Goal: Task Accomplishment & Management: Manage account settings

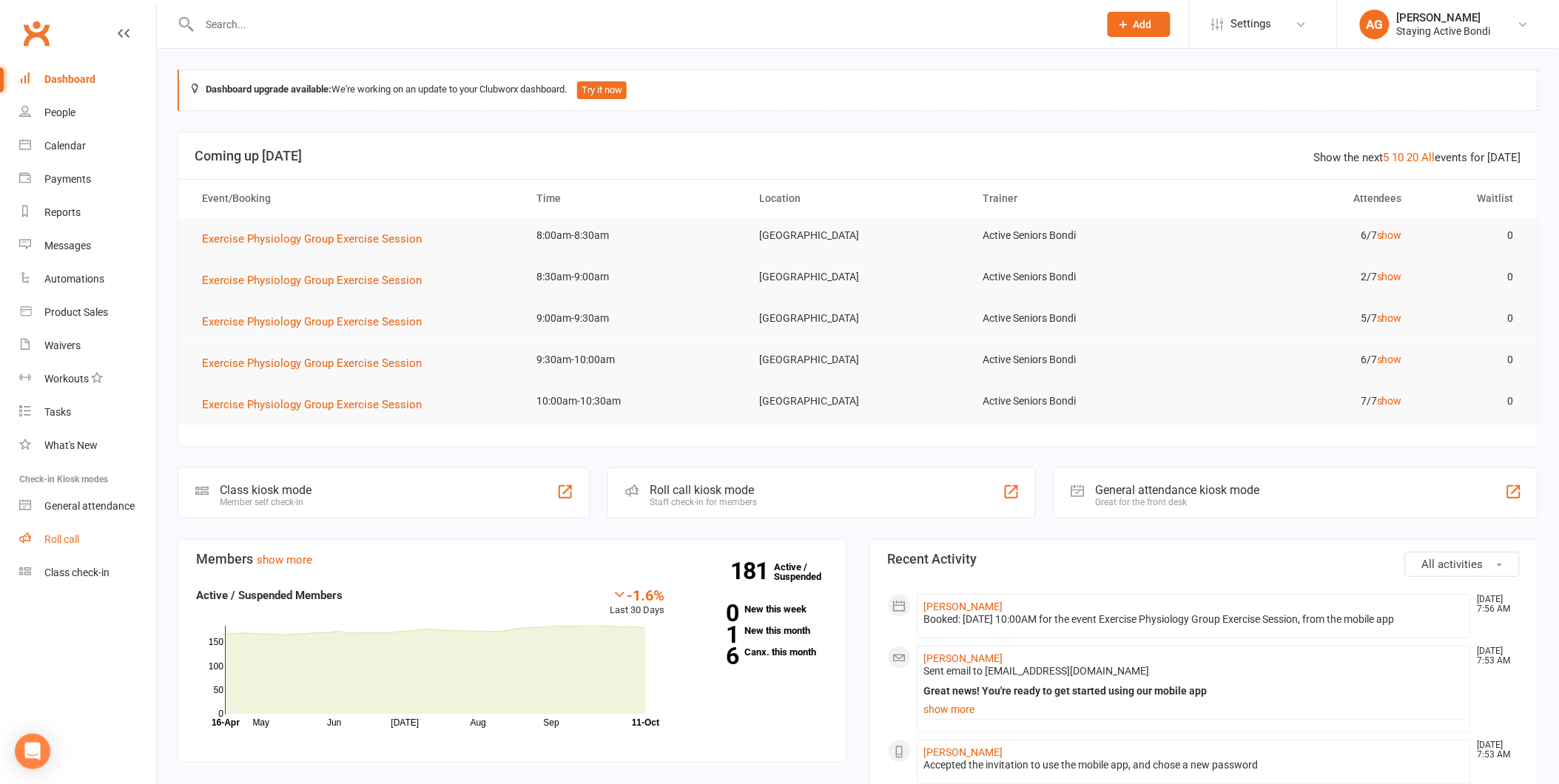
click at [110, 534] on link "Roll call" at bounding box center [87, 540] width 136 height 33
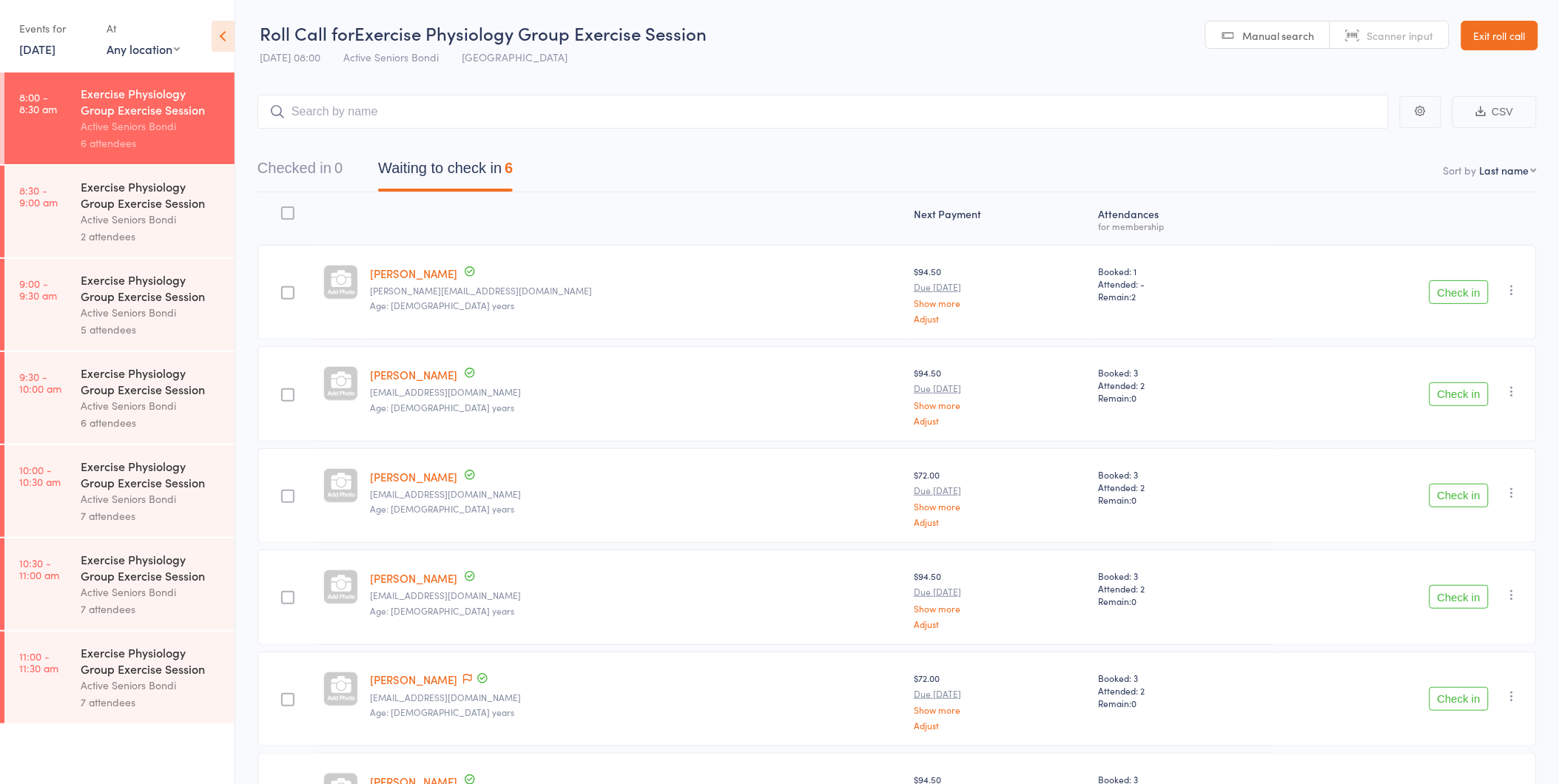
click at [1467, 289] on button "Check in" at bounding box center [1459, 292] width 59 height 24
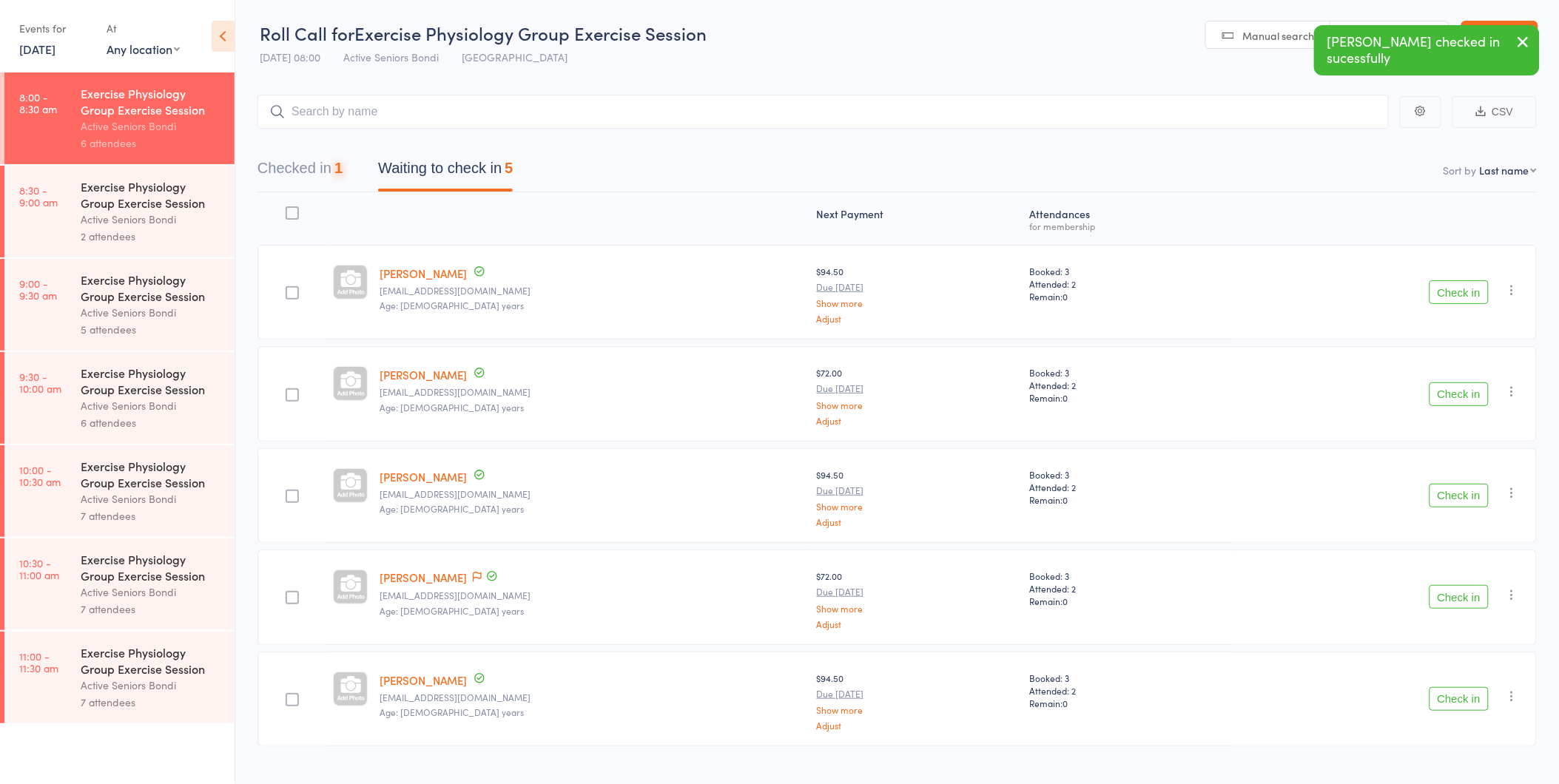
click at [1467, 289] on button "Check in" at bounding box center [1459, 292] width 59 height 24
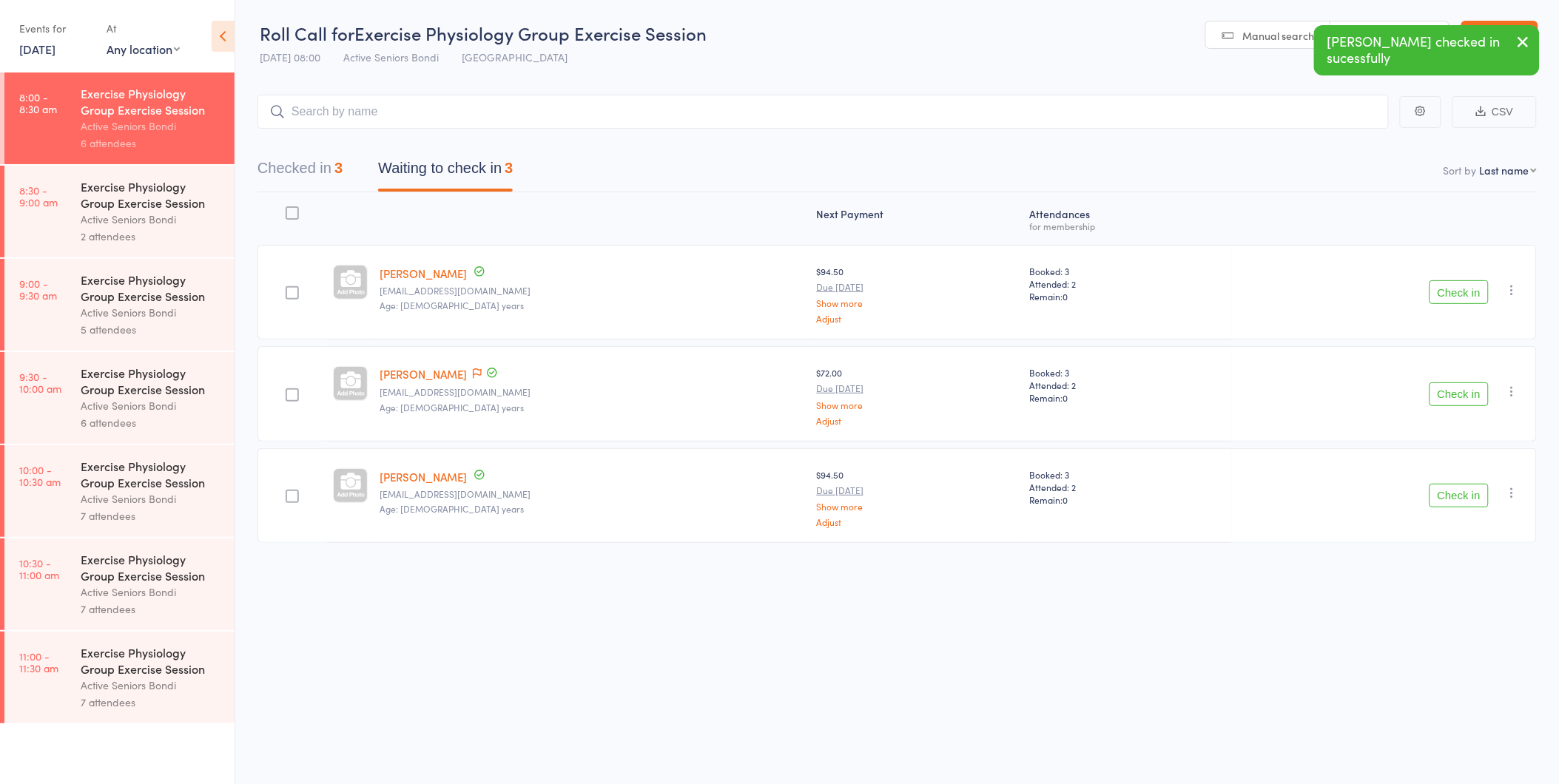
click at [1461, 391] on button "Check in" at bounding box center [1459, 394] width 59 height 24
click at [297, 167] on button "Checked in 4" at bounding box center [299, 172] width 85 height 39
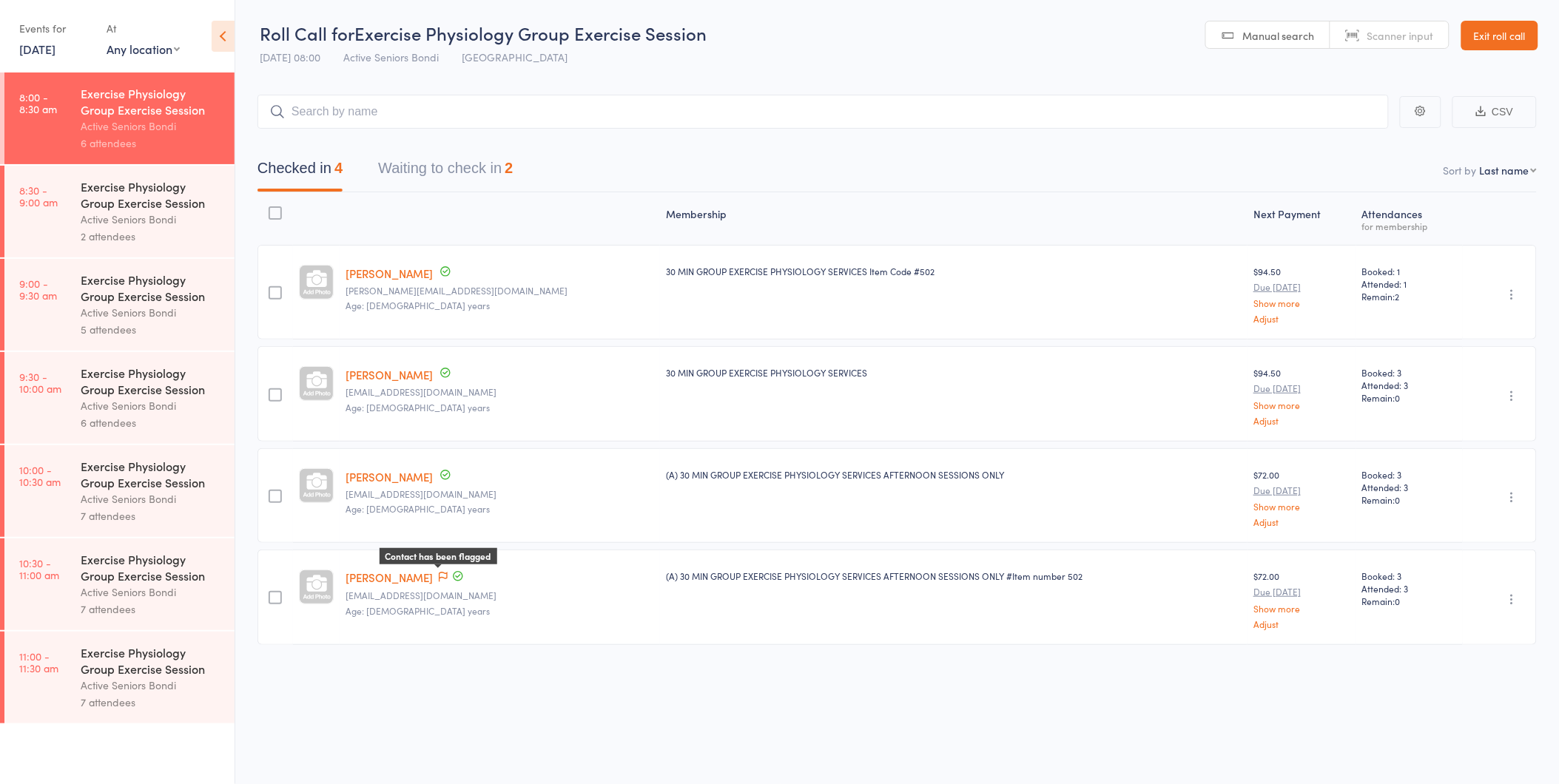
click at [445, 570] on span at bounding box center [443, 577] width 9 height 15
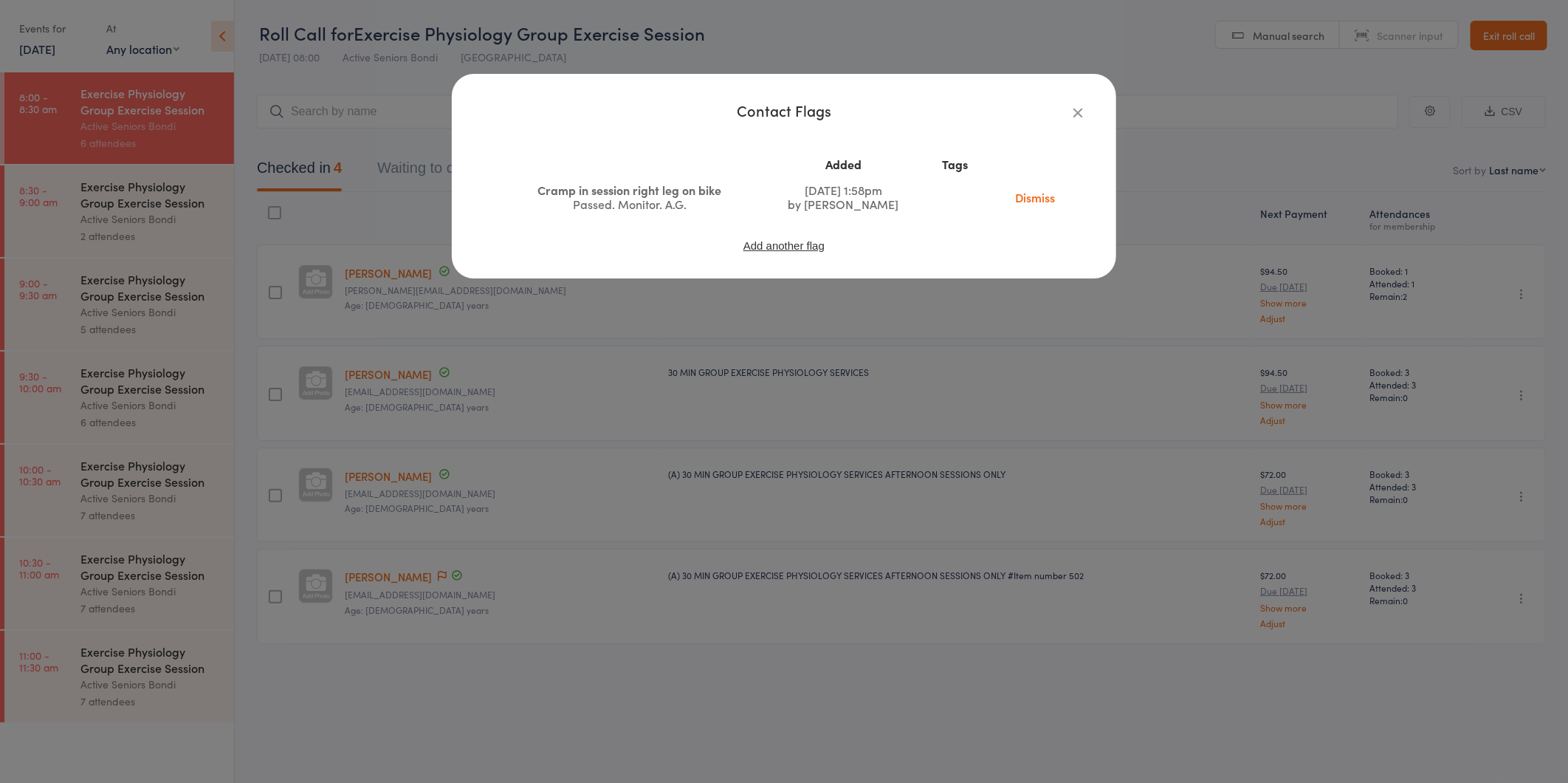
click at [918, 289] on div "Contact Flags Added Tags Cramp in session right leg on bike Passed. Monitor. A.…" at bounding box center [784, 391] width 1568 height 783
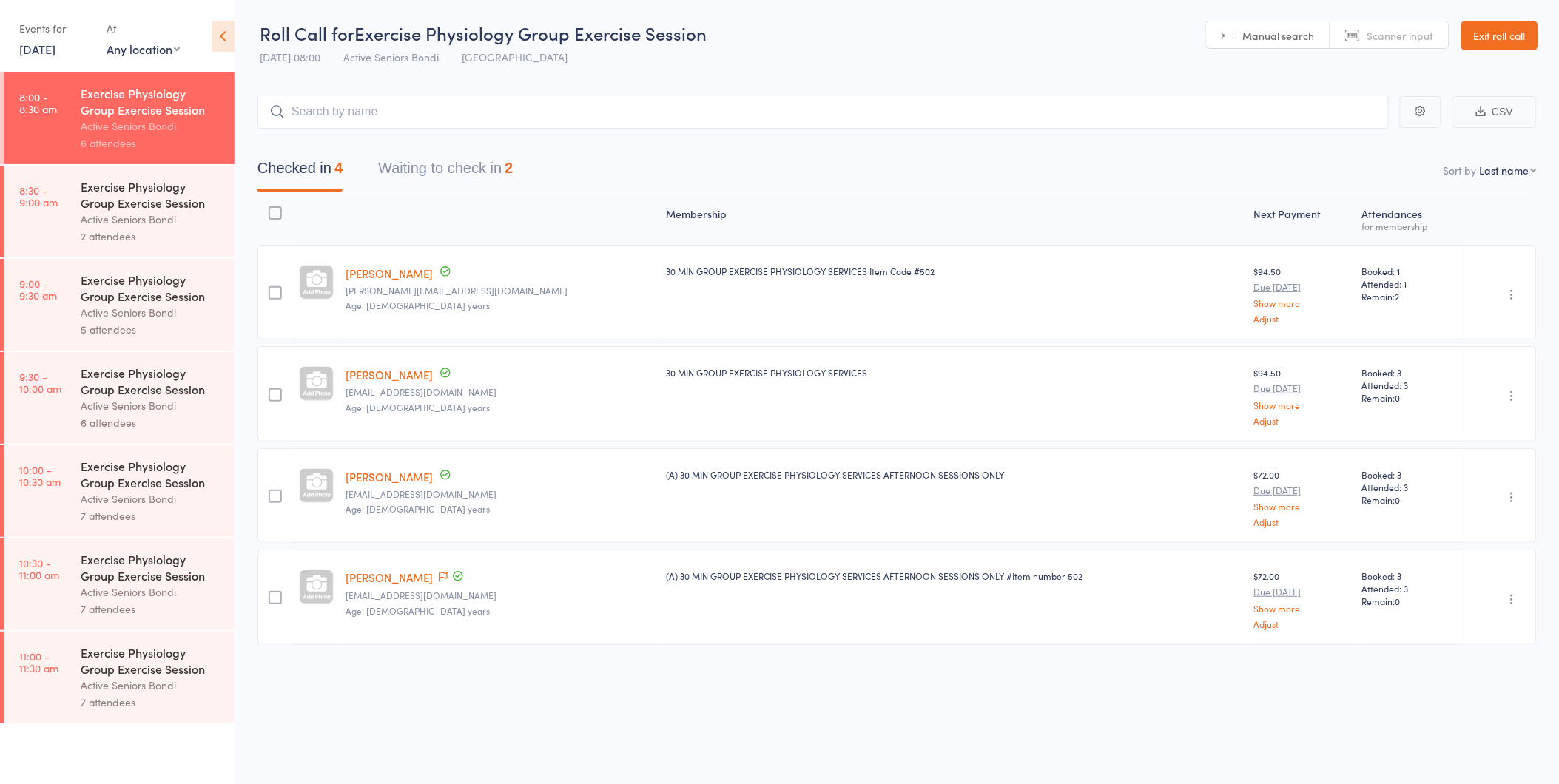
click at [1494, 40] on link "Exit roll call" at bounding box center [1499, 35] width 77 height 29
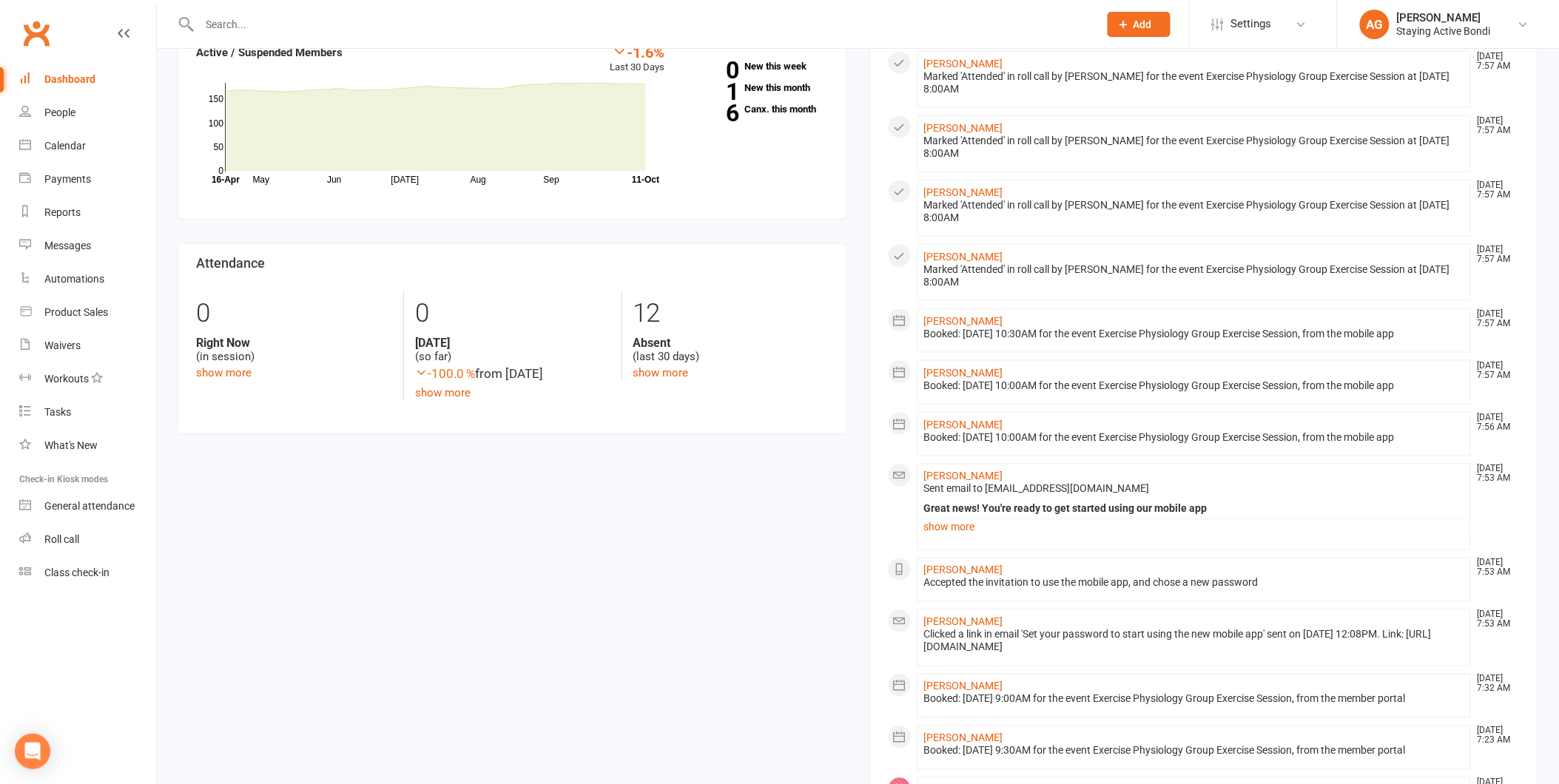
scroll to position [656, 0]
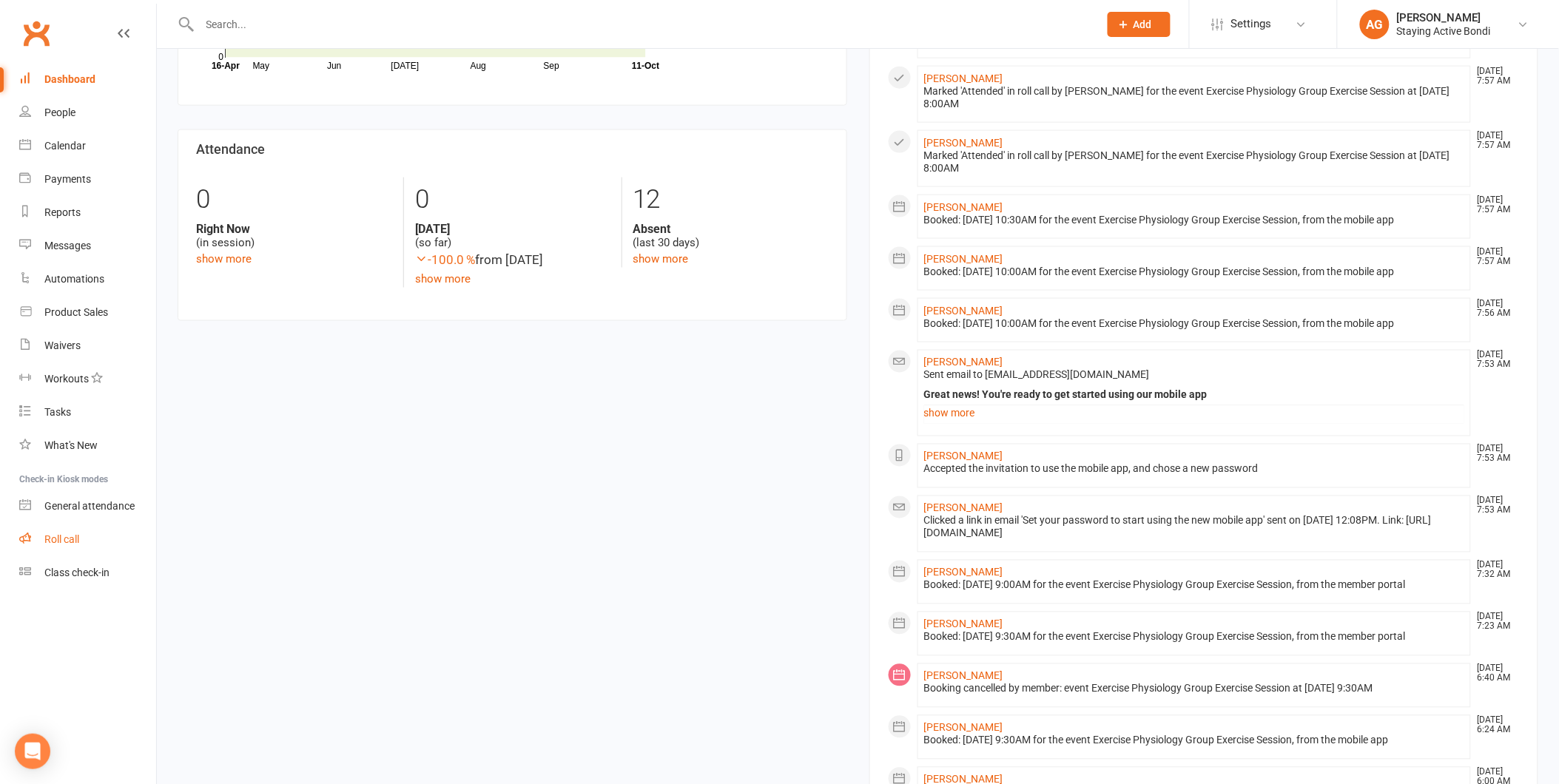
click at [44, 549] on link "Roll call" at bounding box center [87, 540] width 136 height 33
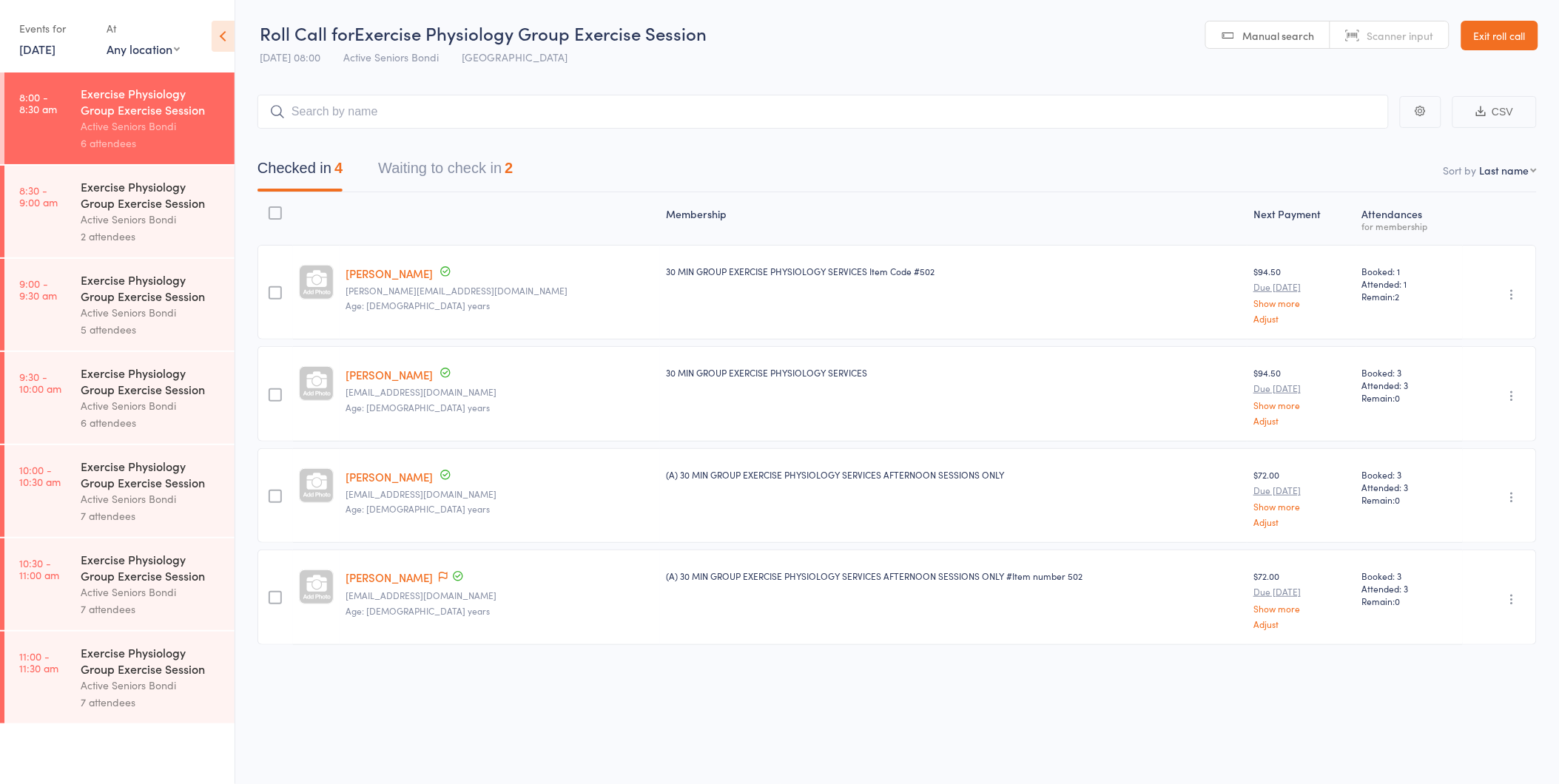
click at [455, 171] on button "Waiting to check in 2" at bounding box center [445, 172] width 134 height 39
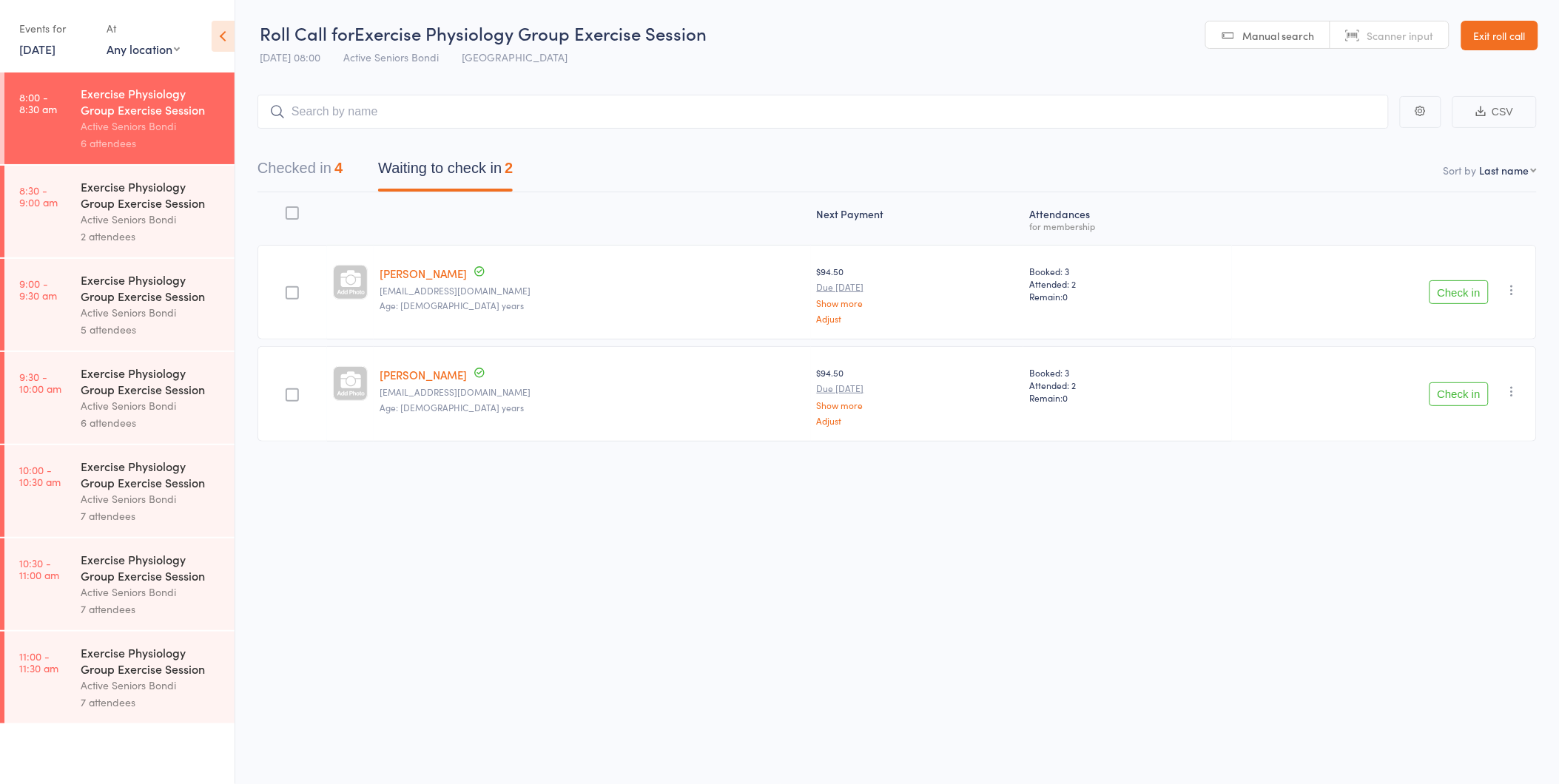
click at [294, 170] on button "Checked in 4" at bounding box center [299, 172] width 85 height 39
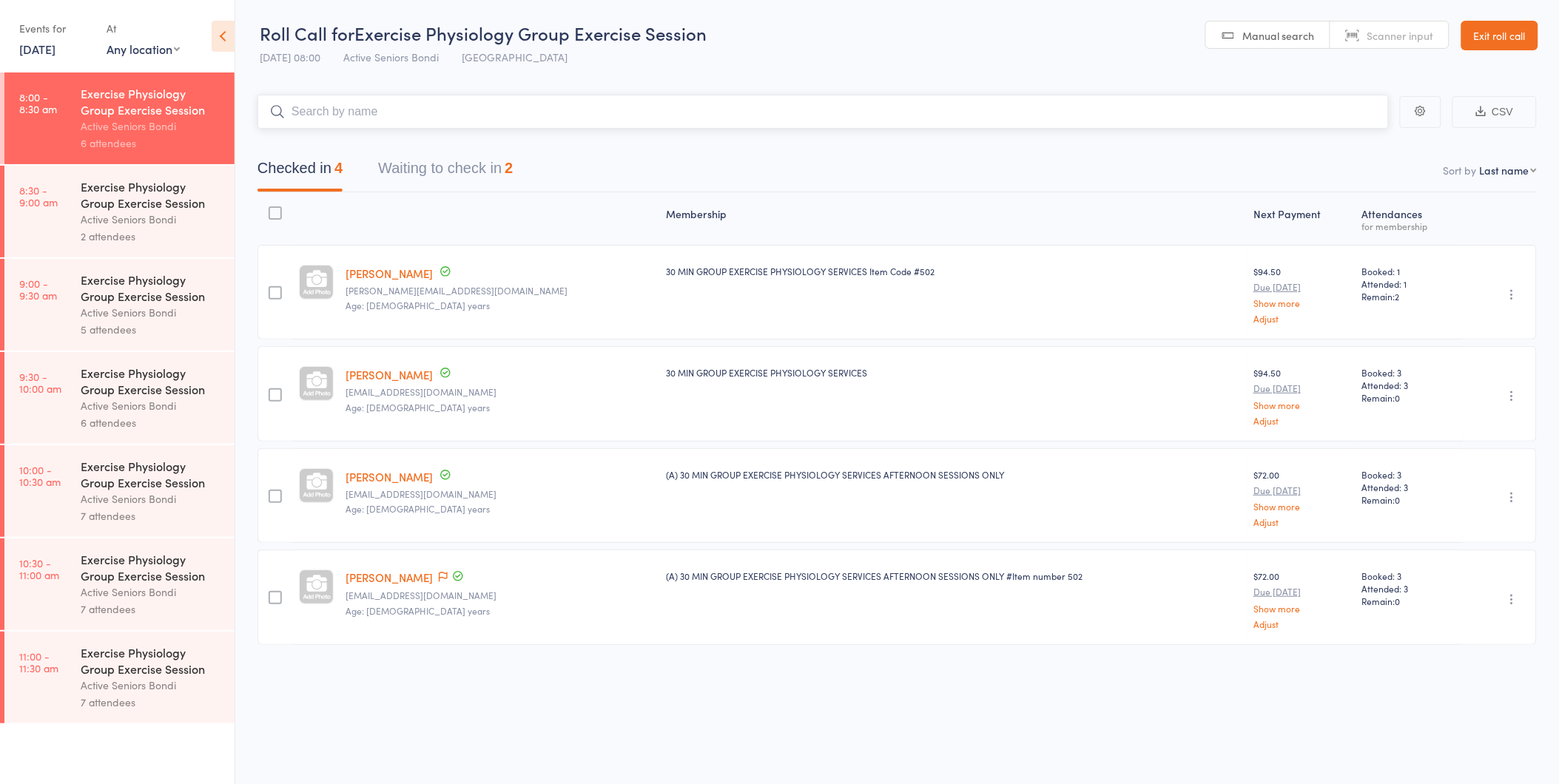
click at [474, 171] on button "Waiting to check in 2" at bounding box center [445, 172] width 134 height 39
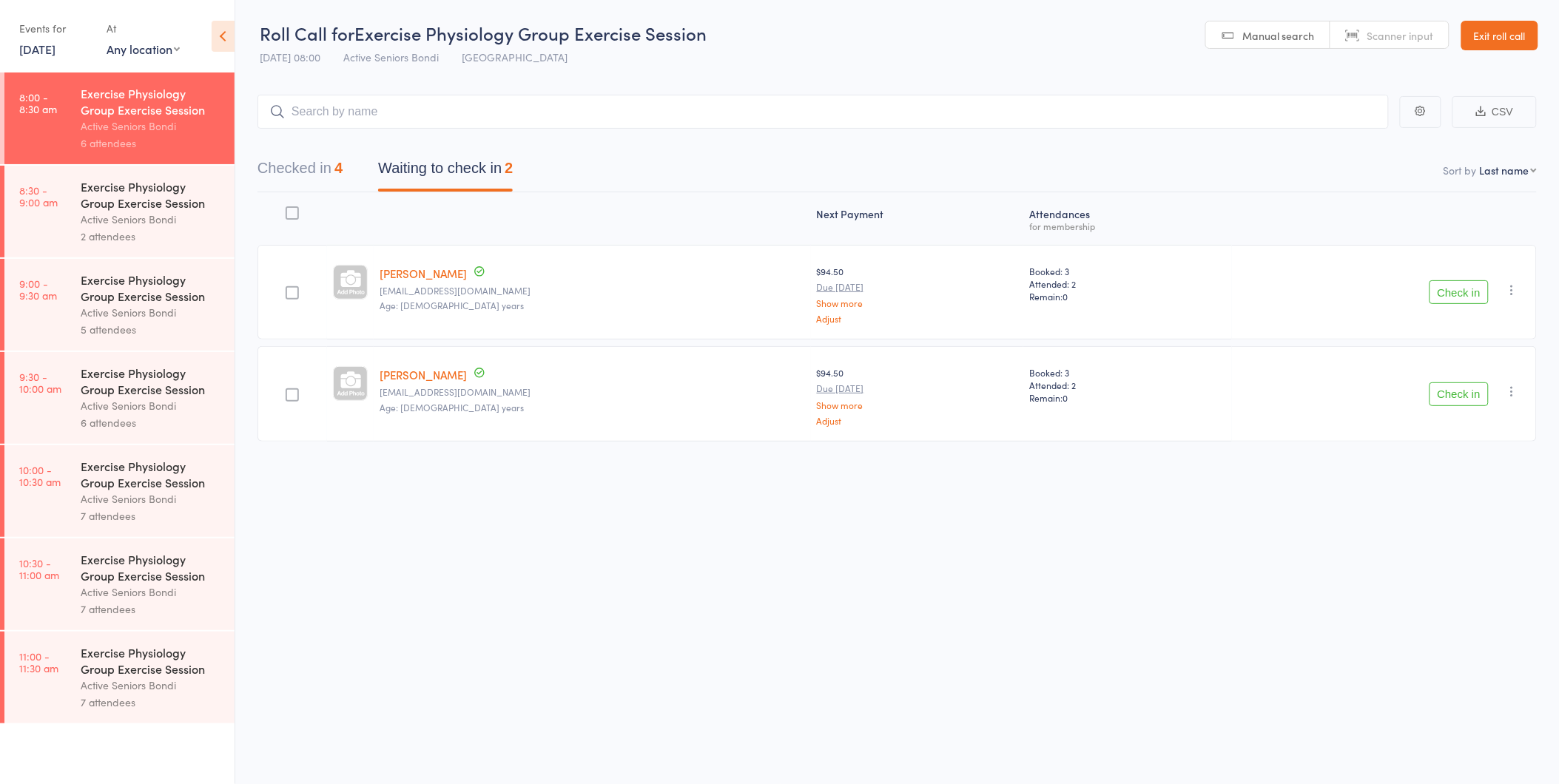
click at [416, 278] on link "[PERSON_NAME]" at bounding box center [423, 274] width 87 height 16
click at [173, 501] on div "Active Seniors Bondi" at bounding box center [151, 498] width 141 height 17
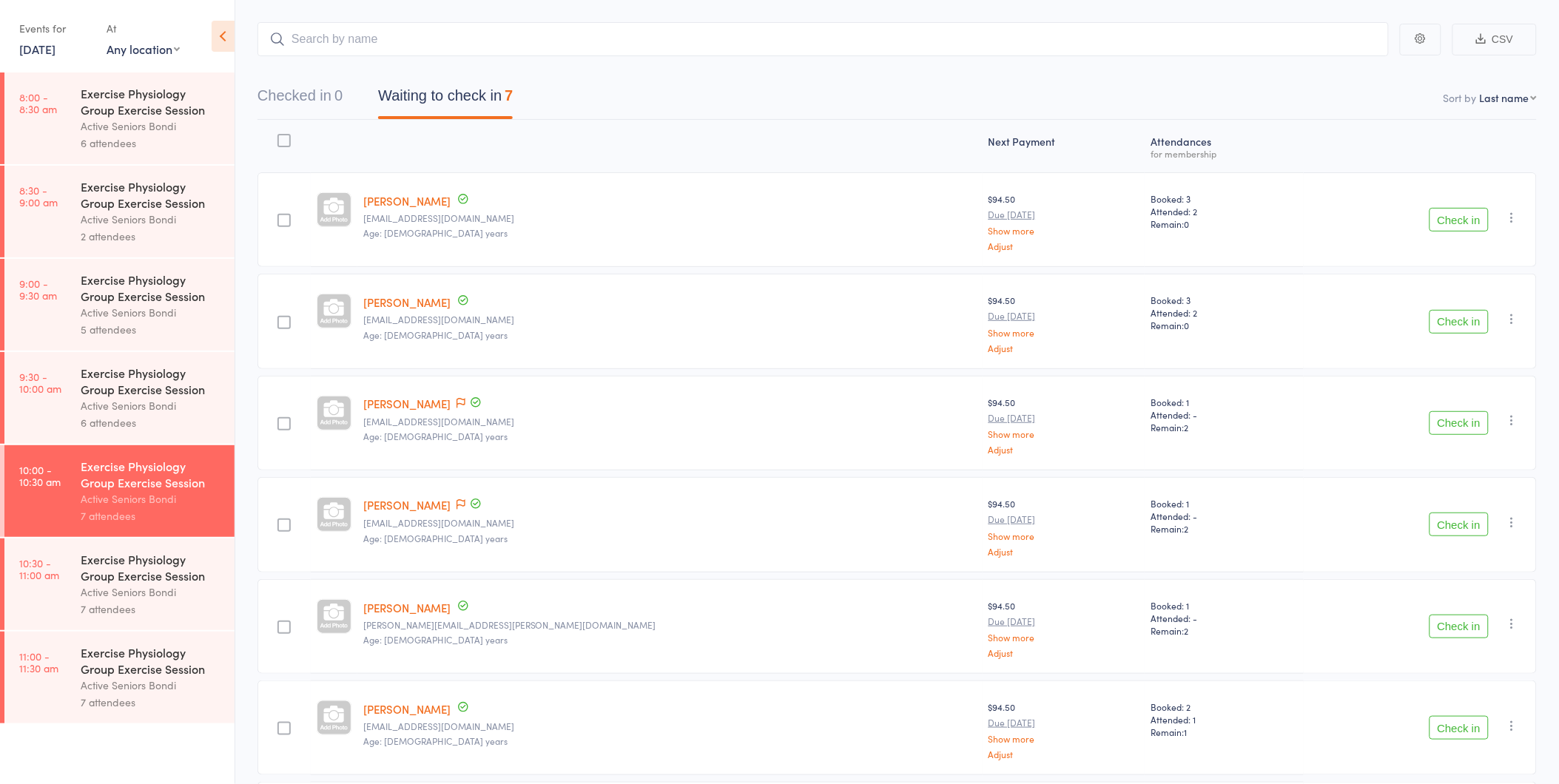
scroll to position [230, 0]
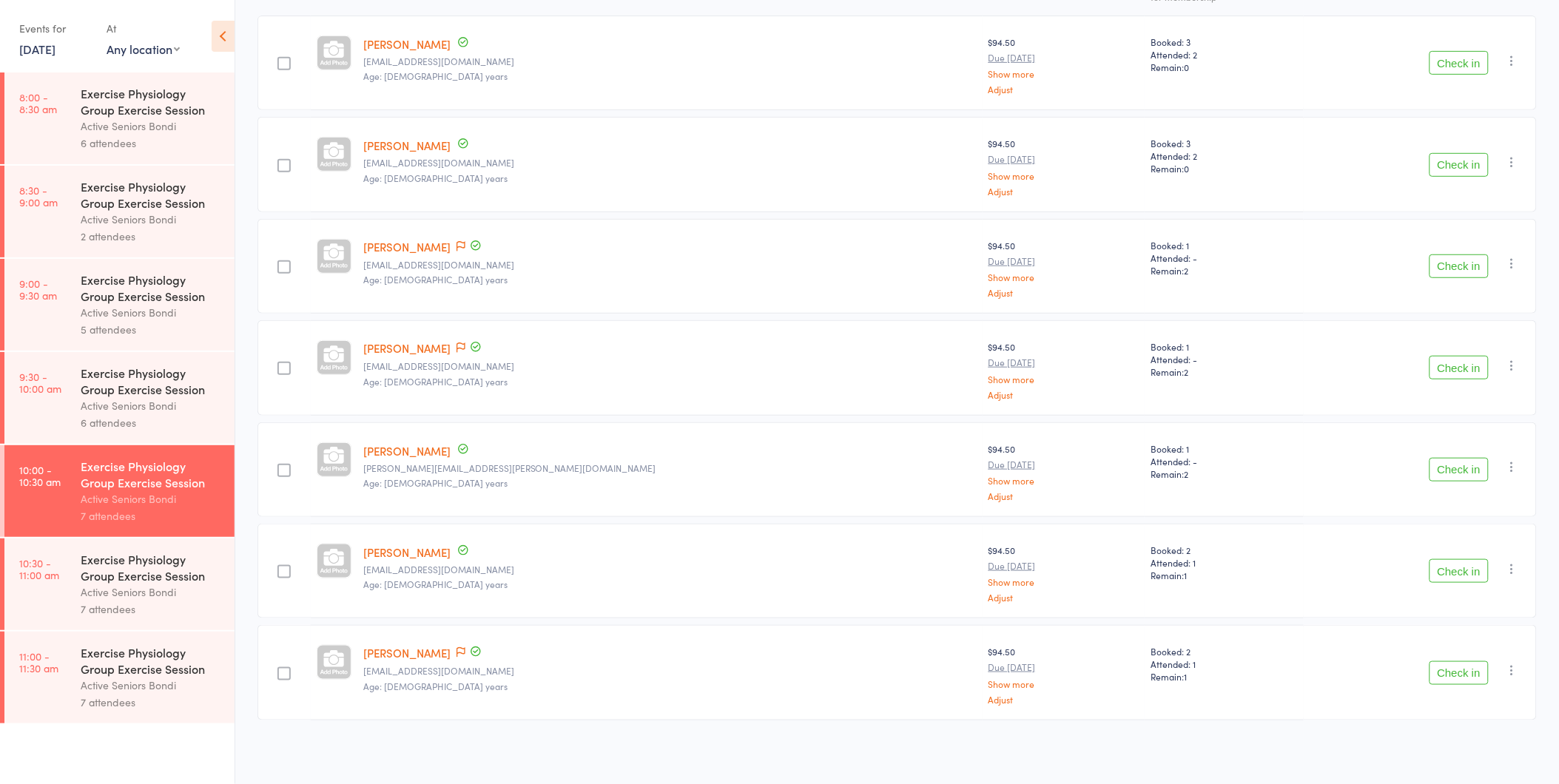
click at [184, 544] on div "Exercise Physiology Group Exercise Session Active Seniors Bondi 7 attendees" at bounding box center [157, 584] width 154 height 91
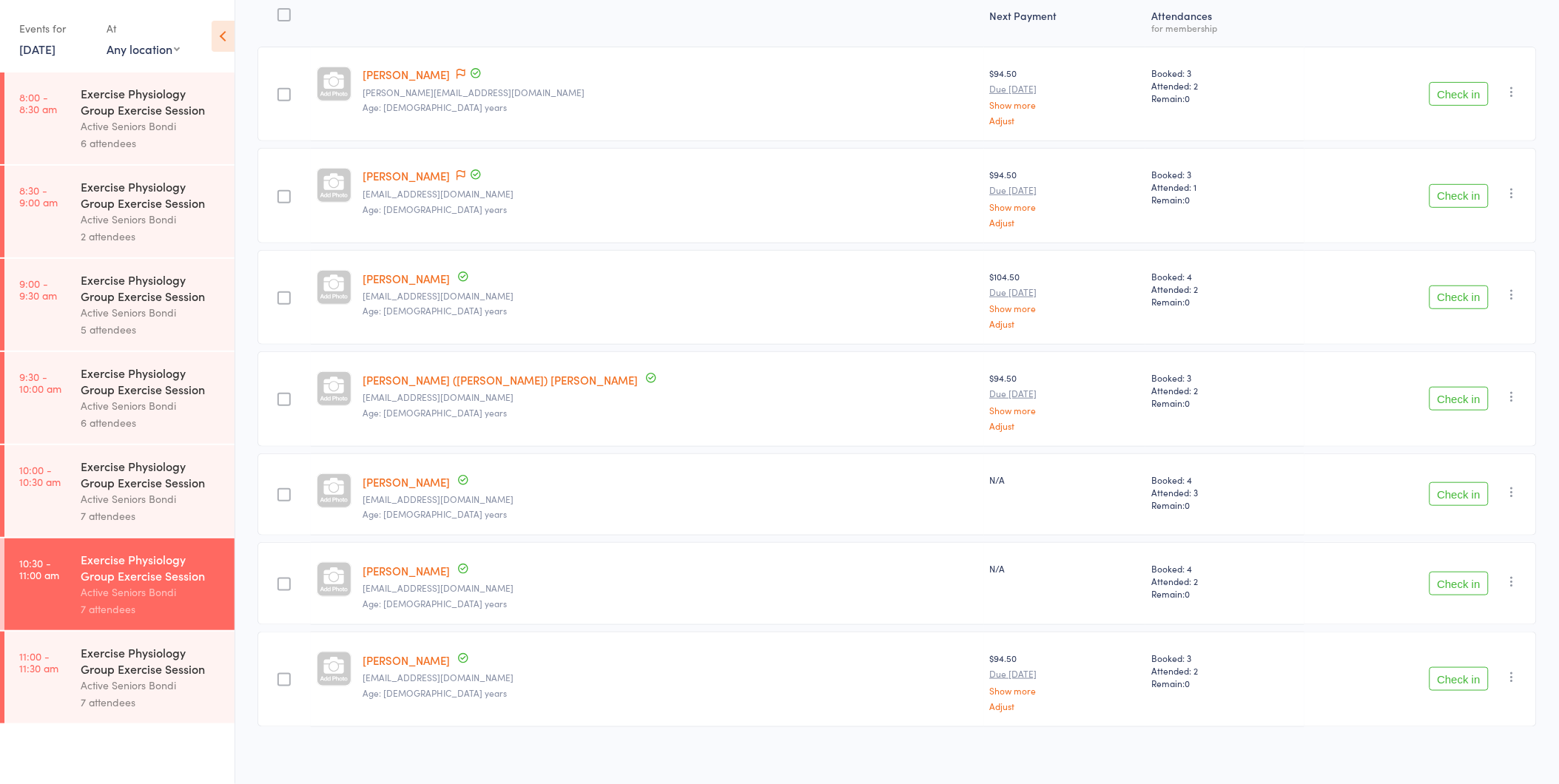
scroll to position [205, 0]
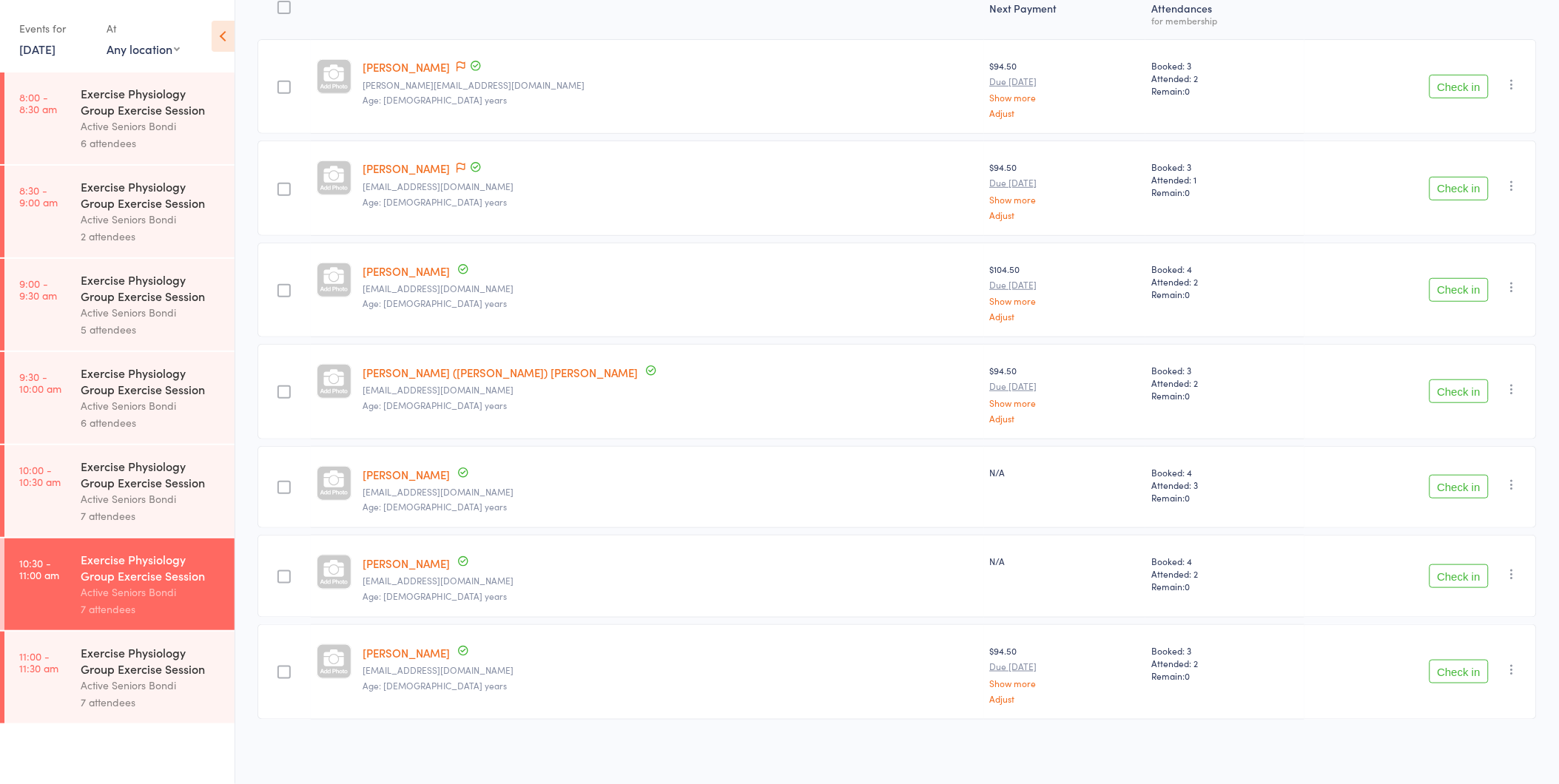
click at [167, 698] on div "7 attendees" at bounding box center [151, 702] width 141 height 17
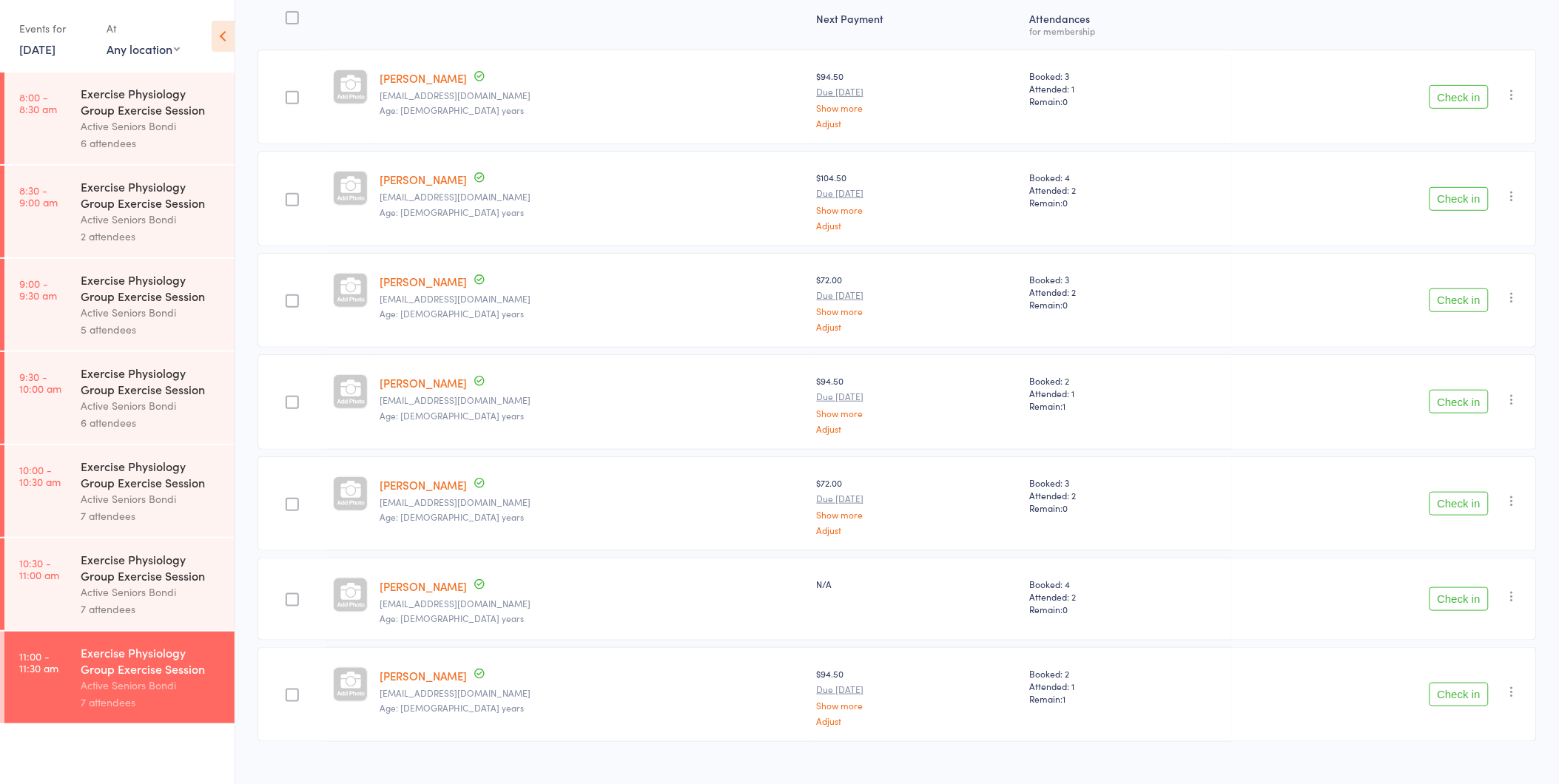
scroll to position [218, 0]
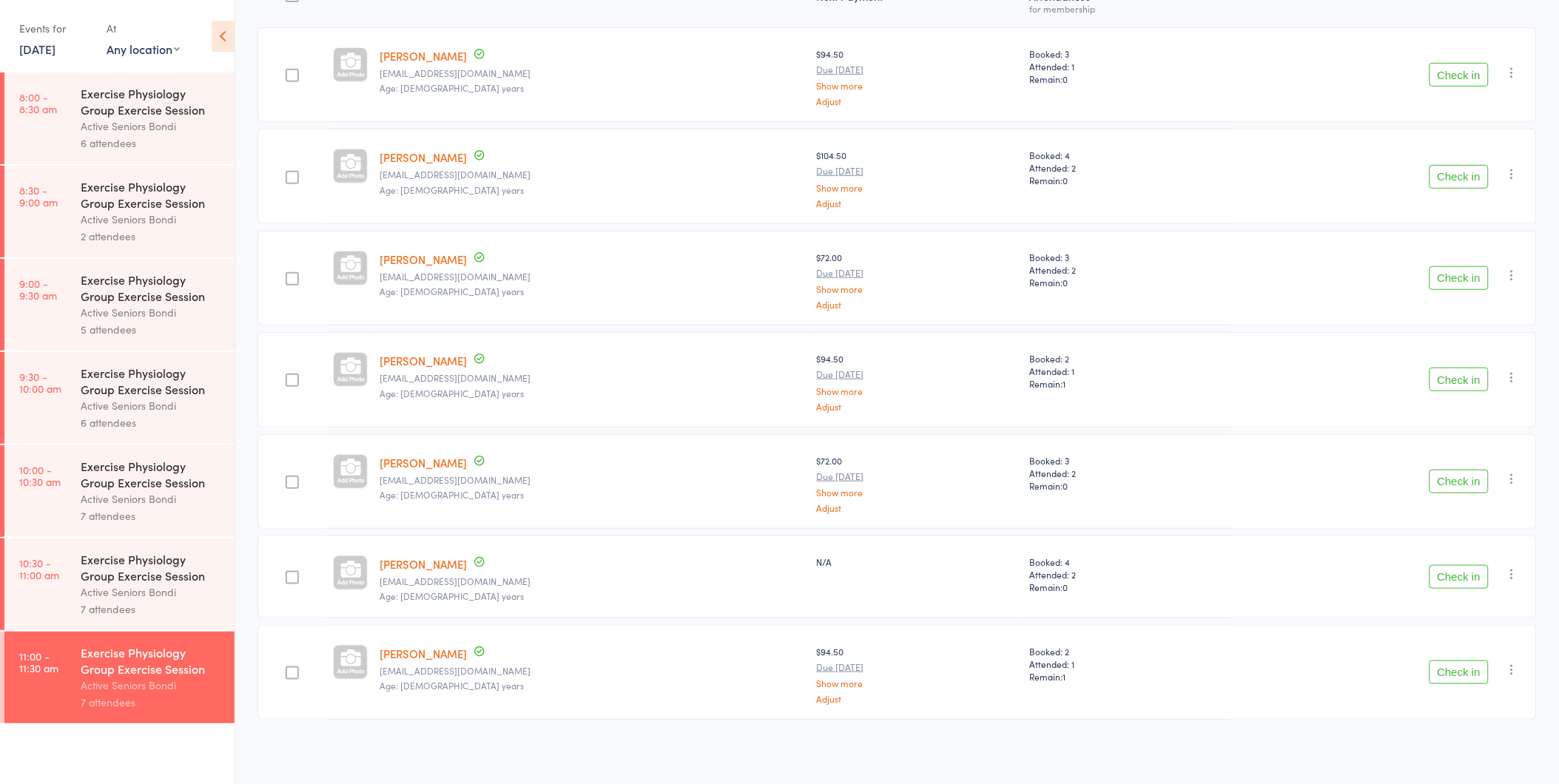
click at [171, 559] on div "Exercise Physiology Group Exercise Session" at bounding box center [151, 566] width 141 height 32
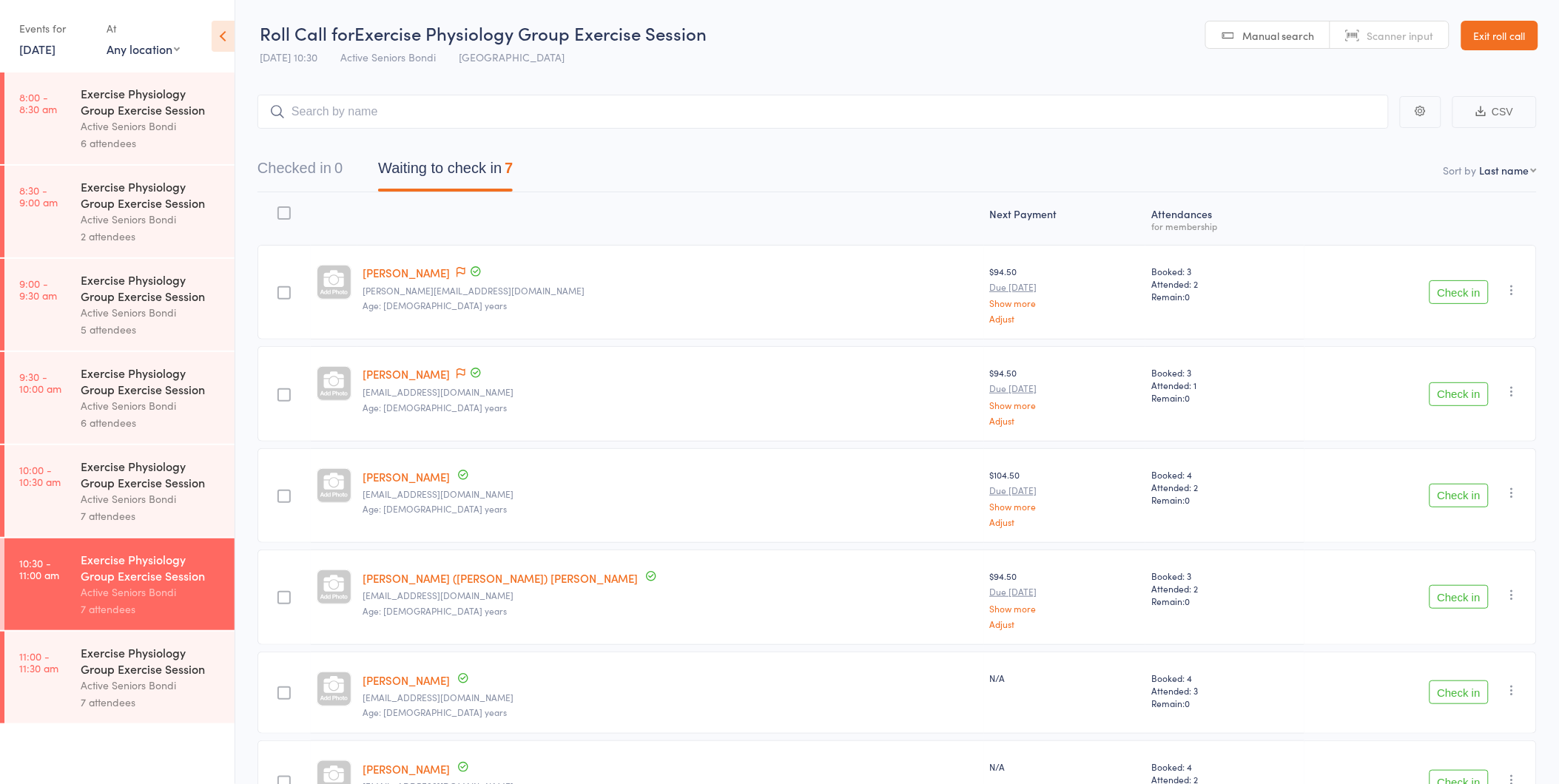
click at [102, 506] on div "Active Seniors Bondi" at bounding box center [151, 498] width 141 height 17
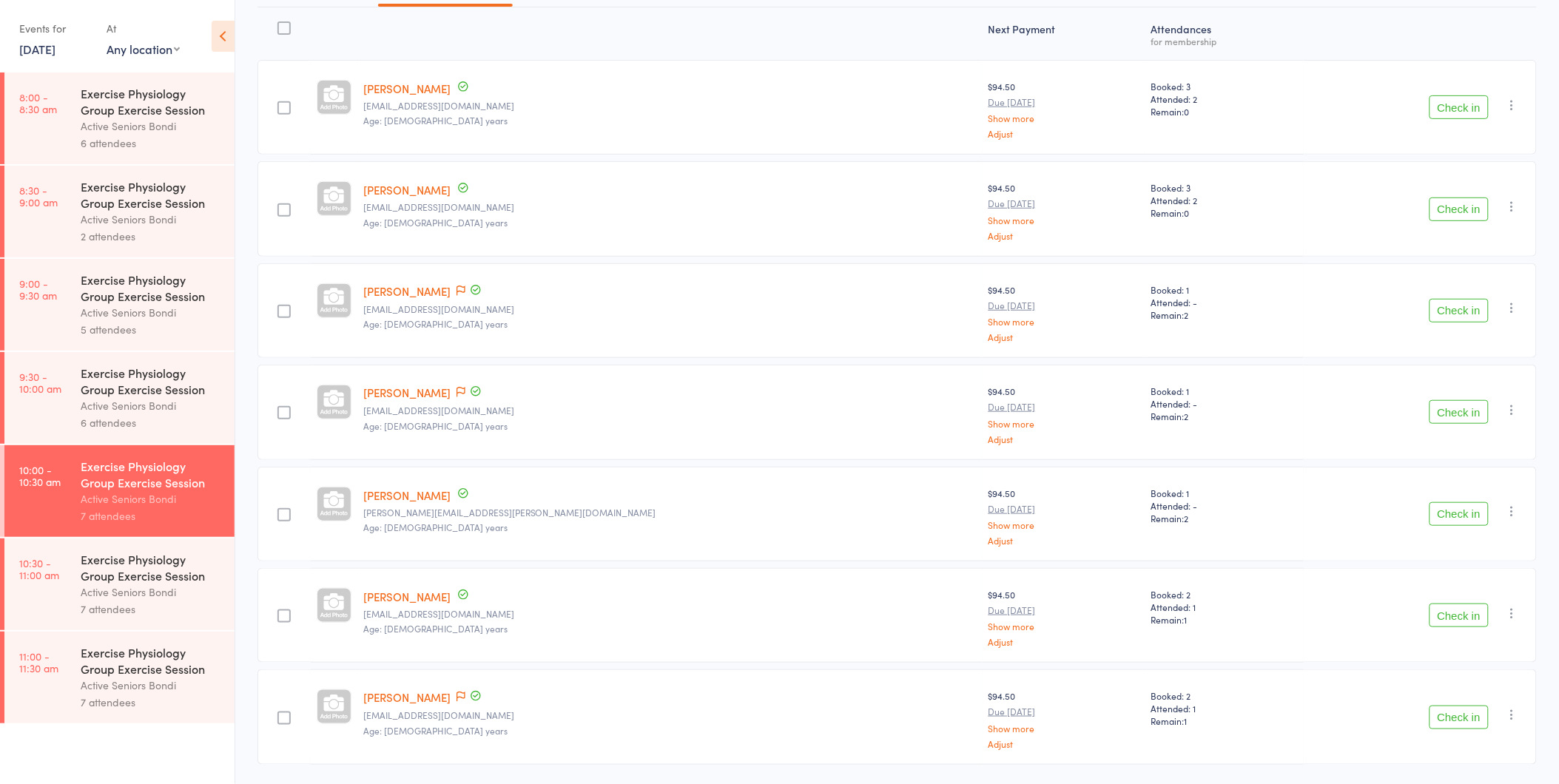
scroll to position [230, 0]
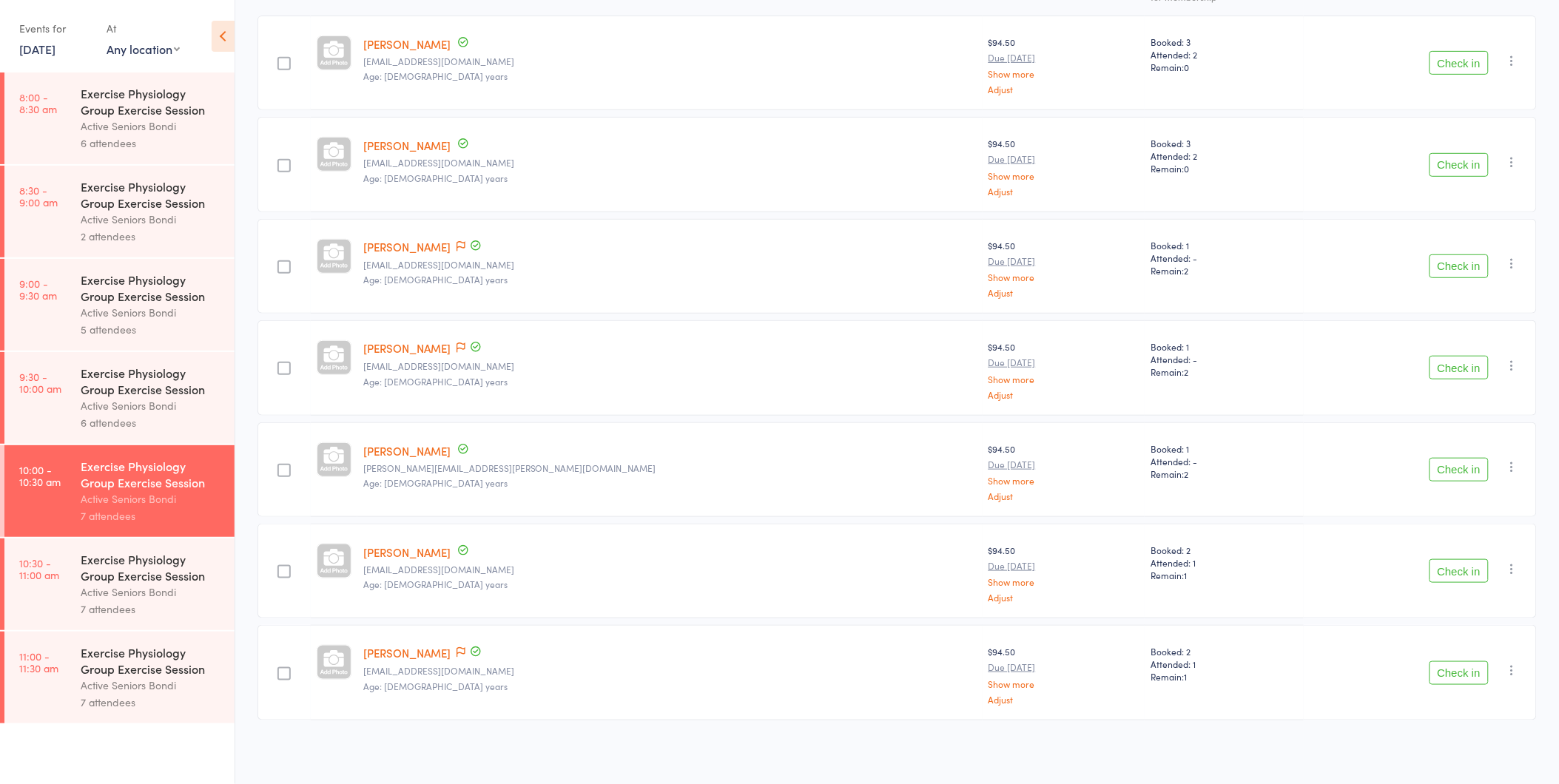
click at [161, 392] on div "Exercise Physiology Group Exercise Session" at bounding box center [151, 381] width 141 height 32
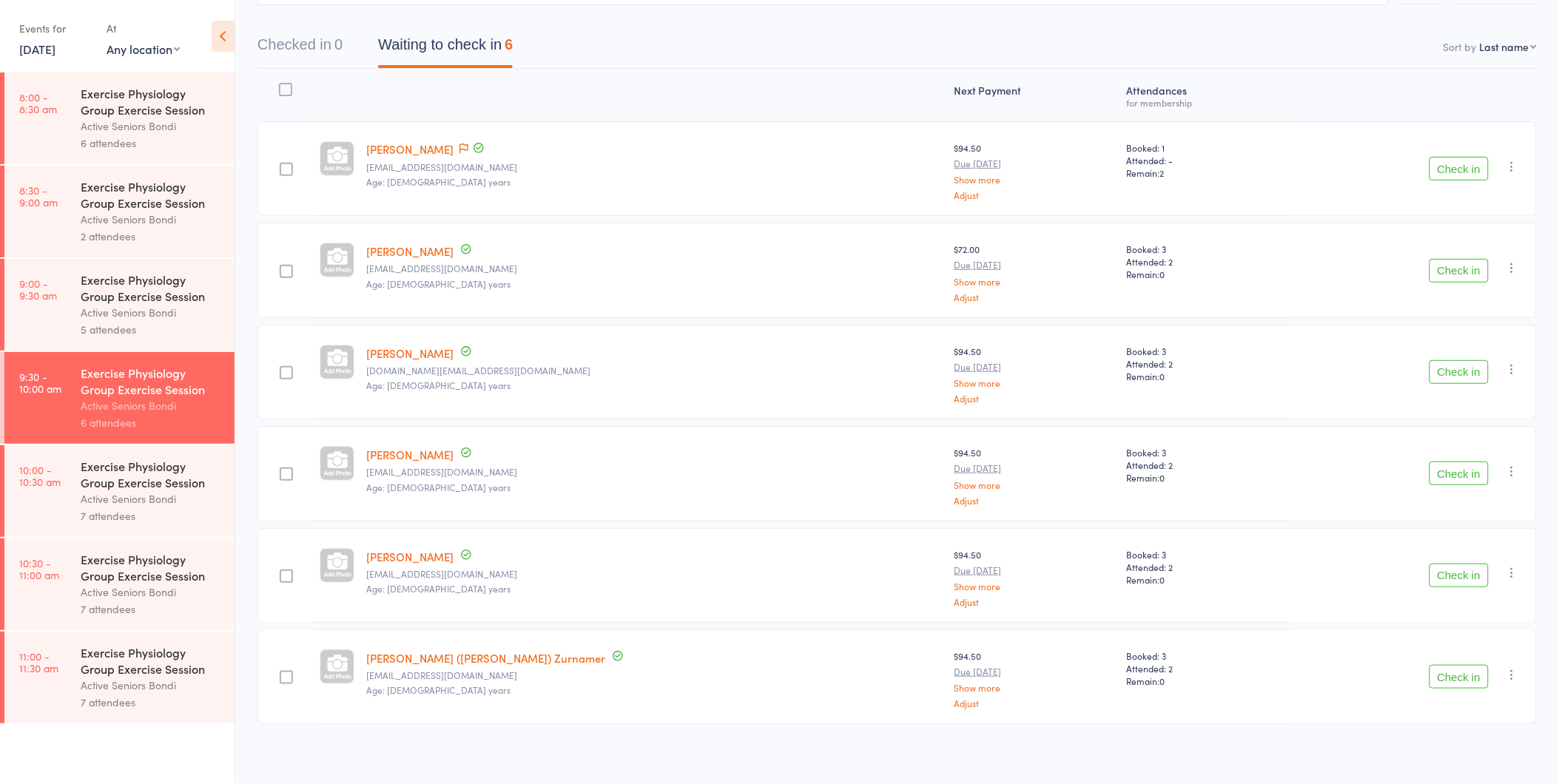
scroll to position [128, 0]
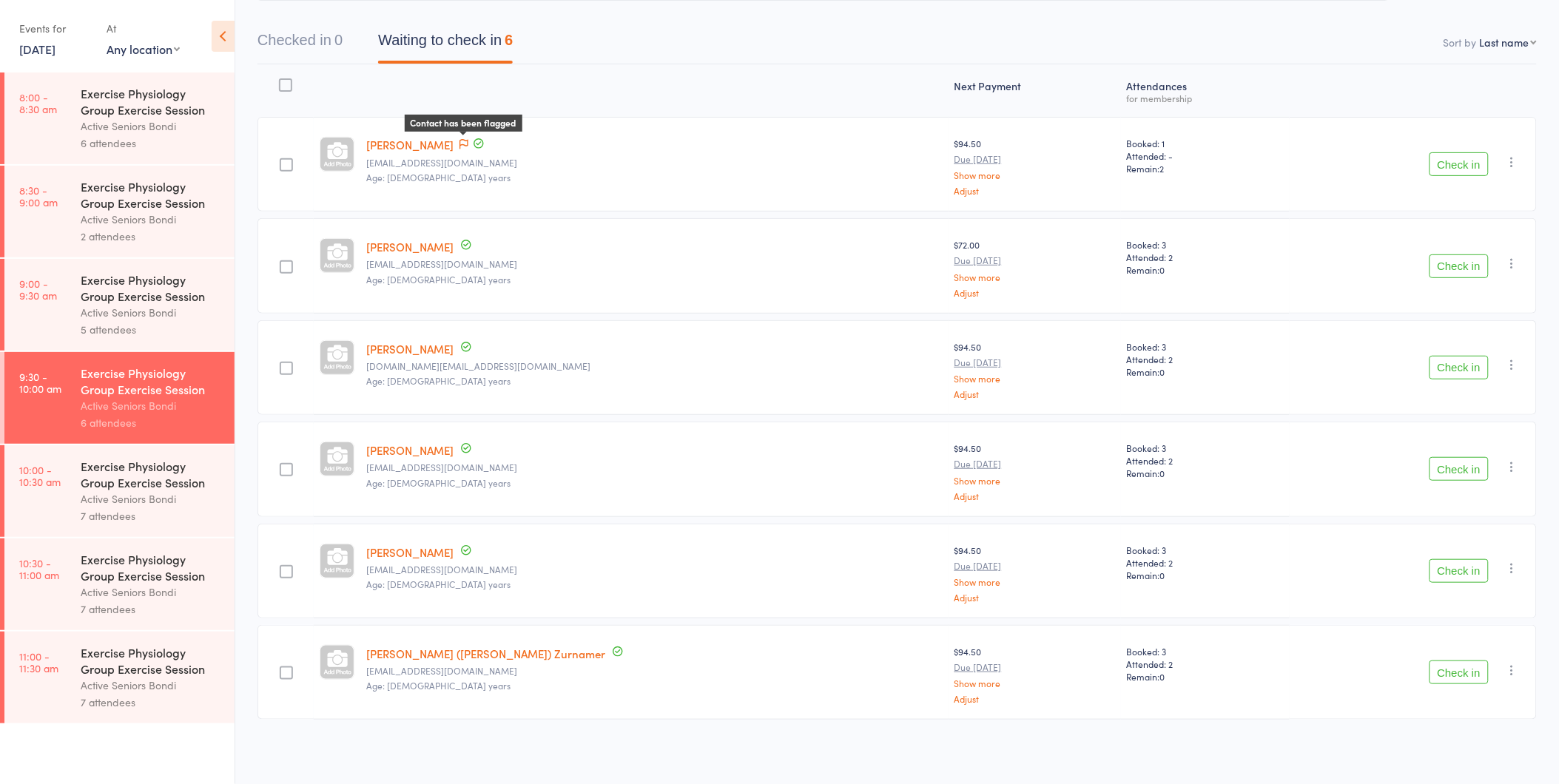
click at [468, 137] on span at bounding box center [463, 144] width 9 height 15
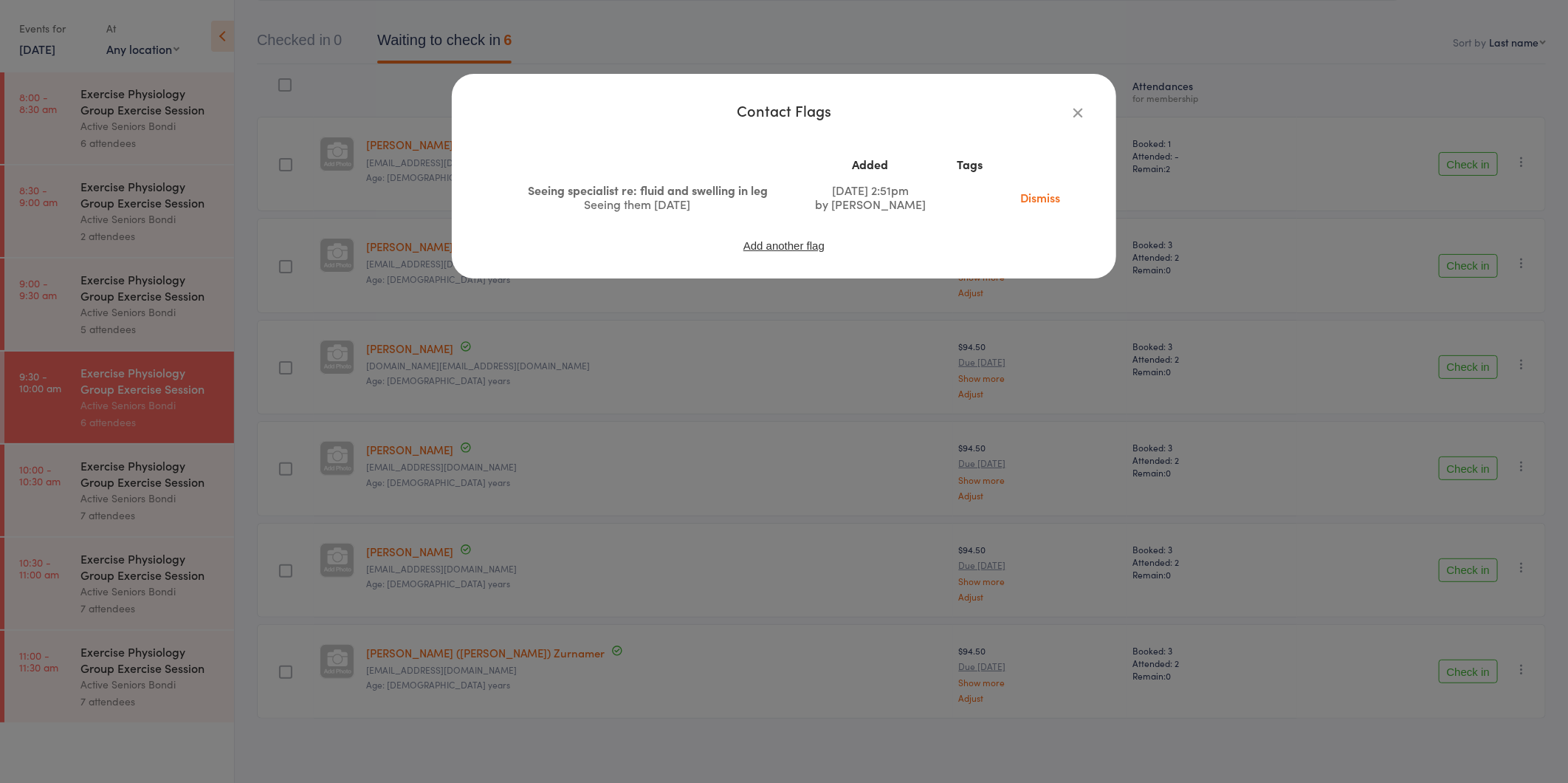
click at [385, 322] on div "Contact Flags Added Tags Seeing specialist re: fluid and swelling in leg Seeing…" at bounding box center [784, 391] width 1568 height 783
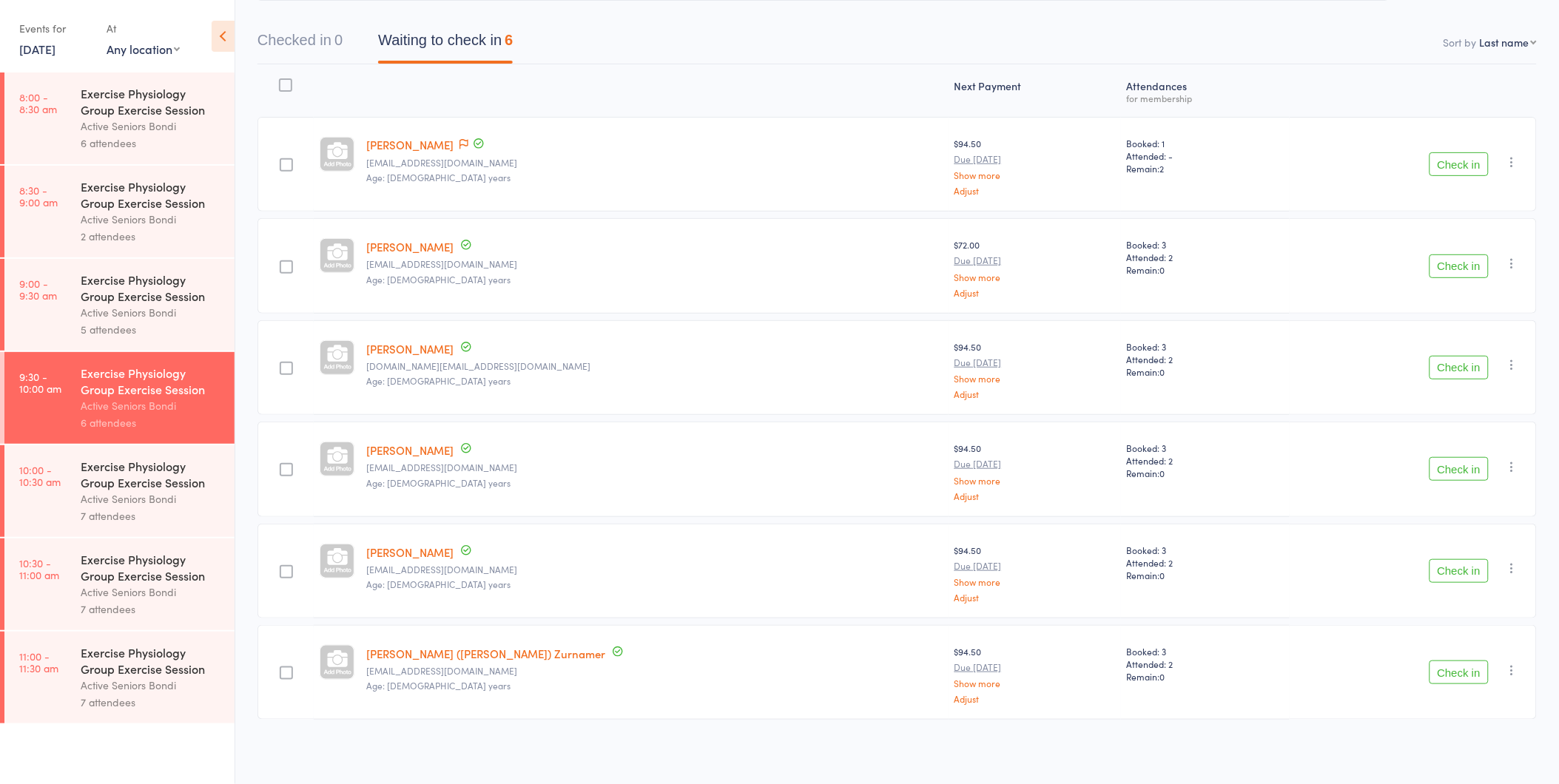
click at [34, 127] on link "8:00 - 8:30 am Exercise Physiology Group Exercise Session Active Seniors Bondi …" at bounding box center [120, 118] width 230 height 91
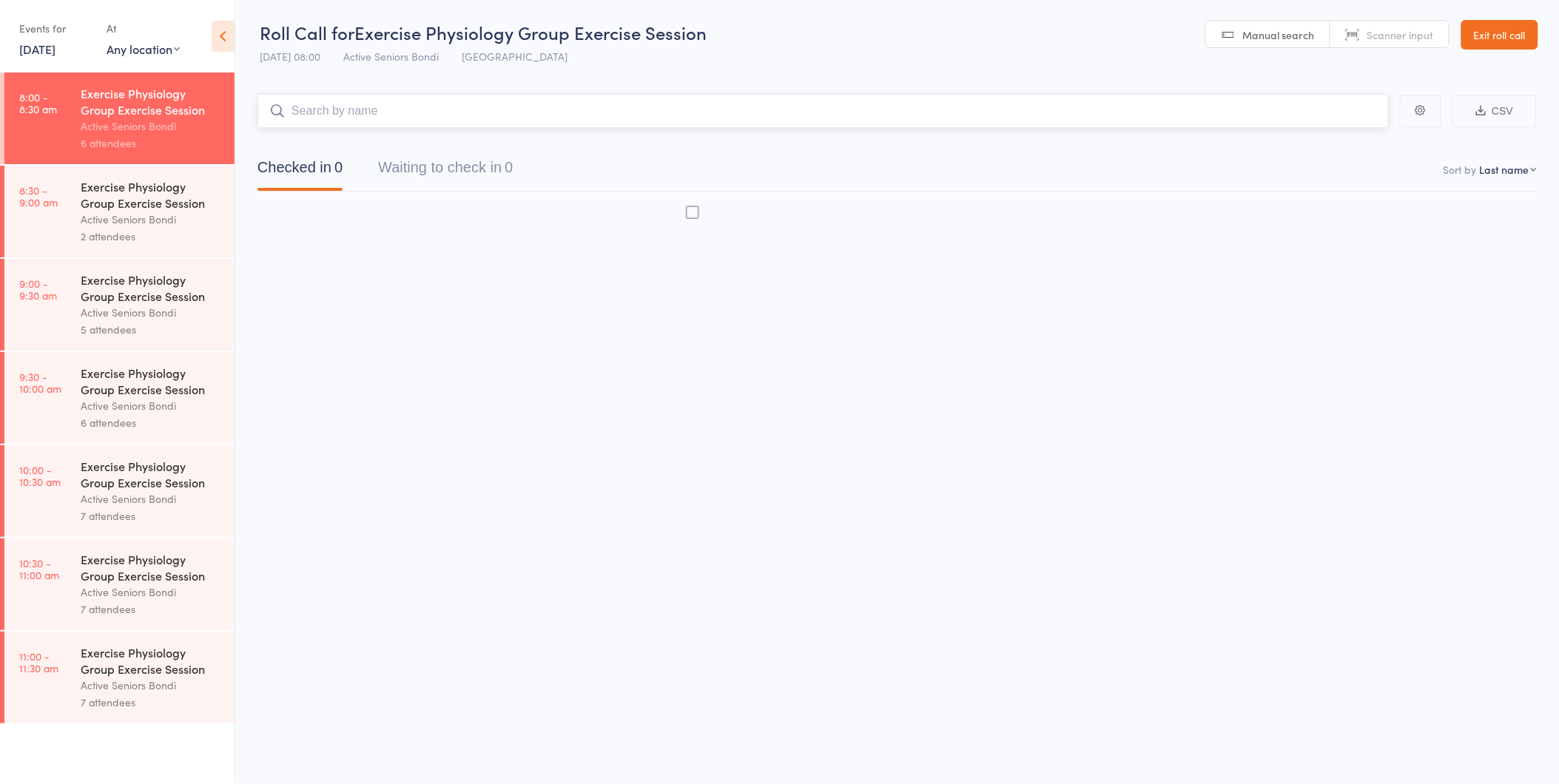
scroll to position [1, 0]
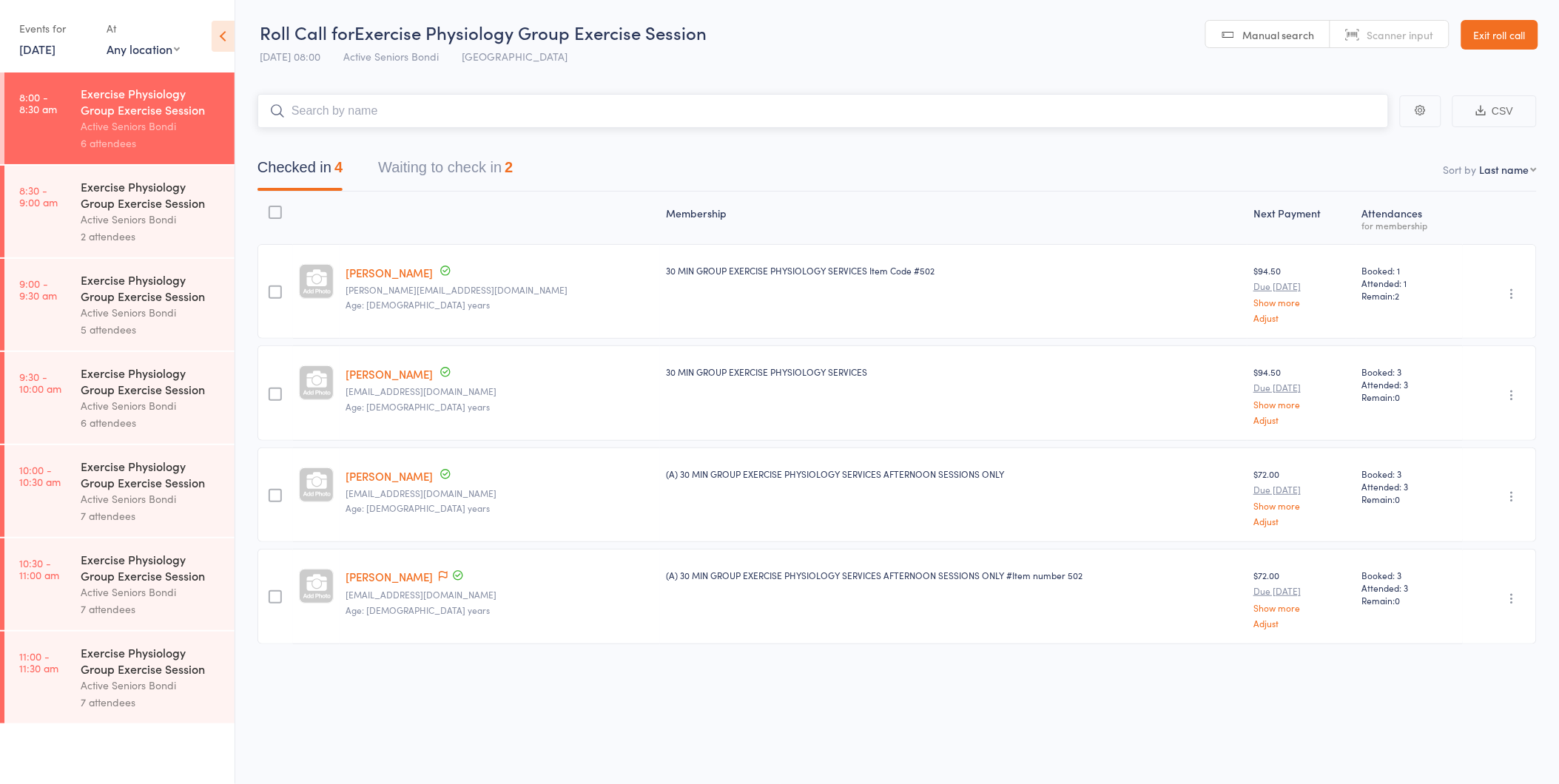
drag, startPoint x: 457, startPoint y: 181, endPoint x: 470, endPoint y: 187, distance: 14.3
click at [457, 181] on button "Waiting to check in 2" at bounding box center [445, 171] width 134 height 39
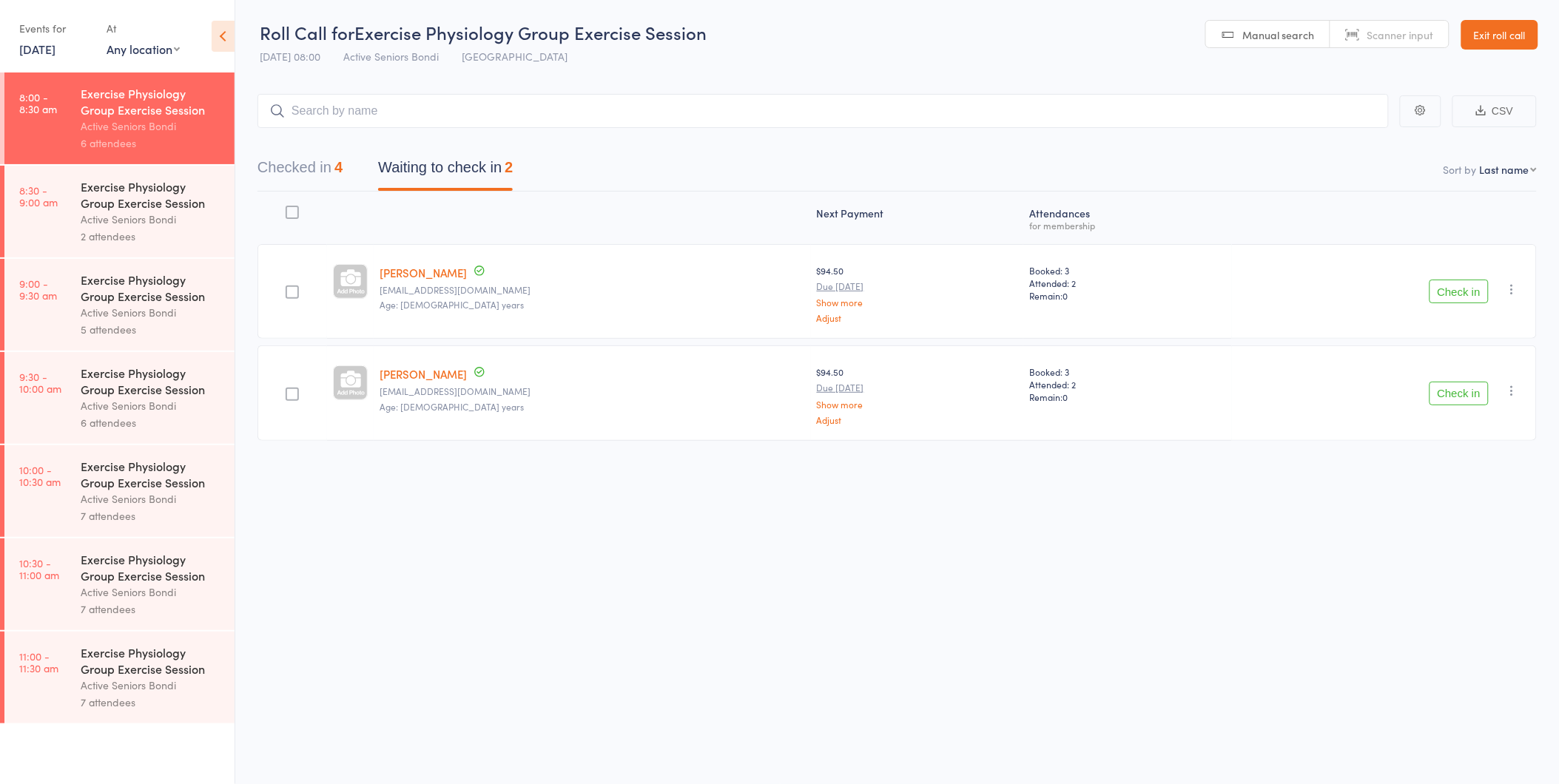
click at [1470, 288] on button "Check in" at bounding box center [1459, 291] width 59 height 24
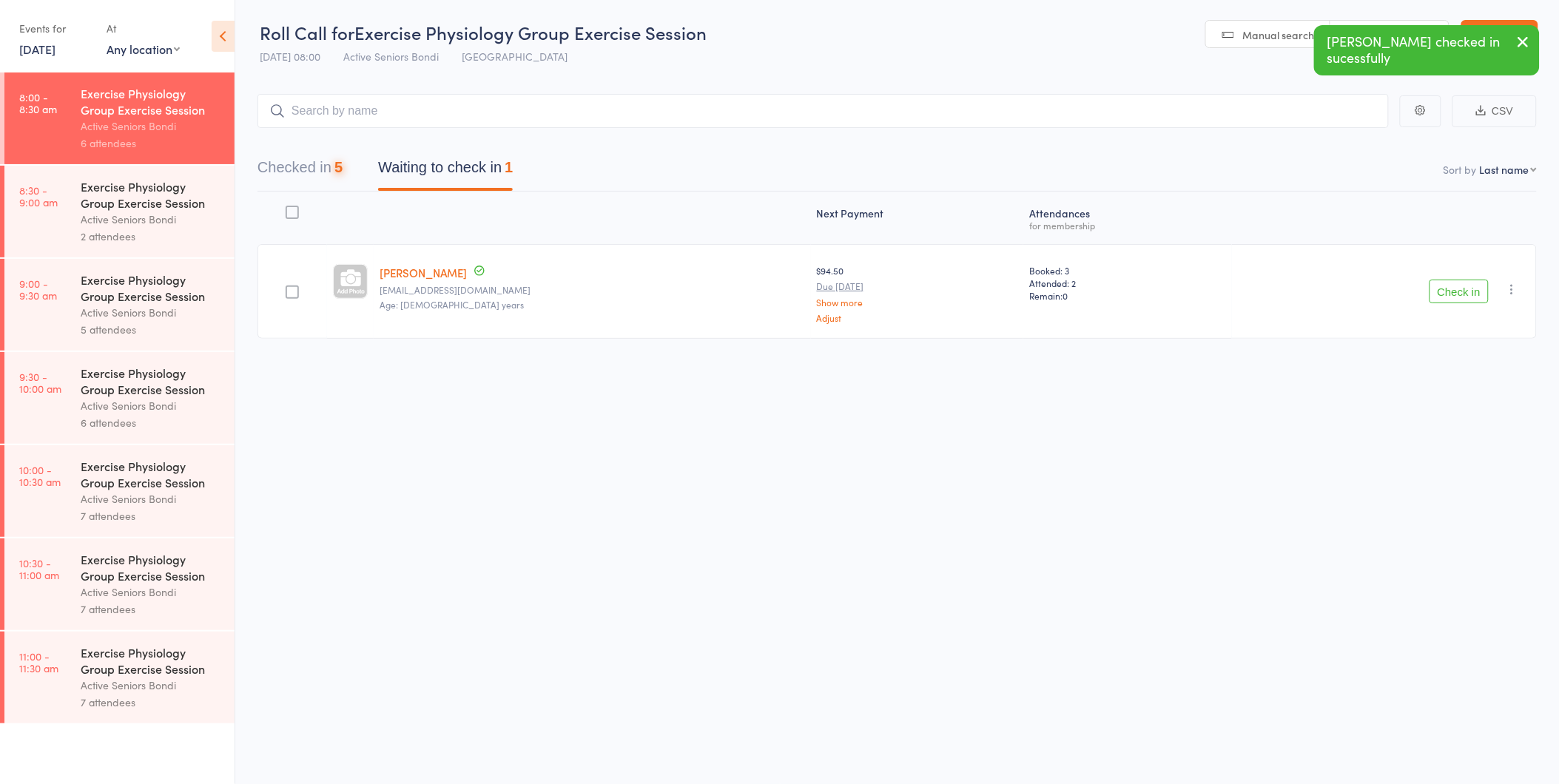
click at [1471, 288] on button "Check in" at bounding box center [1459, 291] width 59 height 24
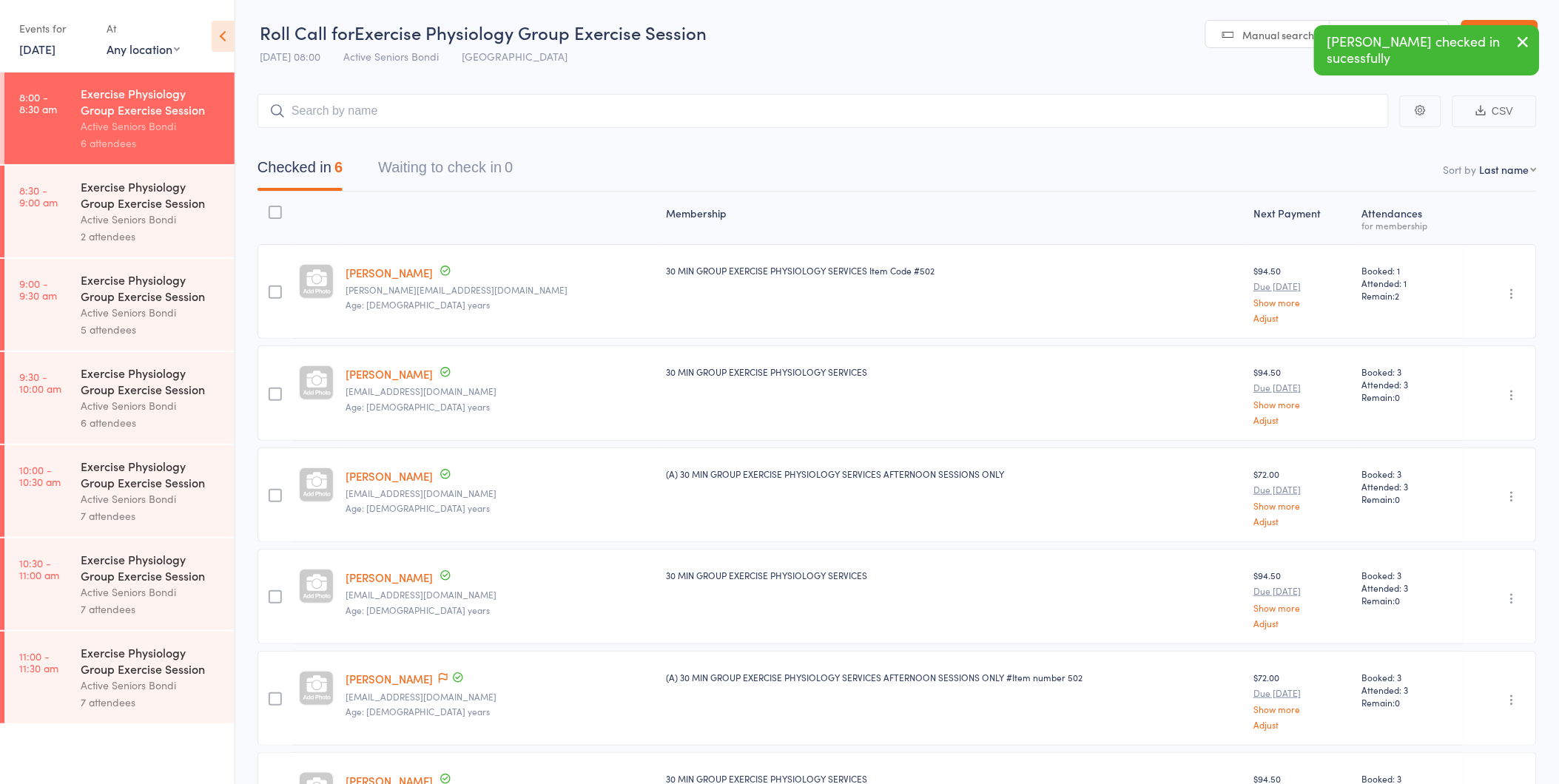
click at [31, 234] on link "8:30 - 9:00 am Exercise Physiology Group Exercise Session Active Seniors Bondi …" at bounding box center [120, 211] width 230 height 91
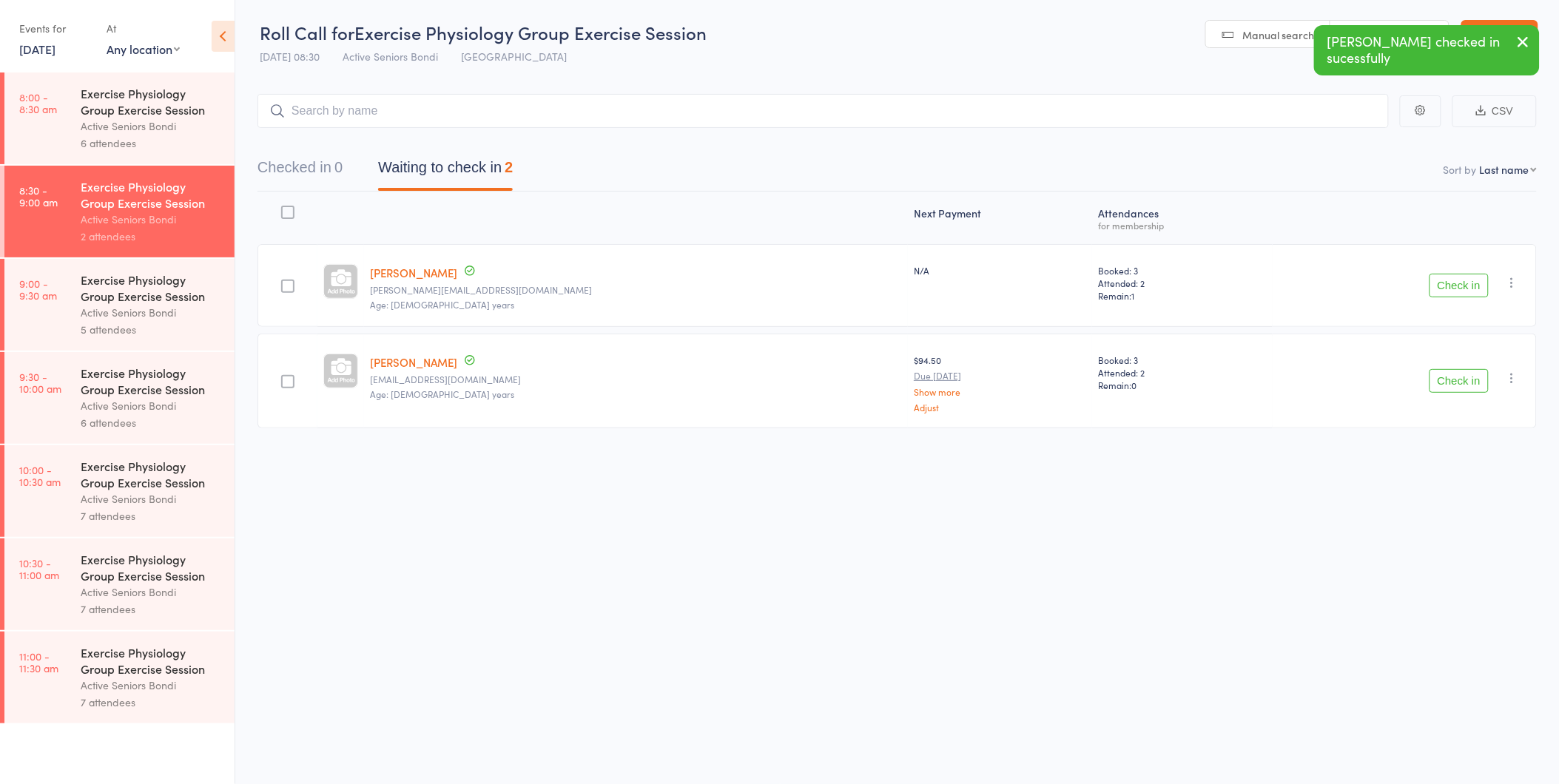
click at [141, 286] on div "Exercise Physiology Group Exercise Session" at bounding box center [151, 287] width 141 height 32
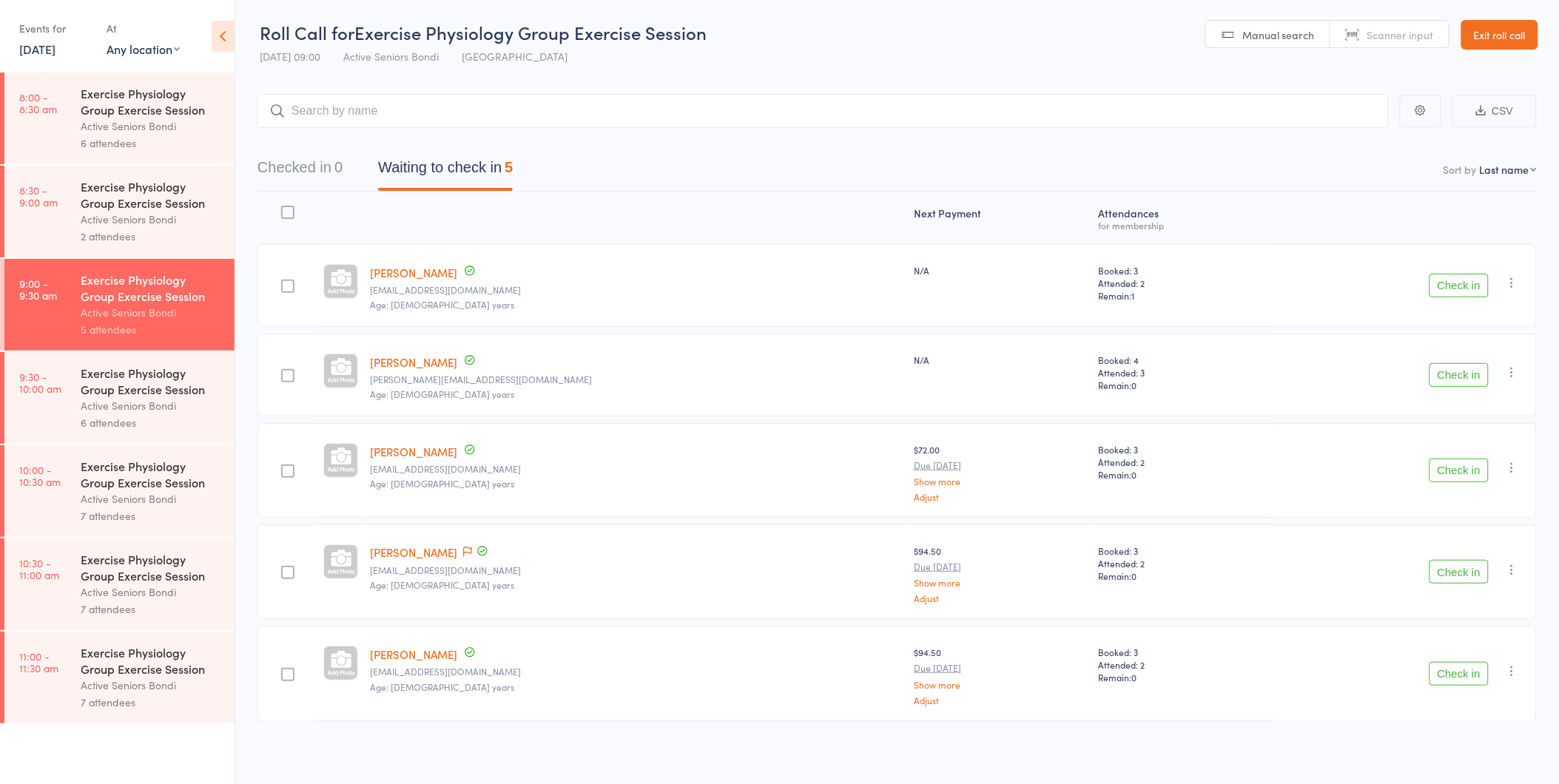
click at [190, 218] on div "Active Seniors Bondi" at bounding box center [151, 219] width 141 height 17
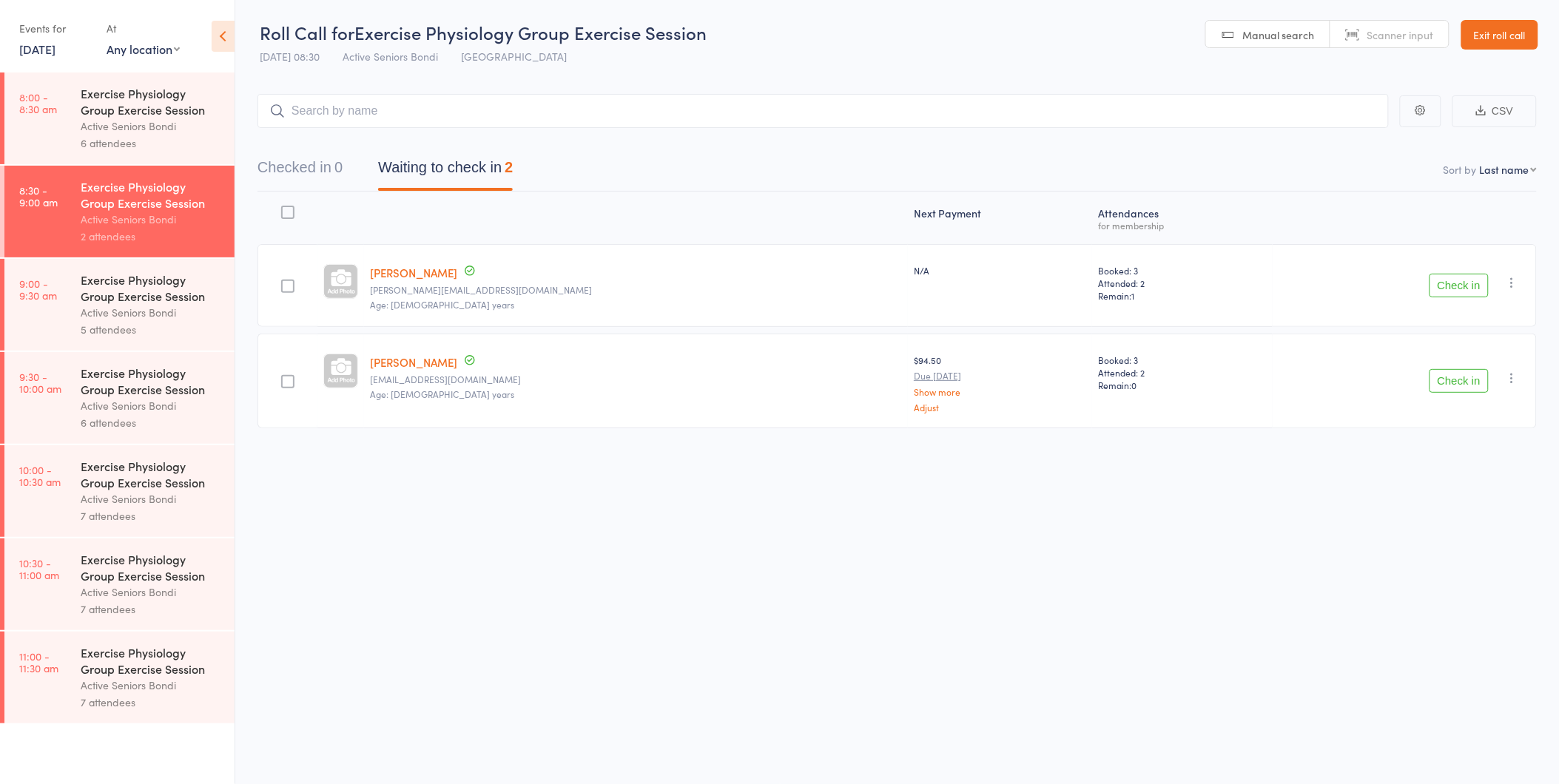
click at [1518, 286] on icon "button" at bounding box center [1512, 282] width 15 height 15
click at [457, 269] on link "Jennifer Duhnfahr" at bounding box center [413, 273] width 87 height 16
click at [186, 268] on div "Exercise Physiology Group Exercise Session Active Seniors Bondi 5 attendees" at bounding box center [157, 304] width 154 height 91
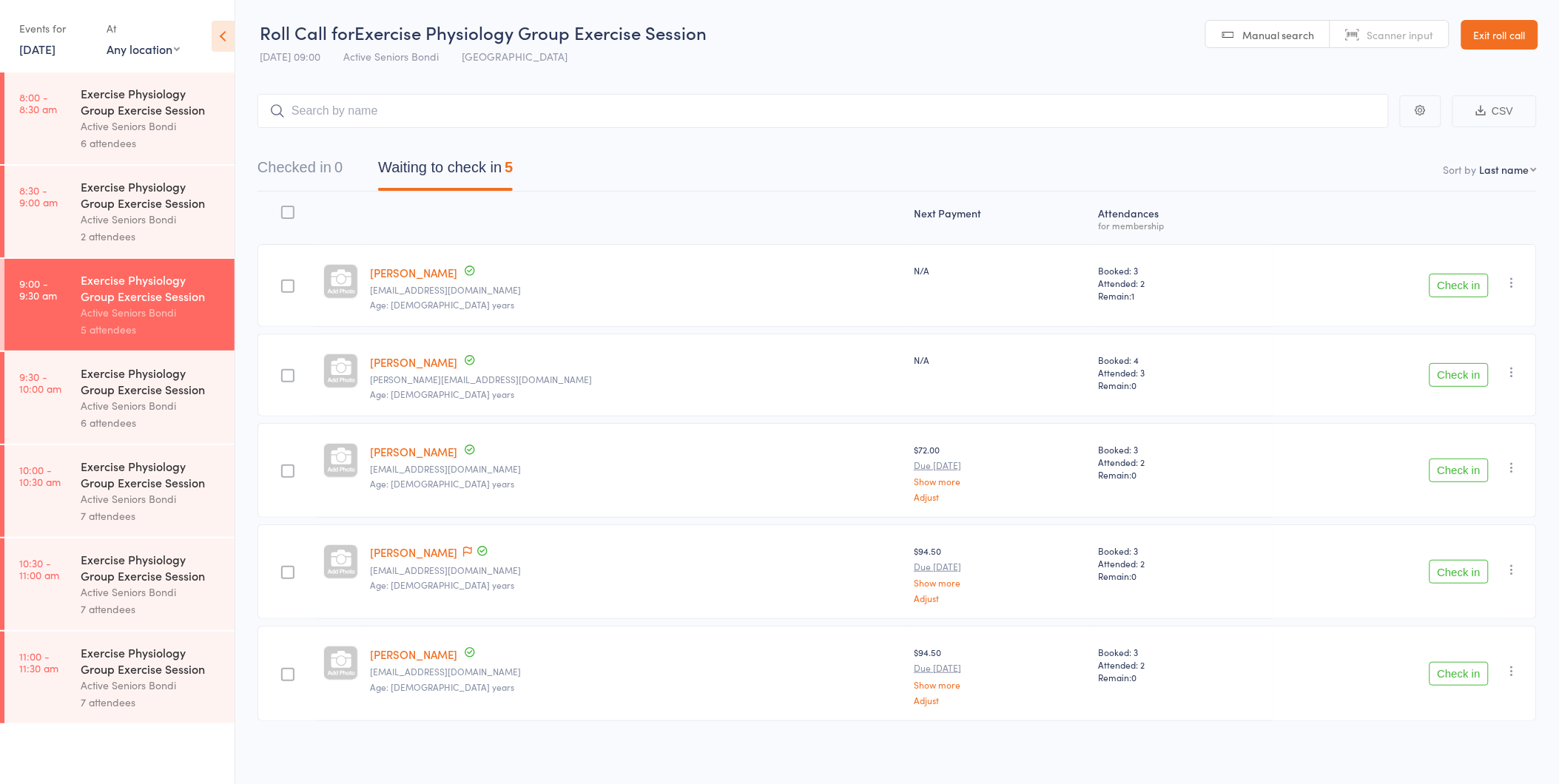
click at [139, 248] on div "Exercise Physiology Group Exercise Session Active Seniors Bondi 2 attendees" at bounding box center [157, 211] width 154 height 91
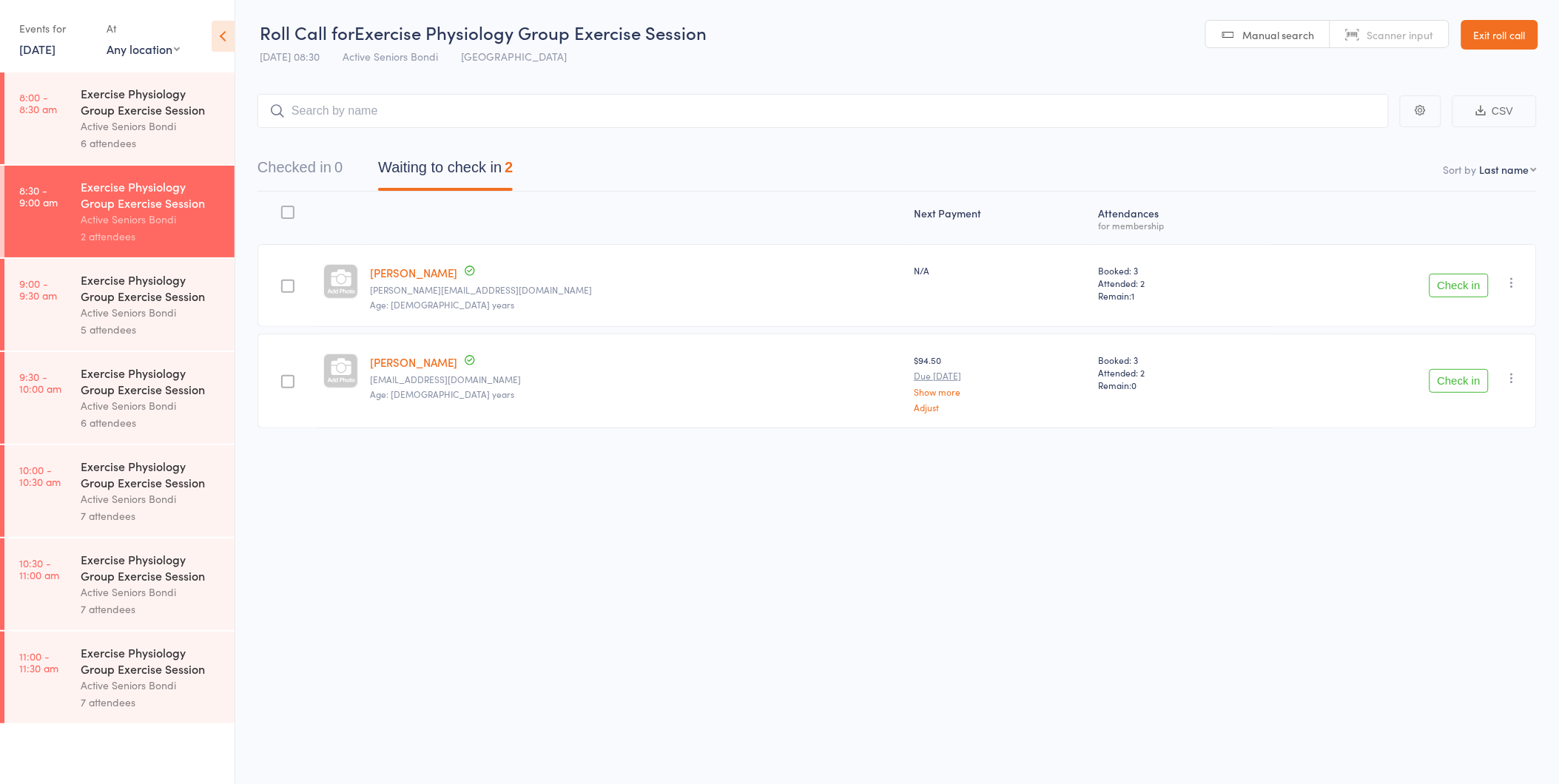
click at [1484, 381] on button "Check in" at bounding box center [1459, 381] width 59 height 24
click at [166, 293] on div "Exercise Physiology Group Exercise Session" at bounding box center [151, 287] width 141 height 32
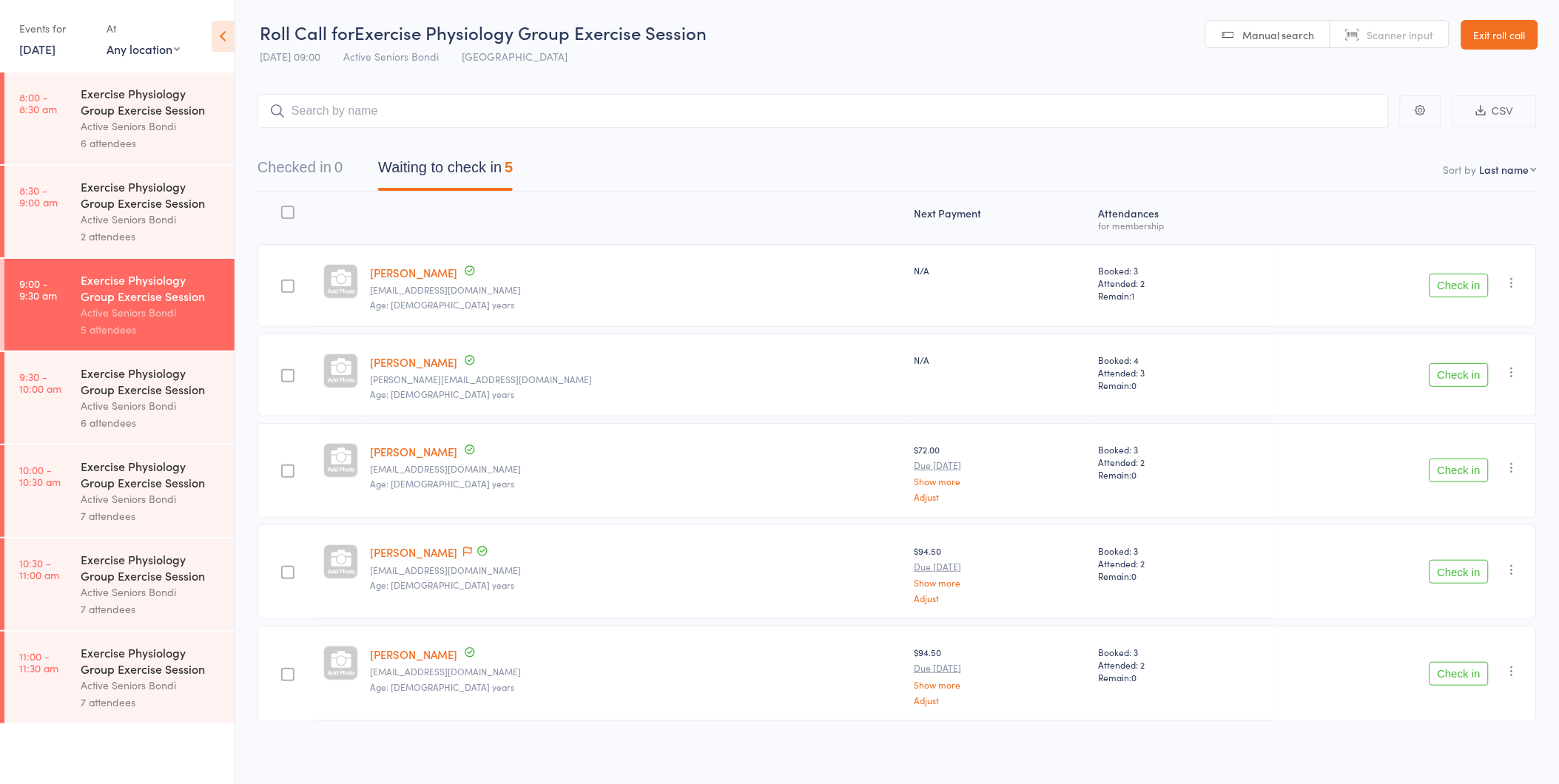
scroll to position [3, 0]
click at [180, 409] on div "Active Seniors Bondi" at bounding box center [151, 405] width 141 height 17
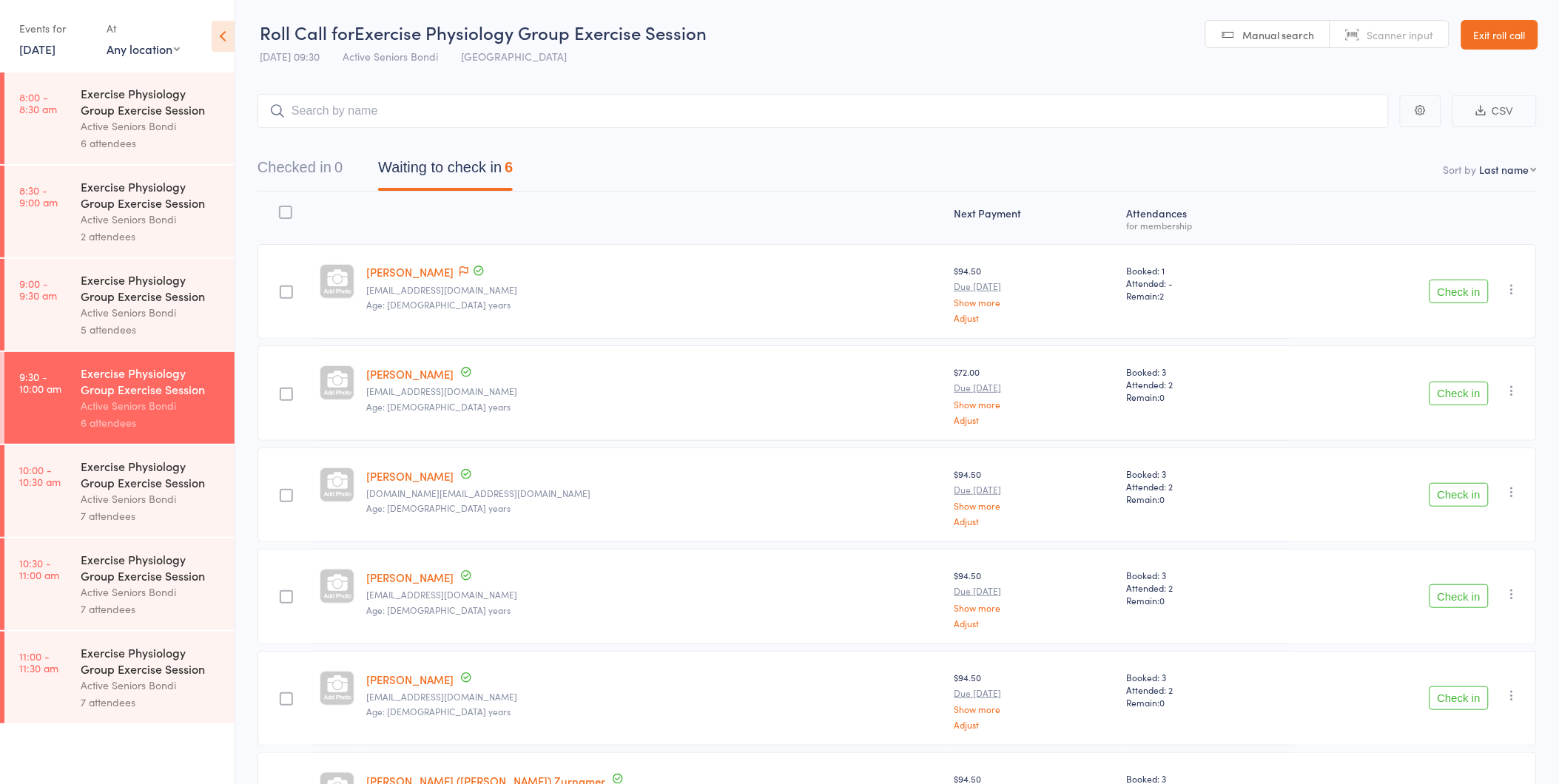
click at [1535, 27] on link "Exit roll call" at bounding box center [1499, 34] width 77 height 29
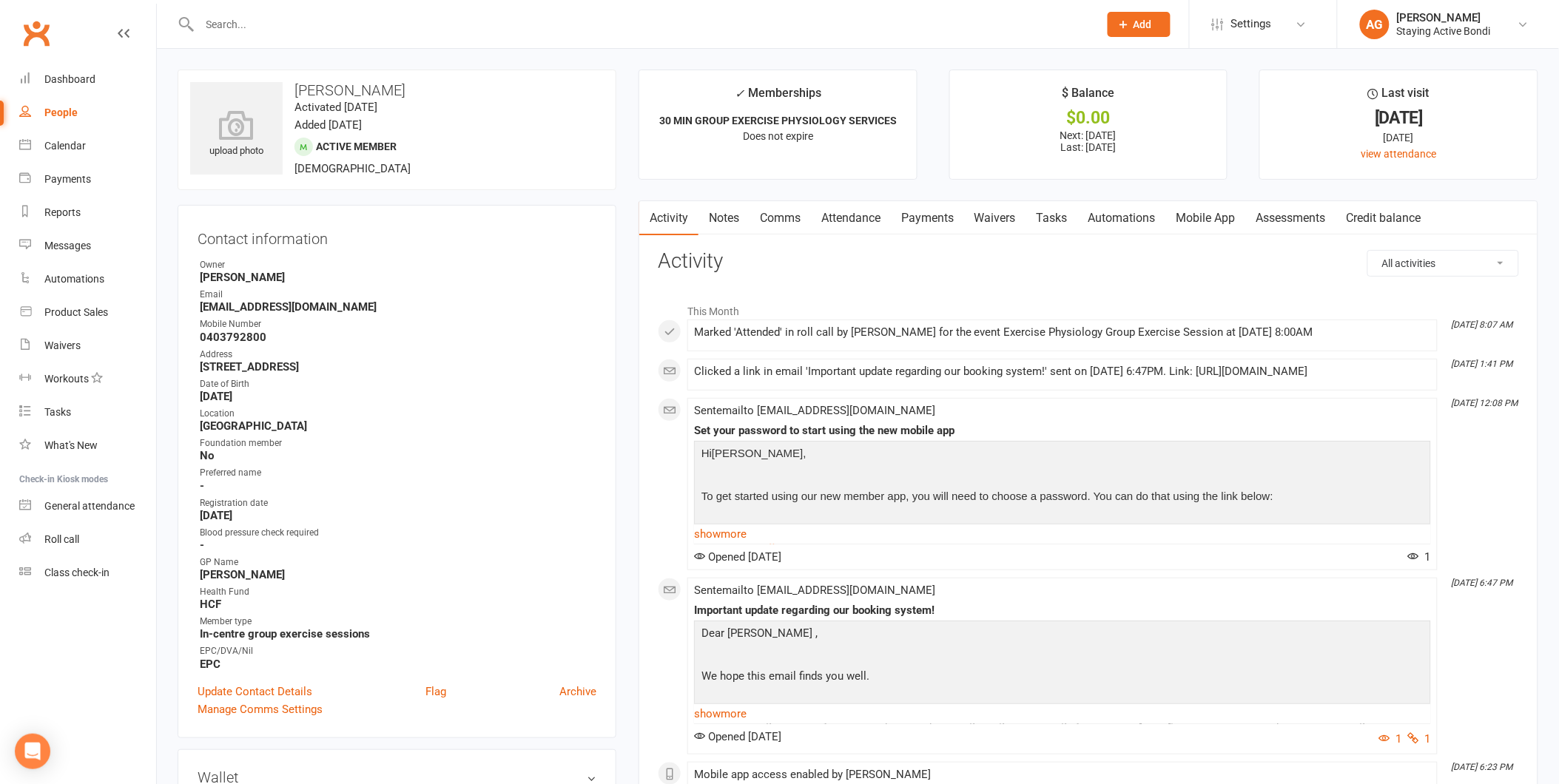
click at [731, 218] on link "Notes" at bounding box center [724, 218] width 51 height 34
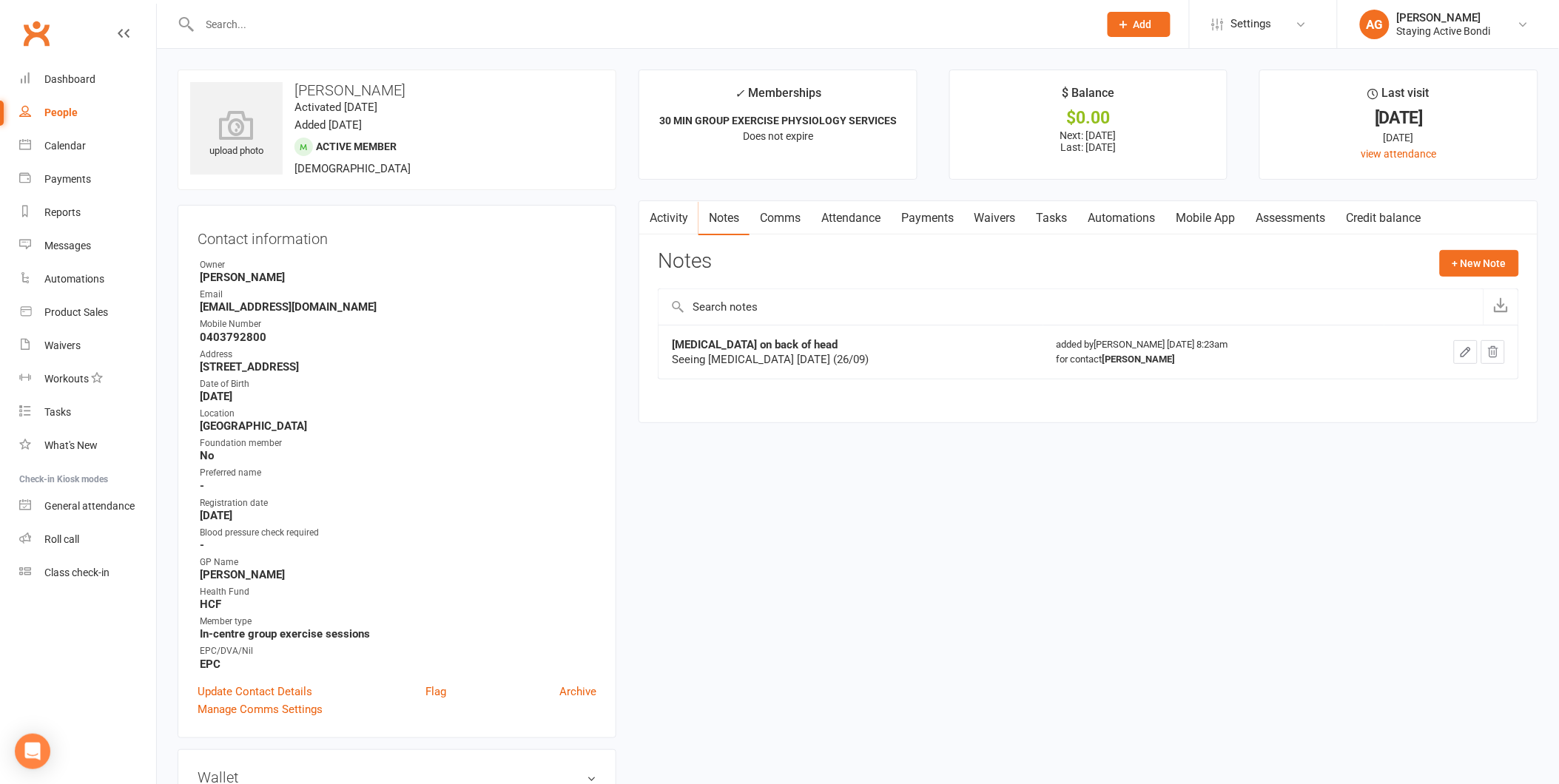
click at [676, 224] on link "Activity" at bounding box center [669, 218] width 59 height 34
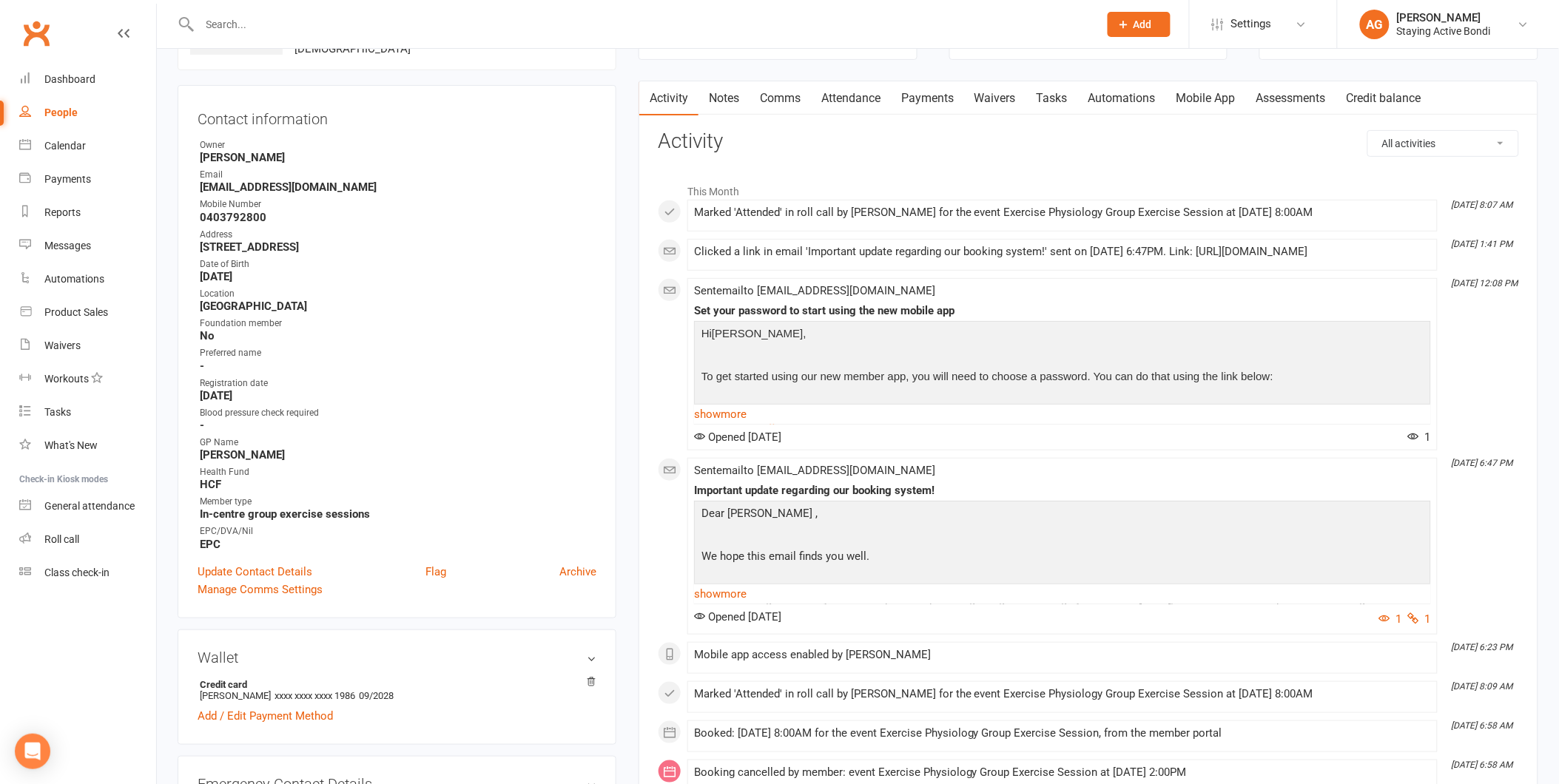
scroll to position [164, 0]
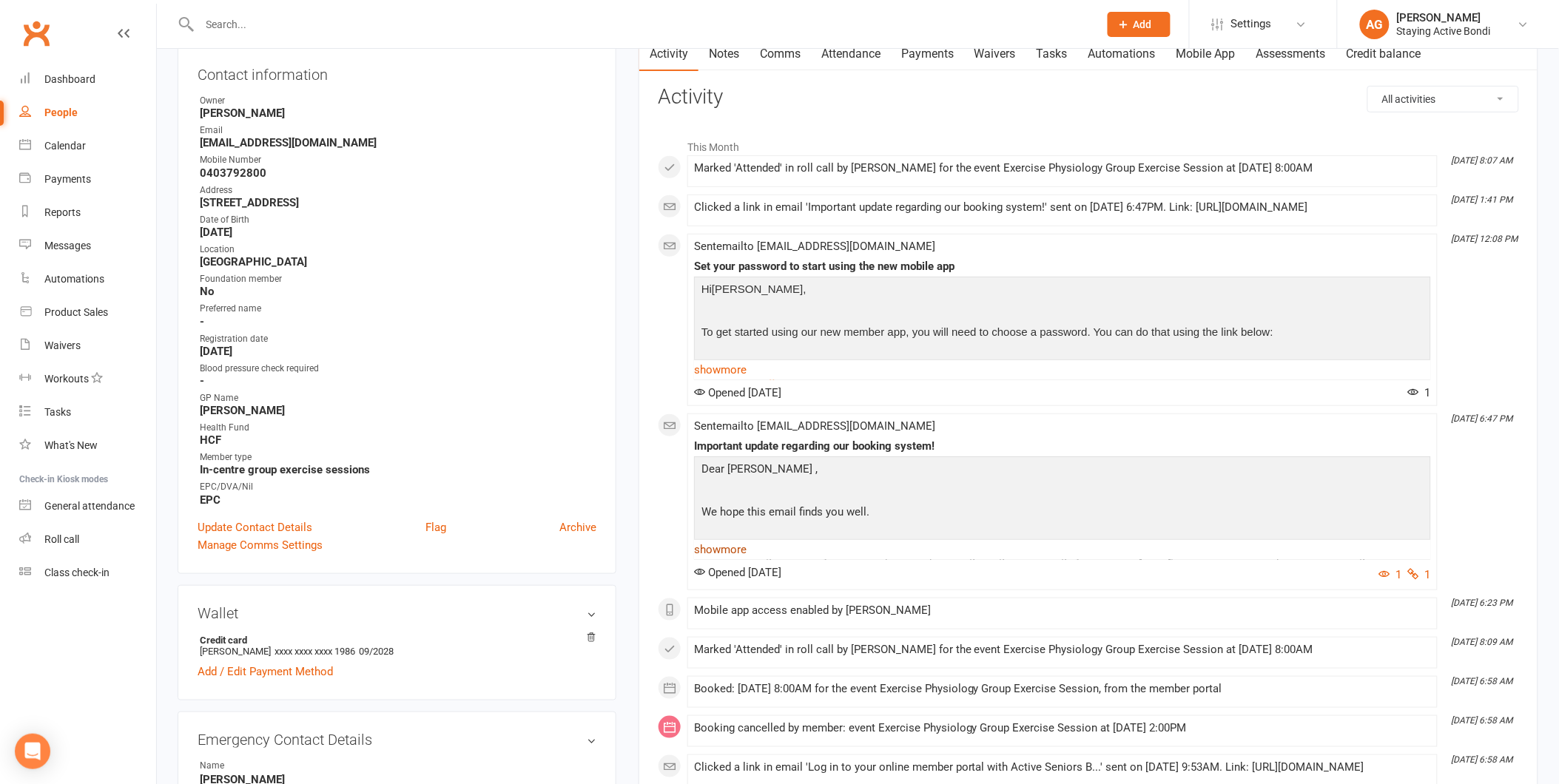
click at [740, 559] on link "show more" at bounding box center [1062, 549] width 737 height 21
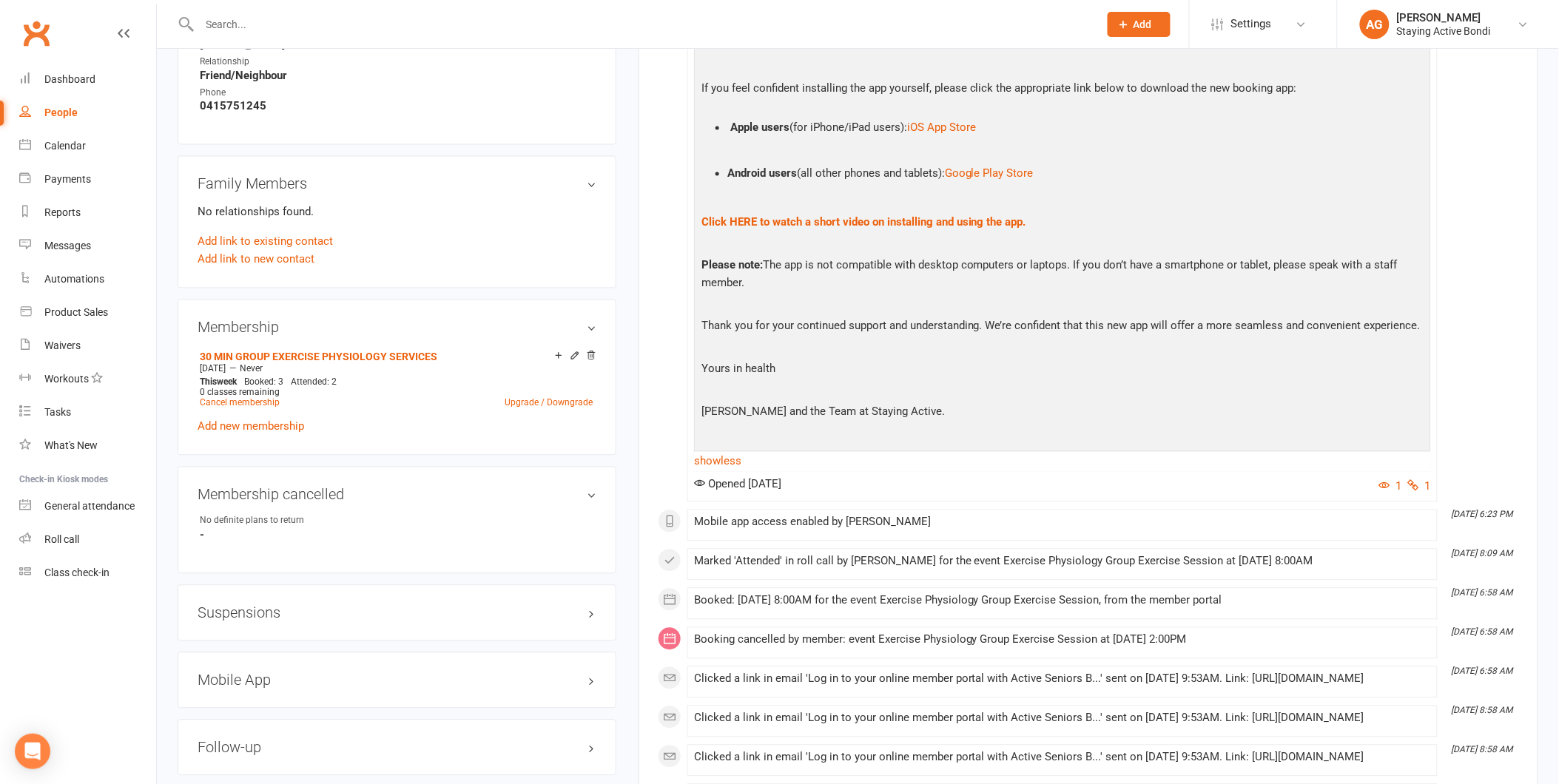
scroll to position [904, 0]
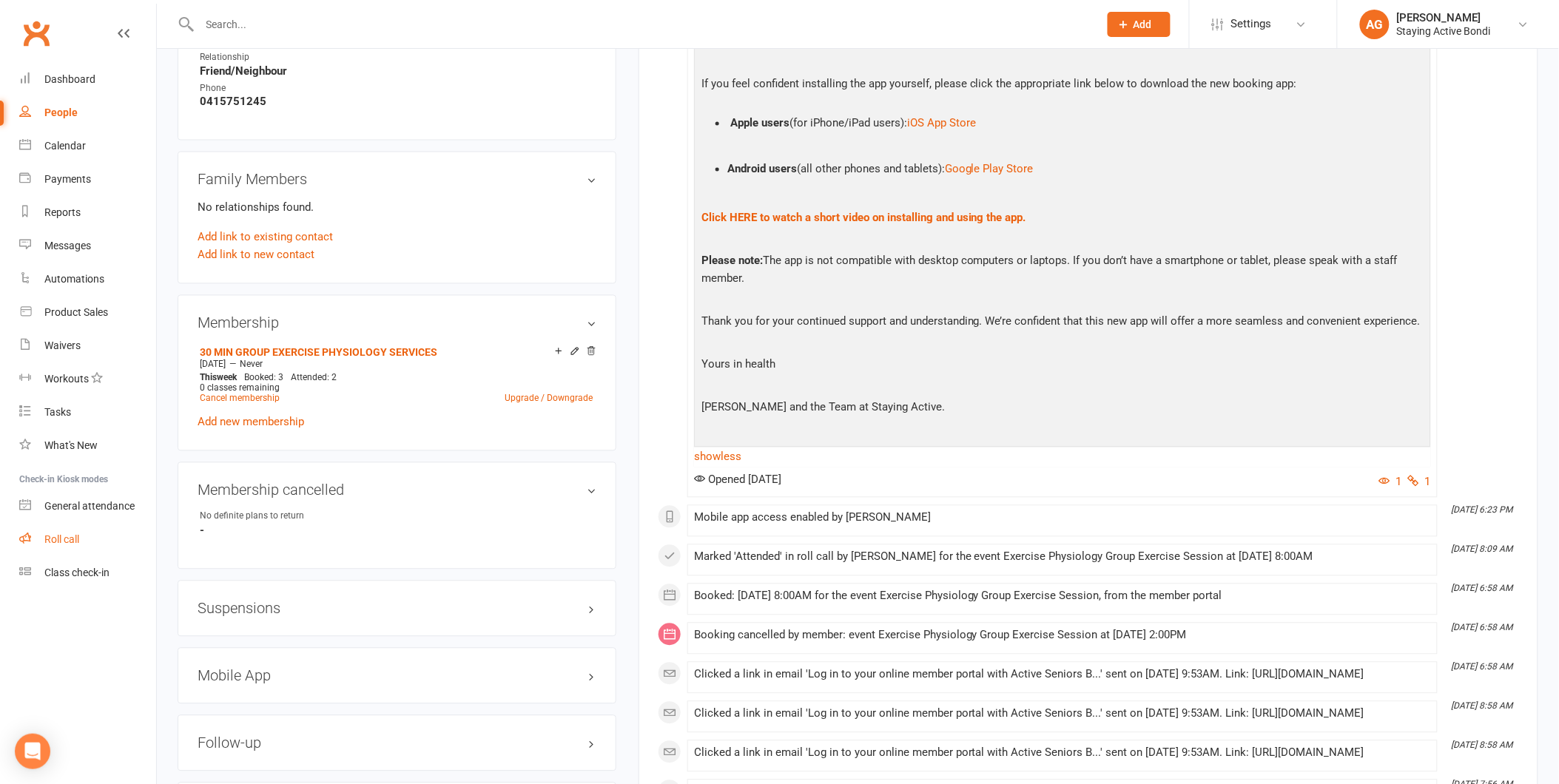
click at [96, 527] on link "Roll call" at bounding box center [87, 540] width 136 height 33
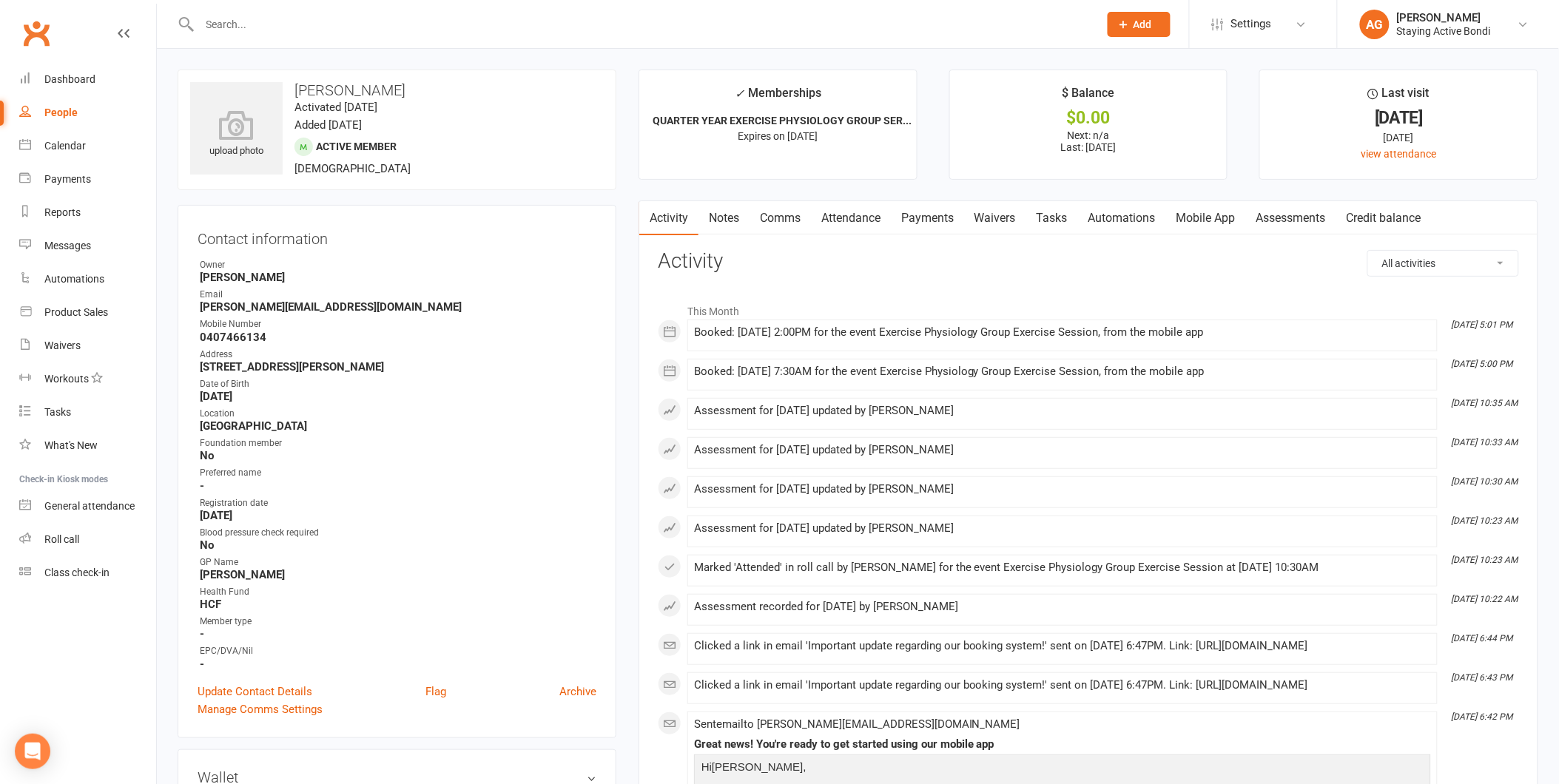
click at [726, 227] on link "Notes" at bounding box center [724, 218] width 51 height 34
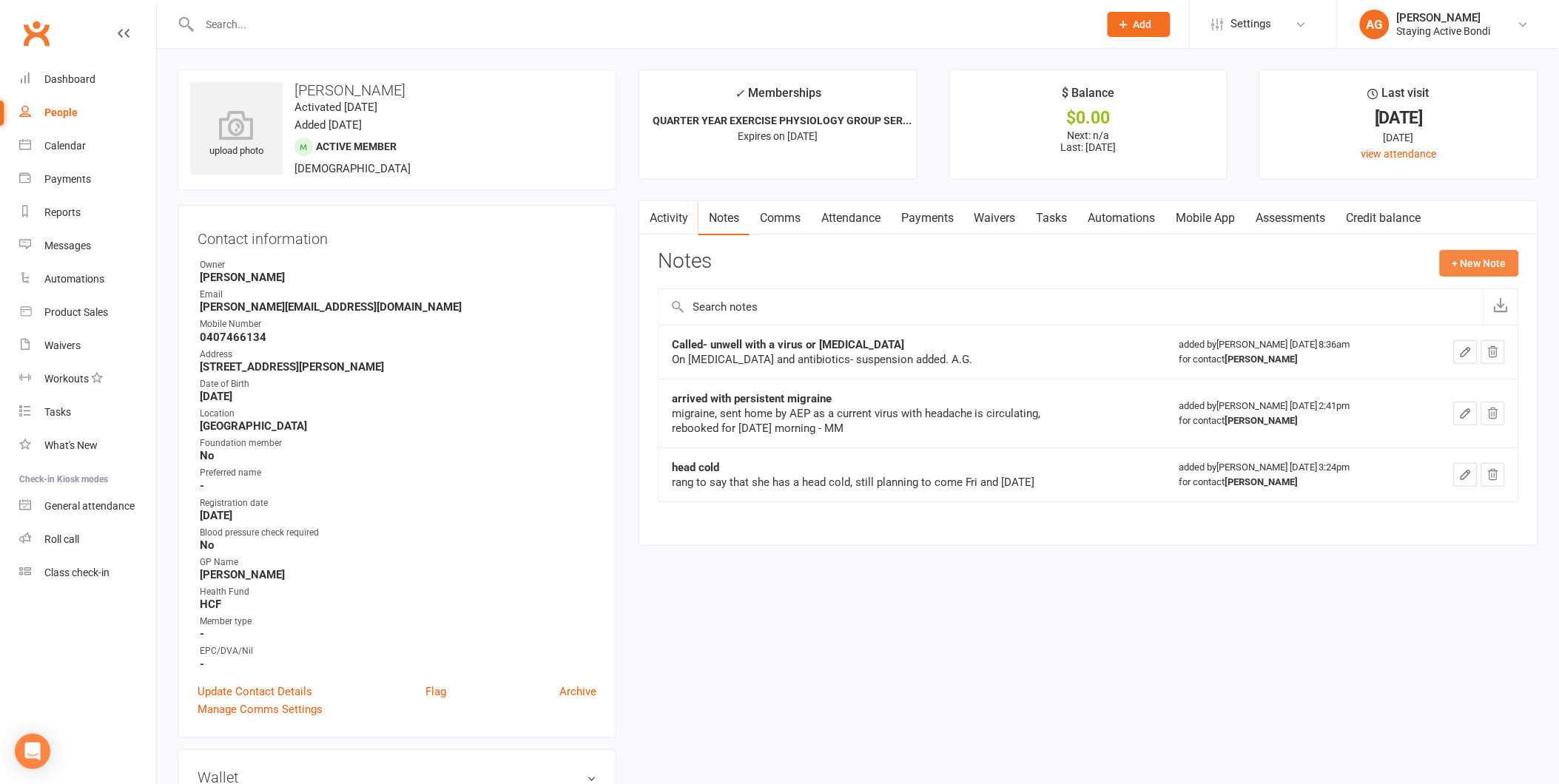
click at [1475, 260] on button "+ New Note" at bounding box center [1478, 263] width 80 height 26
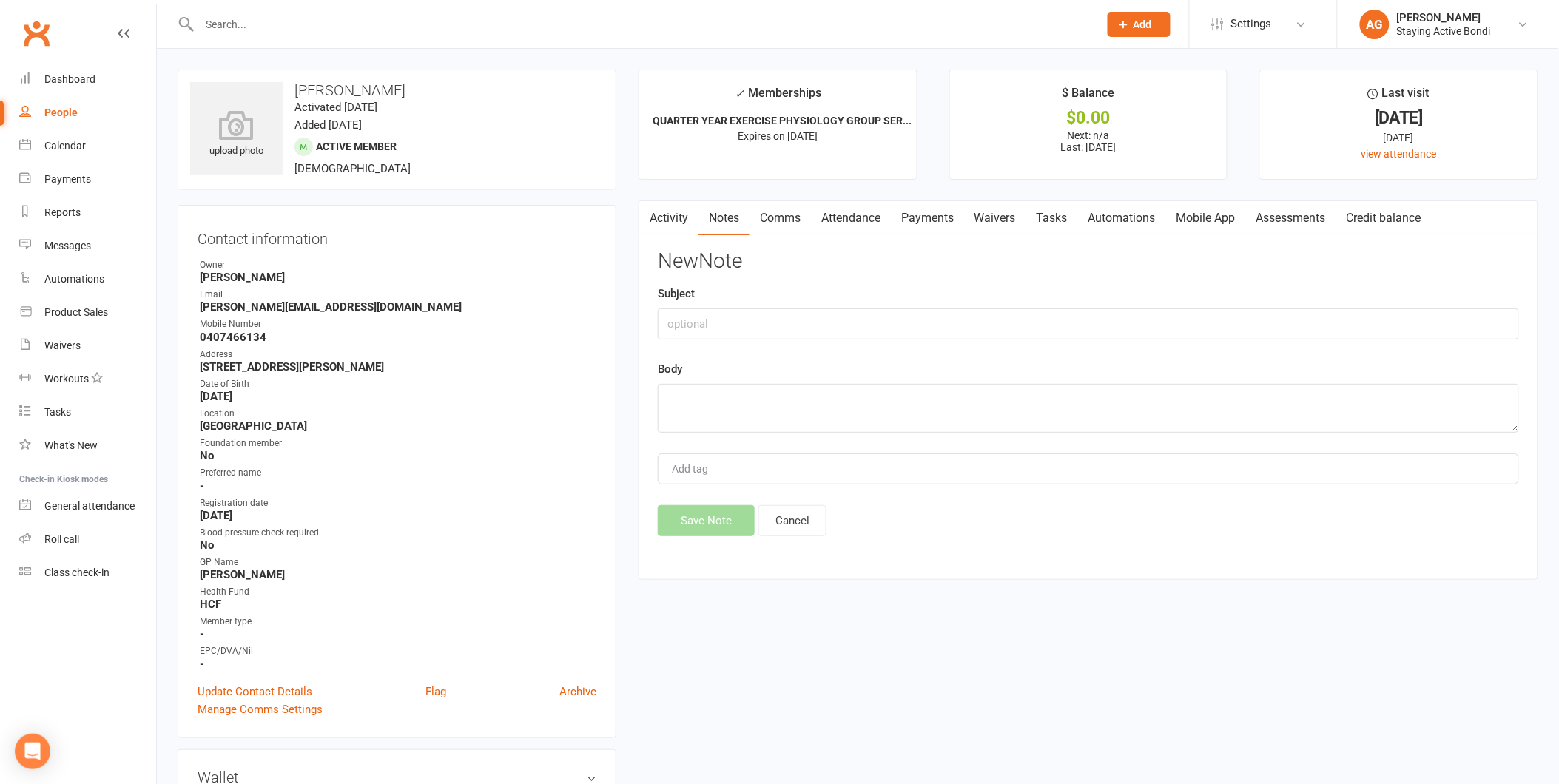
click at [869, 304] on div "Subject" at bounding box center [1088, 312] width 861 height 55
click at [870, 322] on input "text" at bounding box center [1088, 324] width 861 height 31
type input "Pulled muscle yester afternoon (10/10/25)"
click at [822, 406] on textarea at bounding box center [1088, 408] width 861 height 49
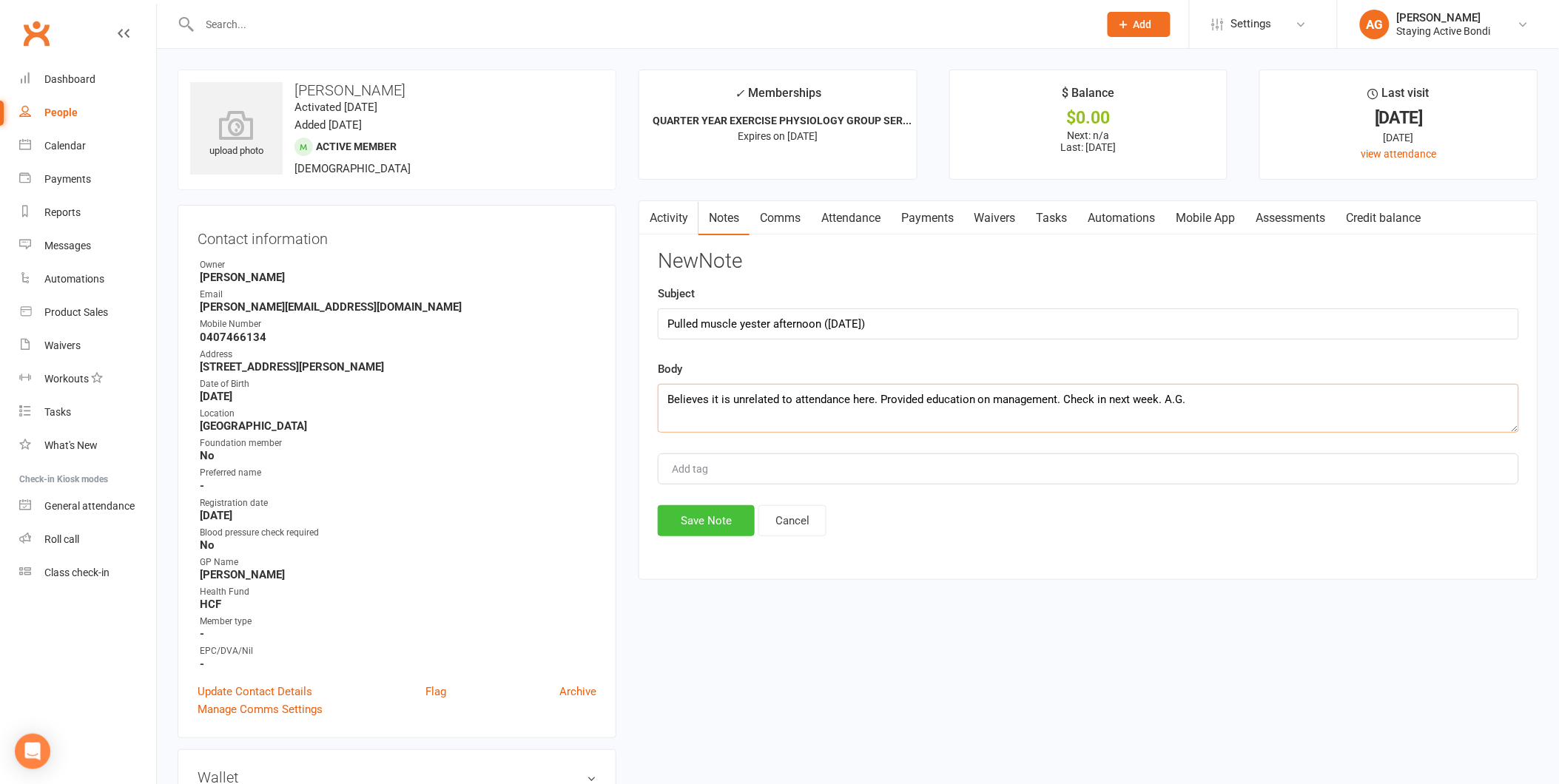
type textarea "Believes it is unrelated to attendance here. Provided education on management. …"
click at [726, 518] on button "Save Note" at bounding box center [706, 521] width 97 height 31
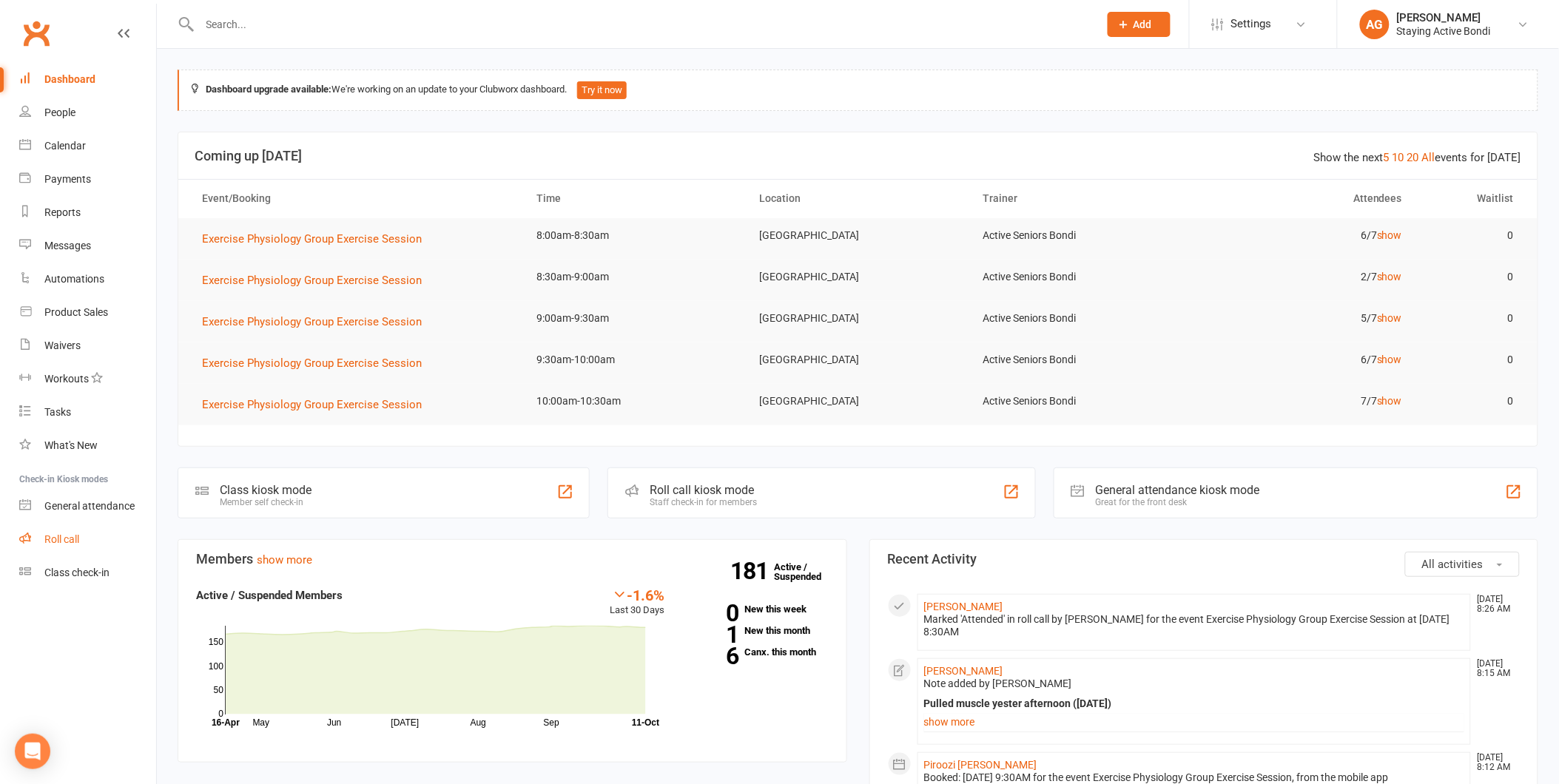
click at [92, 530] on link "Roll call" at bounding box center [87, 540] width 136 height 33
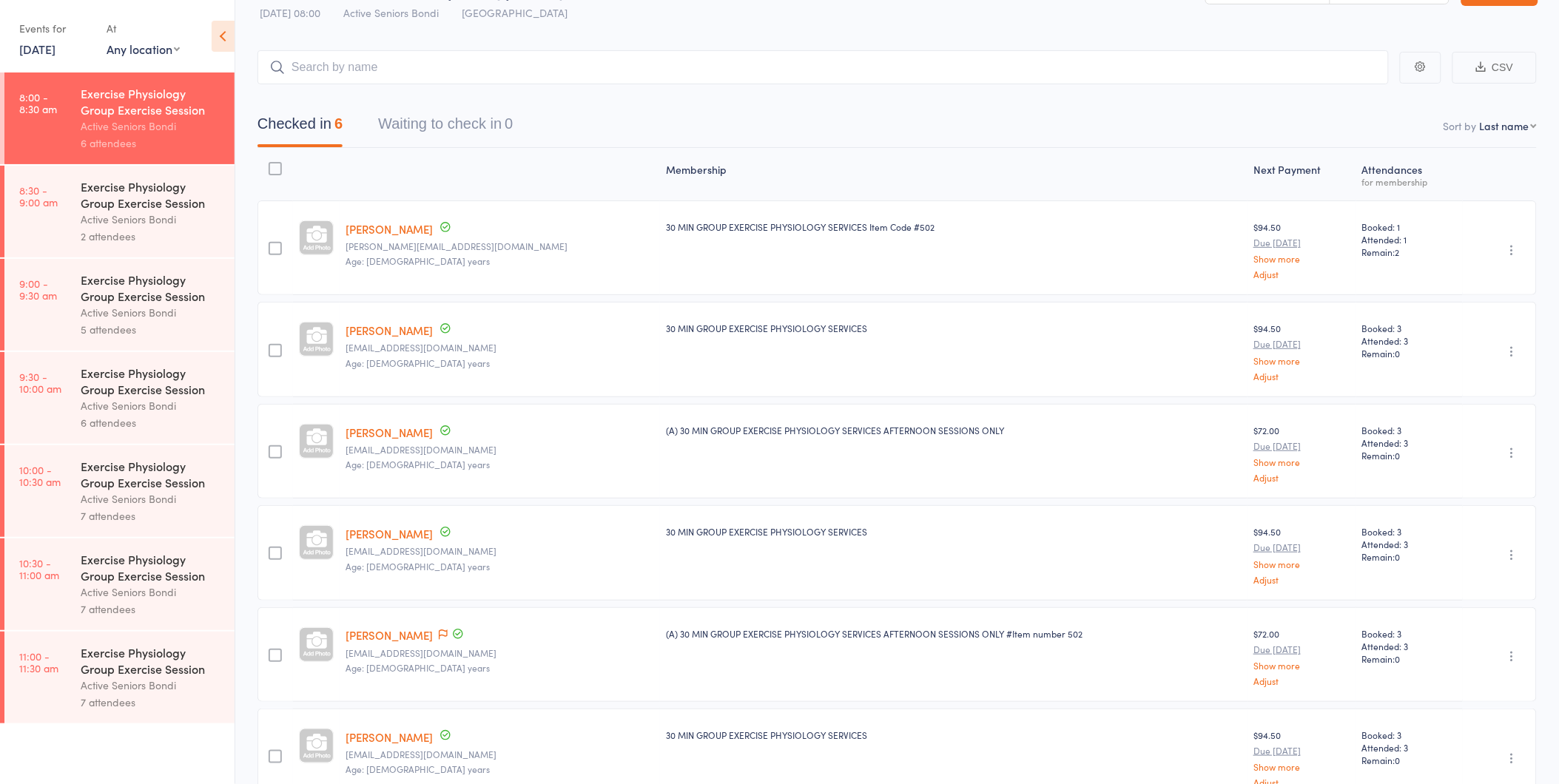
scroll to position [128, 0]
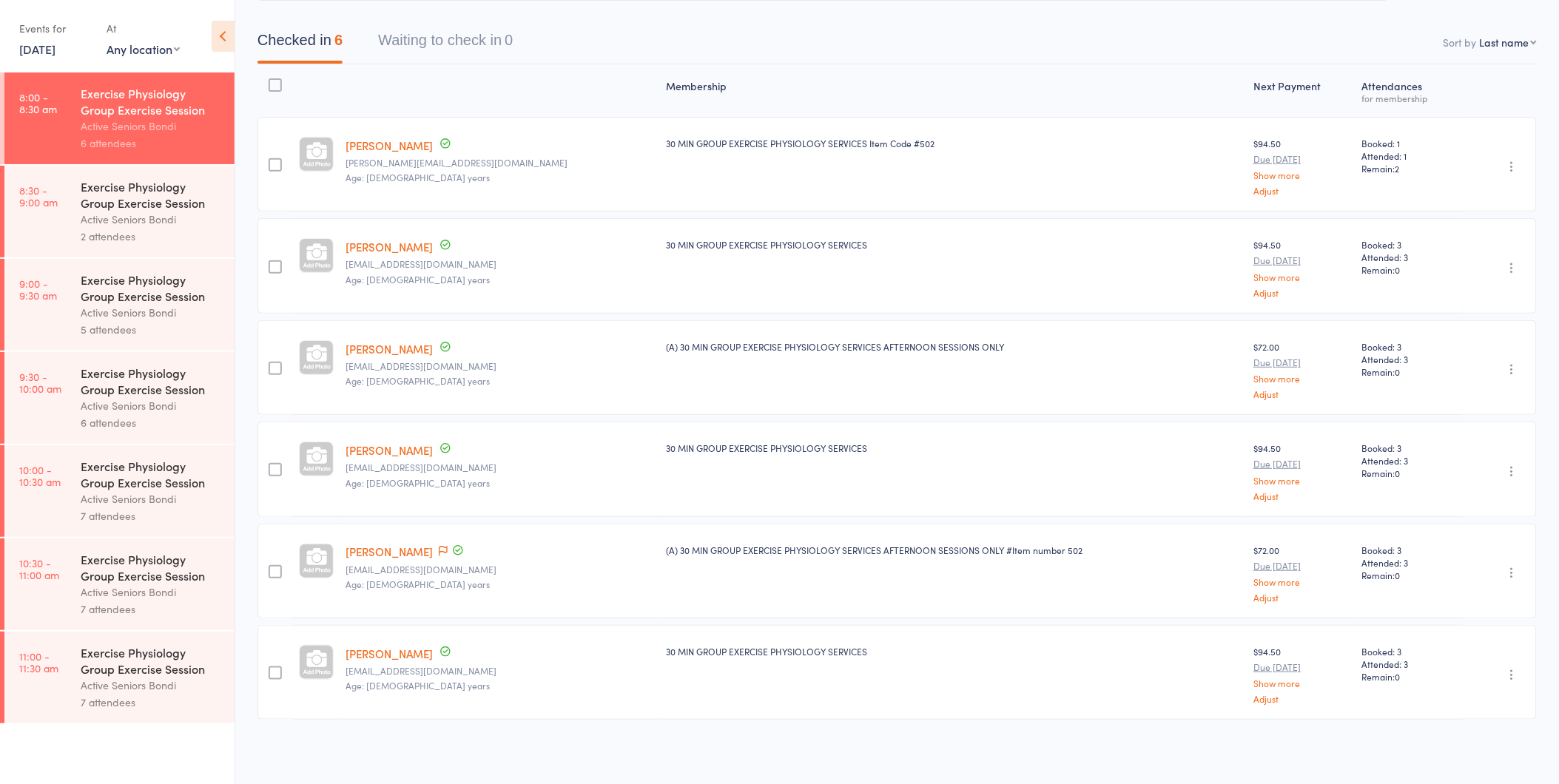
click at [207, 212] on div "Active Seniors Bondi" at bounding box center [151, 219] width 141 height 17
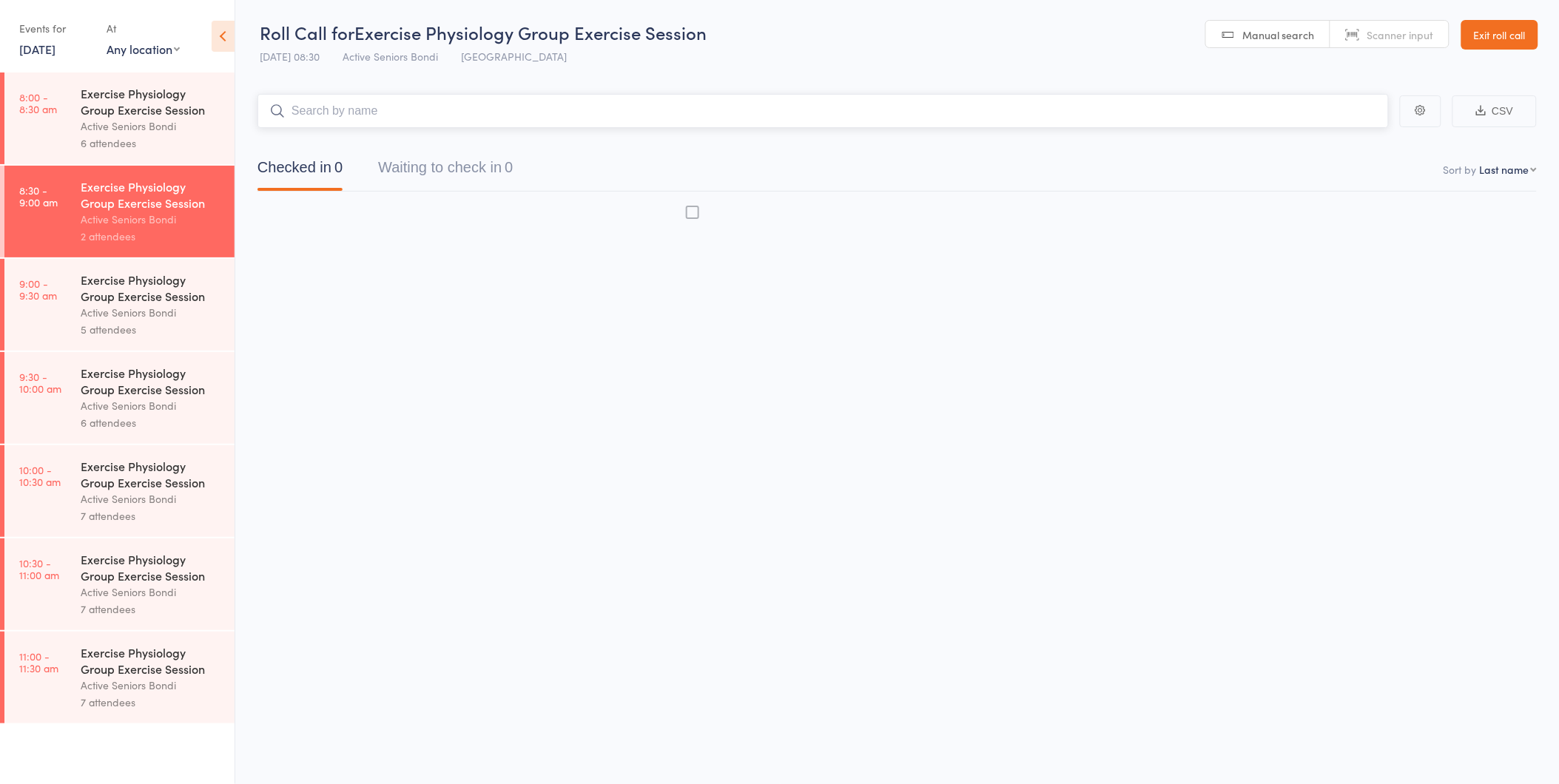
scroll to position [1, 0]
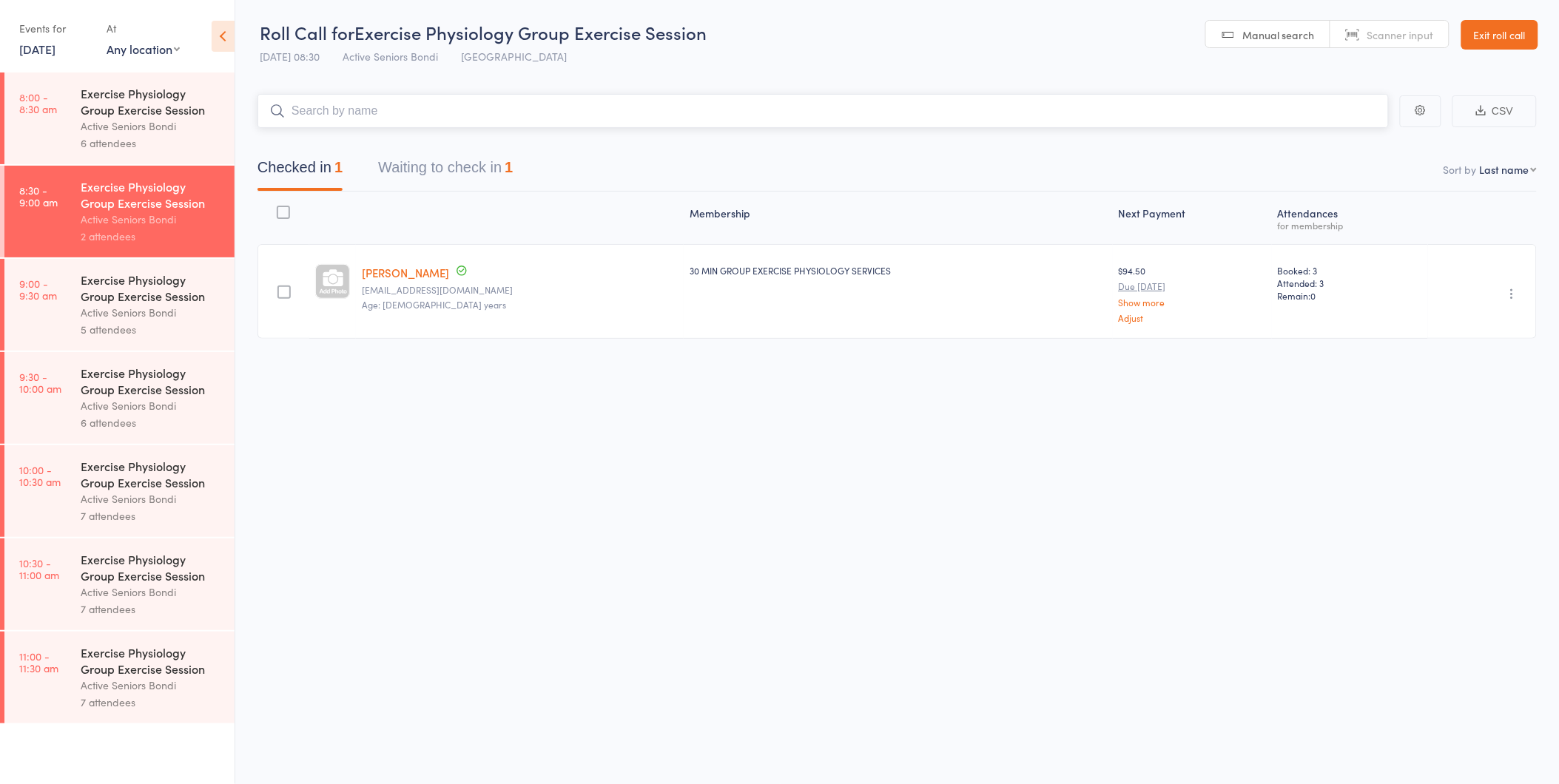
click at [453, 167] on button "Waiting to check in 1" at bounding box center [445, 171] width 134 height 39
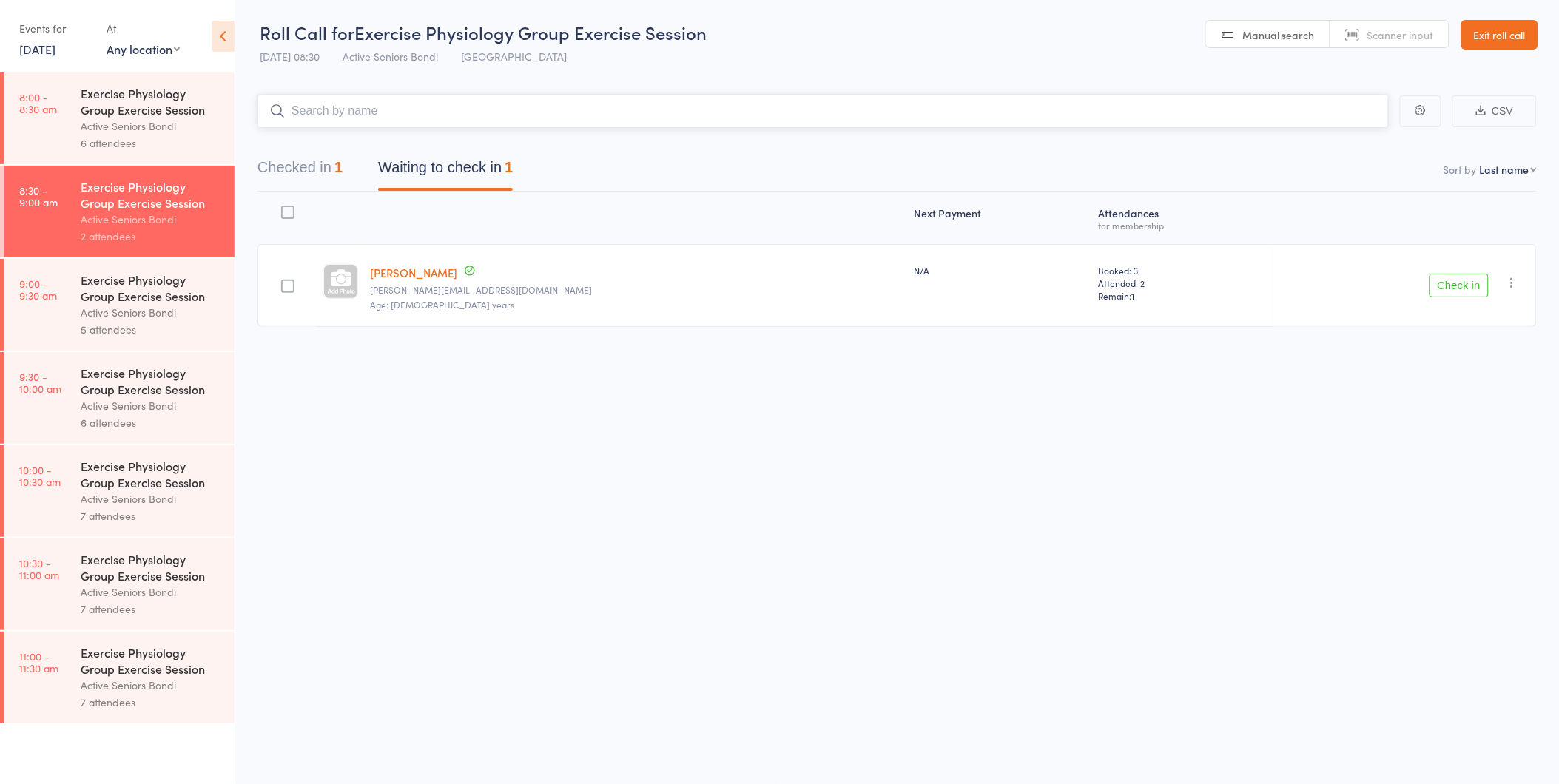
click at [332, 180] on button "Checked in 1" at bounding box center [299, 171] width 85 height 39
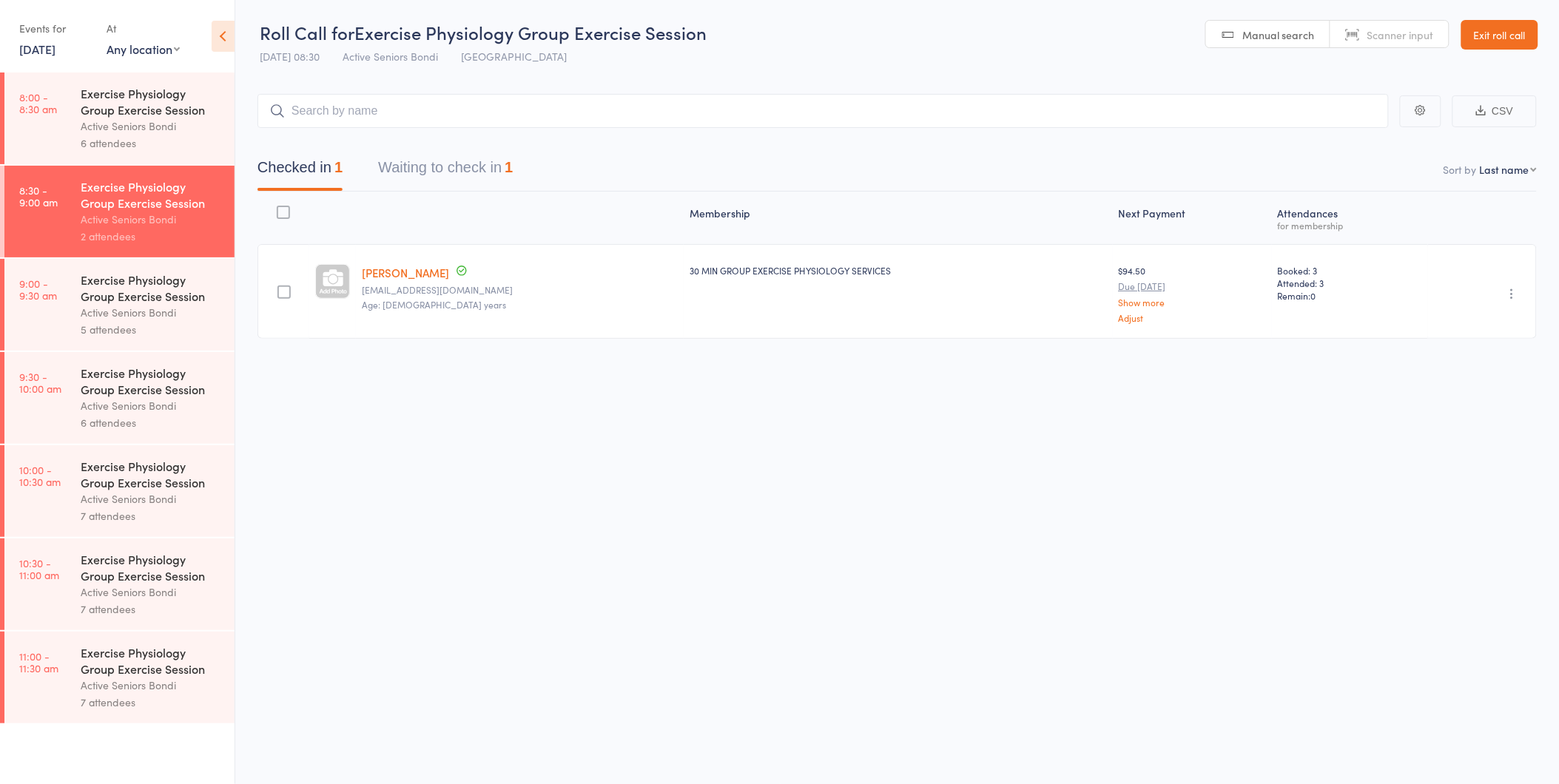
click at [172, 294] on div "Exercise Physiology Group Exercise Session" at bounding box center [151, 287] width 141 height 32
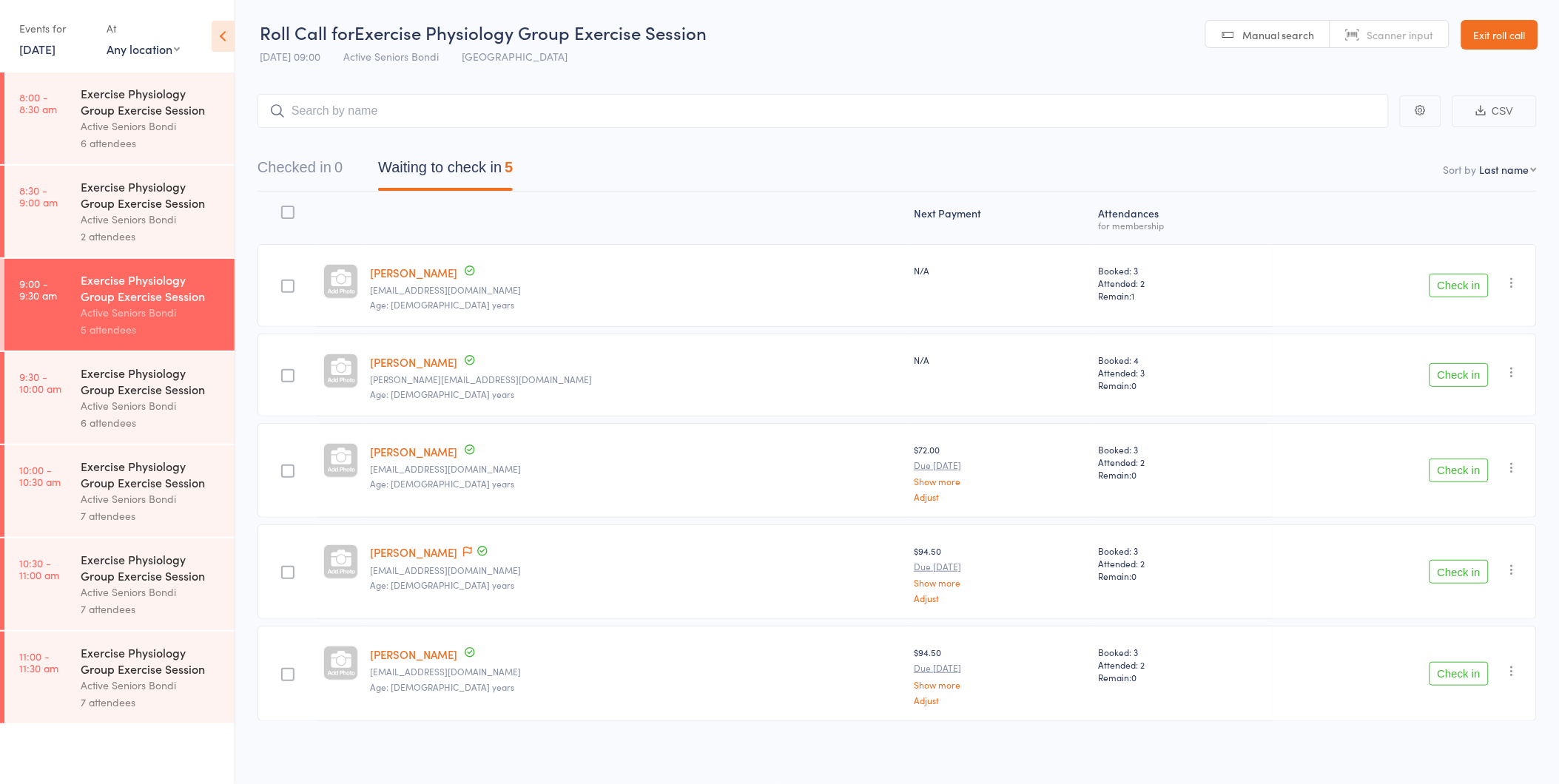
click at [1433, 274] on button "Check in" at bounding box center [1459, 286] width 59 height 24
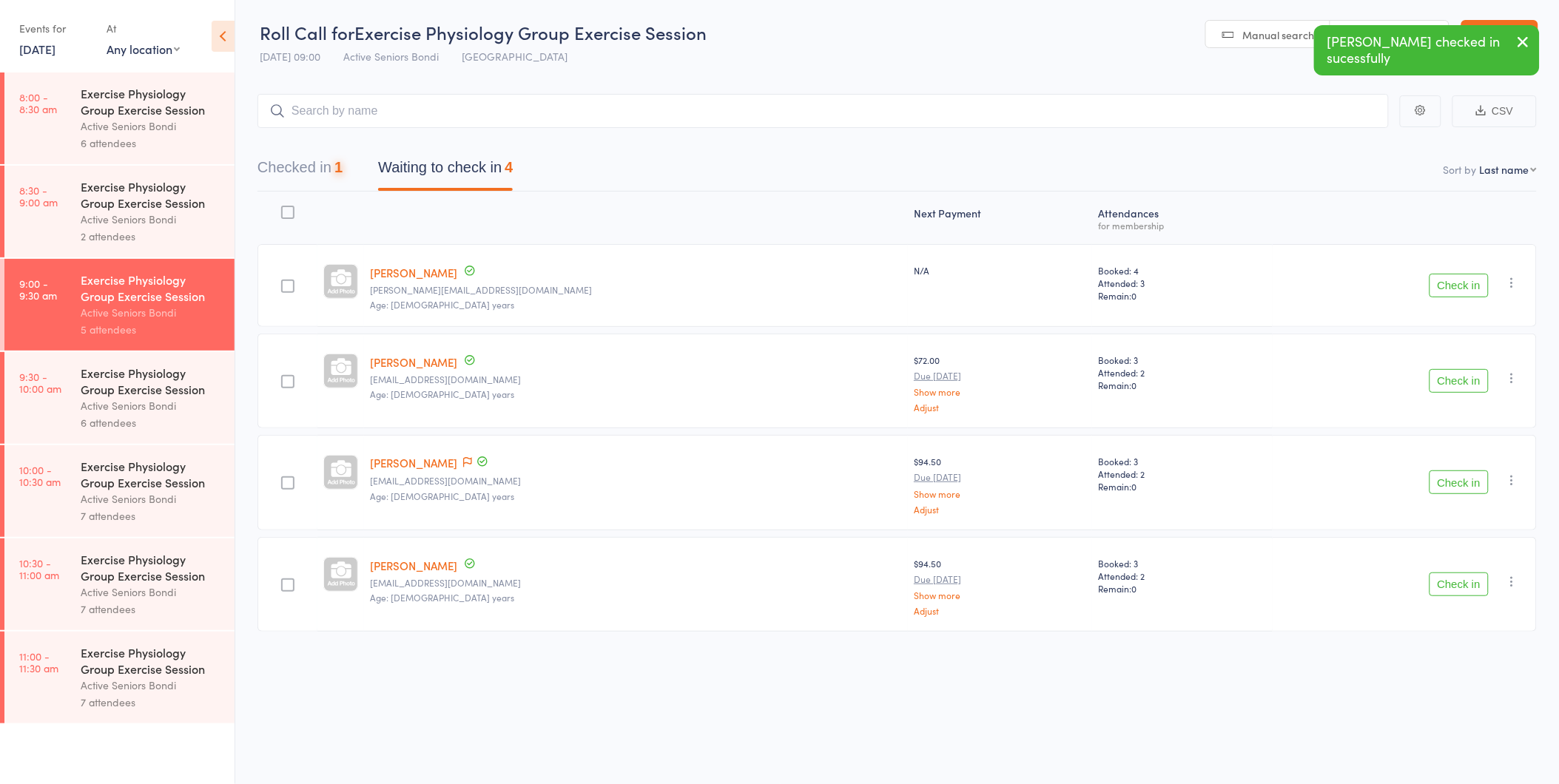
click at [1433, 274] on button "Check in" at bounding box center [1459, 286] width 59 height 24
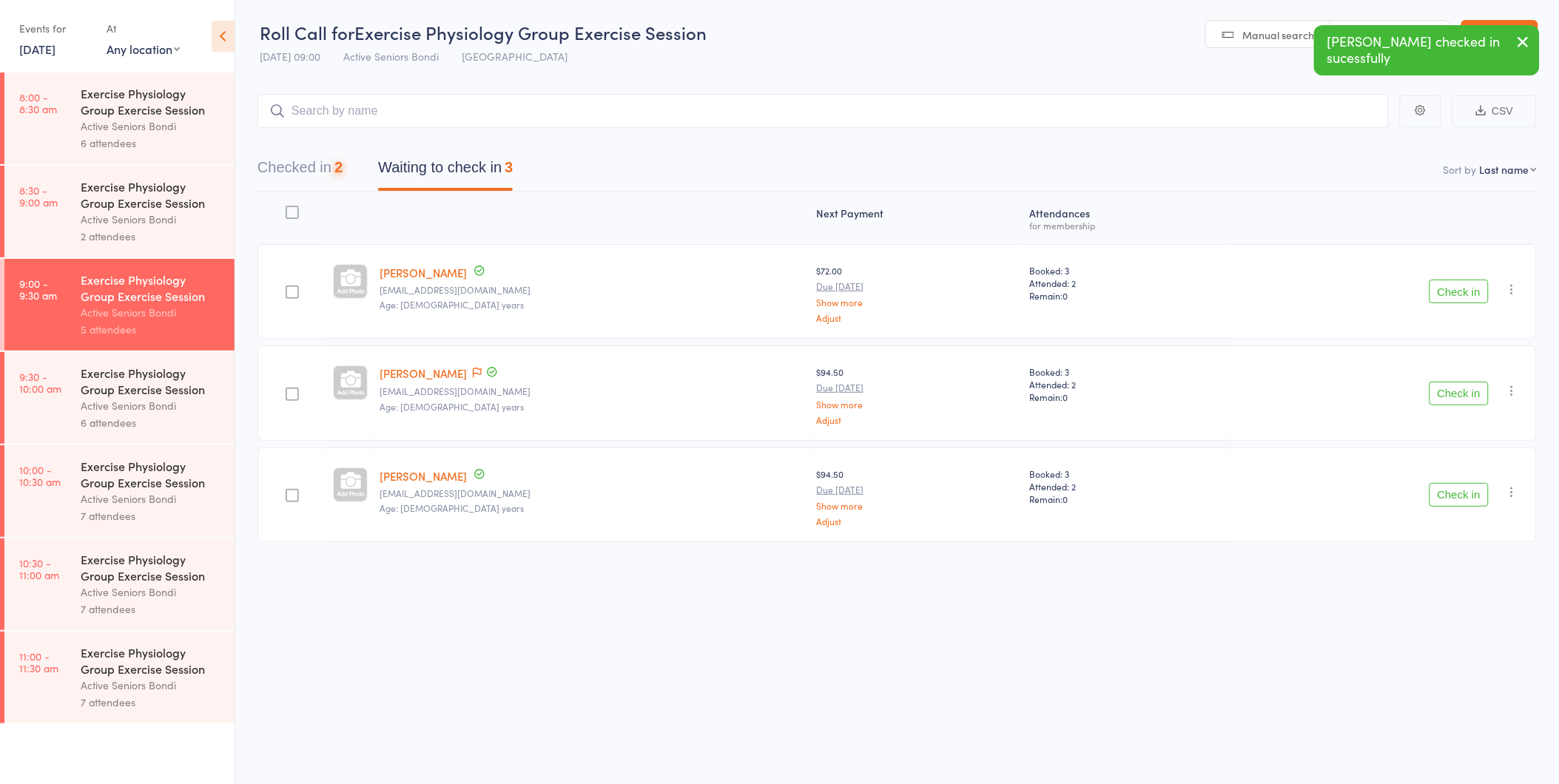
click at [1433, 274] on div "Check in Check in Send message Add Note Add Task Add Flag Remove Mark absent" at bounding box center [1384, 291] width 304 height 94
click at [1481, 305] on div "Check in Check in Send message Add Note Add Task Add Flag Remove Mark absent" at bounding box center [1384, 291] width 304 height 94
click at [1518, 42] on link "Exit roll call" at bounding box center [1499, 34] width 77 height 29
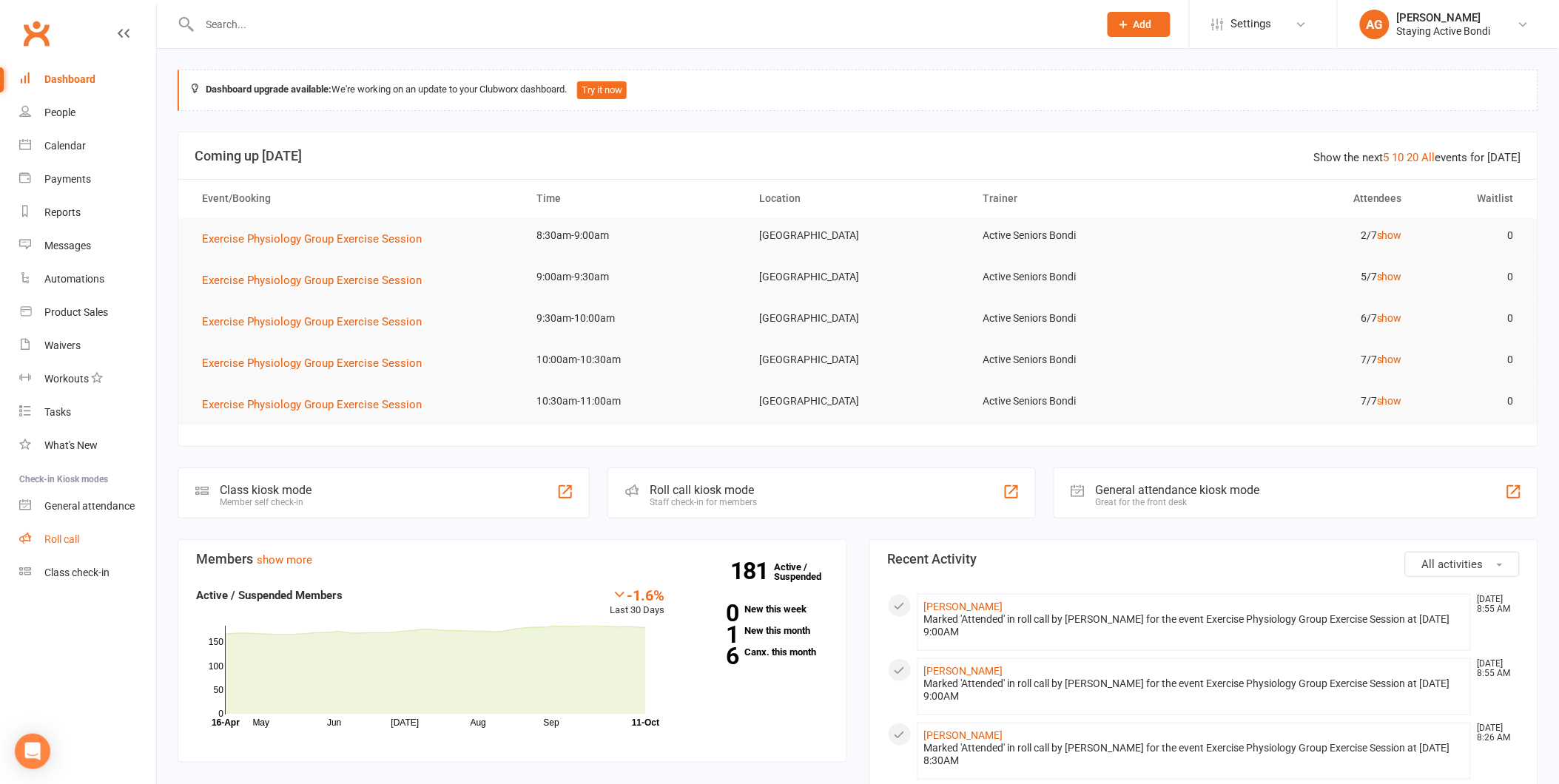
click at [69, 527] on link "Roll call" at bounding box center [87, 540] width 136 height 33
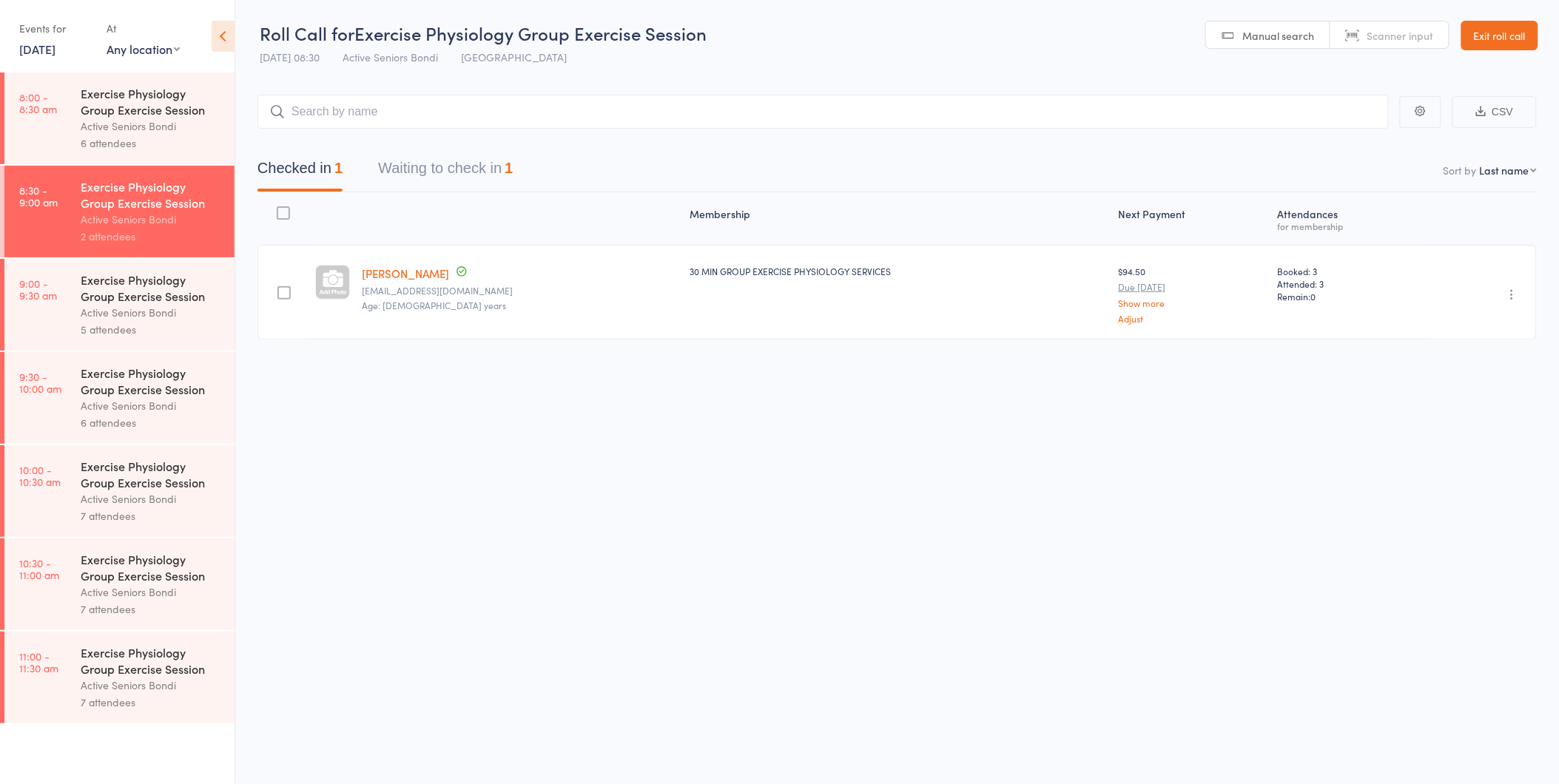
click at [161, 419] on div "6 attendees" at bounding box center [151, 422] width 141 height 17
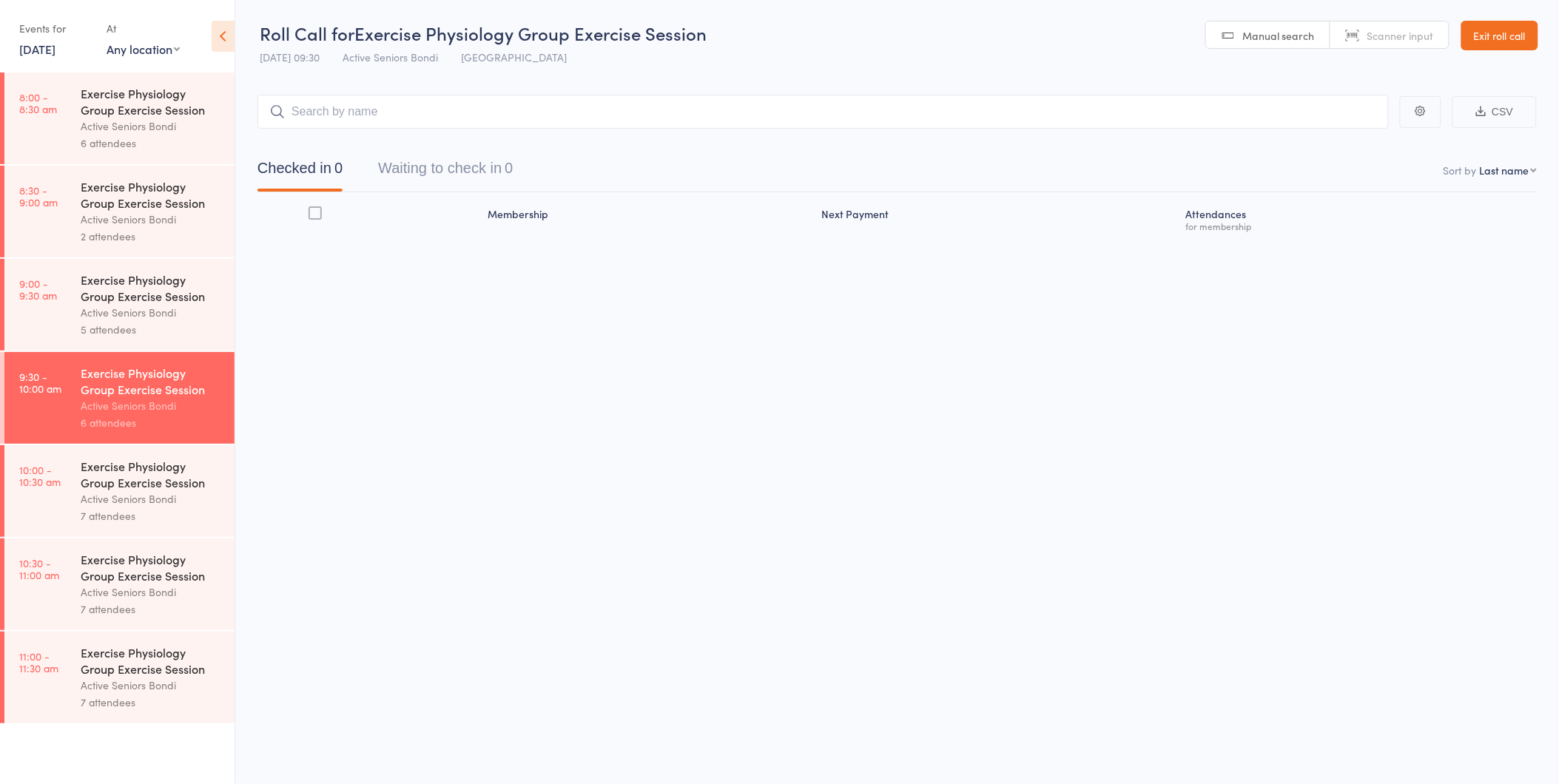
click at [169, 328] on div "5 attendees" at bounding box center [151, 329] width 141 height 17
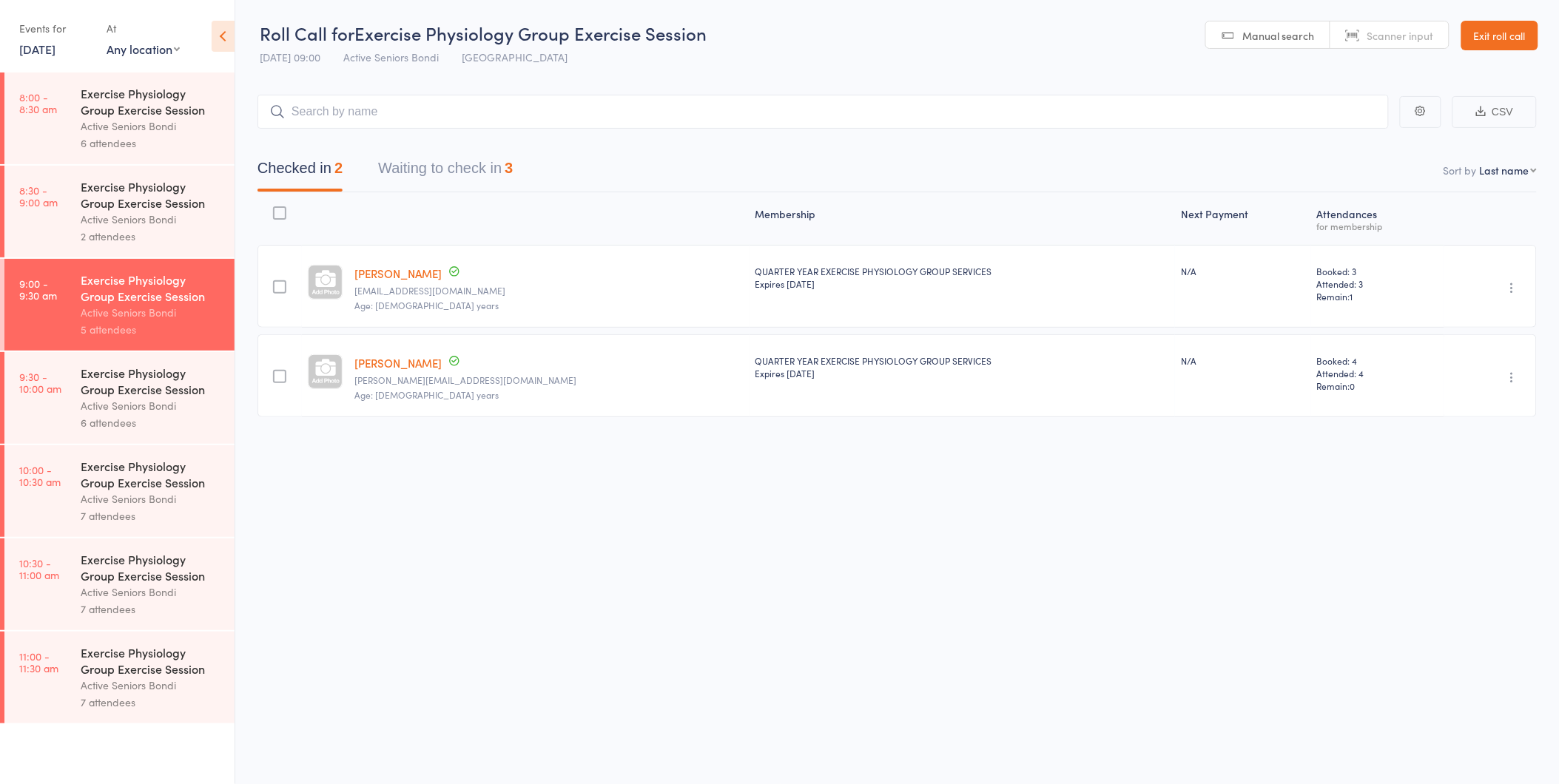
click at [466, 157] on button "Waiting to check in 3" at bounding box center [445, 172] width 134 height 39
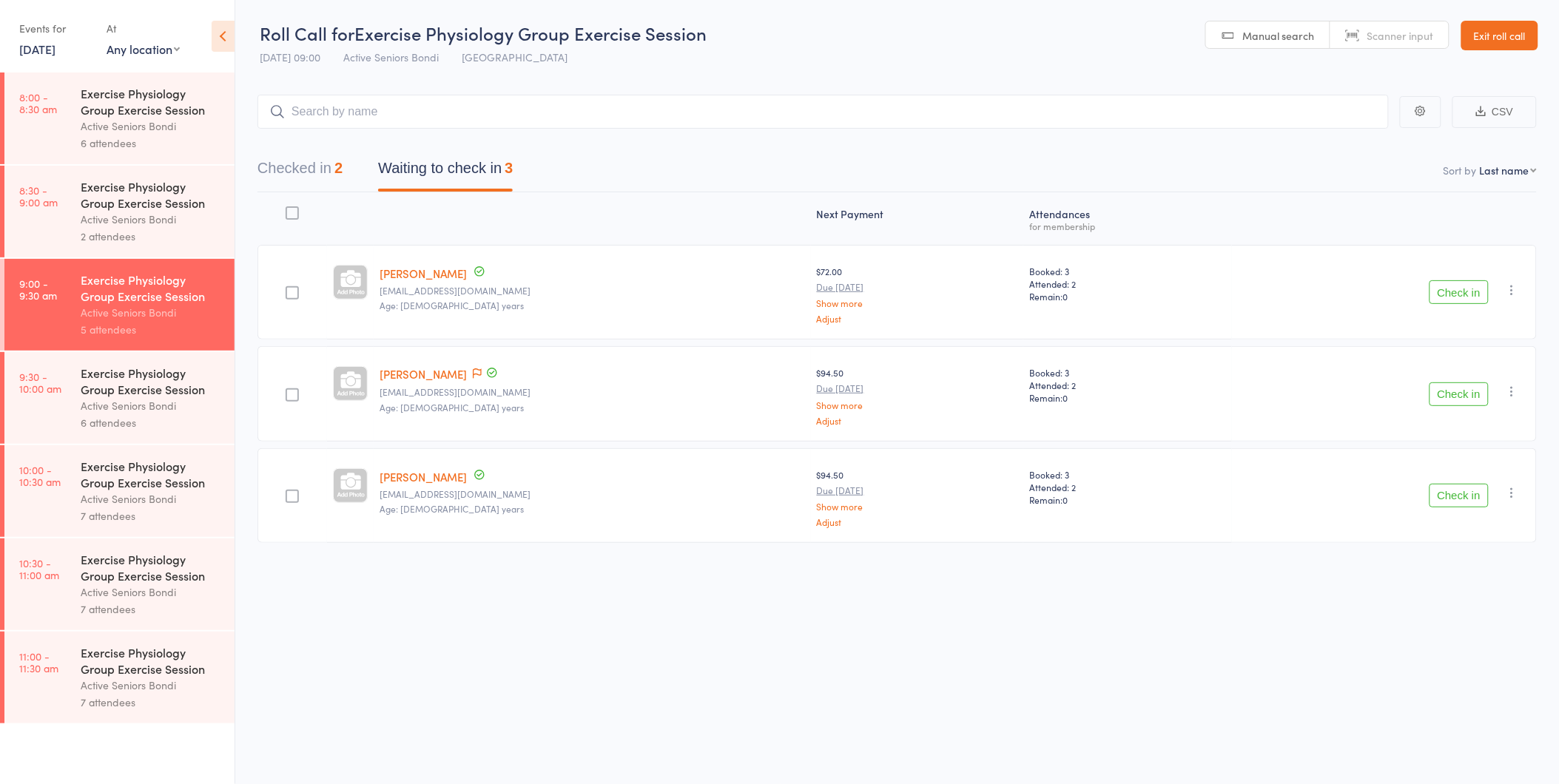
click at [1451, 287] on button "Check in" at bounding box center [1459, 292] width 59 height 24
click at [1454, 386] on button "Check in" at bounding box center [1459, 394] width 59 height 24
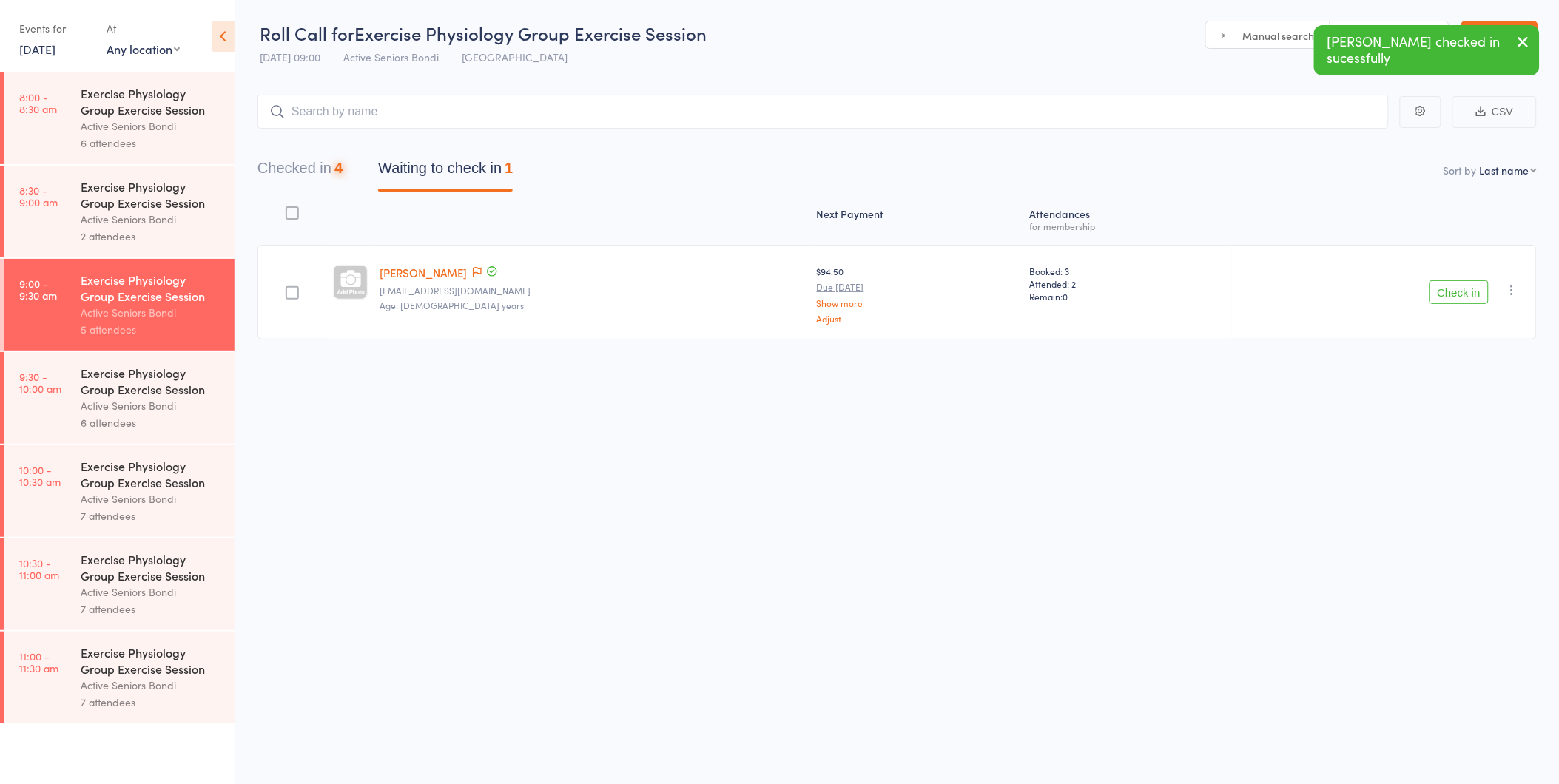
click at [416, 269] on link "[PERSON_NAME]" at bounding box center [423, 273] width 87 height 16
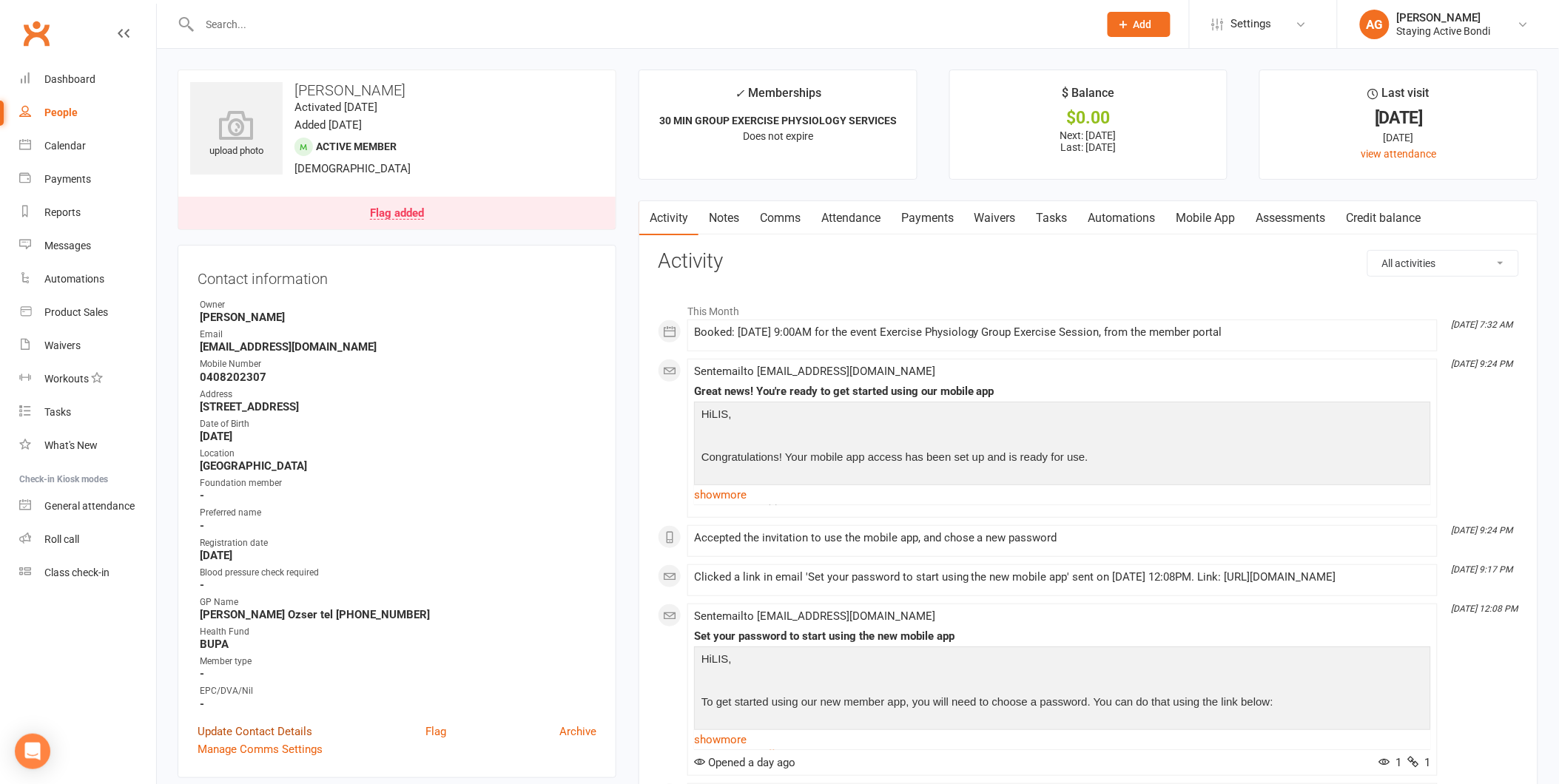
click at [290, 728] on link "Update Contact Details" at bounding box center [254, 731] width 115 height 18
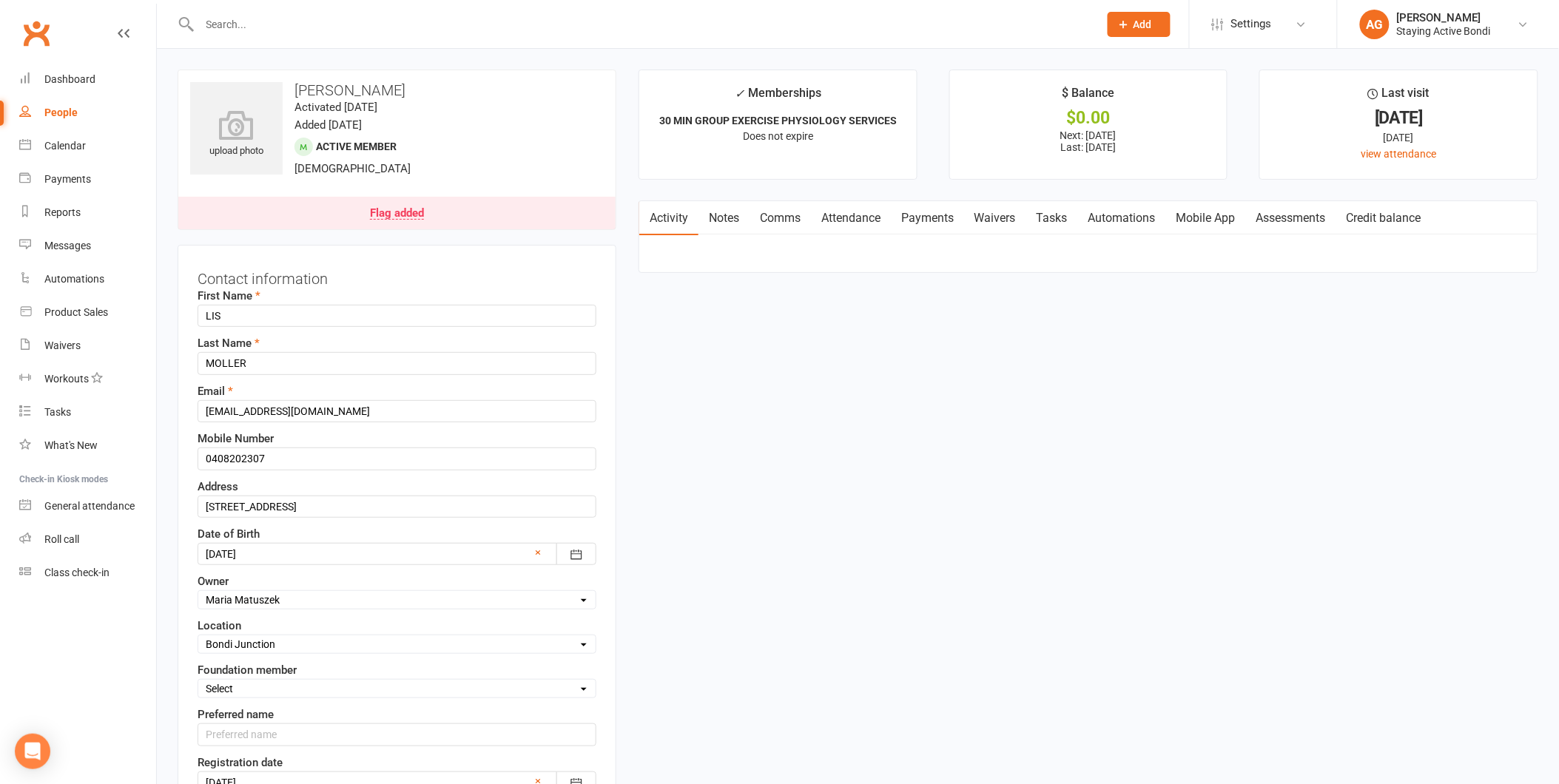
scroll to position [70, 0]
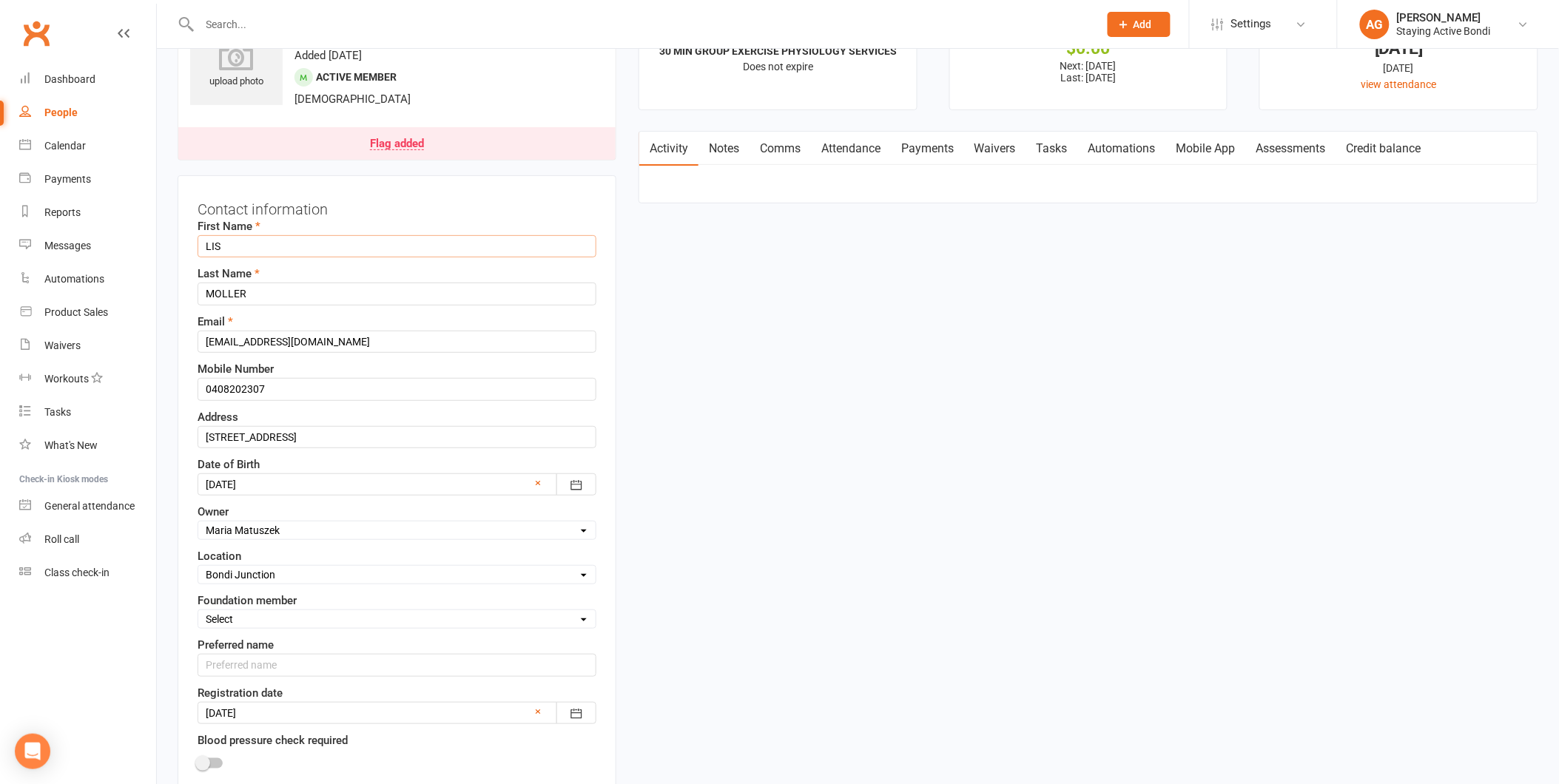
click at [278, 247] on input "LIS" at bounding box center [397, 246] width 399 height 23
type input "Lis"
click at [278, 284] on input "MOLLER" at bounding box center [397, 293] width 399 height 23
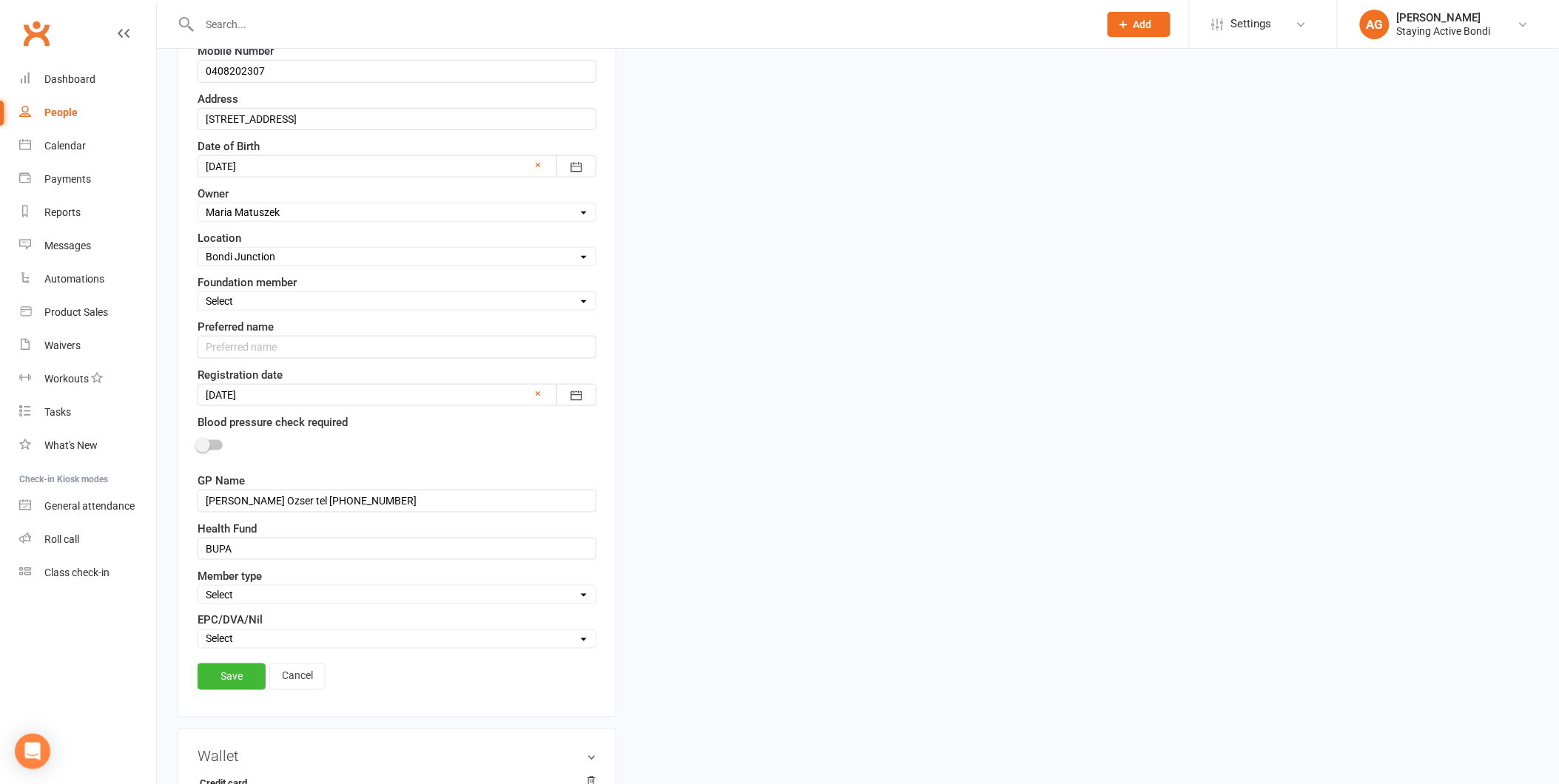
scroll to position [481, 0]
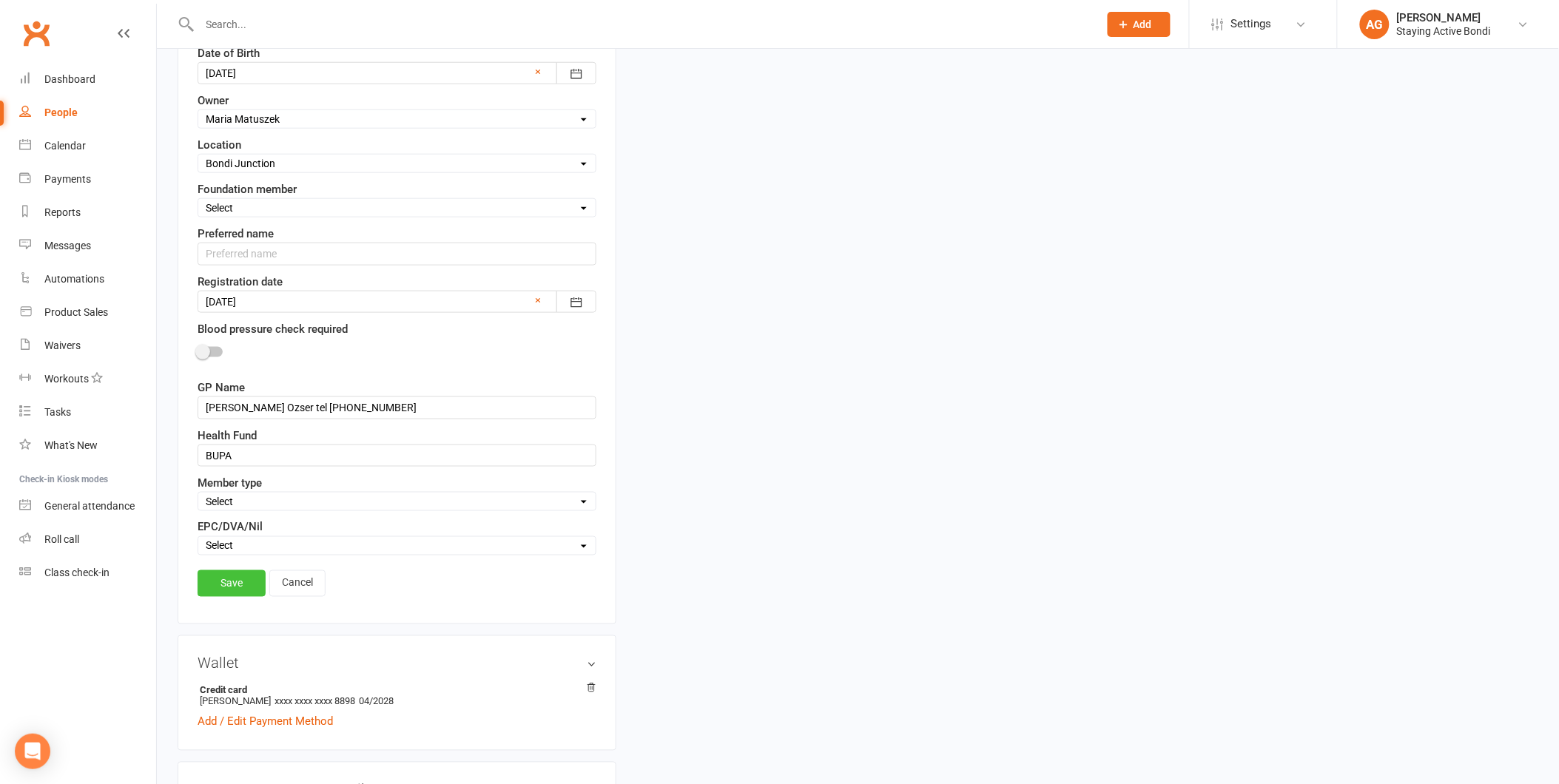
type input "Moller"
click at [213, 597] on link "Save" at bounding box center [231, 583] width 68 height 26
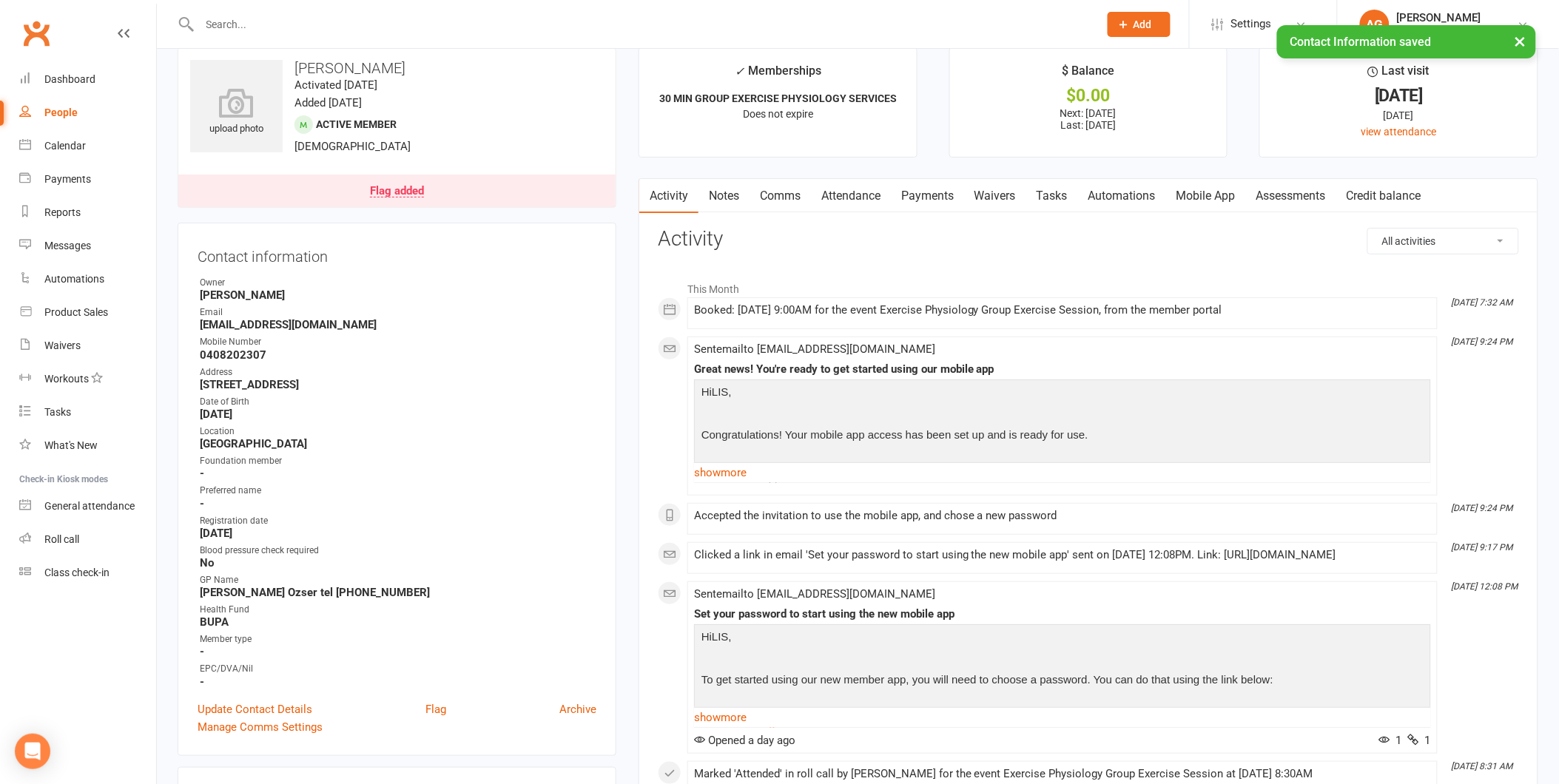
scroll to position [0, 0]
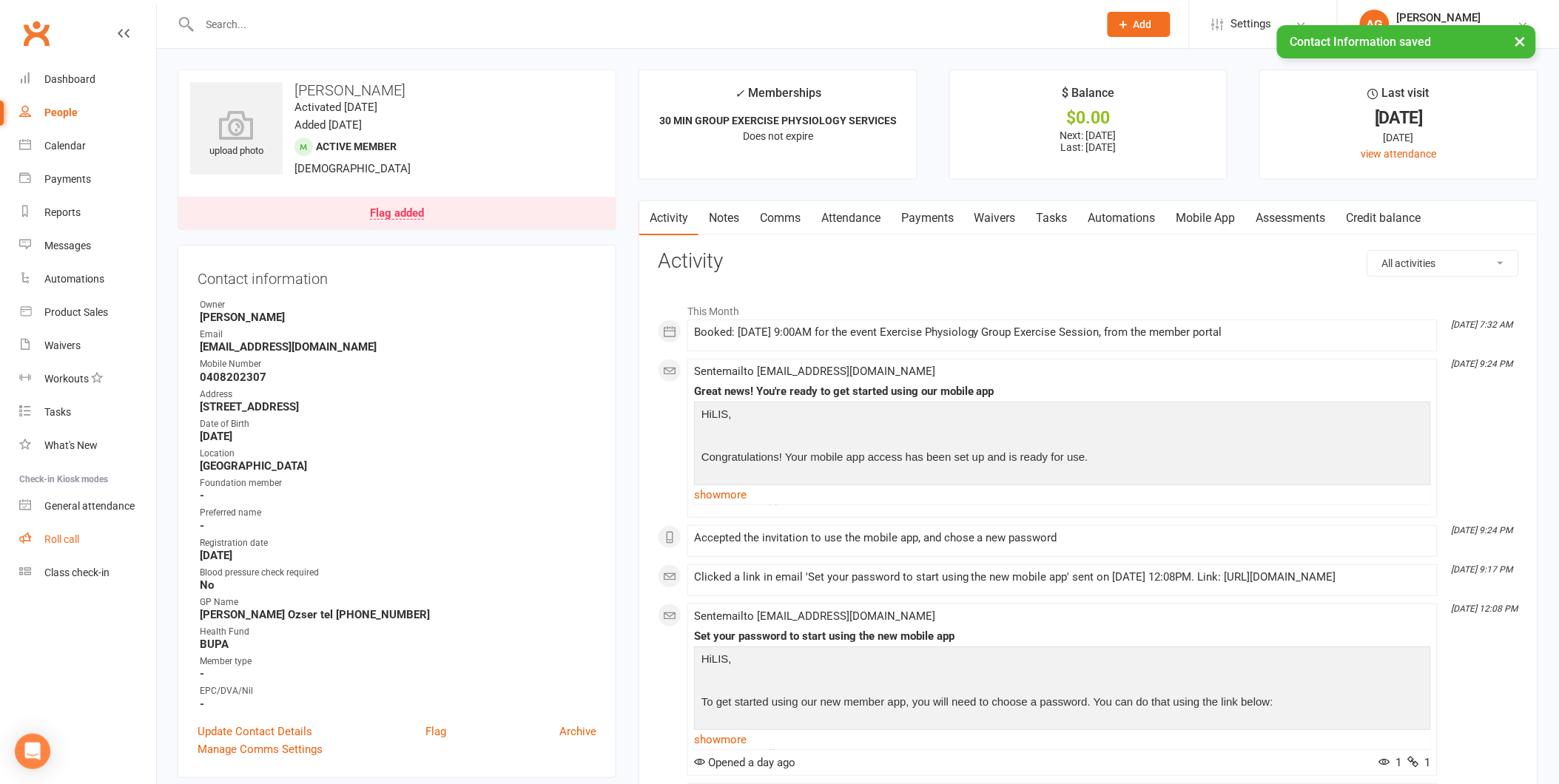
click at [119, 545] on link "Roll call" at bounding box center [87, 540] width 136 height 33
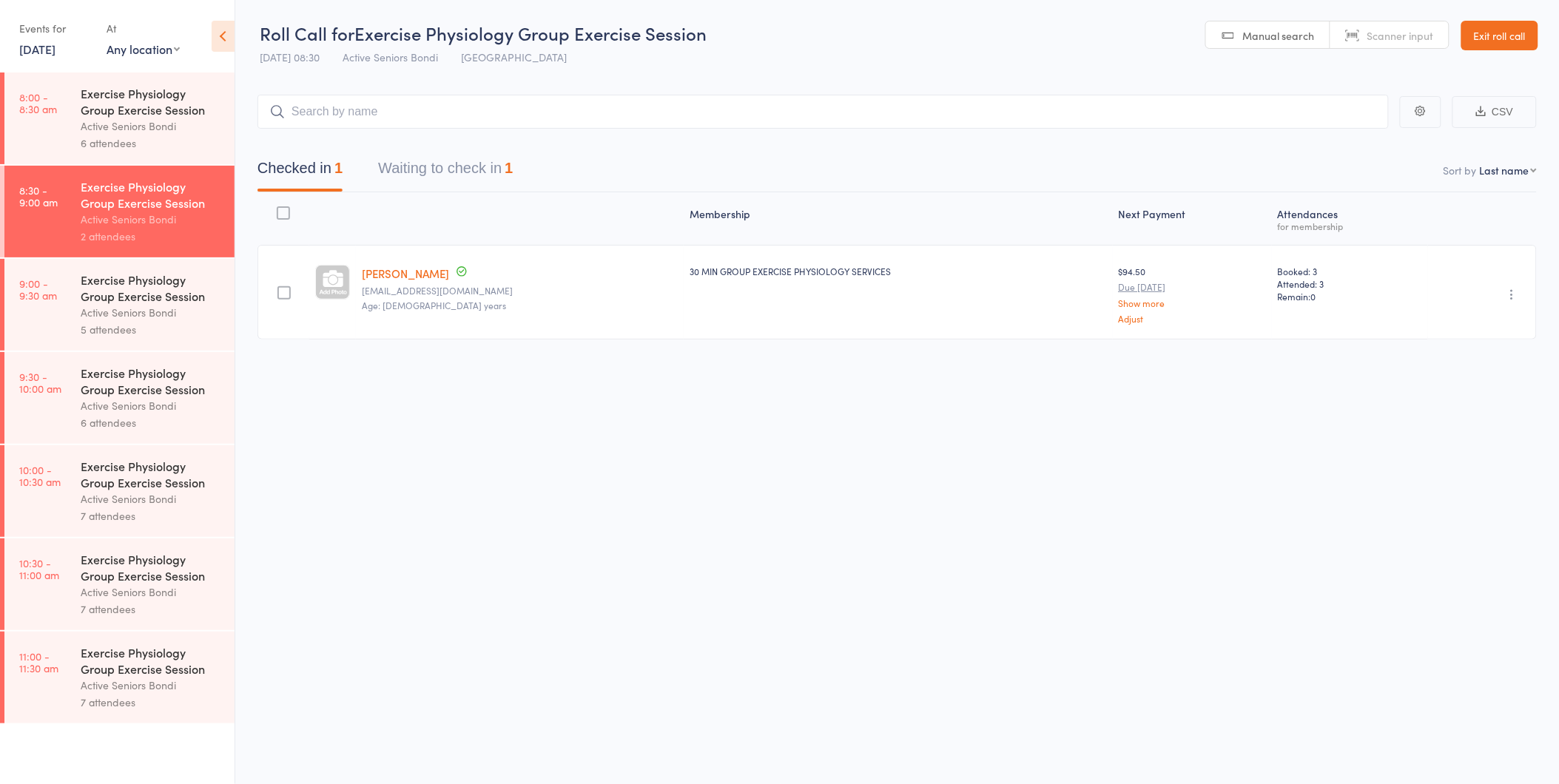
click at [422, 167] on button "Waiting to check in 1" at bounding box center [445, 172] width 134 height 39
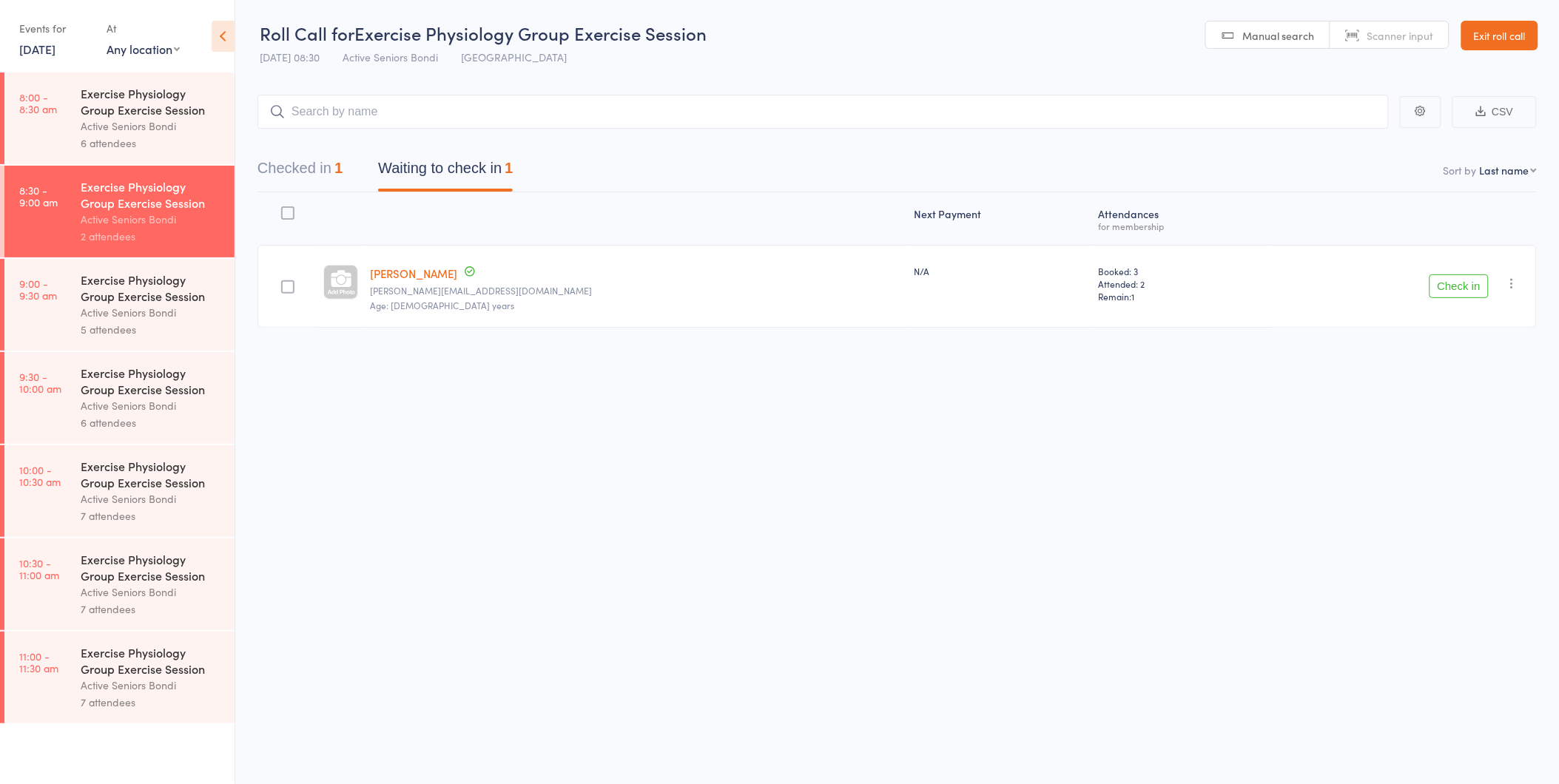
click at [182, 338] on div "Exercise Physiology Group Exercise Session Active Seniors Bondi 5 attendees" at bounding box center [157, 304] width 154 height 91
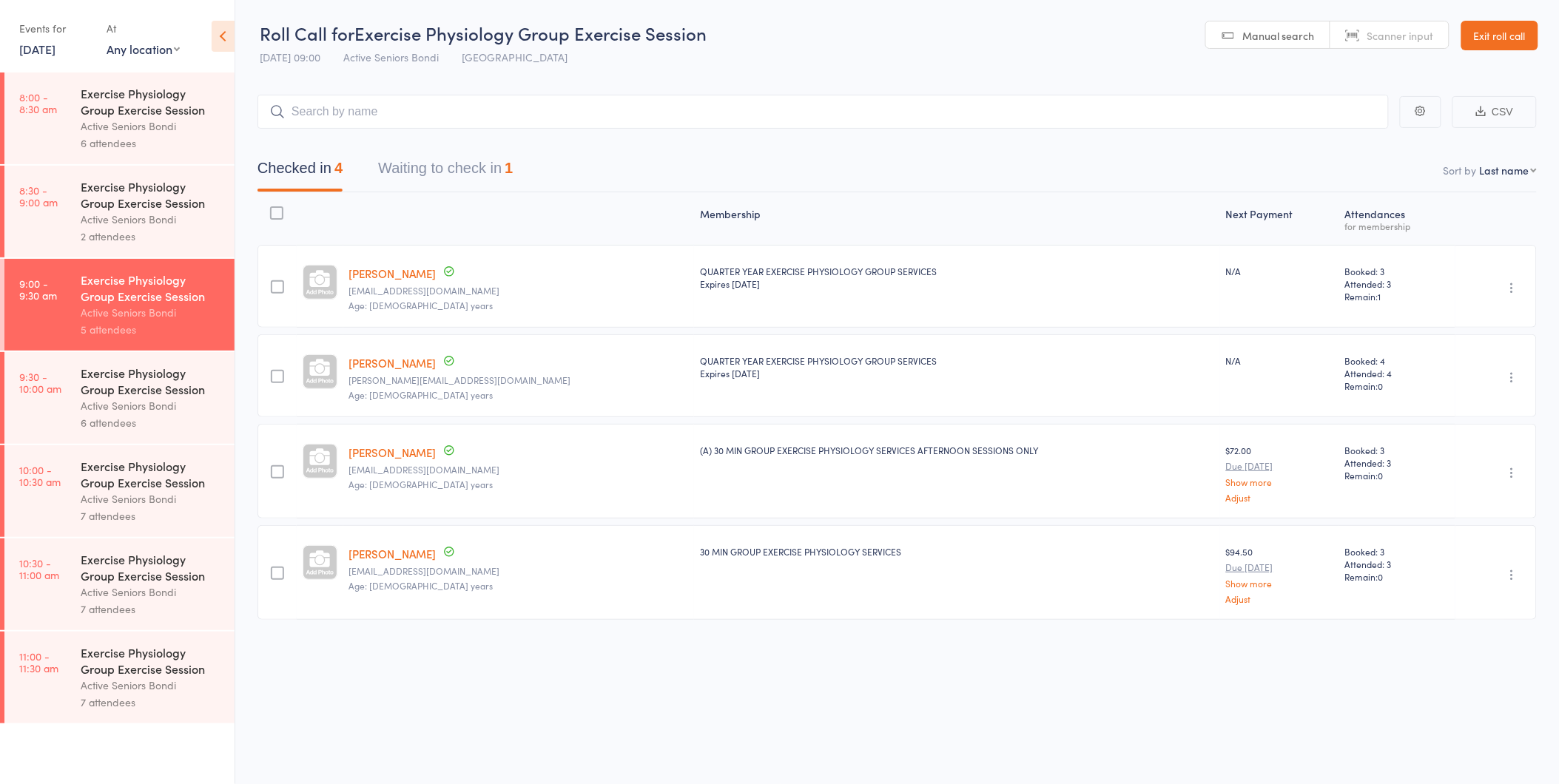
click at [470, 180] on button "Waiting to check in 1" at bounding box center [445, 172] width 134 height 39
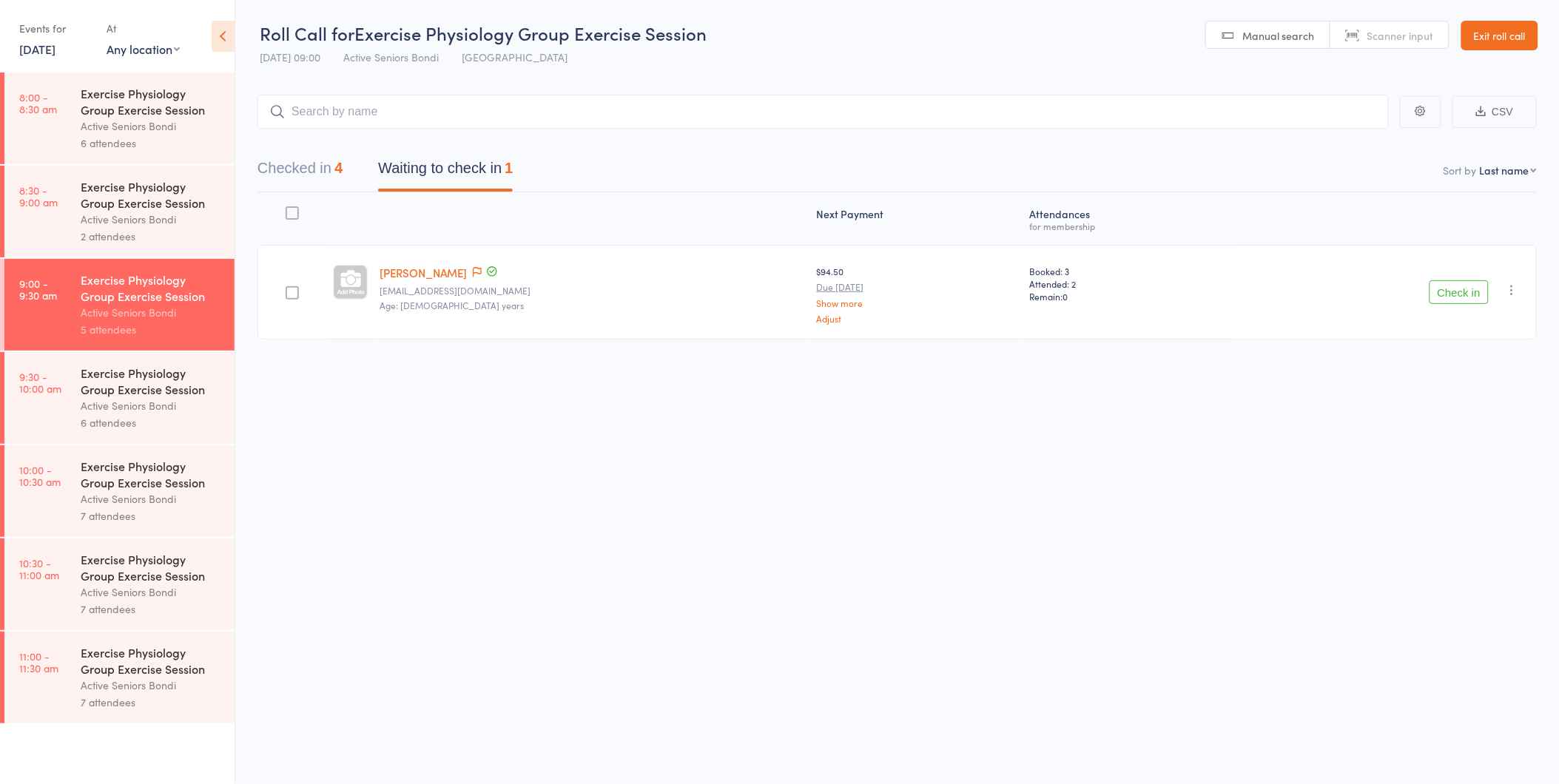
click at [1083, 428] on div "Roll Call for Exercise Physiology Group Exercise Session 11 Oct 09:00 Active Se…" at bounding box center [780, 392] width 1559 height 784
click at [473, 269] on icon at bounding box center [477, 272] width 9 height 11
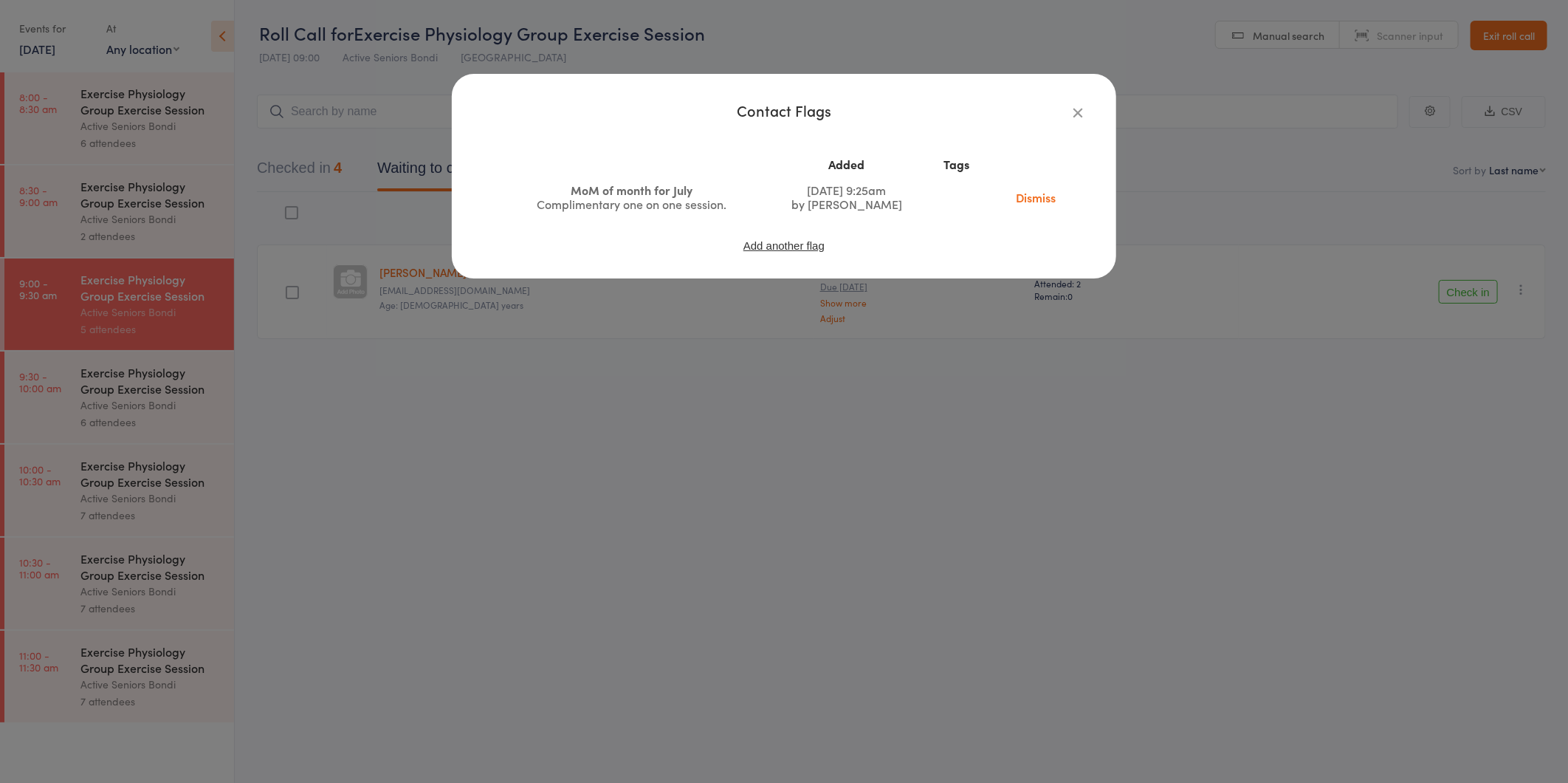
click at [427, 466] on div "Contact Flags Added Tags MoM of month for July Complimentary one on one session…" at bounding box center [784, 391] width 1568 height 783
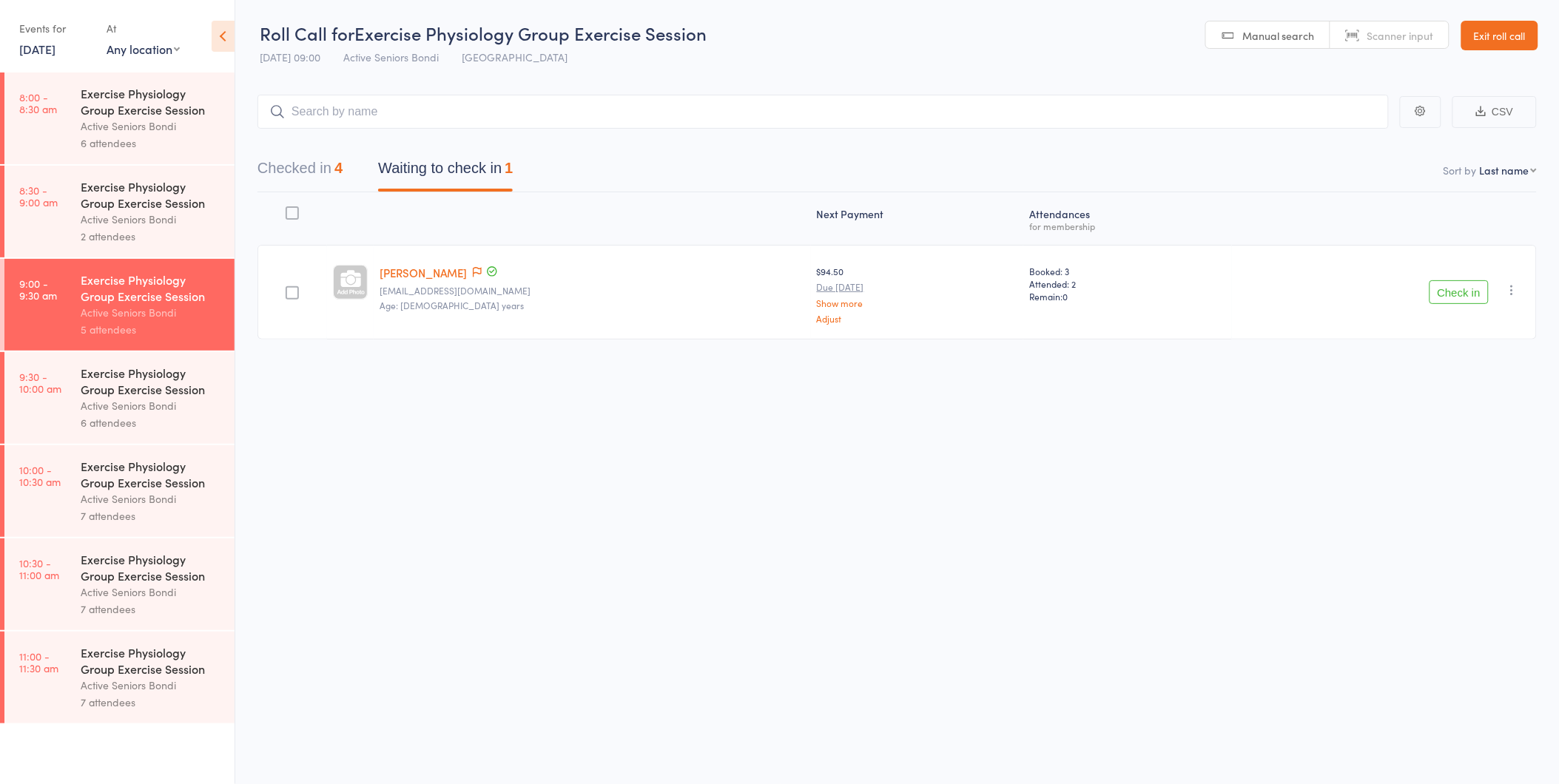
click at [1478, 281] on button "Check in" at bounding box center [1459, 292] width 59 height 24
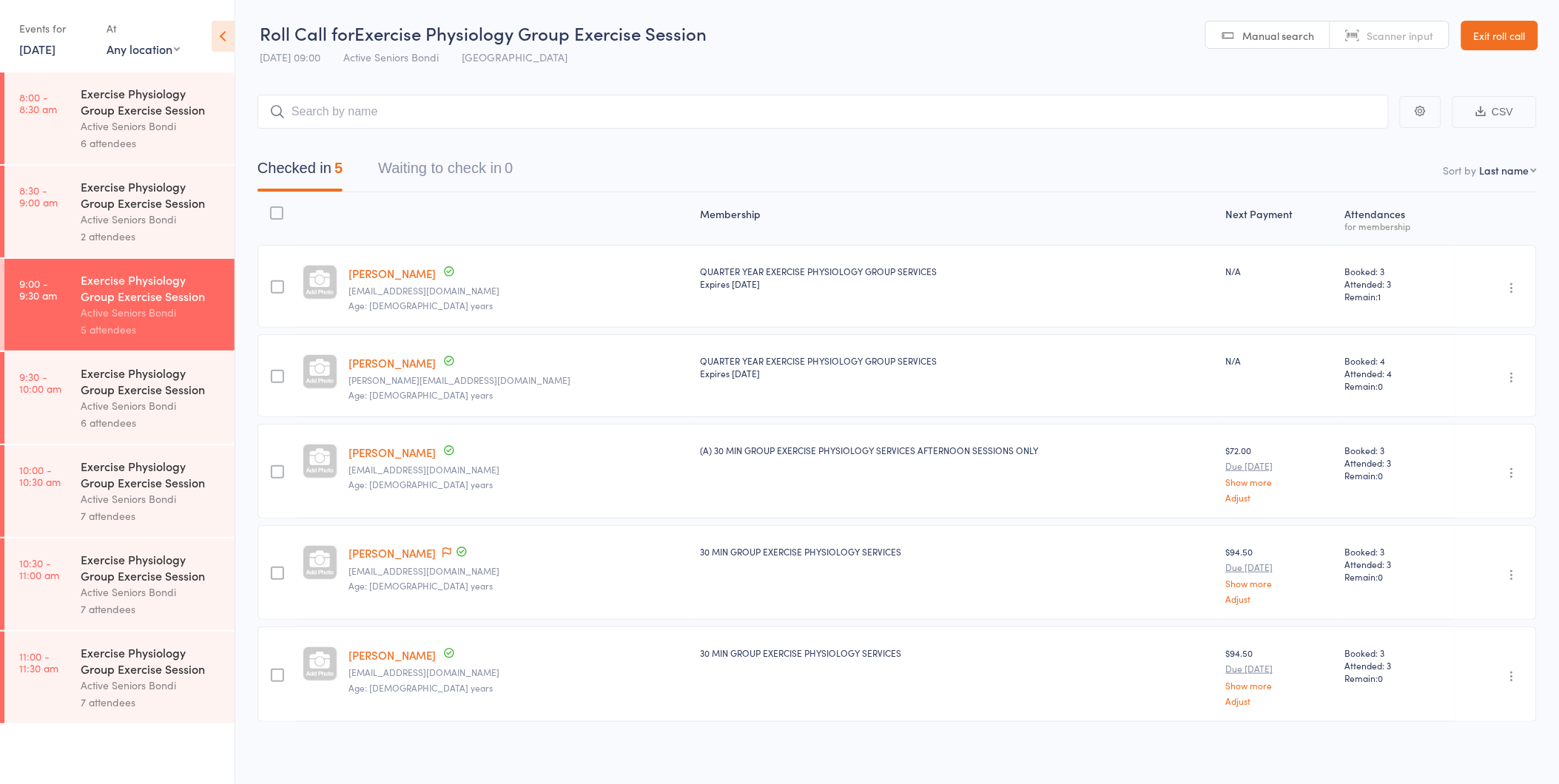
click at [84, 414] on div "Active Seniors Bondi" at bounding box center [151, 405] width 141 height 17
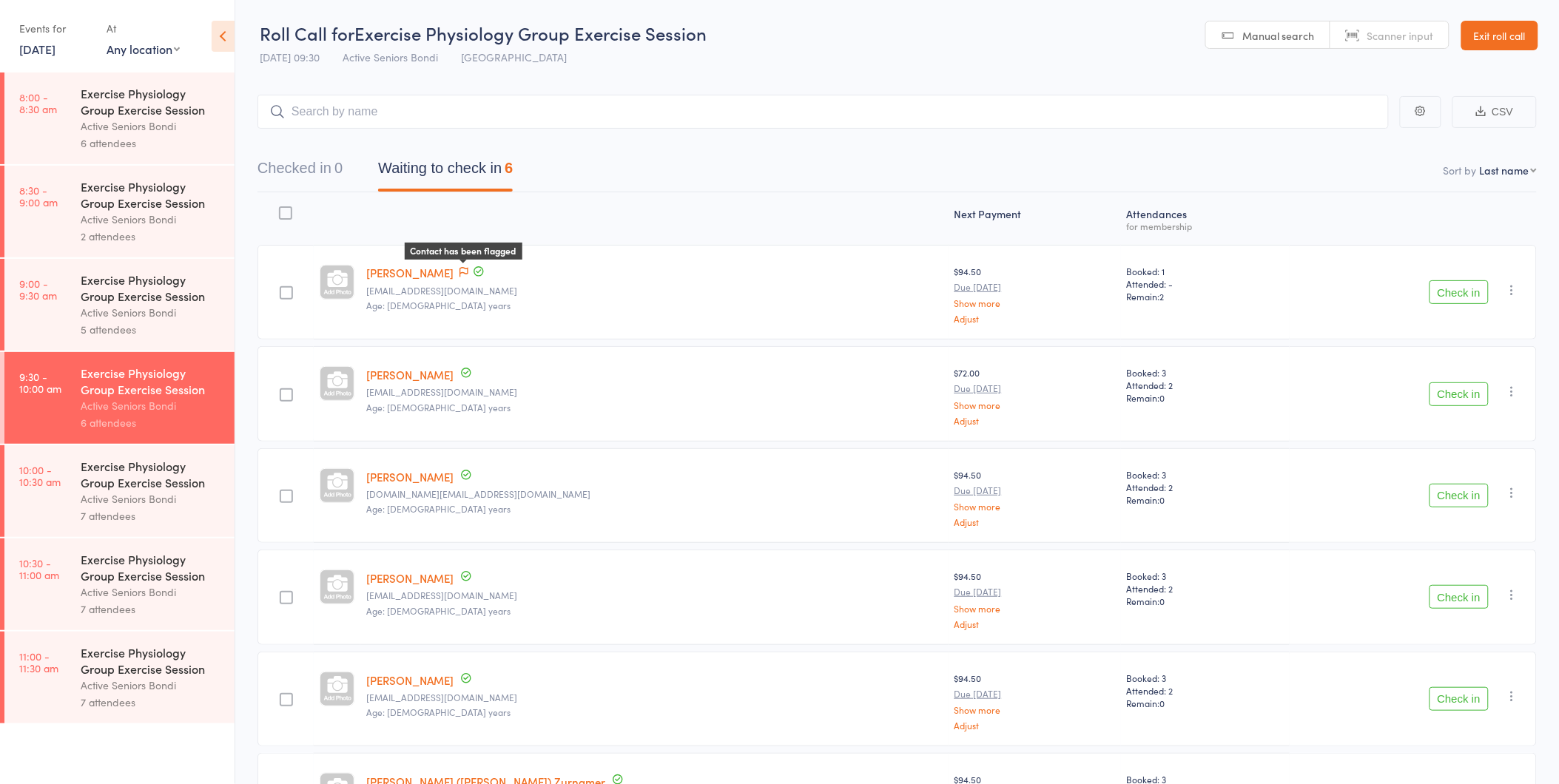
click at [468, 269] on icon at bounding box center [463, 272] width 9 height 11
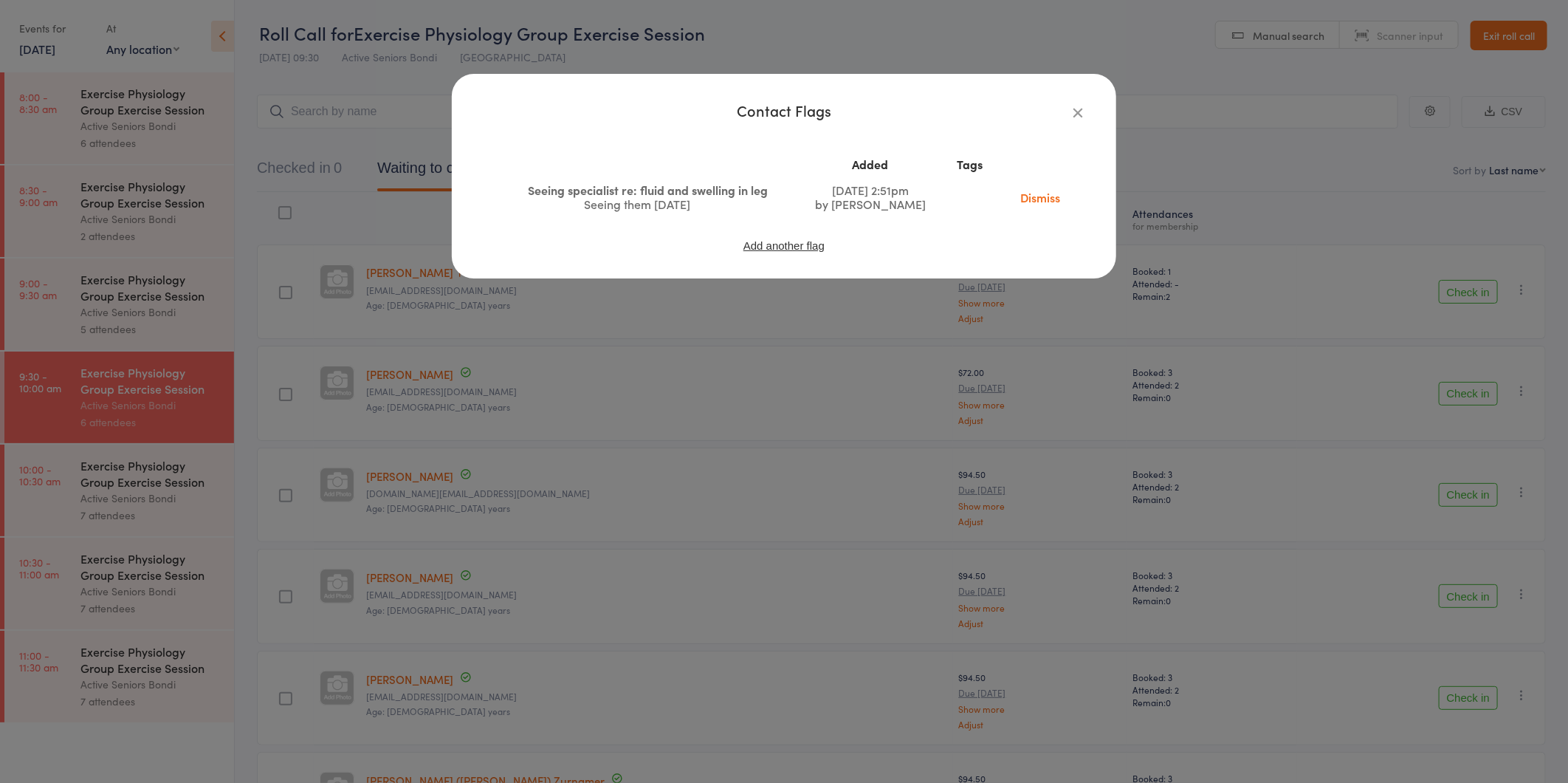
drag, startPoint x: 447, startPoint y: 326, endPoint x: 407, endPoint y: 276, distance: 64.0
click at [440, 318] on div "Contact Flags Added Tags Seeing specialist re: fluid and swelling in leg Seeing…" at bounding box center [784, 391] width 1568 height 783
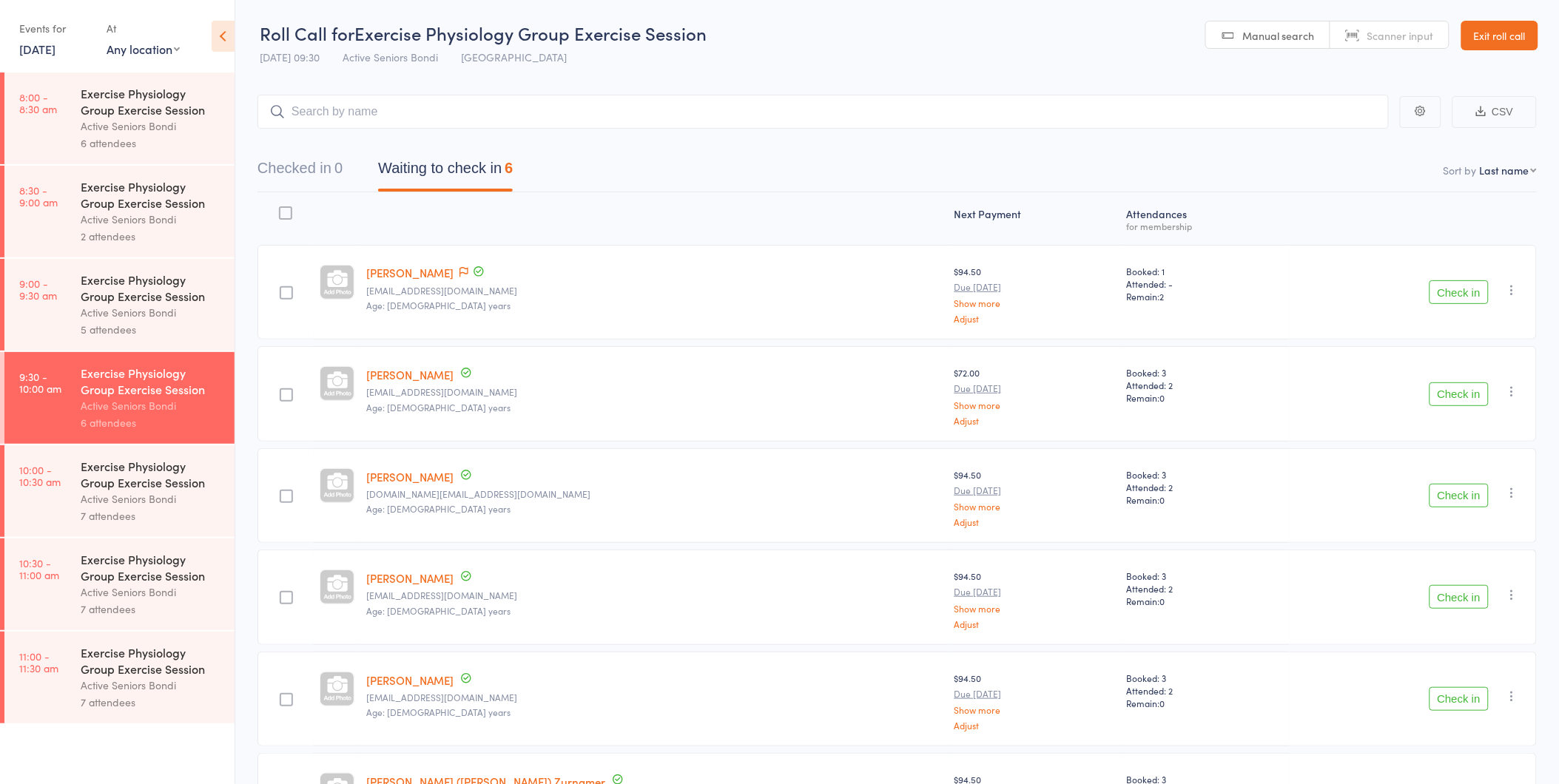
click at [401, 275] on link "Stanley Jacobson" at bounding box center [409, 273] width 87 height 16
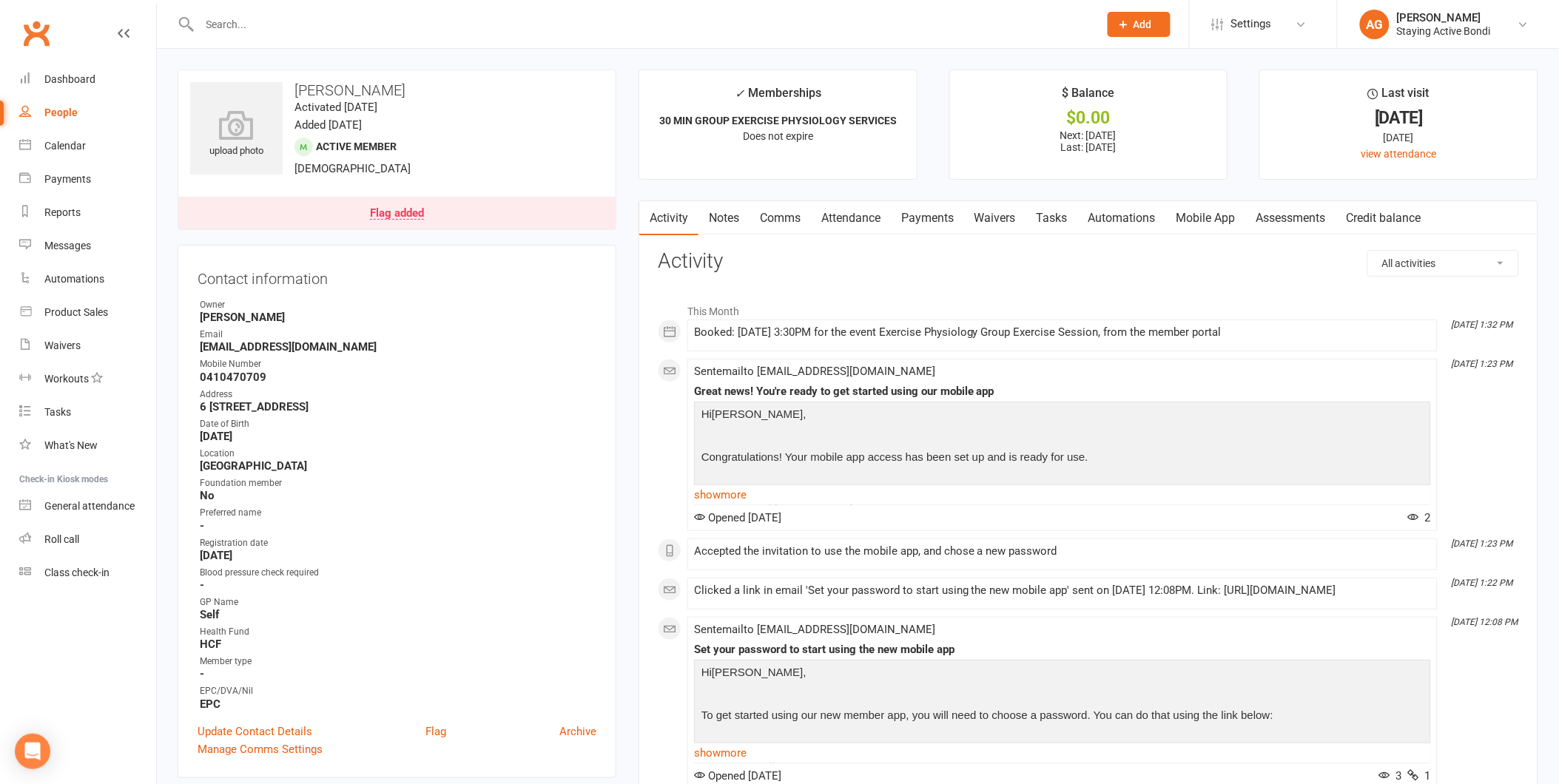
click at [869, 212] on link "Attendance" at bounding box center [850, 218] width 80 height 34
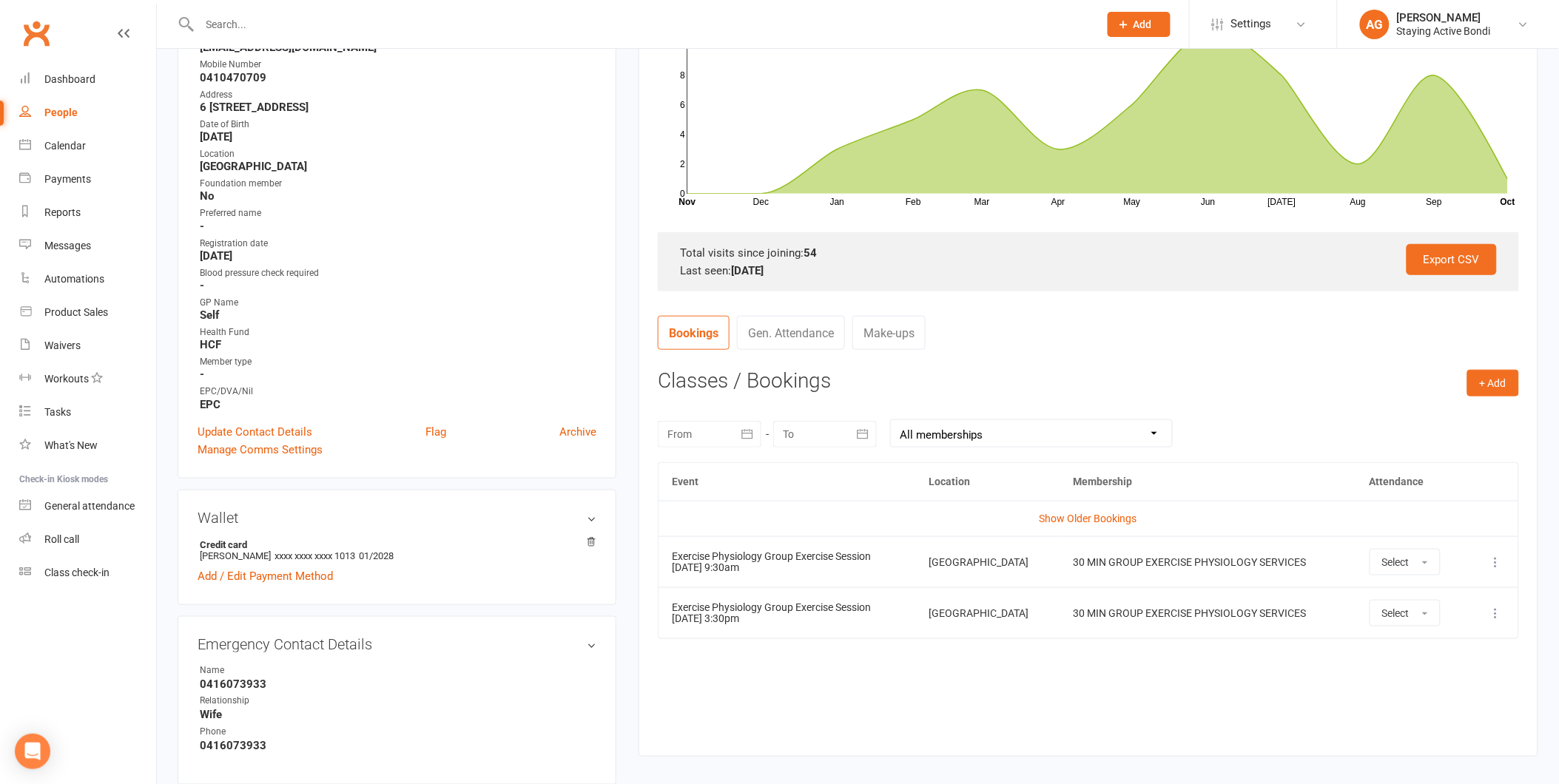
scroll to position [575, 0]
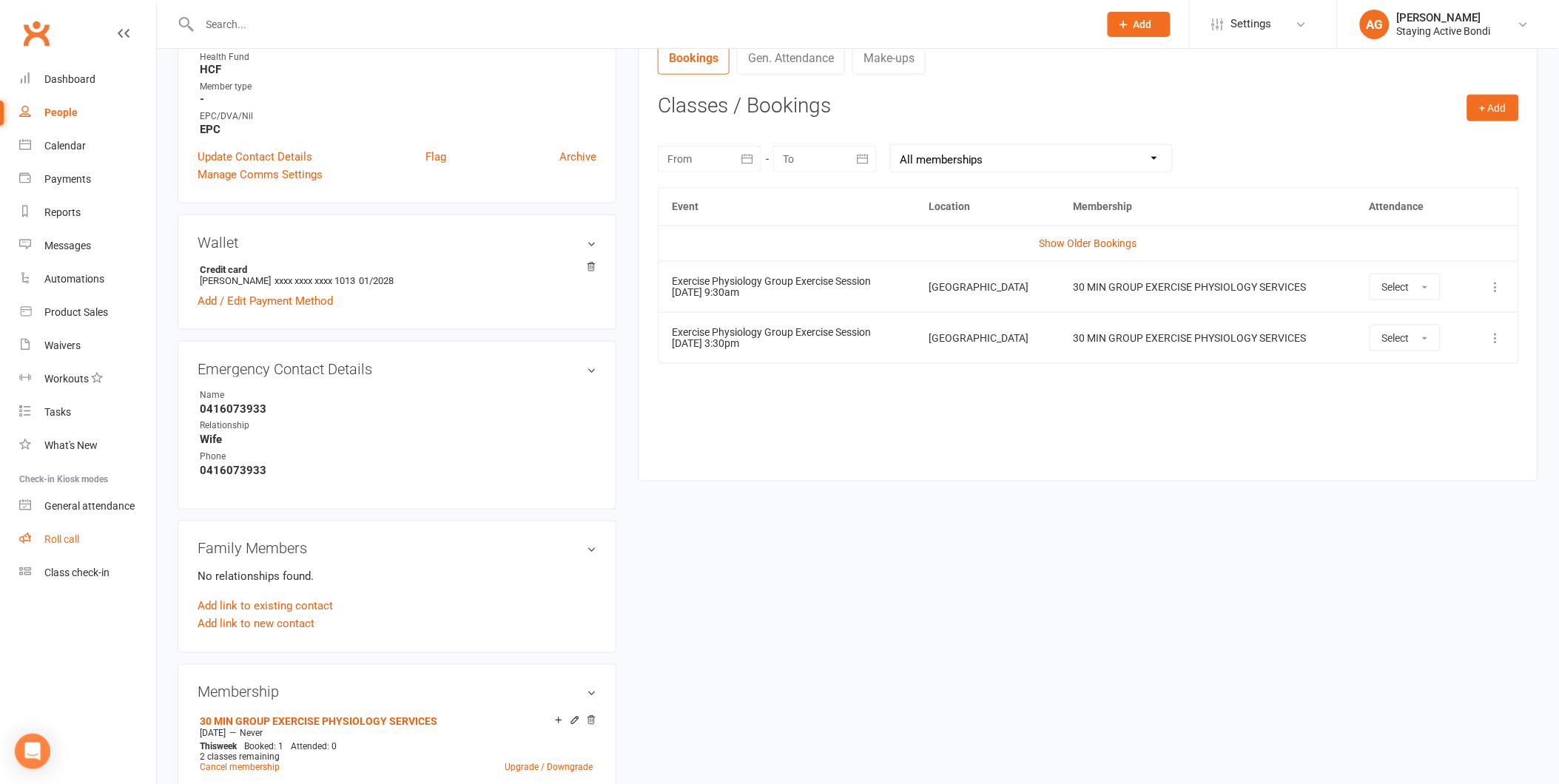
click at [107, 551] on link "Roll call" at bounding box center [87, 540] width 136 height 33
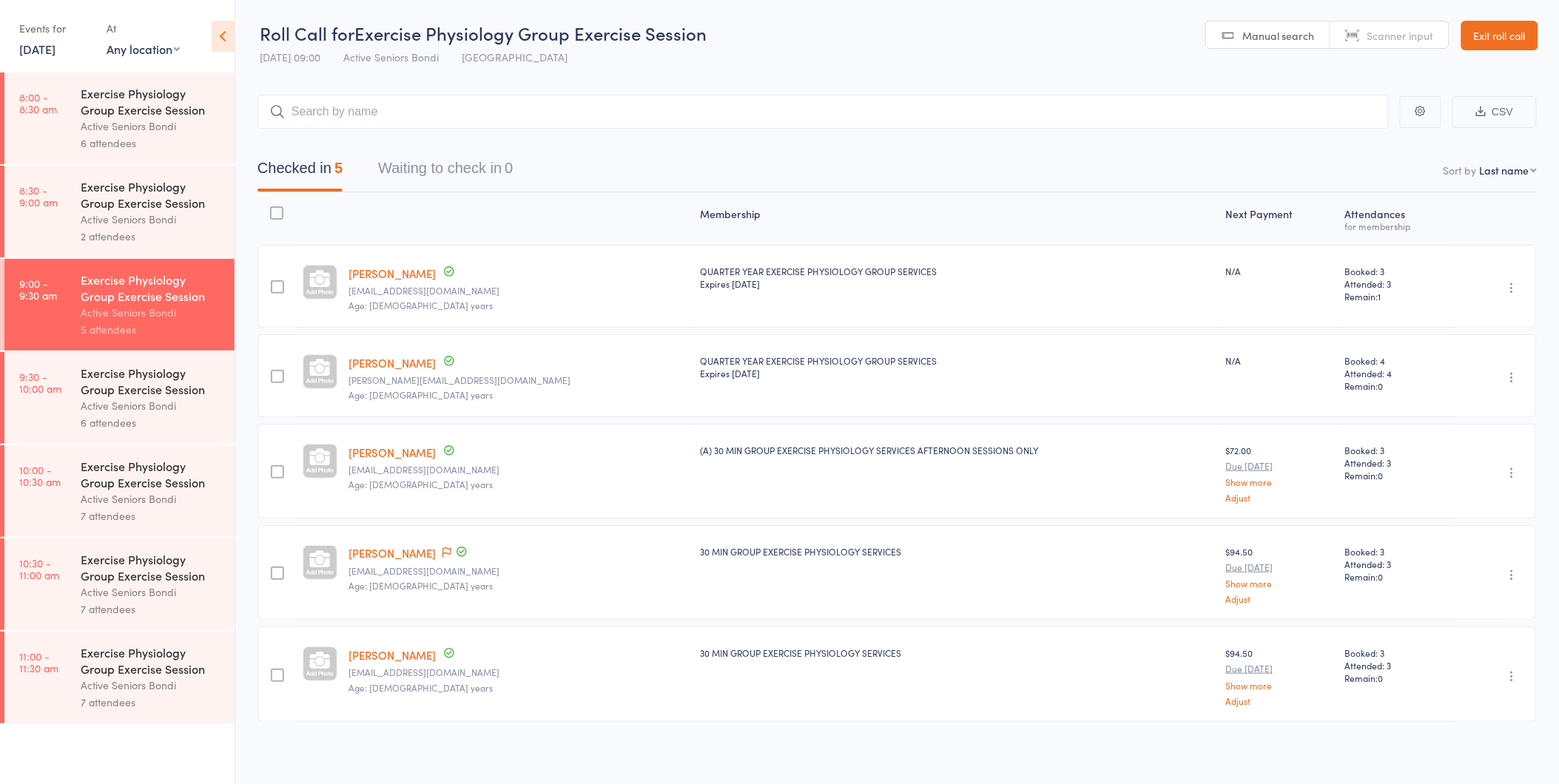
click at [37, 371] on time "9:30 - 10:00 am" at bounding box center [40, 383] width 42 height 24
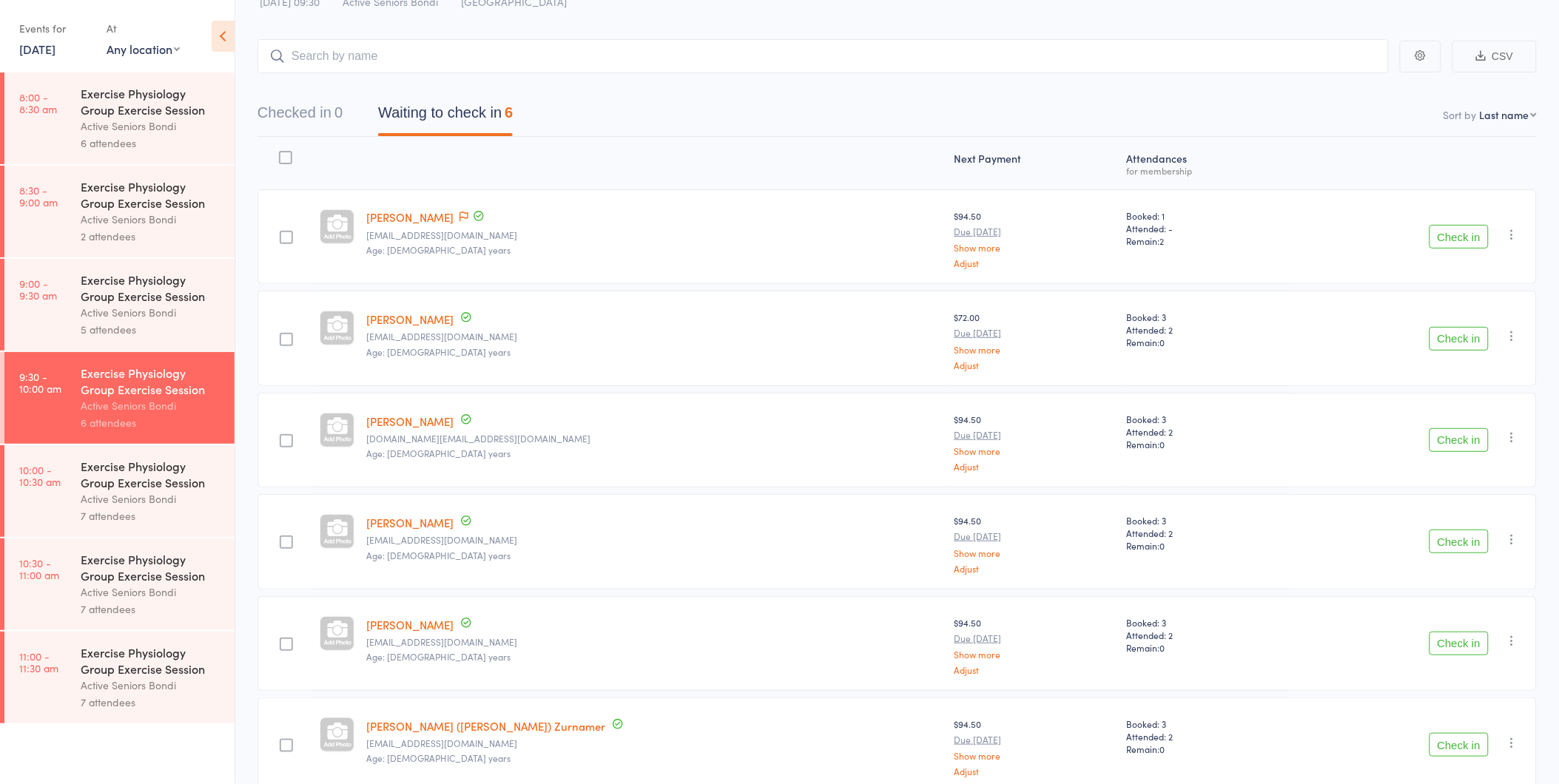
scroll to position [128, 0]
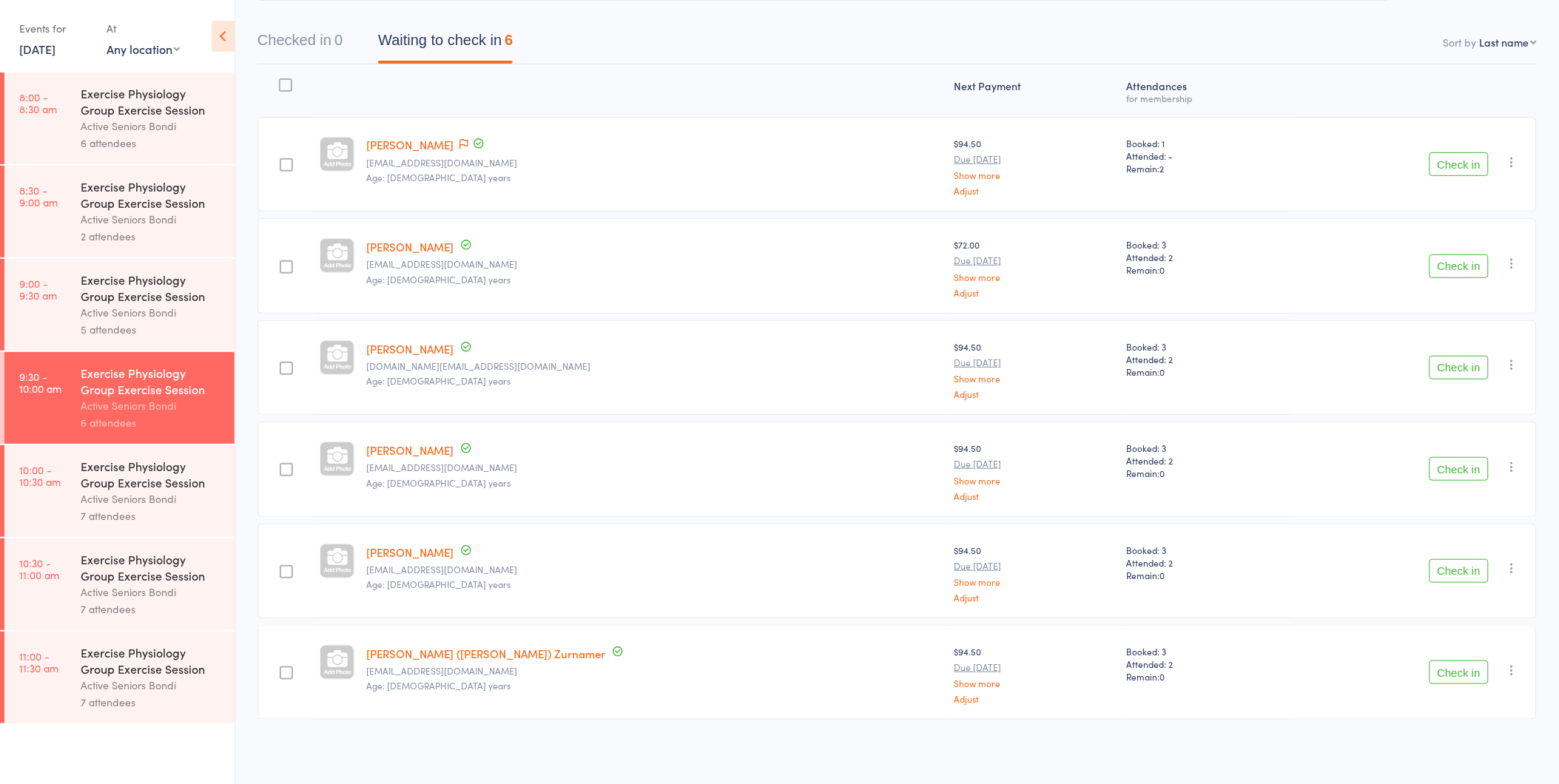
click at [1458, 161] on button "Check in" at bounding box center [1459, 164] width 59 height 24
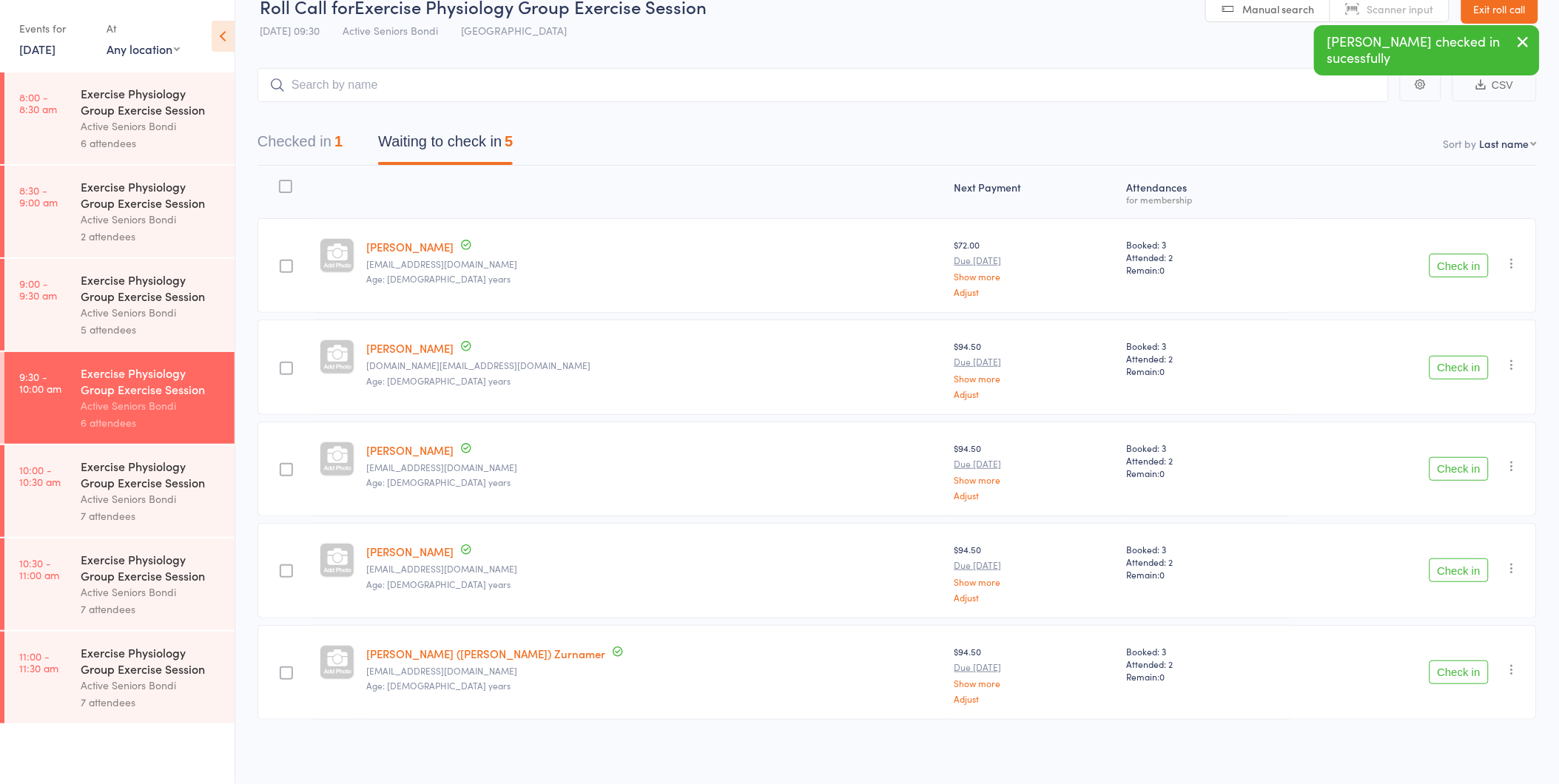
click at [1458, 260] on button "Check in" at bounding box center [1459, 265] width 59 height 24
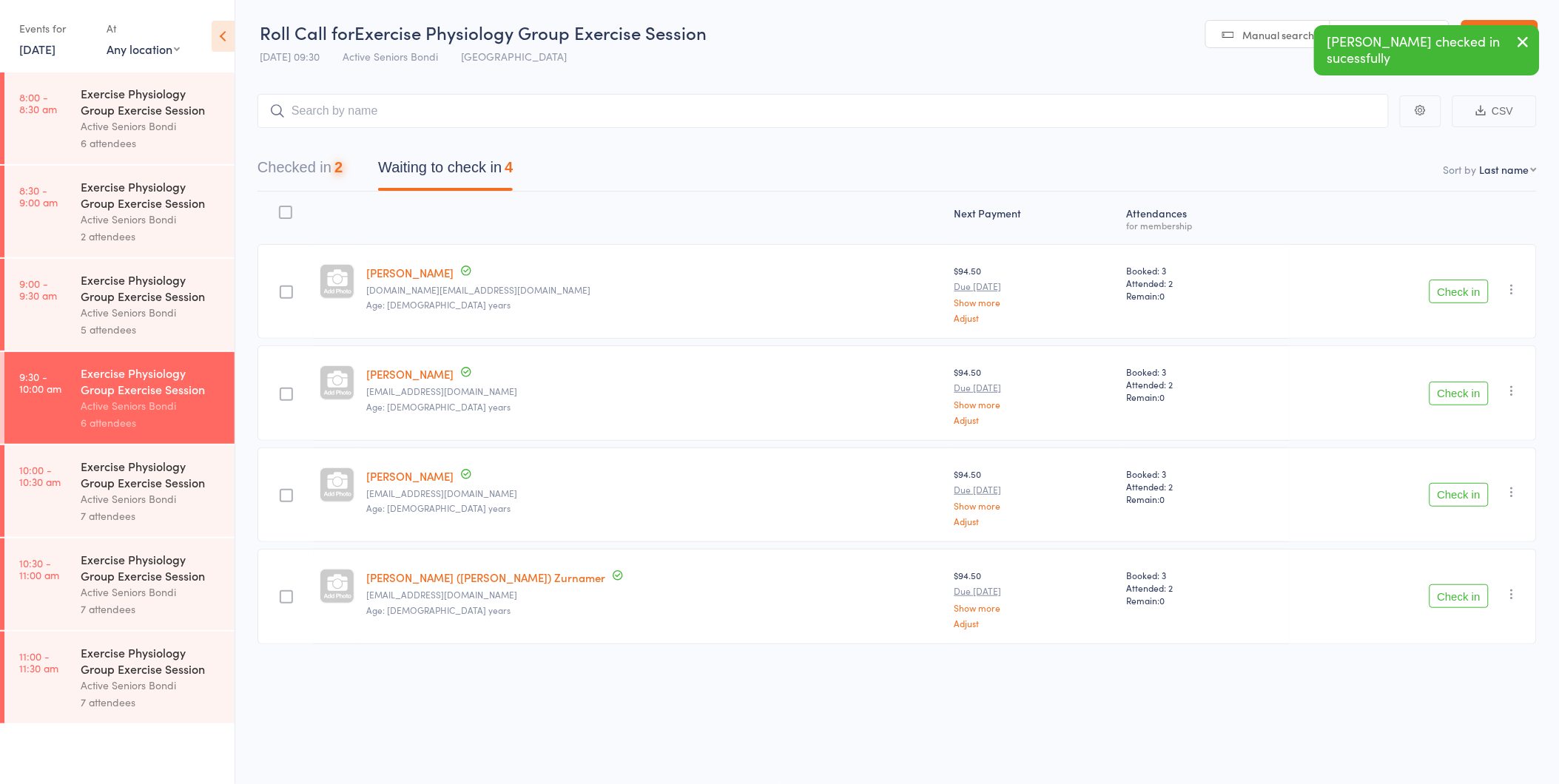
scroll to position [1, 0]
click at [278, 152] on button "Checked in 2" at bounding box center [299, 171] width 85 height 39
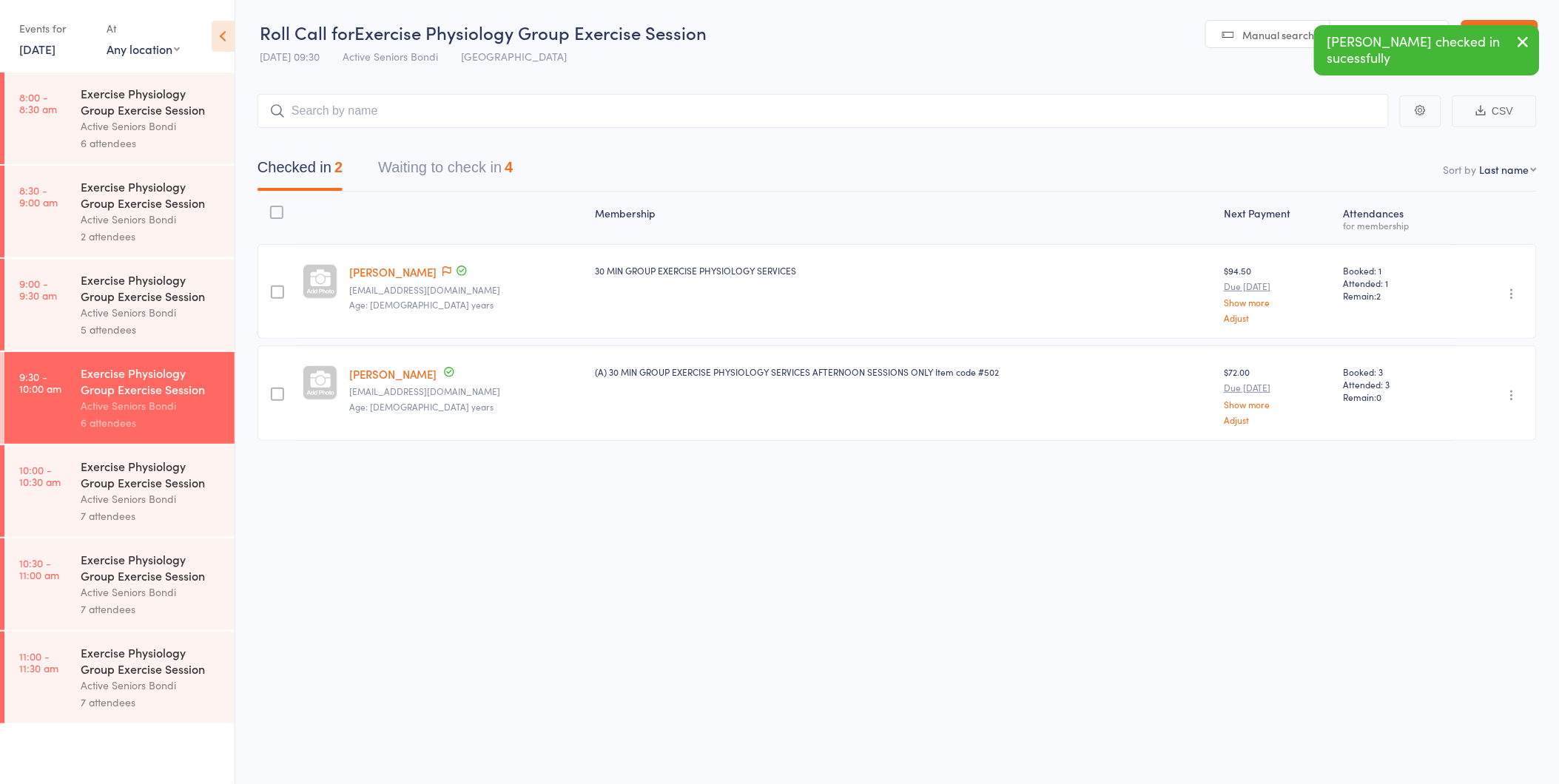
click at [429, 171] on button "Waiting to check in 4" at bounding box center [445, 171] width 134 height 39
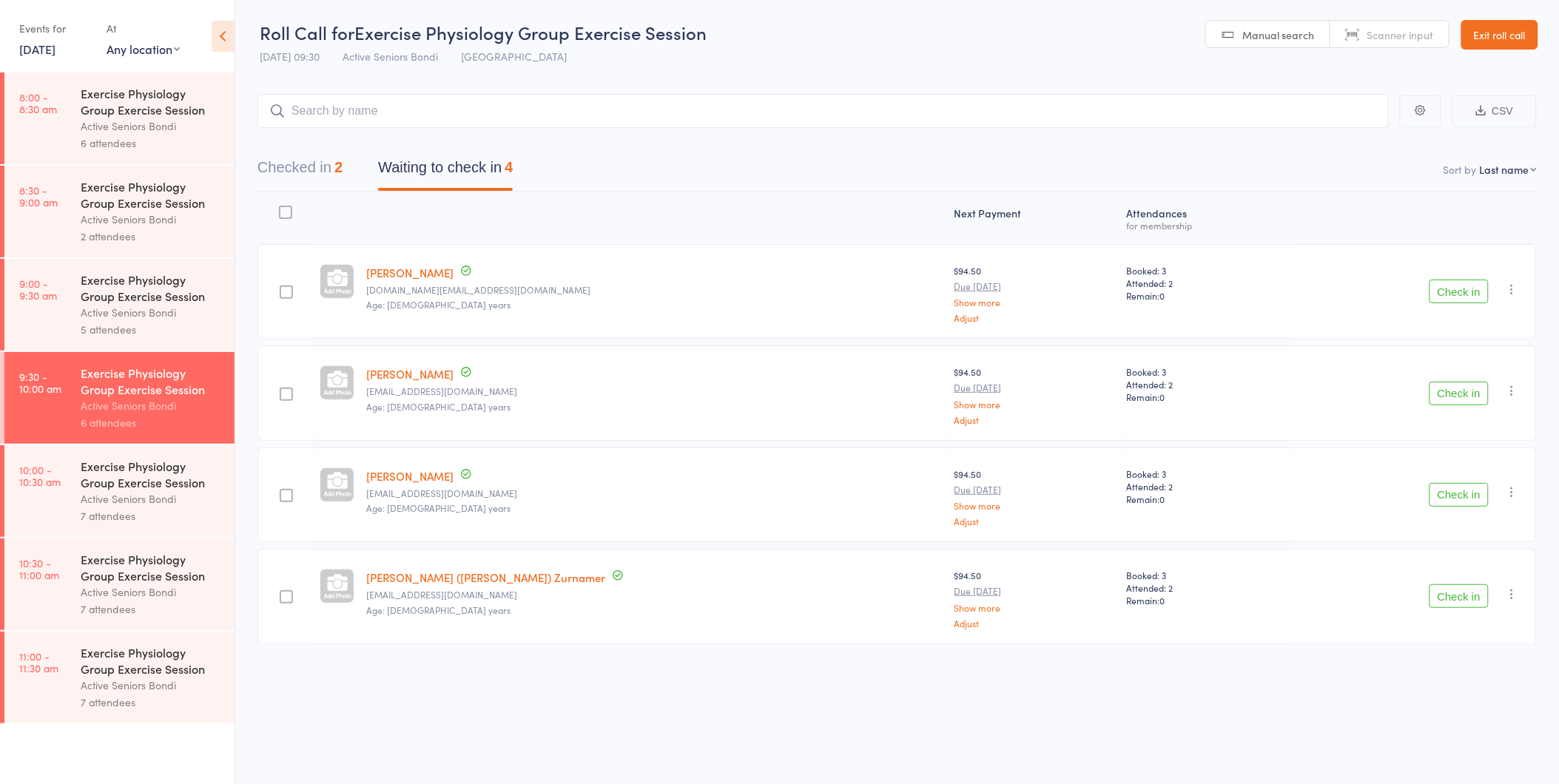
click at [304, 180] on button "Checked in 2" at bounding box center [299, 171] width 85 height 39
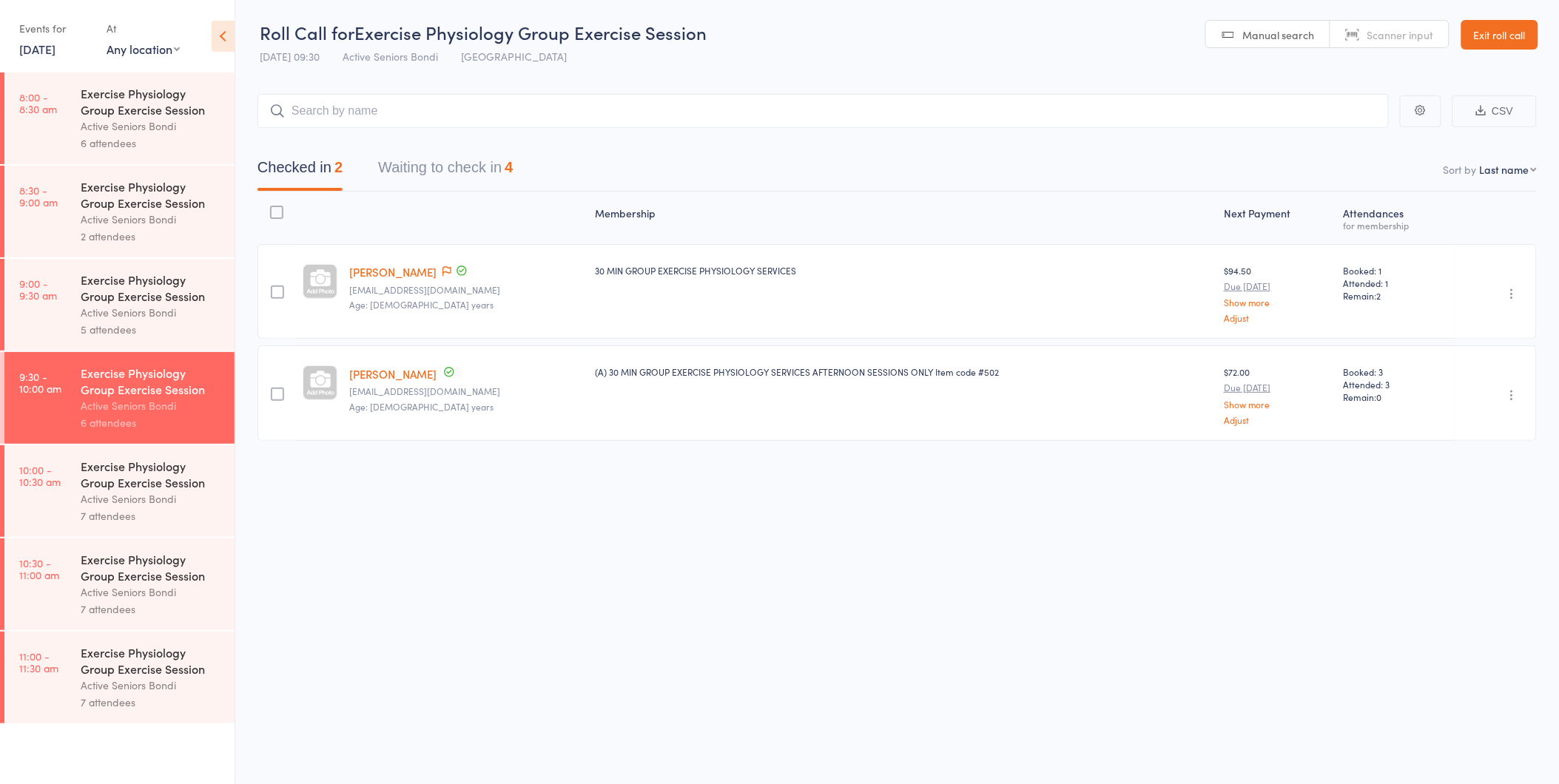
click at [455, 173] on button "Waiting to check in 4" at bounding box center [445, 171] width 134 height 39
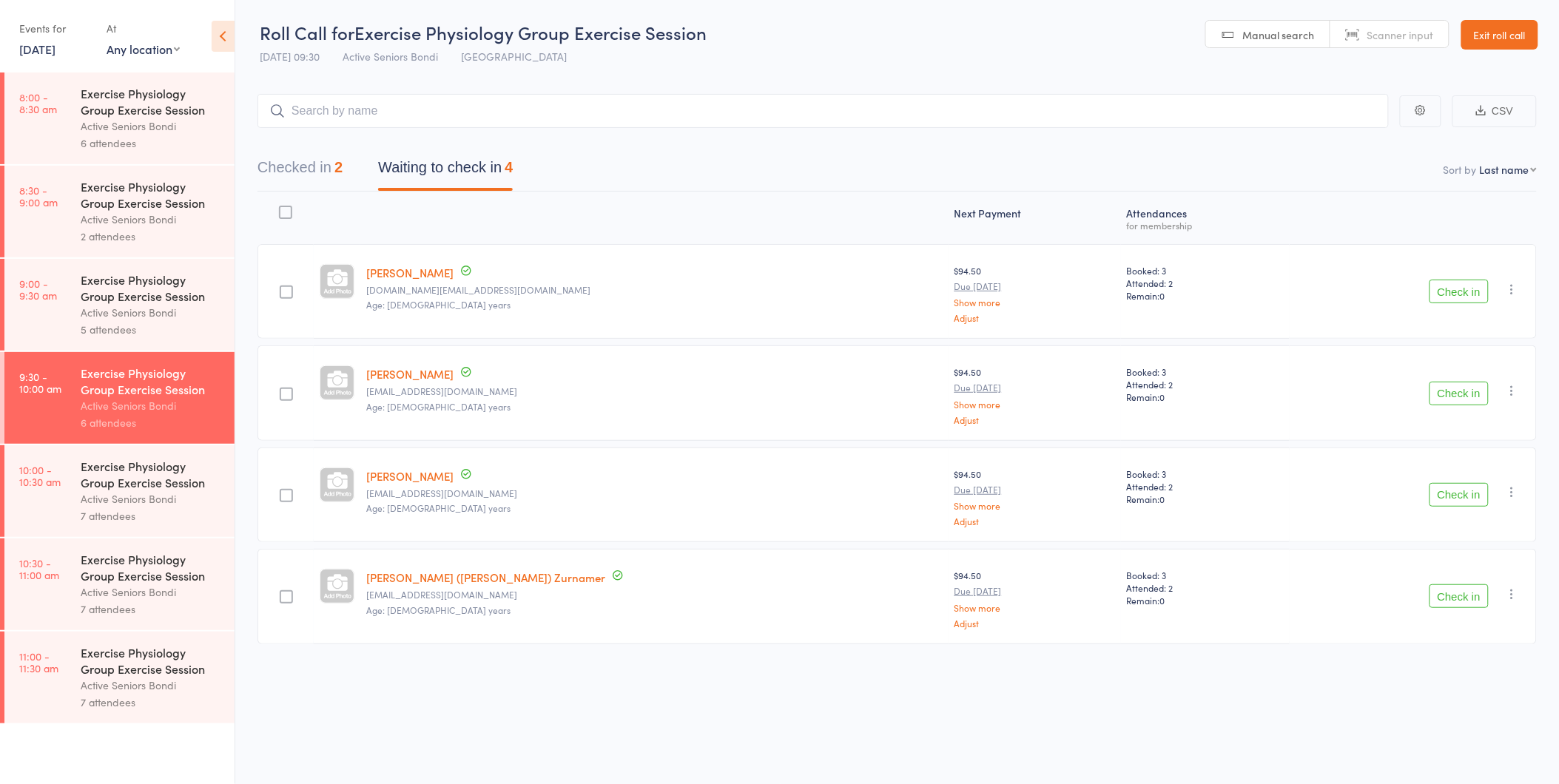
click at [1458, 378] on div "Check in Check in Send message Add Note Add Task Add Flag Remove Mark absent" at bounding box center [1414, 392] width 247 height 94
click at [1456, 385] on button "Check in" at bounding box center [1459, 393] width 59 height 24
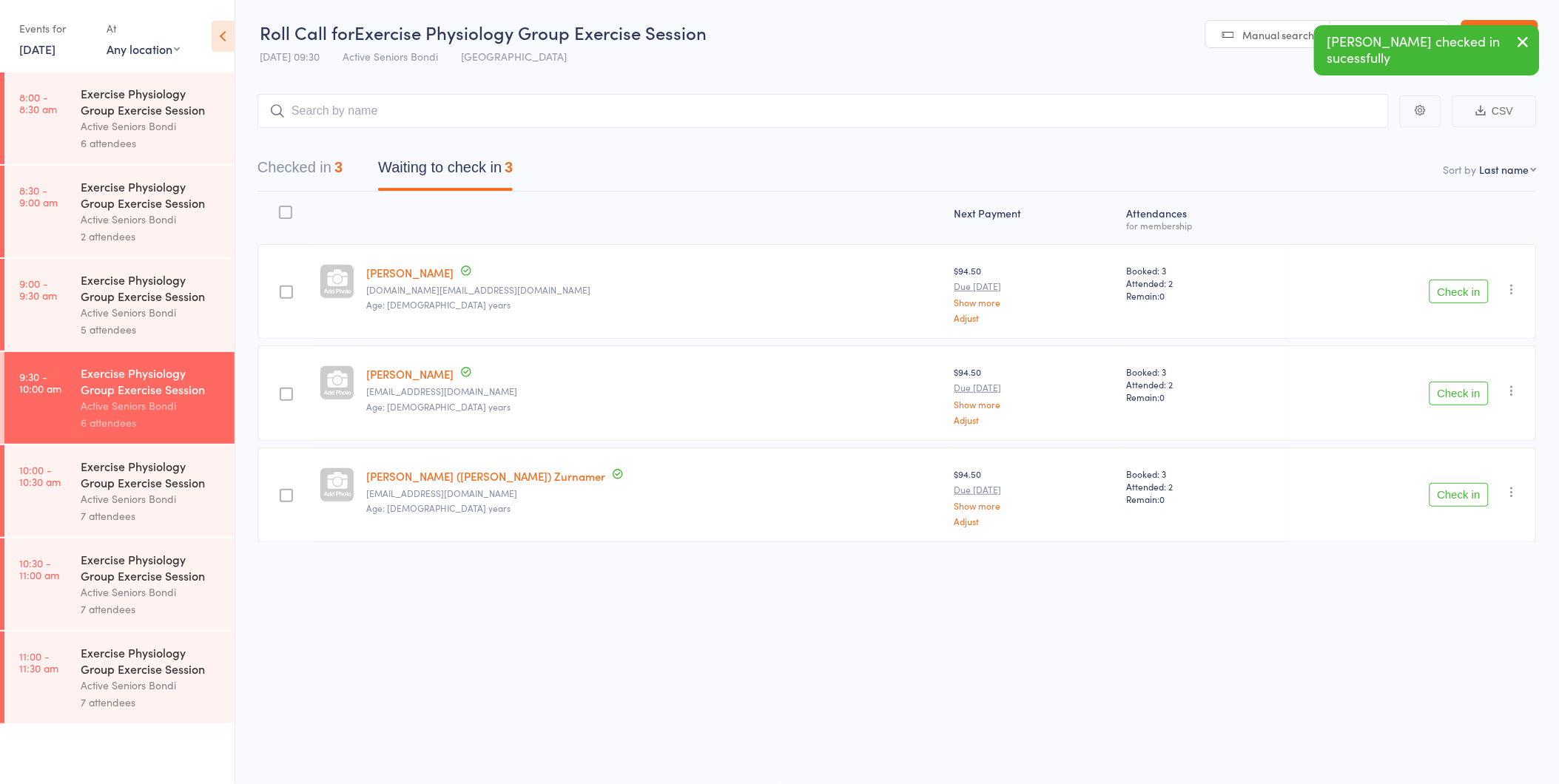
click at [1454, 401] on button "Check in" at bounding box center [1459, 393] width 59 height 24
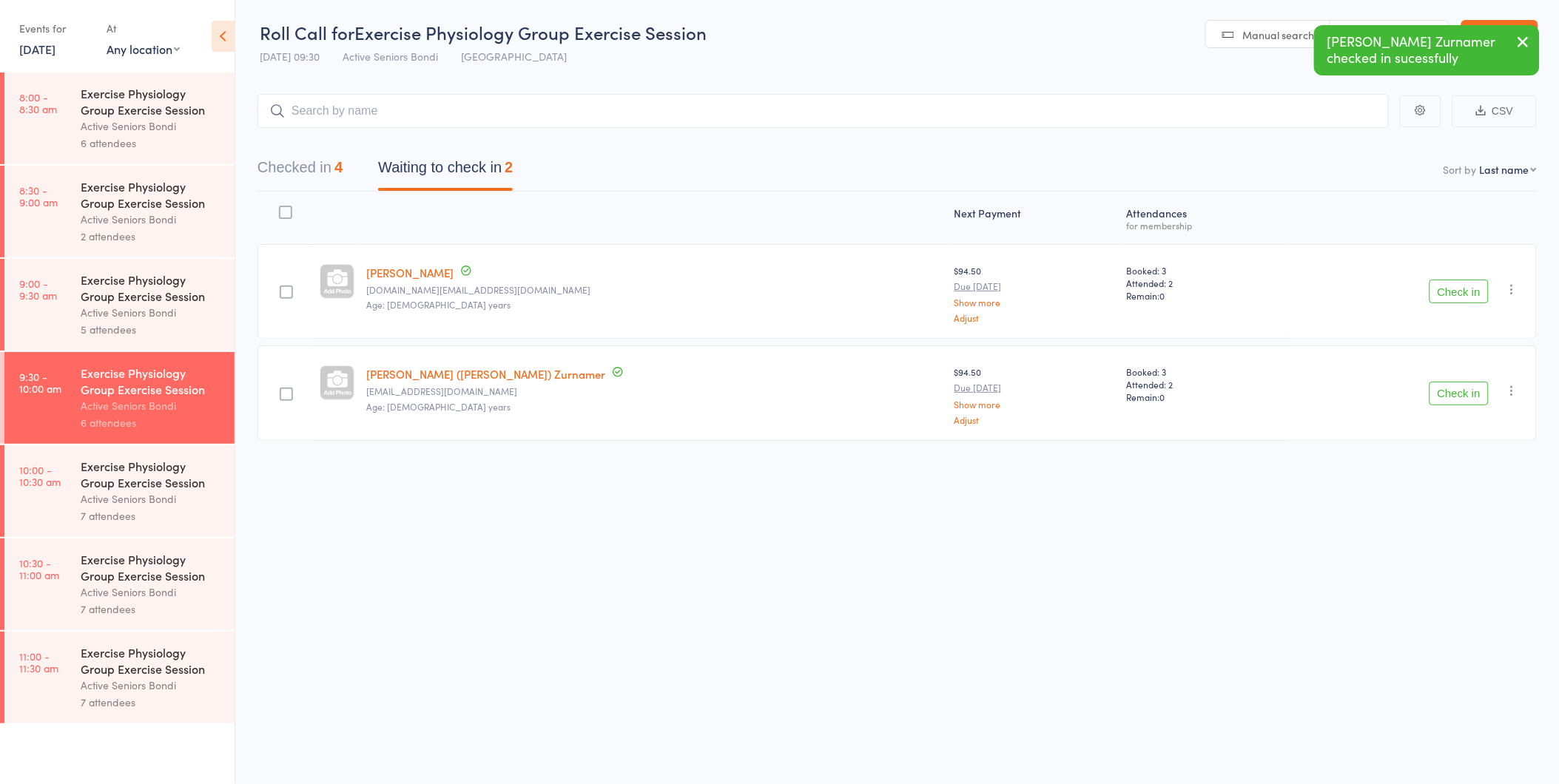
click at [342, 176] on button "Checked in 4" at bounding box center [299, 171] width 85 height 39
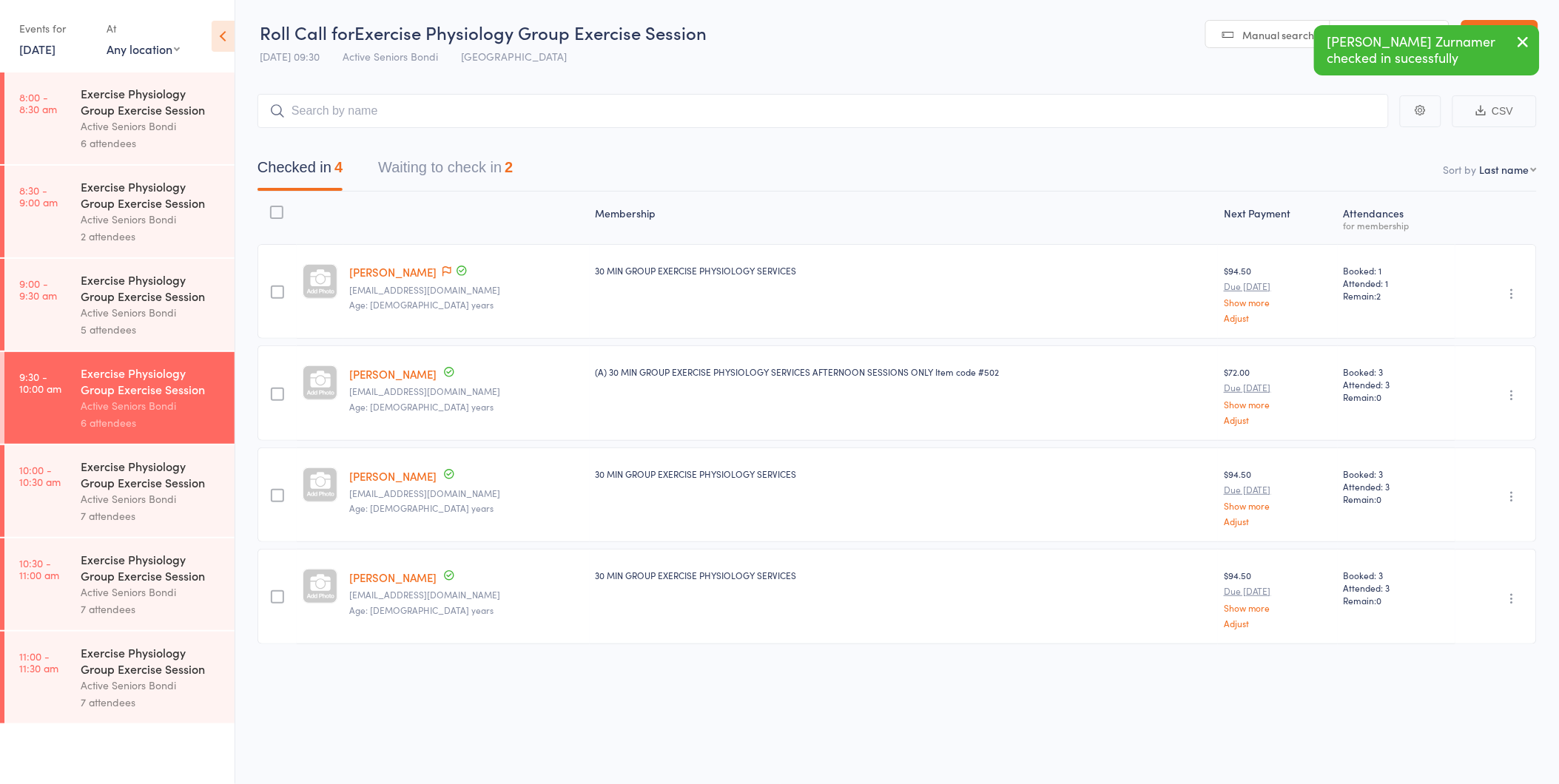
click at [450, 176] on button "Waiting to check in 2" at bounding box center [445, 171] width 134 height 39
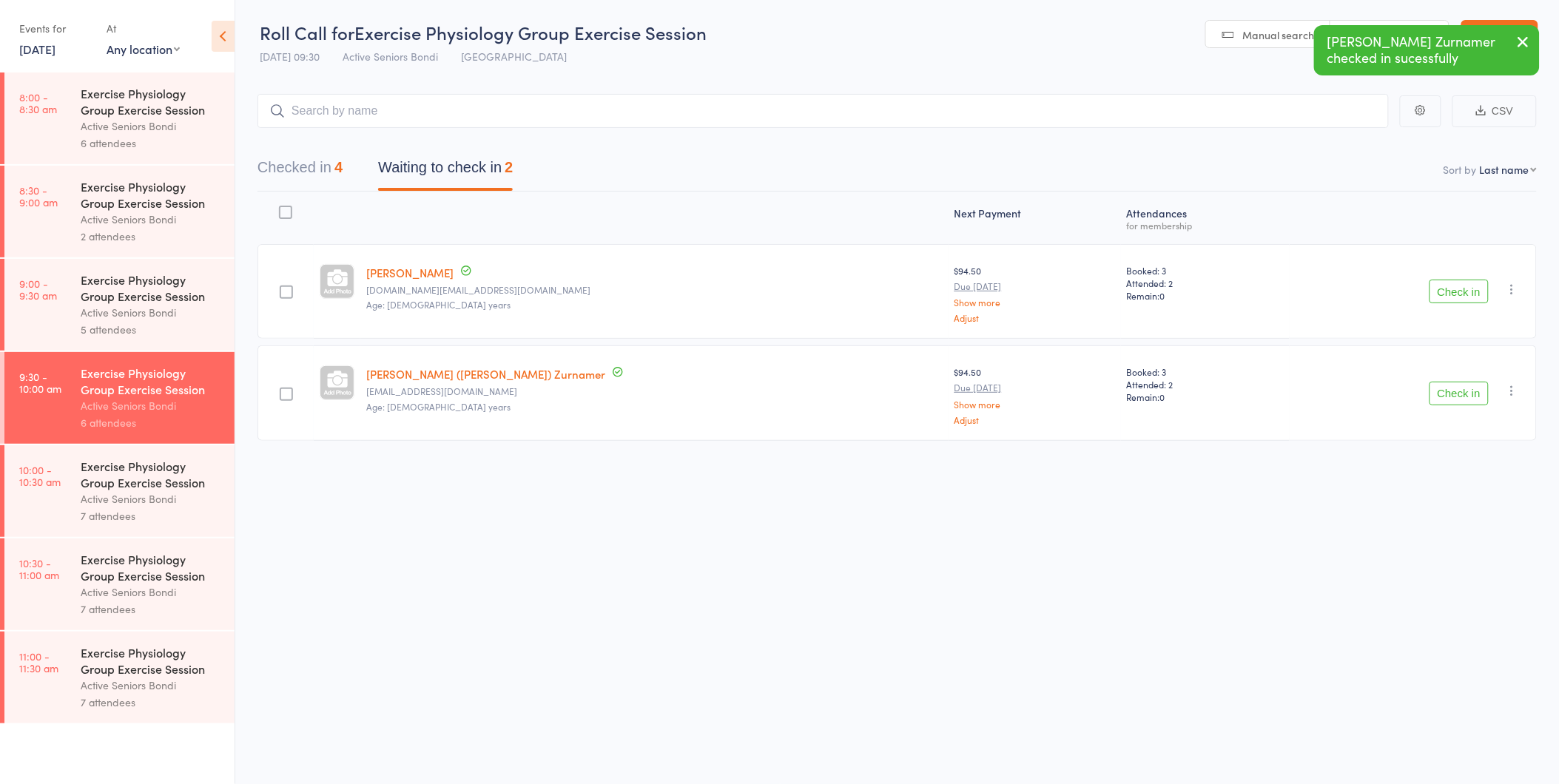
click at [1525, 49] on icon "button" at bounding box center [1524, 41] width 18 height 19
click at [335, 181] on button "Checked in 4" at bounding box center [299, 171] width 85 height 39
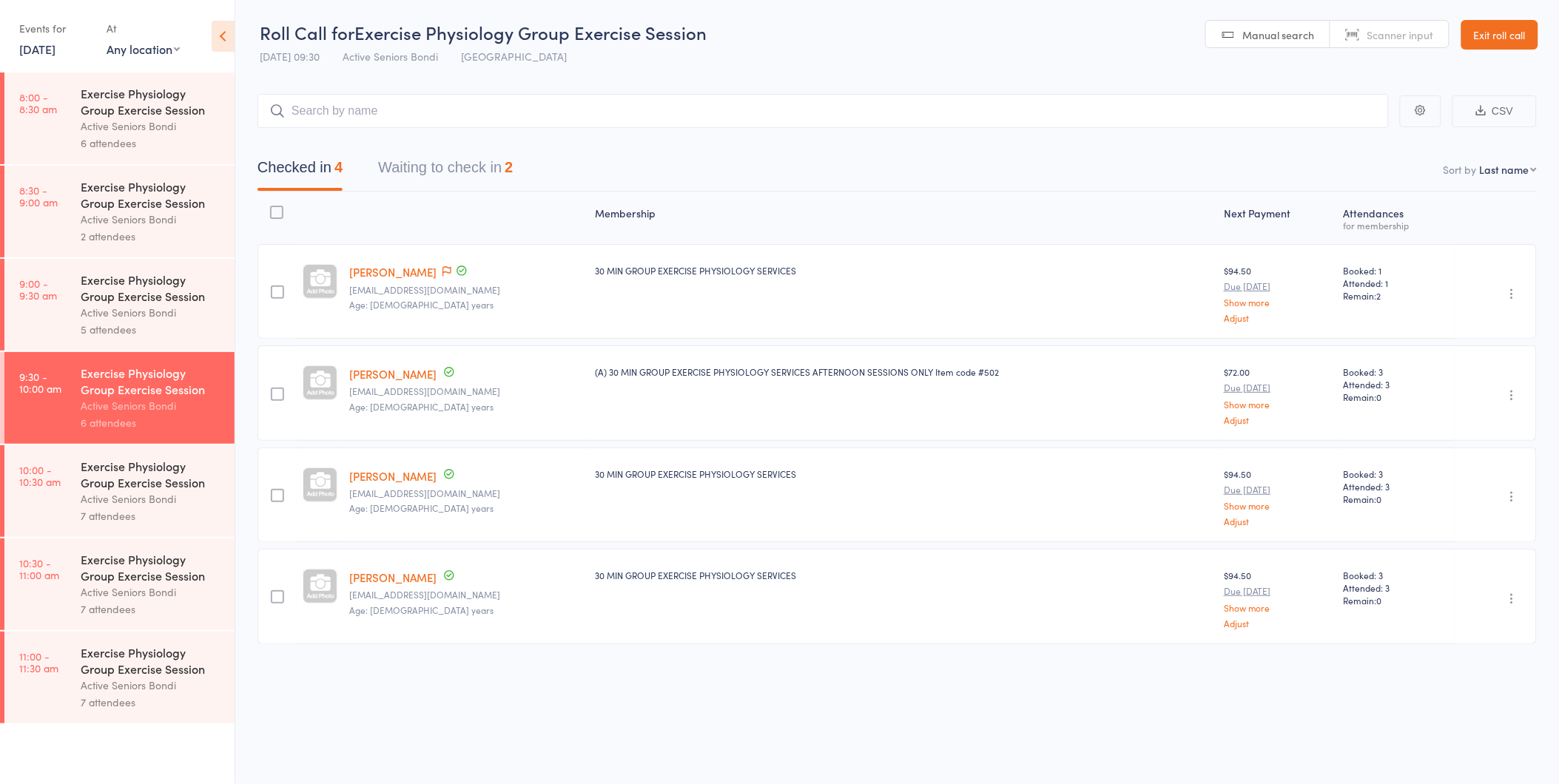
click at [512, 178] on button "Waiting to check in 2" at bounding box center [445, 171] width 134 height 39
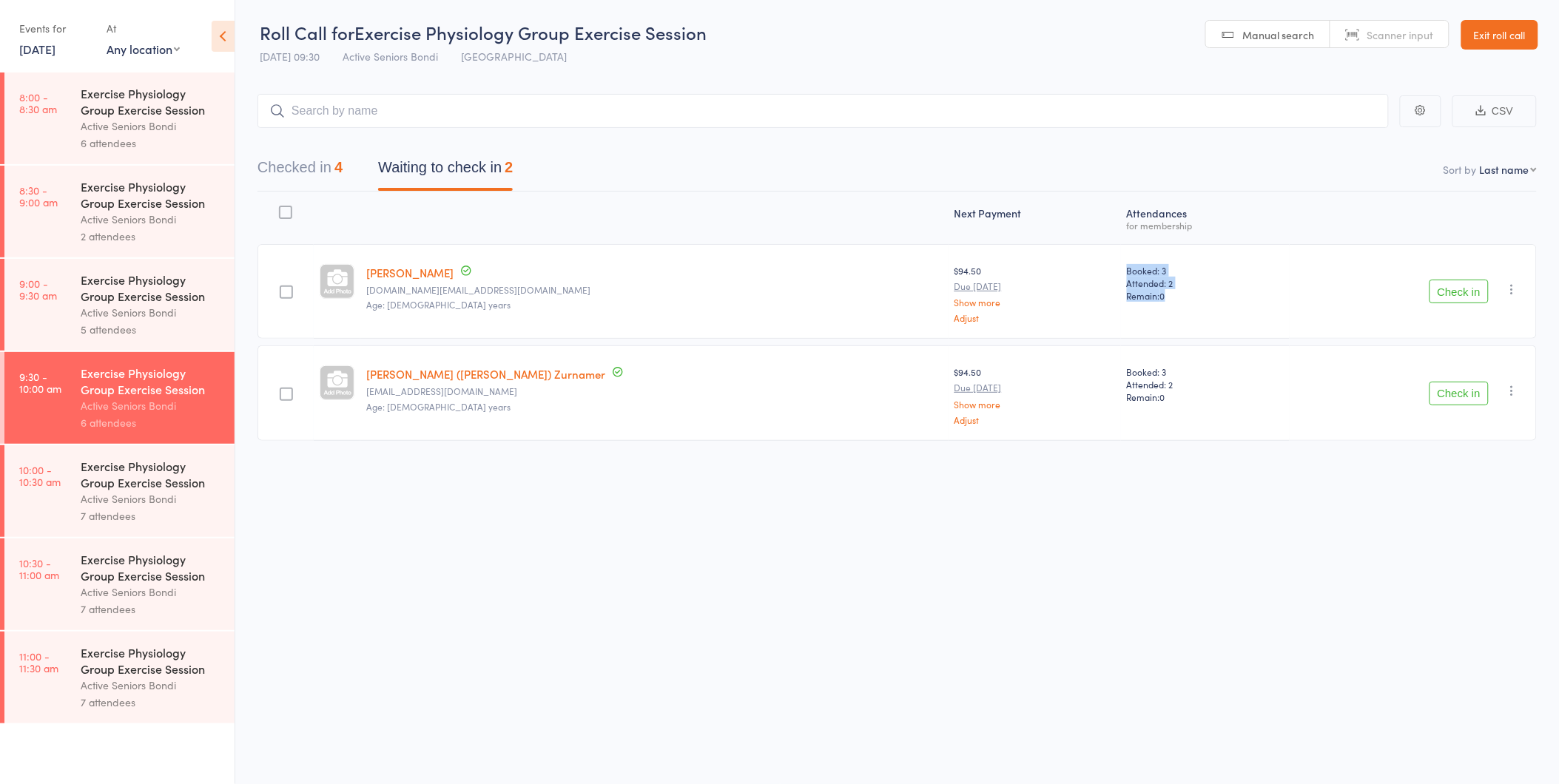
drag, startPoint x: 1062, startPoint y: 294, endPoint x: 1018, endPoint y: 263, distance: 53.8
click at [1121, 263] on div "Booked: 3 Attended: 2 Remain: 0" at bounding box center [1206, 291] width 170 height 94
drag, startPoint x: 1018, startPoint y: 263, endPoint x: 1063, endPoint y: 295, distance: 55.2
click at [1121, 295] on div "Booked: 3 Attended: 2 Remain: 0" at bounding box center [1206, 291] width 170 height 94
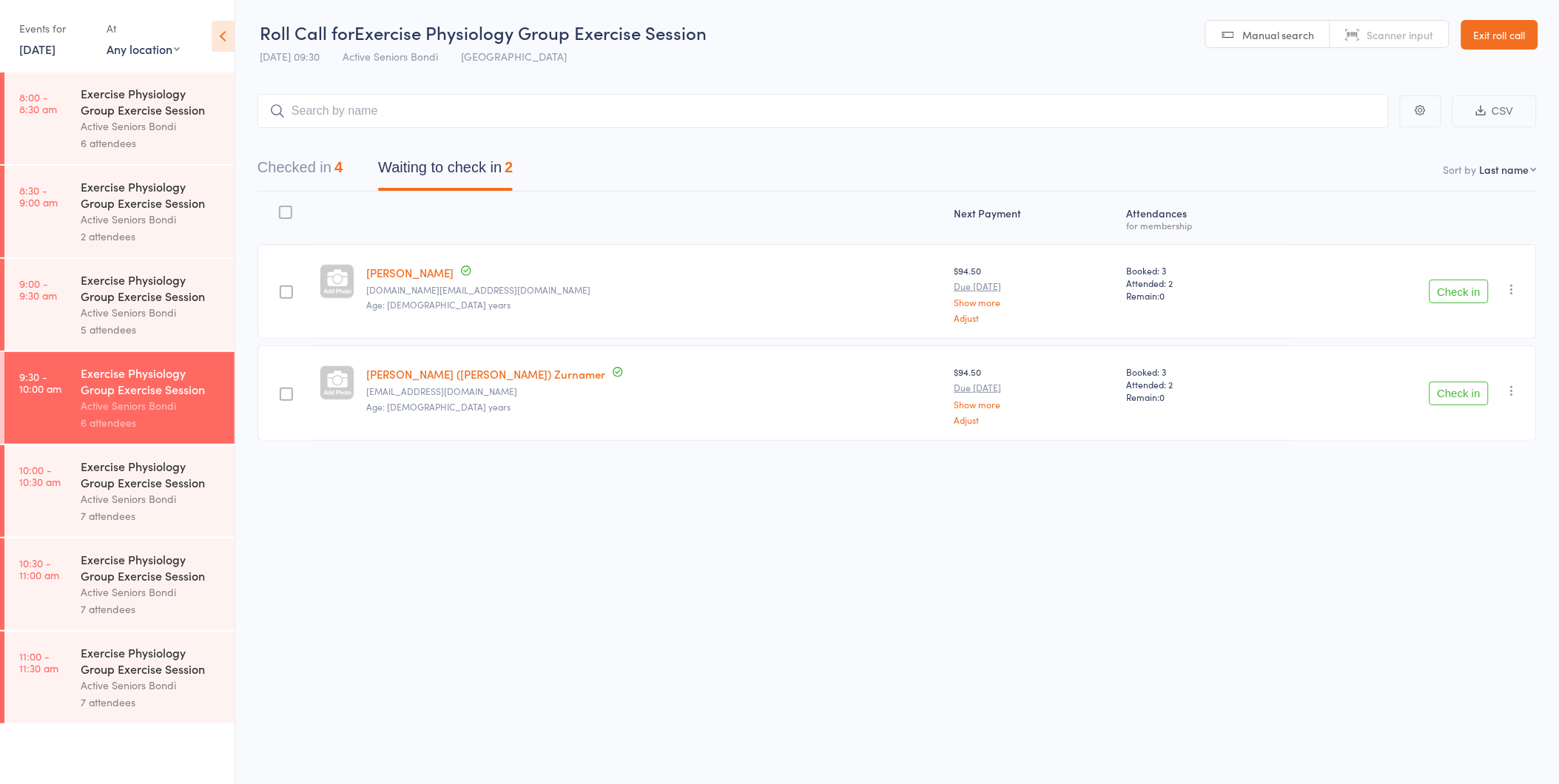
drag, startPoint x: 1063, startPoint y: 295, endPoint x: 1078, endPoint y: 401, distance: 107.1
click at [1121, 402] on div "Booked: 3 Attended: 2 Remain: 0" at bounding box center [1206, 392] width 170 height 94
click at [1461, 391] on button "Check in" at bounding box center [1459, 393] width 59 height 24
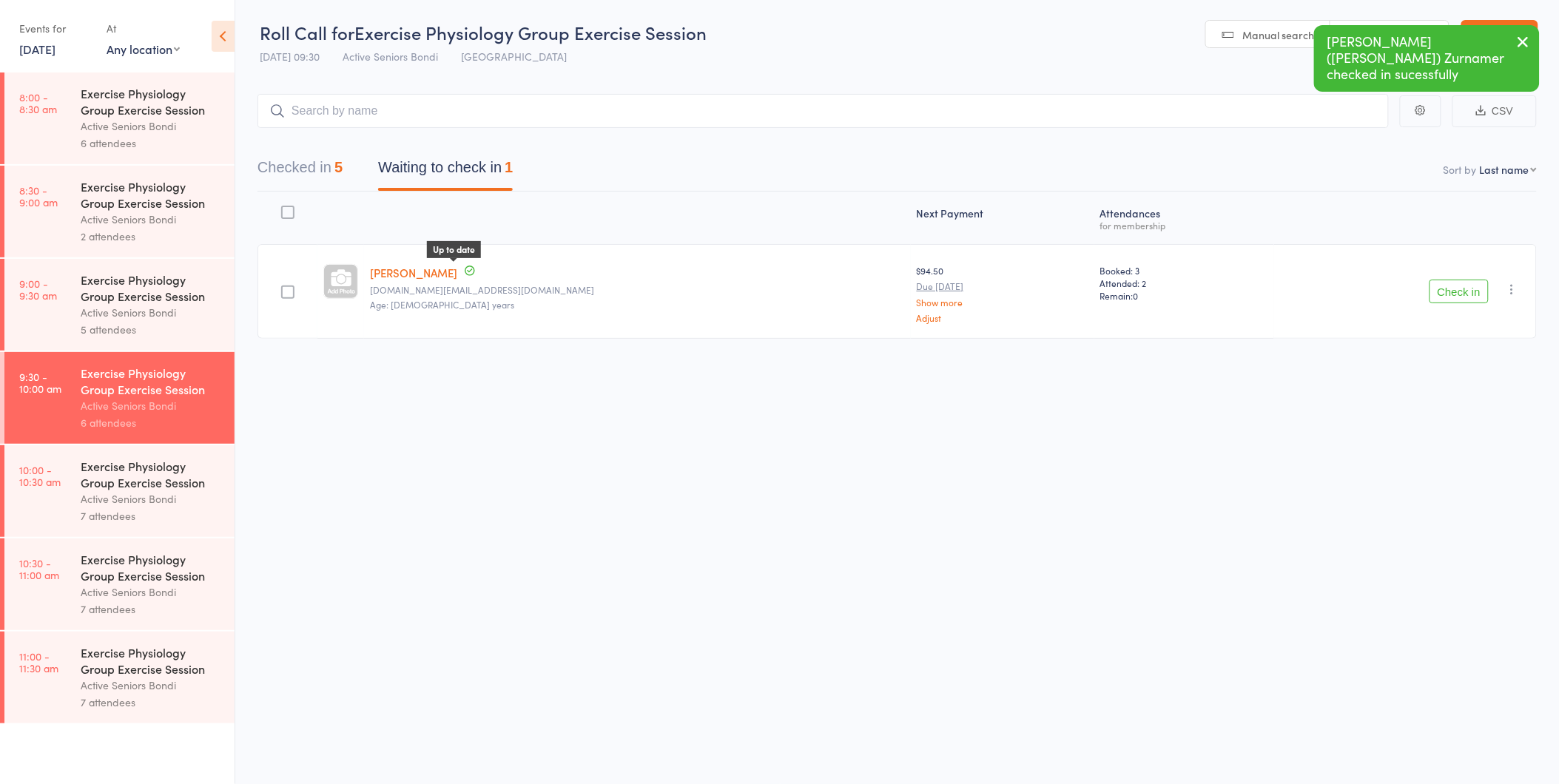
click at [472, 267] on icon at bounding box center [470, 271] width 14 height 14
click at [324, 176] on button "Checked in 5" at bounding box center [299, 171] width 85 height 39
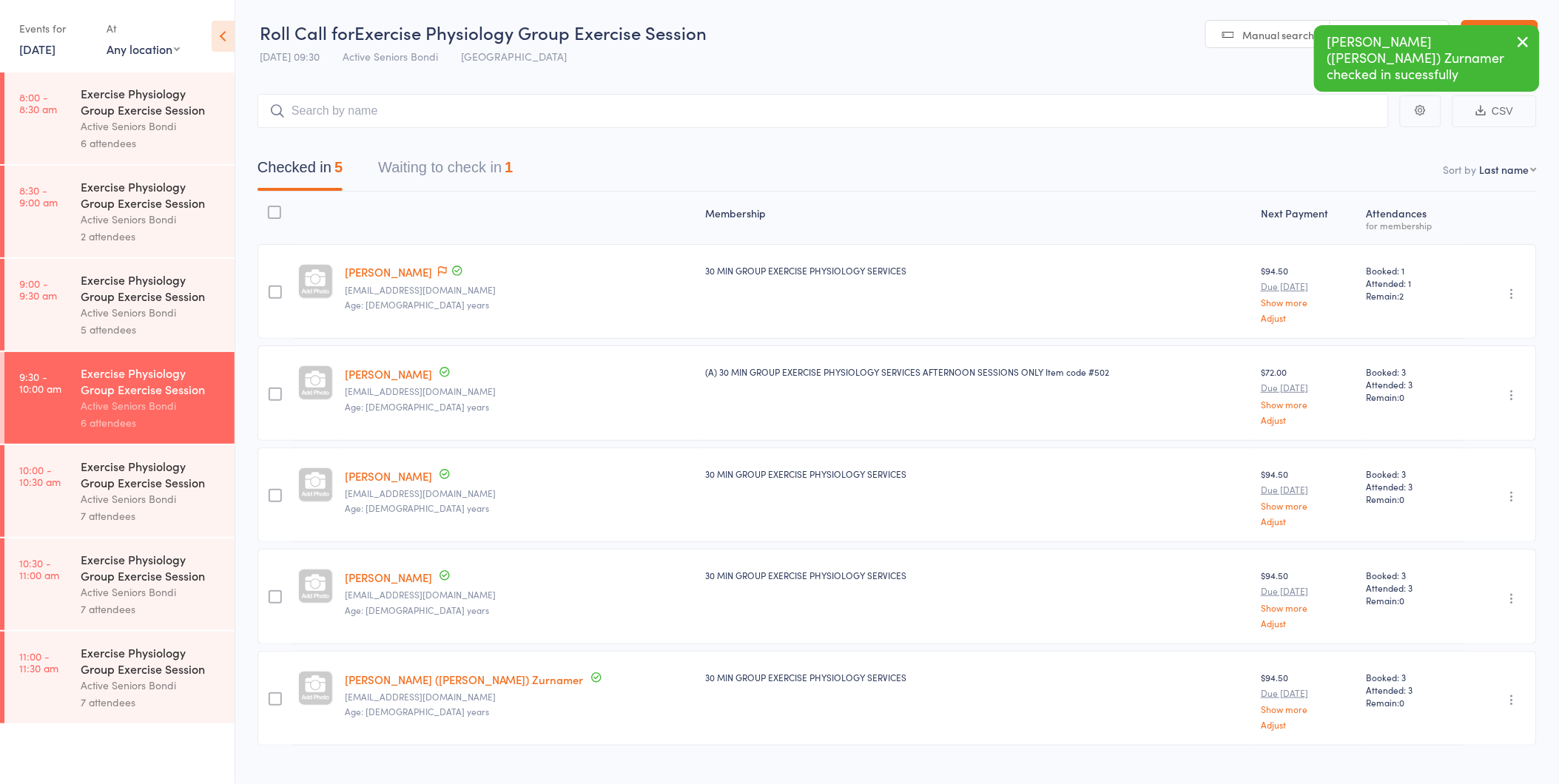
click at [500, 180] on button "Waiting to check in 1" at bounding box center [445, 171] width 134 height 39
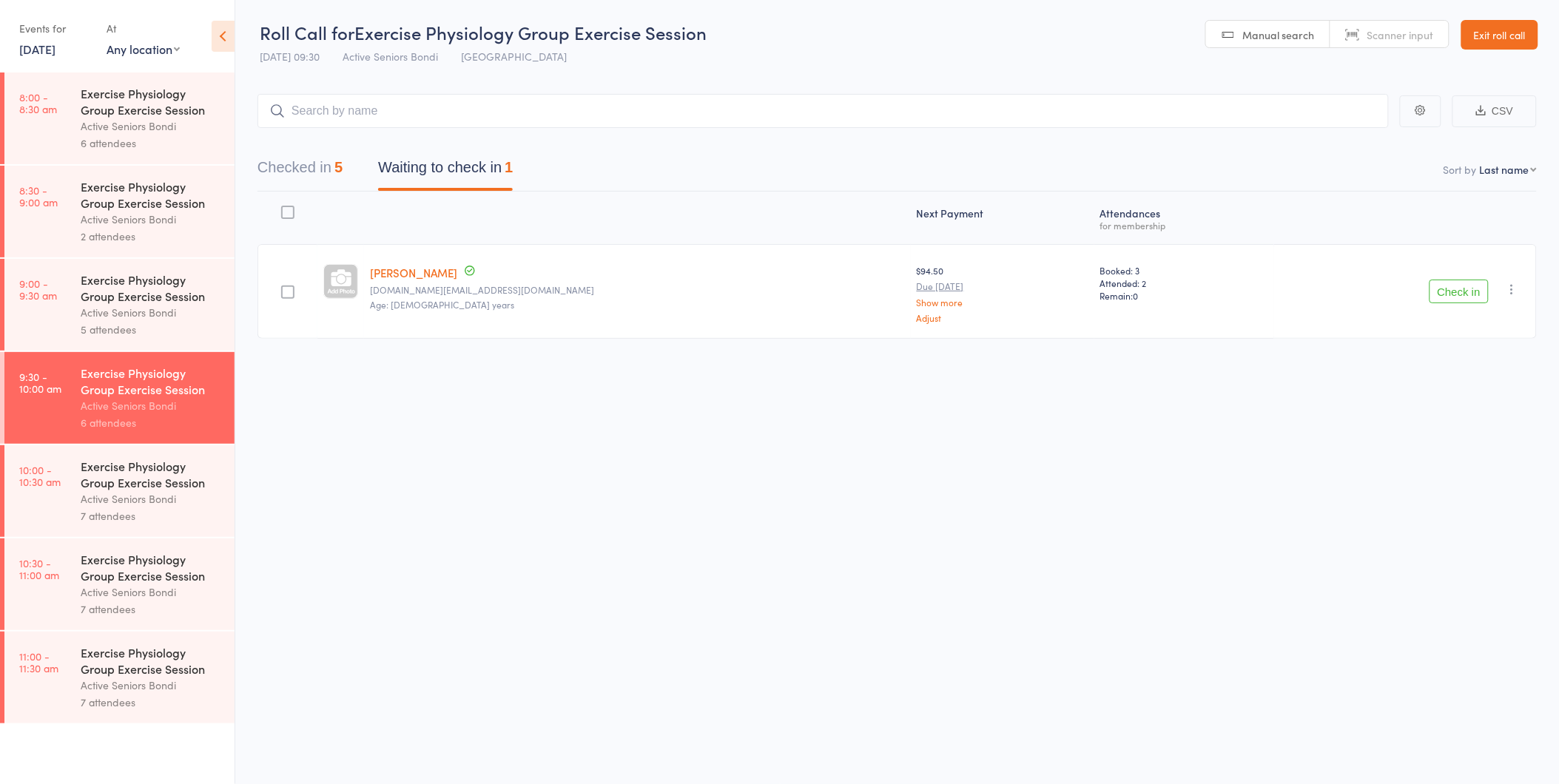
click at [307, 176] on button "Checked in 5" at bounding box center [299, 171] width 85 height 39
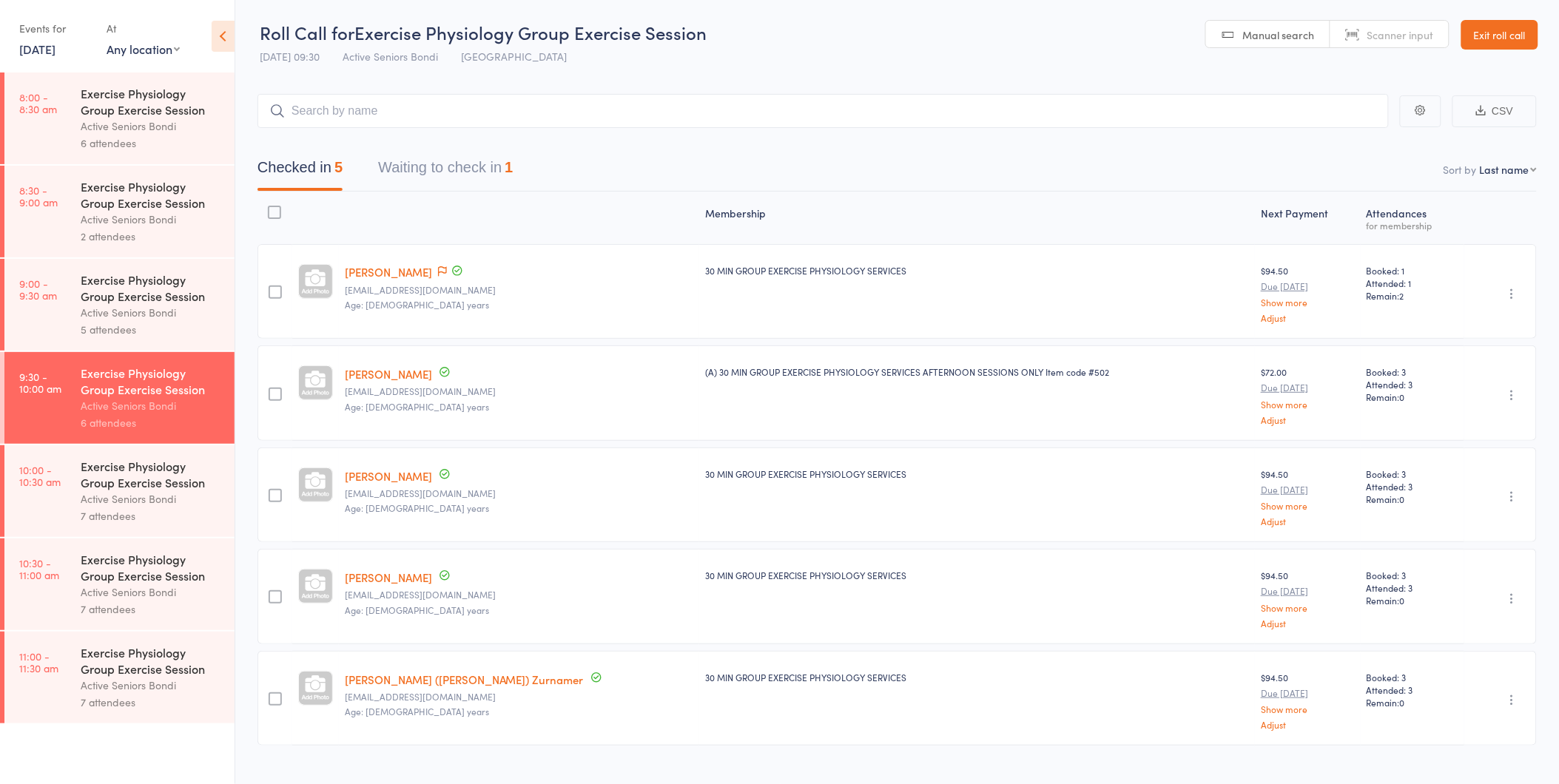
click at [443, 158] on button "Waiting to check in 1" at bounding box center [445, 171] width 134 height 39
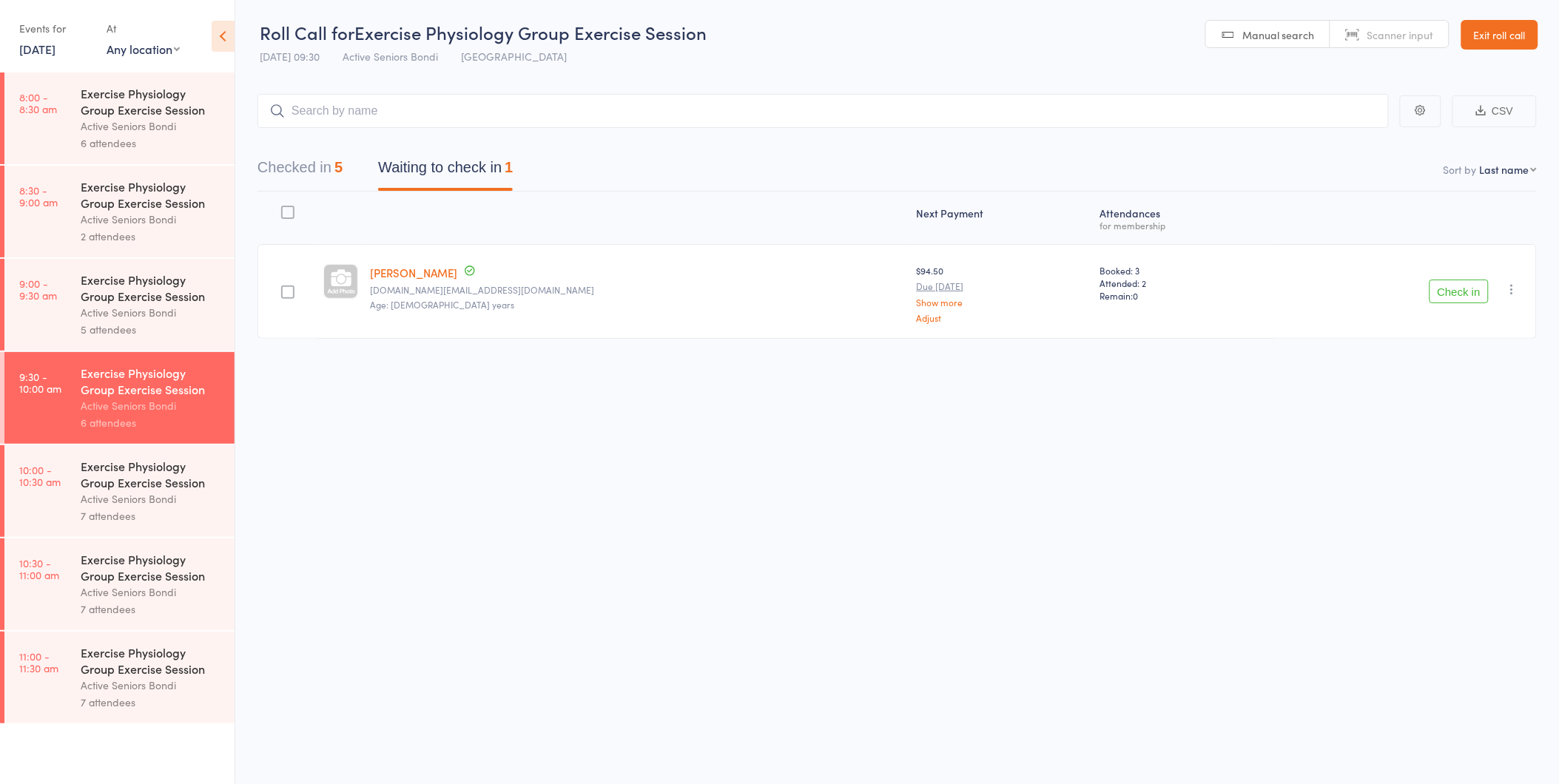
click at [1460, 295] on button "Check in" at bounding box center [1459, 291] width 59 height 24
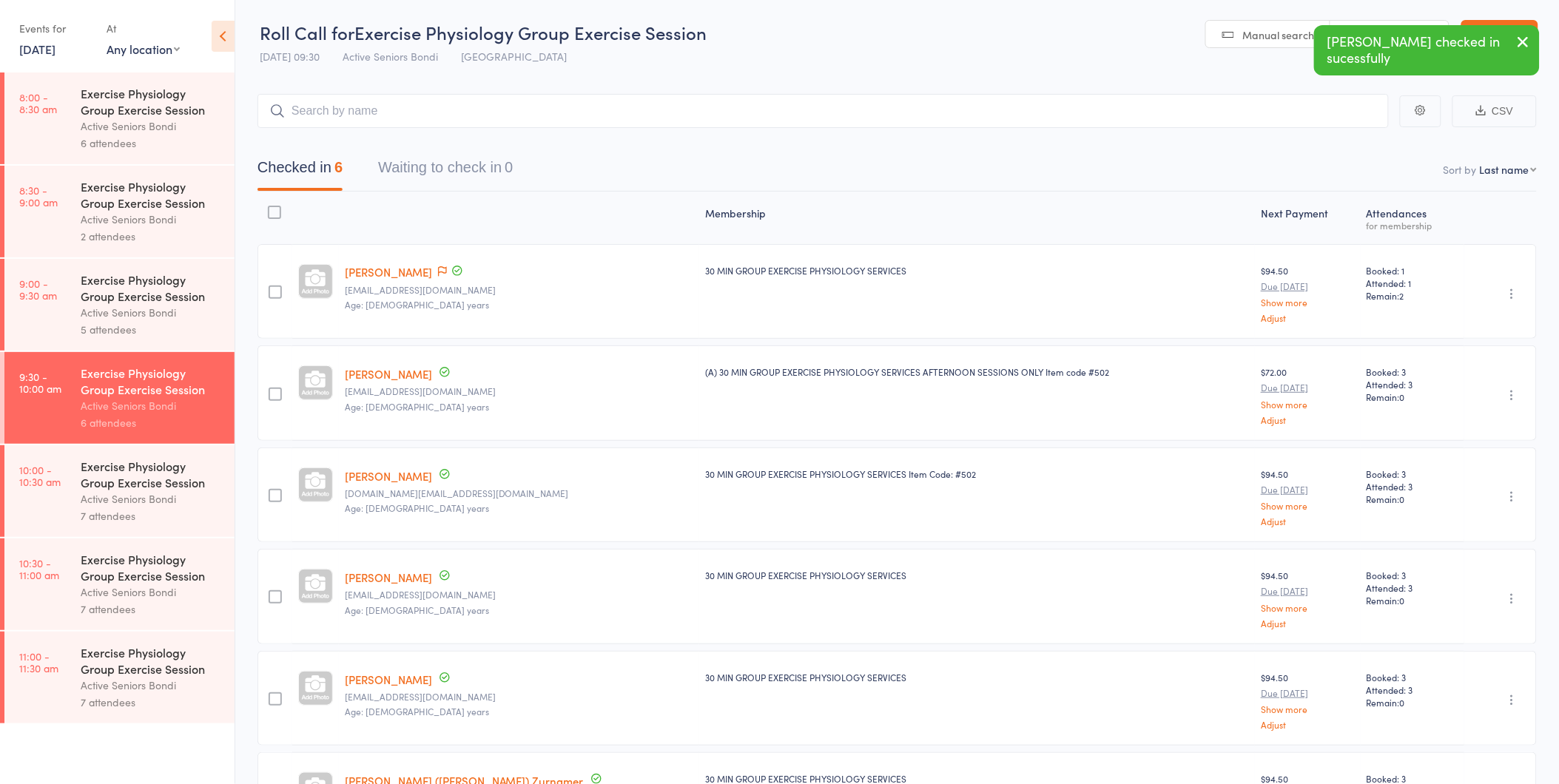
click at [163, 497] on div "Active Seniors Bondi" at bounding box center [151, 498] width 141 height 17
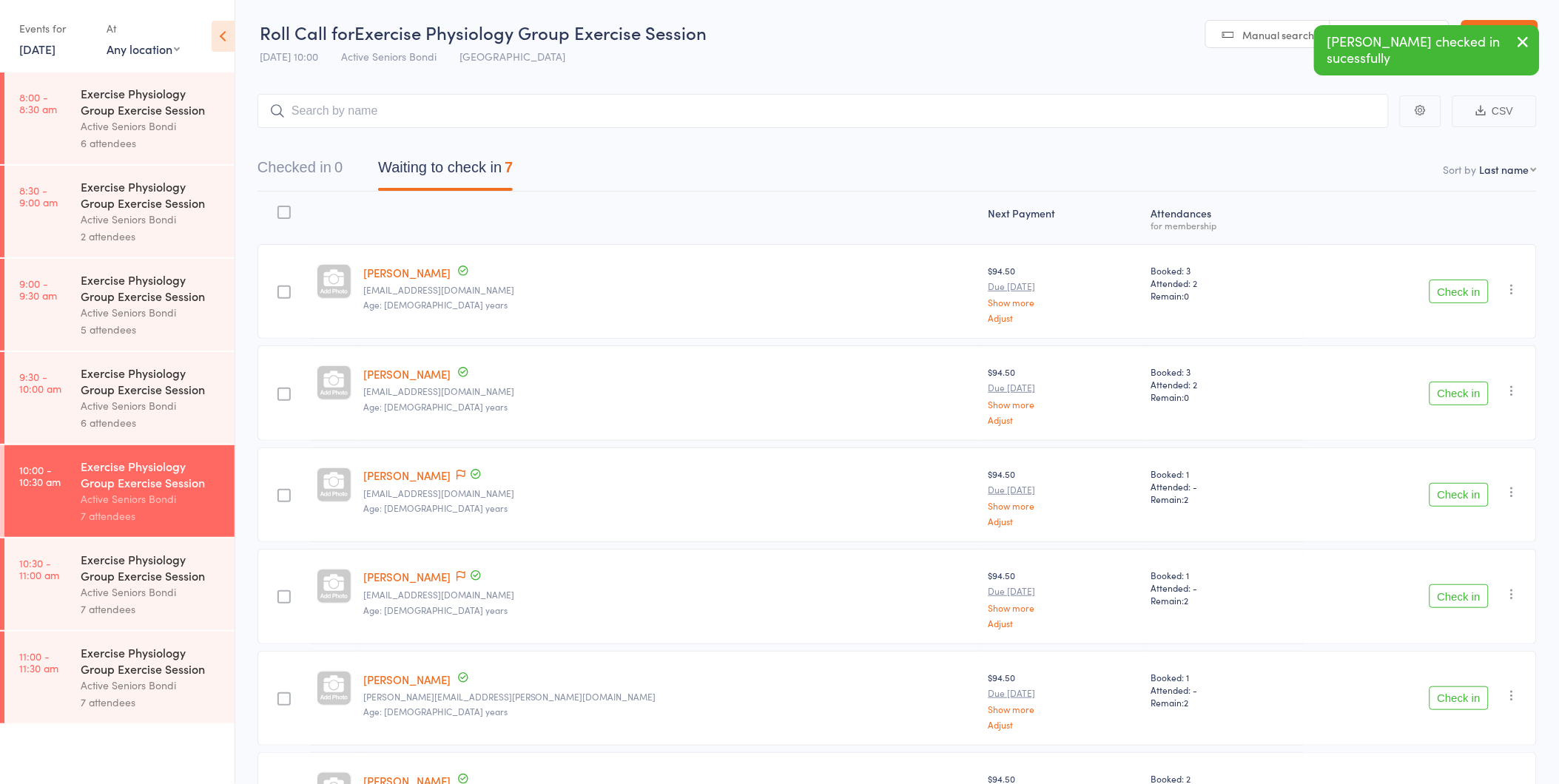
click at [1527, 39] on icon "button" at bounding box center [1524, 41] width 18 height 19
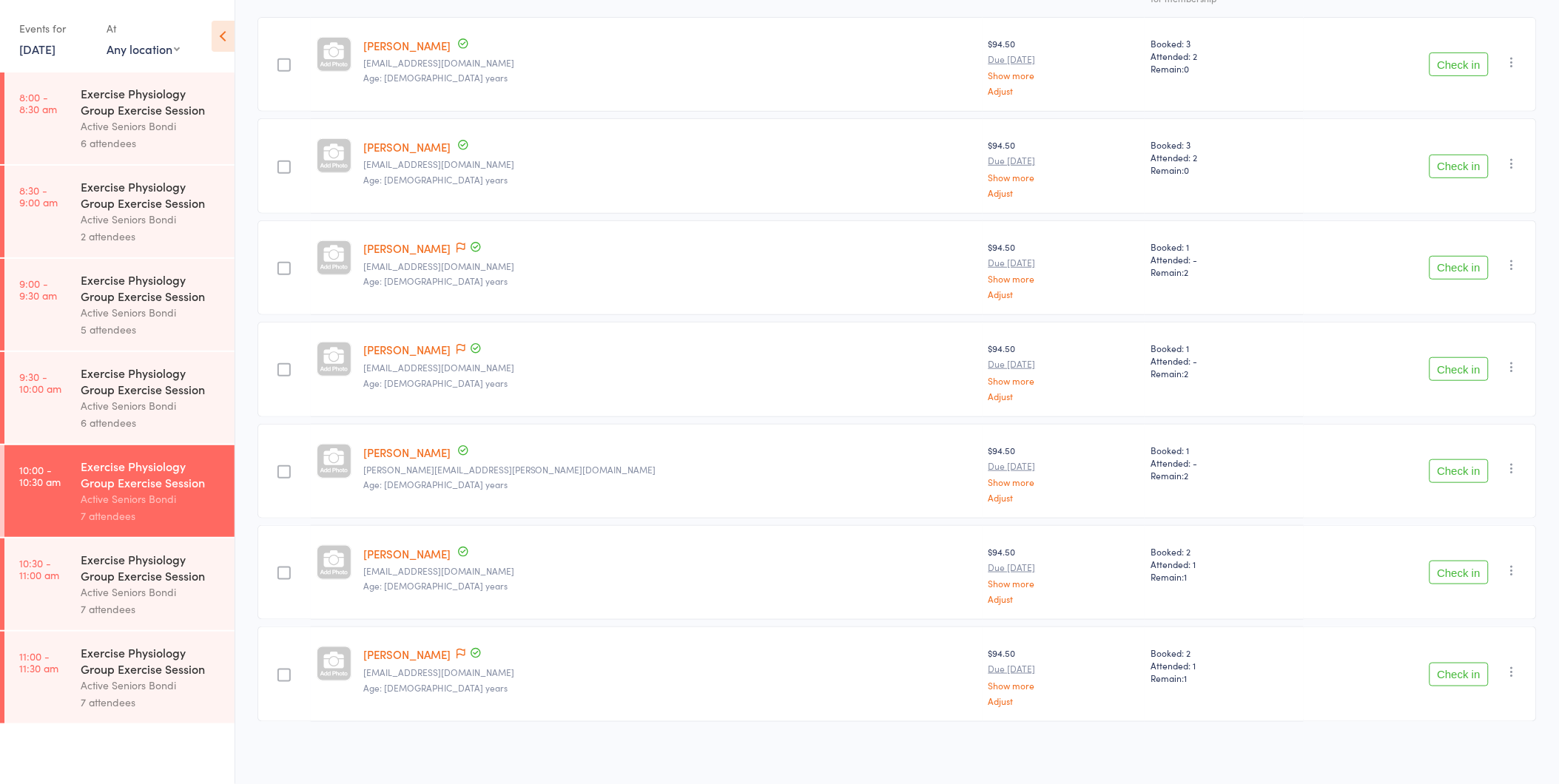
scroll to position [230, 0]
click at [465, 345] on icon at bounding box center [460, 347] width 9 height 11
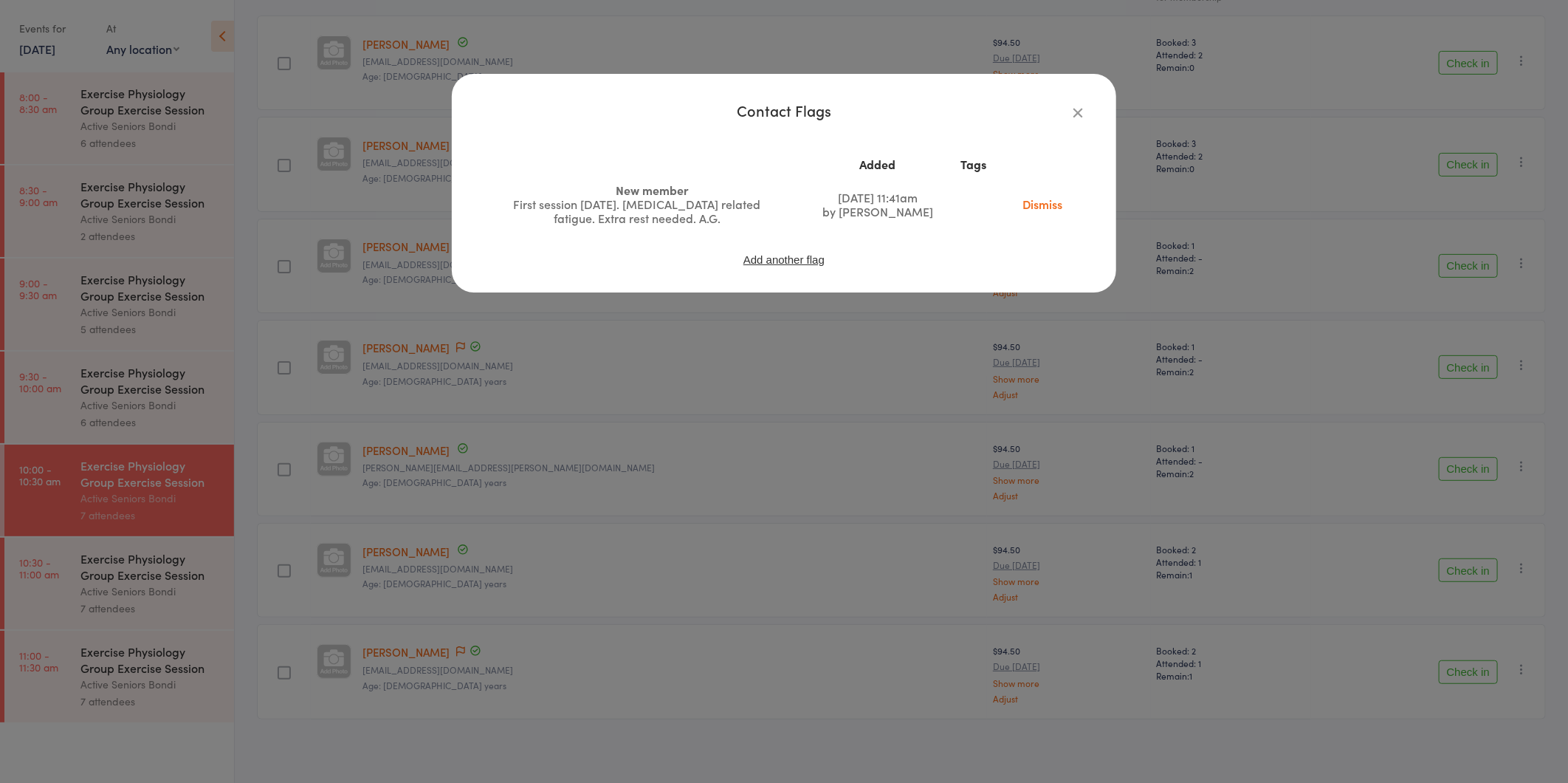
click at [473, 345] on div "Contact Flags Added Tags New member First session 15/09/25. Cancer related fati…" at bounding box center [784, 391] width 1568 height 783
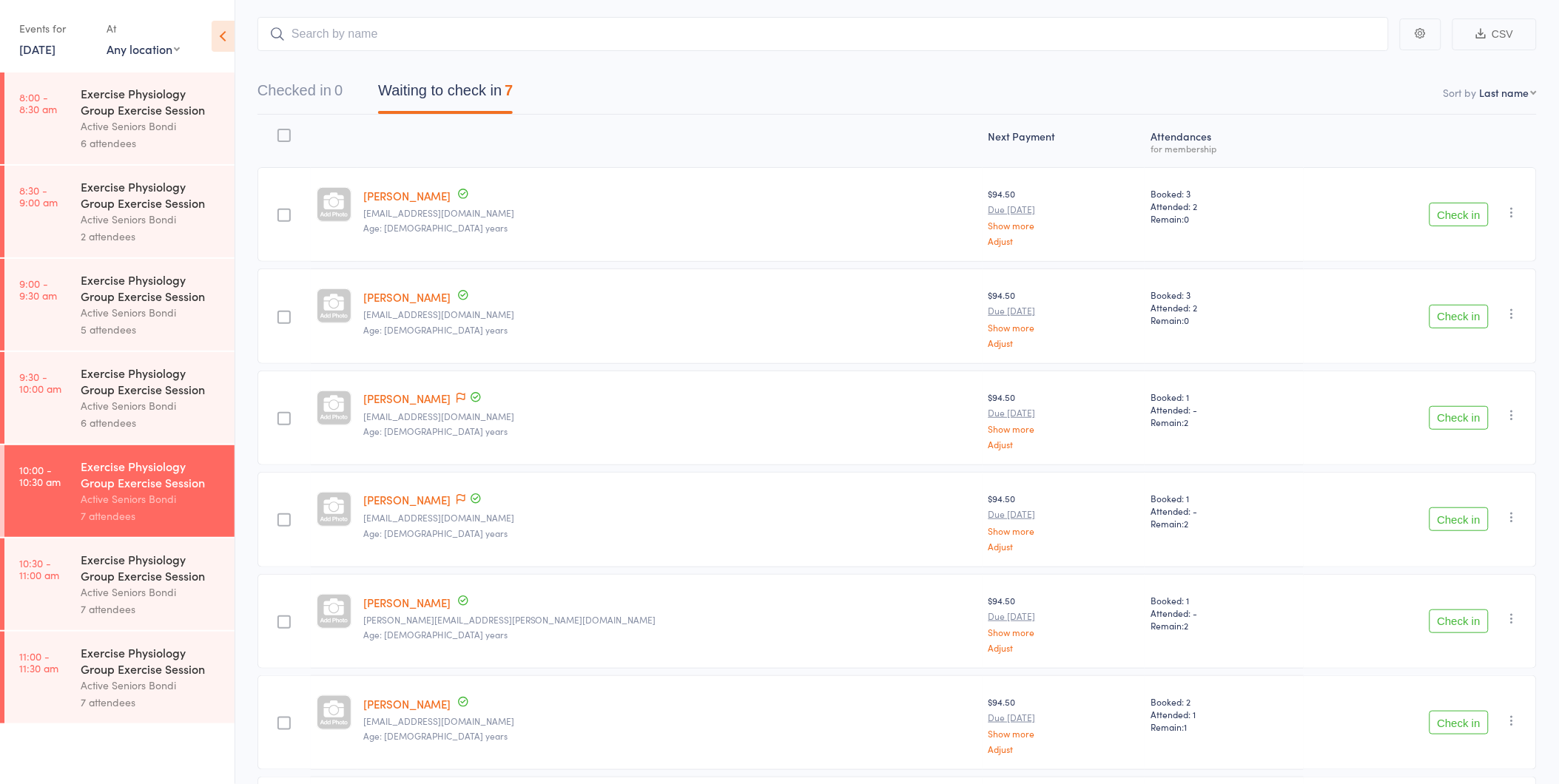
scroll to position [65, 0]
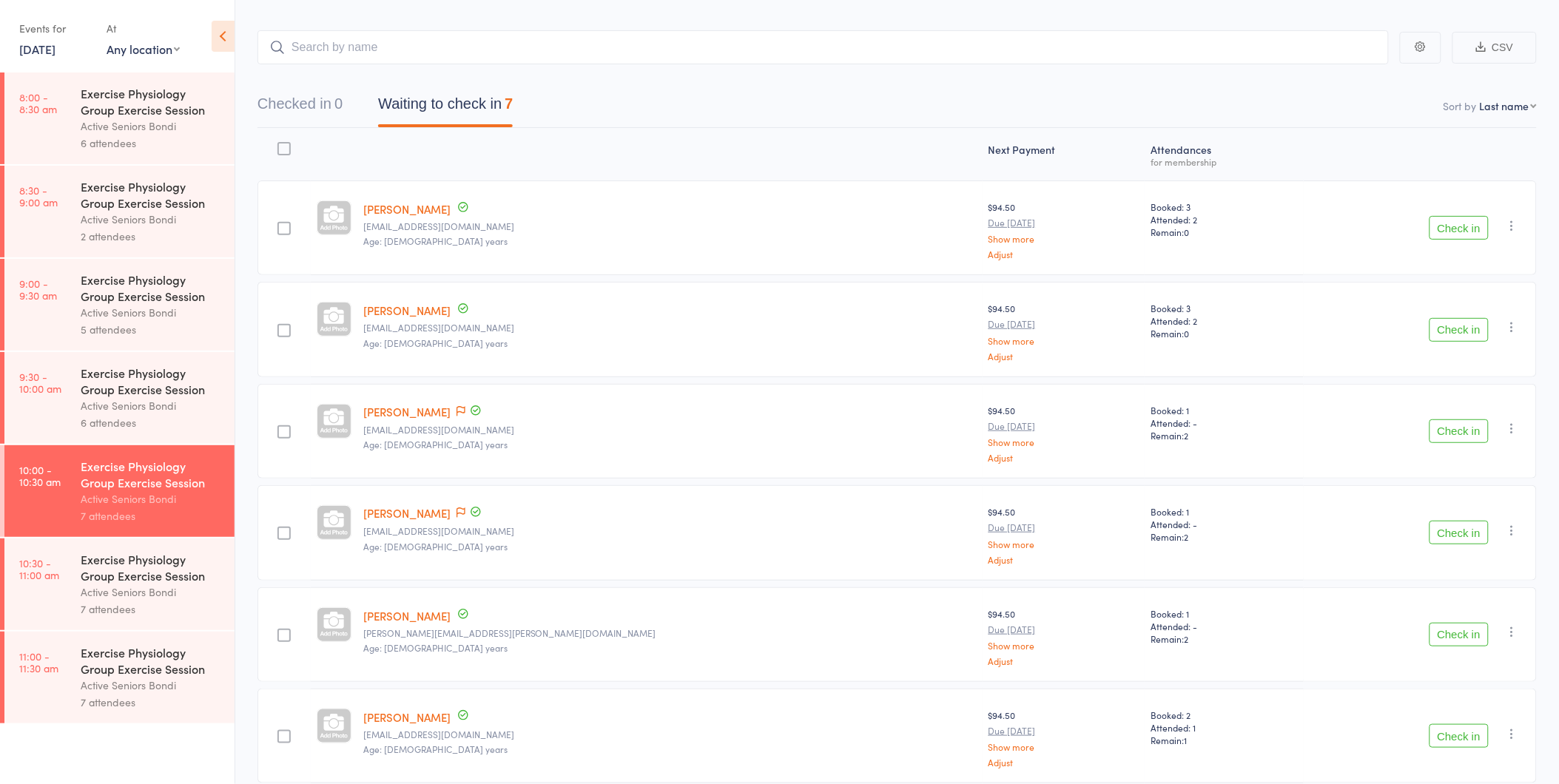
click at [145, 416] on div "6 attendees" at bounding box center [151, 422] width 141 height 17
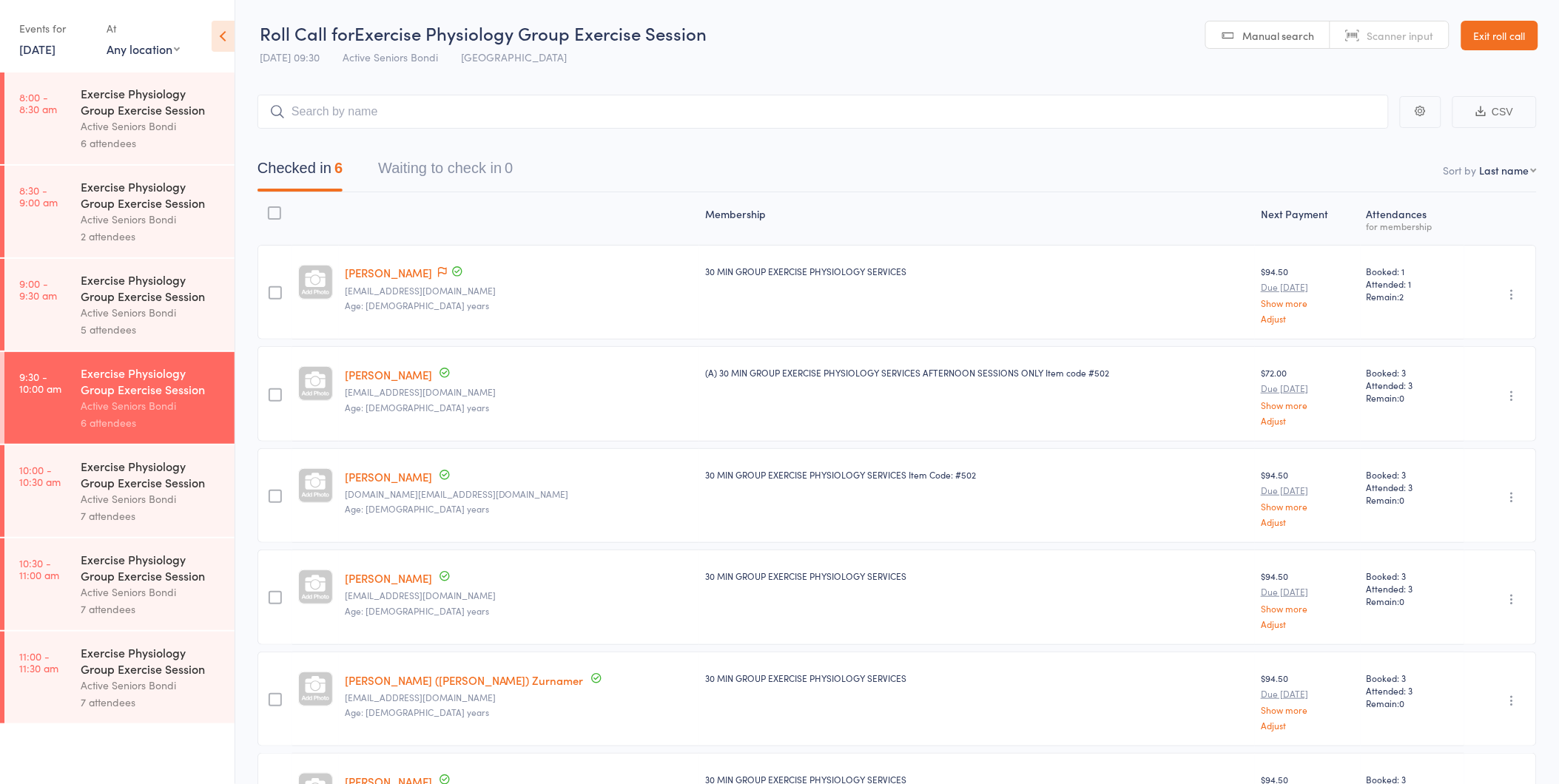
click at [199, 497] on div "Active Seniors Bondi" at bounding box center [151, 498] width 141 height 17
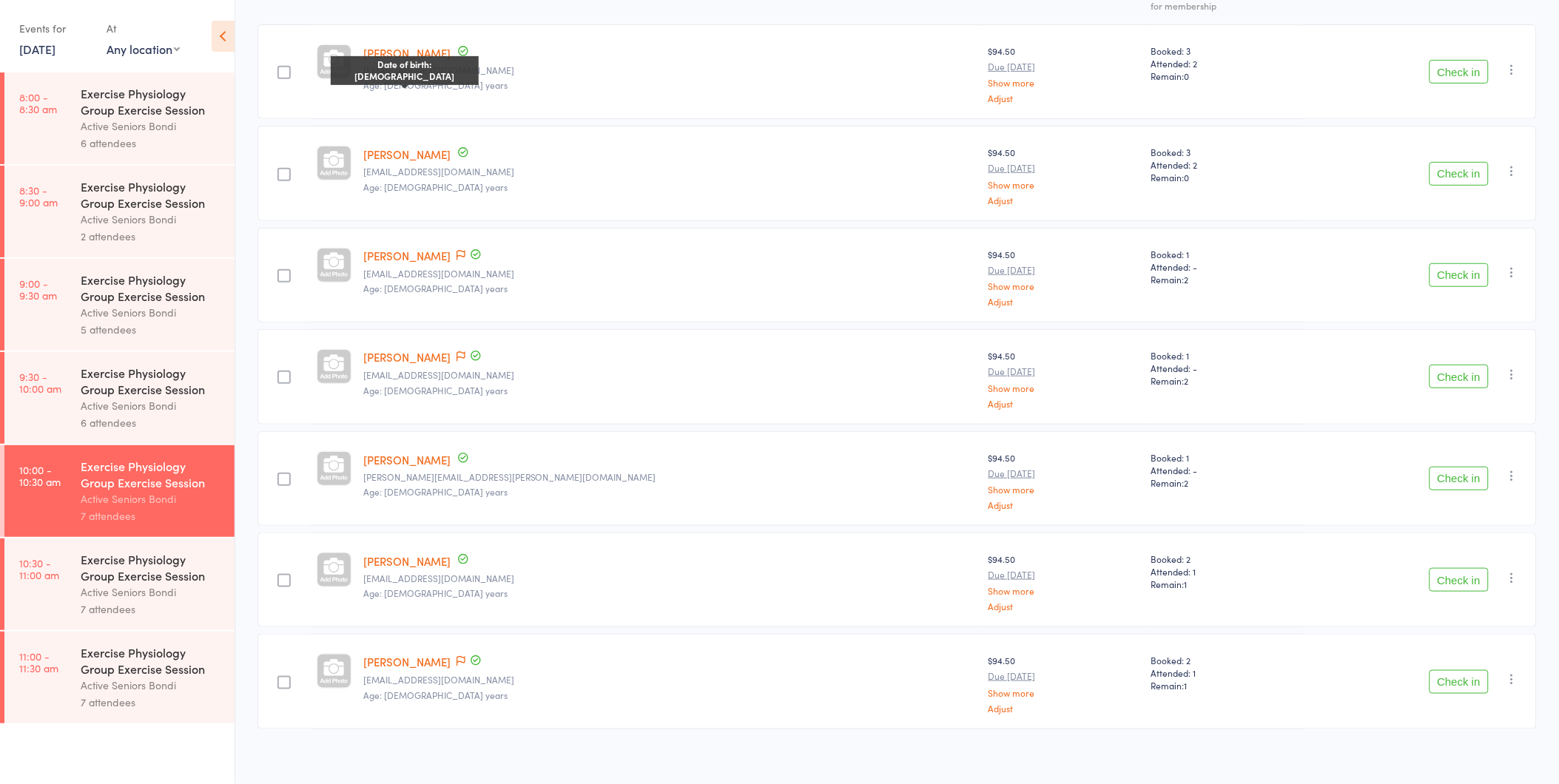
scroll to position [230, 0]
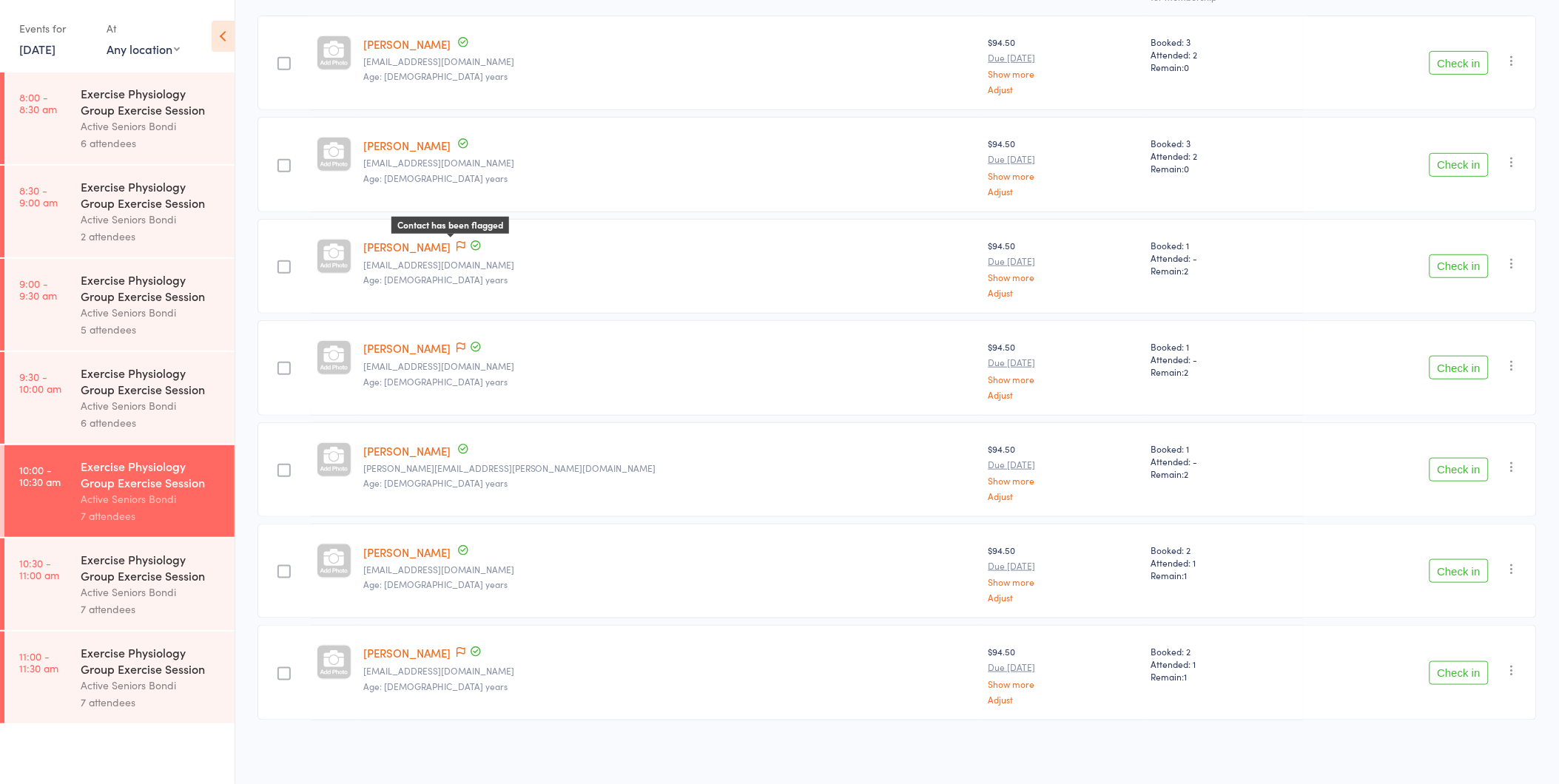
click at [465, 241] on icon at bounding box center [460, 246] width 9 height 11
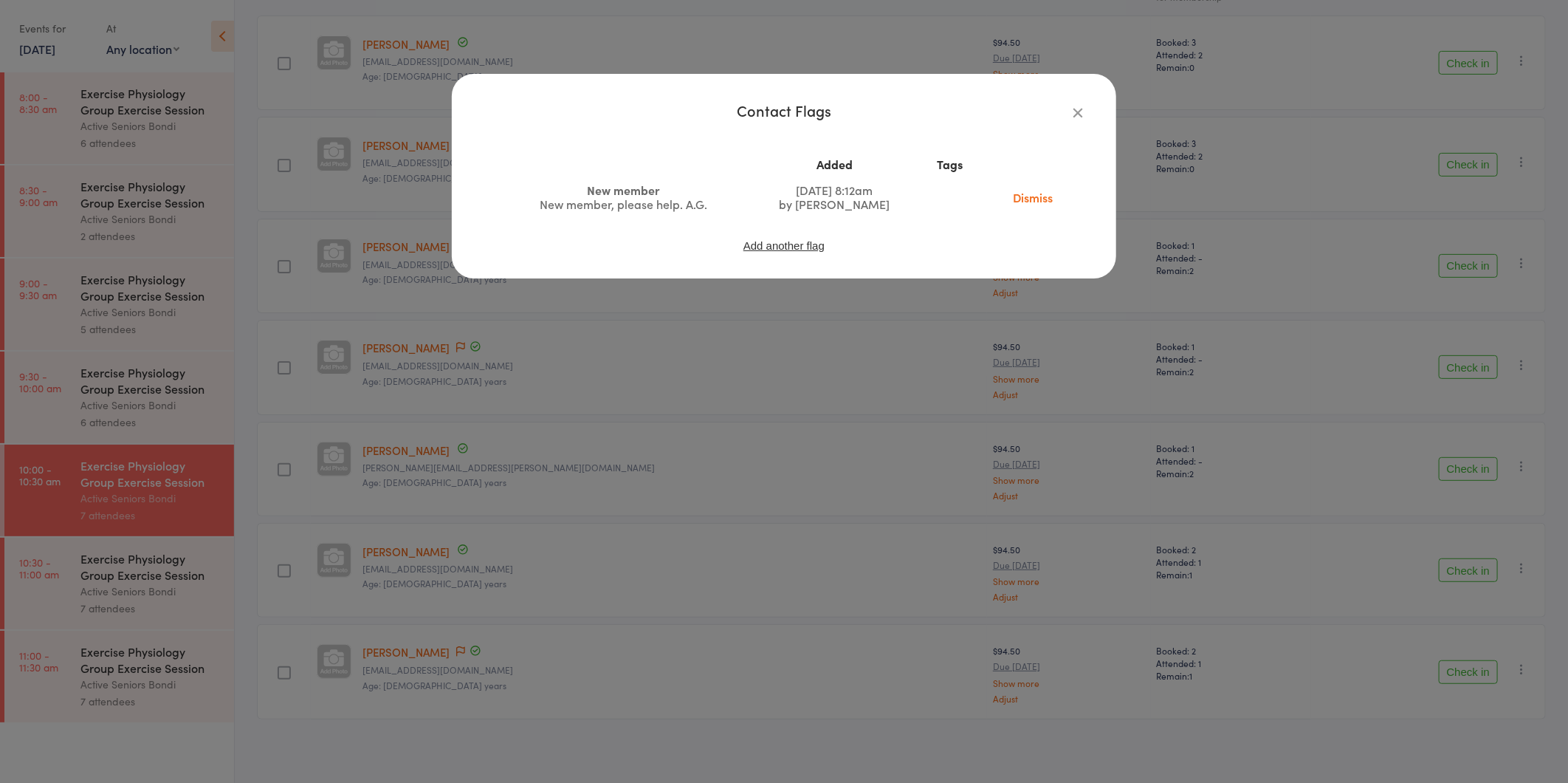
click at [491, 295] on div "Contact Flags Added Tags New member New member, please help. A.G. Aug 25, 2025 …" at bounding box center [784, 391] width 1568 height 783
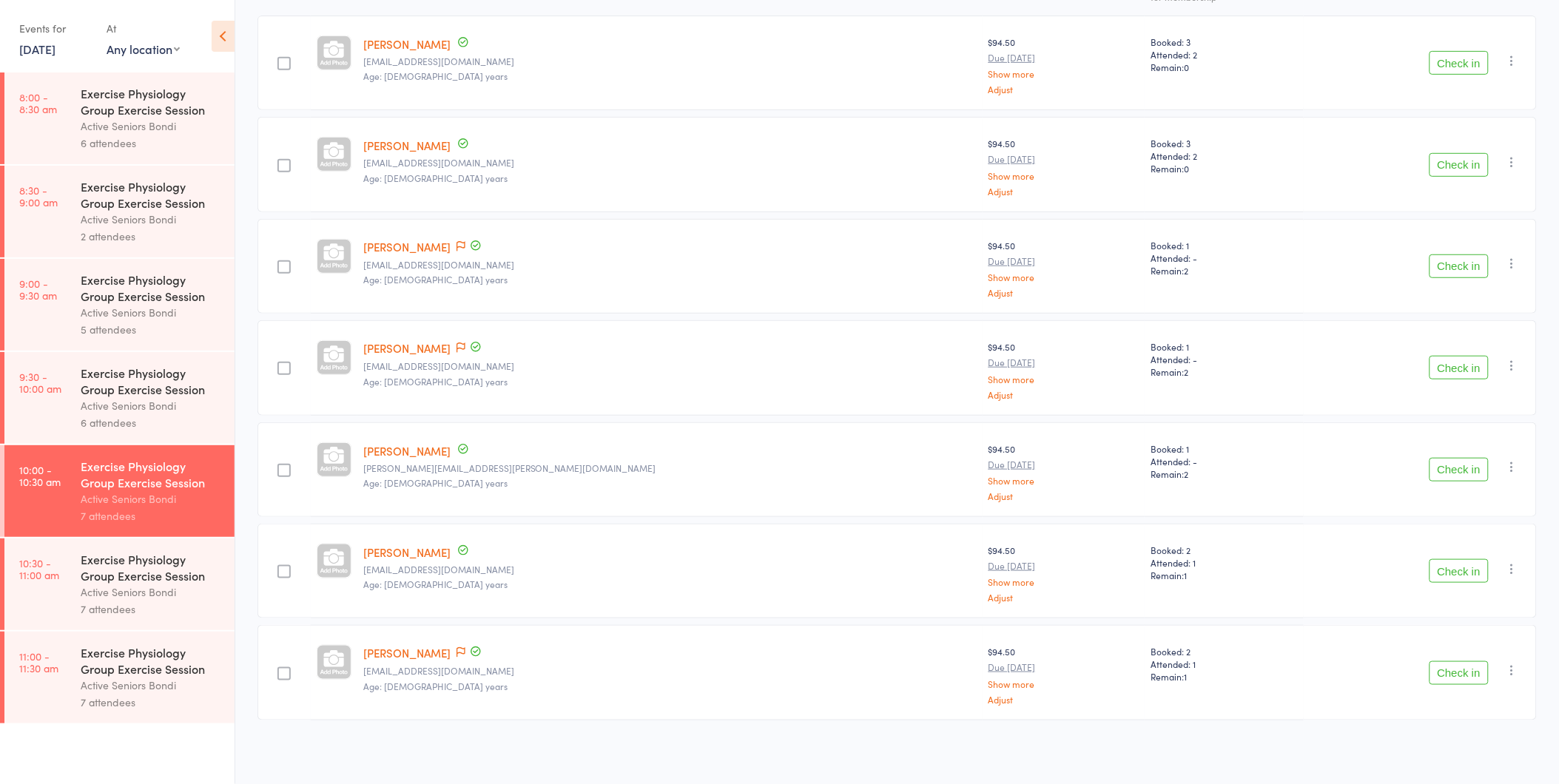
click at [202, 601] on div "Active Seniors Bondi" at bounding box center [151, 592] width 141 height 17
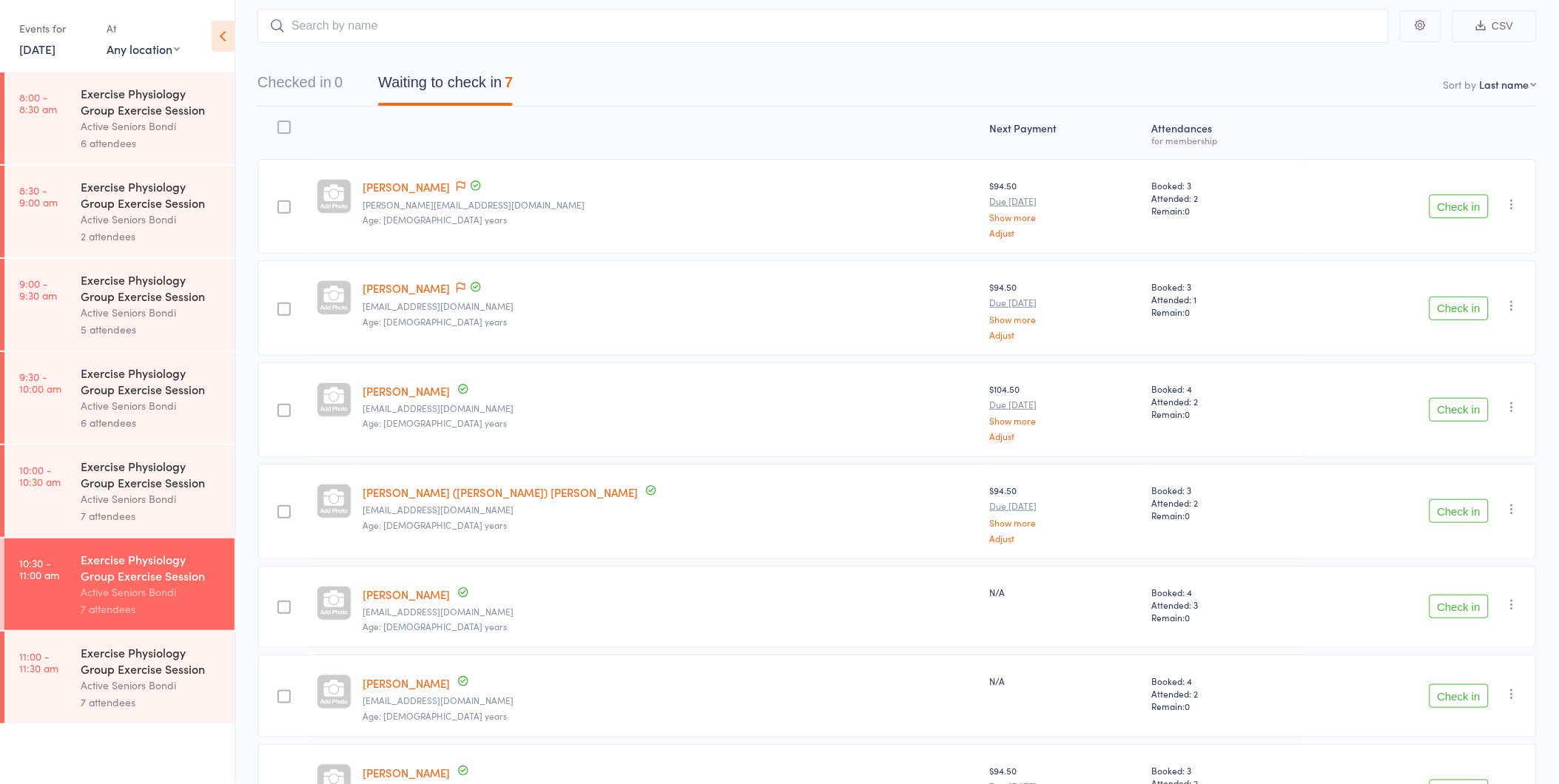
scroll to position [205, 0]
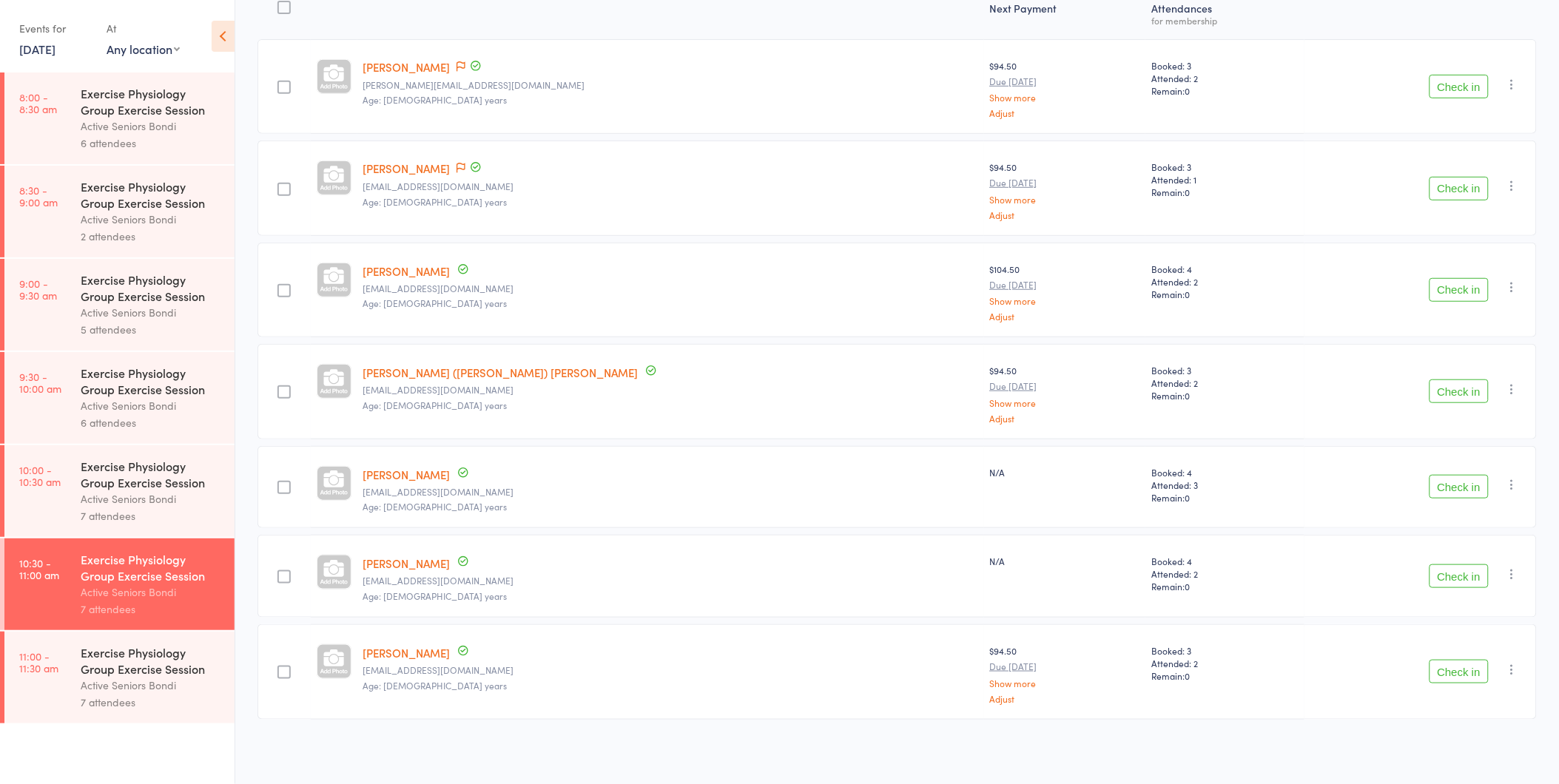
click at [205, 721] on div "Exercise Physiology Group Exercise Session Active Seniors Bondi 7 attendees" at bounding box center [157, 677] width 154 height 91
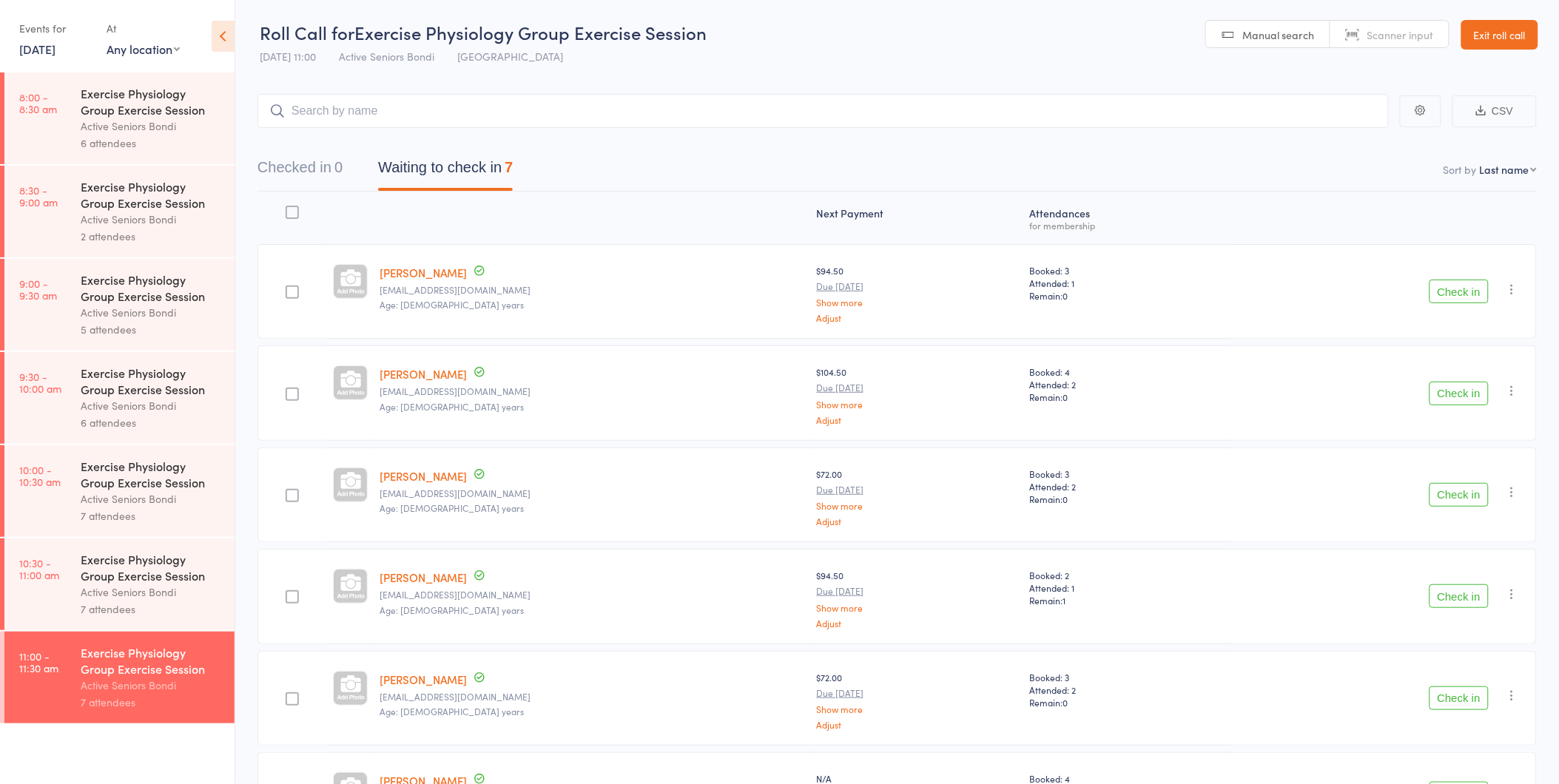
click at [178, 506] on div "Active Seniors Bondi" at bounding box center [151, 498] width 141 height 17
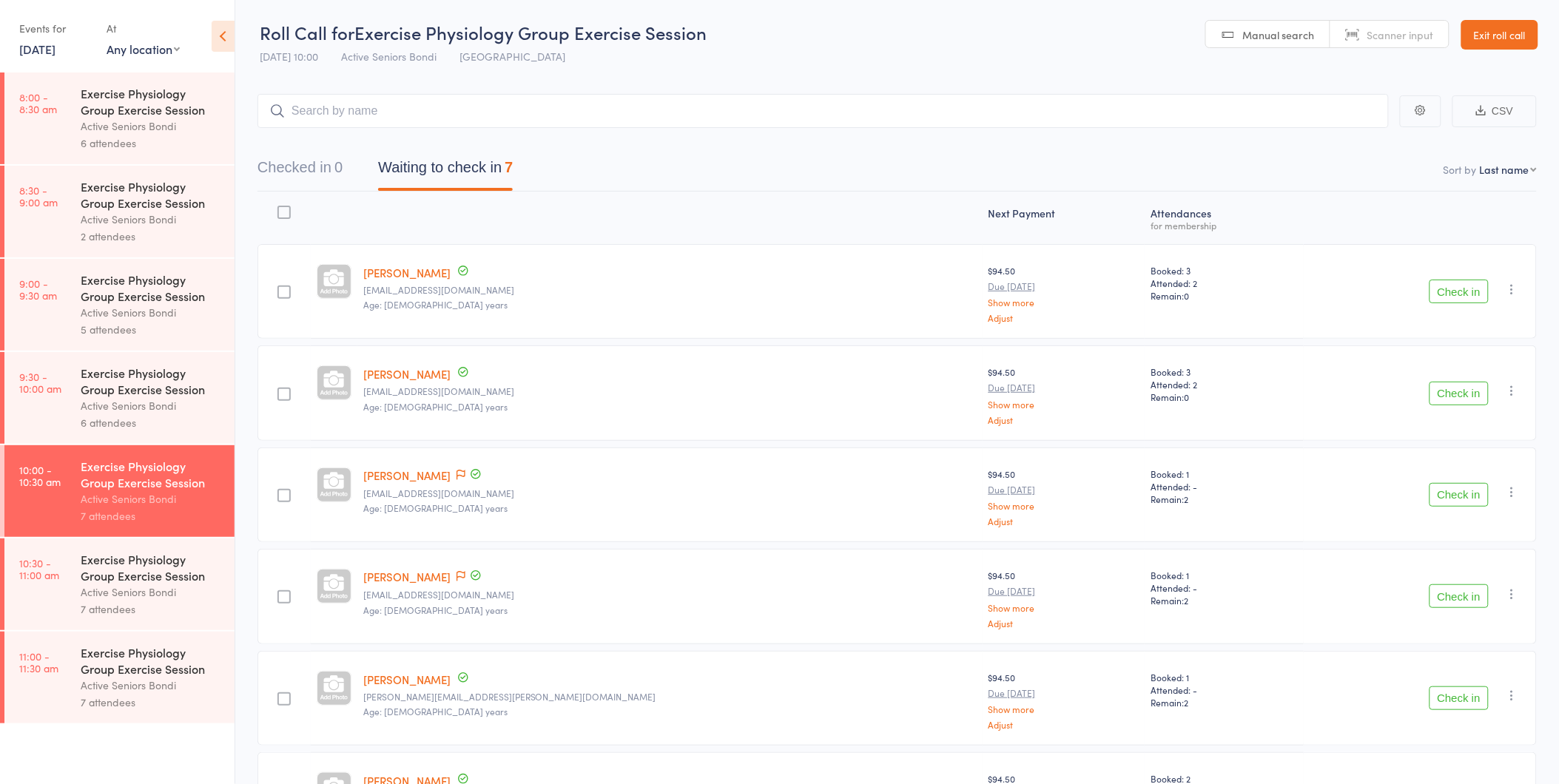
click at [1462, 294] on button "Check in" at bounding box center [1459, 291] width 59 height 24
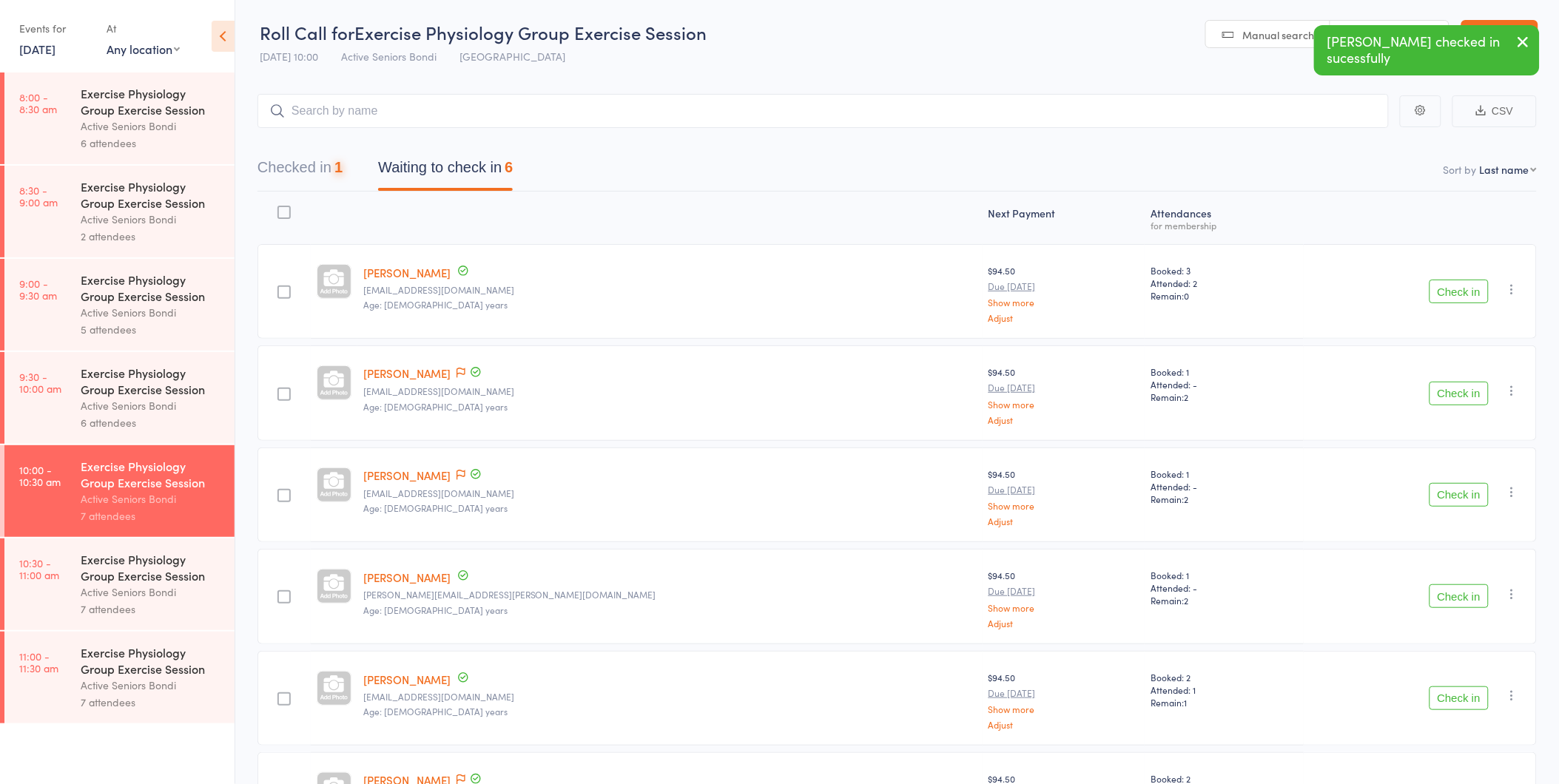
click at [1462, 293] on button "Check in" at bounding box center [1459, 291] width 59 height 24
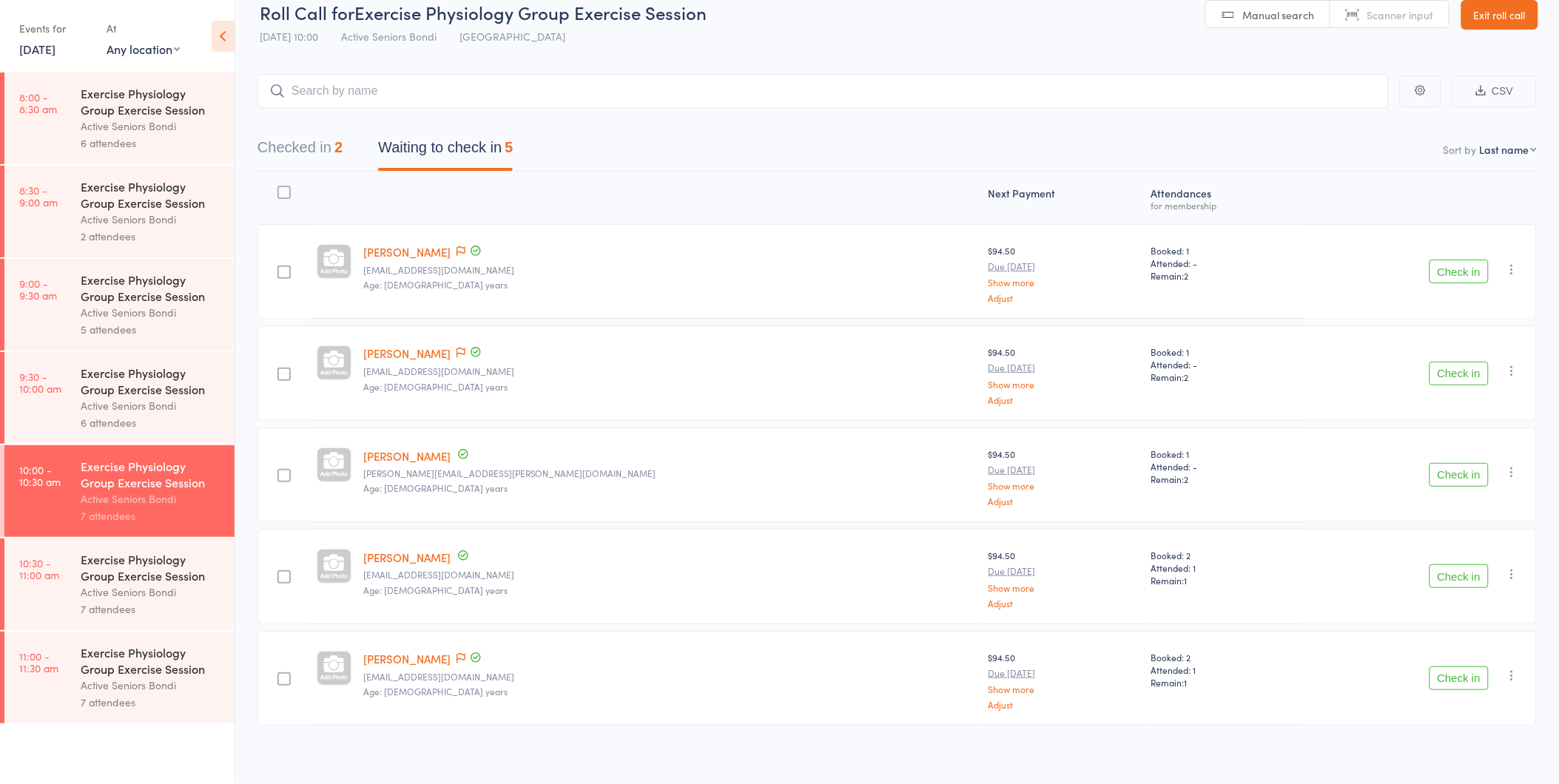
scroll to position [26, 0]
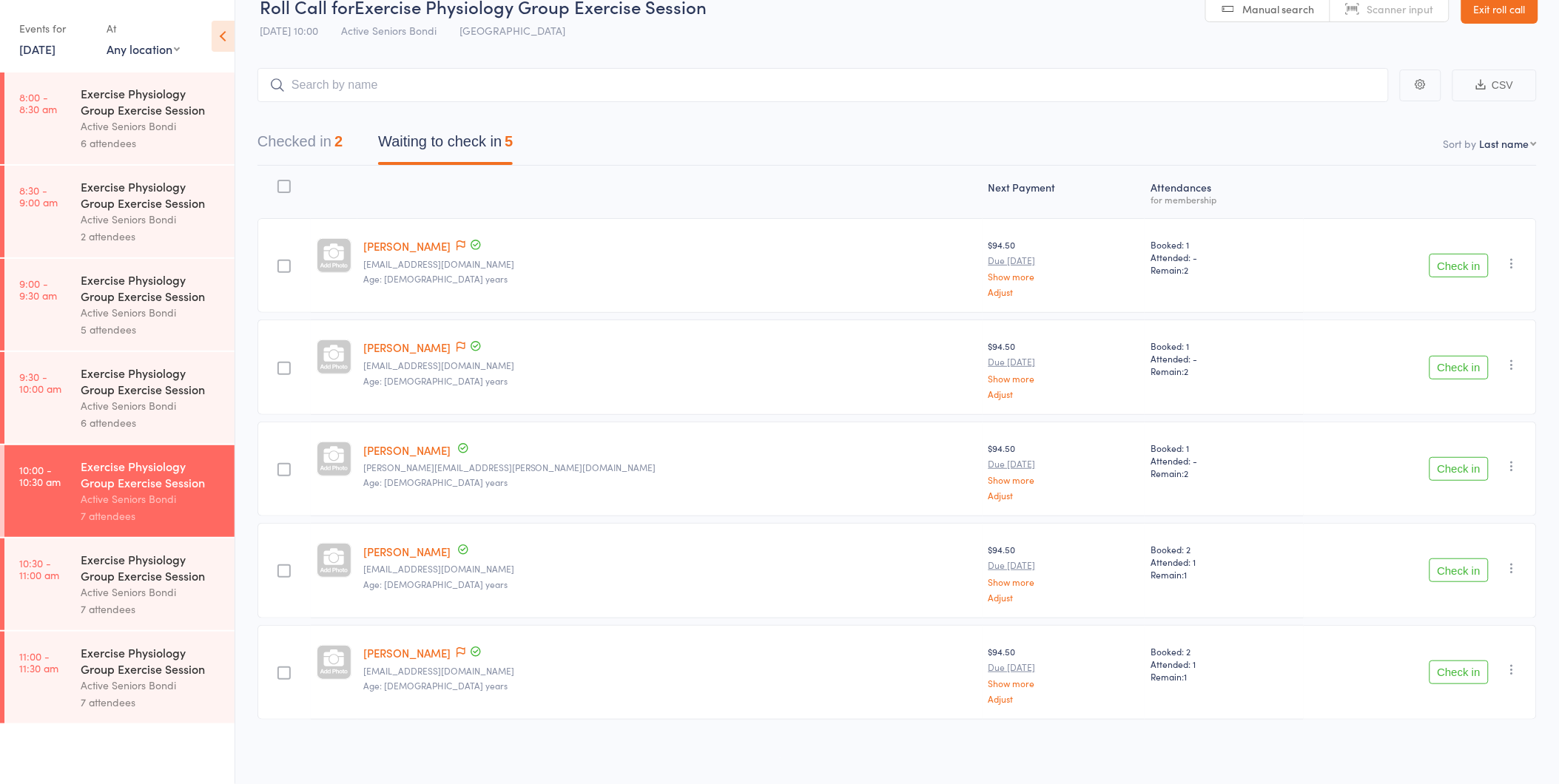
click at [56, 52] on link "11 Oct, 2025" at bounding box center [37, 48] width 36 height 17
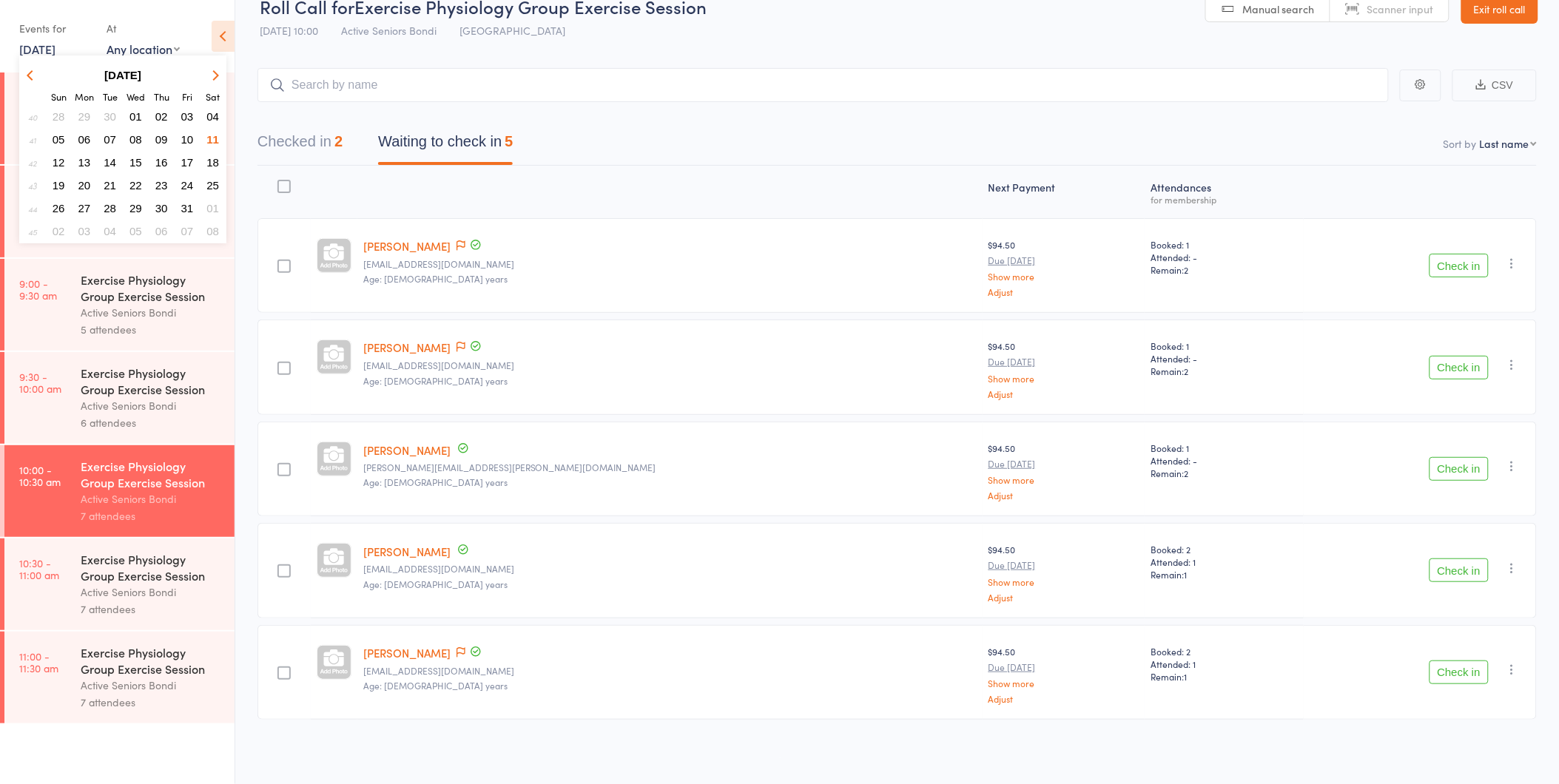
click at [188, 130] on button "10" at bounding box center [187, 139] width 23 height 20
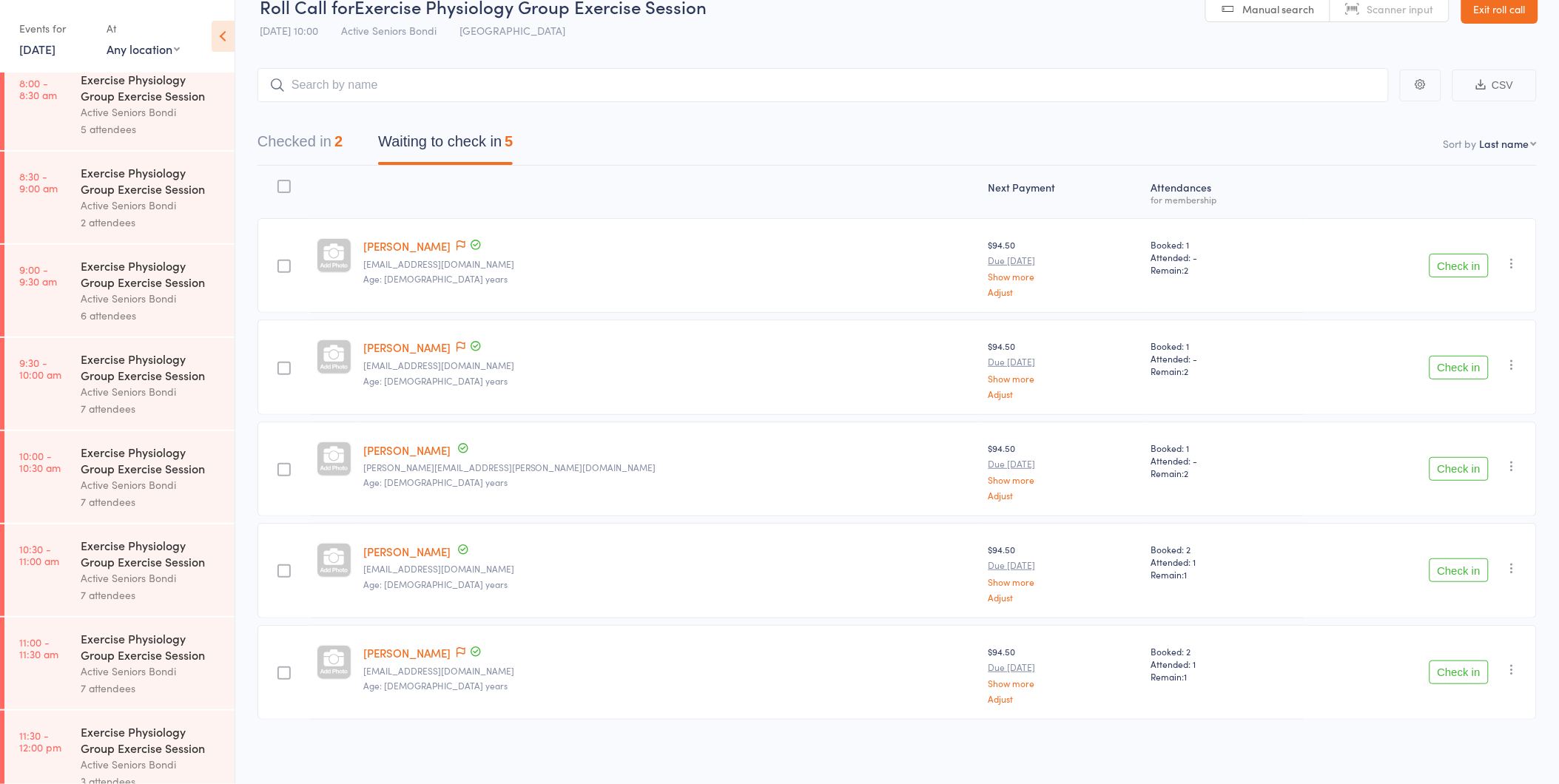
scroll to position [116, 0]
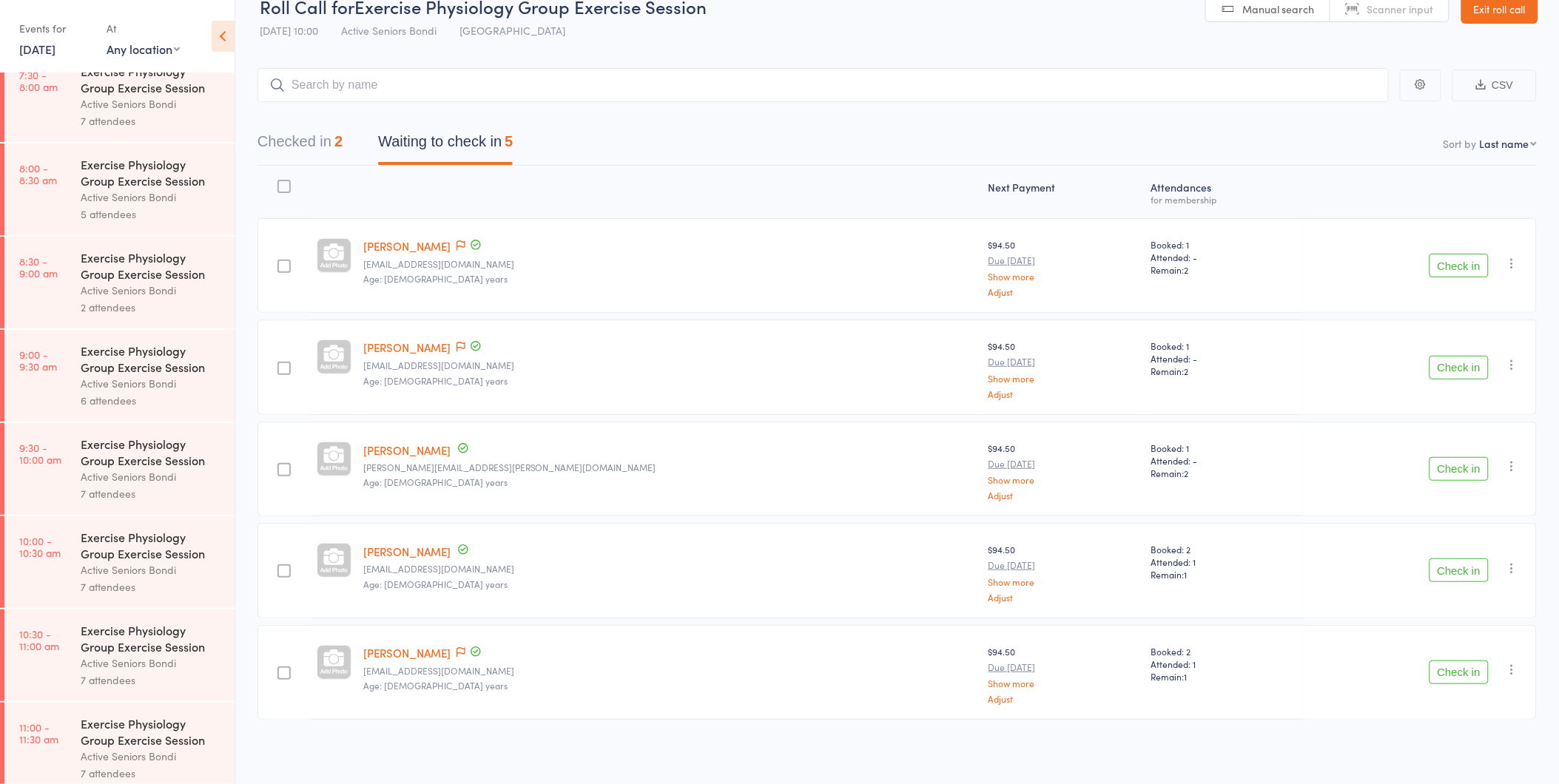
click at [56, 49] on link "10 Oct, 2025" at bounding box center [37, 48] width 36 height 17
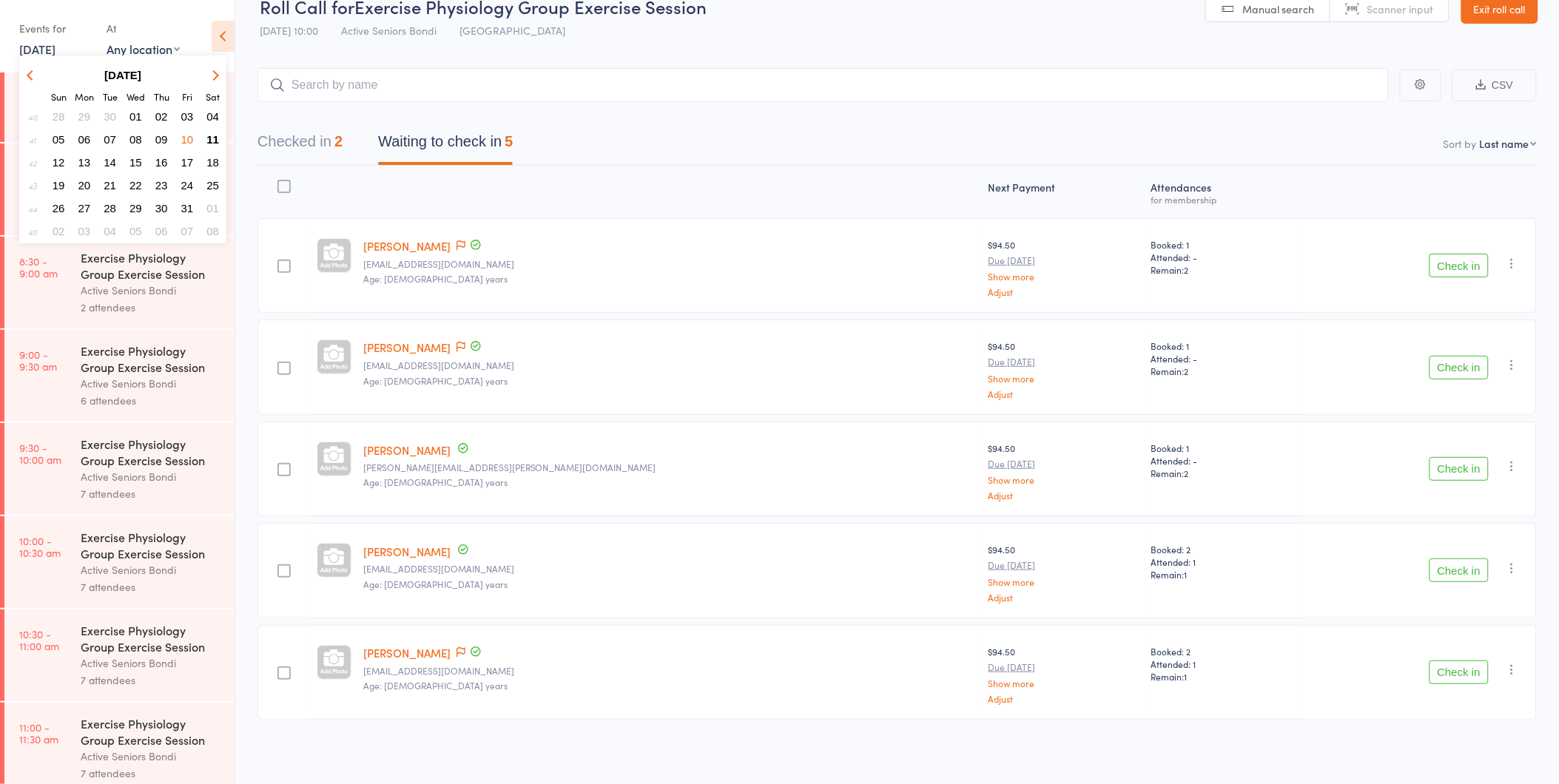
click at [216, 115] on span "04" at bounding box center [212, 116] width 13 height 13
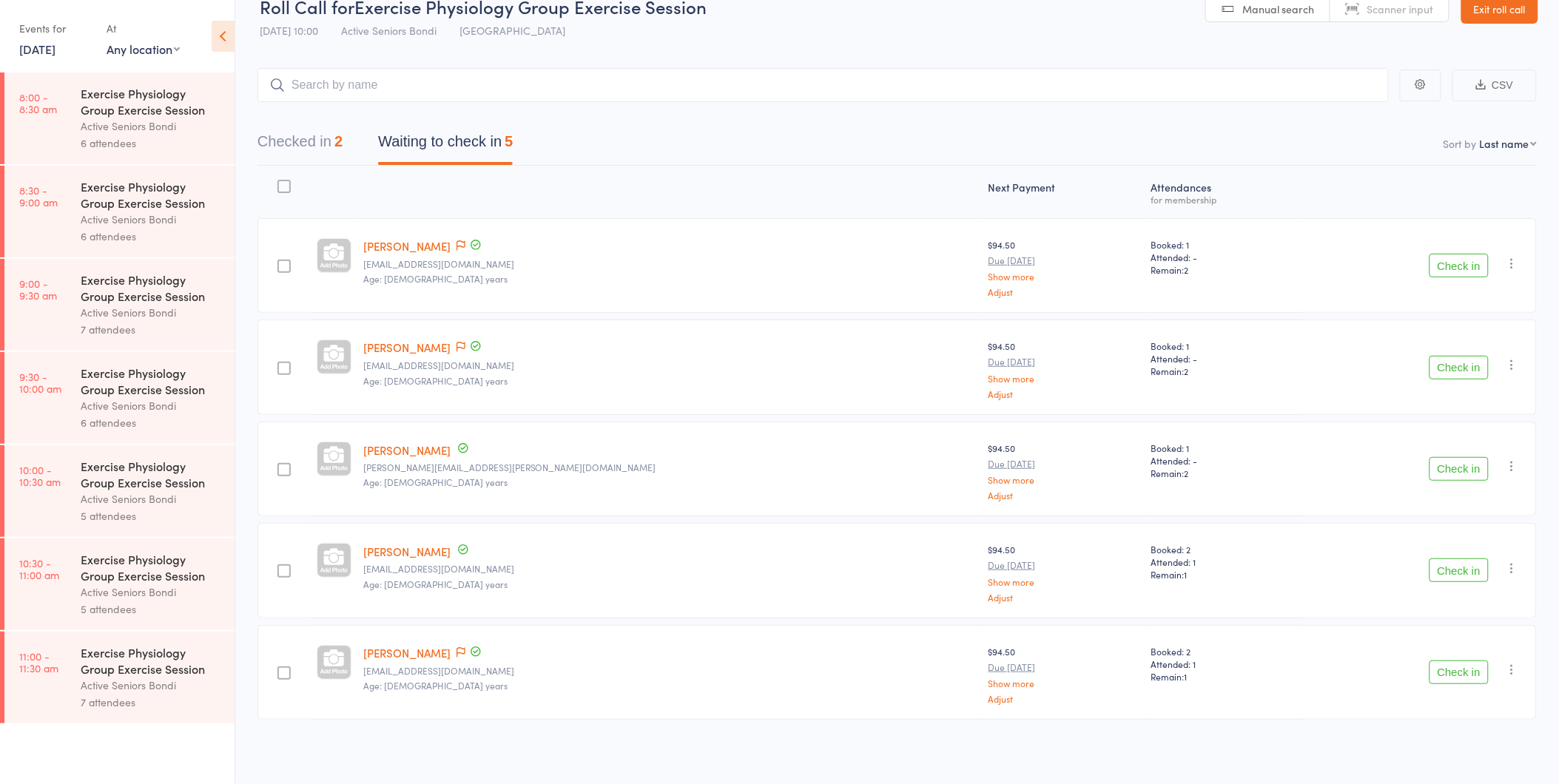
scroll to position [0, 0]
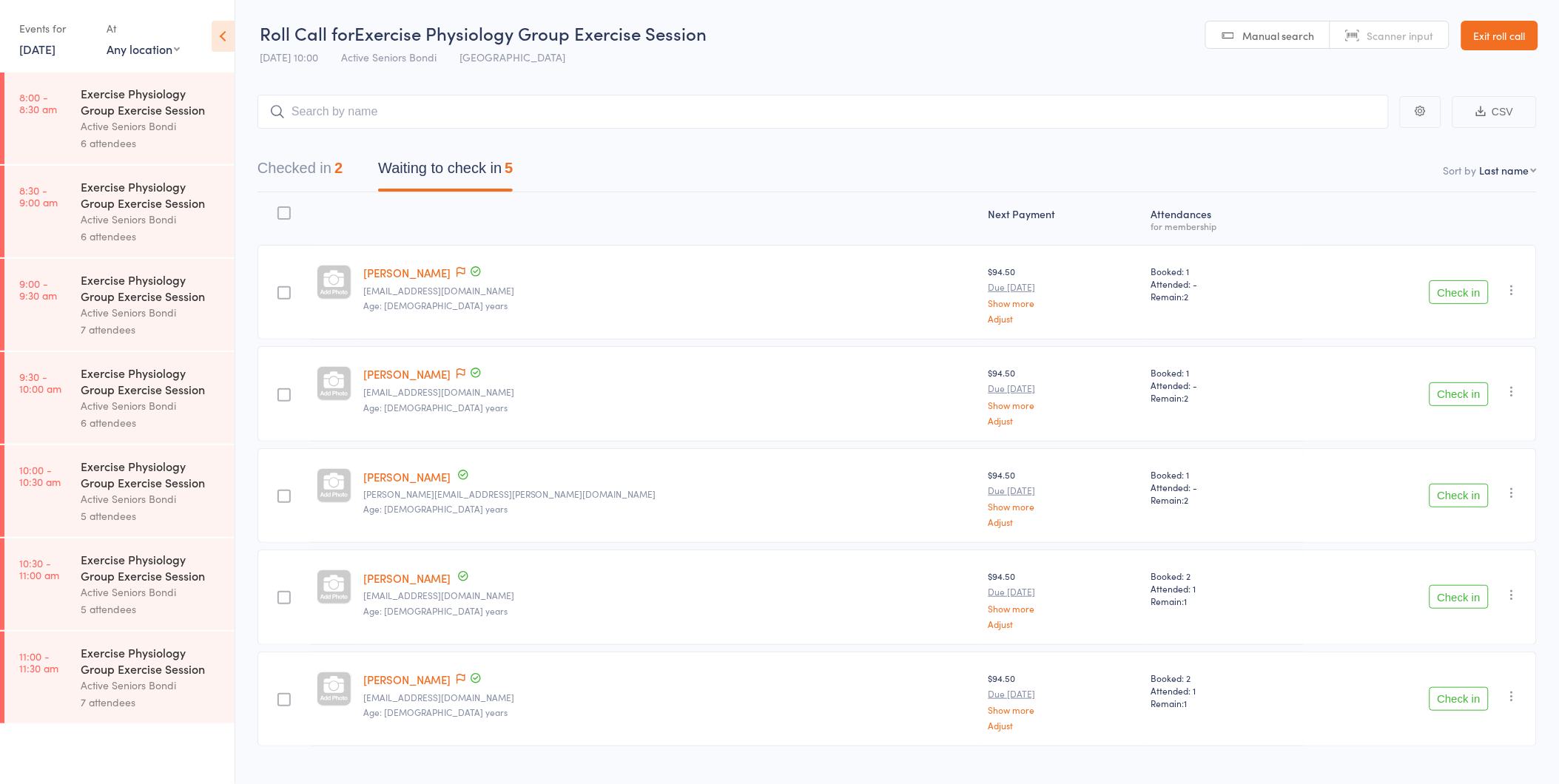
click at [43, 56] on link "4 Oct, 2025" at bounding box center [37, 48] width 36 height 17
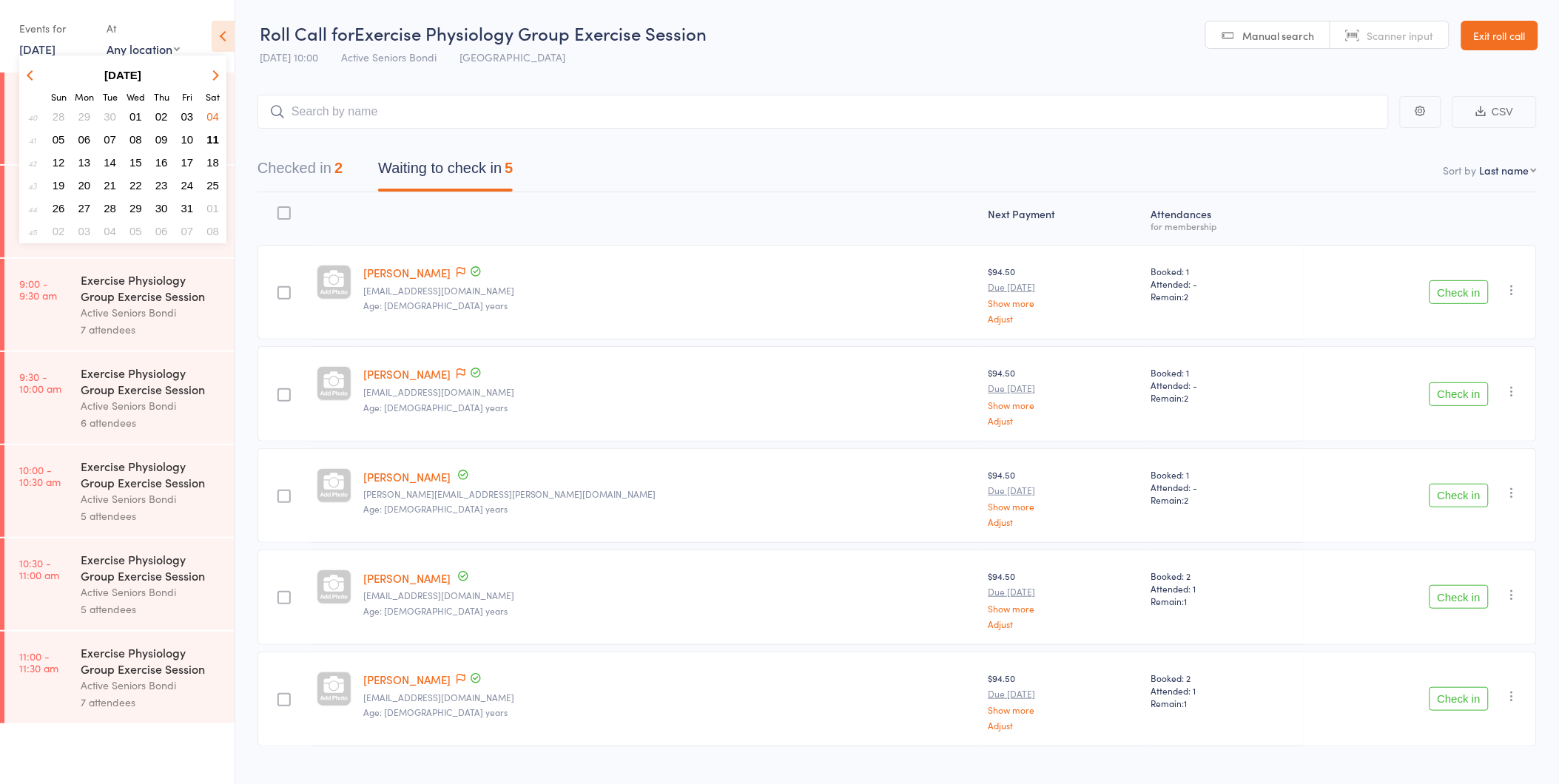
click at [39, 73] on button "button" at bounding box center [32, 75] width 23 height 20
click at [210, 182] on span "27" at bounding box center [212, 184] width 13 height 13
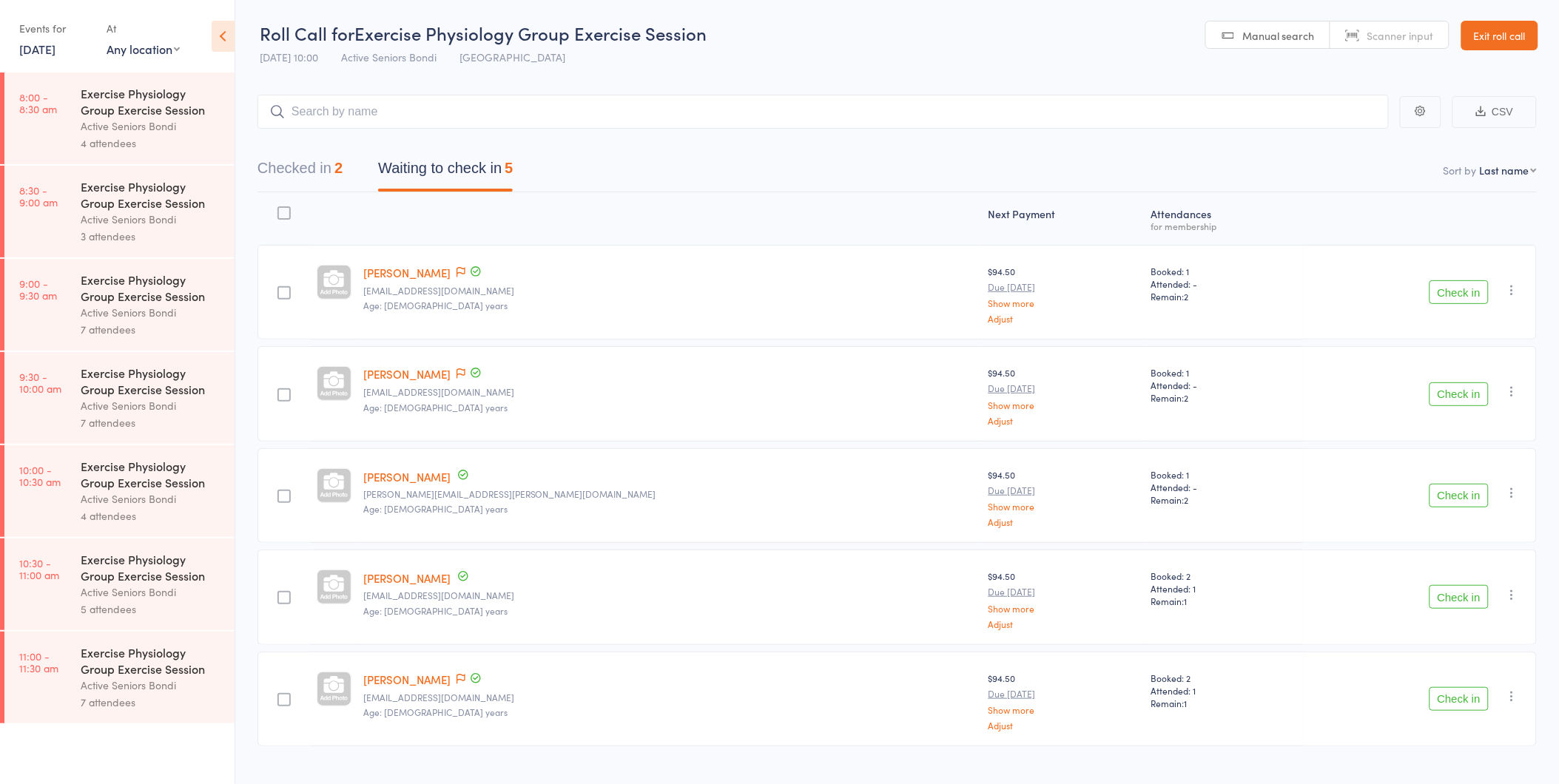
click at [56, 55] on link "27 Sep, 2025" at bounding box center [37, 48] width 36 height 17
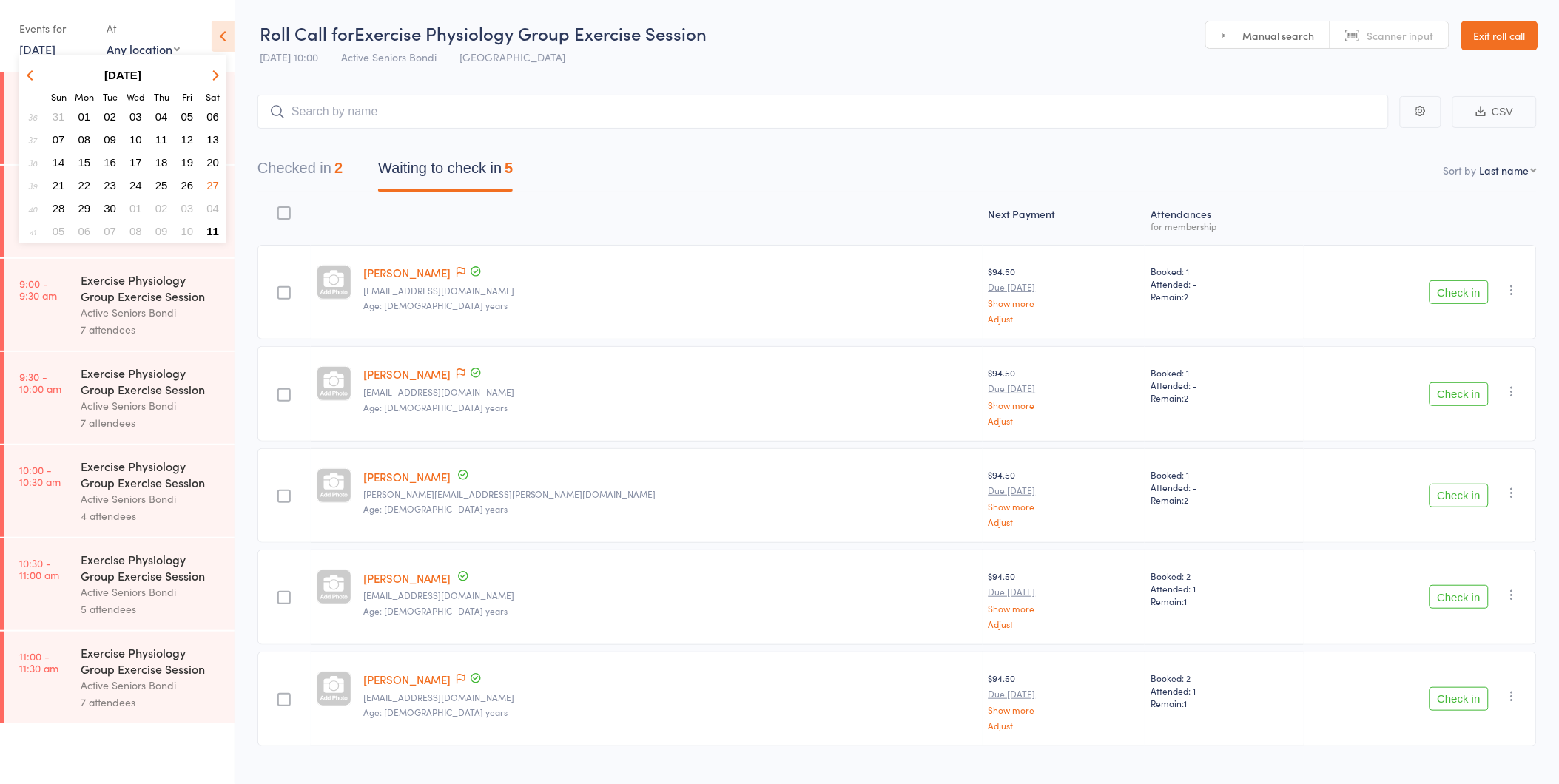
click at [209, 161] on span "20" at bounding box center [212, 162] width 13 height 13
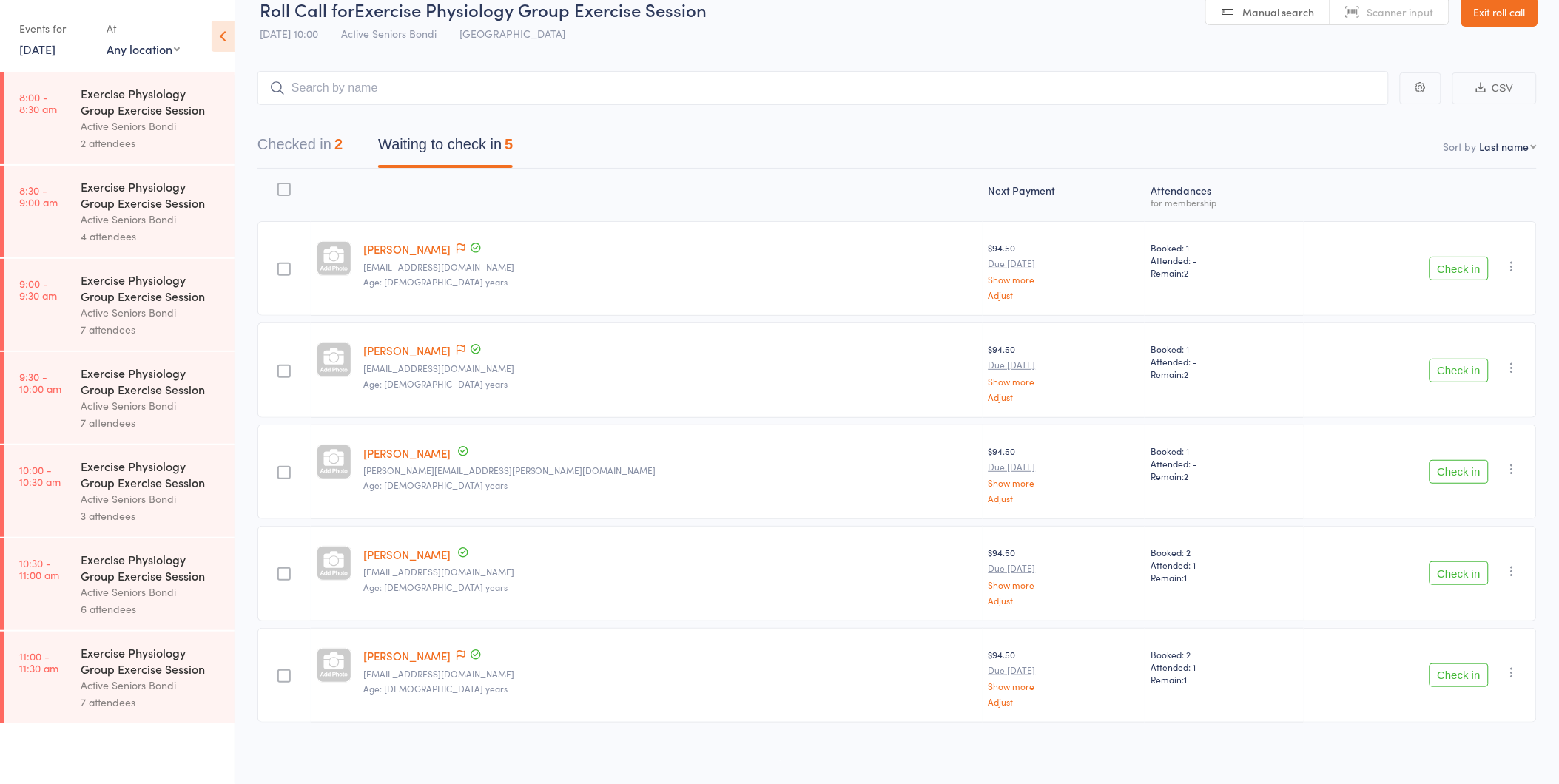
scroll to position [26, 0]
click at [1467, 20] on link "Exit roll call" at bounding box center [1499, 9] width 77 height 29
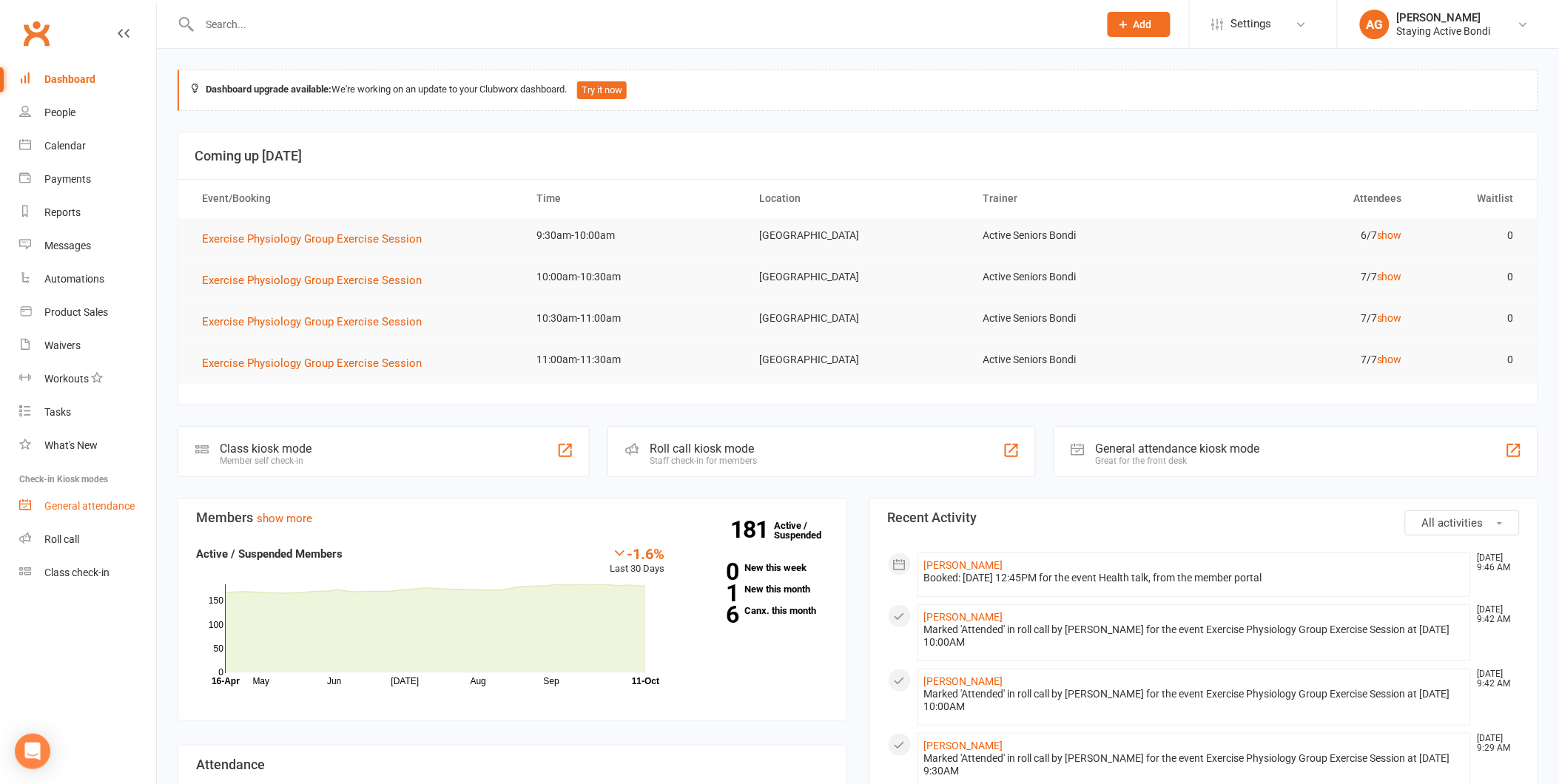
click at [53, 518] on link "General attendance" at bounding box center [87, 506] width 136 height 33
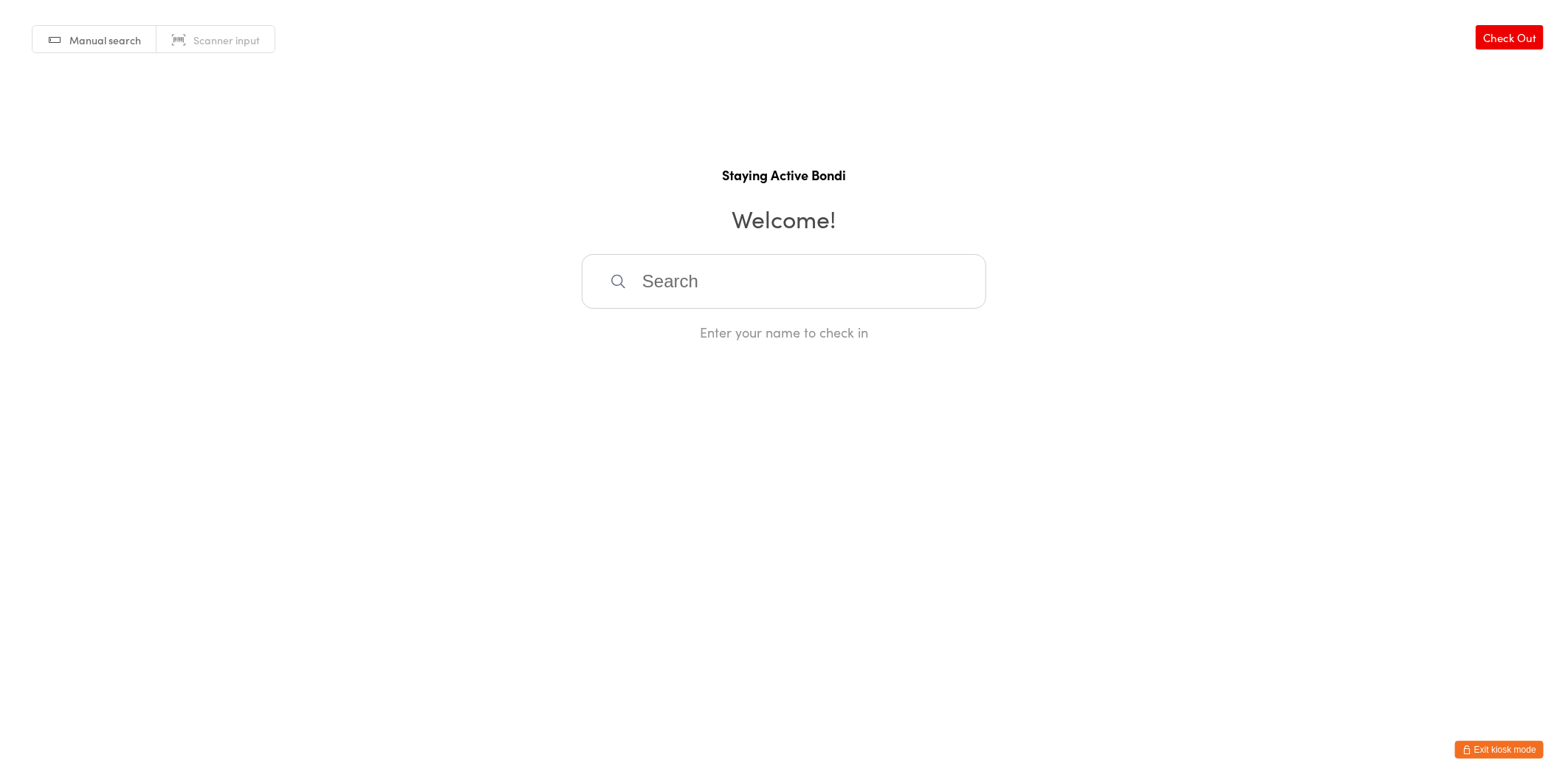
click at [1505, 744] on button "Exit kiosk mode" at bounding box center [1498, 750] width 88 height 18
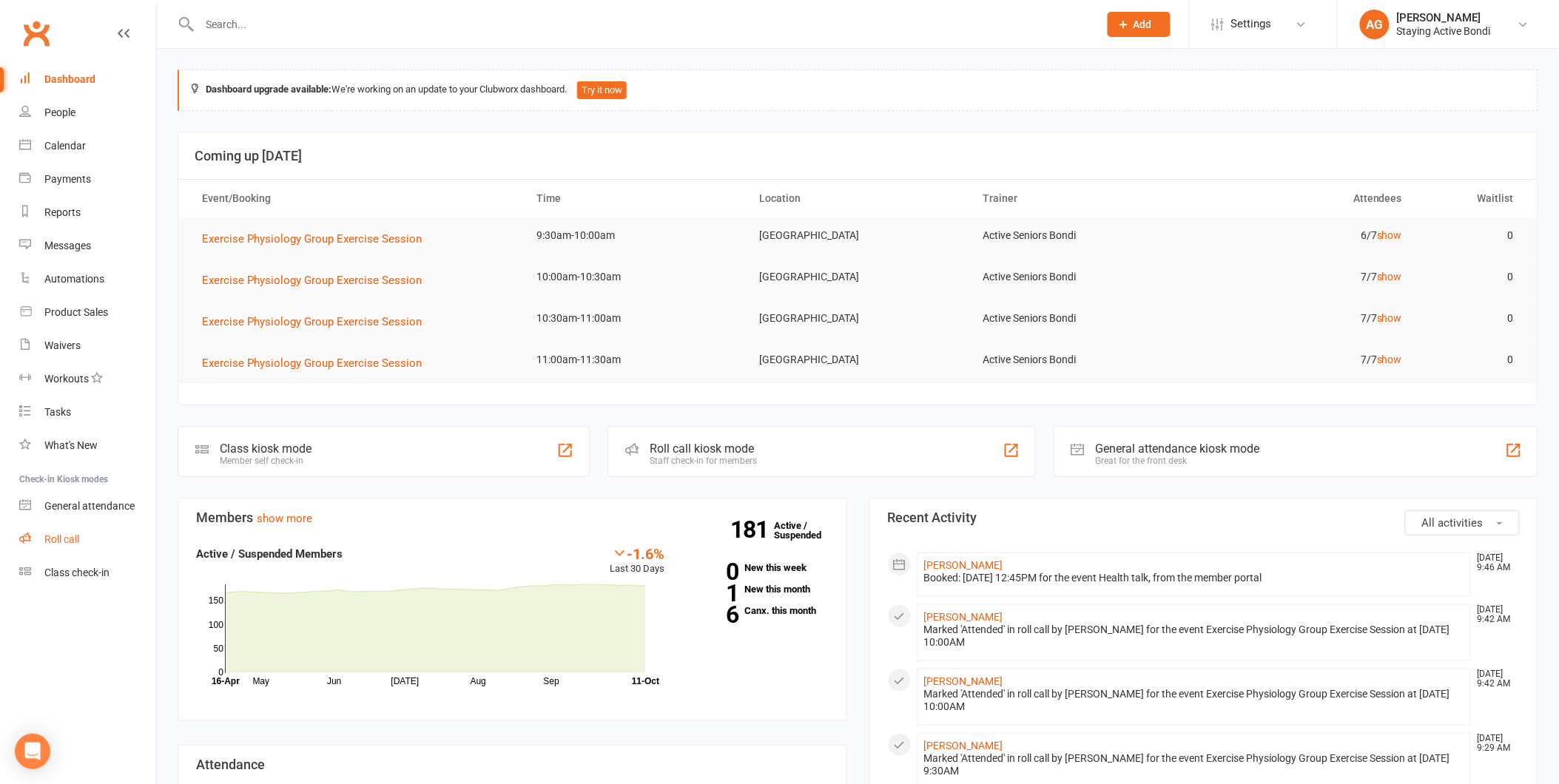
click at [61, 545] on link "Roll call" at bounding box center [87, 540] width 136 height 33
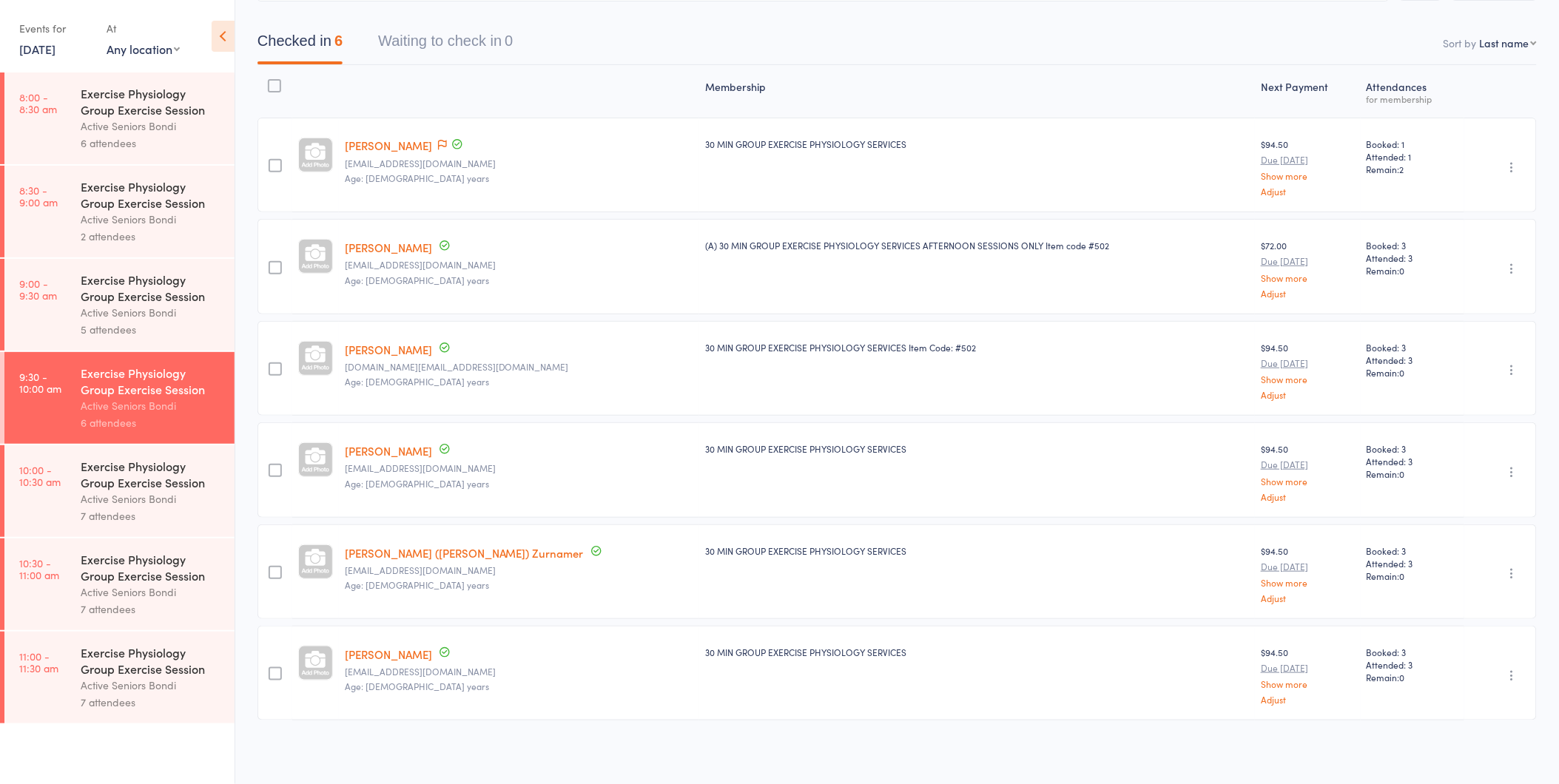
scroll to position [128, 0]
click at [82, 467] on div "Exercise Physiology Group Exercise Session" at bounding box center [151, 473] width 141 height 32
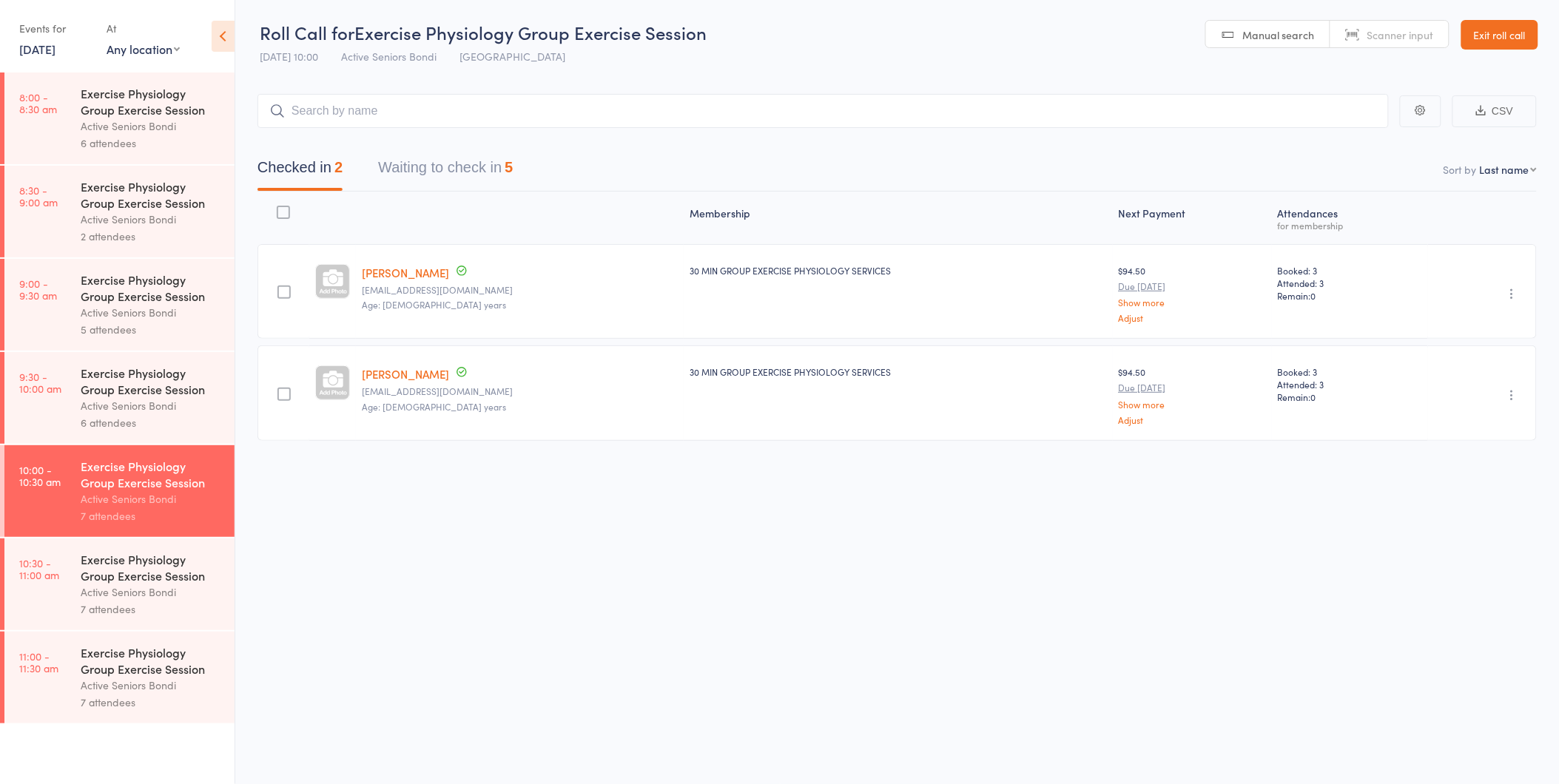
click at [419, 176] on button "Waiting to check in 5" at bounding box center [445, 171] width 134 height 39
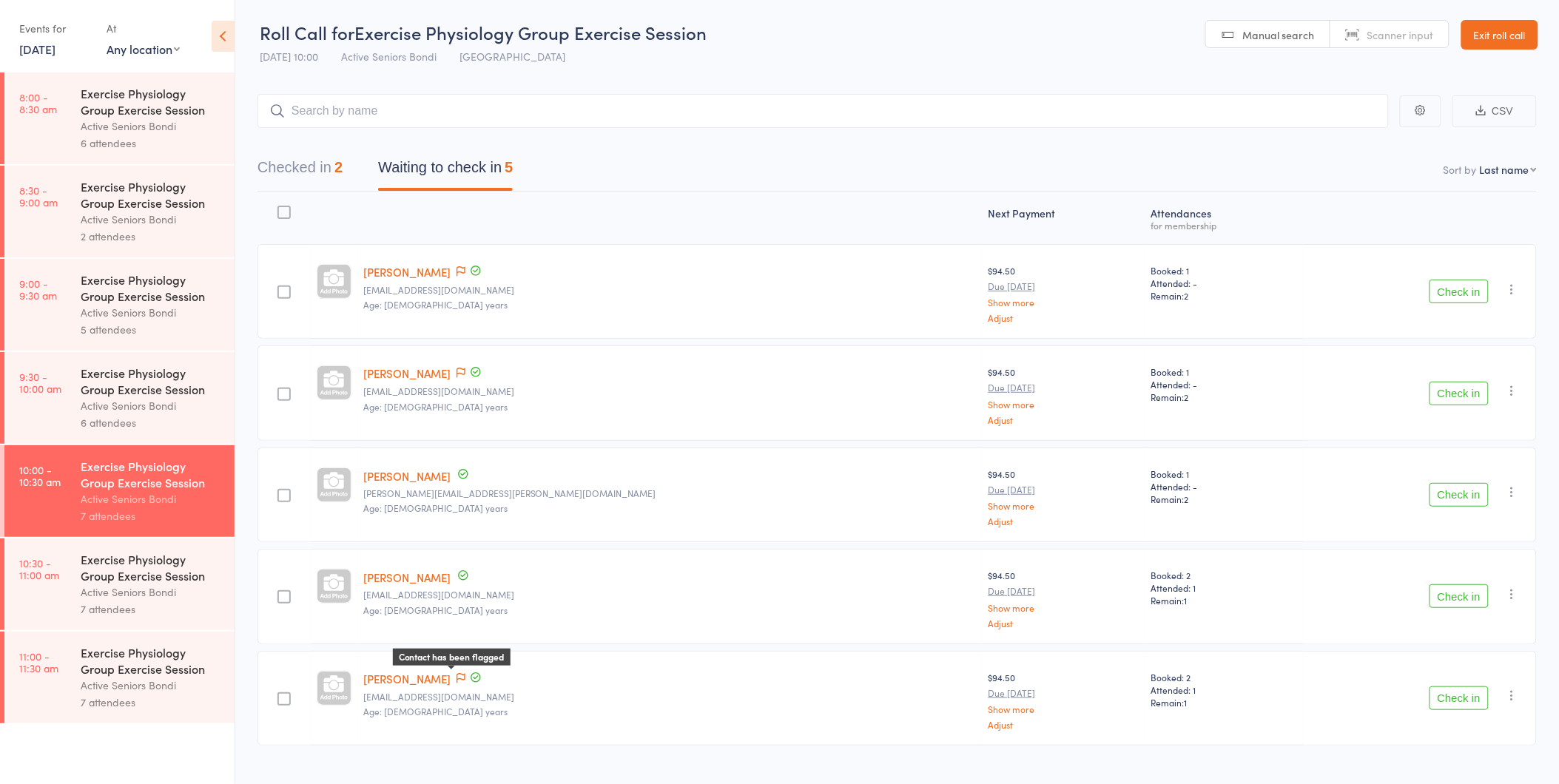
click at [465, 675] on icon at bounding box center [460, 678] width 9 height 11
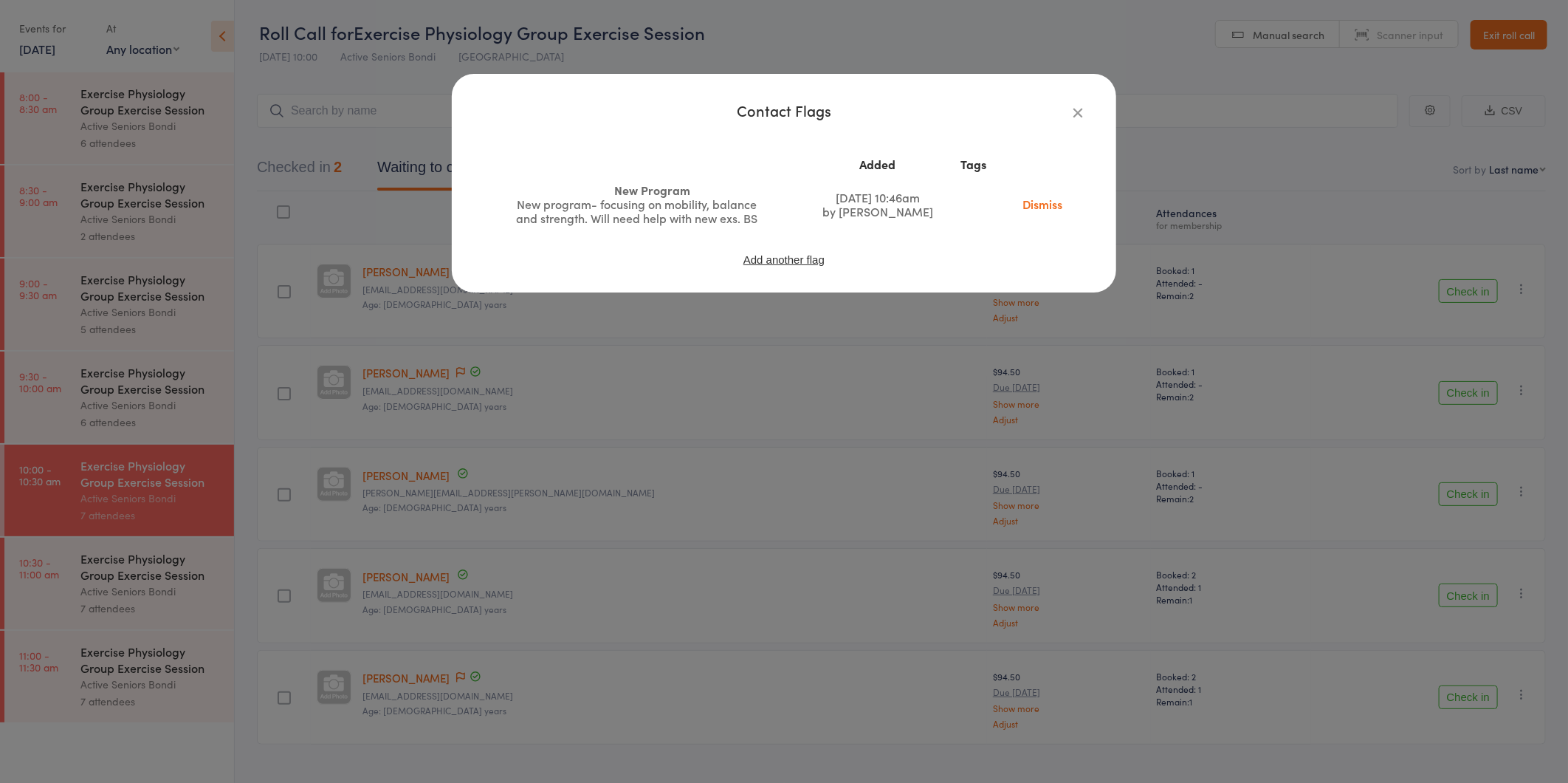
click at [472, 674] on div "Contact Flags Added Tags New Program New program- focusing on mobility, balance…" at bounding box center [784, 391] width 1568 height 783
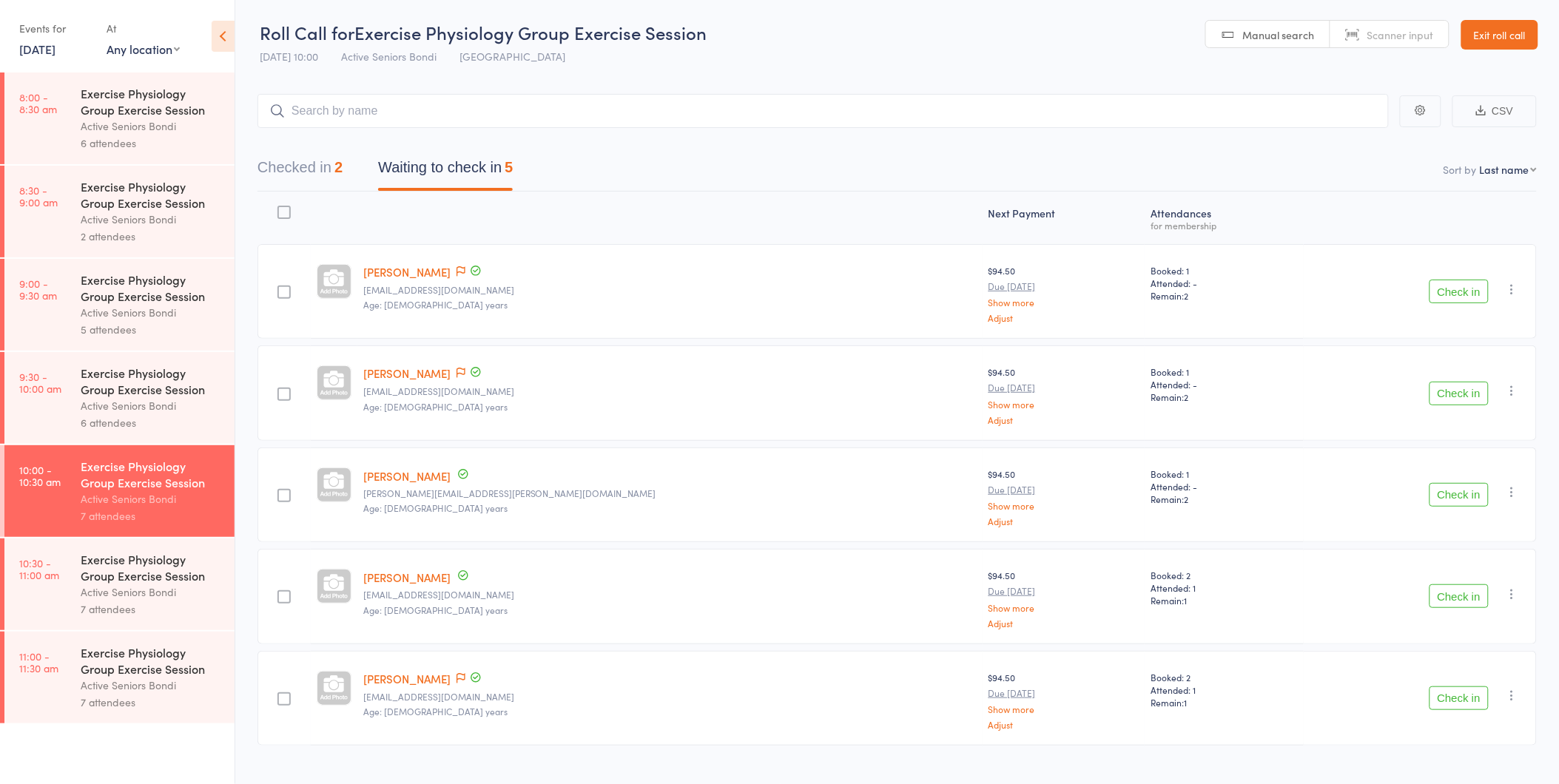
click at [1466, 594] on button "Check in" at bounding box center [1459, 596] width 59 height 24
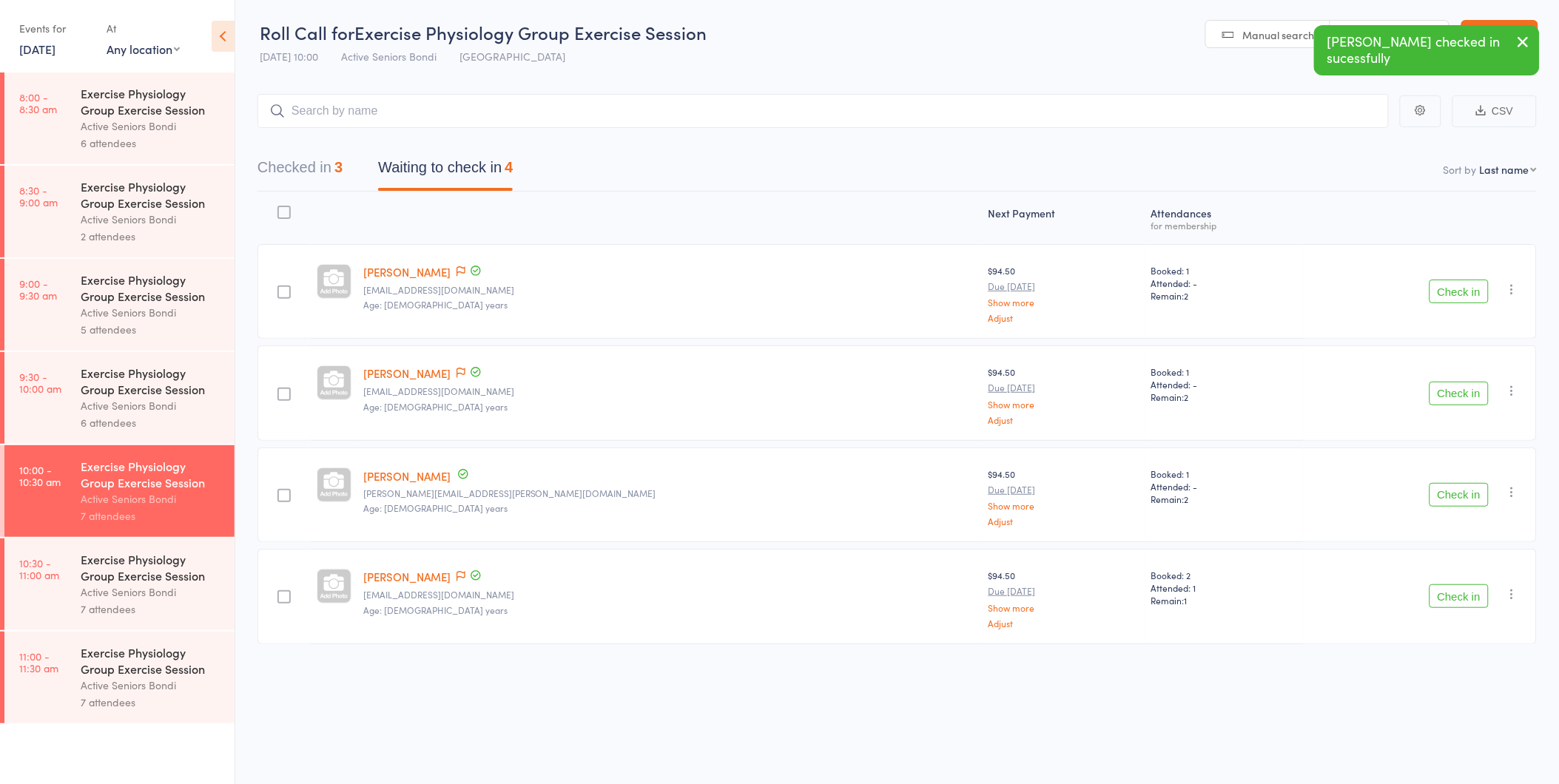
click at [1466, 594] on button "Check in" at bounding box center [1459, 596] width 59 height 24
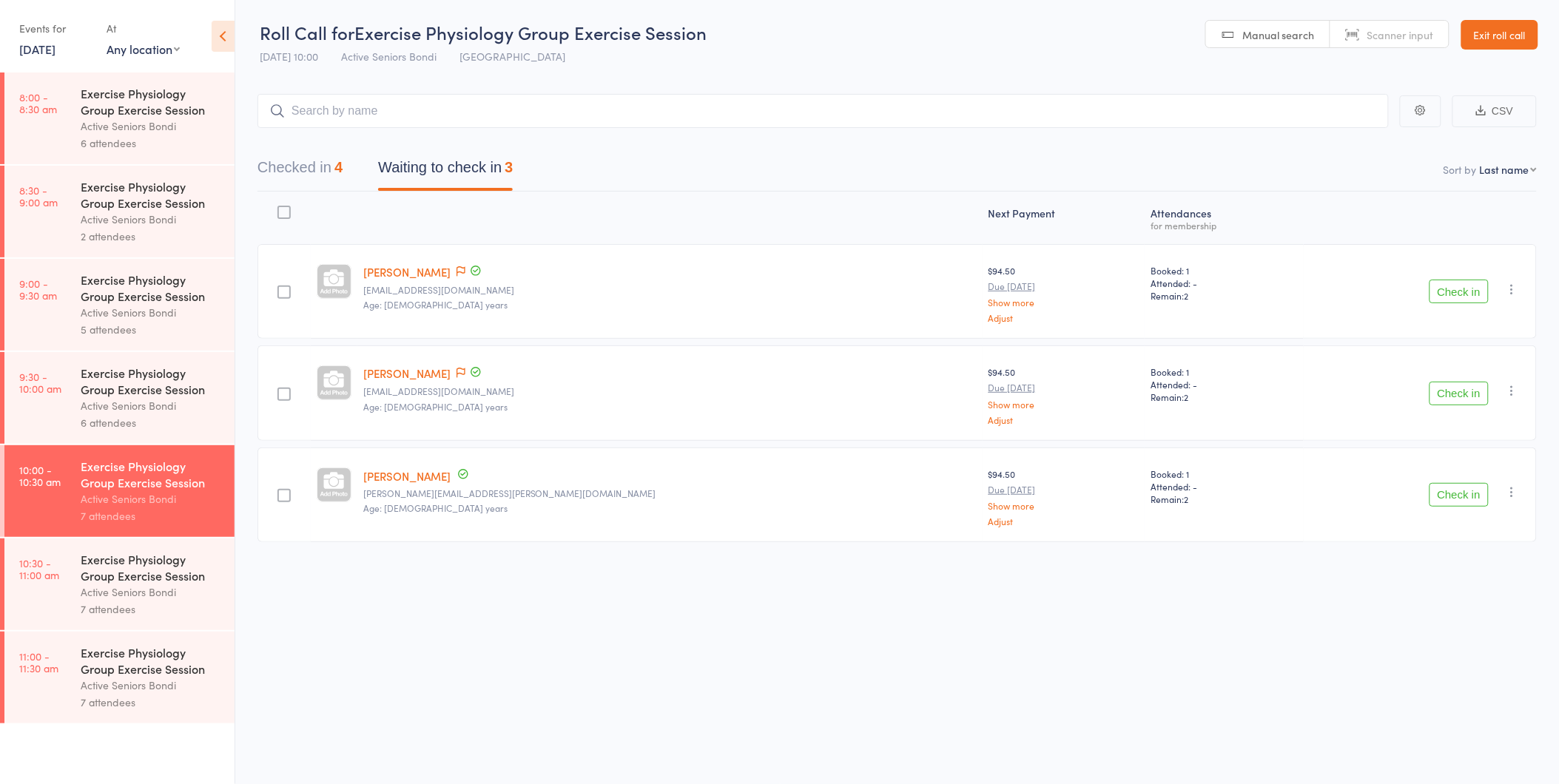
click at [959, 140] on div "Checked in 4 Waiting to check in 3" at bounding box center [896, 159] width 1279 height 64
click at [1517, 289] on icon "button" at bounding box center [1512, 288] width 15 height 15
click at [1464, 431] on li "Mark absent" at bounding box center [1459, 438] width 122 height 20
click at [1517, 389] on icon "button" at bounding box center [1512, 390] width 15 height 15
drag, startPoint x: 1480, startPoint y: 538, endPoint x: 1484, endPoint y: 522, distance: 16.5
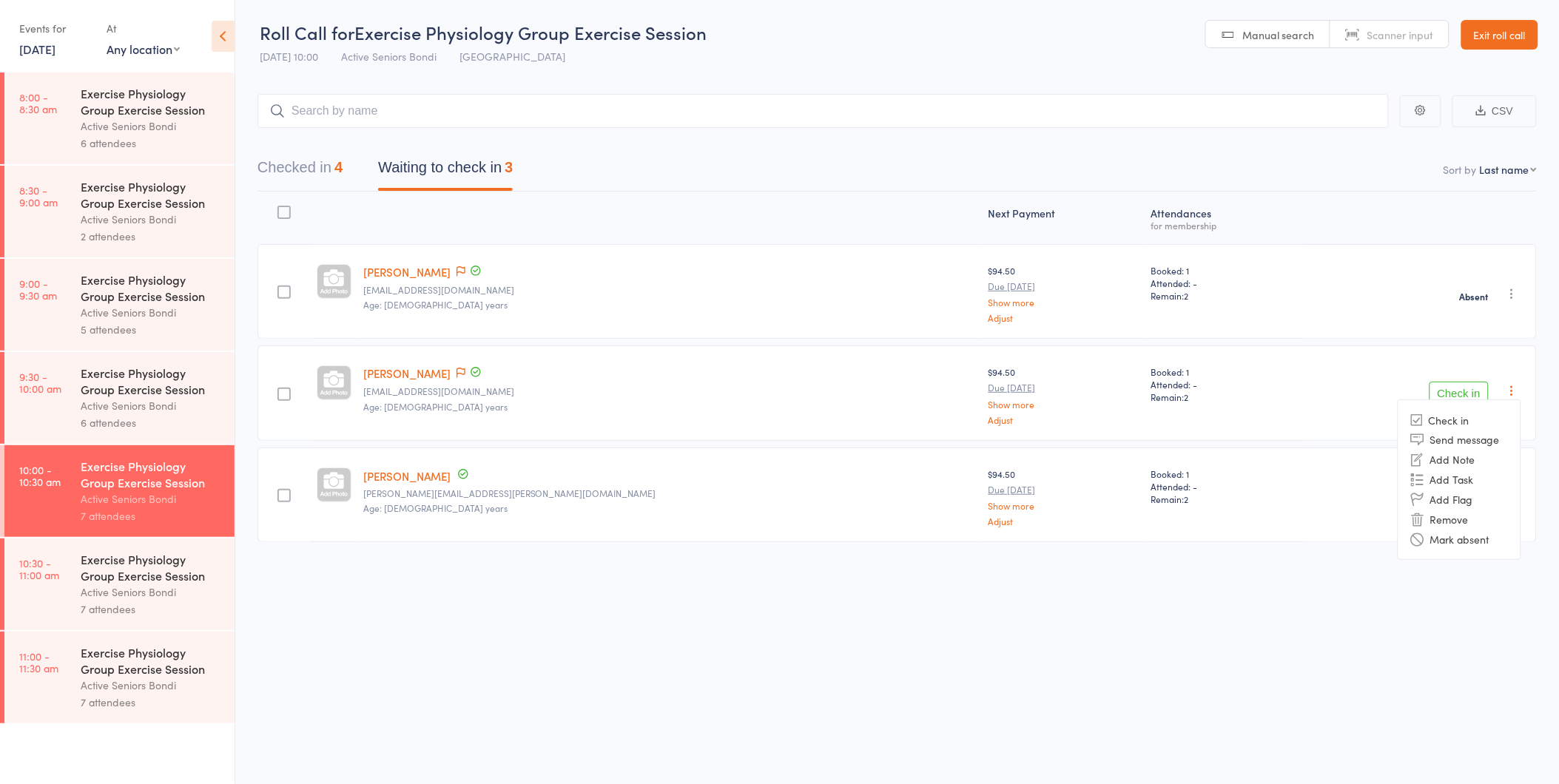
click at [1479, 538] on li "Mark absent" at bounding box center [1459, 539] width 122 height 20
click at [1512, 496] on icon "button" at bounding box center [1512, 492] width 15 height 15
click at [1498, 638] on li "Mark absent" at bounding box center [1459, 640] width 122 height 20
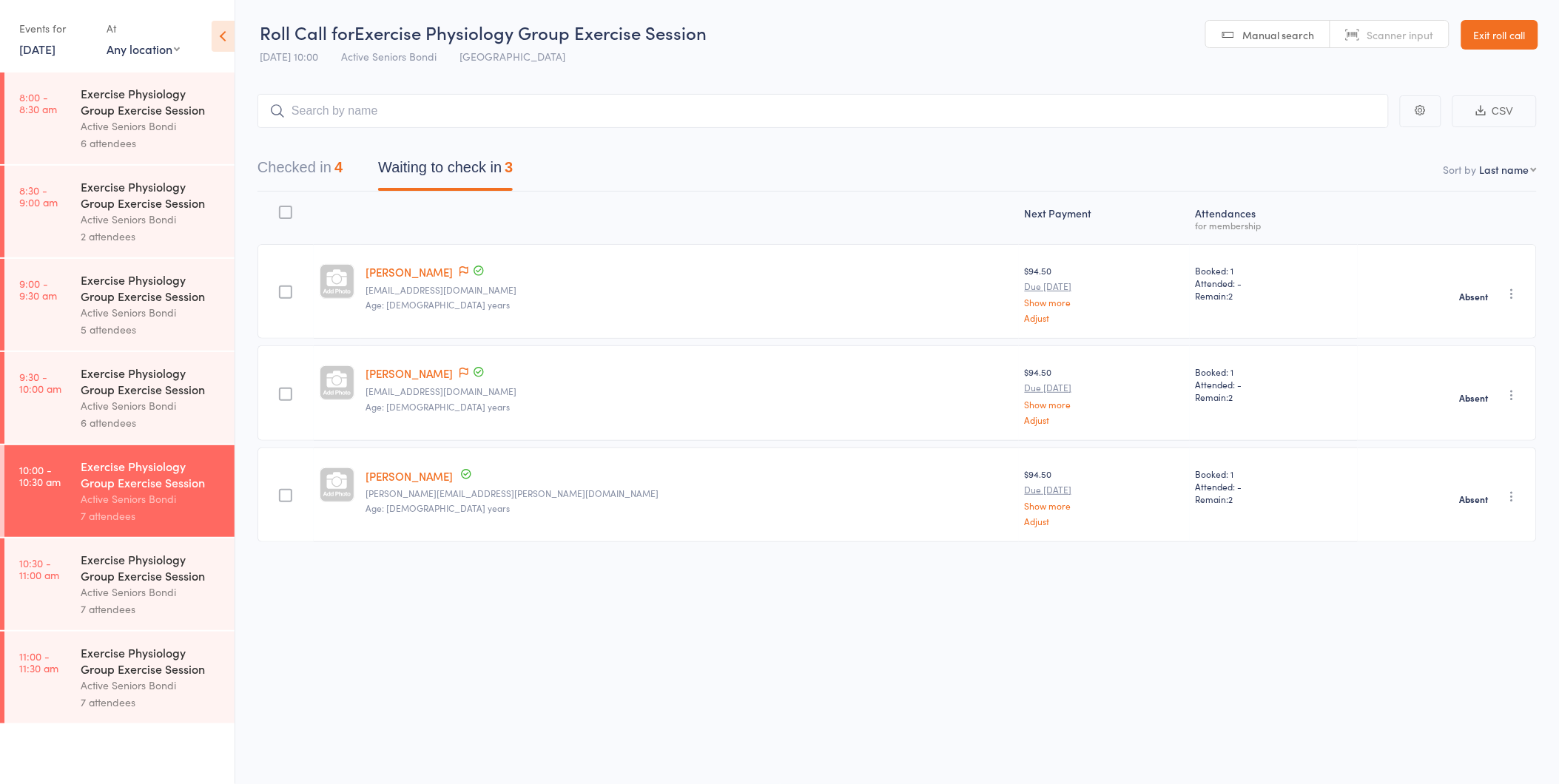
click at [25, 578] on time "10:30 - 11:00 am" at bounding box center [39, 568] width 40 height 24
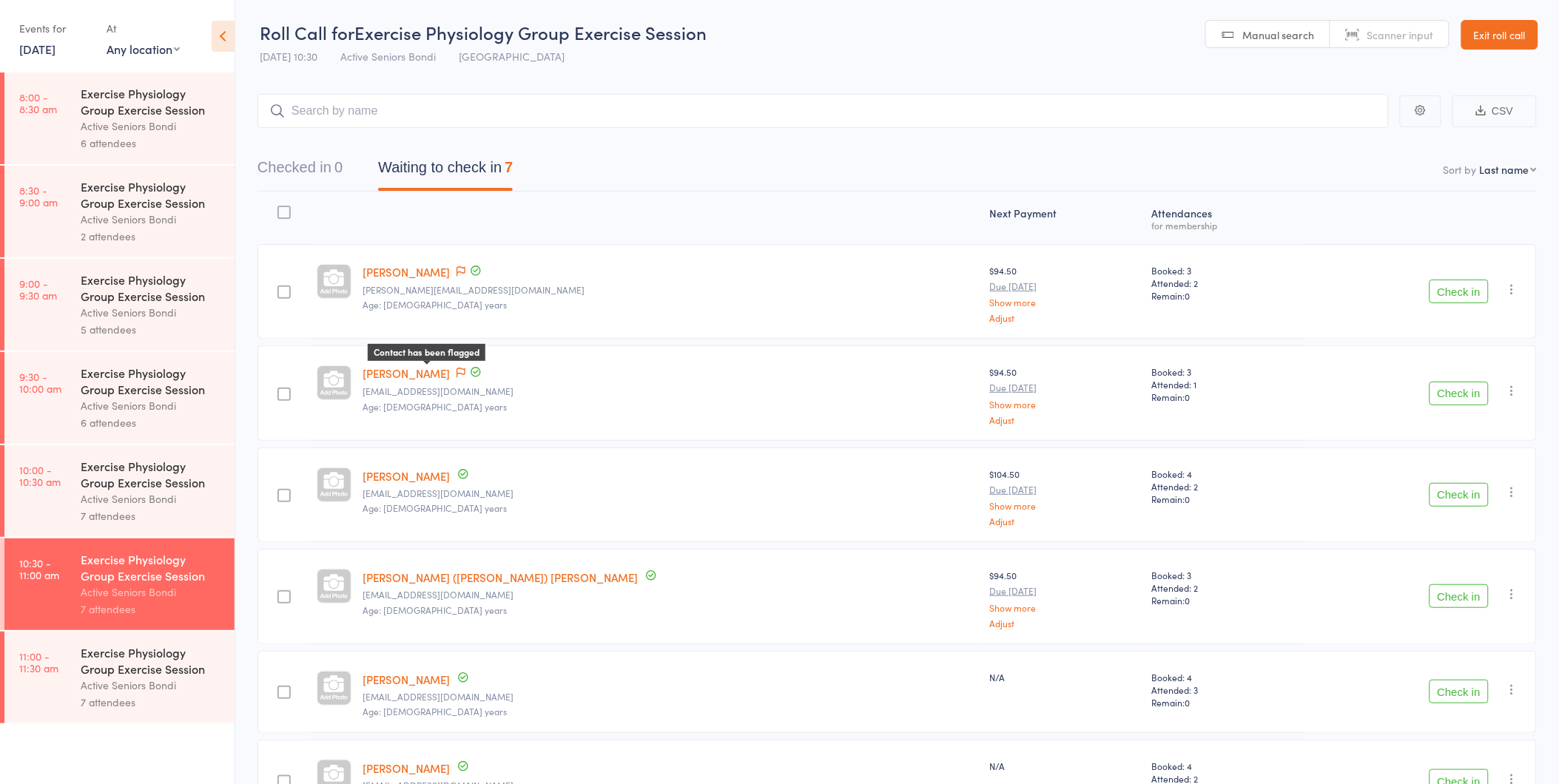
click at [457, 372] on icon at bounding box center [460, 373] width 9 height 11
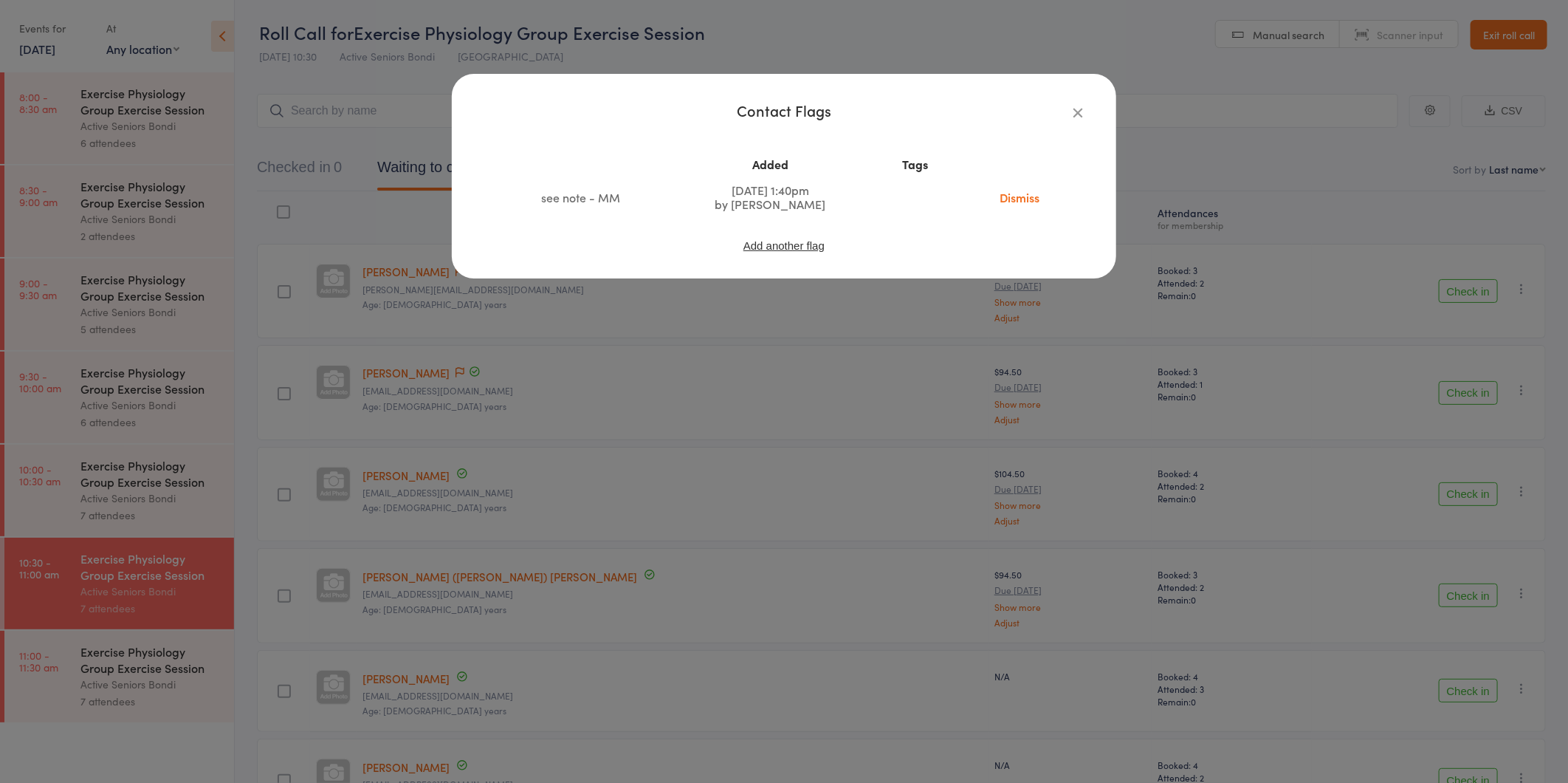
click at [673, 344] on div "Contact Flags Added Tags see note - MM Aug 14, 2025 1:40pm by Maria Matuszek Di…" at bounding box center [784, 391] width 1568 height 783
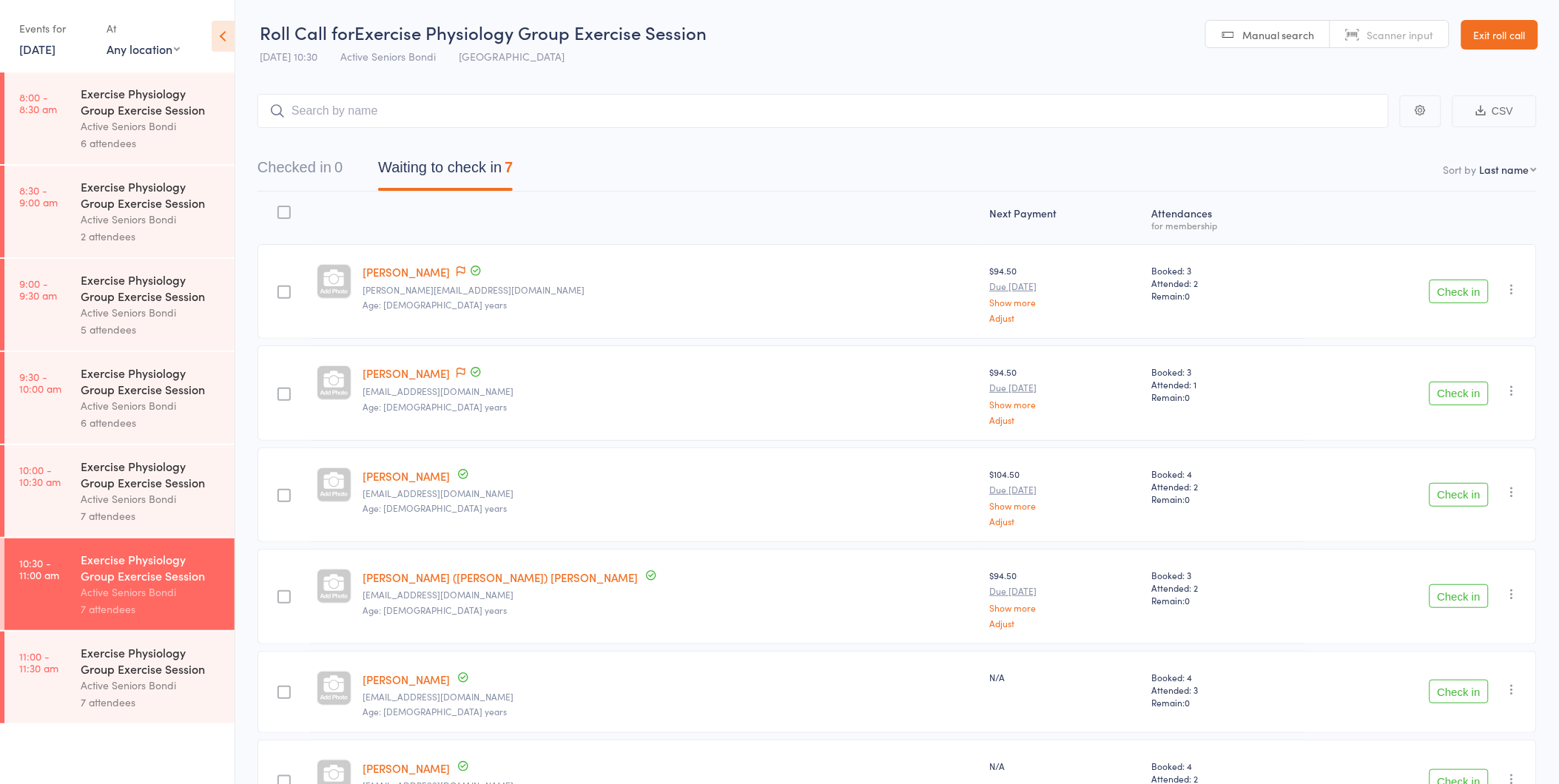
click at [1467, 387] on button "Check in" at bounding box center [1459, 393] width 59 height 24
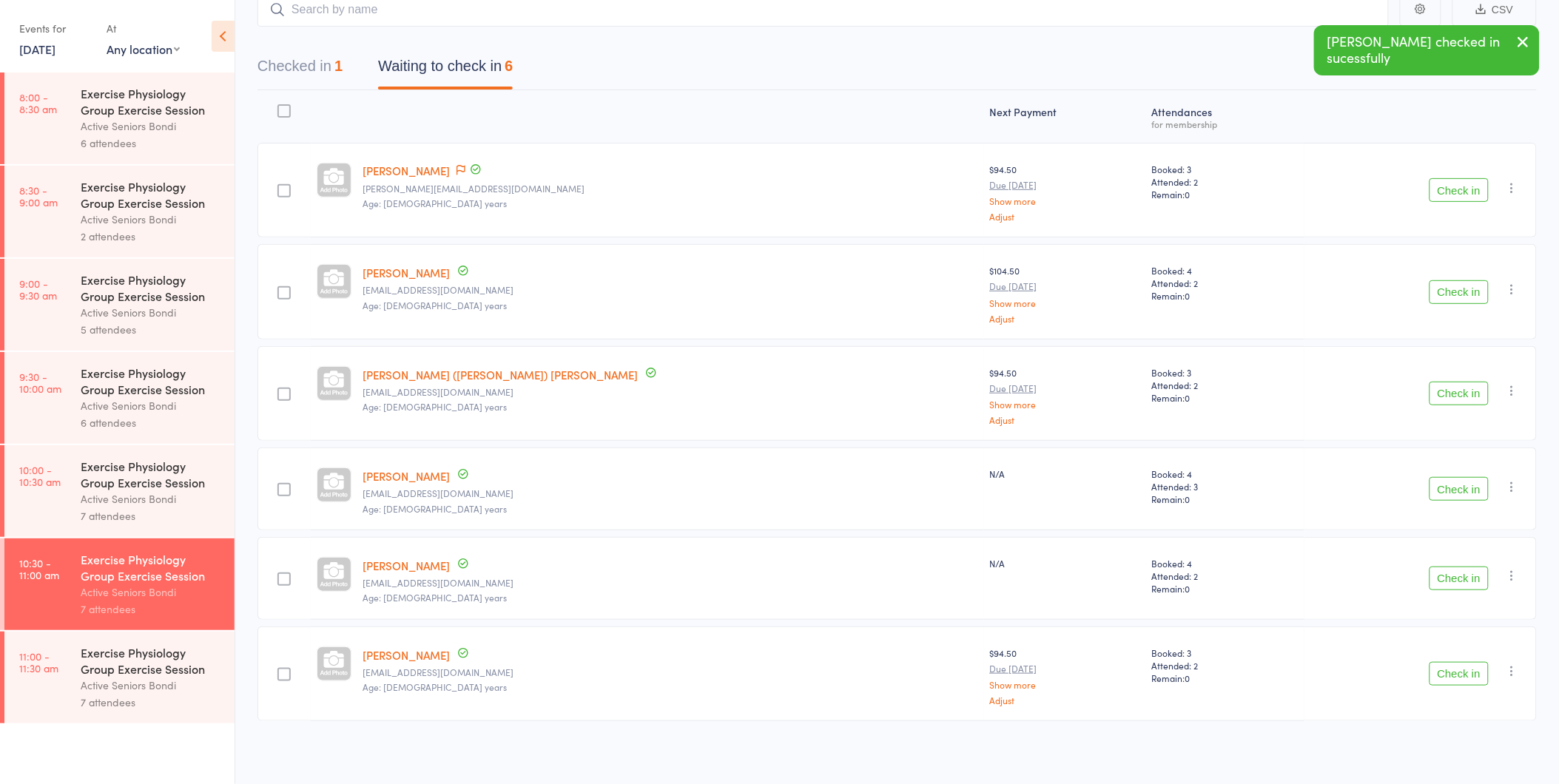
scroll to position [104, 0]
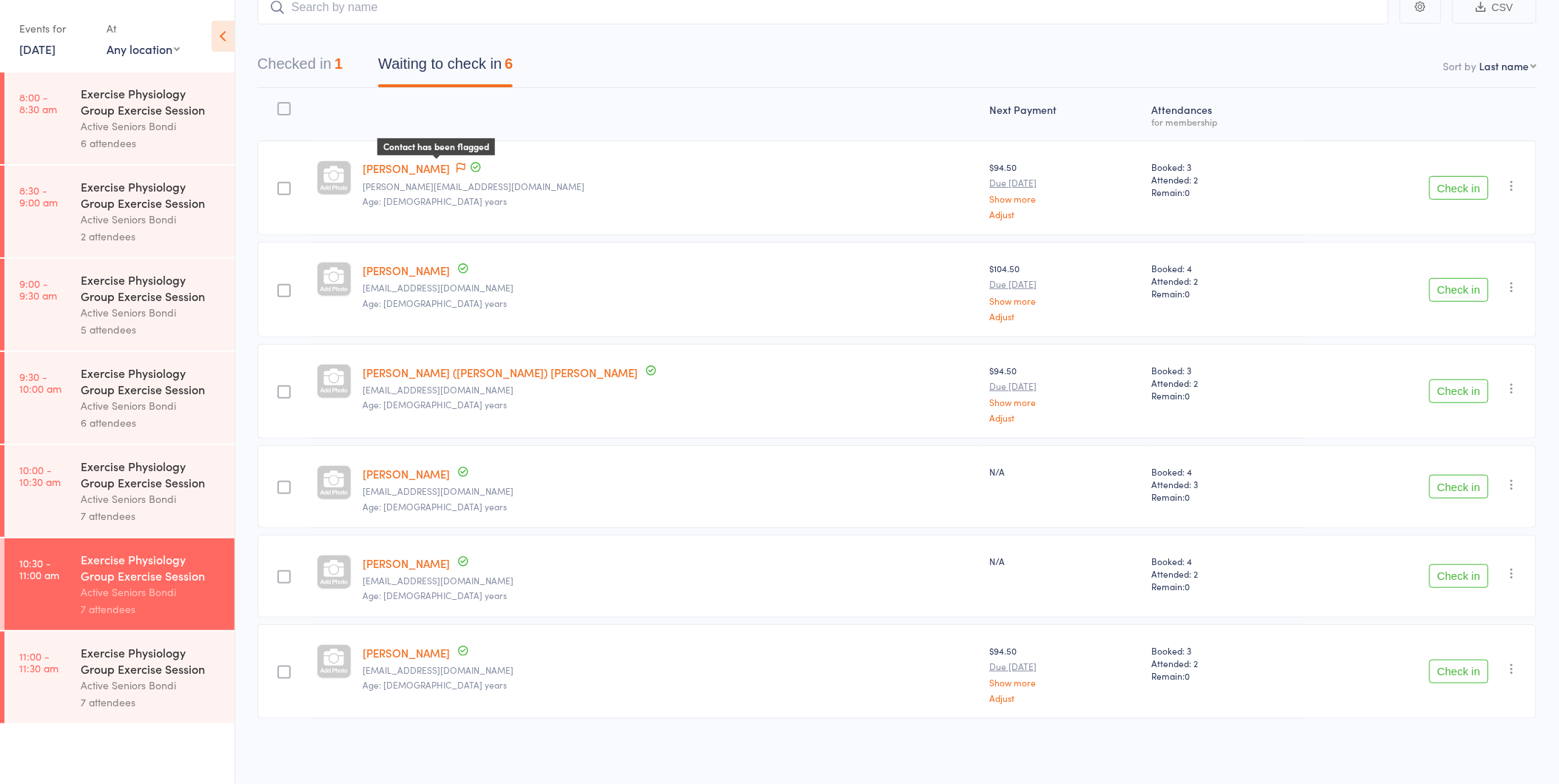
click at [457, 167] on icon at bounding box center [460, 168] width 9 height 11
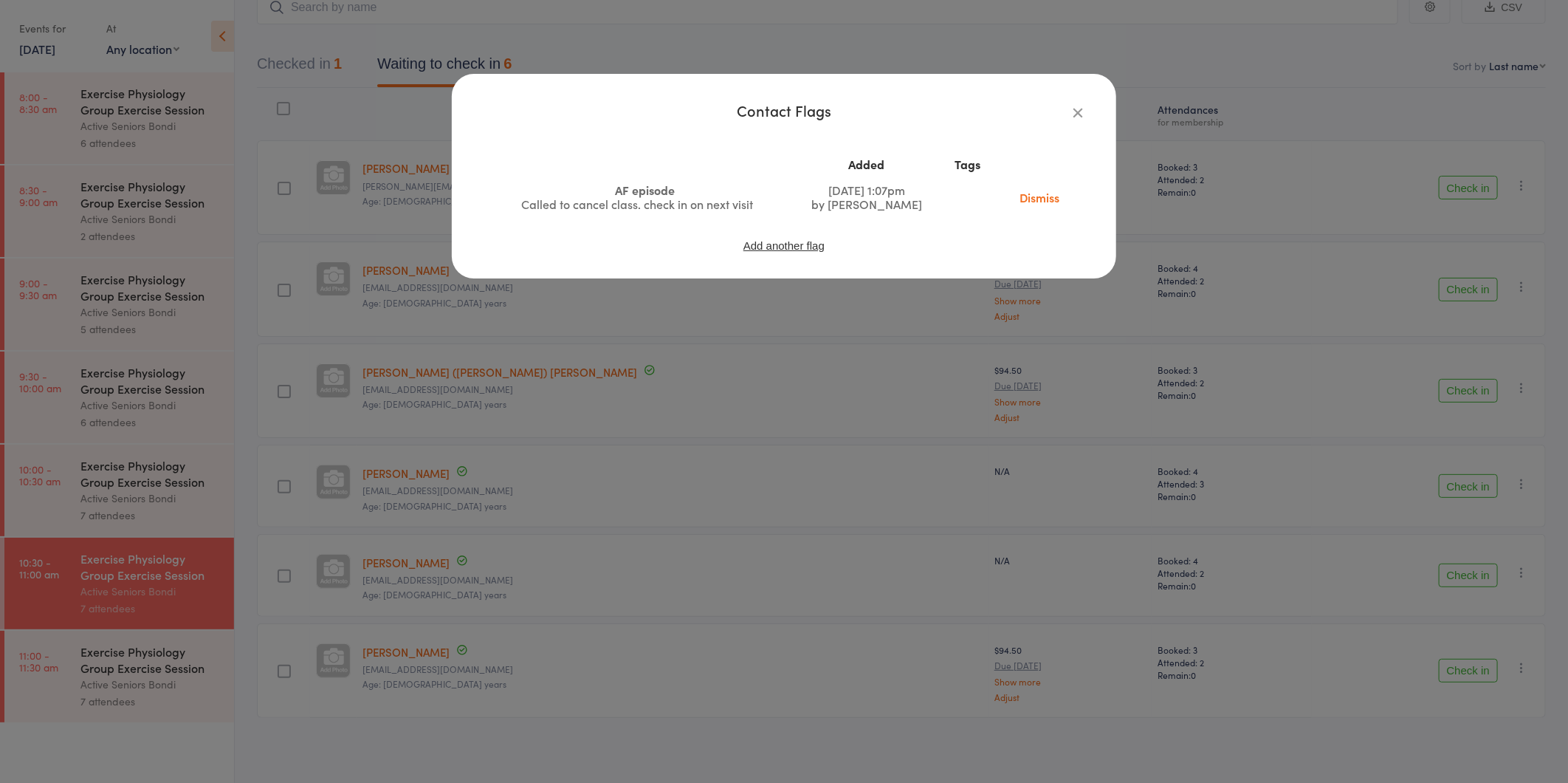
click at [1326, 142] on div "Contact Flags Added Tags AF episode Called to cancel class. check in on next vi…" at bounding box center [784, 391] width 1568 height 783
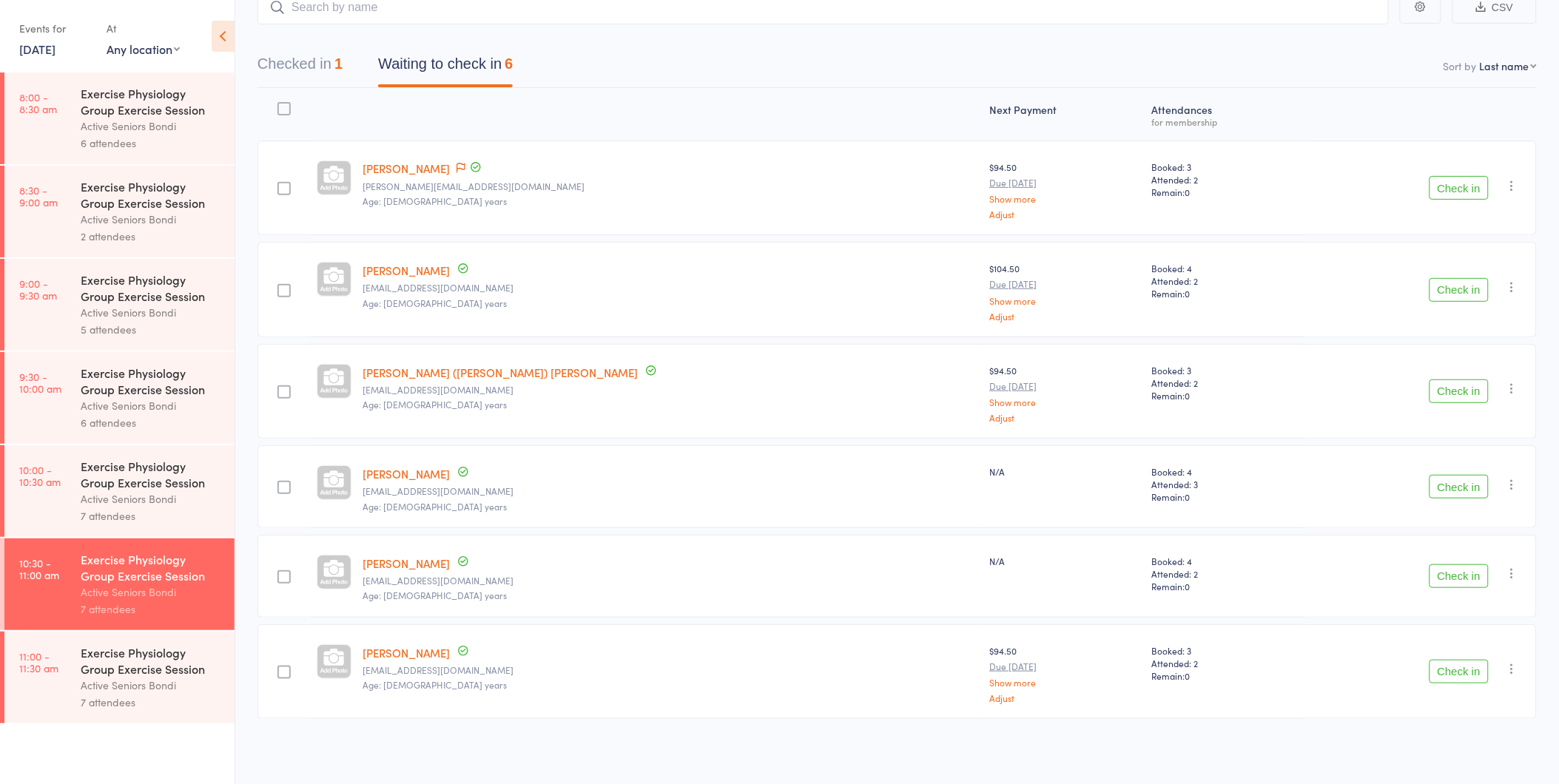
click at [1452, 182] on button "Check in" at bounding box center [1459, 187] width 59 height 24
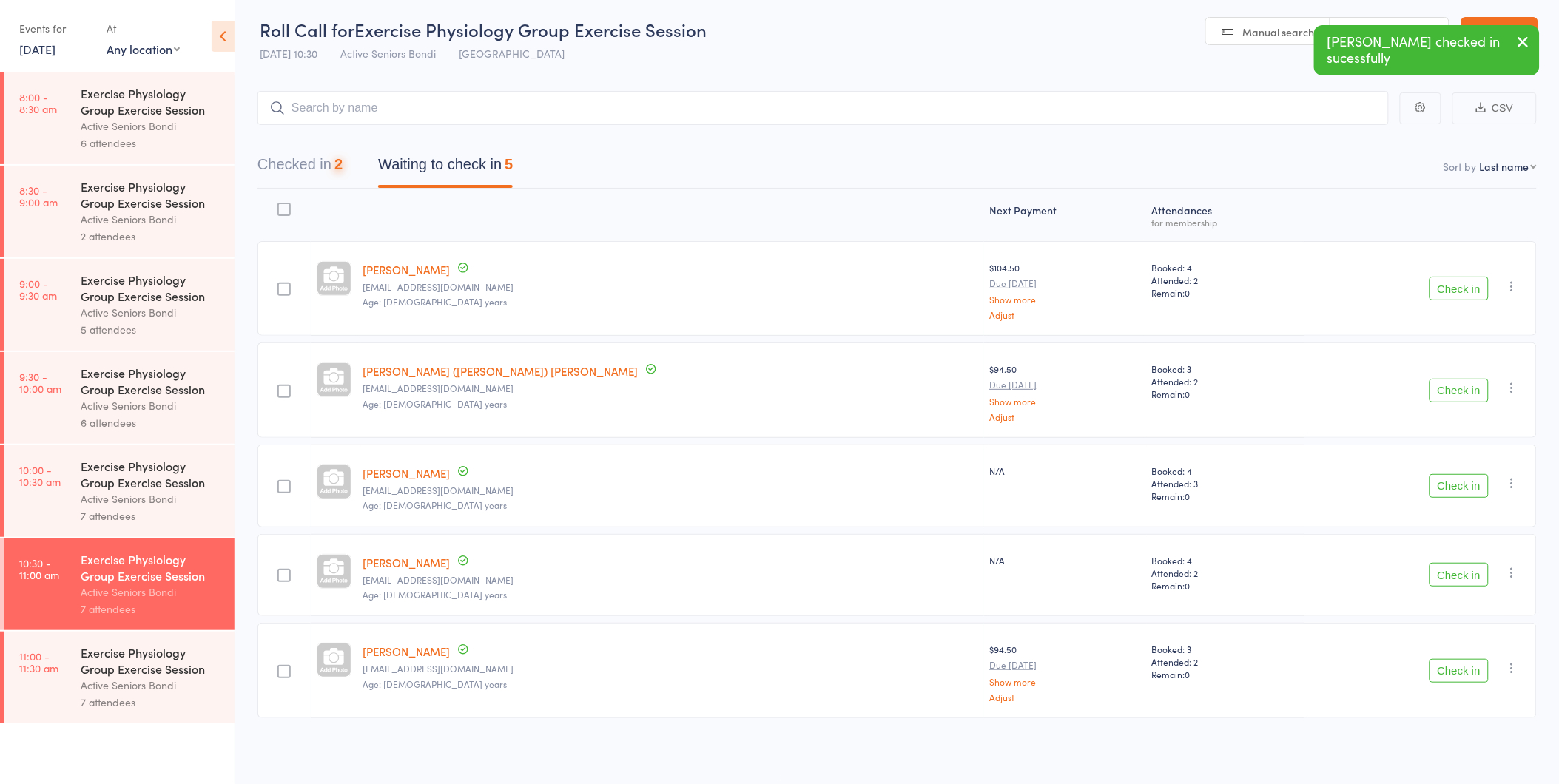
scroll to position [3, 0]
click at [1447, 382] on button "Check in" at bounding box center [1459, 392] width 59 height 24
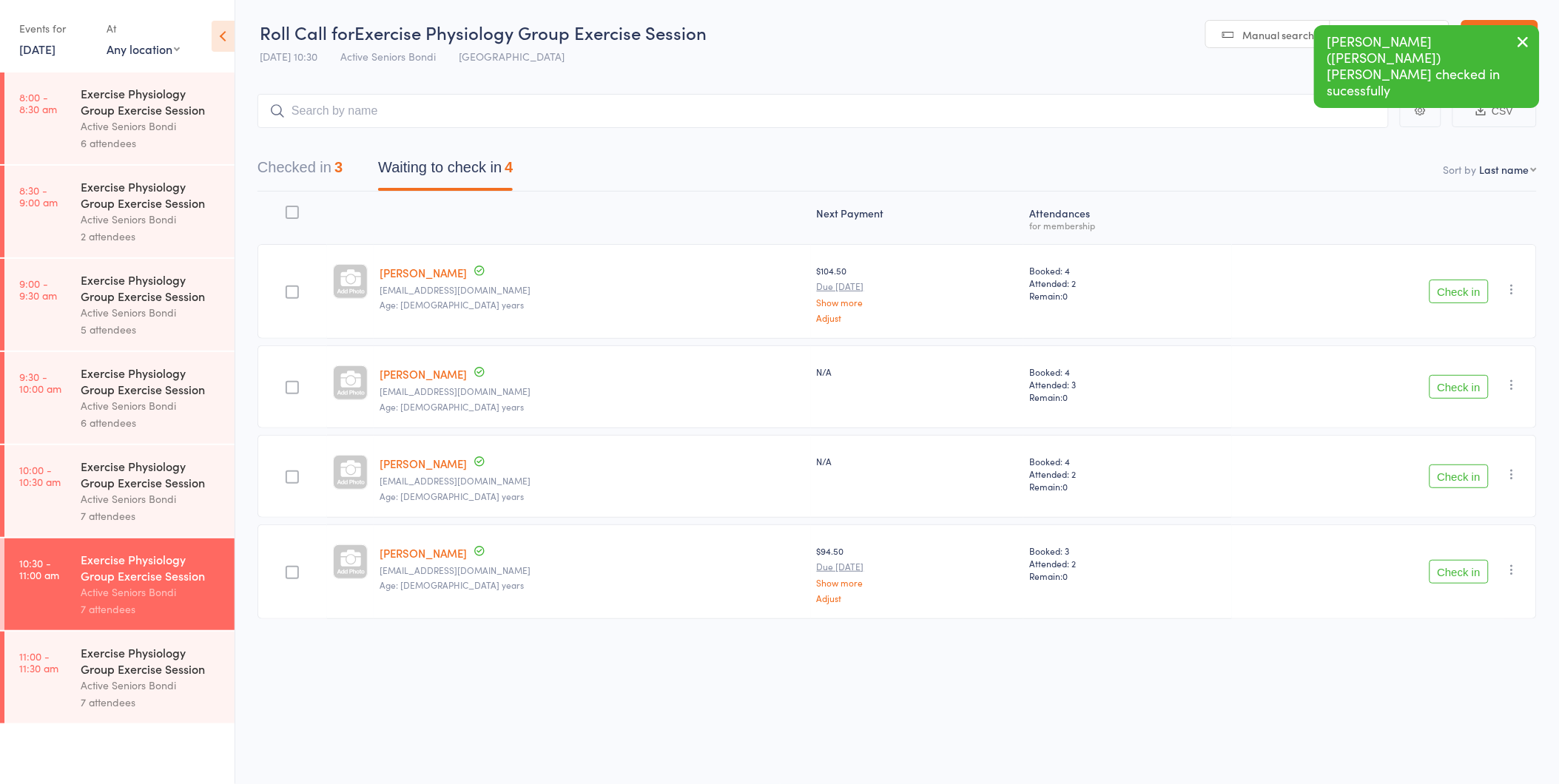
click at [1446, 283] on button "Check in" at bounding box center [1459, 291] width 59 height 24
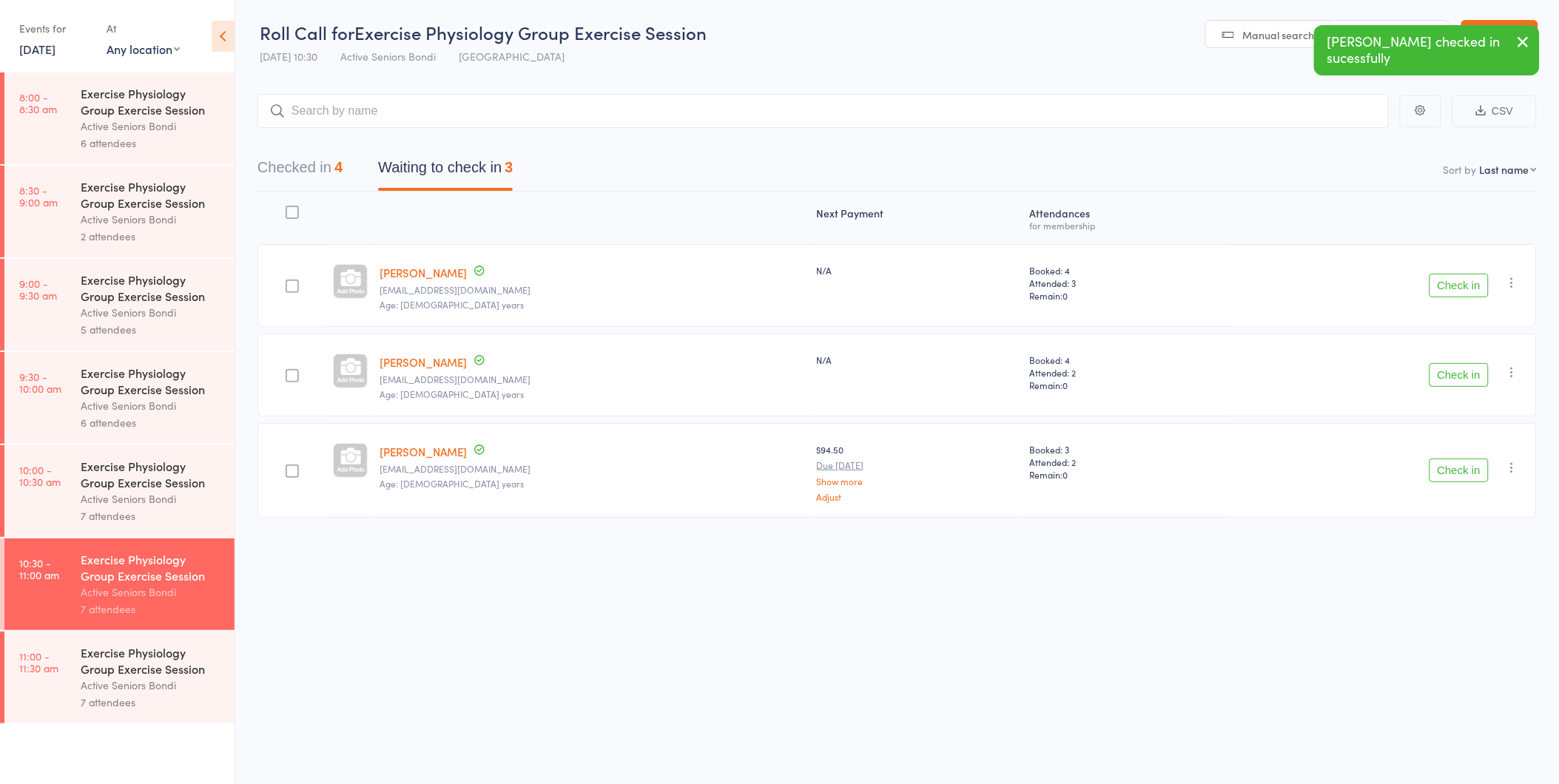
click at [1484, 375] on button "Check in" at bounding box center [1459, 375] width 59 height 24
click at [87, 709] on div "7 attendees" at bounding box center [151, 702] width 141 height 17
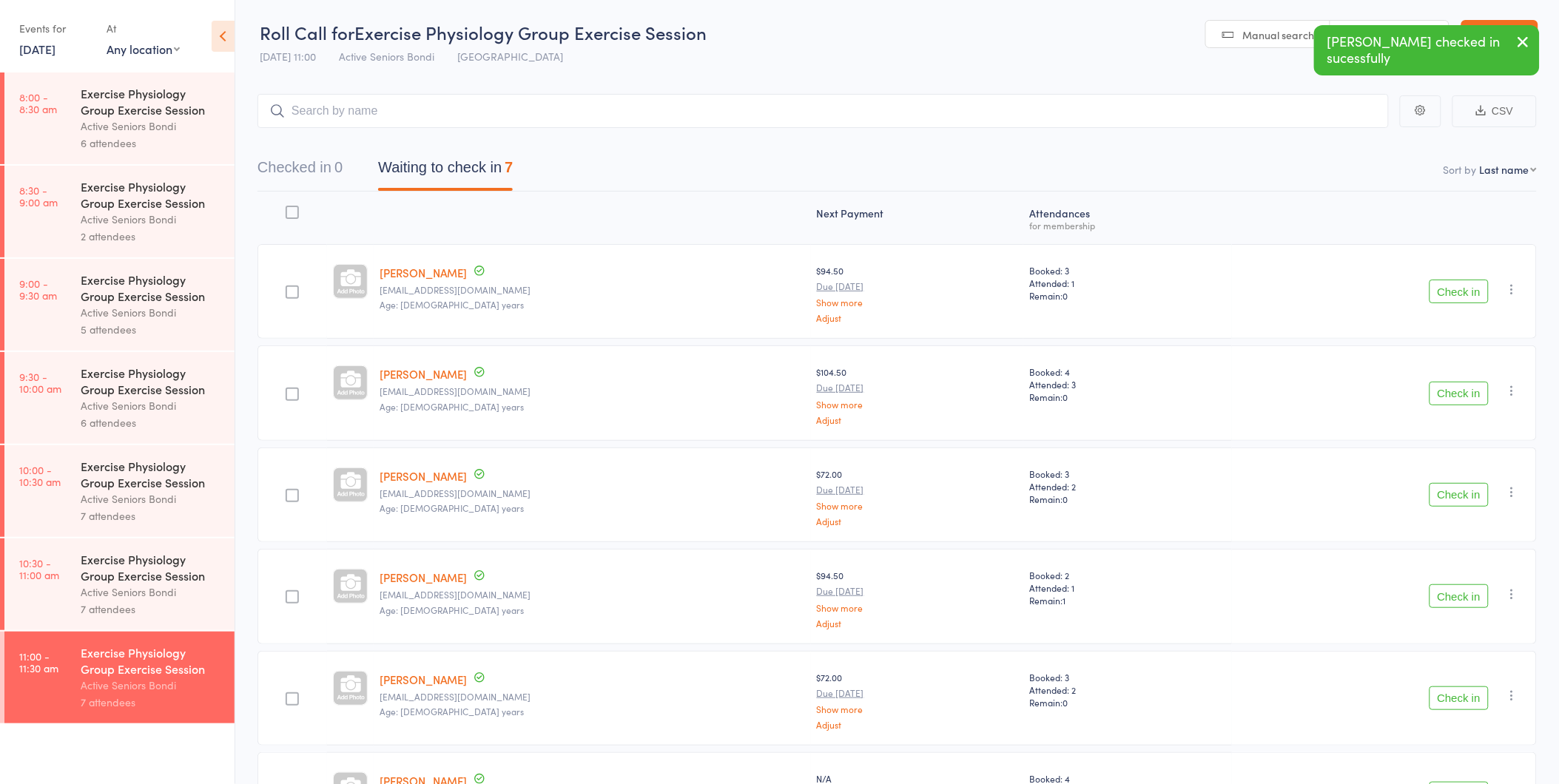
click at [106, 602] on div "7 attendees" at bounding box center [151, 608] width 141 height 17
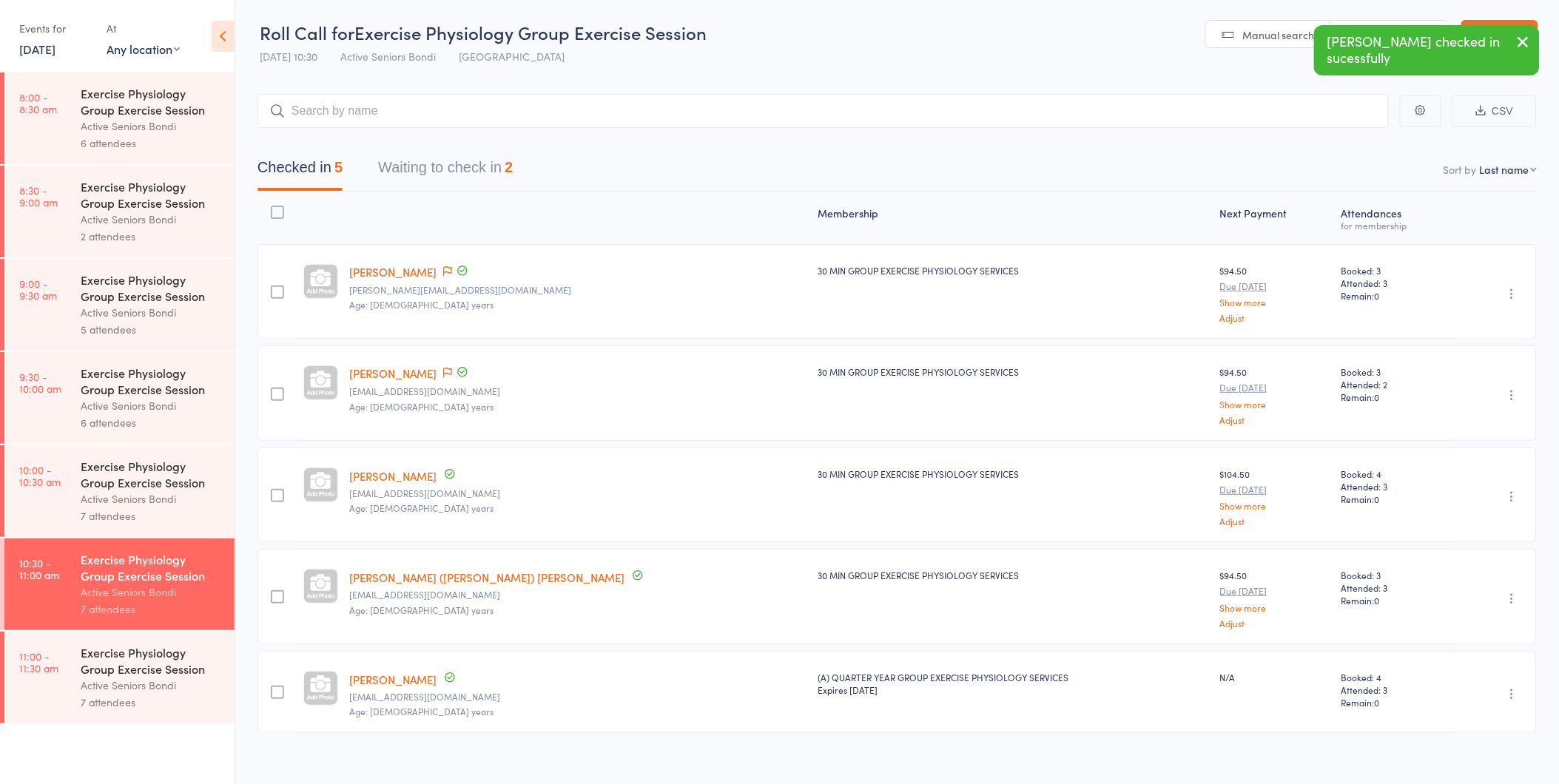
click at [437, 170] on button "Waiting to check in 2" at bounding box center [445, 171] width 134 height 39
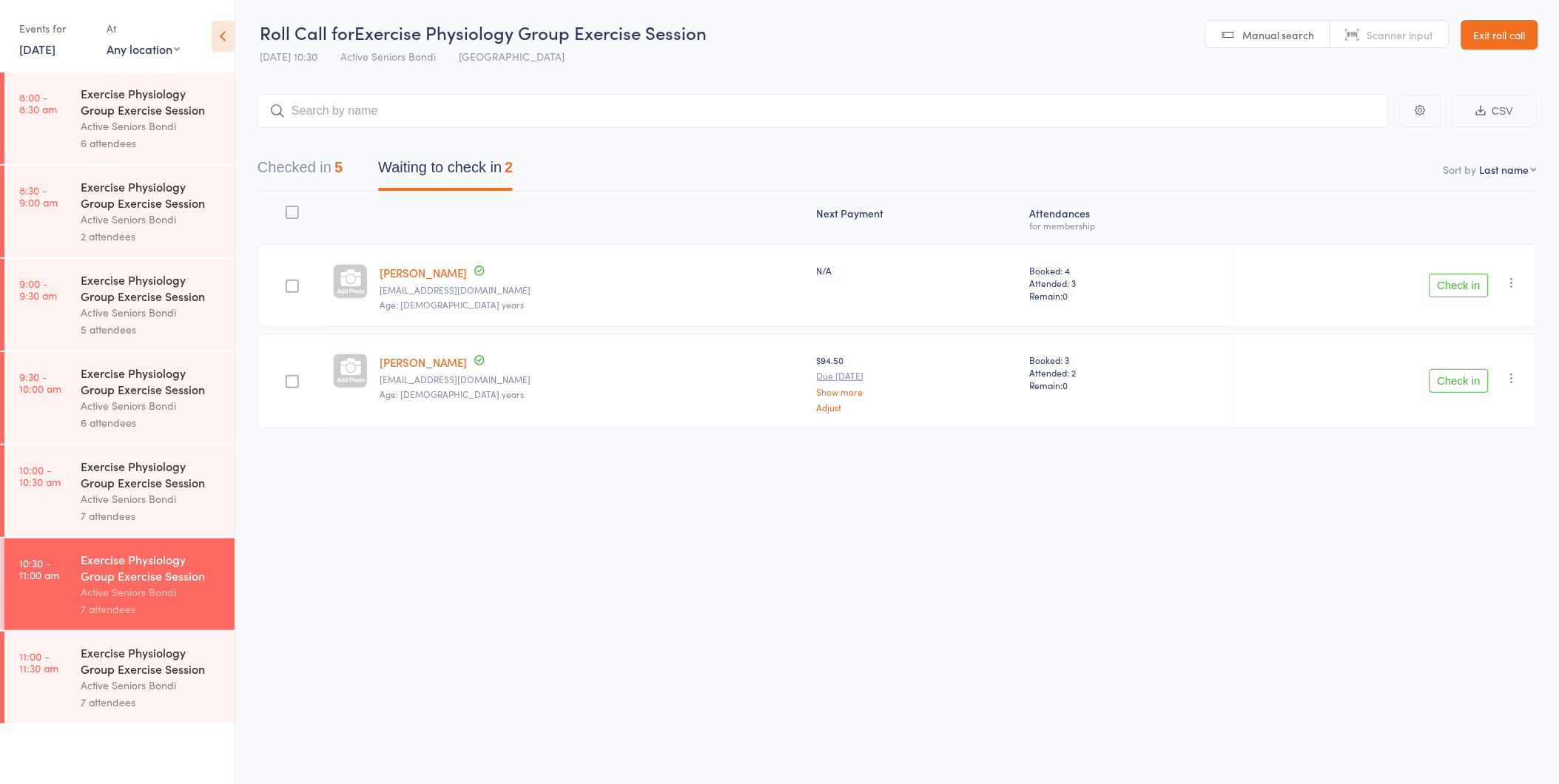
click at [1465, 280] on button "Check in" at bounding box center [1459, 286] width 59 height 24
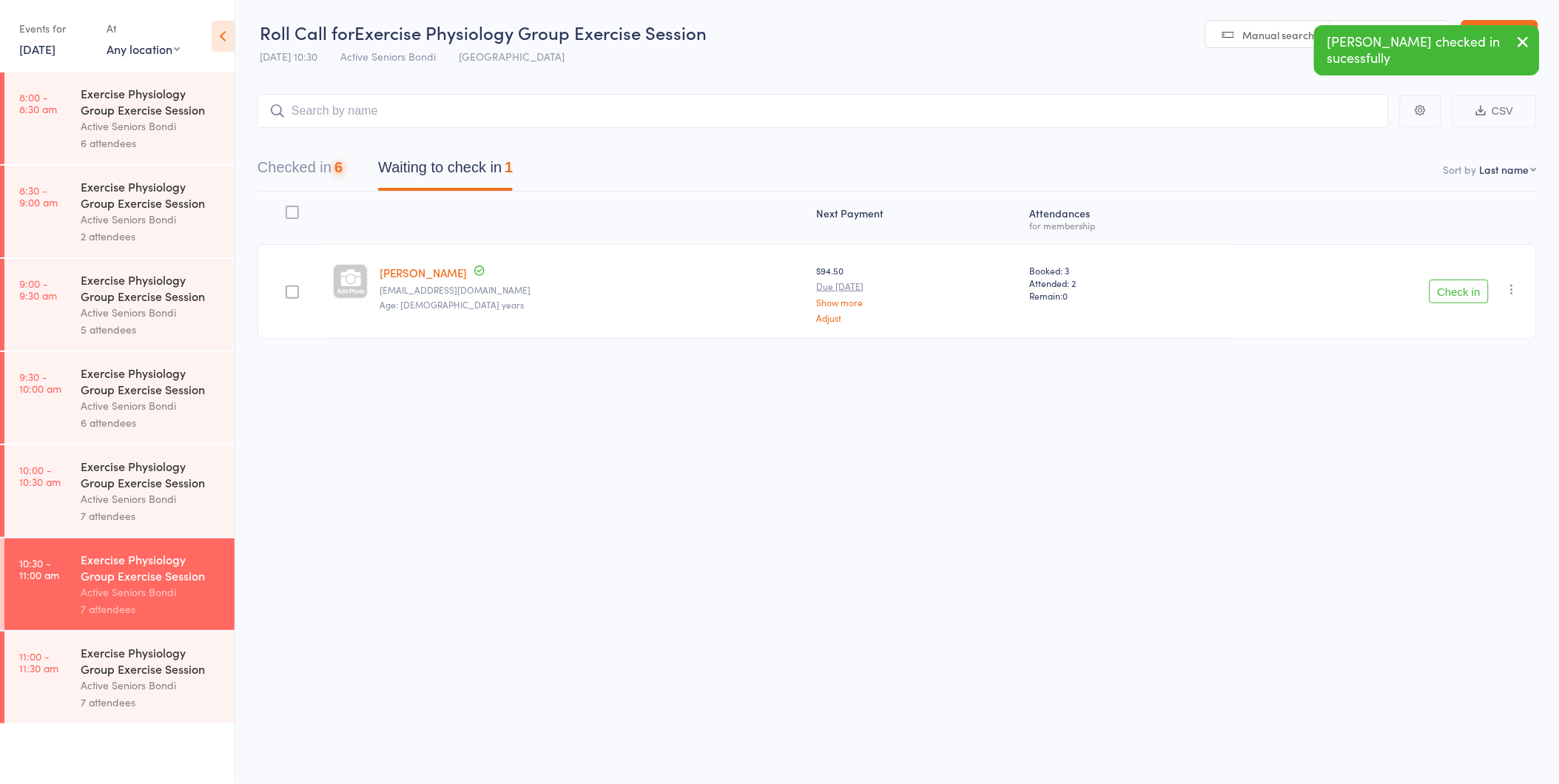
click at [1465, 280] on button "Check in" at bounding box center [1459, 291] width 59 height 24
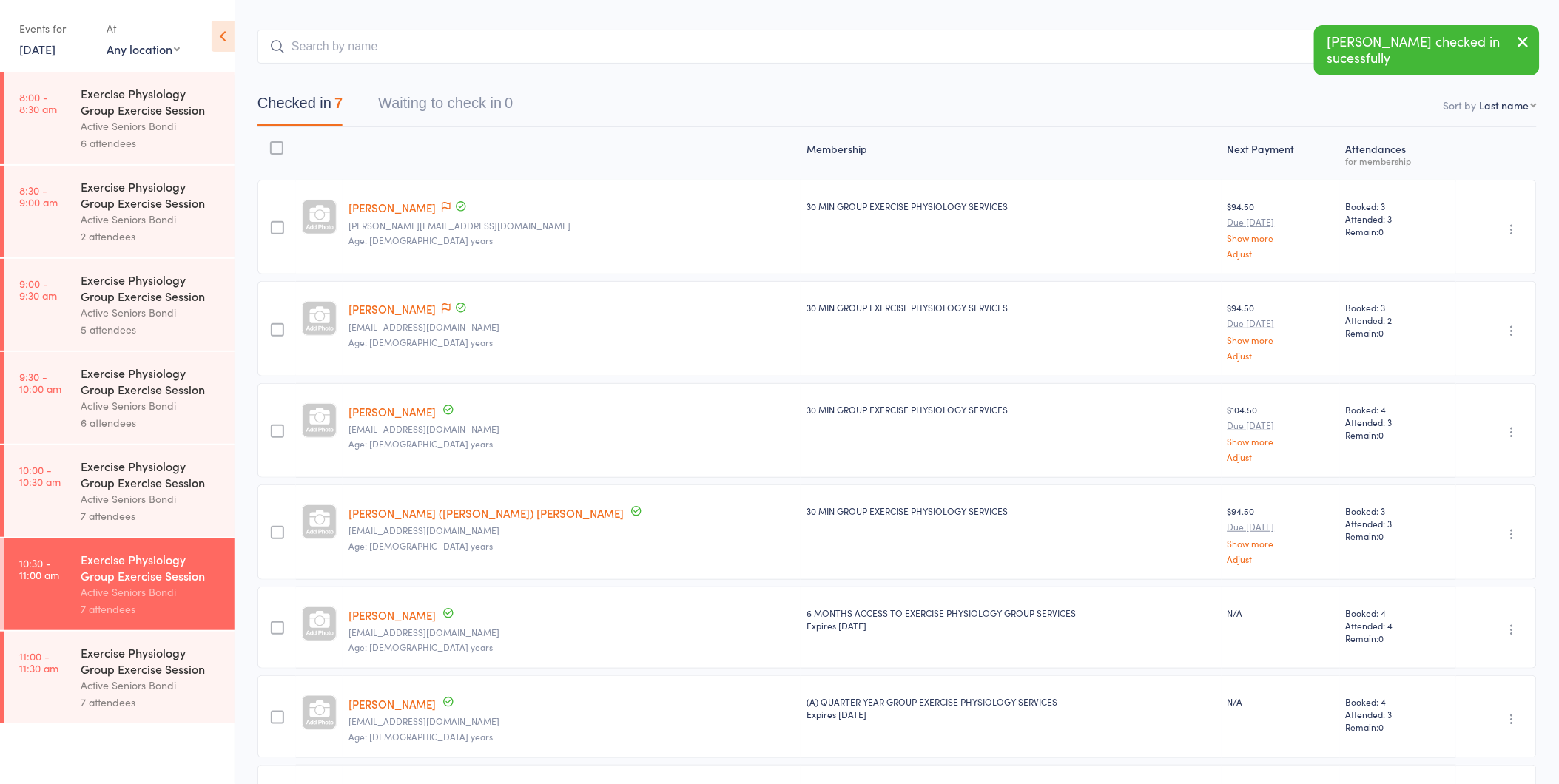
scroll to position [205, 0]
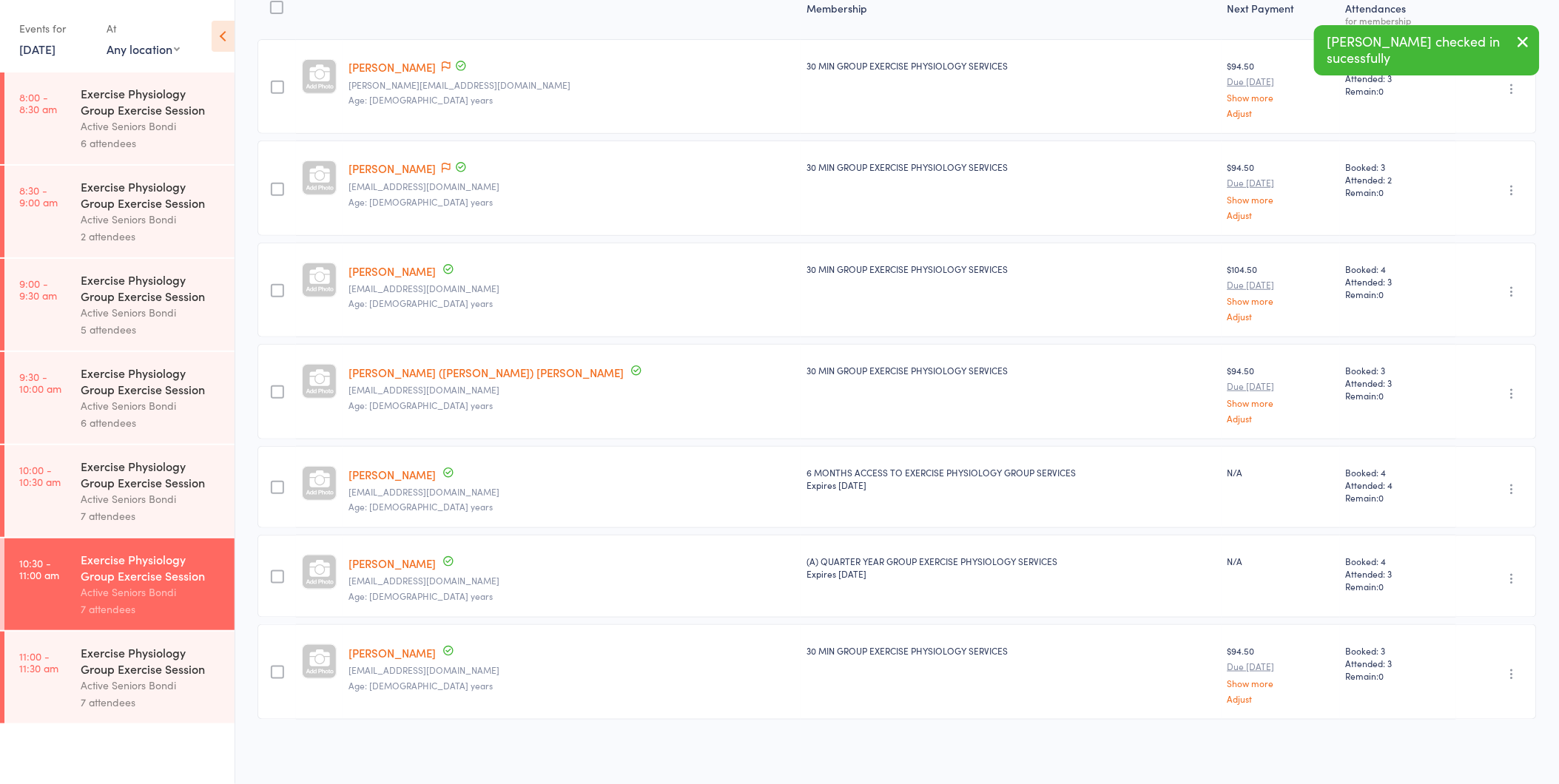
click at [1519, 582] on icon "button" at bounding box center [1512, 578] width 15 height 15
click at [1515, 601] on li "Undo check-in" at bounding box center [1459, 607] width 122 height 19
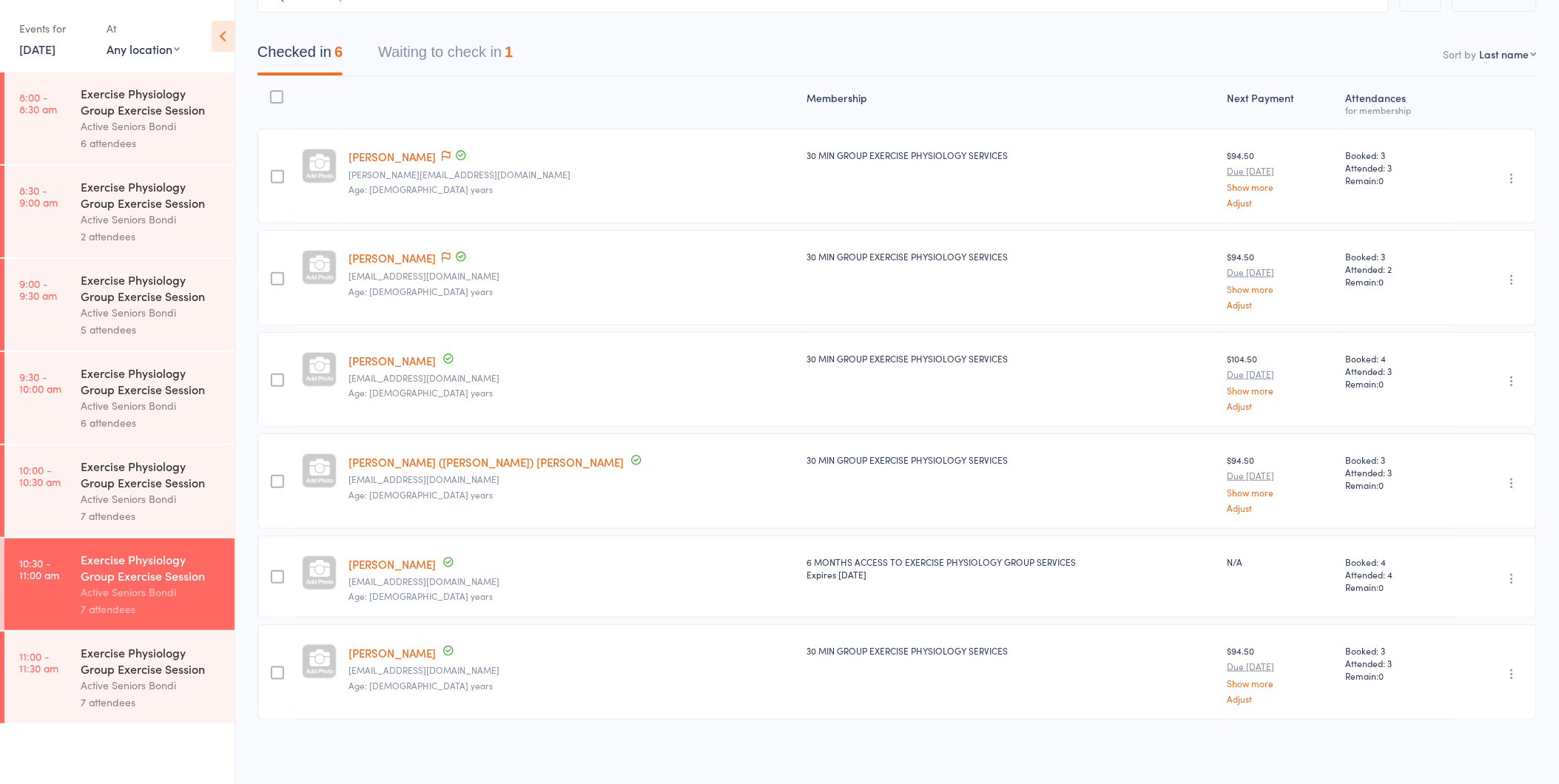
click at [505, 44] on button "Waiting to check in 1" at bounding box center [445, 56] width 134 height 39
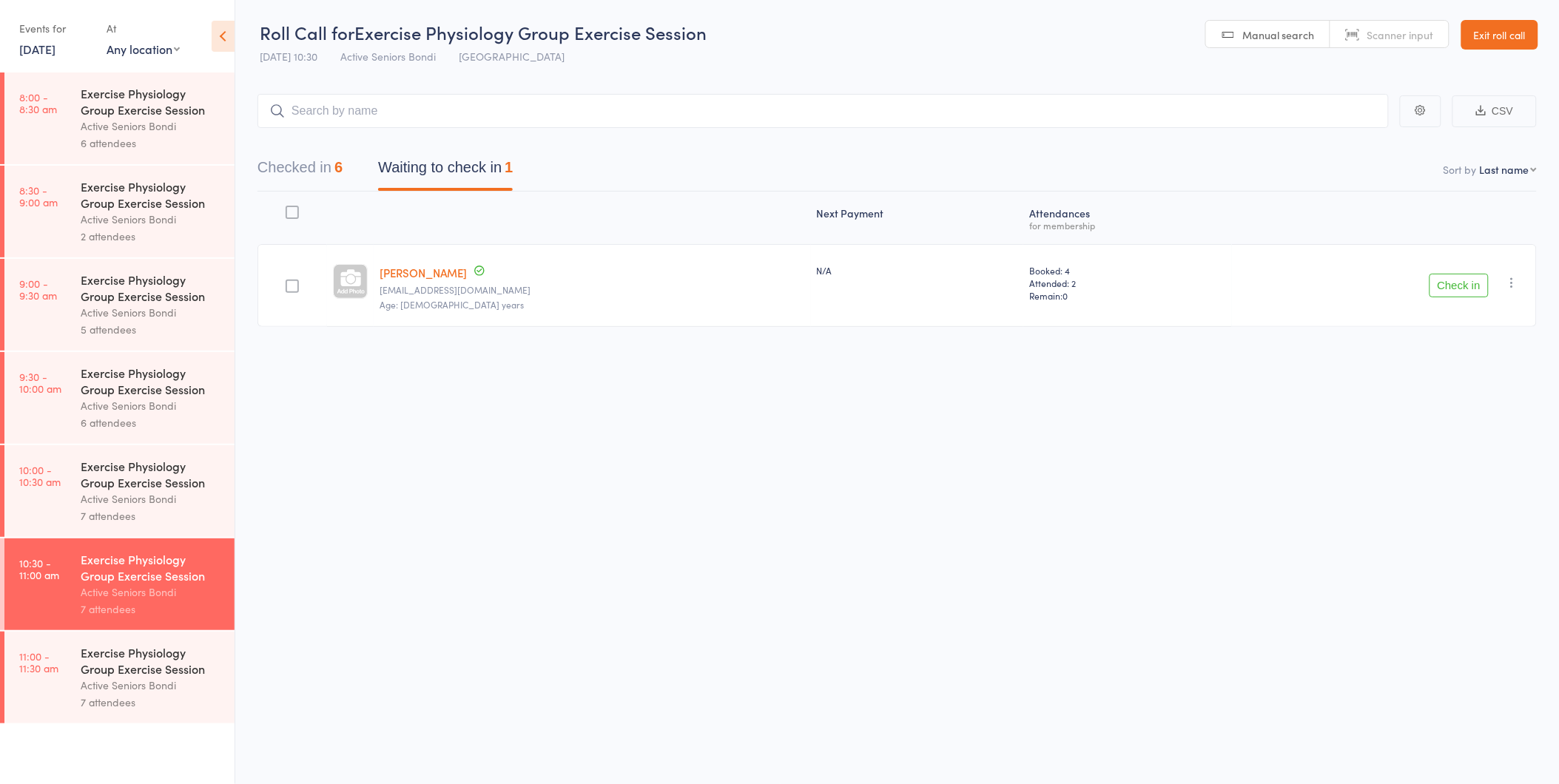
click at [1439, 266] on div "Check in Check in Send message Add Note Add Task Add Flag Remove Mark absent" at bounding box center [1384, 286] width 304 height 82
click at [1440, 274] on button "Check in" at bounding box center [1459, 286] width 59 height 24
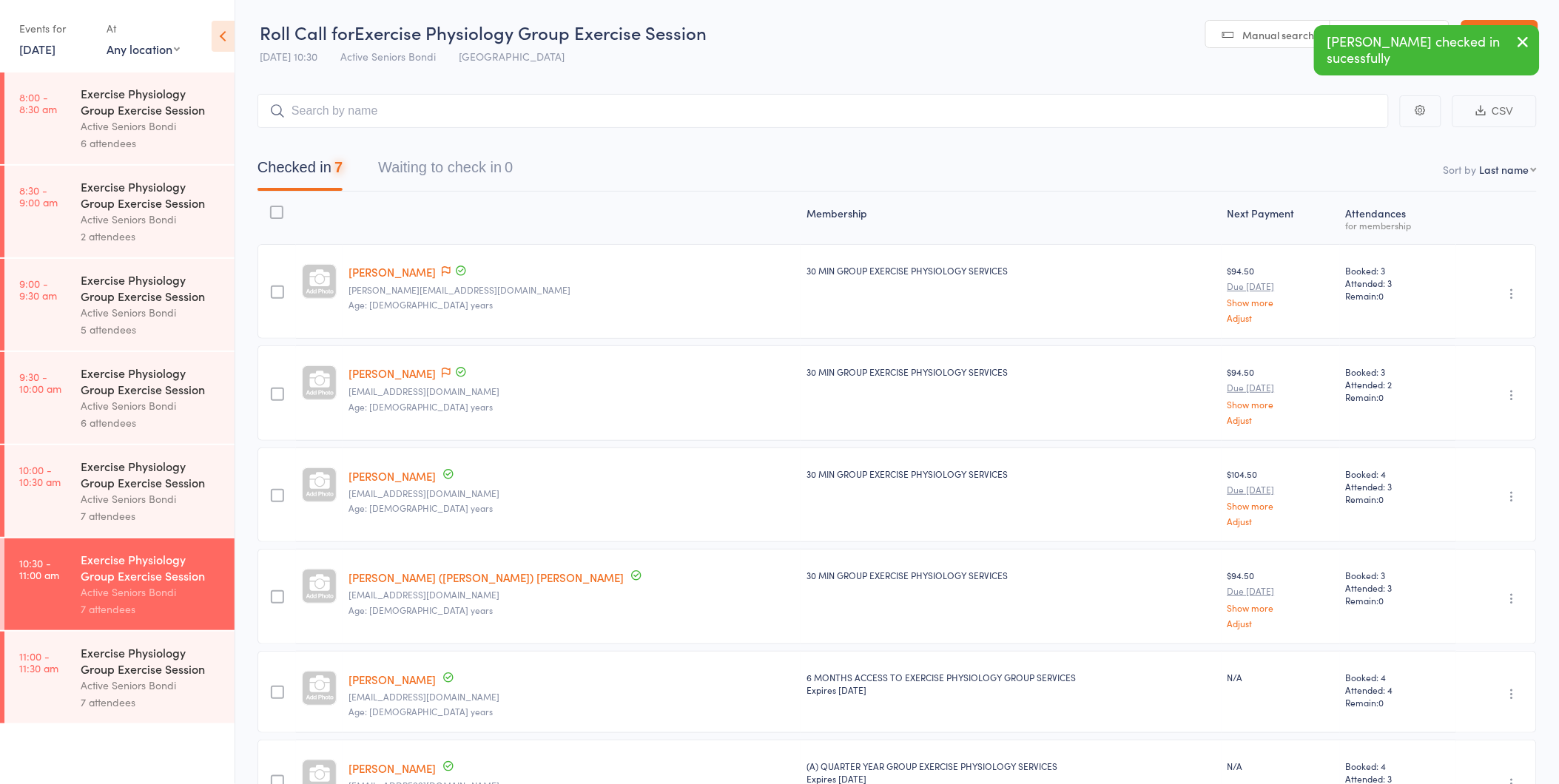
click at [87, 666] on div "Exercise Physiology Group Exercise Session" at bounding box center [151, 659] width 141 height 32
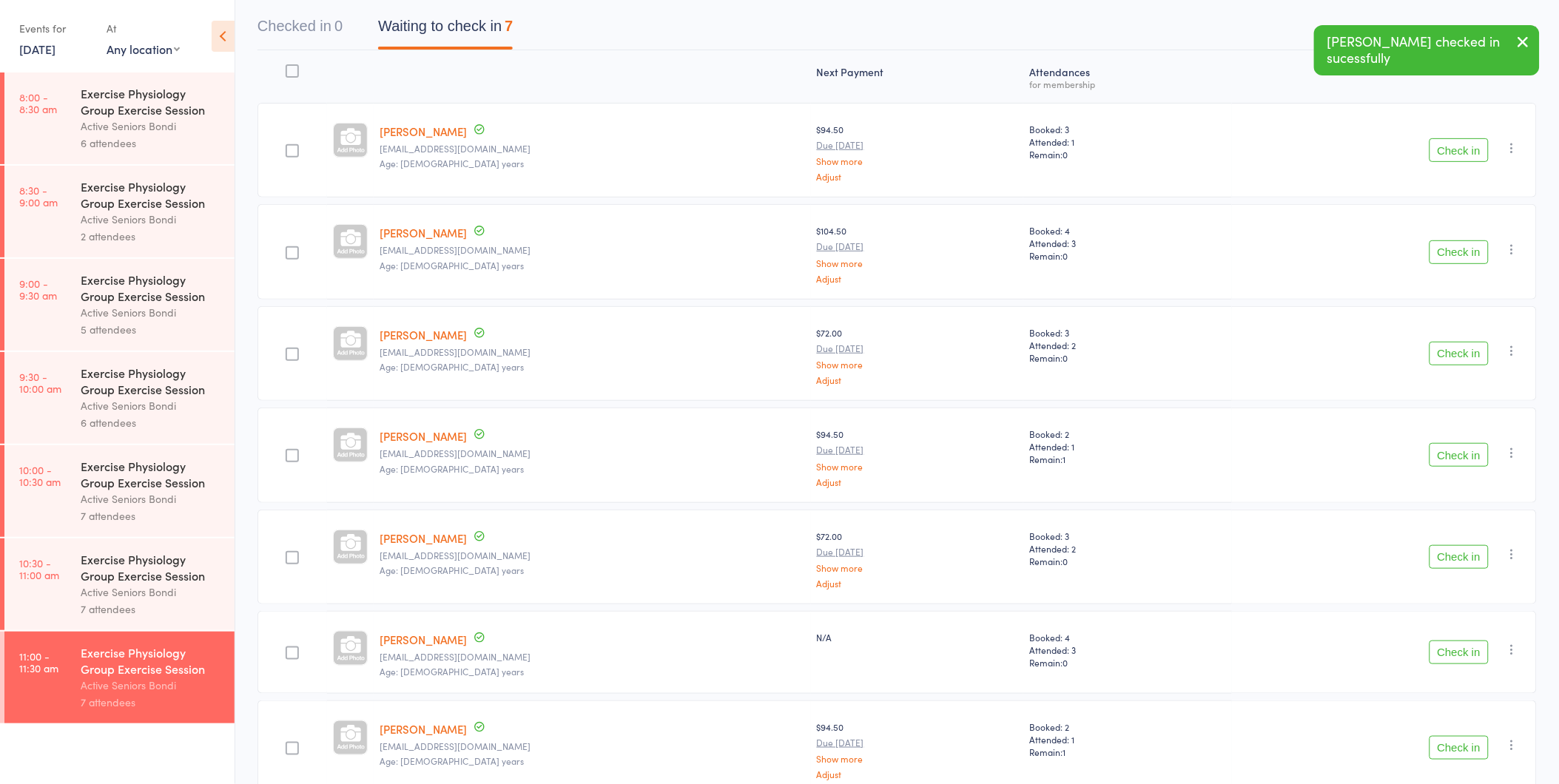
scroll to position [165, 0]
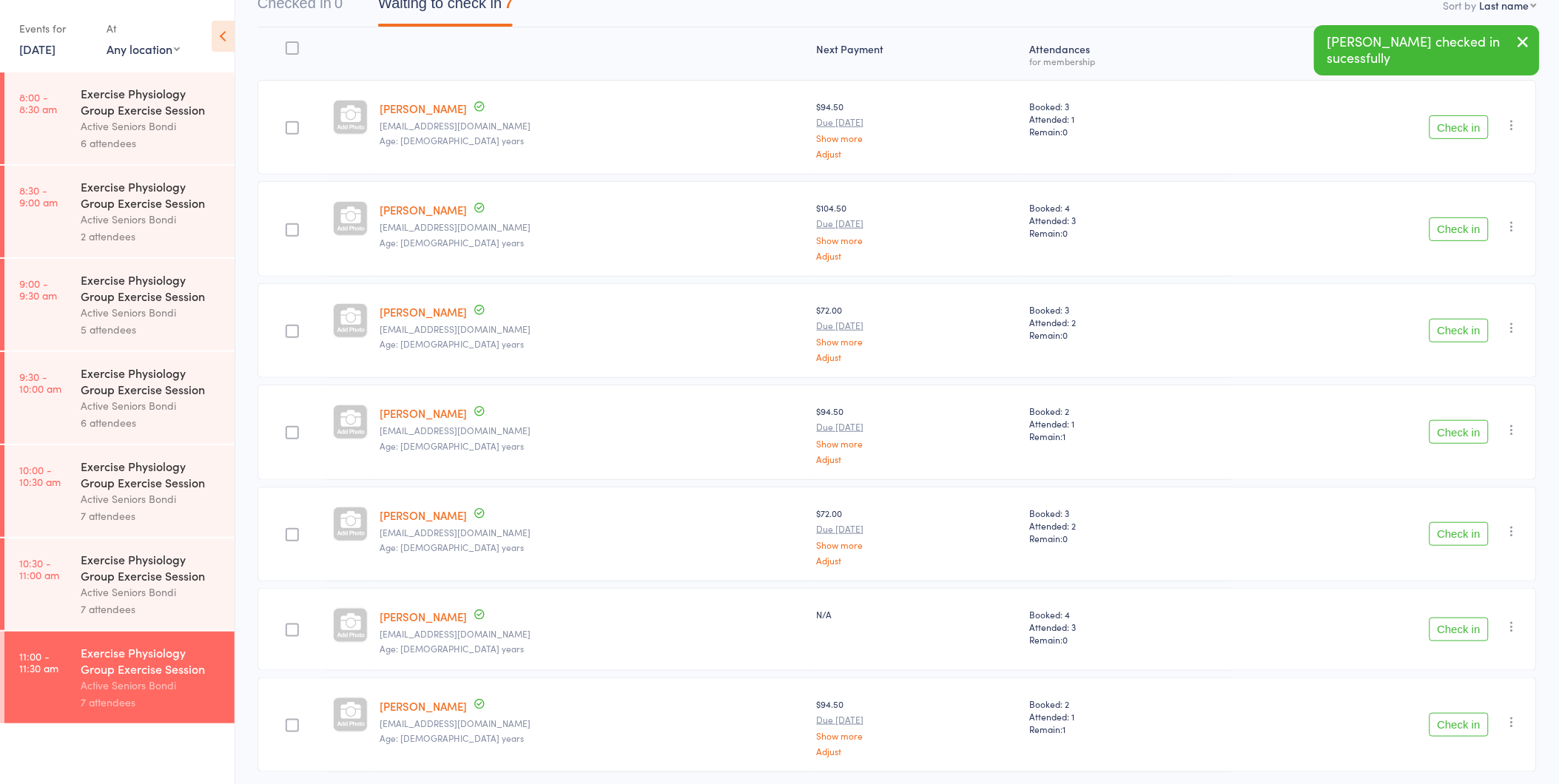
click at [1454, 230] on button "Check in" at bounding box center [1459, 230] width 59 height 24
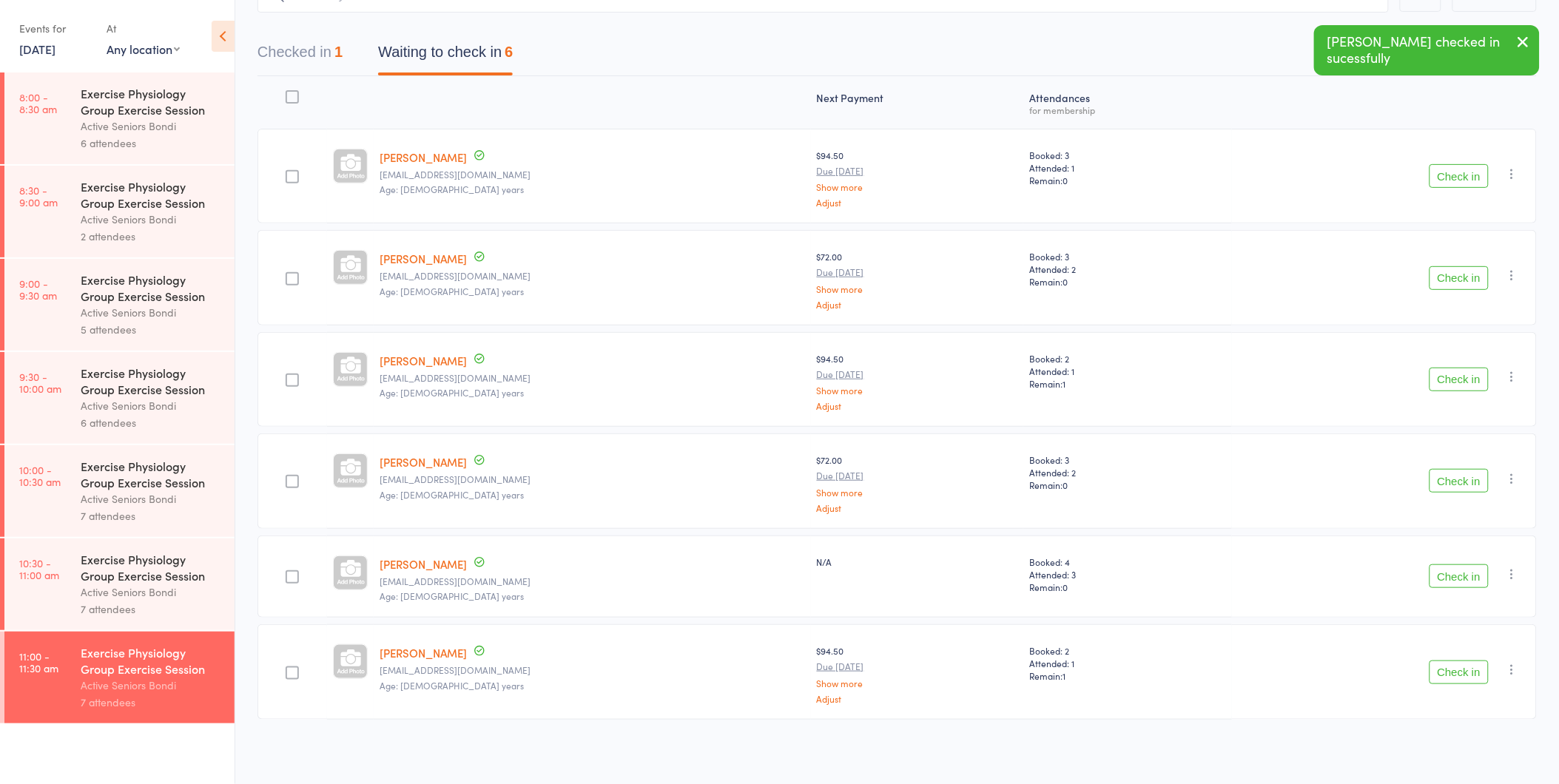
click at [1455, 569] on button "Check in" at bounding box center [1459, 576] width 59 height 24
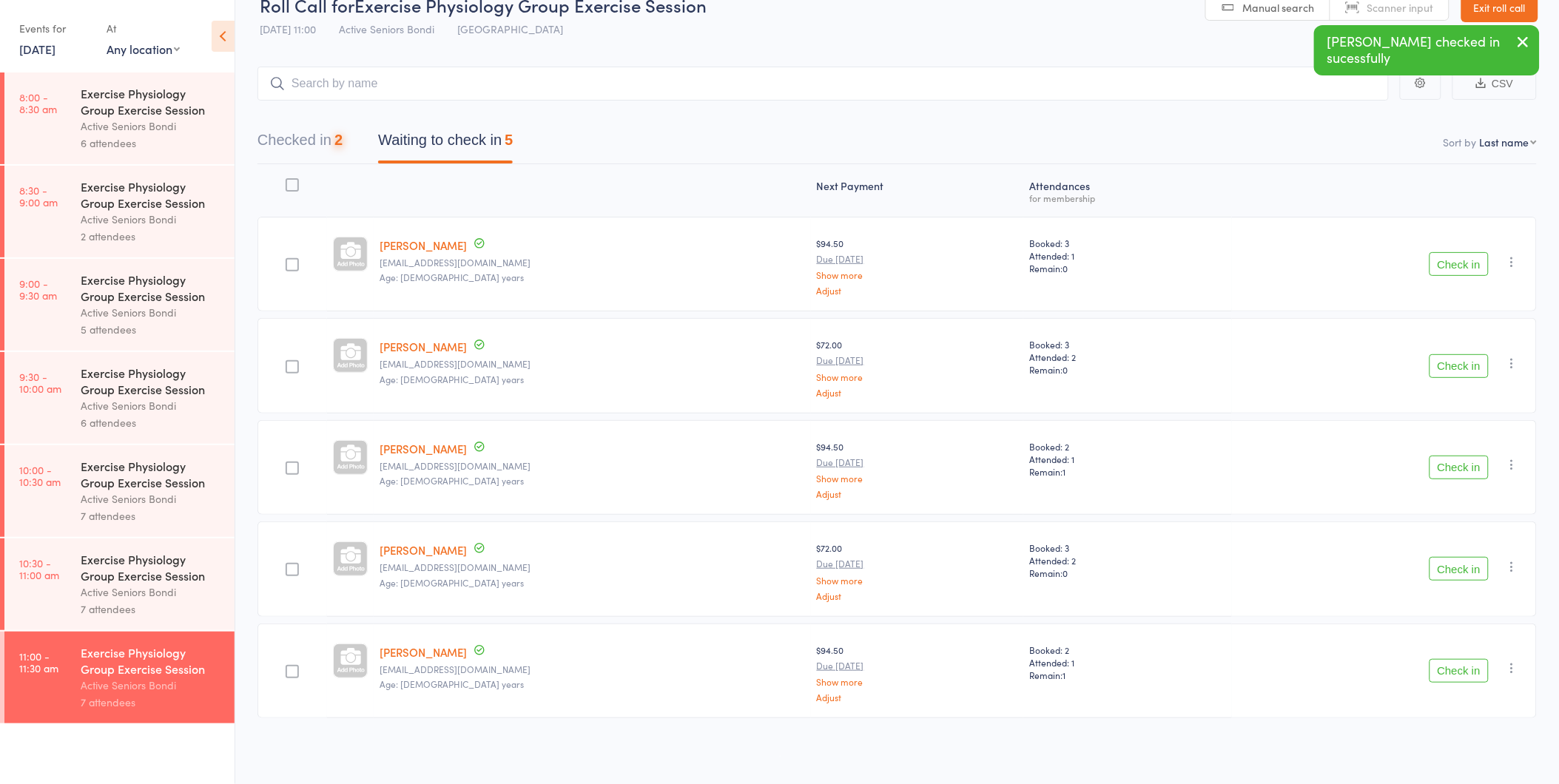
scroll to position [26, 0]
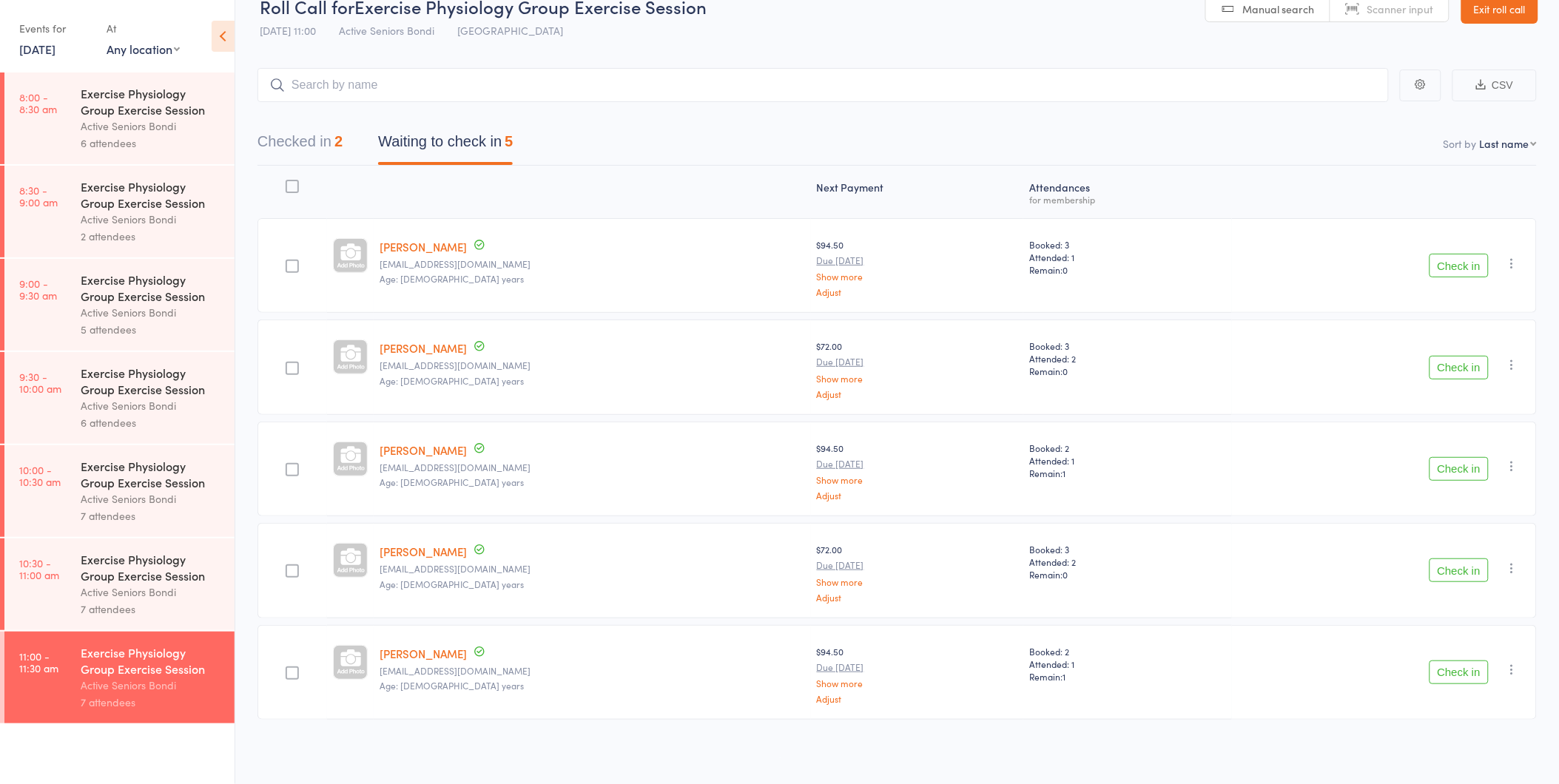
click at [174, 602] on div "7 attendees" at bounding box center [151, 608] width 141 height 17
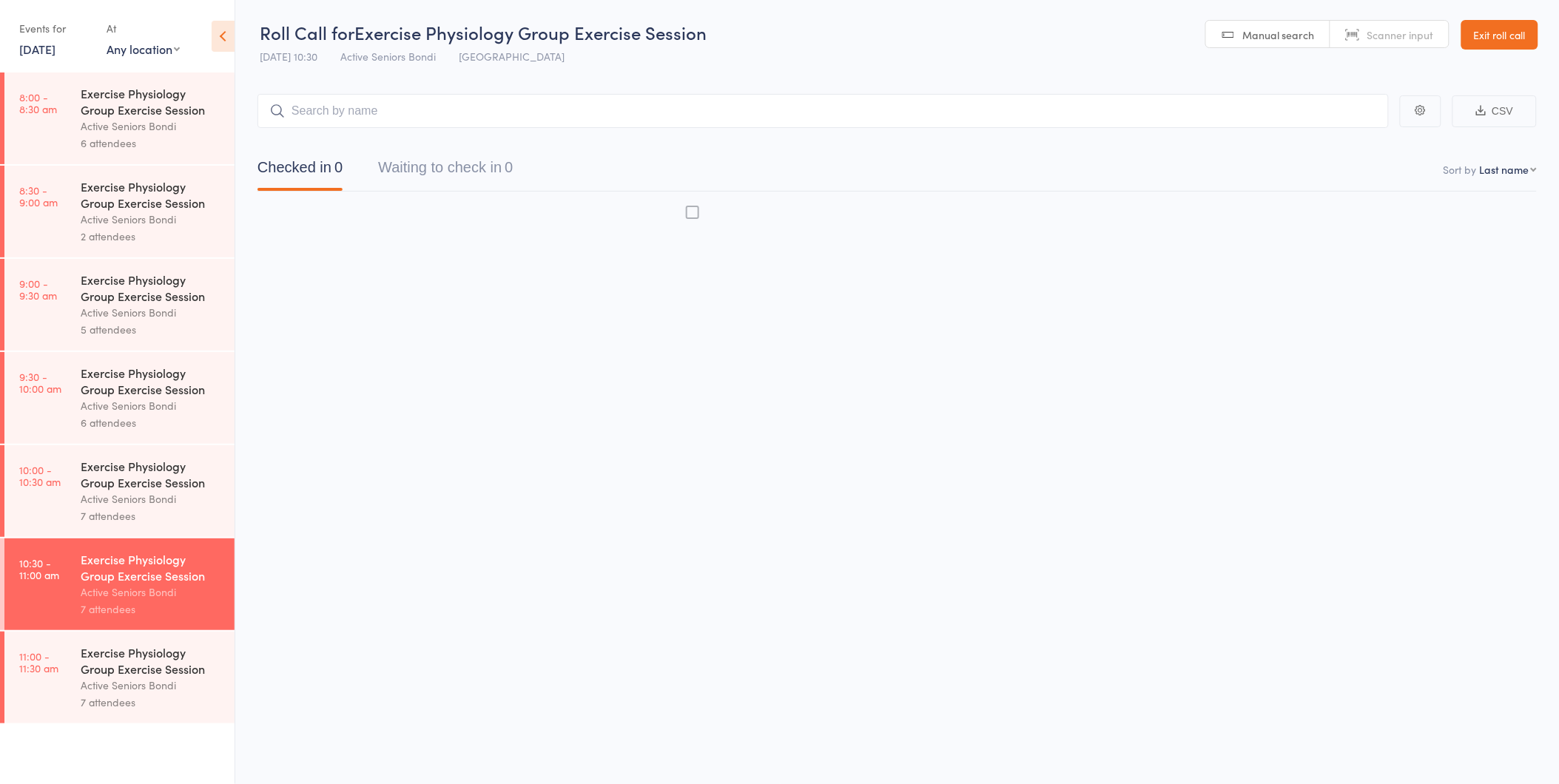
scroll to position [1, 0]
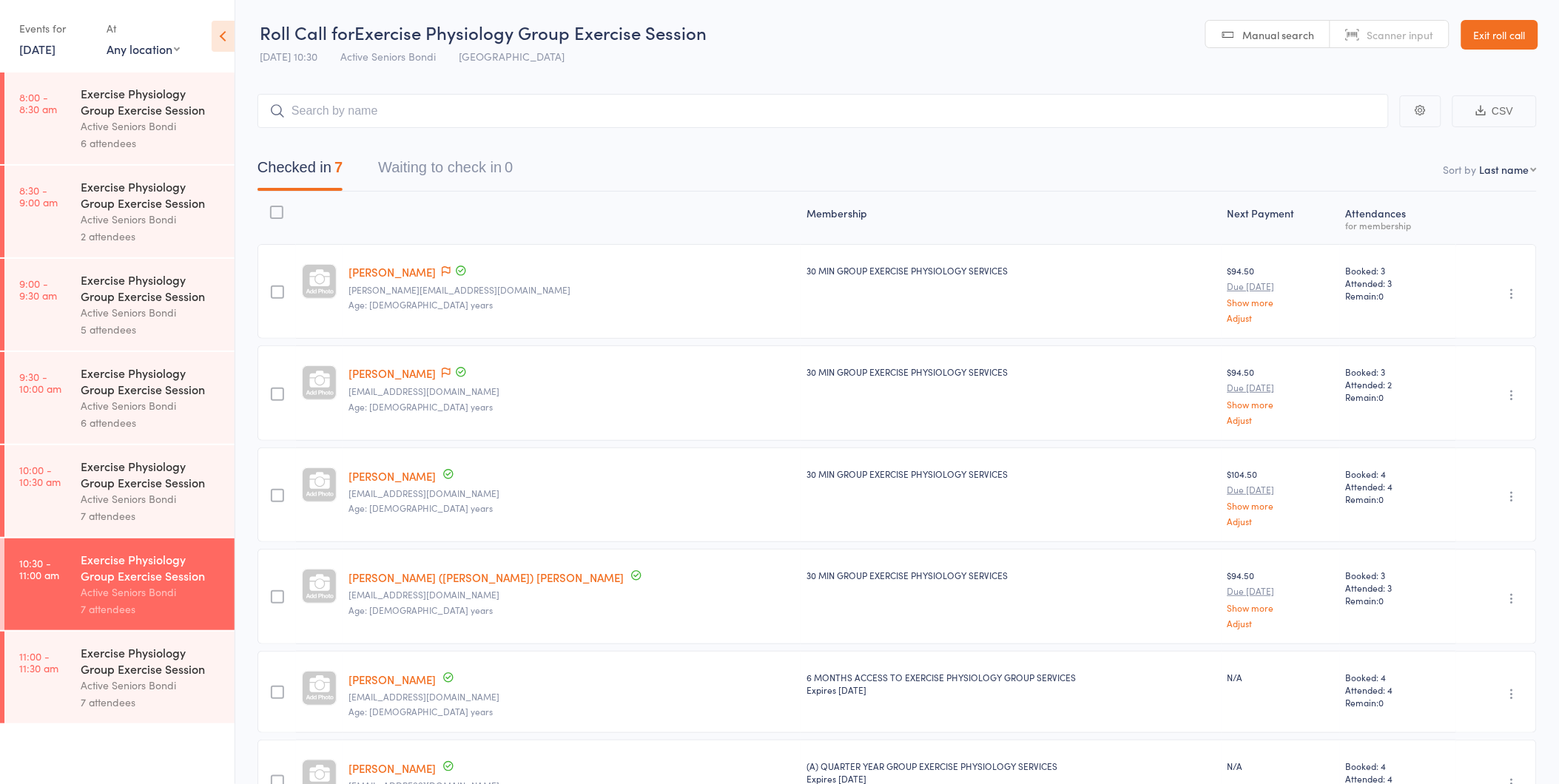
click at [474, 158] on button "Waiting to check in 0" at bounding box center [445, 171] width 134 height 39
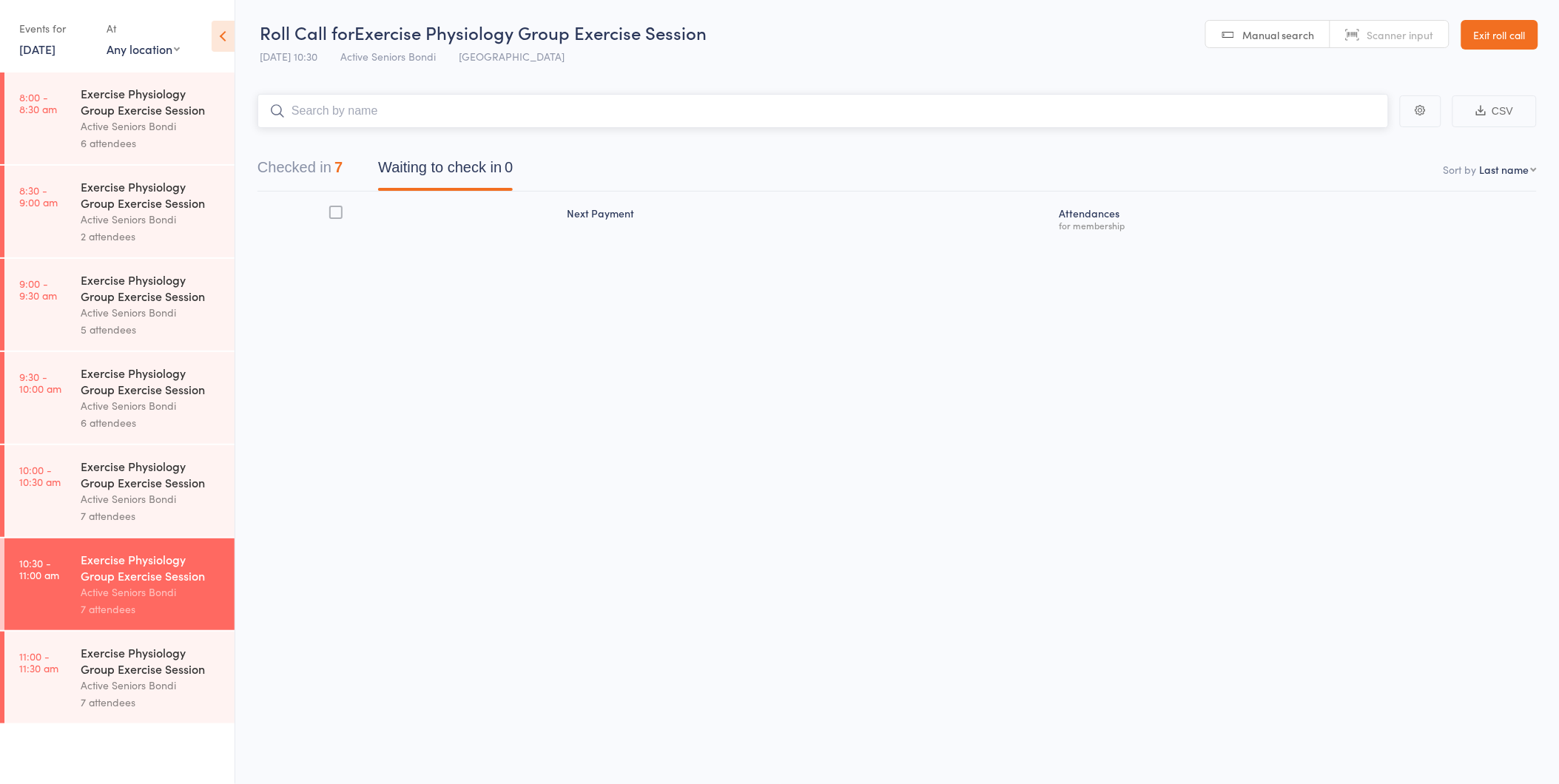
click at [337, 154] on button "Checked in 7" at bounding box center [299, 171] width 85 height 39
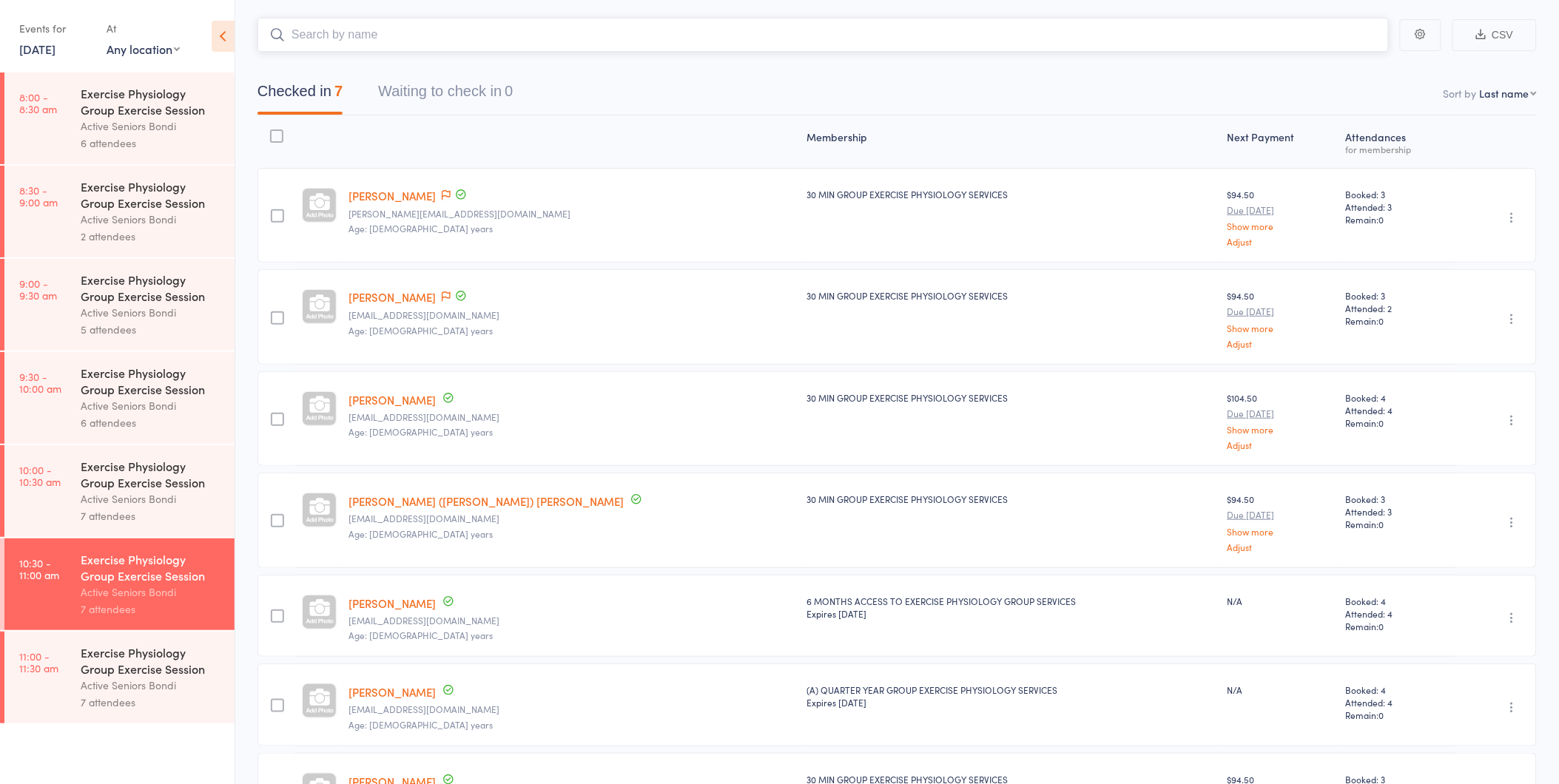
scroll to position [205, 0]
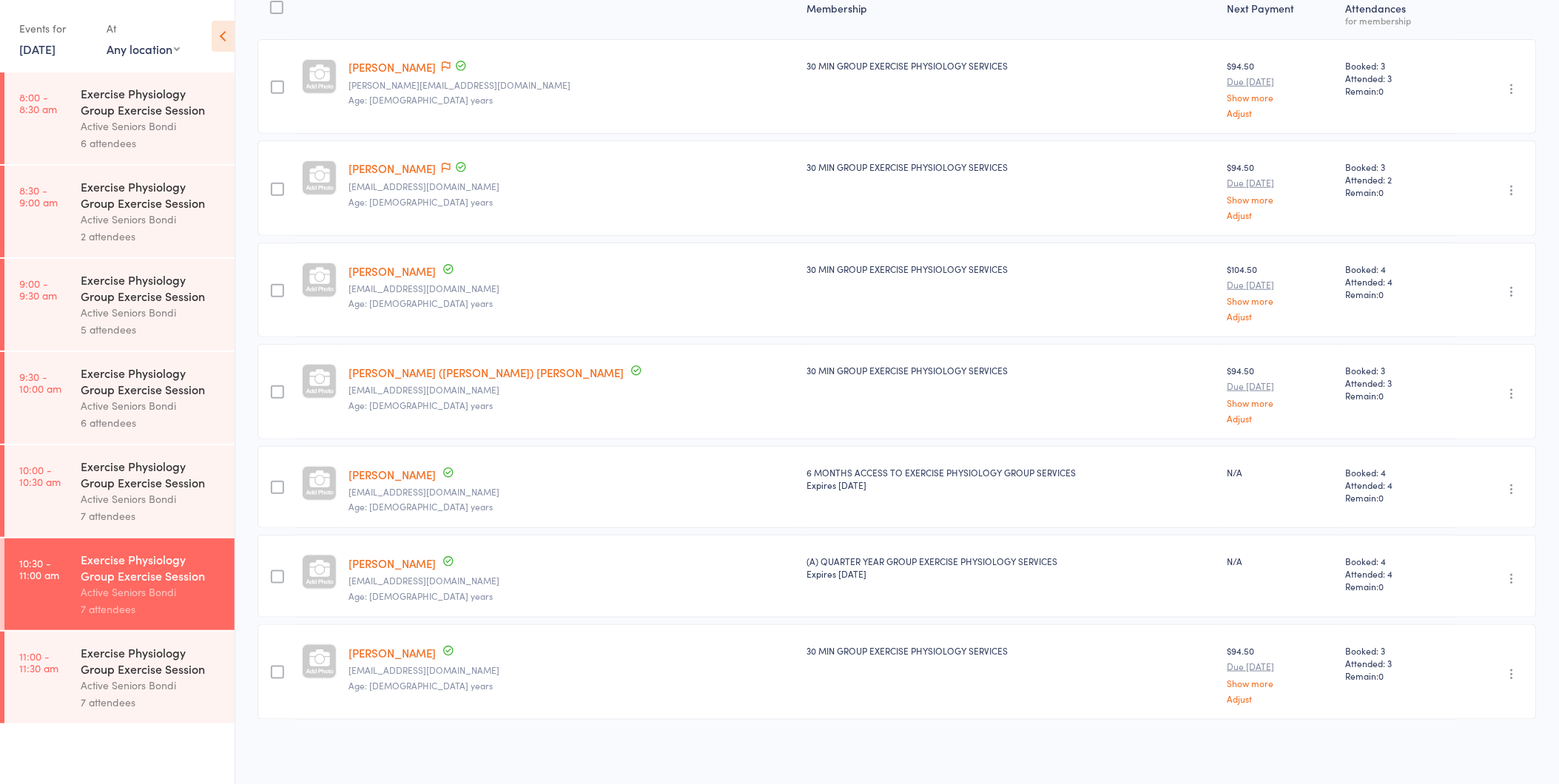
click at [182, 689] on div "Active Seniors Bondi" at bounding box center [151, 685] width 141 height 17
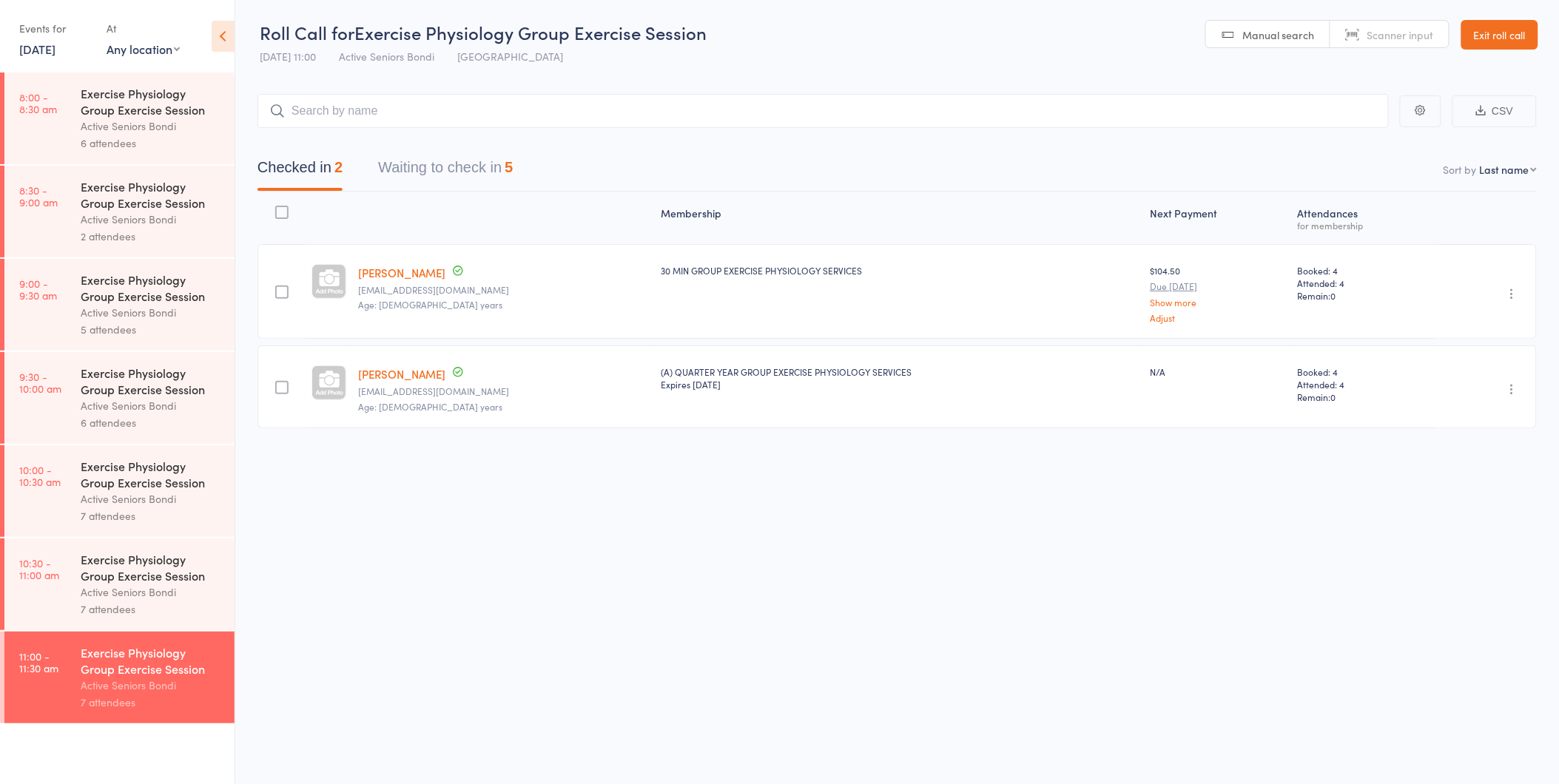
click at [435, 194] on div "Membership Next Payment Atten­dances for membership Jennifer Cornwall Up to dat…" at bounding box center [896, 313] width 1279 height 243
click at [419, 179] on button "Waiting to check in 5" at bounding box center [445, 171] width 134 height 39
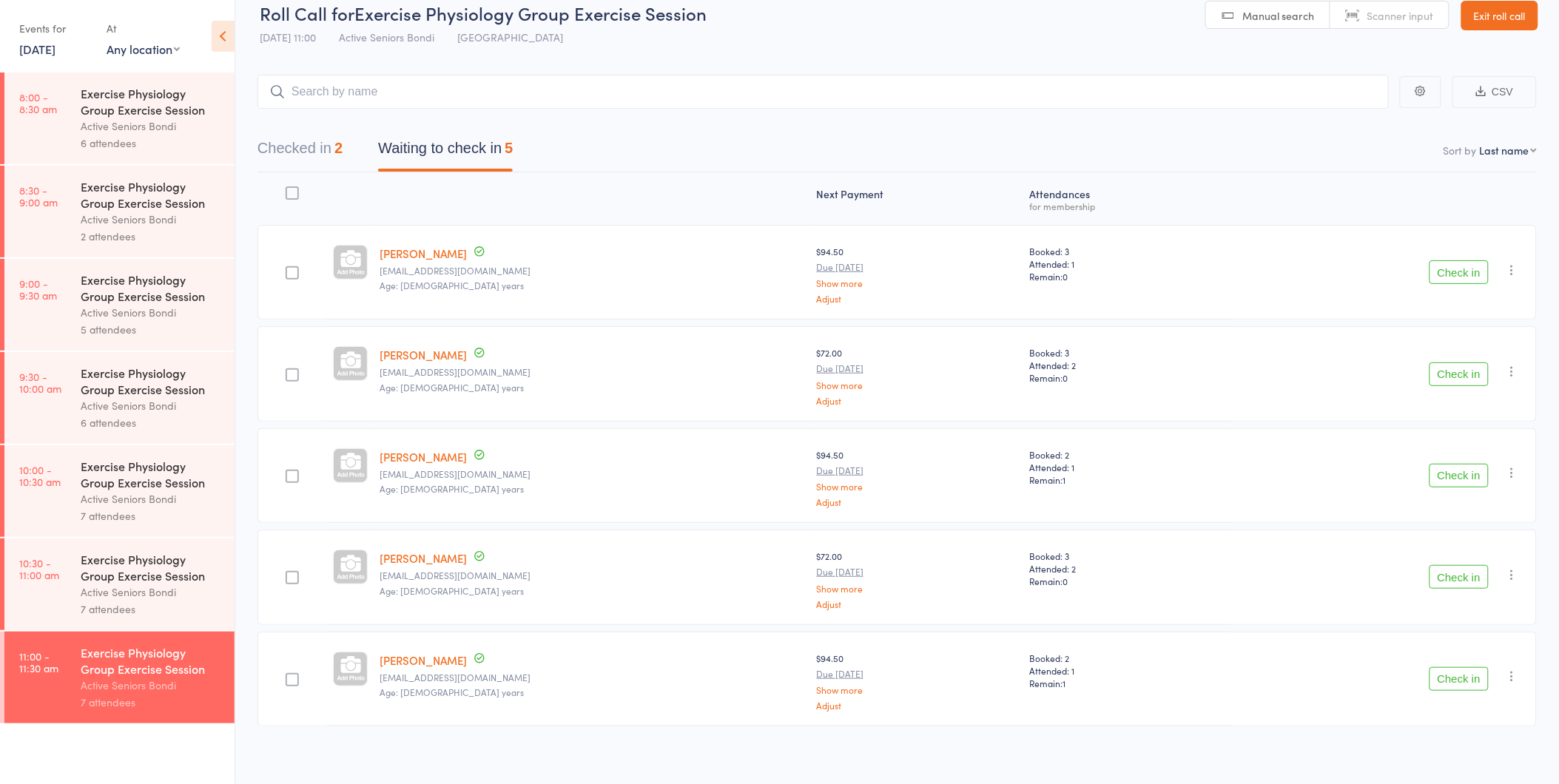
scroll to position [26, 0]
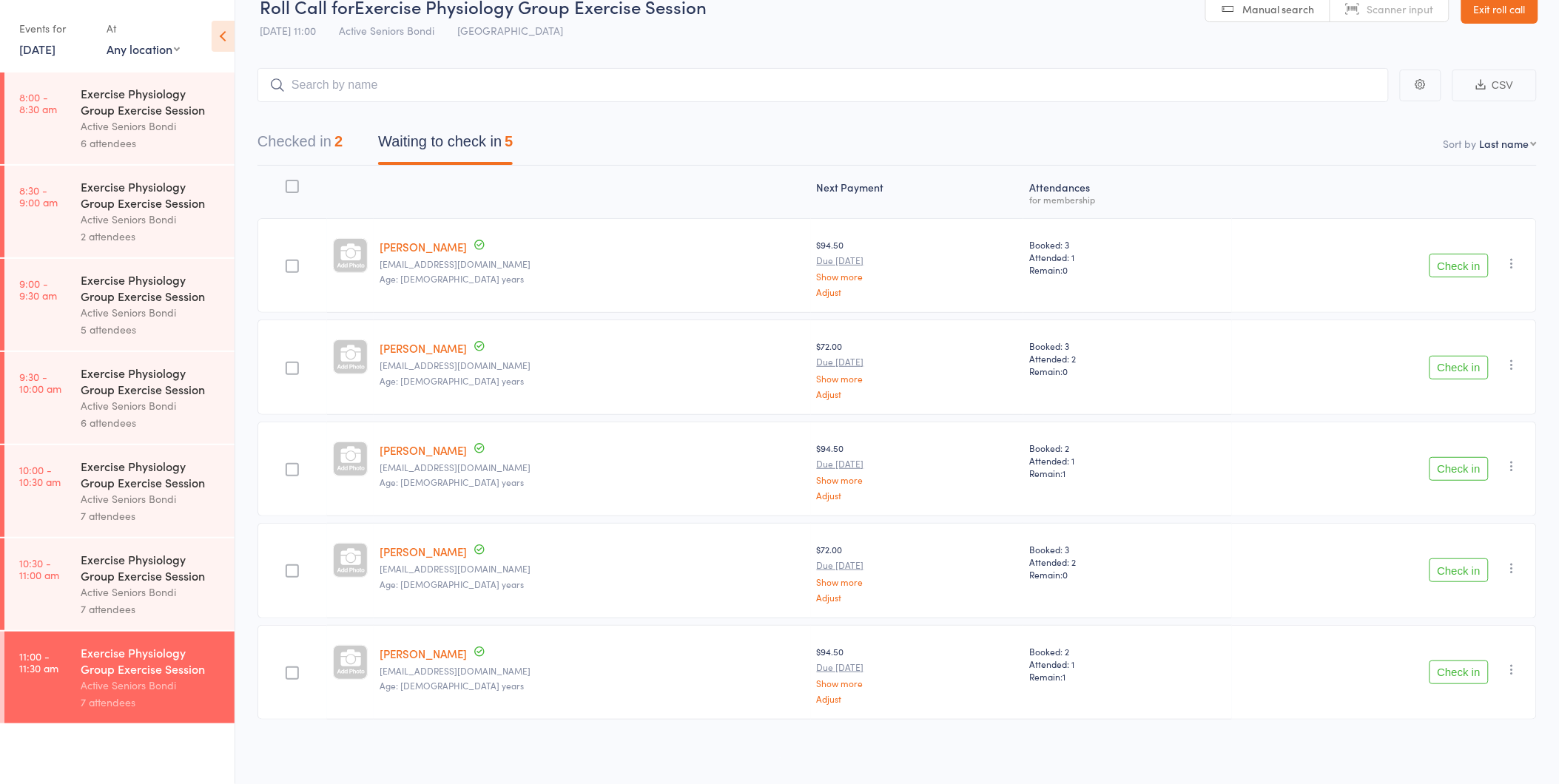
click at [287, 151] on button "Checked in 2" at bounding box center [299, 145] width 85 height 39
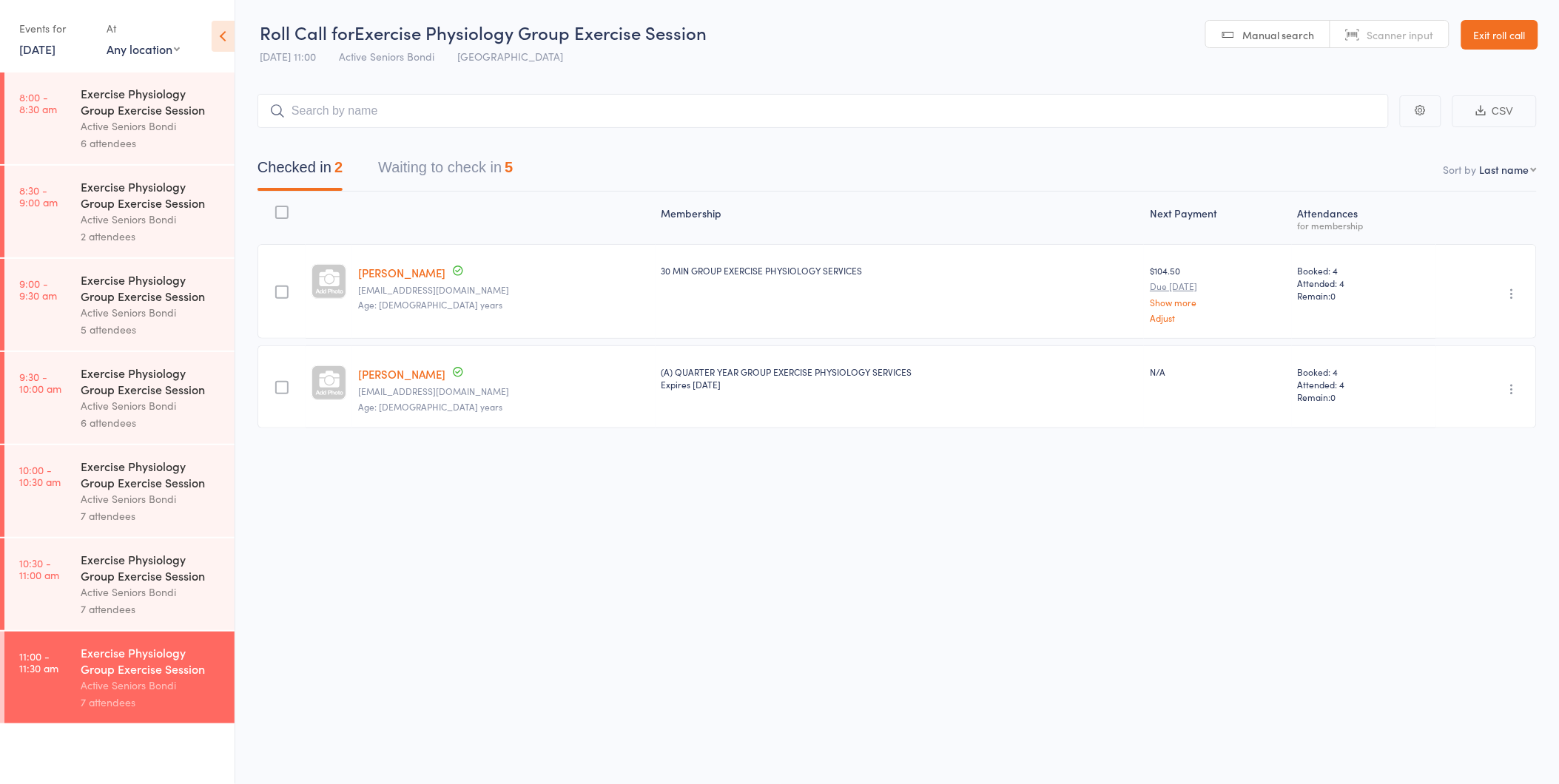
click at [488, 160] on button "Waiting to check in 5" at bounding box center [445, 171] width 134 height 39
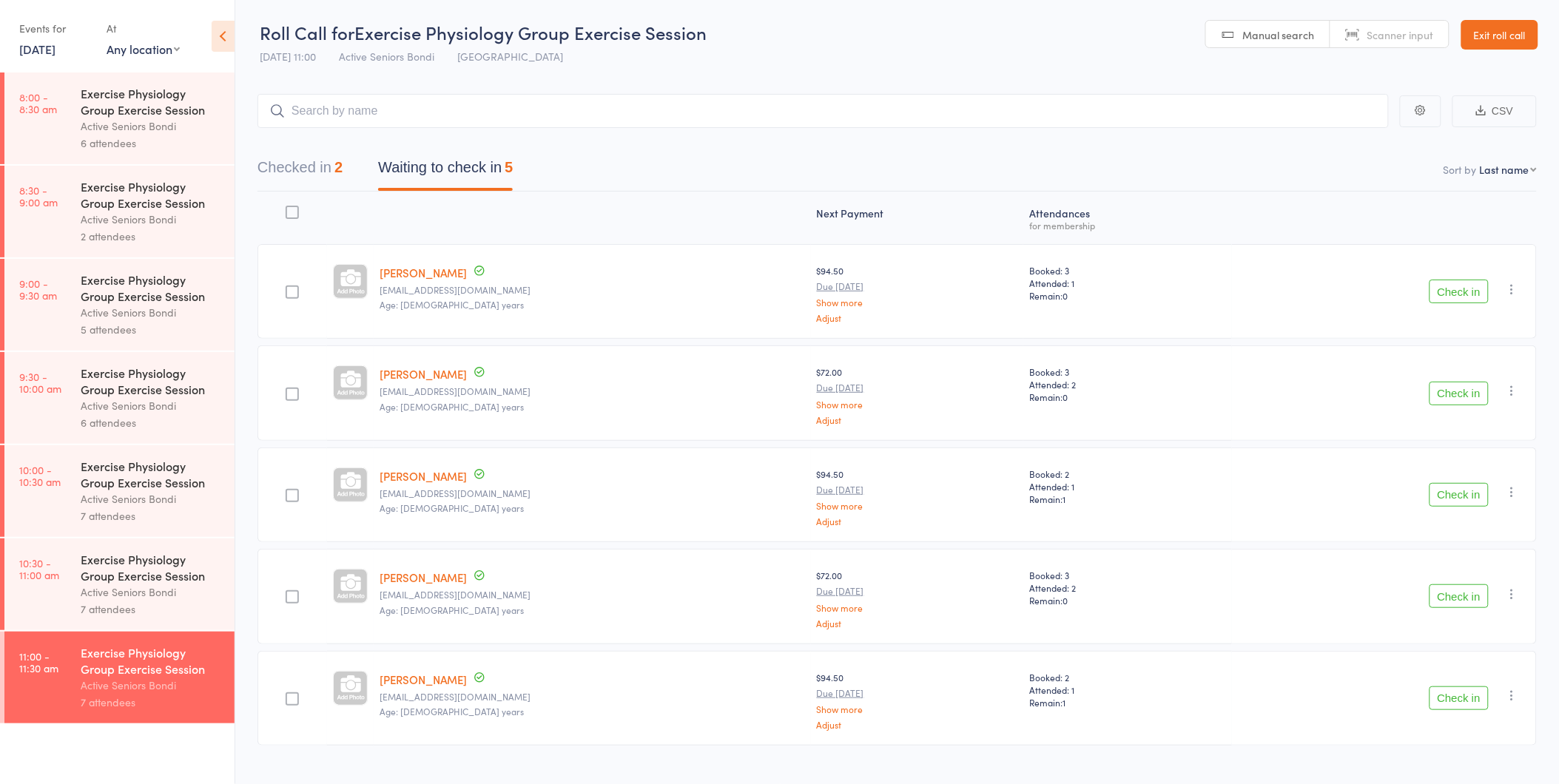
scroll to position [26, 0]
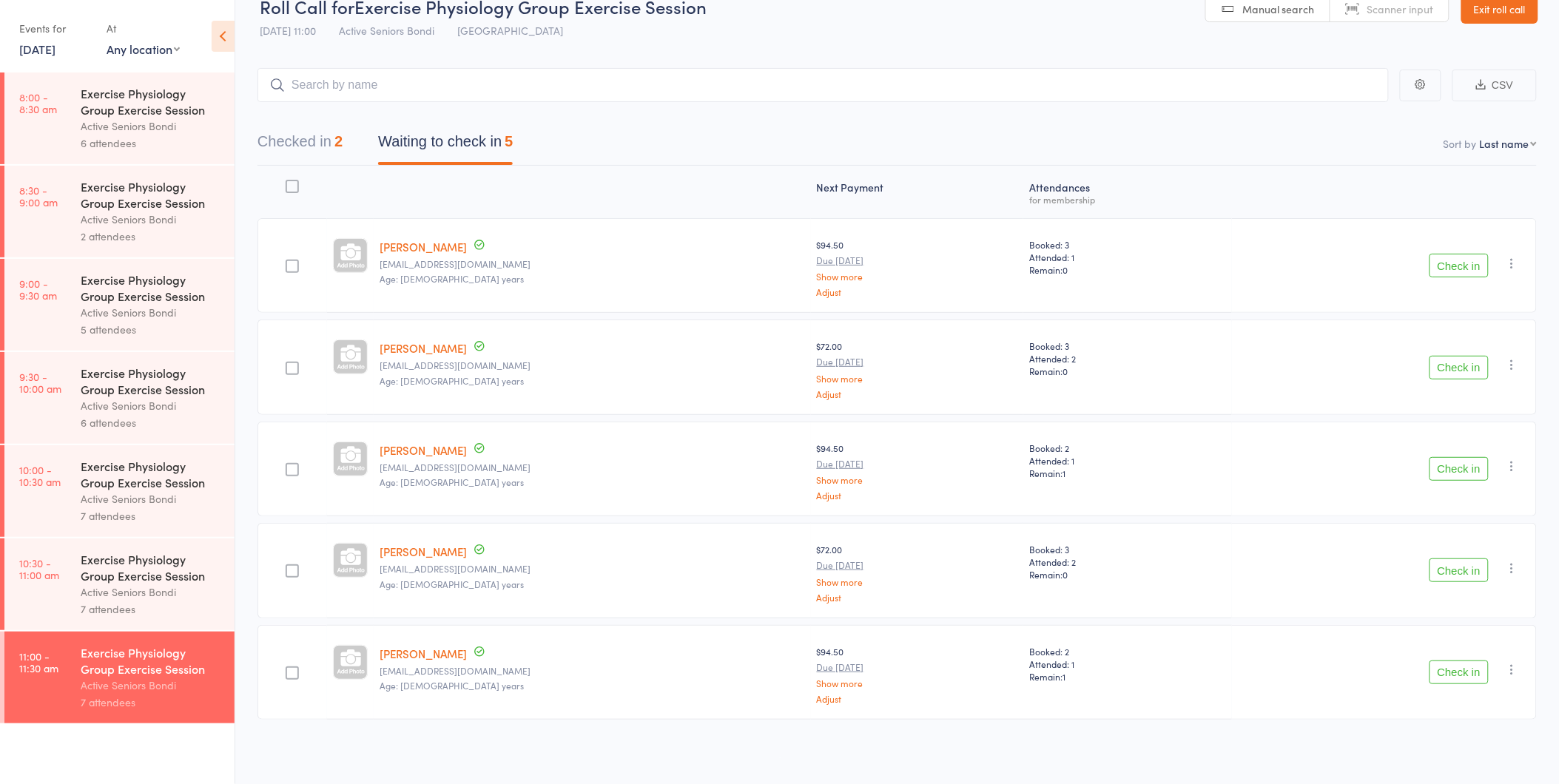
click at [1440, 464] on button "Check in" at bounding box center [1459, 469] width 59 height 24
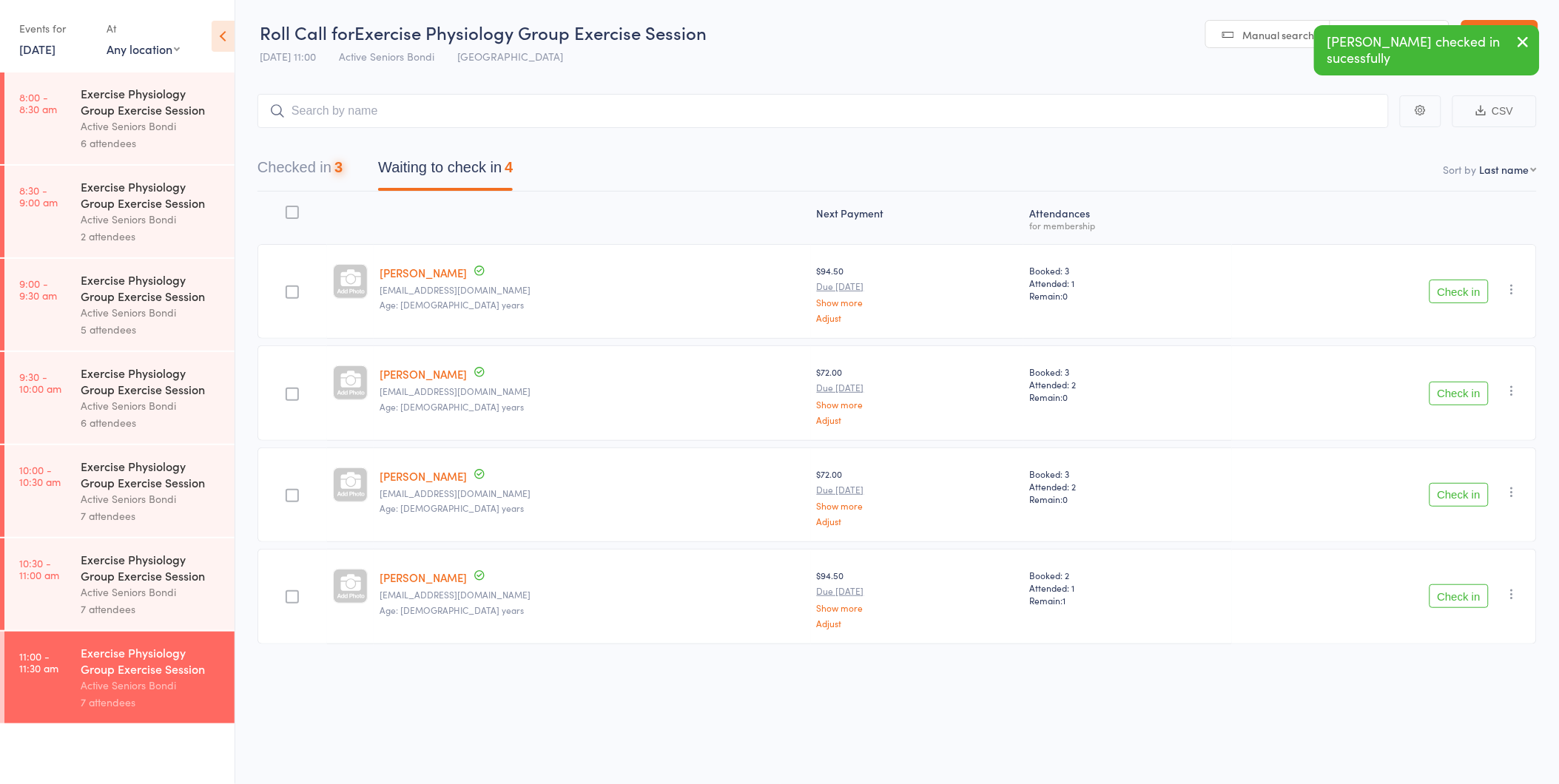
click at [299, 161] on button "Checked in 3" at bounding box center [299, 171] width 85 height 39
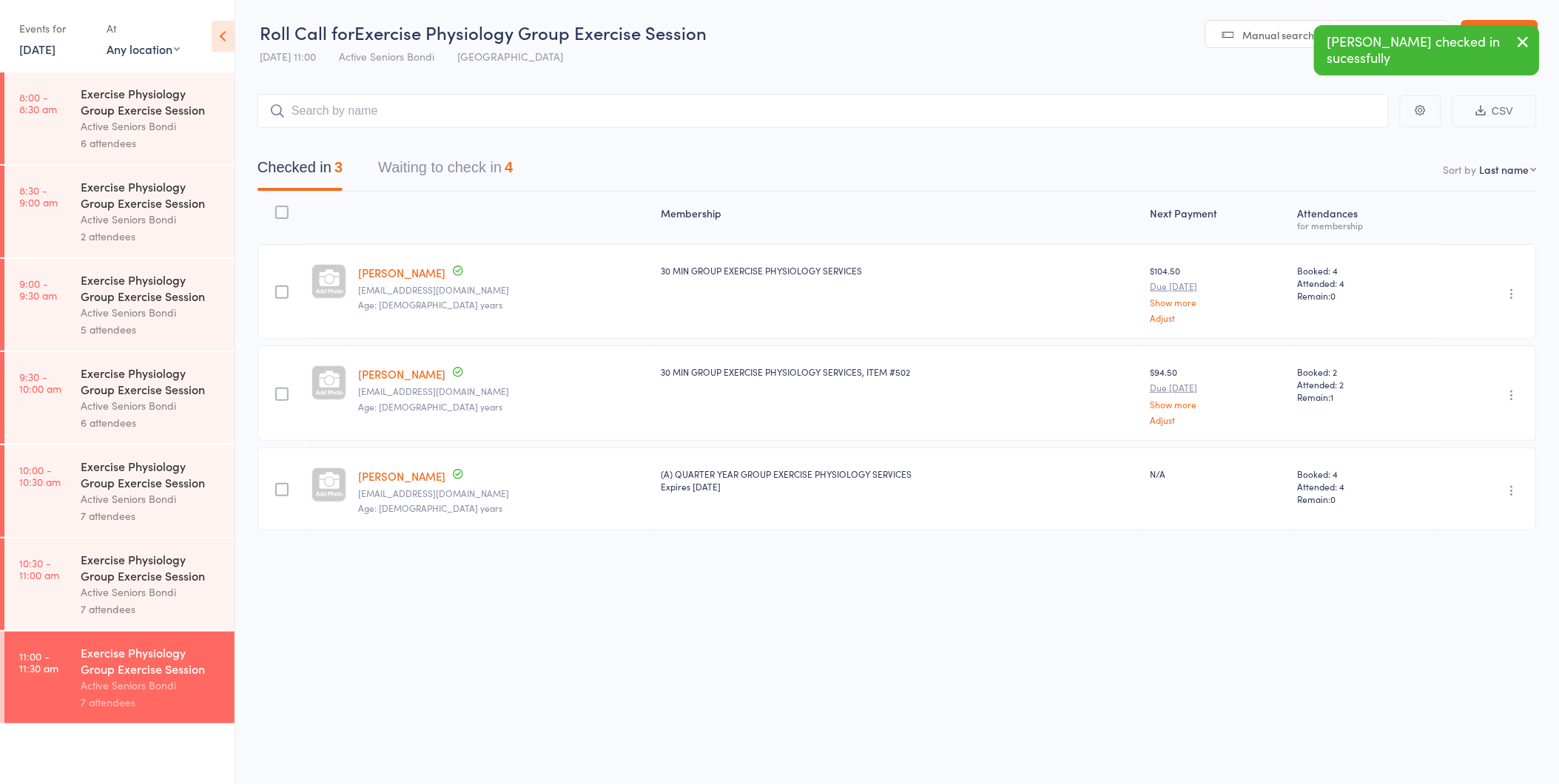
click at [394, 370] on link "[PERSON_NAME]" at bounding box center [402, 374] width 87 height 16
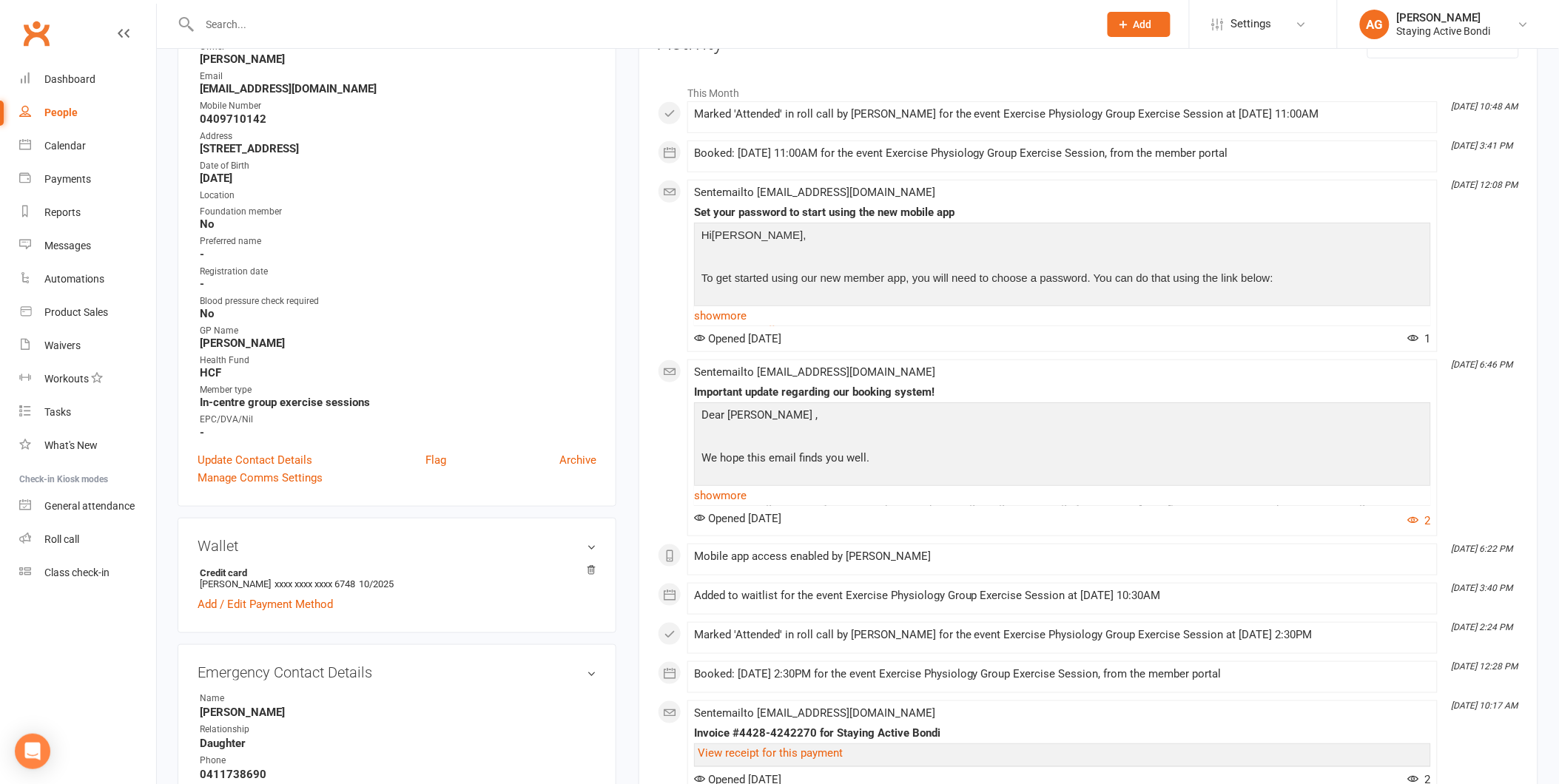
scroll to position [410, 0]
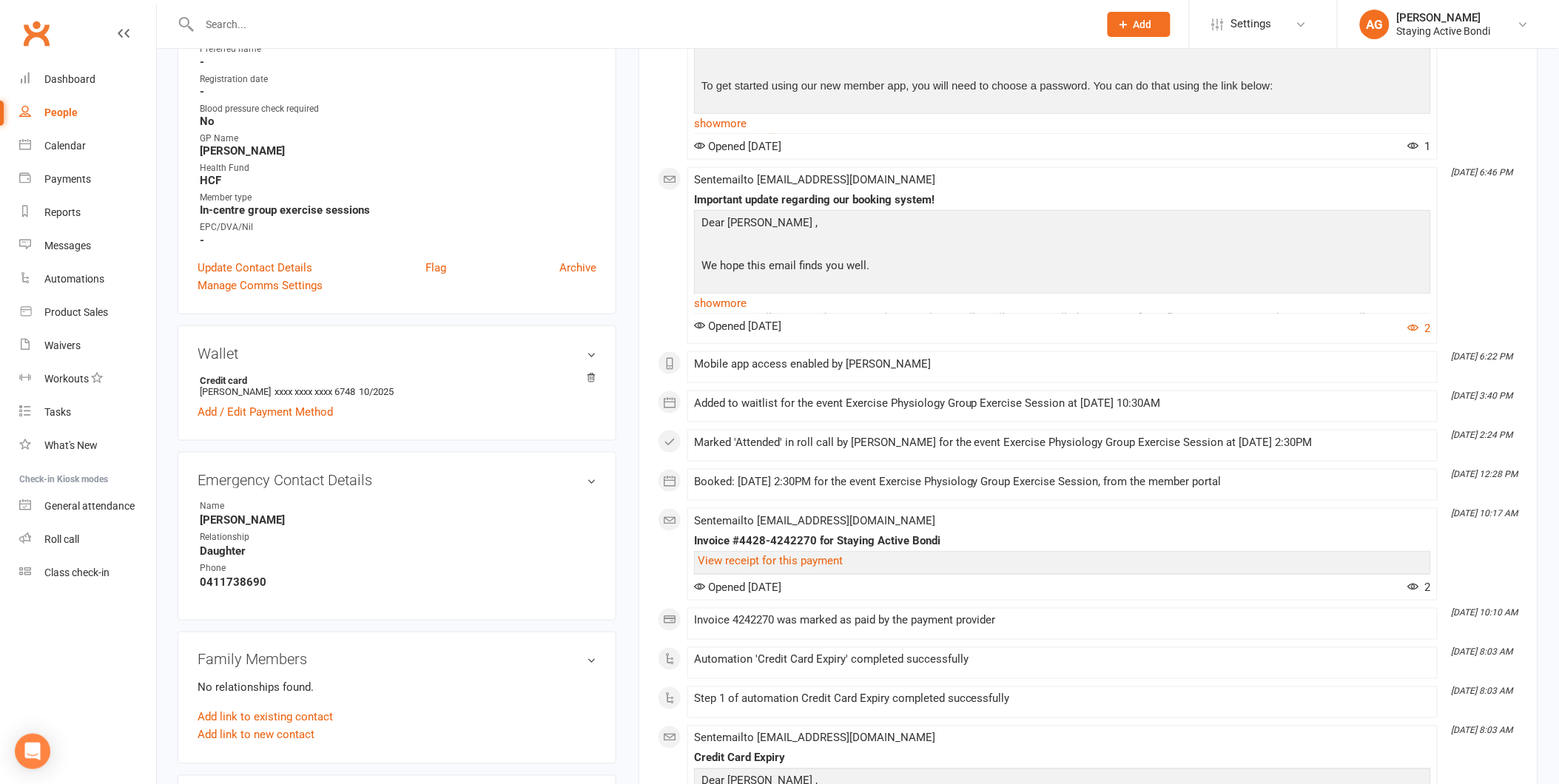
click at [592, 368] on div "Wallet Credit card [PERSON_NAME] xxxx xxxx xxxx 6748 10/2025 Add / Edit Payment…" at bounding box center [397, 384] width 439 height 116
click at [593, 375] on icon at bounding box center [591, 378] width 11 height 11
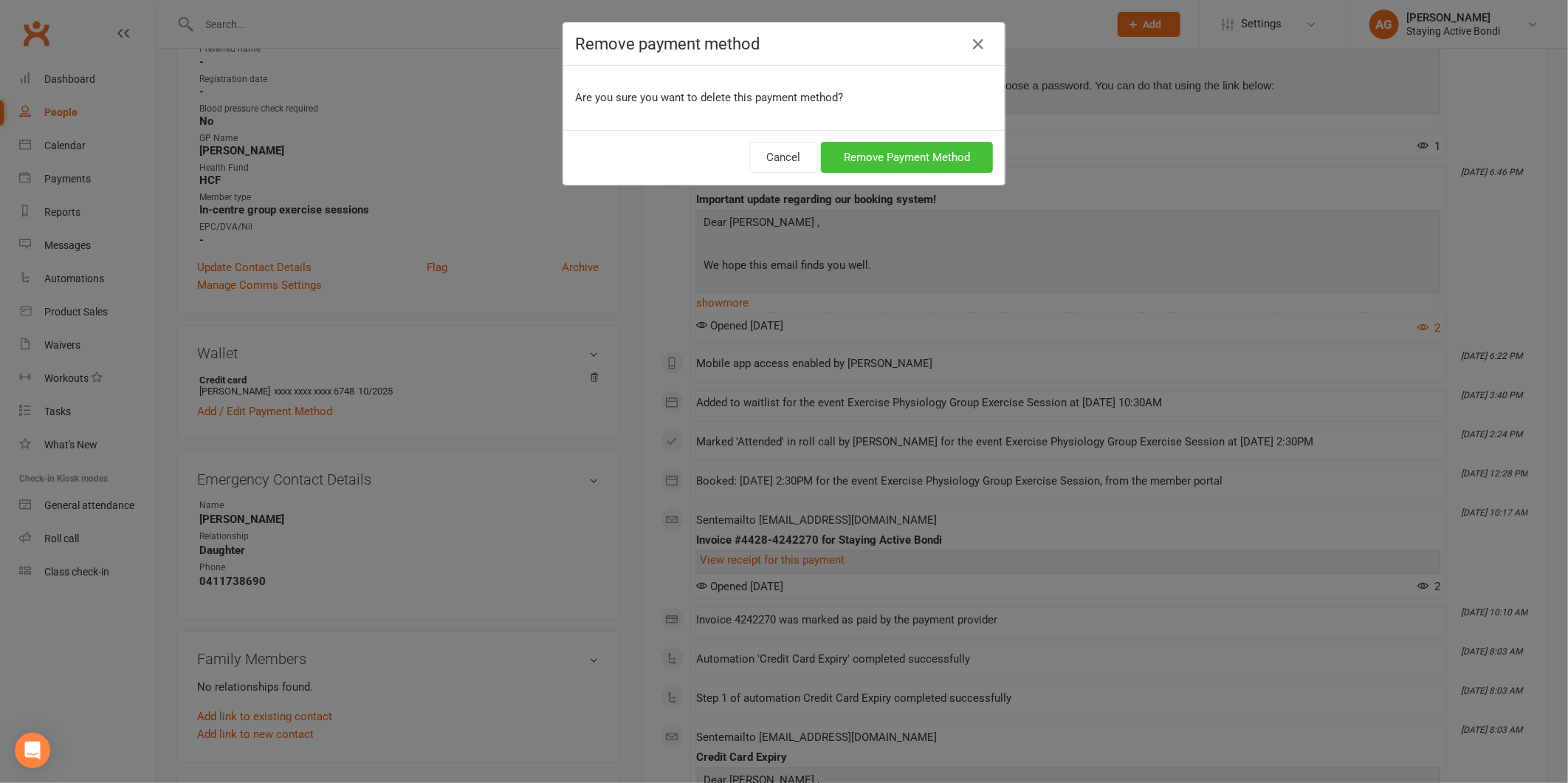
click at [882, 156] on button "Remove Payment Method" at bounding box center [907, 158] width 172 height 31
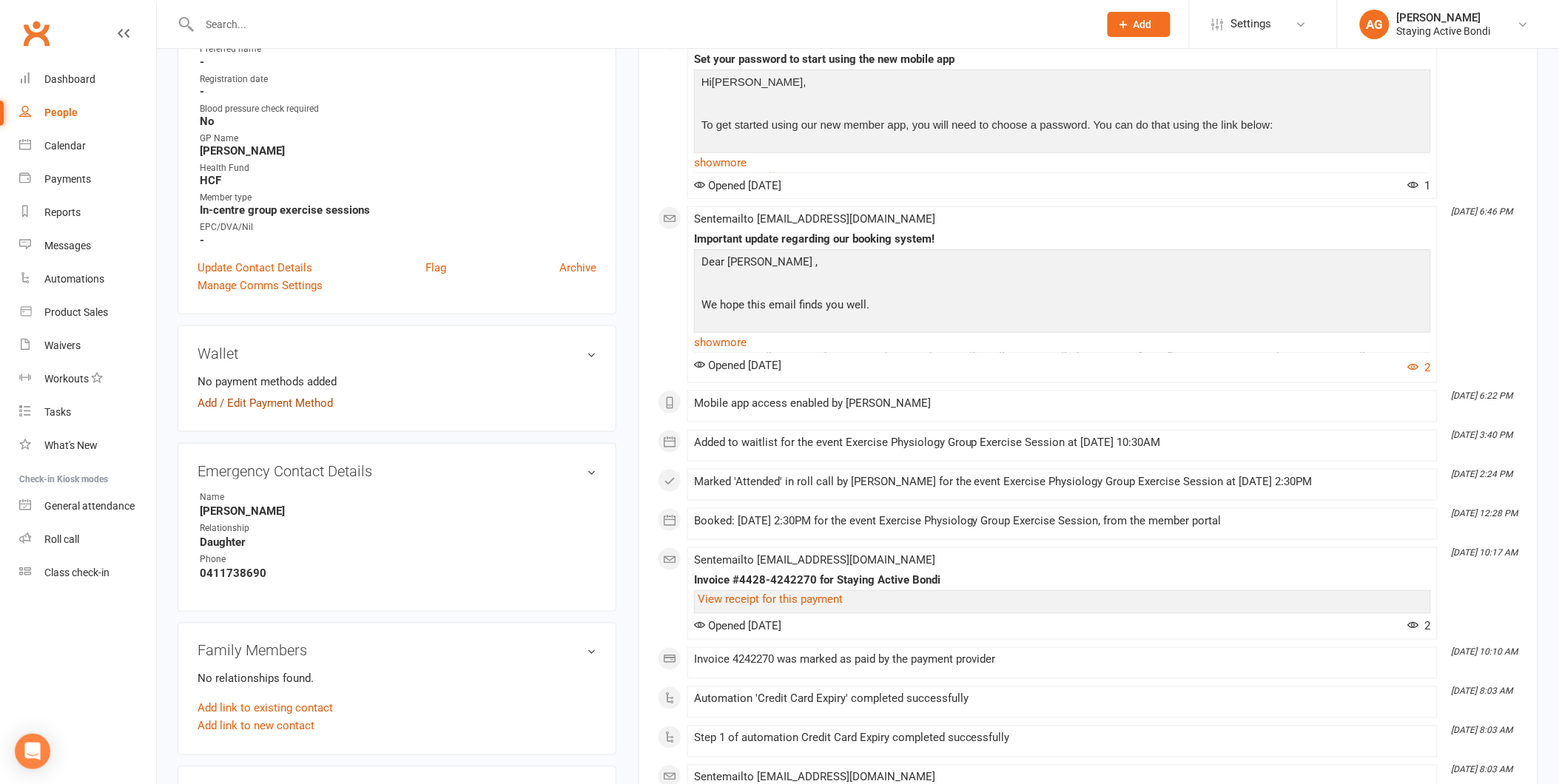
click at [250, 400] on link "Add / Edit Payment Method" at bounding box center [265, 403] width 135 height 18
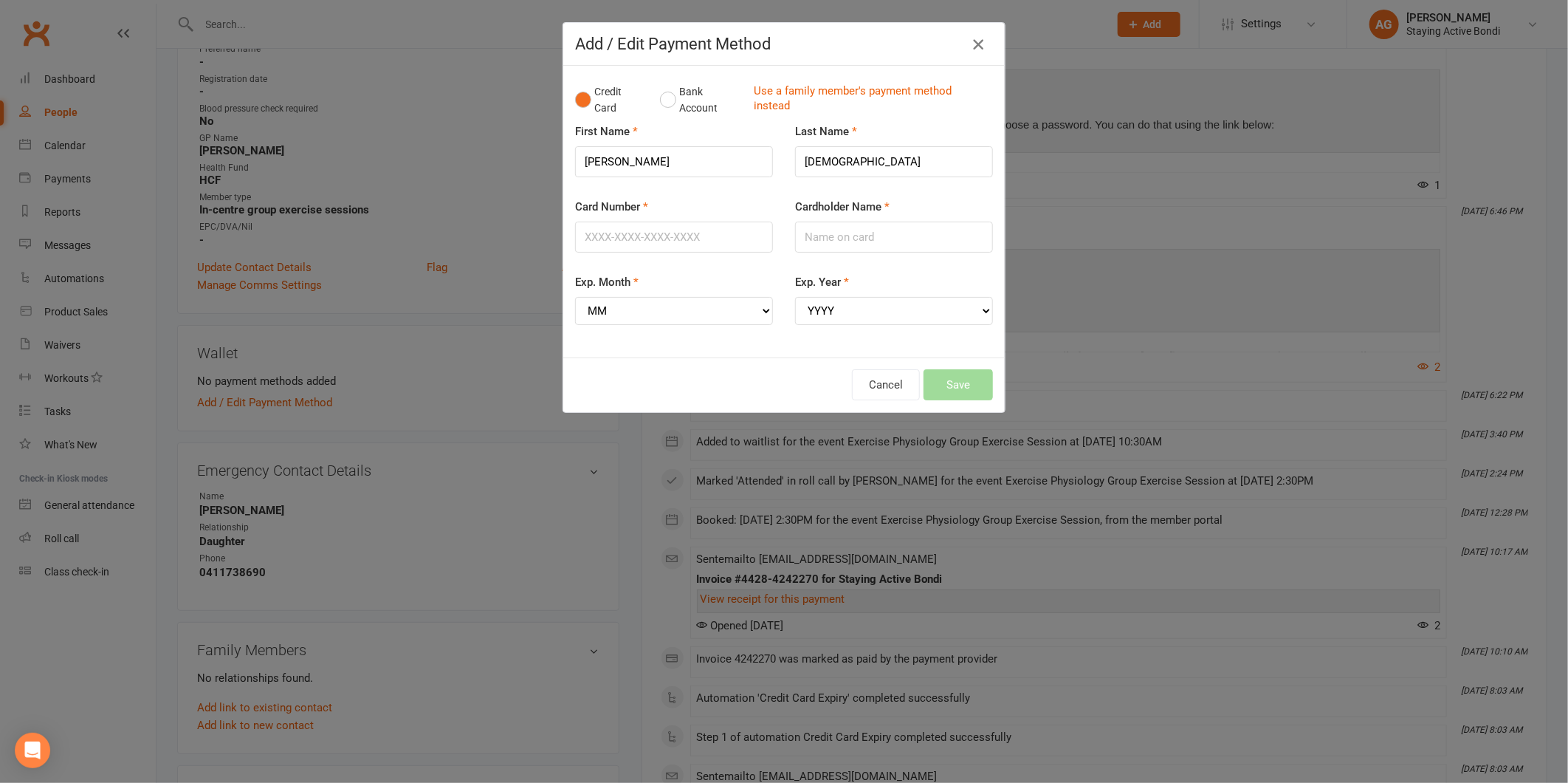
click at [962, 53] on div "Add / Edit Payment Method" at bounding box center [784, 44] width 442 height 43
click at [705, 239] on input "Card Number" at bounding box center [674, 237] width 198 height 31
type input "4622391132636849"
click at [976, 244] on input "Cardholder Name" at bounding box center [894, 237] width 198 height 31
type input "[PERSON_NAME]"
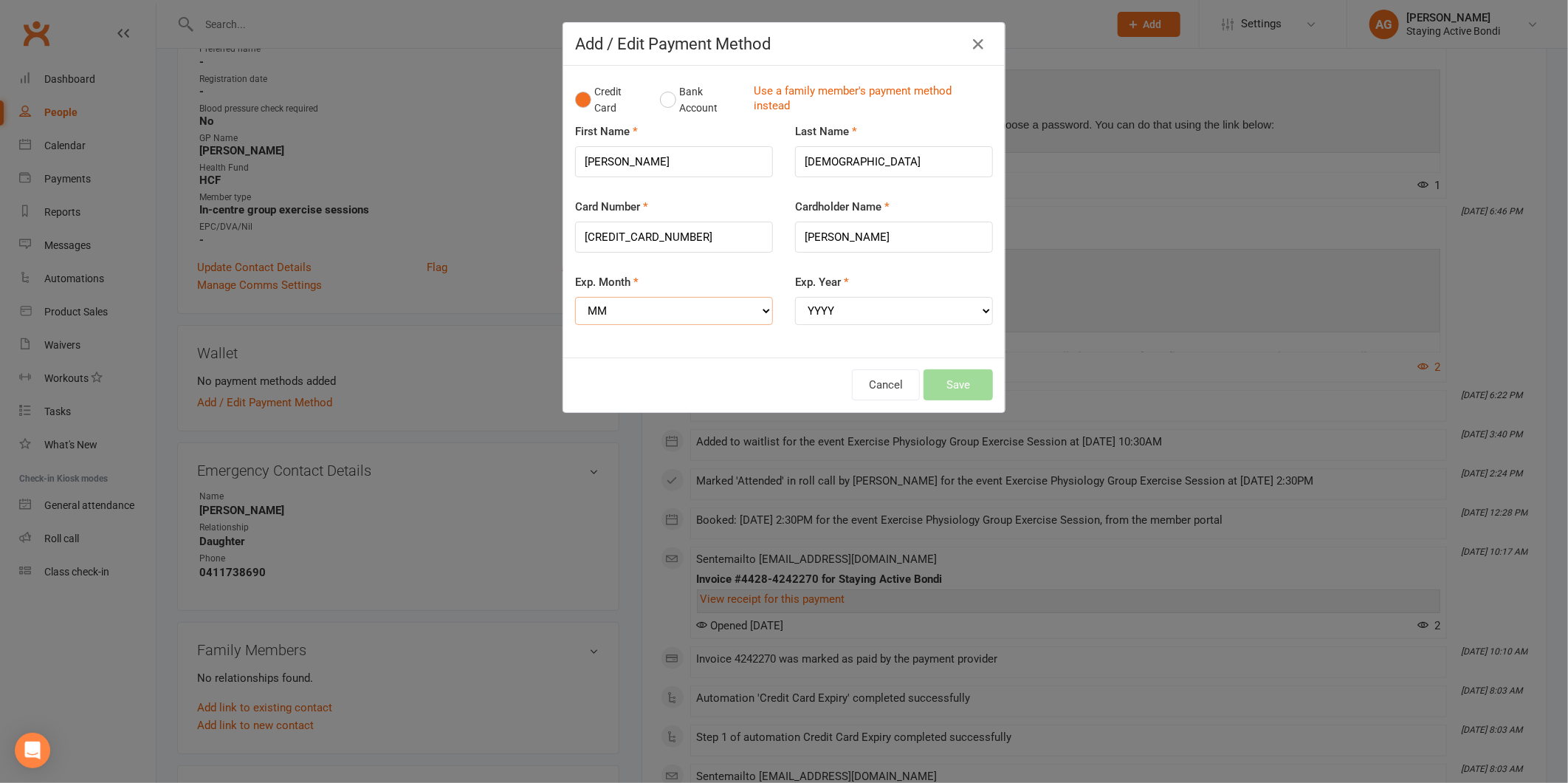
click at [711, 311] on select "MM 01 02 03 04 05 06 07 08 09 10 11 12" at bounding box center [674, 311] width 198 height 28
select select "09"
click at [575, 297] on select "MM 01 02 03 04 05 06 07 08 09 10 11 12" at bounding box center [674, 311] width 198 height 28
click at [894, 316] on select "YYYY 2025 2026 2027 2028 2029 2030 2031 2032 2033 2034" at bounding box center [894, 311] width 198 height 28
select select "2029"
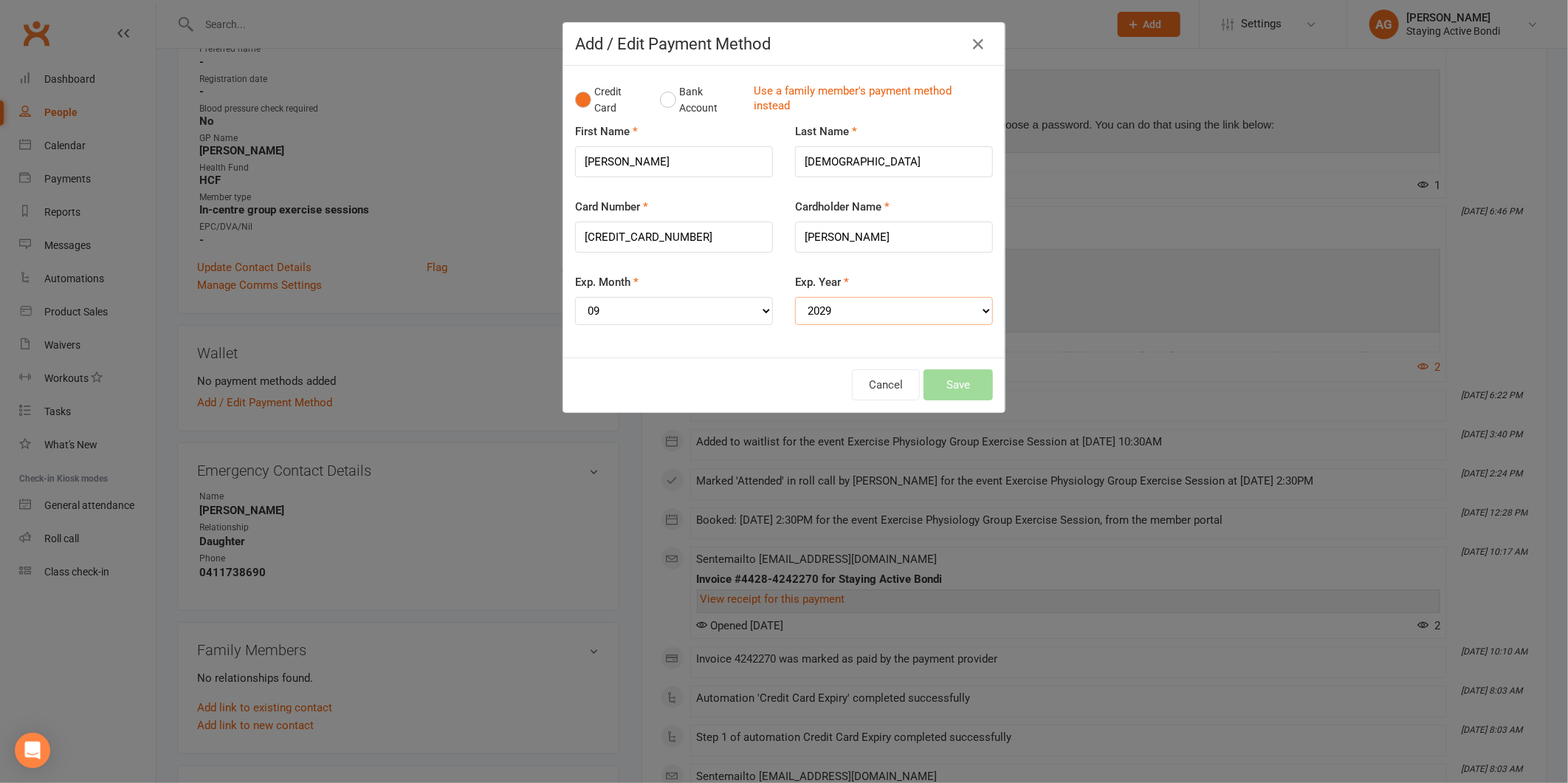
click at [795, 297] on select "YYYY 2025 2026 2027 2028 2029 2030 2031 2032 2033 2034" at bounding box center [894, 311] width 198 height 28
click at [961, 378] on button "Save" at bounding box center [958, 385] width 70 height 31
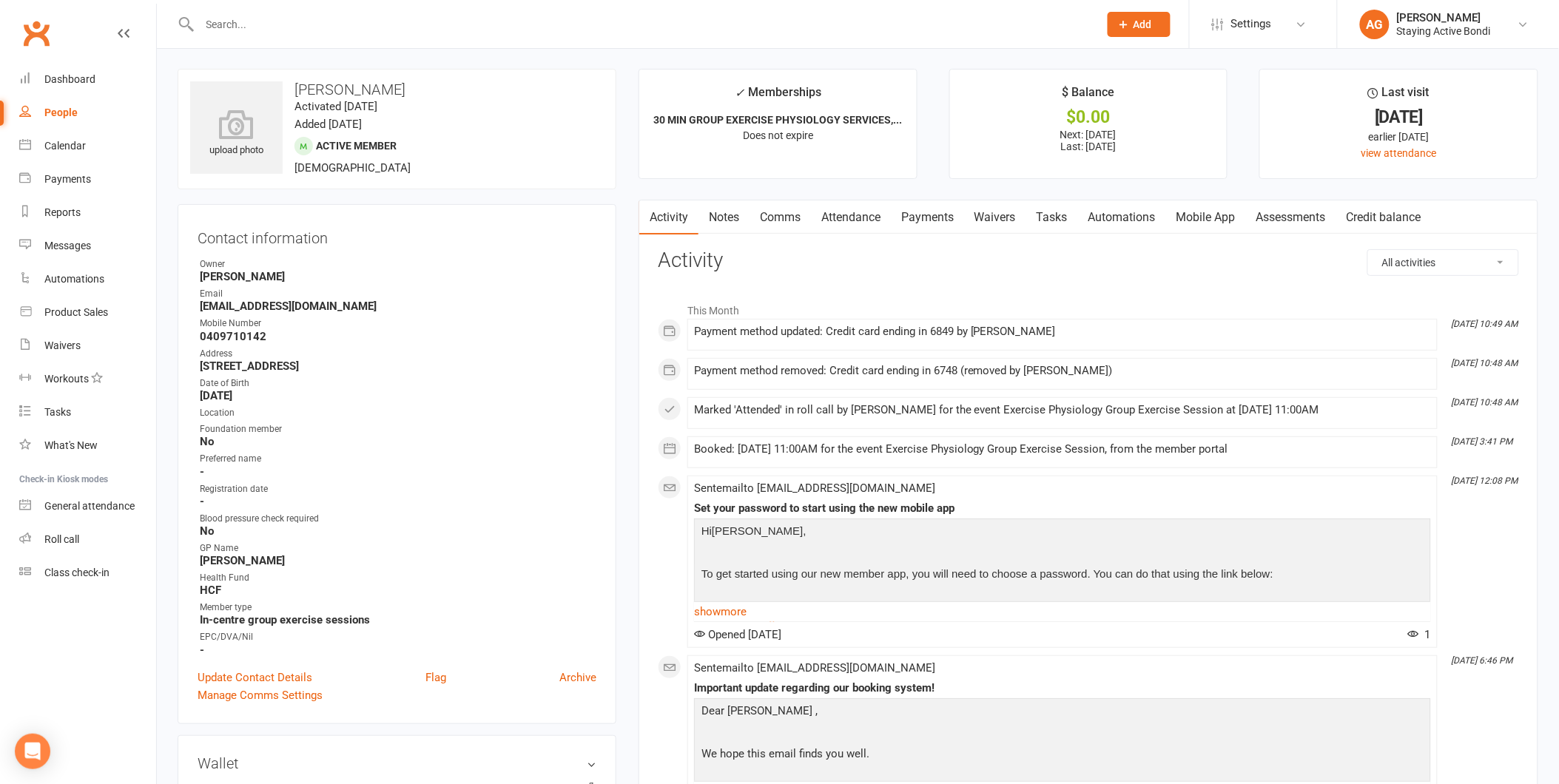
scroll to position [0, 0]
click at [84, 542] on link "Roll call" at bounding box center [87, 540] width 136 height 33
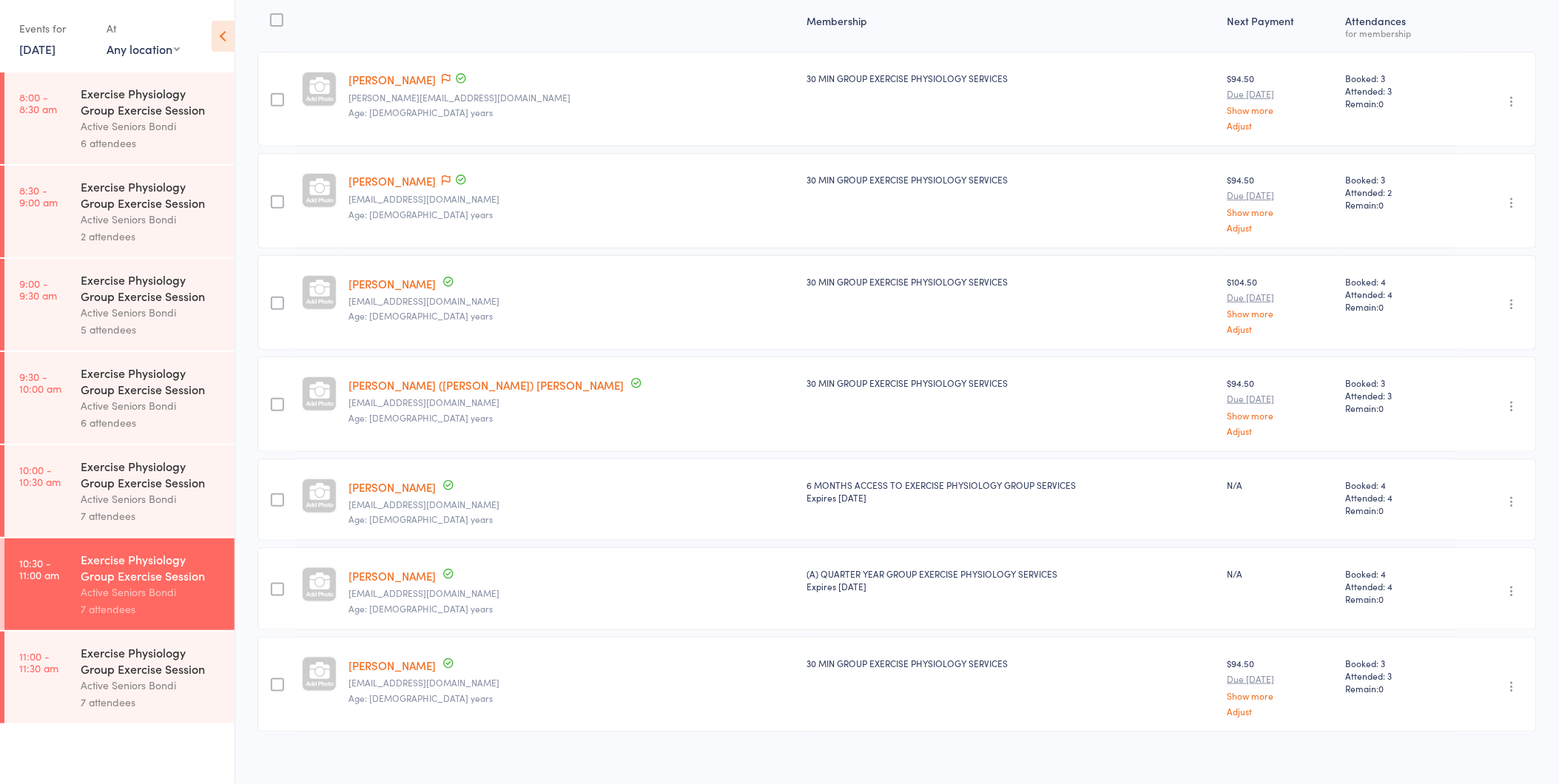
scroll to position [205, 0]
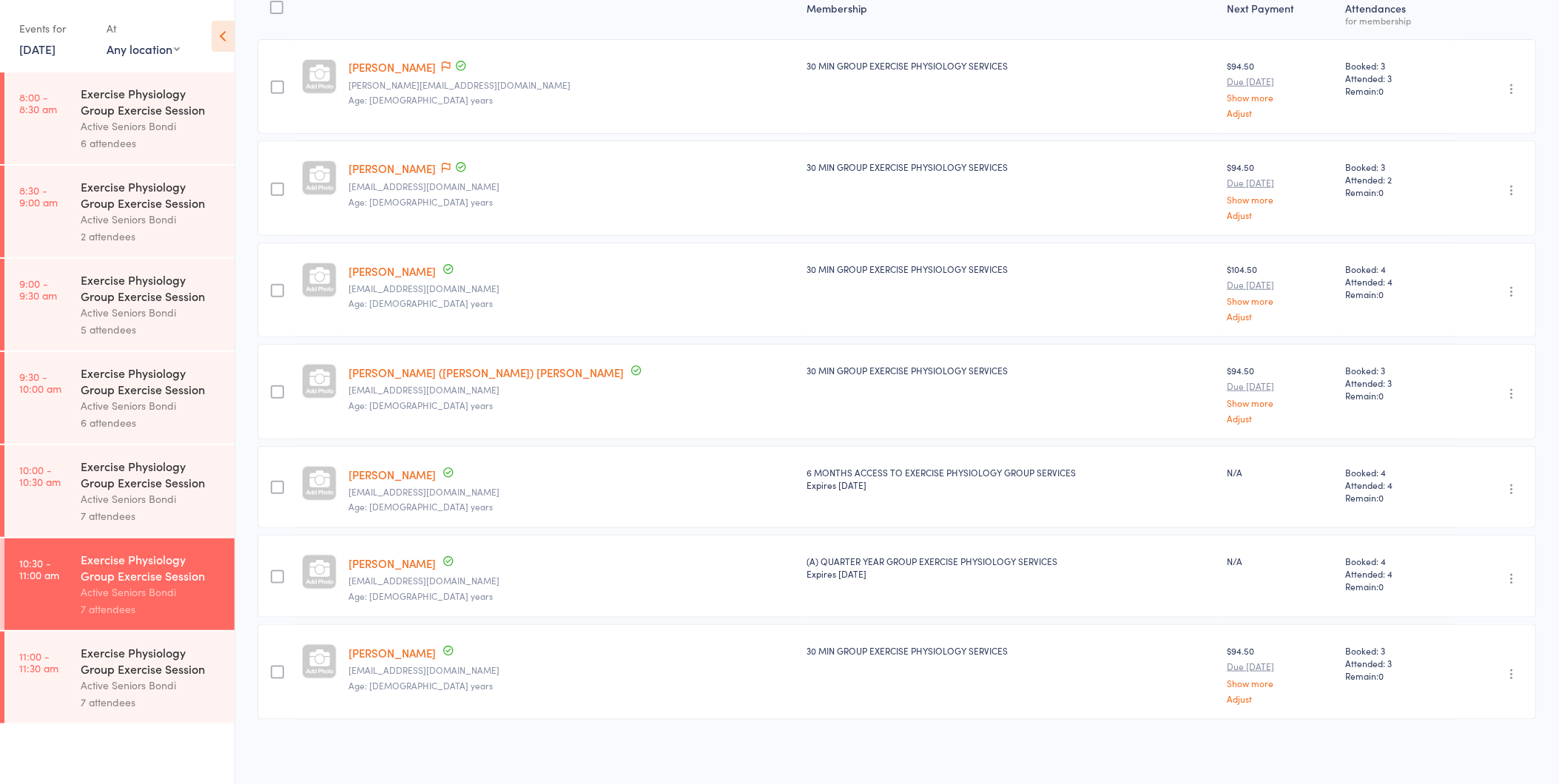
click at [187, 663] on div "Exercise Physiology Group Exercise Session" at bounding box center [151, 659] width 141 height 32
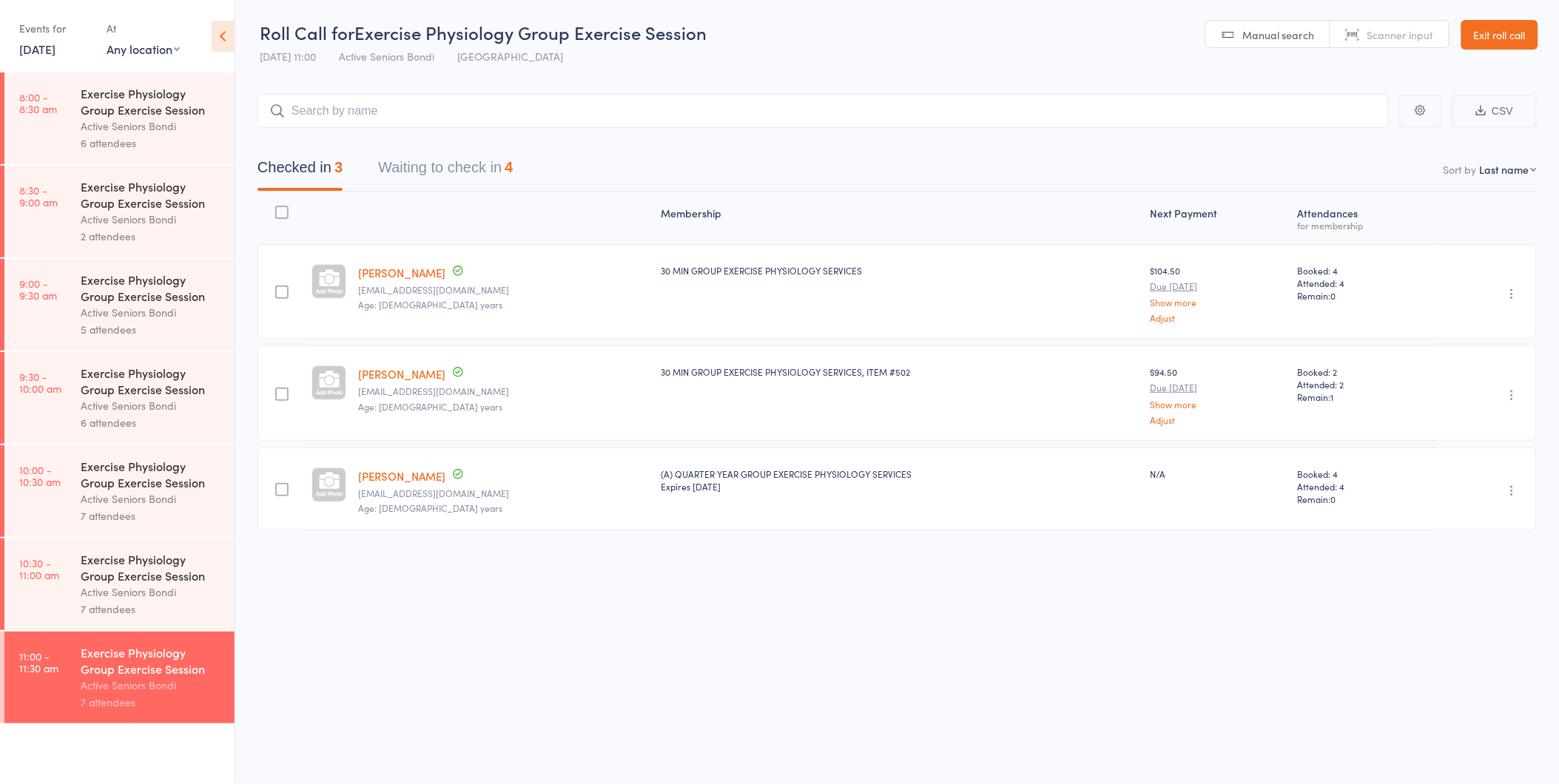
click at [518, 133] on div "Checked in 3 Waiting to check in 4" at bounding box center [896, 159] width 1279 height 64
click at [505, 174] on button "Waiting to check in 4" at bounding box center [445, 171] width 134 height 39
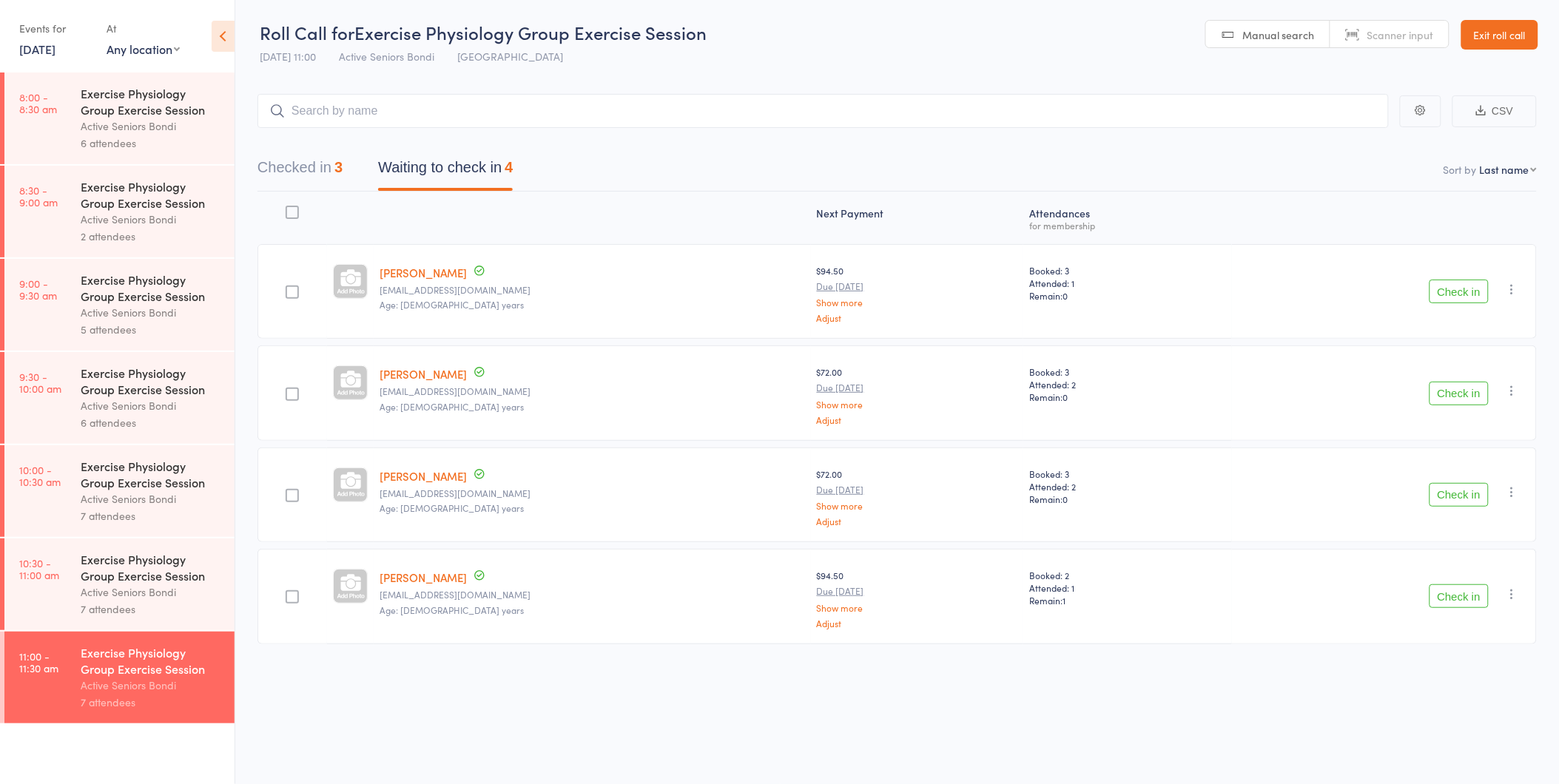
click at [1443, 389] on button "Check in" at bounding box center [1459, 393] width 59 height 24
click at [313, 157] on button "Checked in 4" at bounding box center [299, 171] width 85 height 39
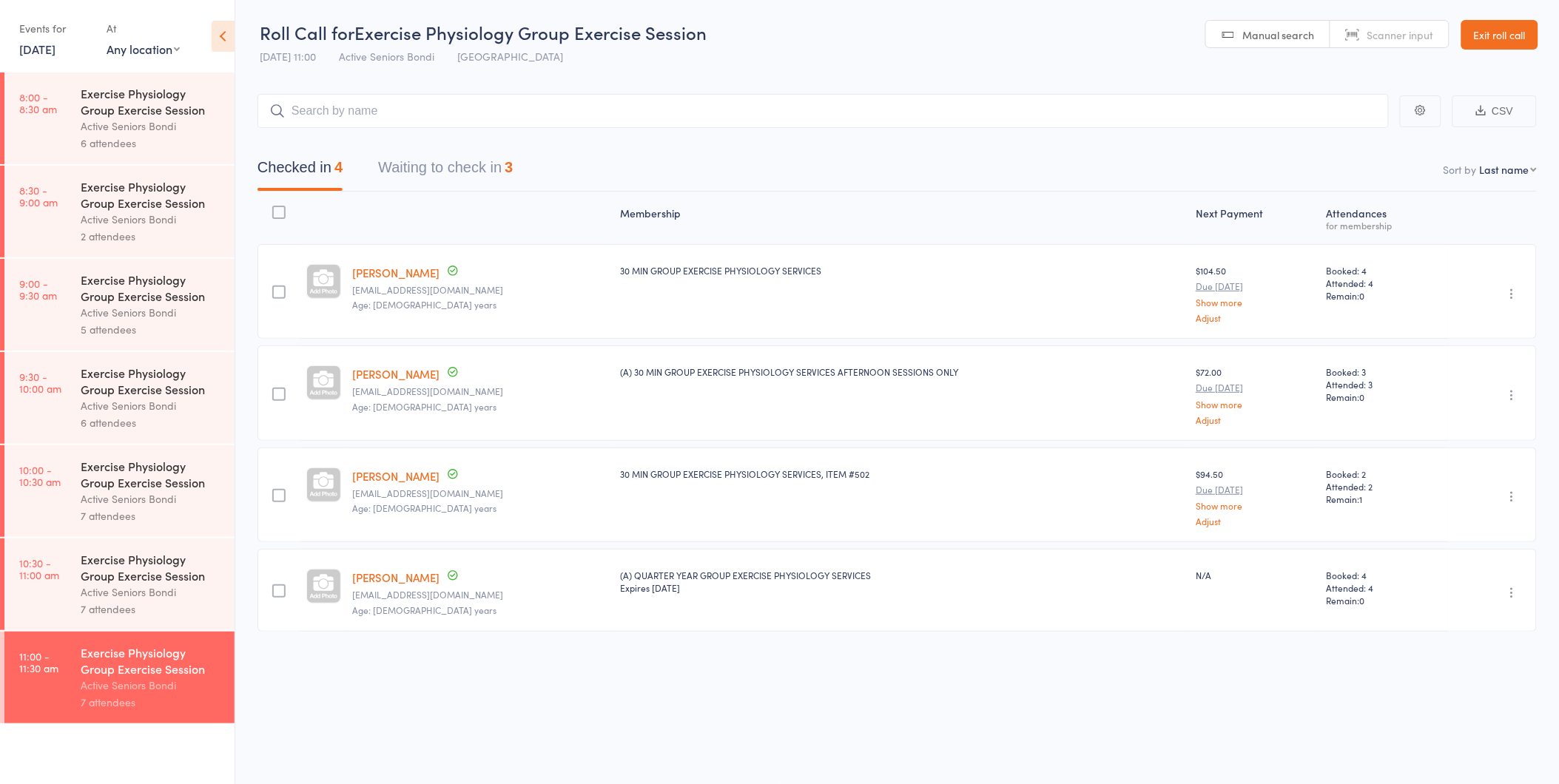
click at [394, 479] on link "[PERSON_NAME]" at bounding box center [396, 476] width 87 height 16
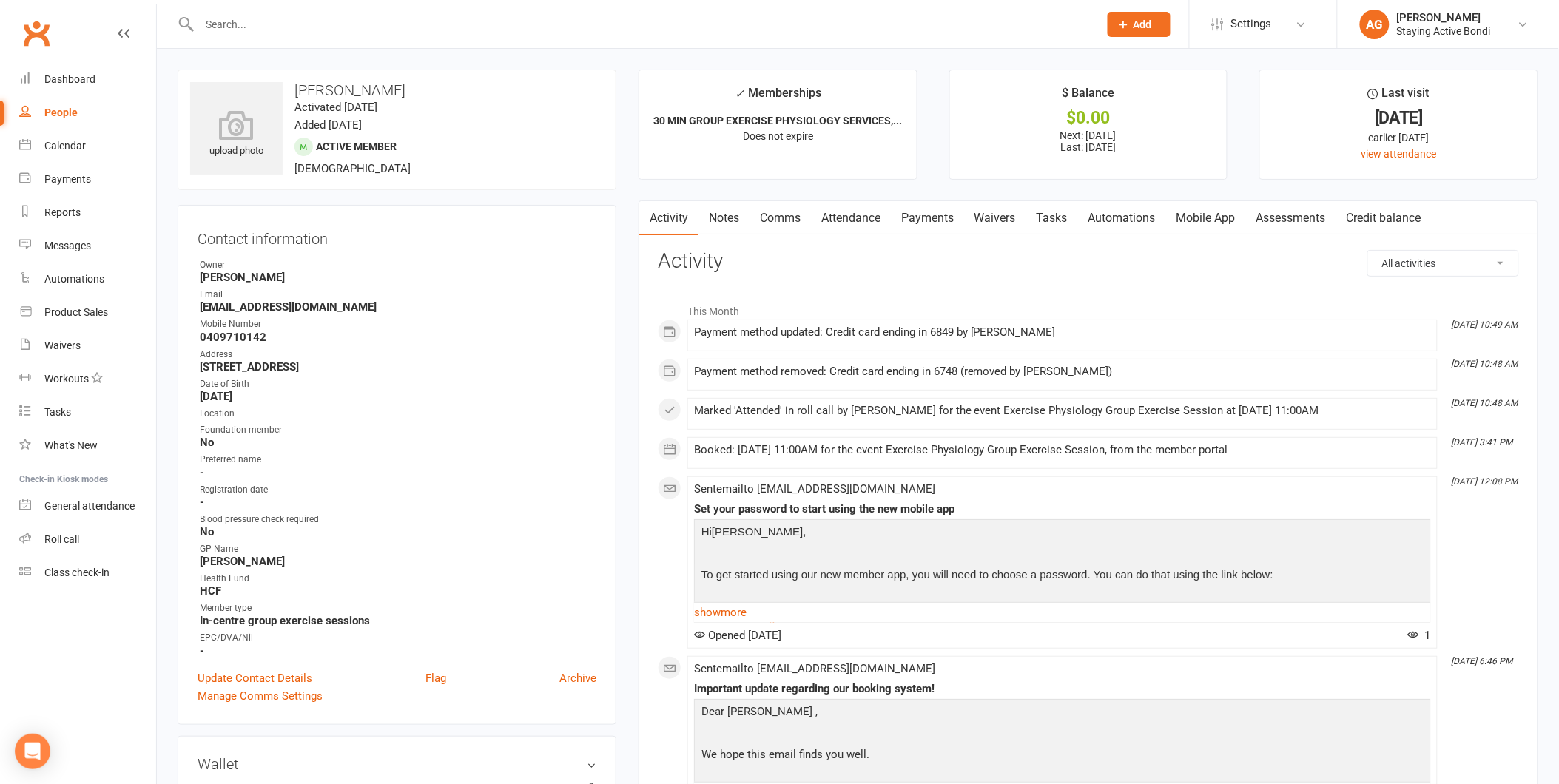
click at [928, 221] on link "Payments" at bounding box center [927, 218] width 74 height 34
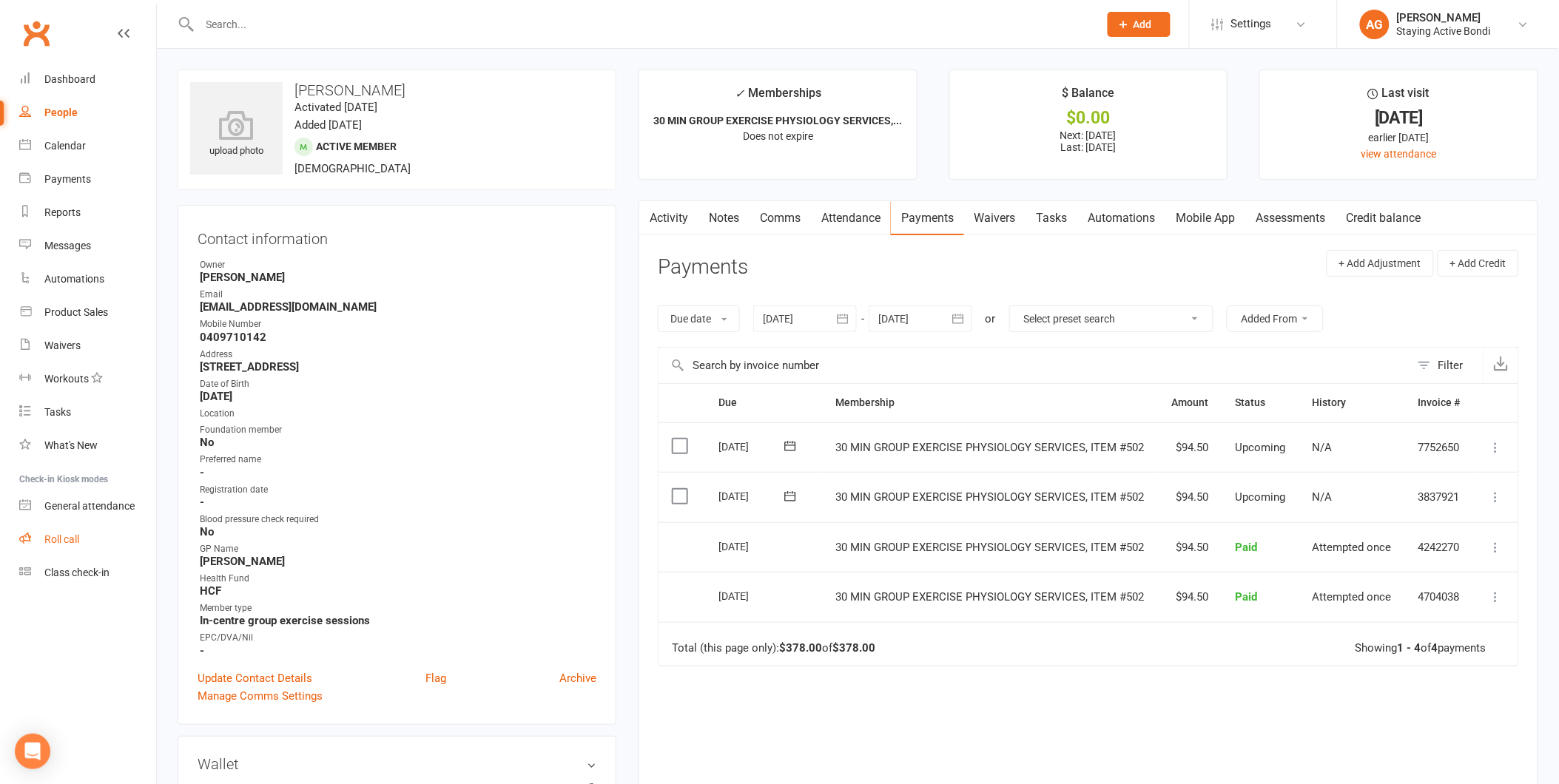
click at [134, 542] on link "Roll call" at bounding box center [87, 540] width 136 height 33
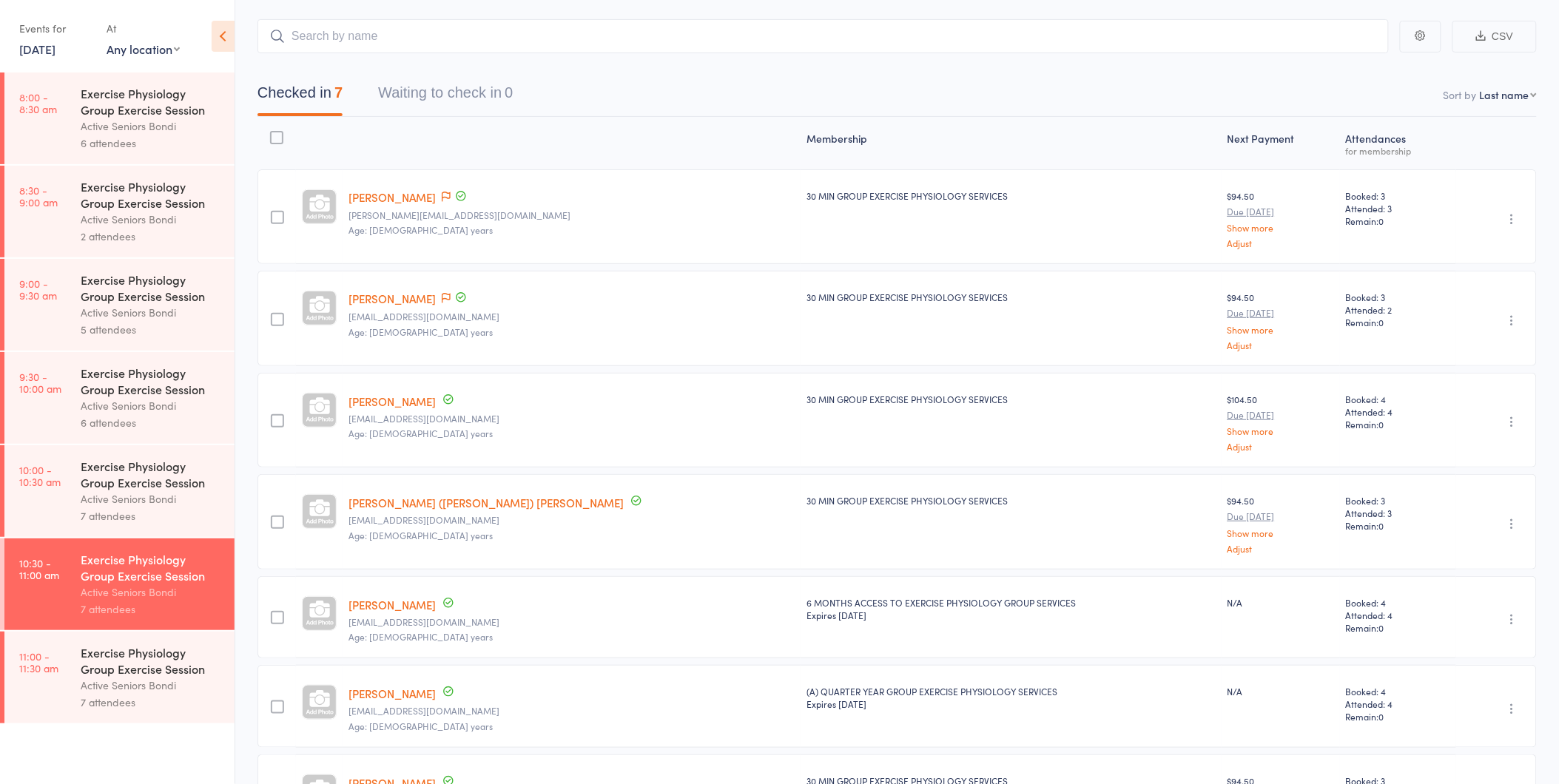
scroll to position [205, 0]
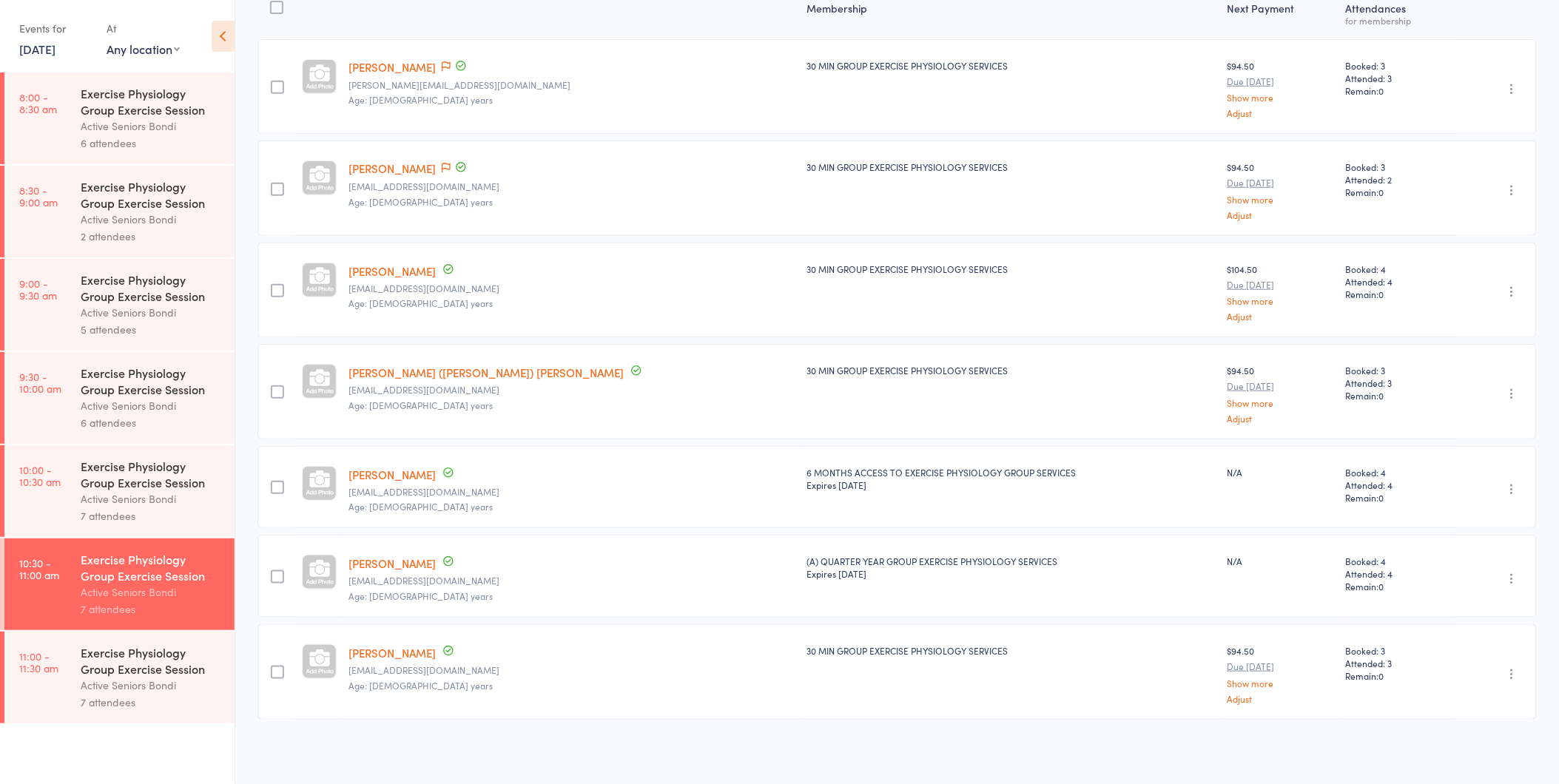
click at [50, 719] on link "11:00 - 11:30 am Exercise Physiology Group Exercise Session Active Seniors Bond…" at bounding box center [120, 677] width 230 height 91
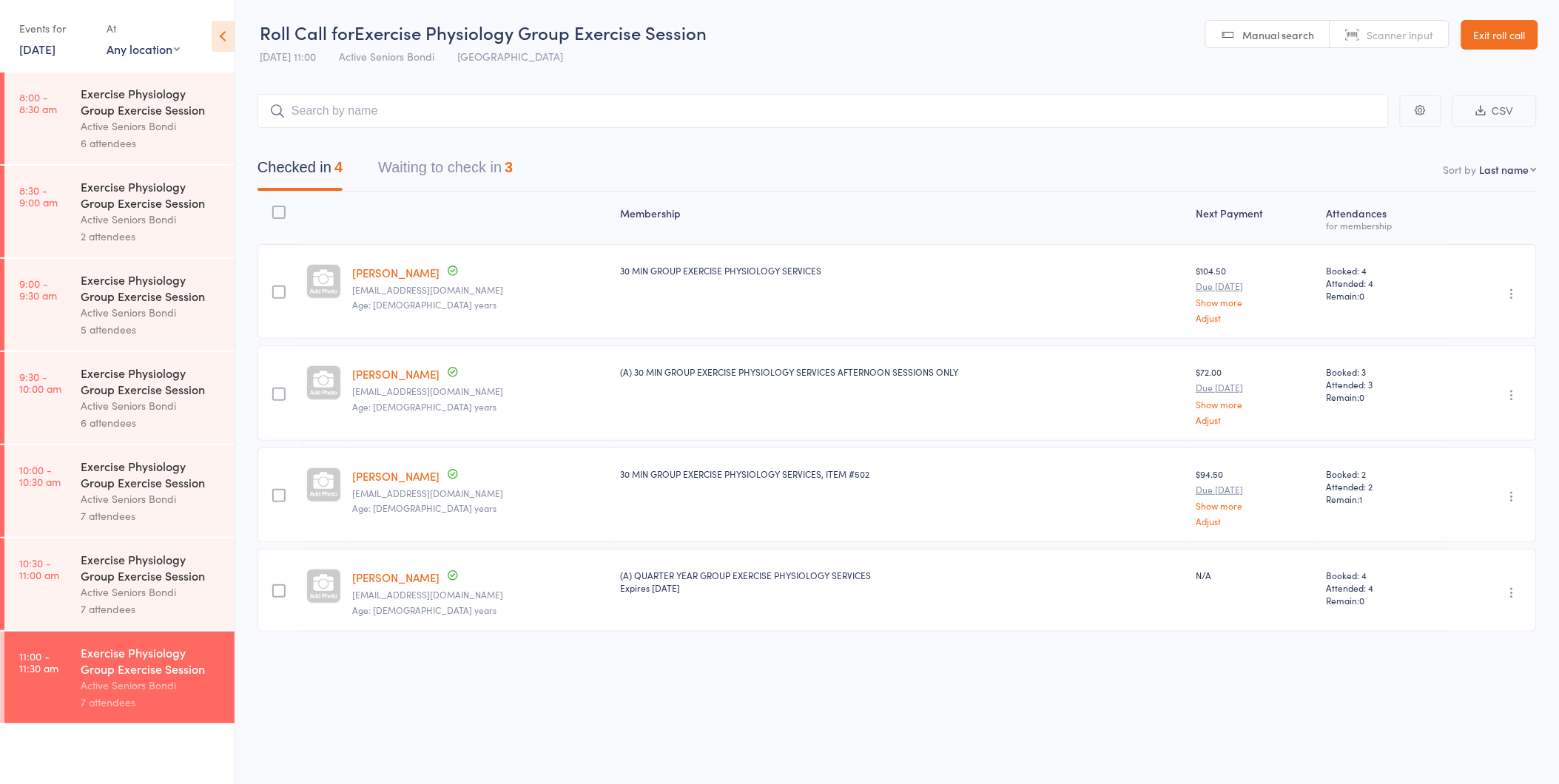
click at [365, 374] on link "[PERSON_NAME]" at bounding box center [396, 374] width 87 height 16
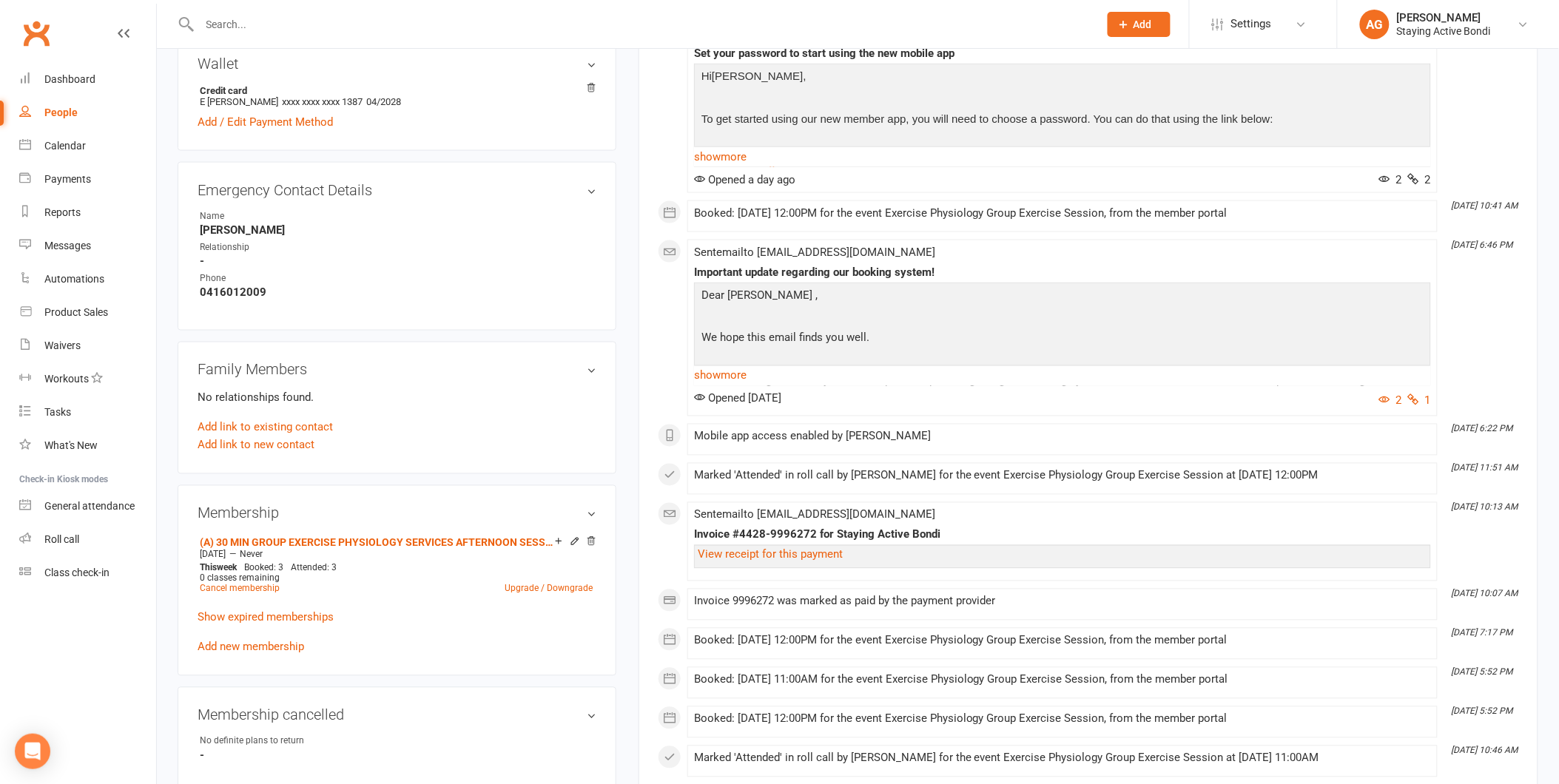
scroll to position [904, 0]
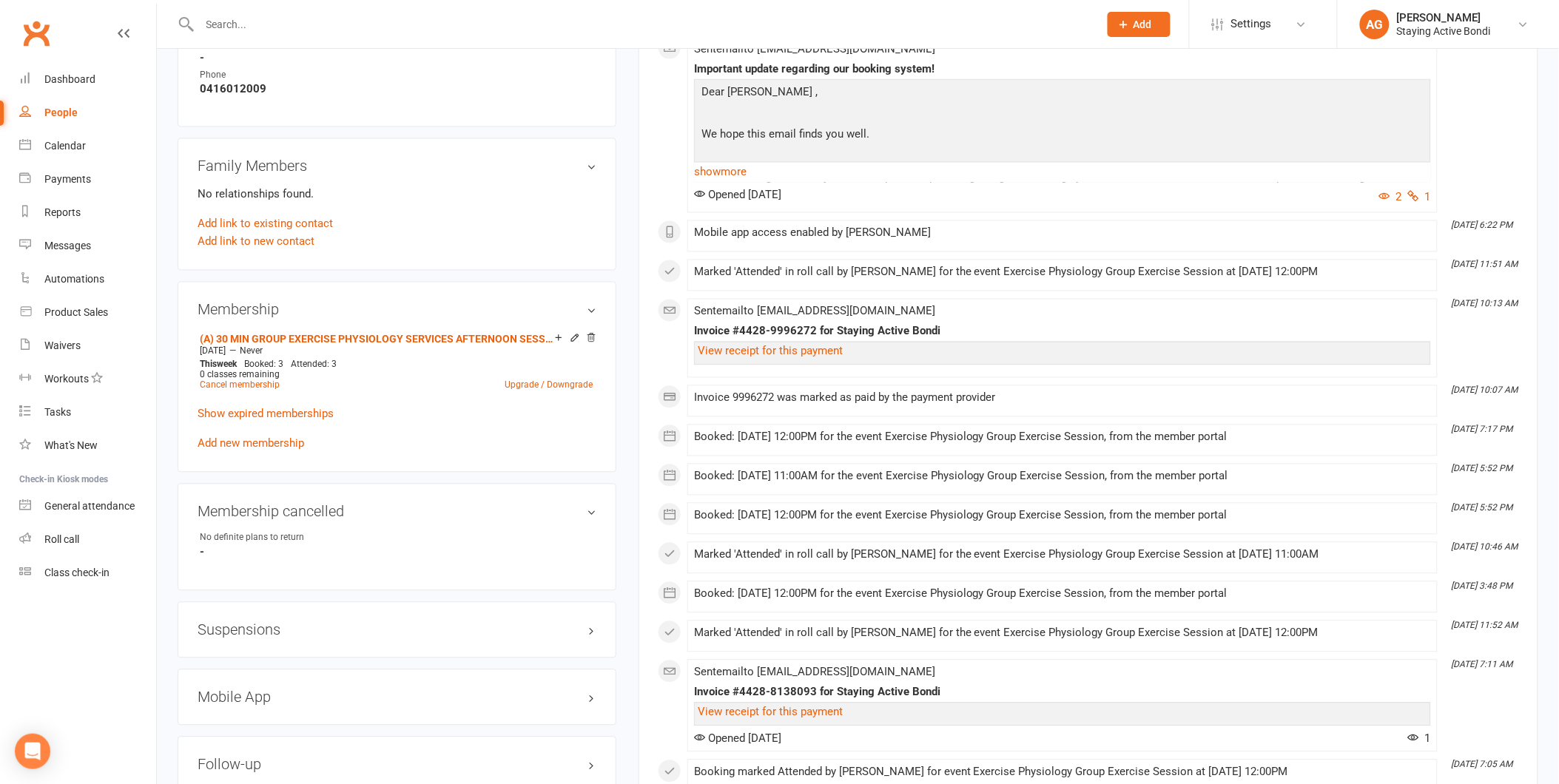
drag, startPoint x: 275, startPoint y: 619, endPoint x: 275, endPoint y: 632, distance: 13.0
click at [275, 622] on h3 "Suspensions" at bounding box center [397, 630] width 399 height 17
click at [249, 689] on link "Add new suspension" at bounding box center [248, 688] width 102 height 14
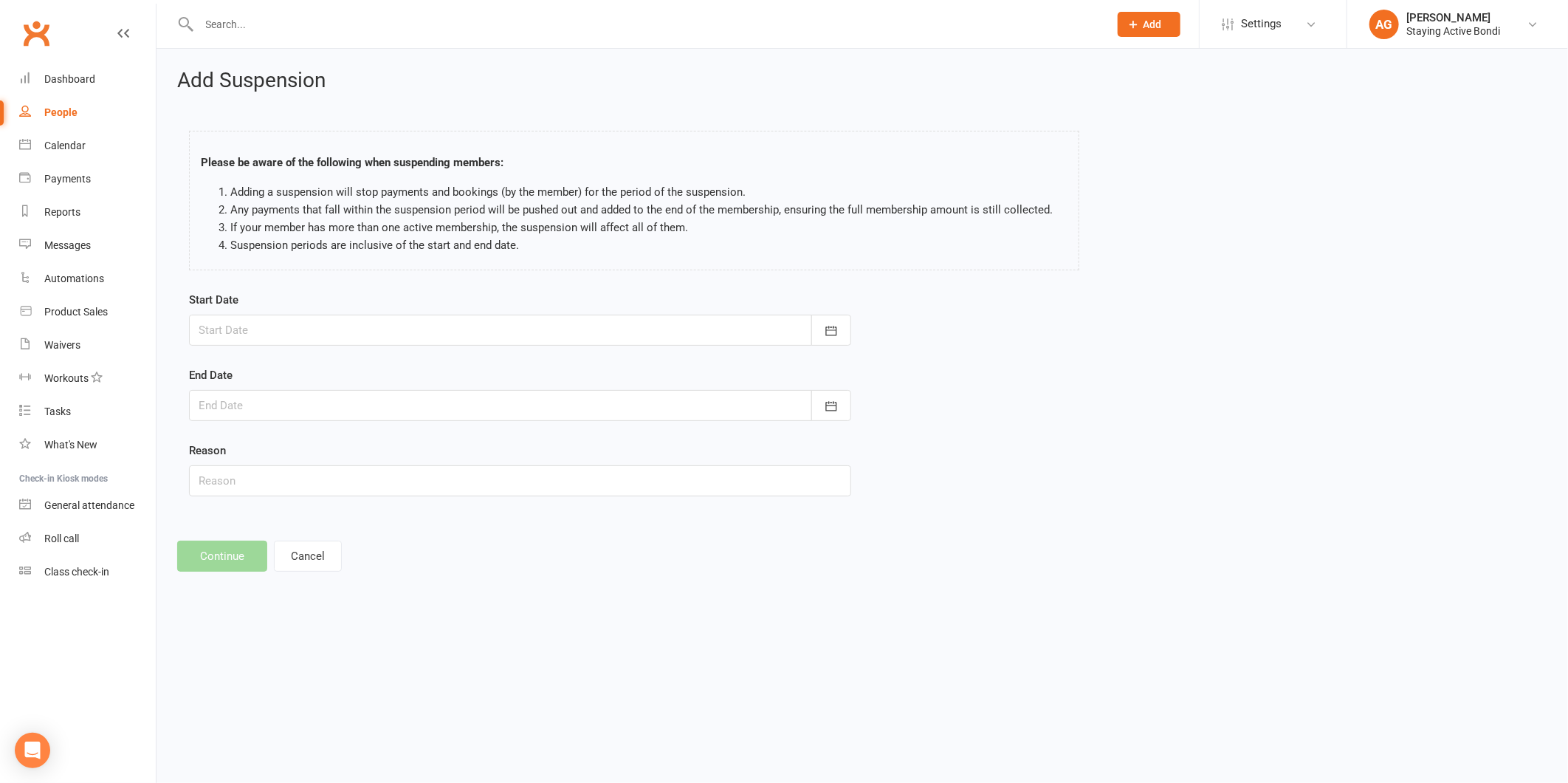
click at [353, 329] on div at bounding box center [520, 330] width 662 height 31
click at [271, 480] on button "13" at bounding box center [281, 479] width 31 height 26
type input "13 Oct 2025"
click at [285, 401] on div at bounding box center [520, 406] width 662 height 31
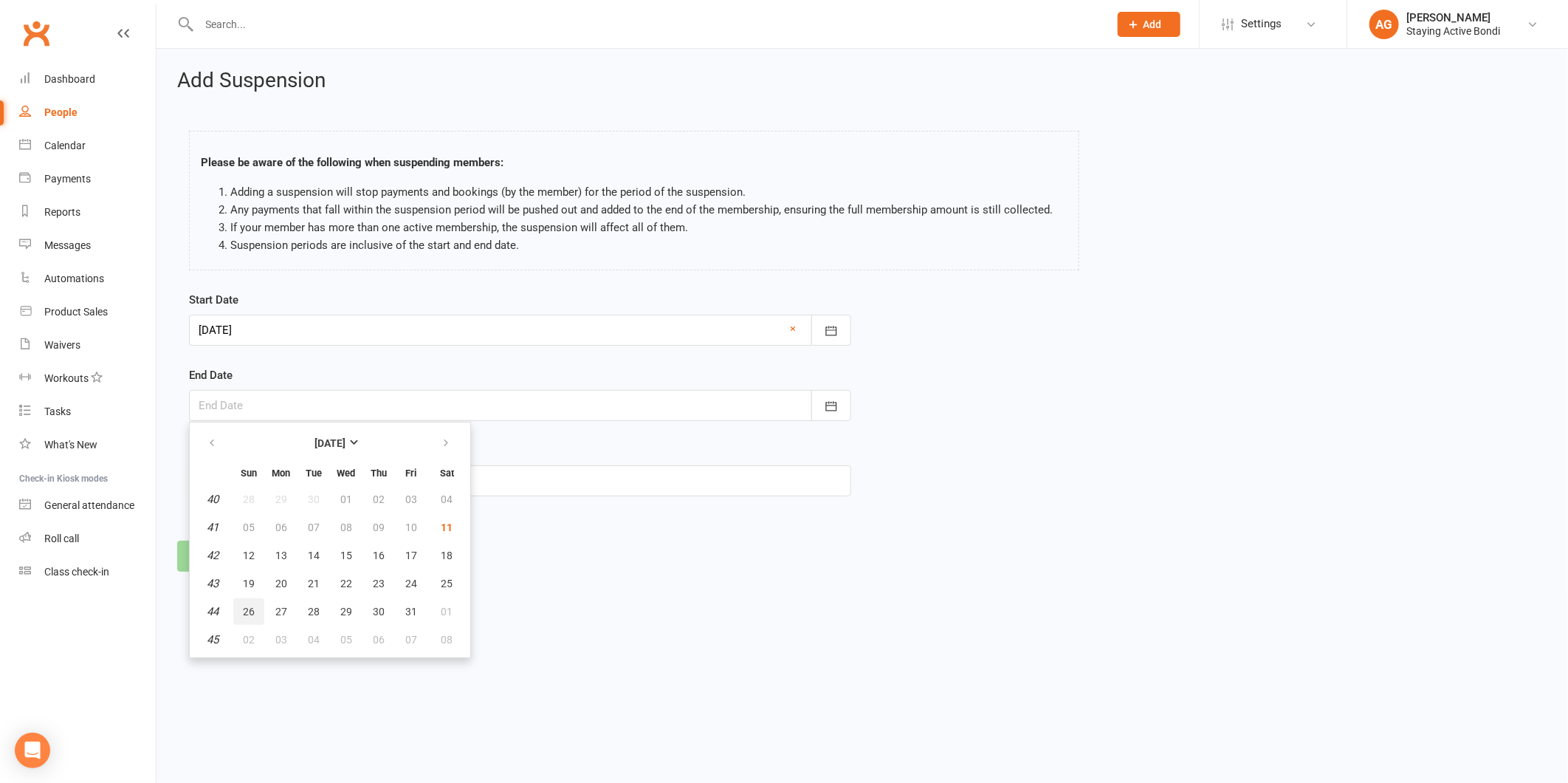
click at [247, 599] on button "26" at bounding box center [249, 611] width 31 height 26
type input "26 Oct 2025"
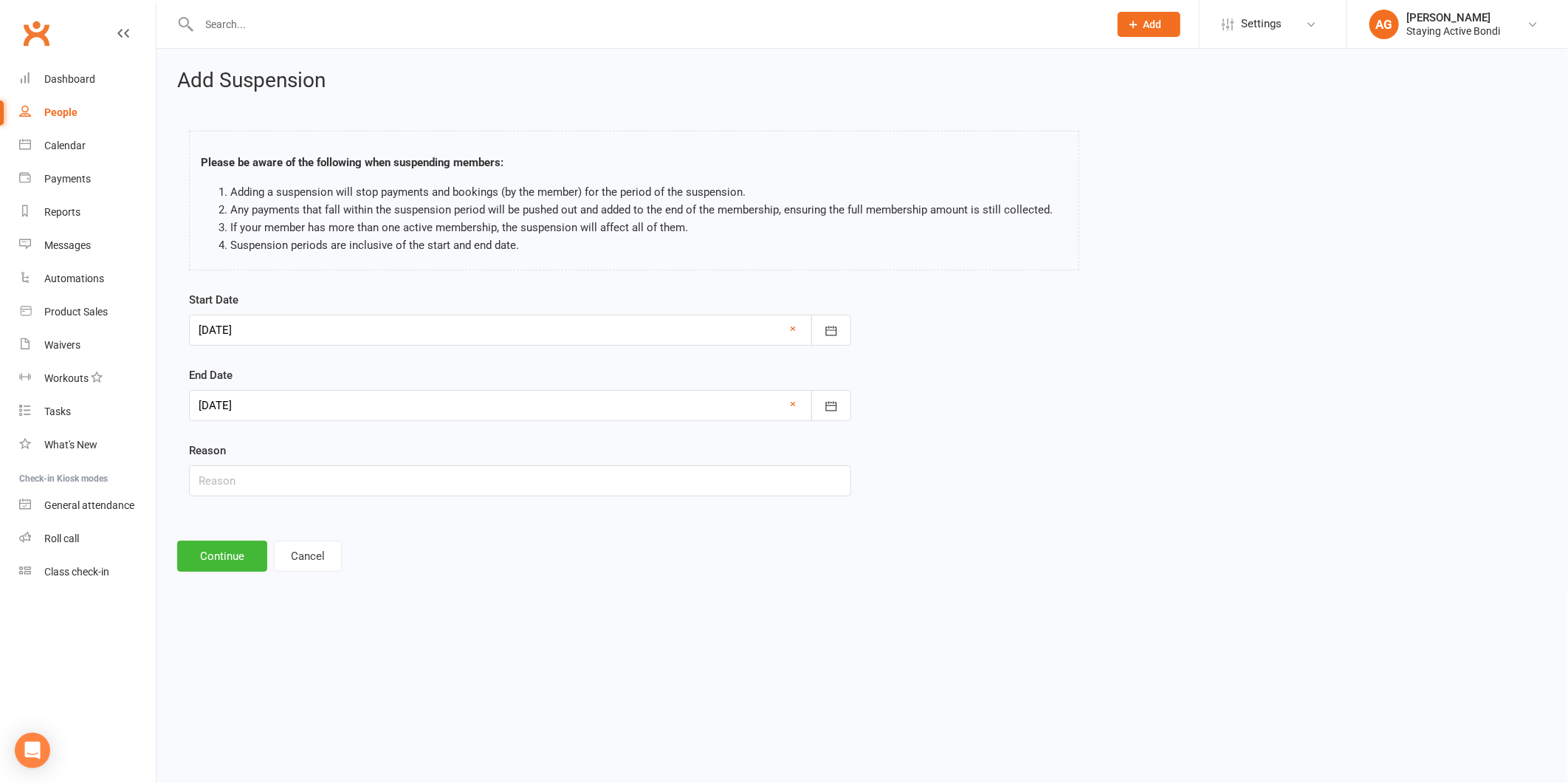
click at [251, 461] on div "Reason" at bounding box center [520, 469] width 662 height 55
click at [247, 469] on input "text" at bounding box center [520, 481] width 662 height 31
type input "Biopsy and hand surgery"
click at [210, 559] on button "Continue" at bounding box center [222, 557] width 90 height 31
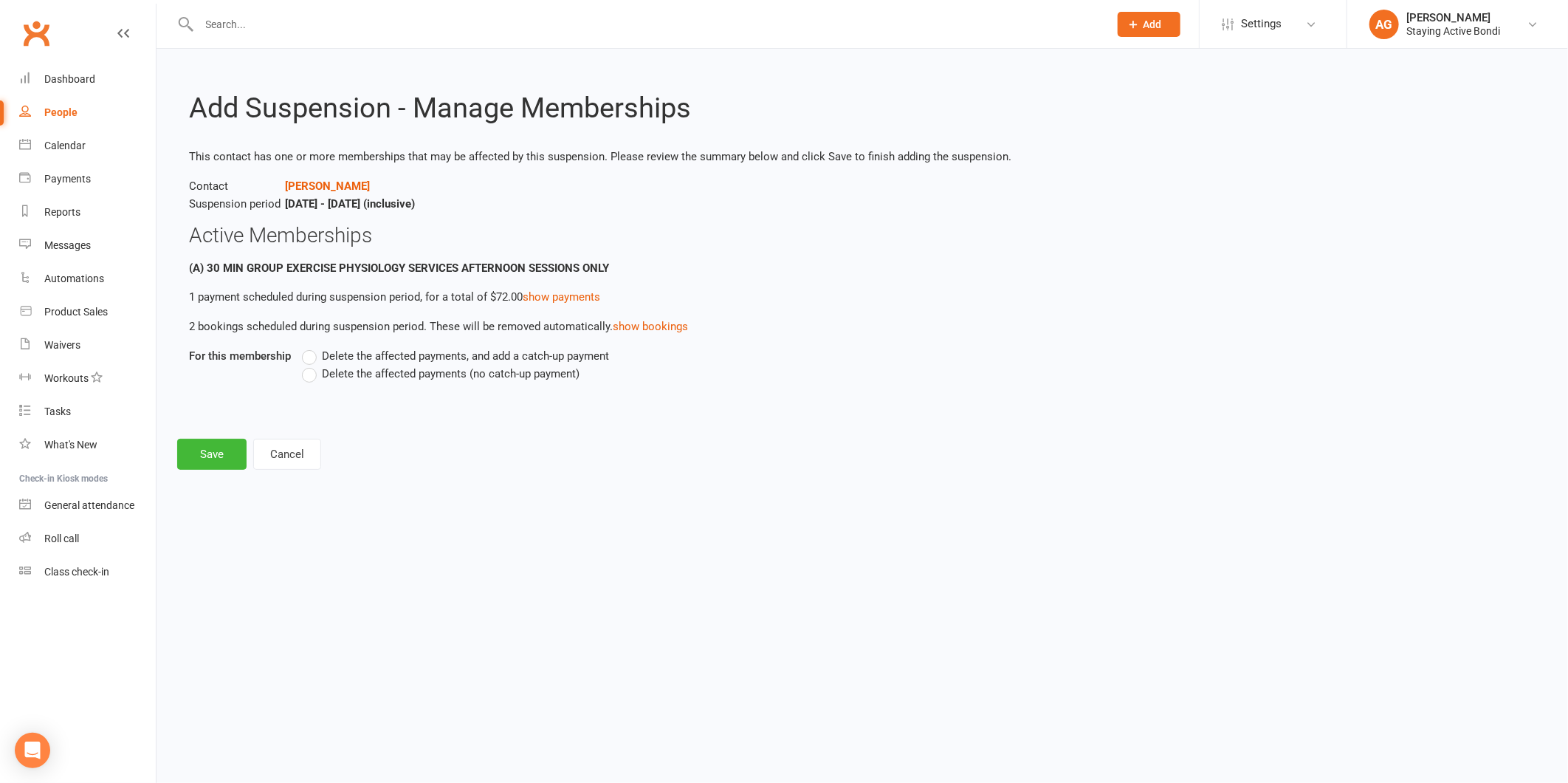
click at [372, 379] on span "Delete the affected payments (no catch-up payment)" at bounding box center [451, 372] width 258 height 16
click at [311, 365] on input "Delete the affected payments (no catch-up payment)" at bounding box center [307, 365] width 10 height 0
click at [203, 459] on button "Save" at bounding box center [212, 455] width 70 height 31
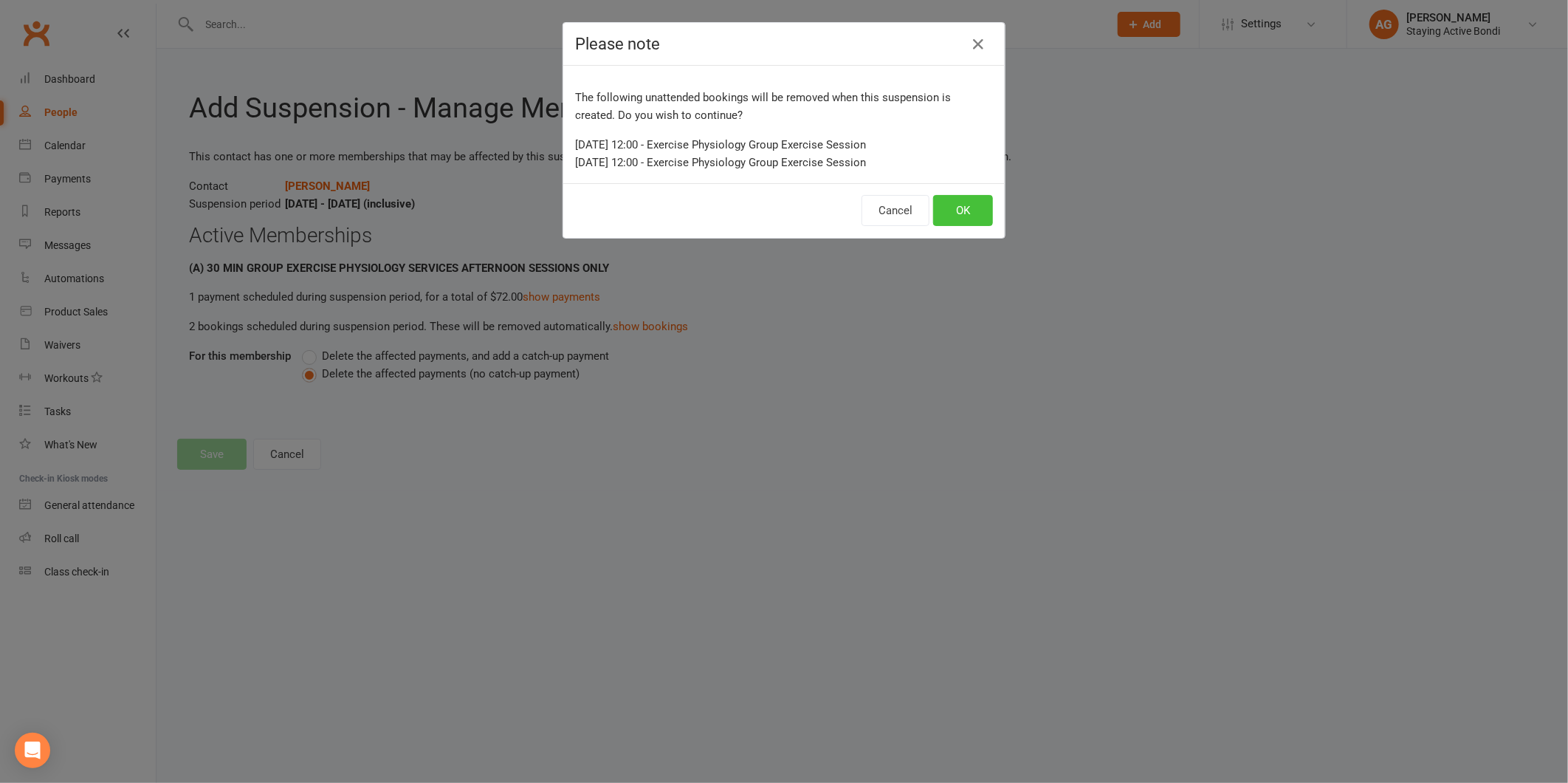
click at [974, 203] on button "OK" at bounding box center [963, 211] width 60 height 31
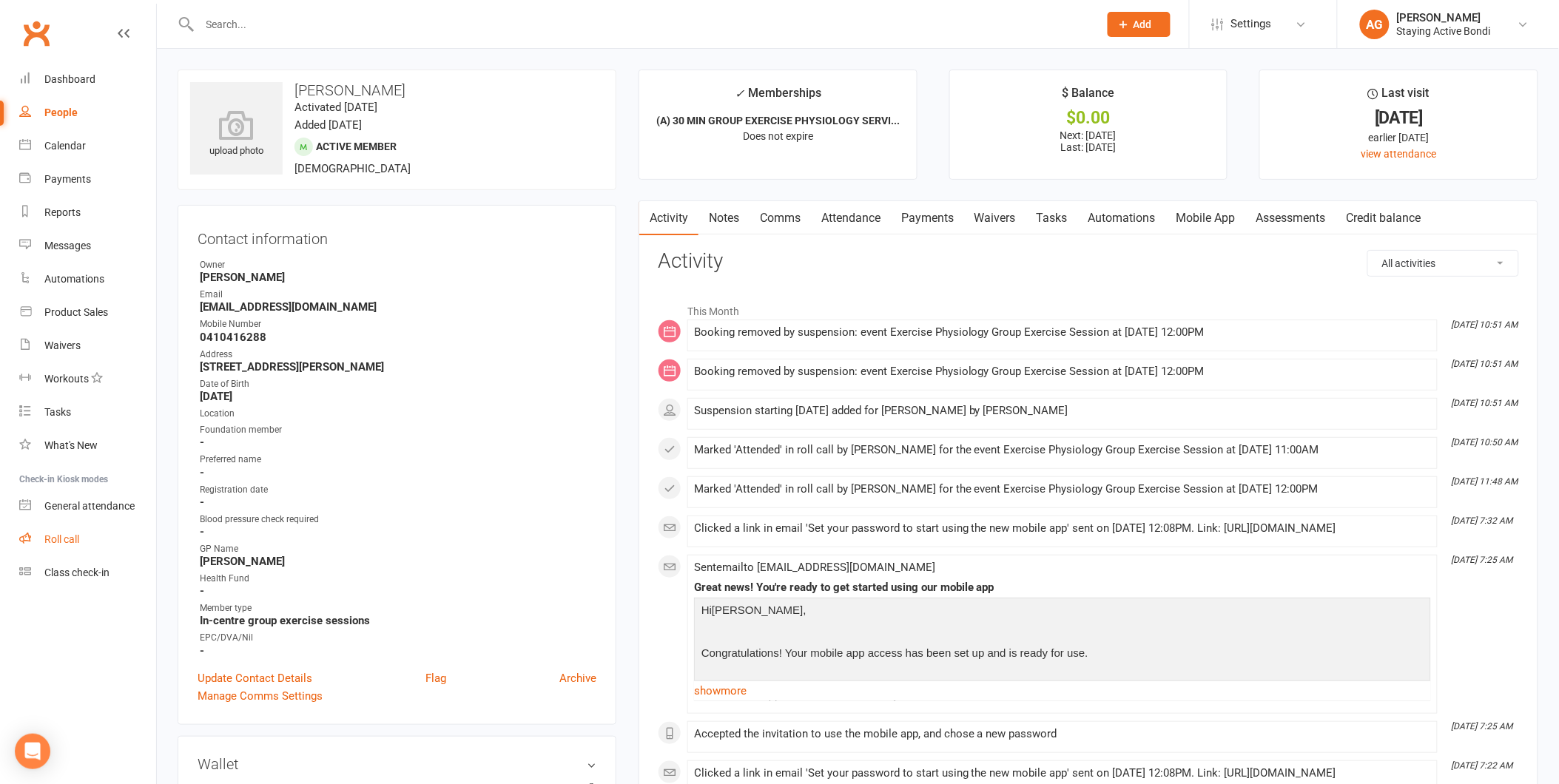
click at [71, 531] on link "Roll call" at bounding box center [87, 540] width 136 height 33
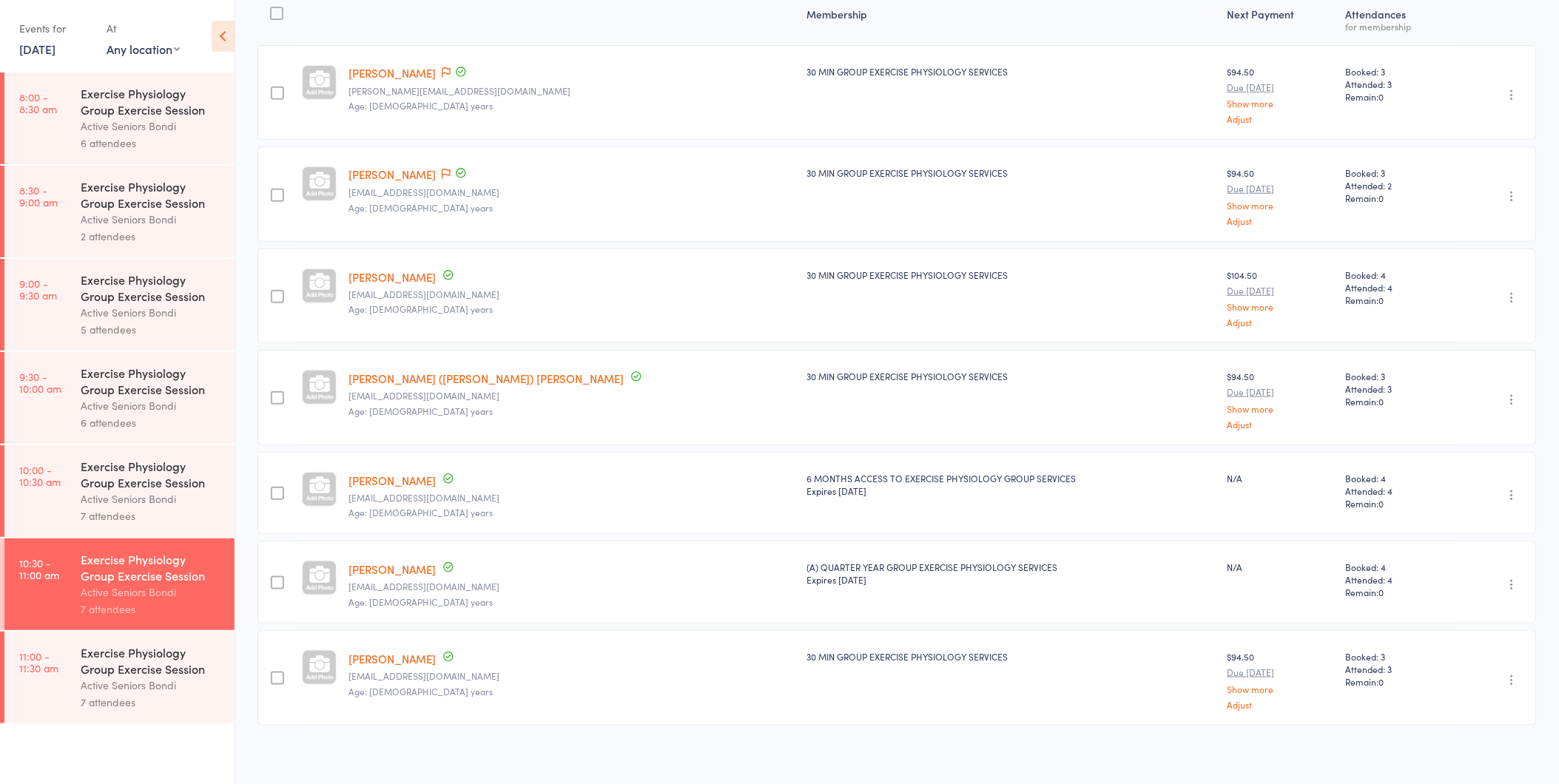
scroll to position [205, 0]
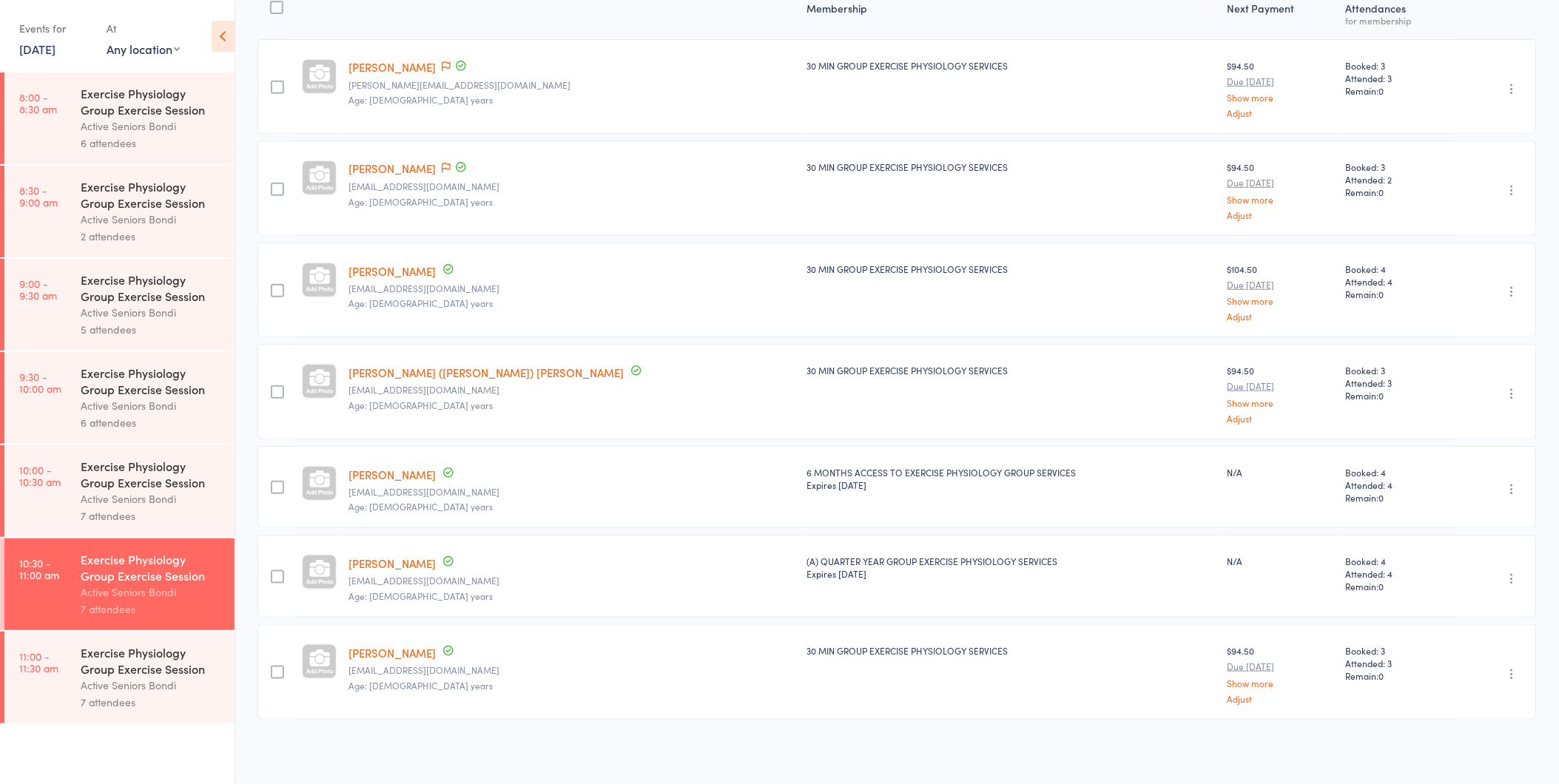
click at [111, 652] on div "Exercise Physiology Group Exercise Session" at bounding box center [151, 659] width 141 height 32
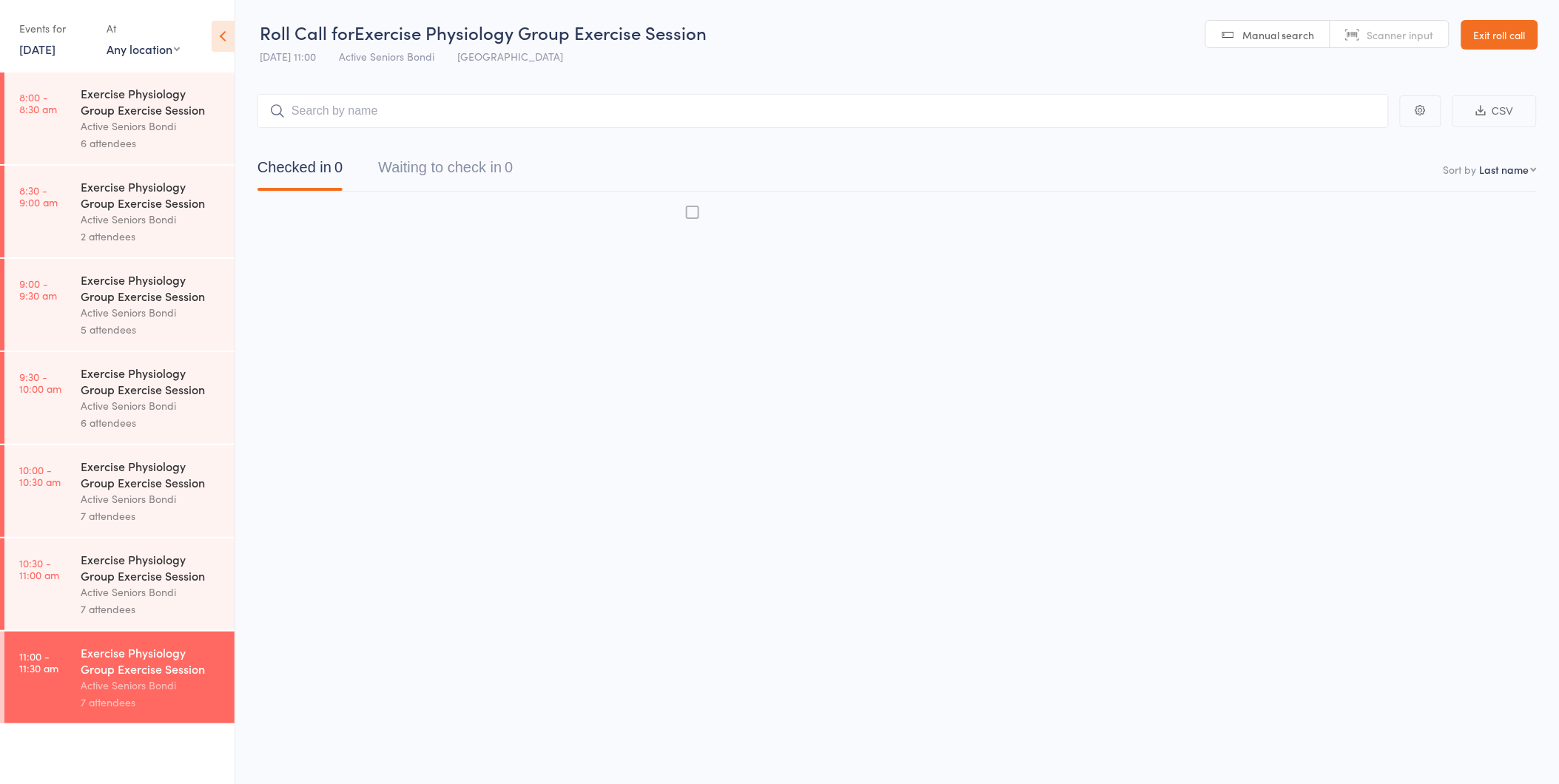
scroll to position [1, 0]
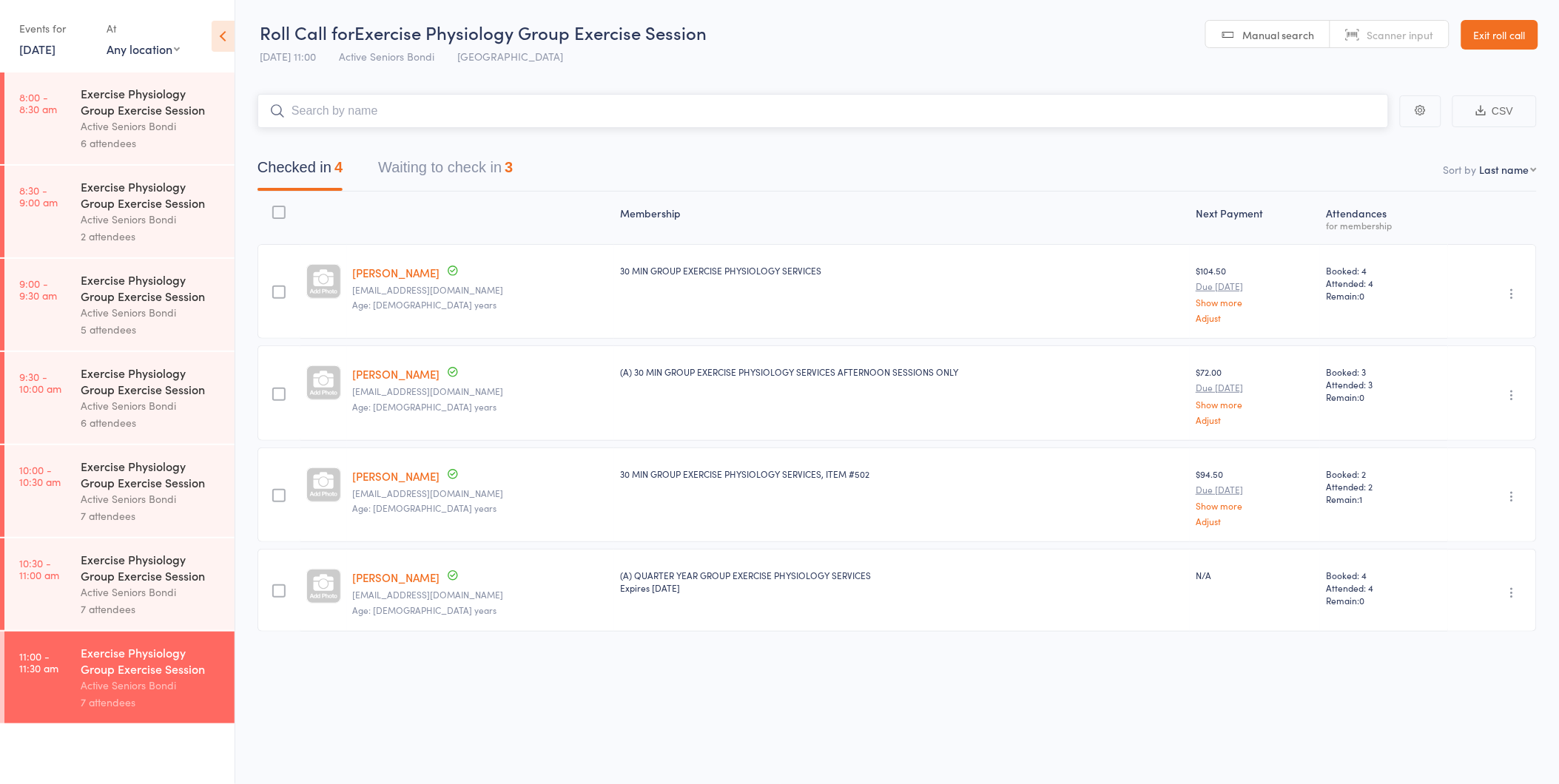
click at [364, 158] on div "Checked in 4 Waiting to check in 3" at bounding box center [385, 171] width 291 height 39
click at [397, 160] on button "Waiting to check in 3" at bounding box center [445, 171] width 134 height 39
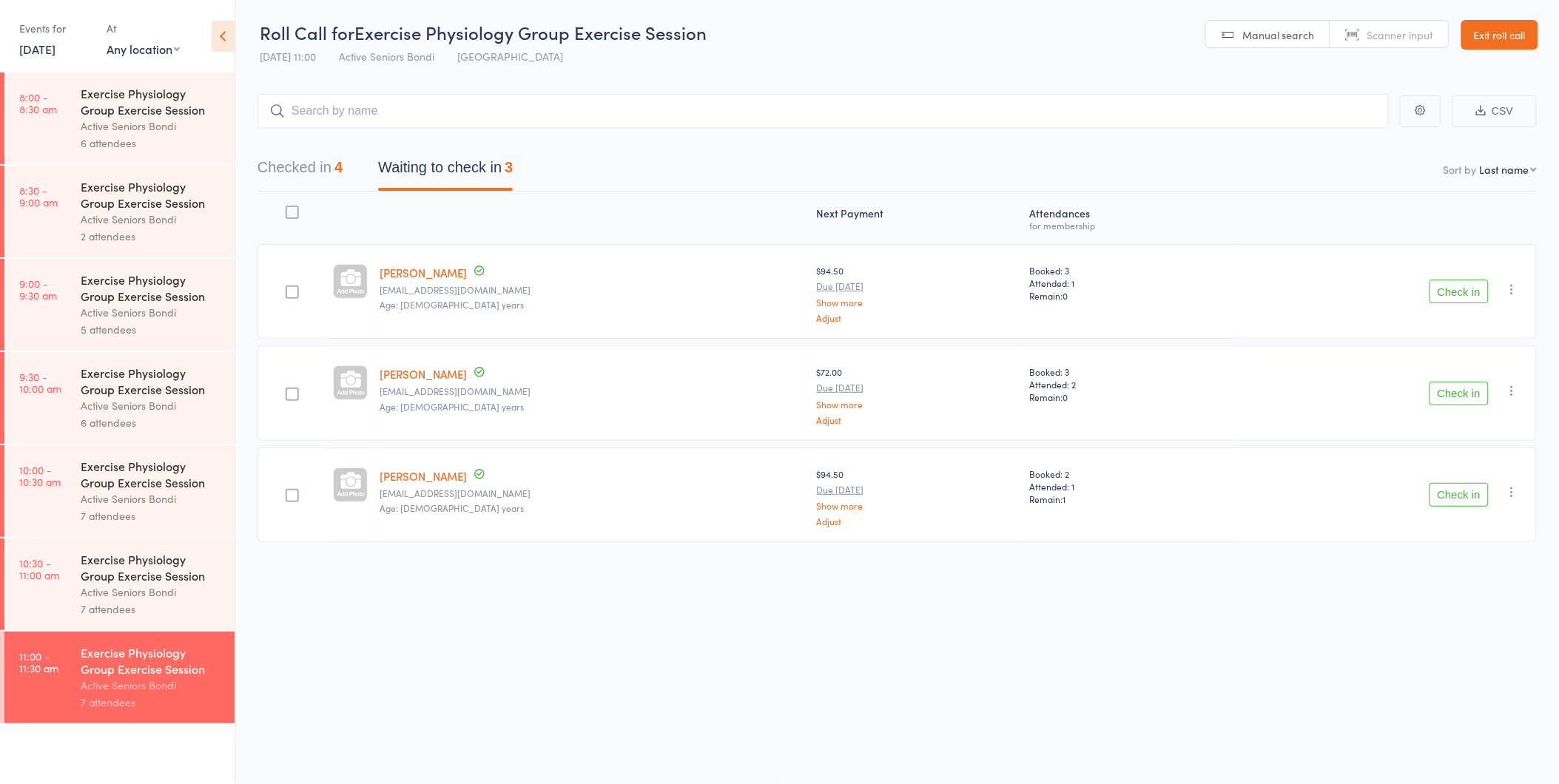
click at [1441, 286] on button "Check in" at bounding box center [1459, 291] width 59 height 24
click at [309, 183] on button "Checked in 5" at bounding box center [299, 171] width 85 height 39
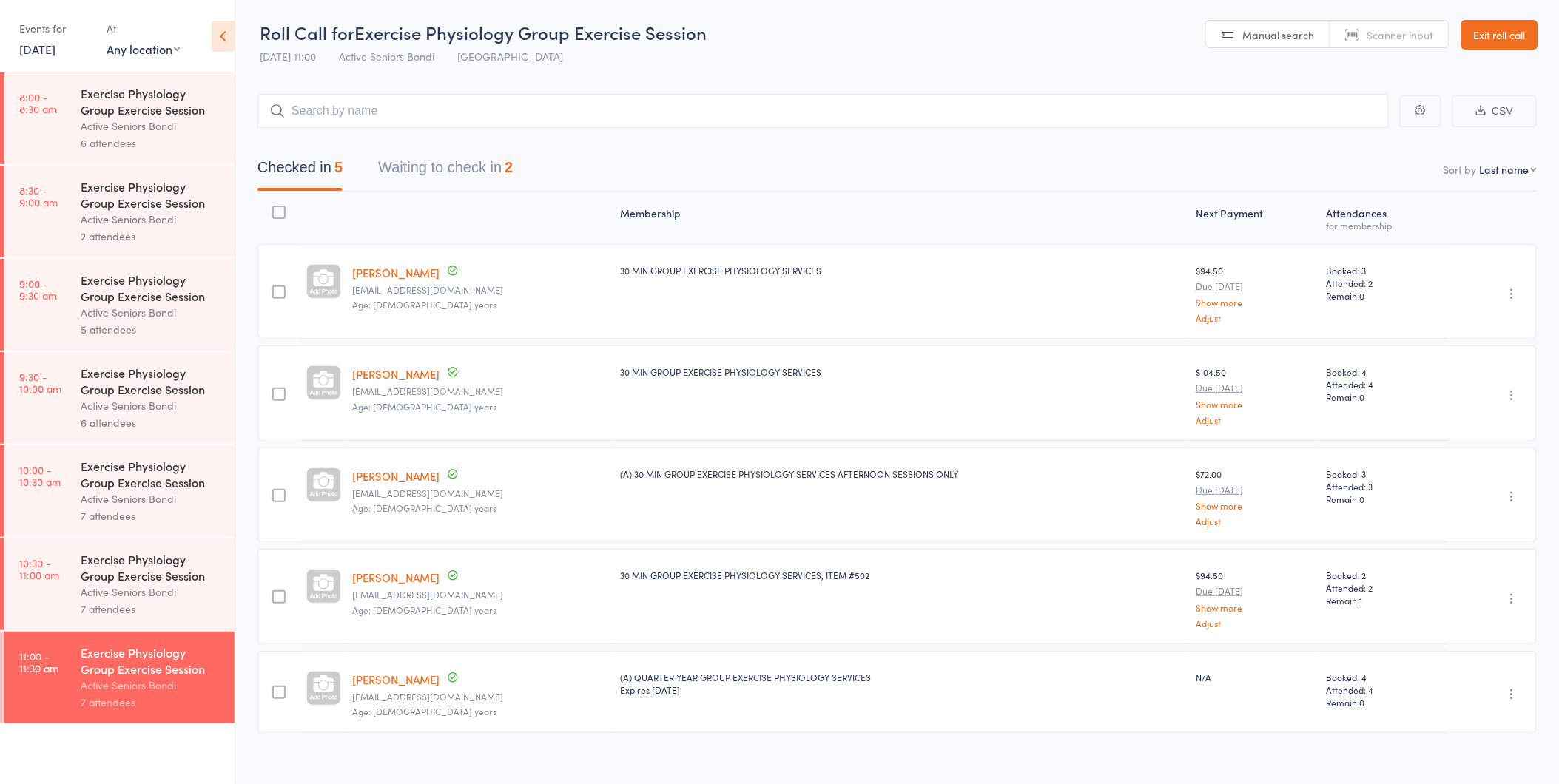
click at [381, 479] on link "Elizabeth Dobrinsky" at bounding box center [396, 476] width 87 height 16
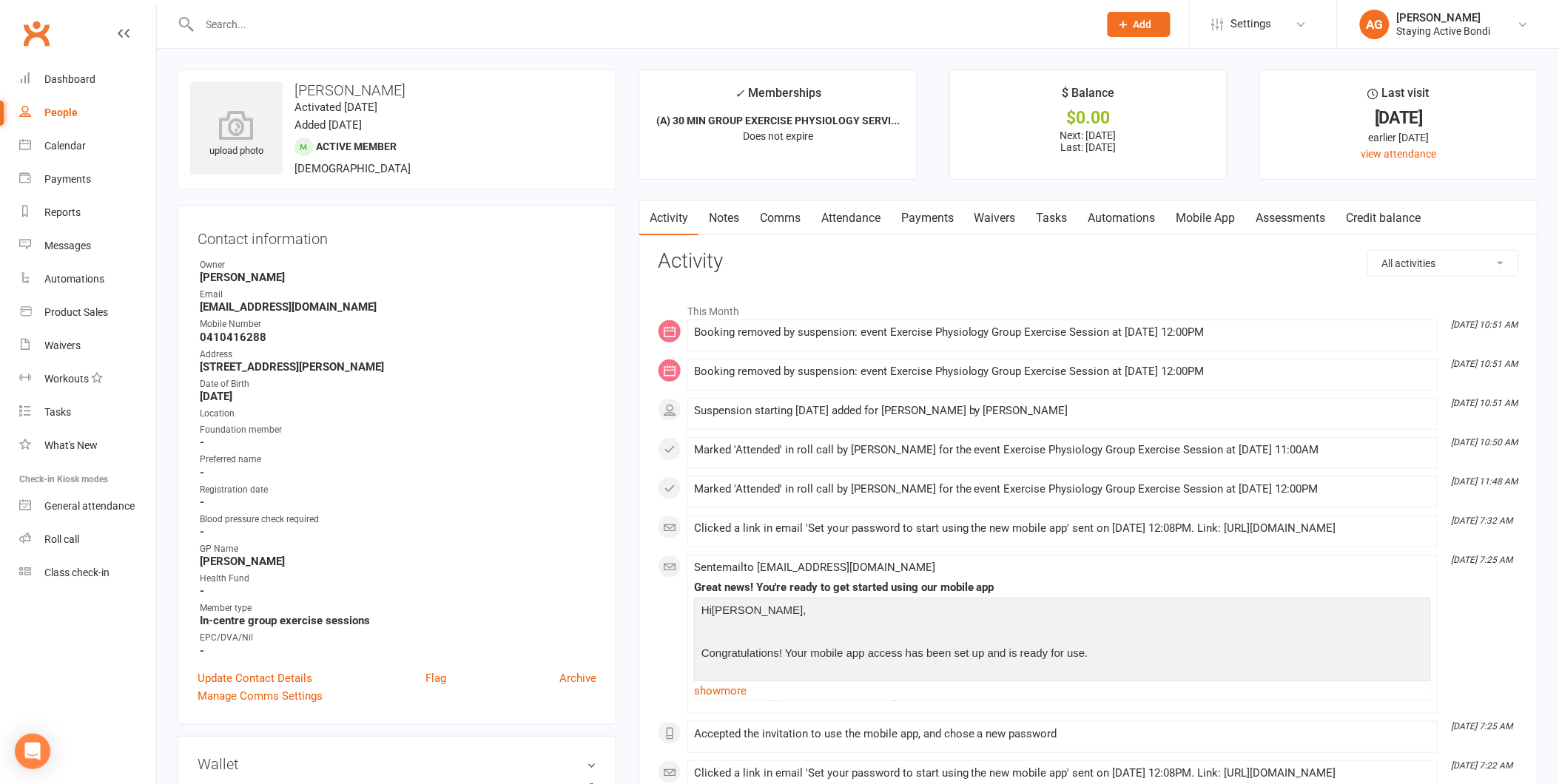
click at [711, 207] on link "Notes" at bounding box center [724, 218] width 51 height 34
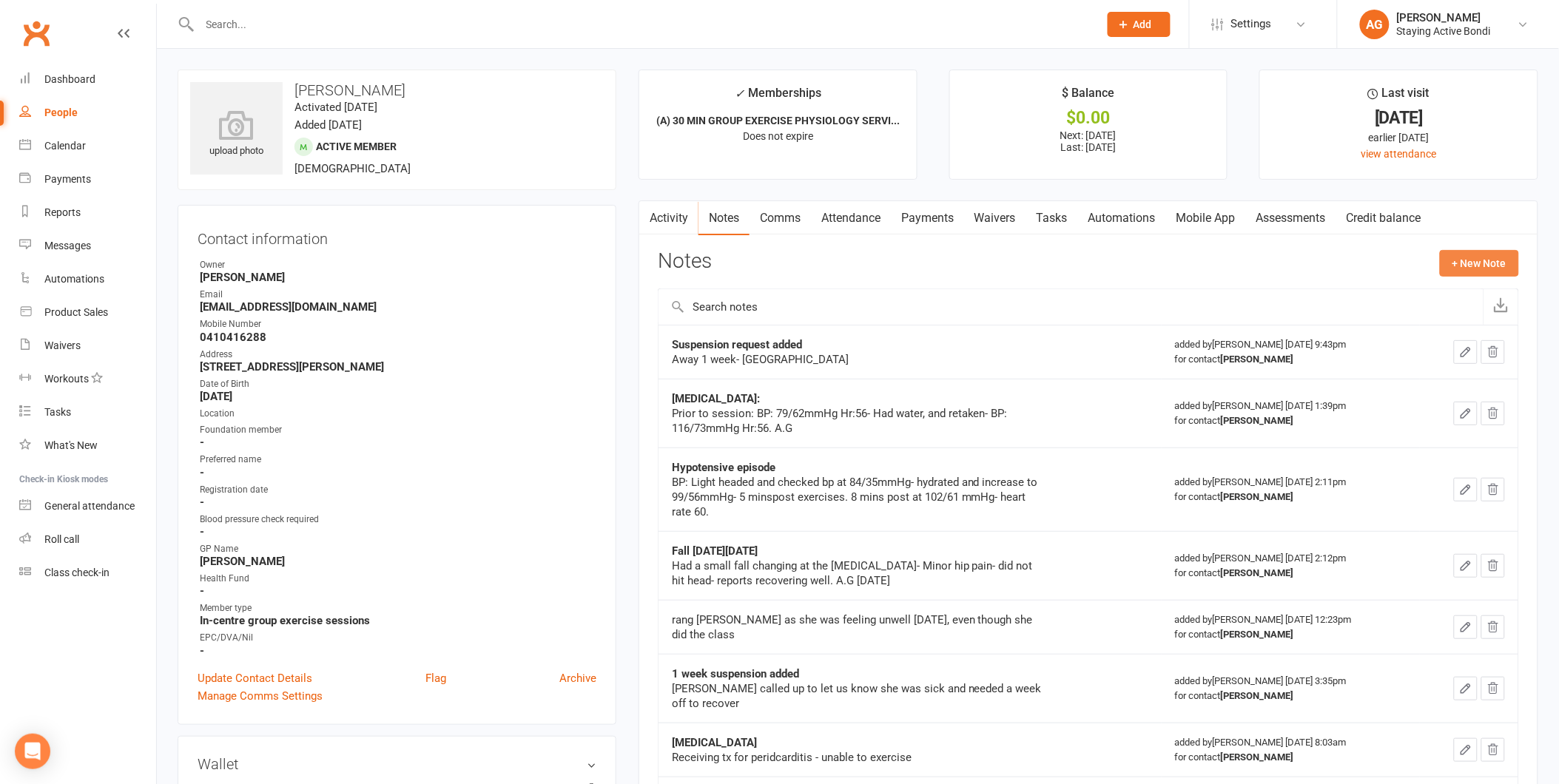
click at [1451, 263] on button "+ New Note" at bounding box center [1478, 263] width 80 height 26
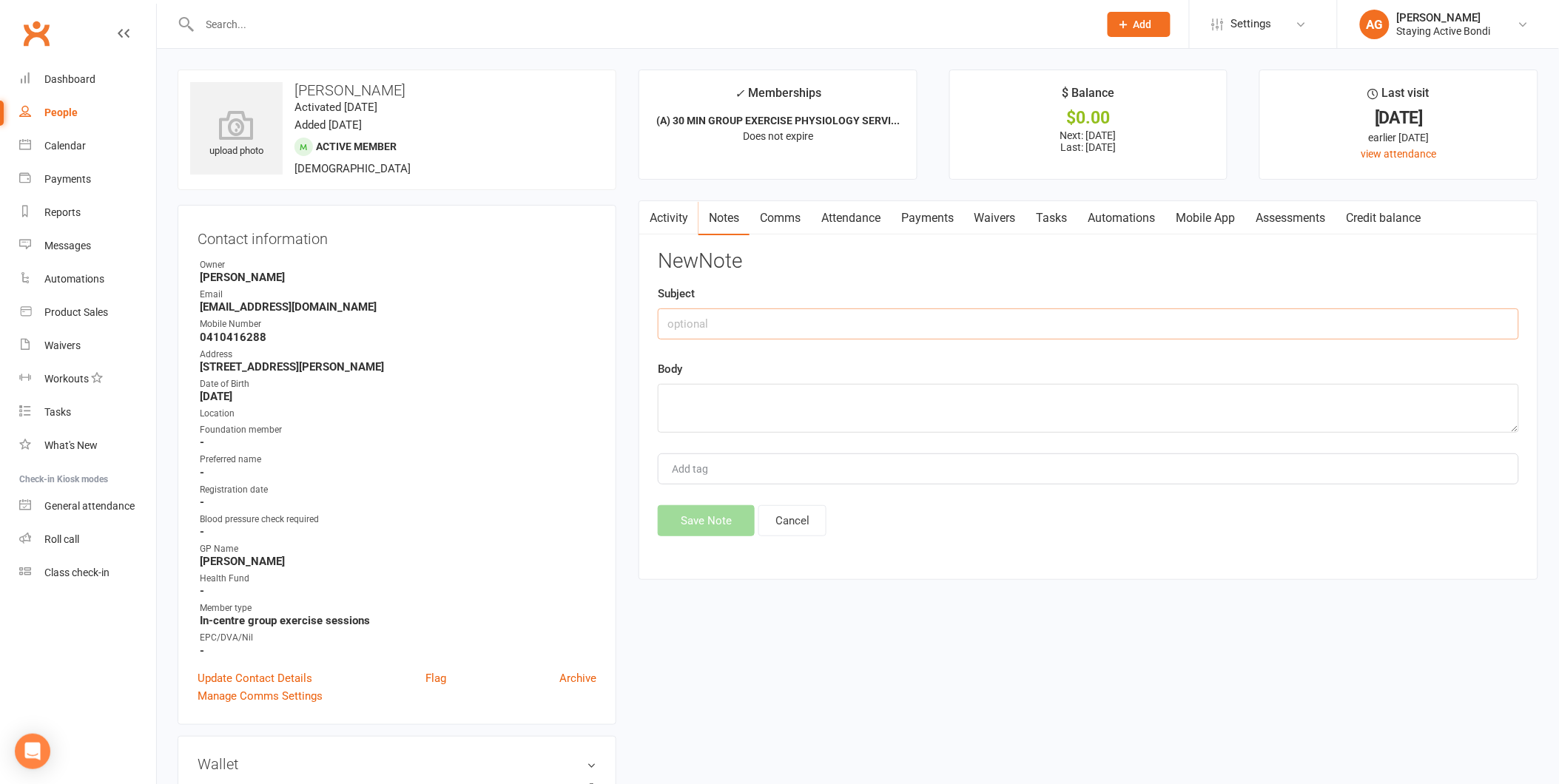
drag, startPoint x: 737, startPoint y: 317, endPoint x: 760, endPoint y: 311, distance: 23.8
click at [737, 317] on input "text" at bounding box center [1088, 324] width 861 height 31
type input "Biopsy on neck and hand surgery"
click at [734, 385] on textarea at bounding box center [1088, 408] width 861 height 49
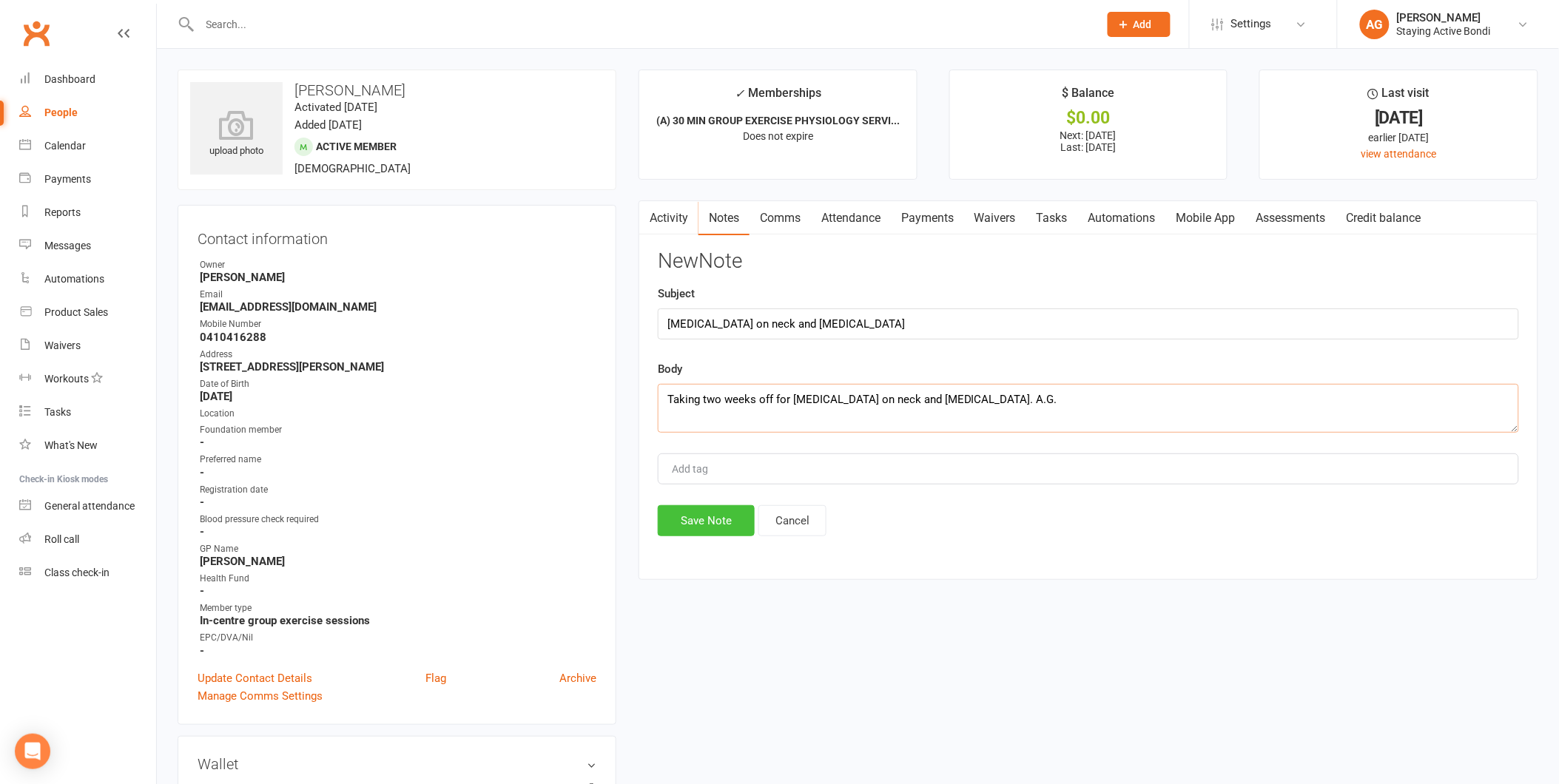
type textarea "Taking two weeks off for biopsy on neck and hand surgery. A.G."
click at [722, 505] on button "Save Note" at bounding box center [706, 521] width 97 height 31
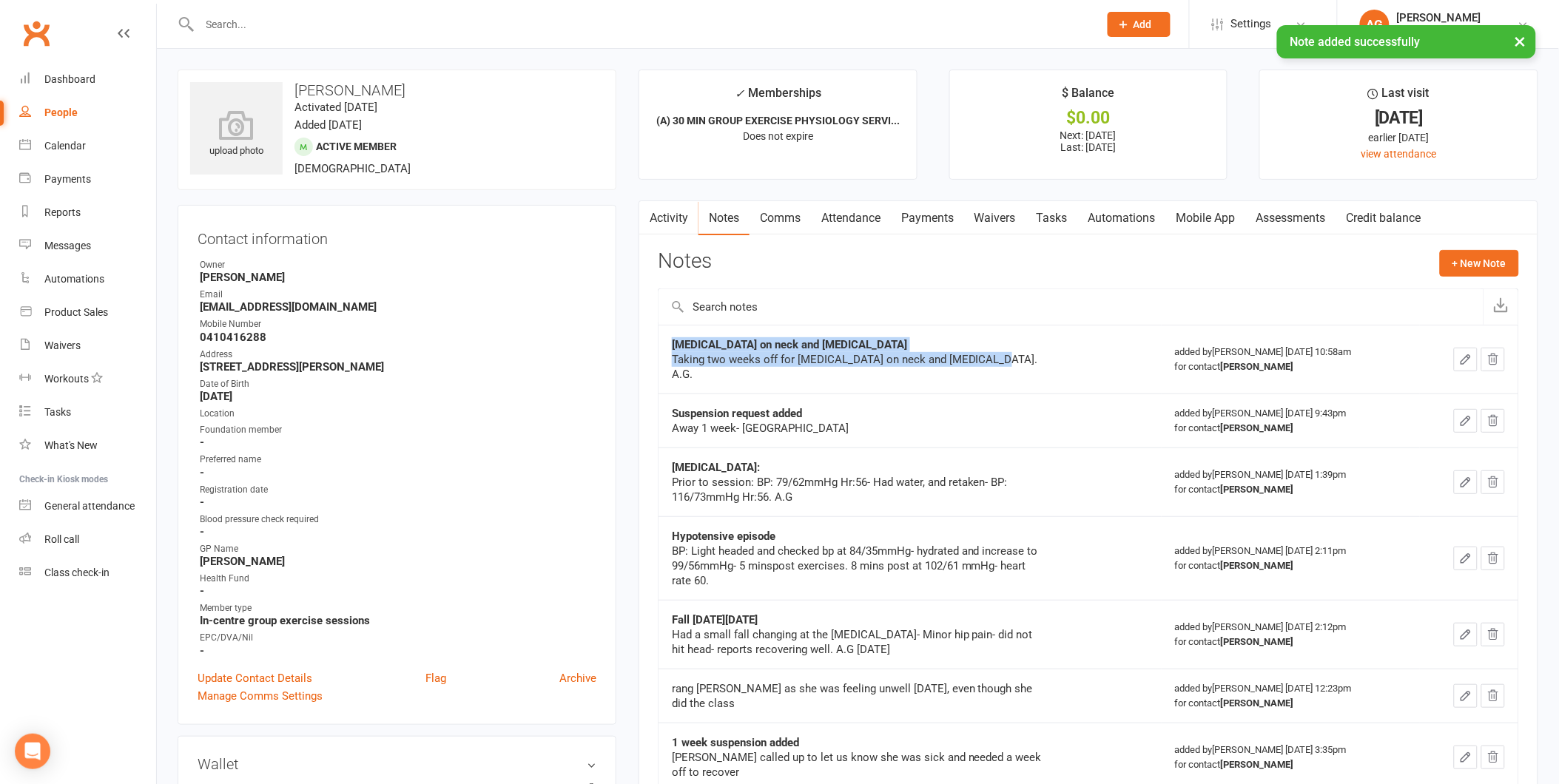
drag, startPoint x: 993, startPoint y: 365, endPoint x: 666, endPoint y: 346, distance: 327.6
click at [666, 346] on td "Biopsy on neck and hand surgery Taking two weeks off for biopsy on neck and han…" at bounding box center [910, 359] width 503 height 69
copy div "Biopsy on neck and hand surgery Taking two weeks off for biopsy on neck and han…"
click at [272, 675] on link "Update Contact Details" at bounding box center [254, 678] width 115 height 18
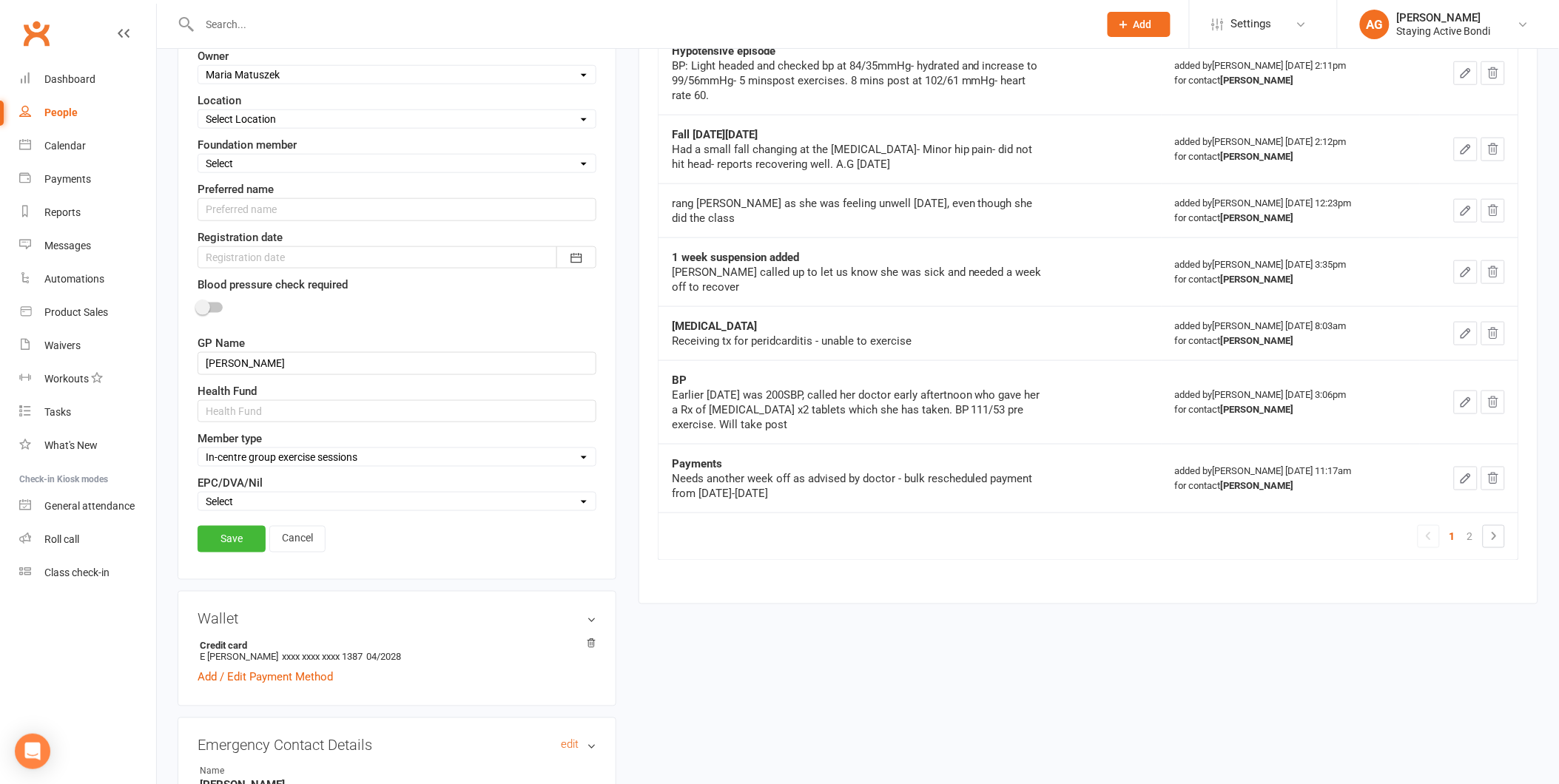
scroll to position [562, 0]
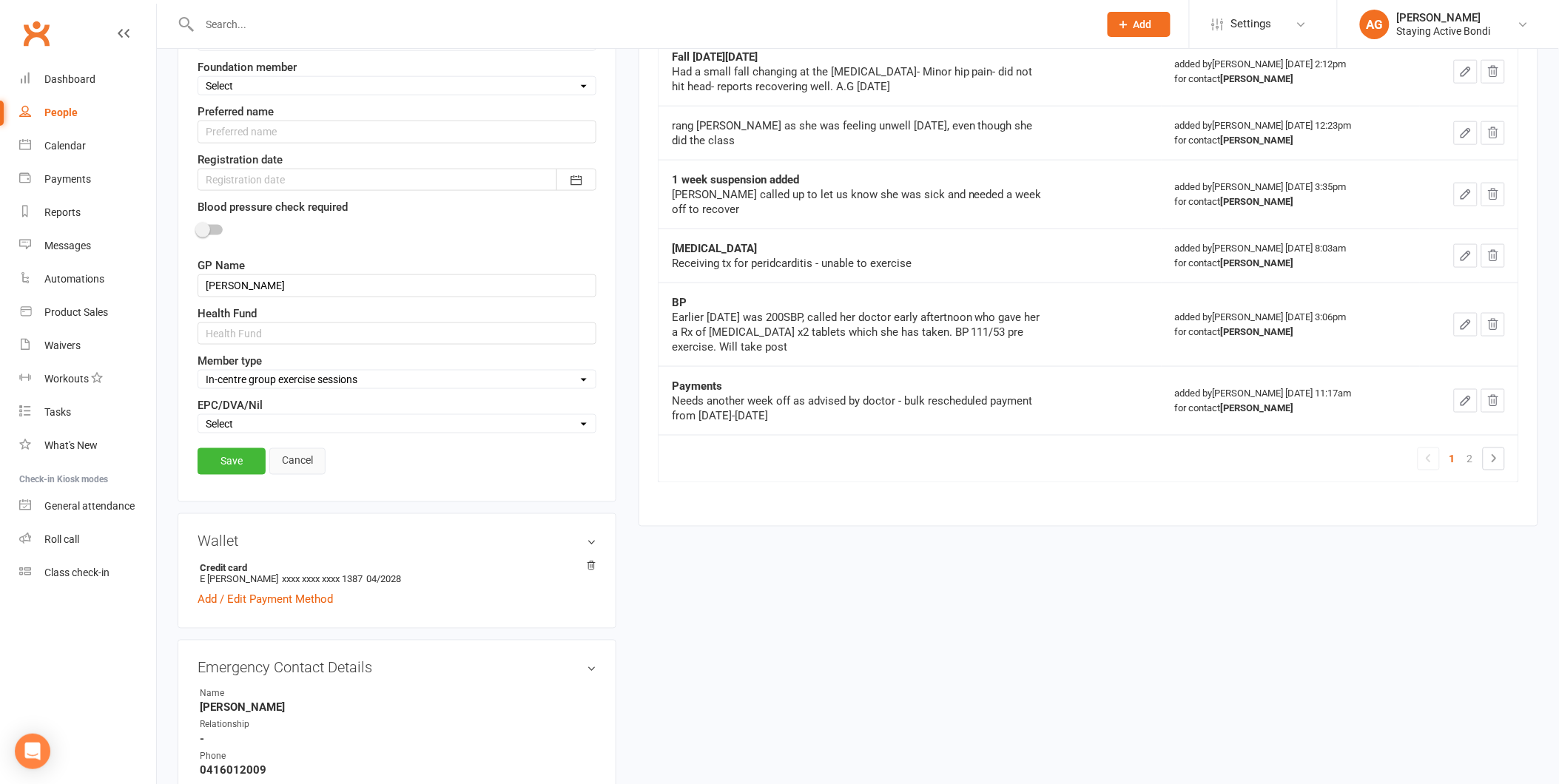
click at [287, 467] on link "Cancel" at bounding box center [296, 461] width 56 height 26
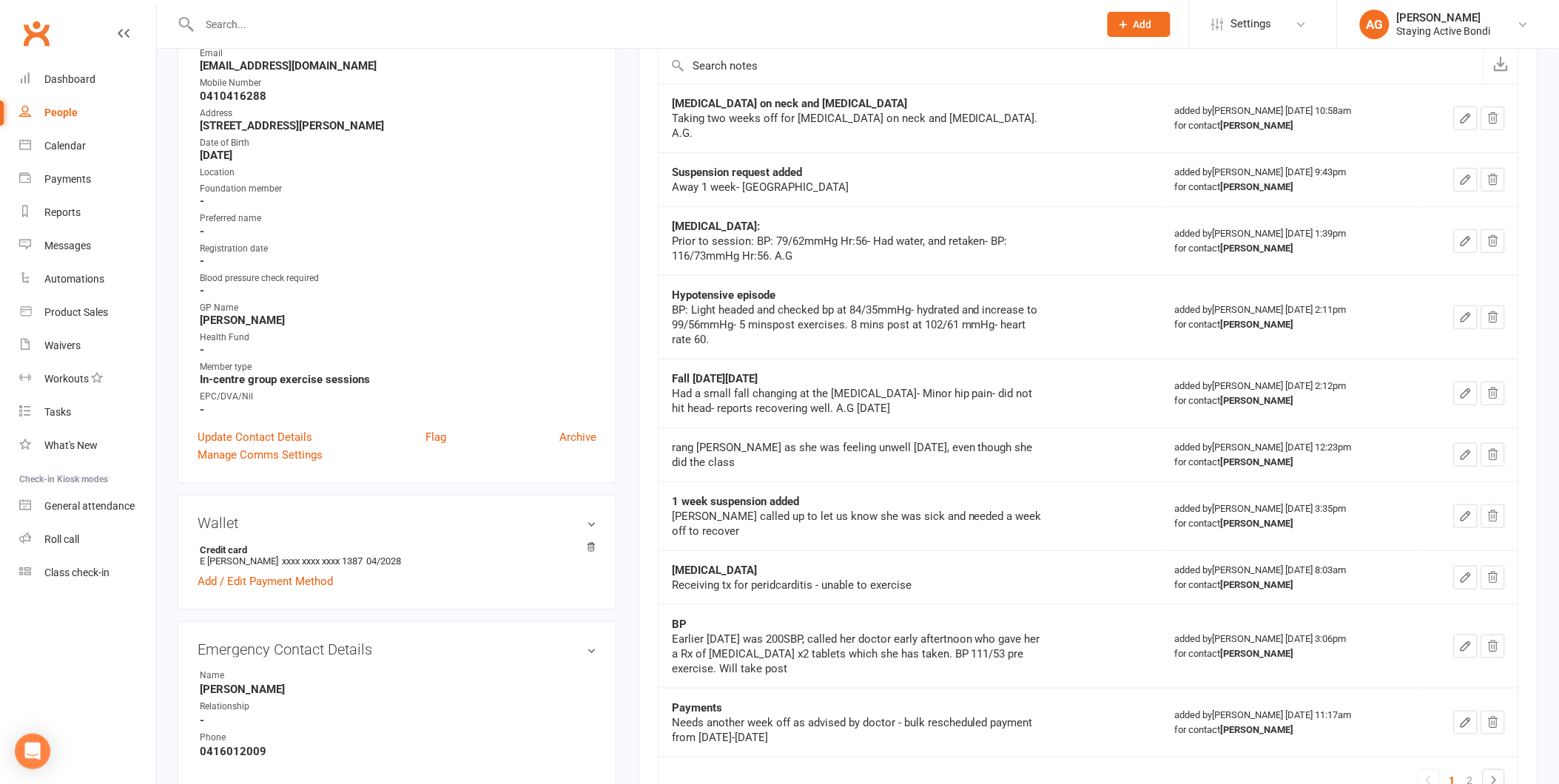
scroll to position [151, 0]
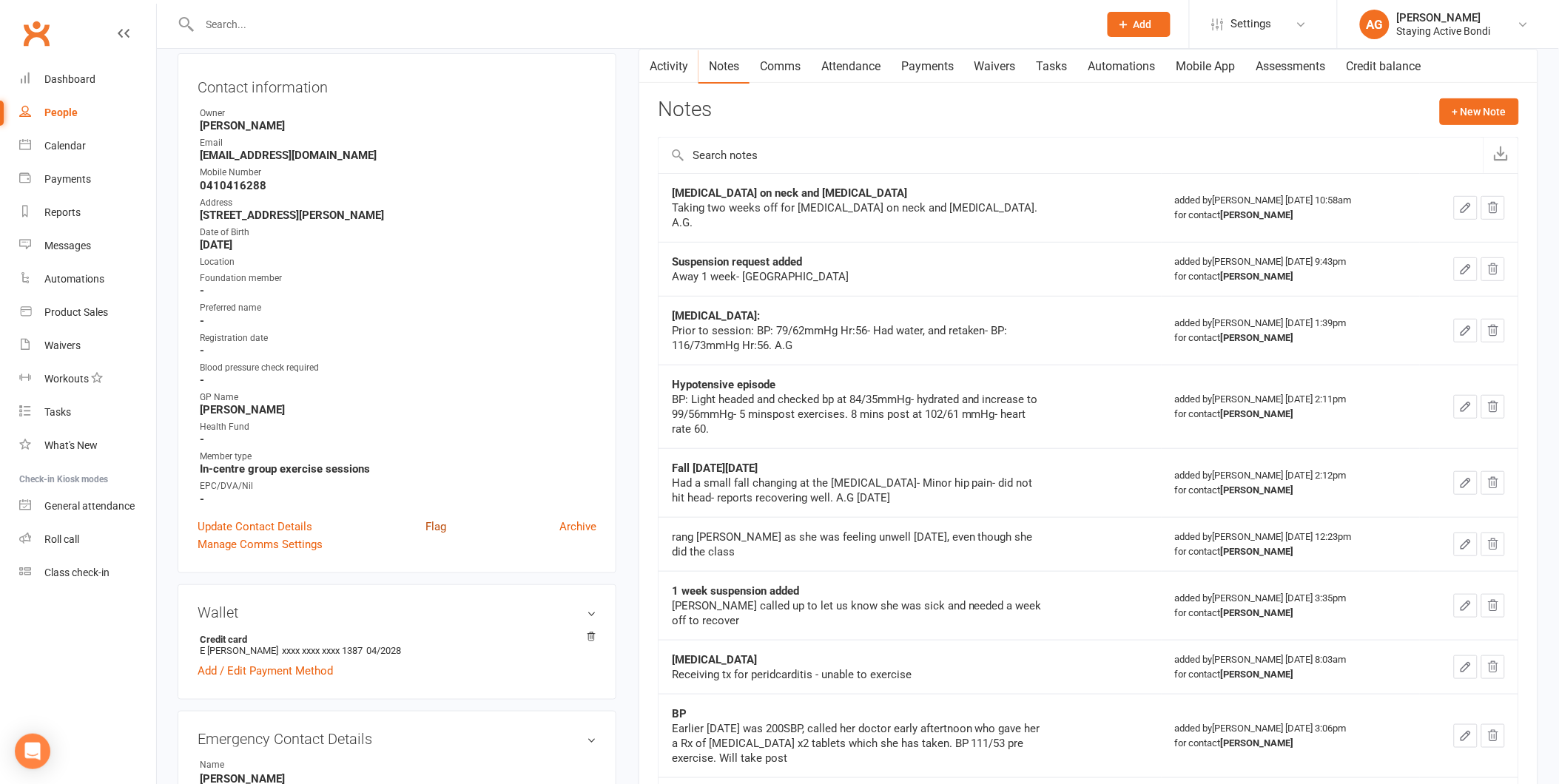
click at [443, 528] on link "Flag" at bounding box center [435, 527] width 21 height 18
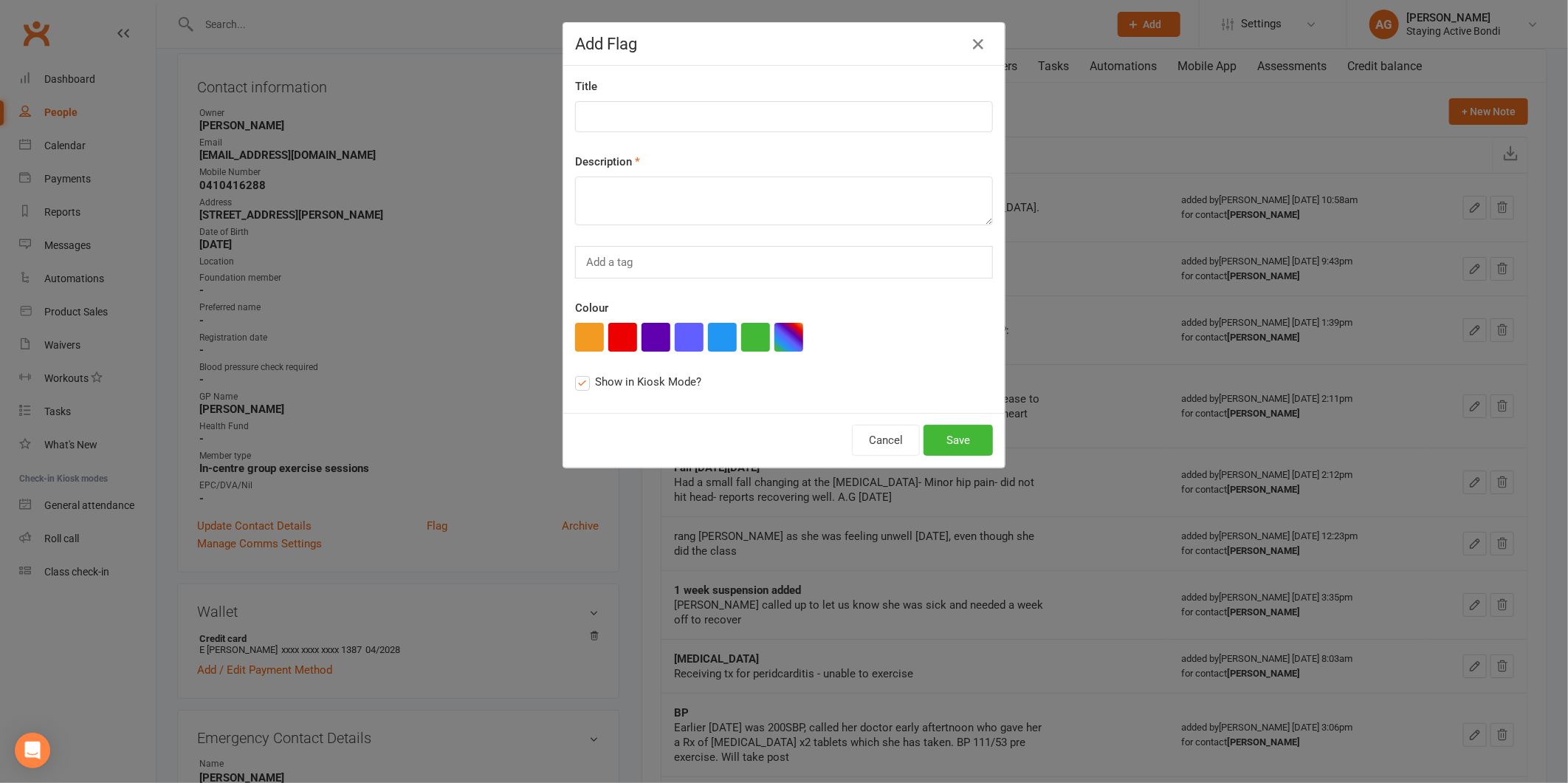
click at [639, 173] on div "Description" at bounding box center [784, 189] width 418 height 73
click at [639, 181] on textarea at bounding box center [784, 201] width 418 height 49
paste textarea "Biopsy on neck and hand surgery Taking two weeks off for biopsy on neck and han…"
drag, startPoint x: 778, startPoint y: 190, endPoint x: 579, endPoint y: 184, distance: 199.1
click at [579, 184] on textarea "Biopsy on neck and hand surgery Taking two weeks off for biopsy on neck and han…" at bounding box center [784, 201] width 418 height 49
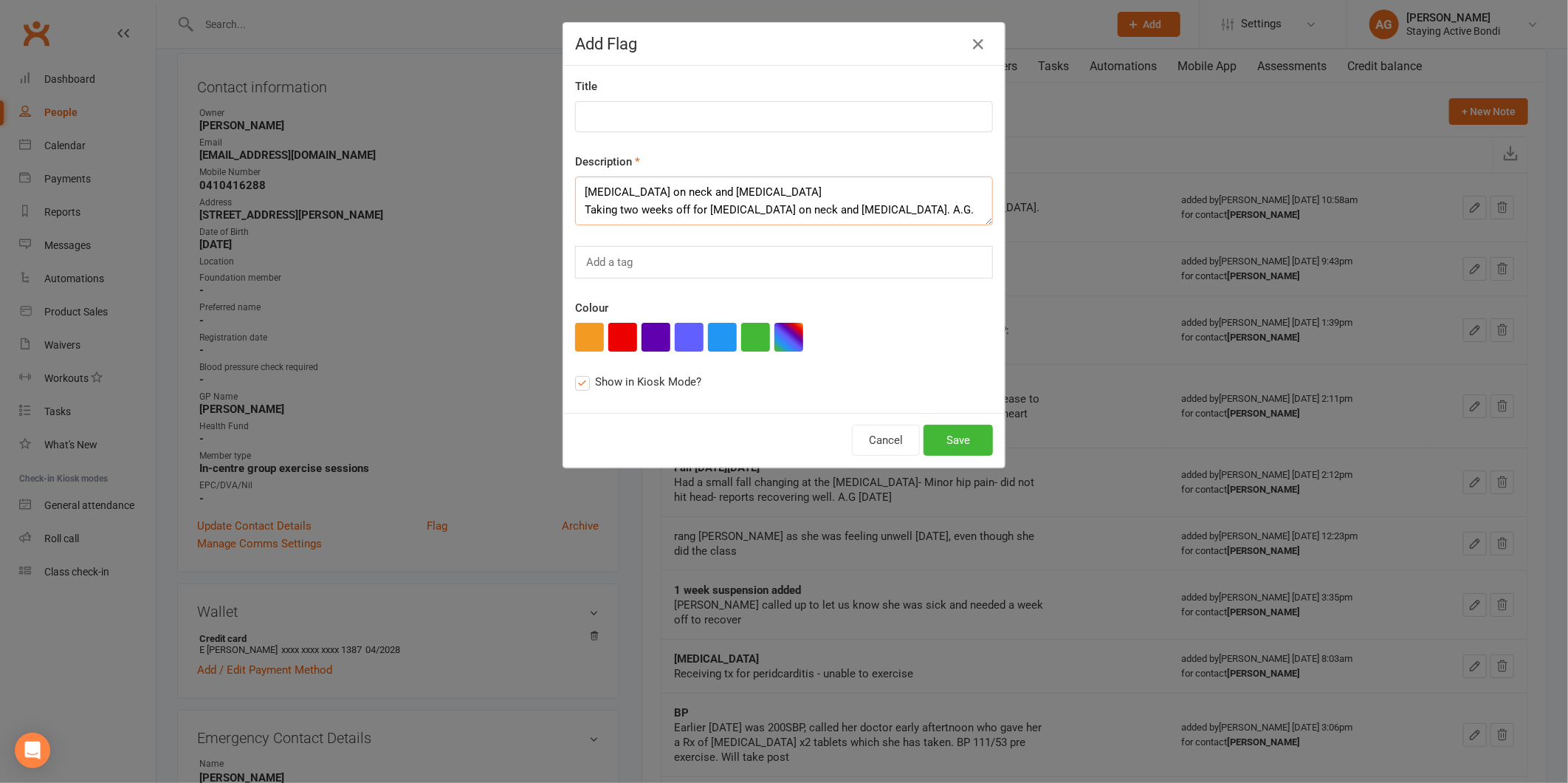
type textarea "Taking two weeks off for biopsy on neck and hand surgery. A.G."
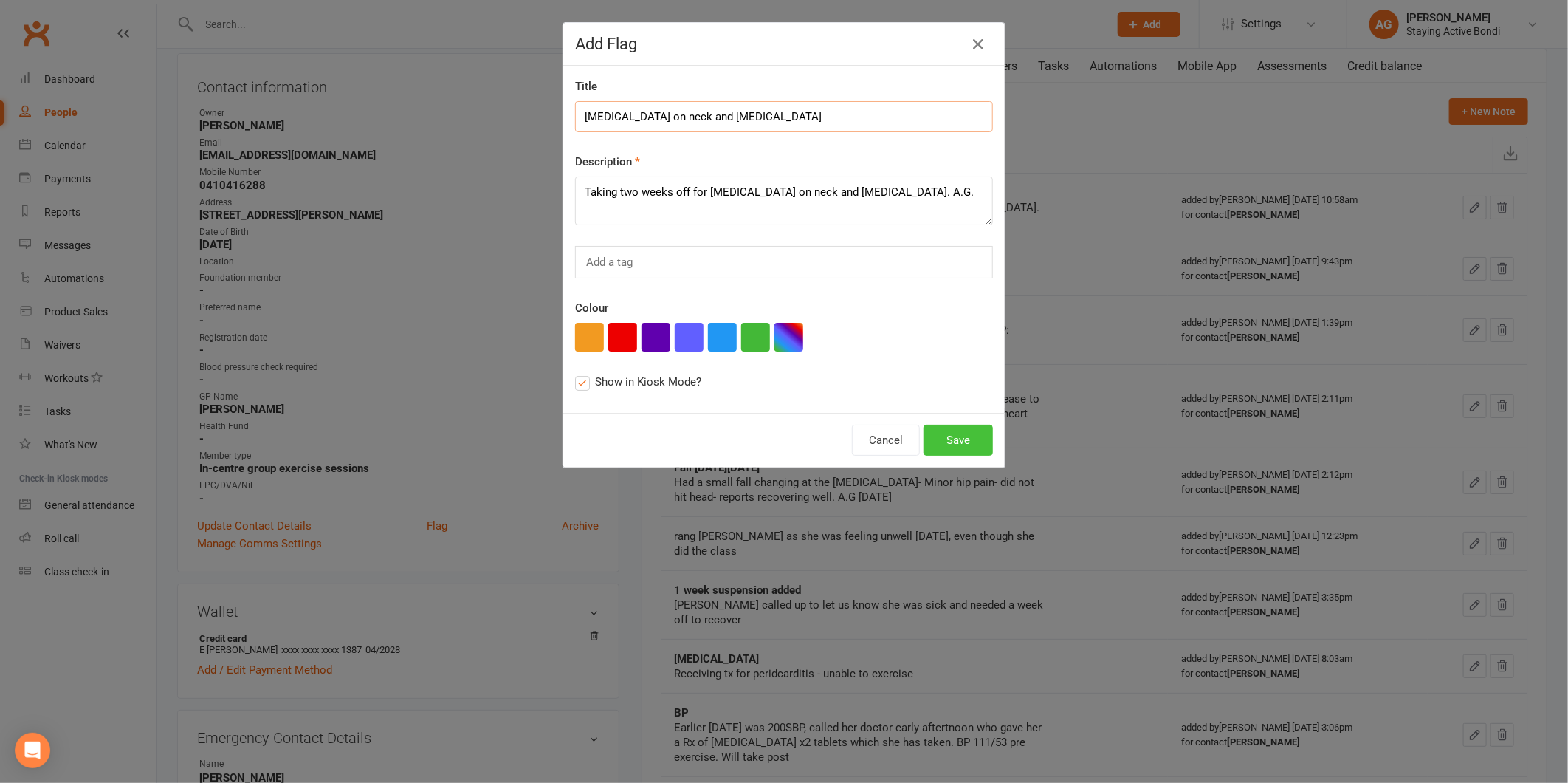
type input "Biopsy on neck and hand surgery"
click at [956, 431] on button "Save" at bounding box center [958, 440] width 70 height 31
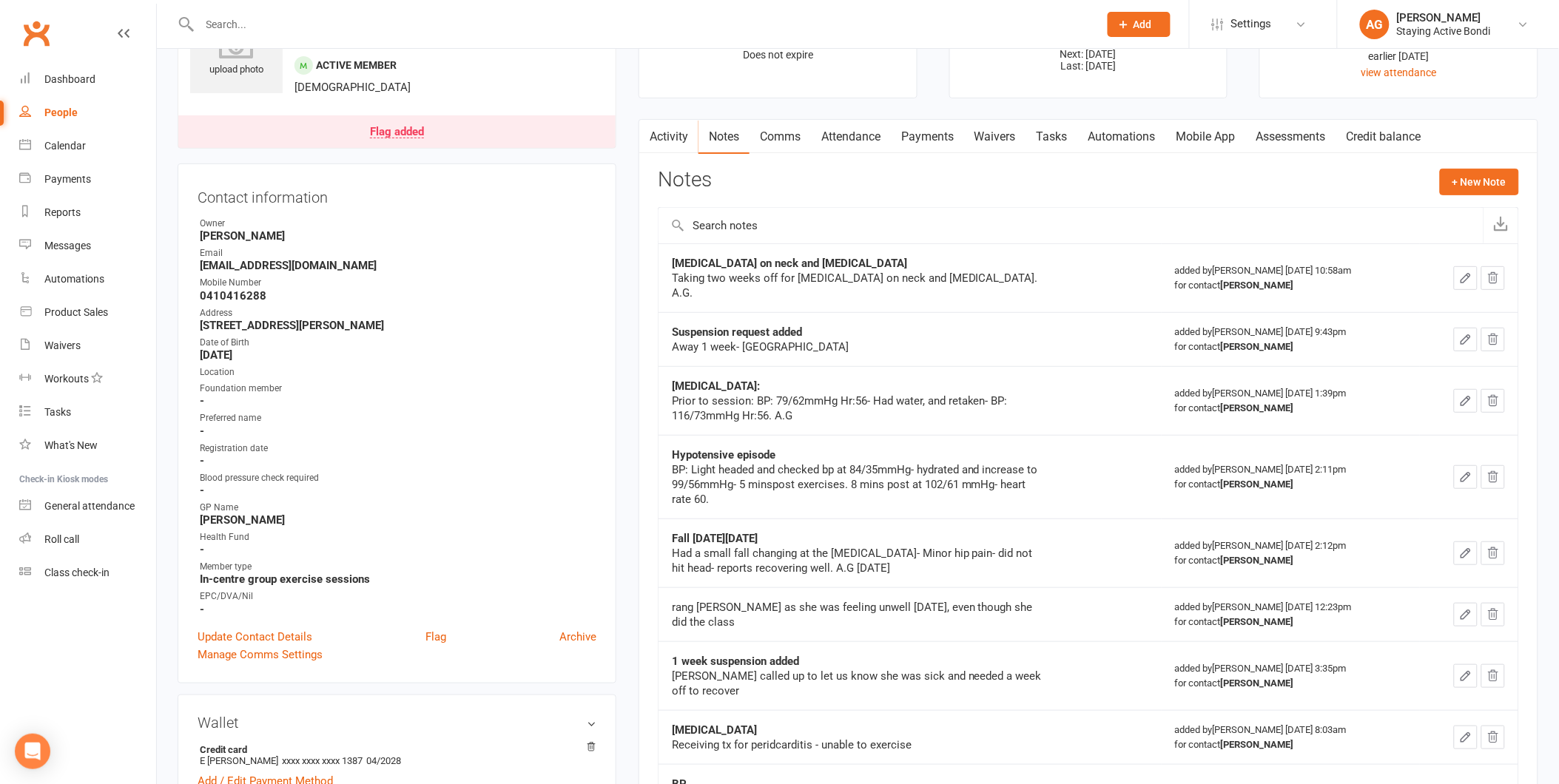
scroll to position [0, 0]
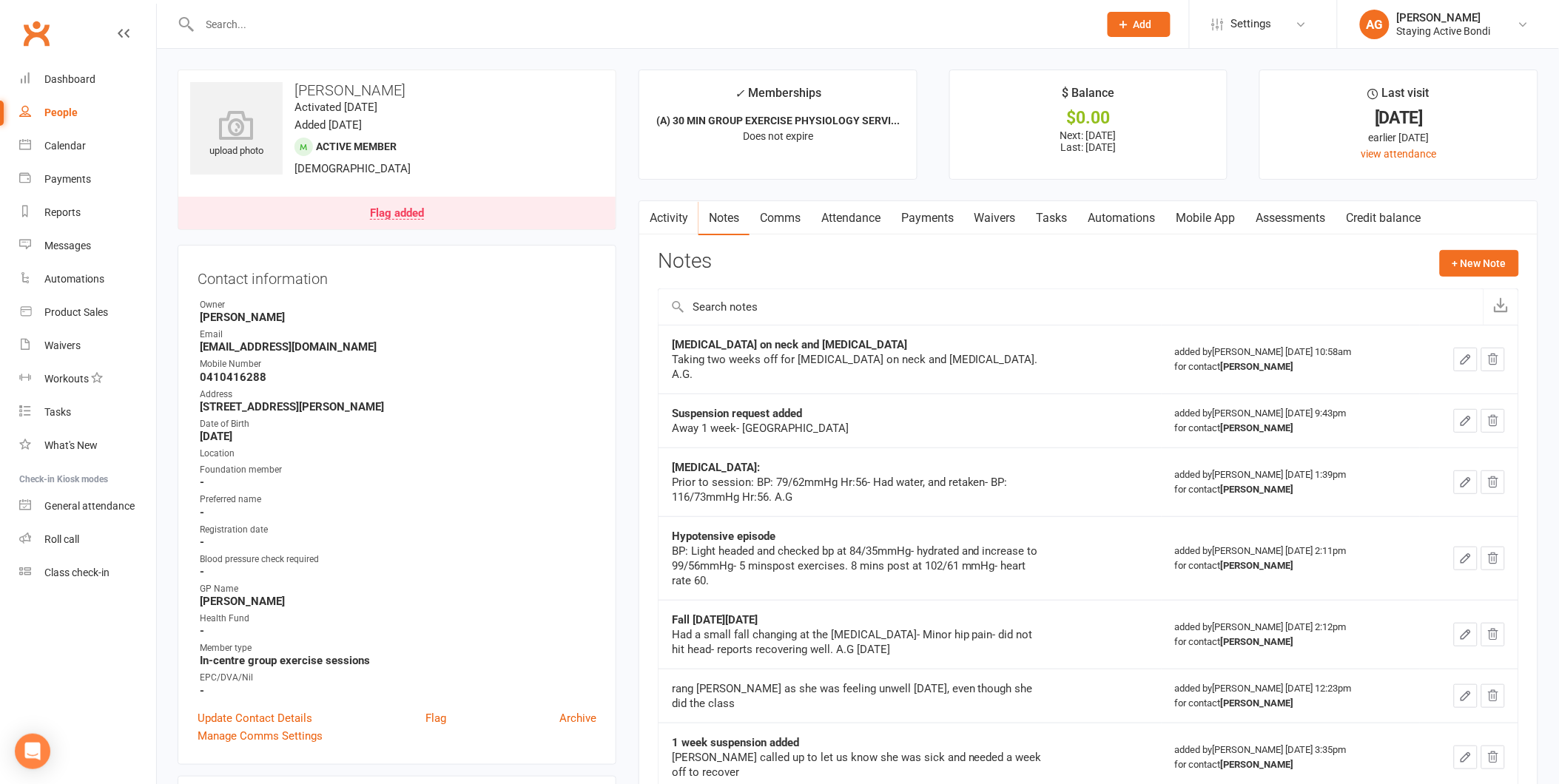
click at [1288, 209] on link "Assessments" at bounding box center [1291, 218] width 90 height 34
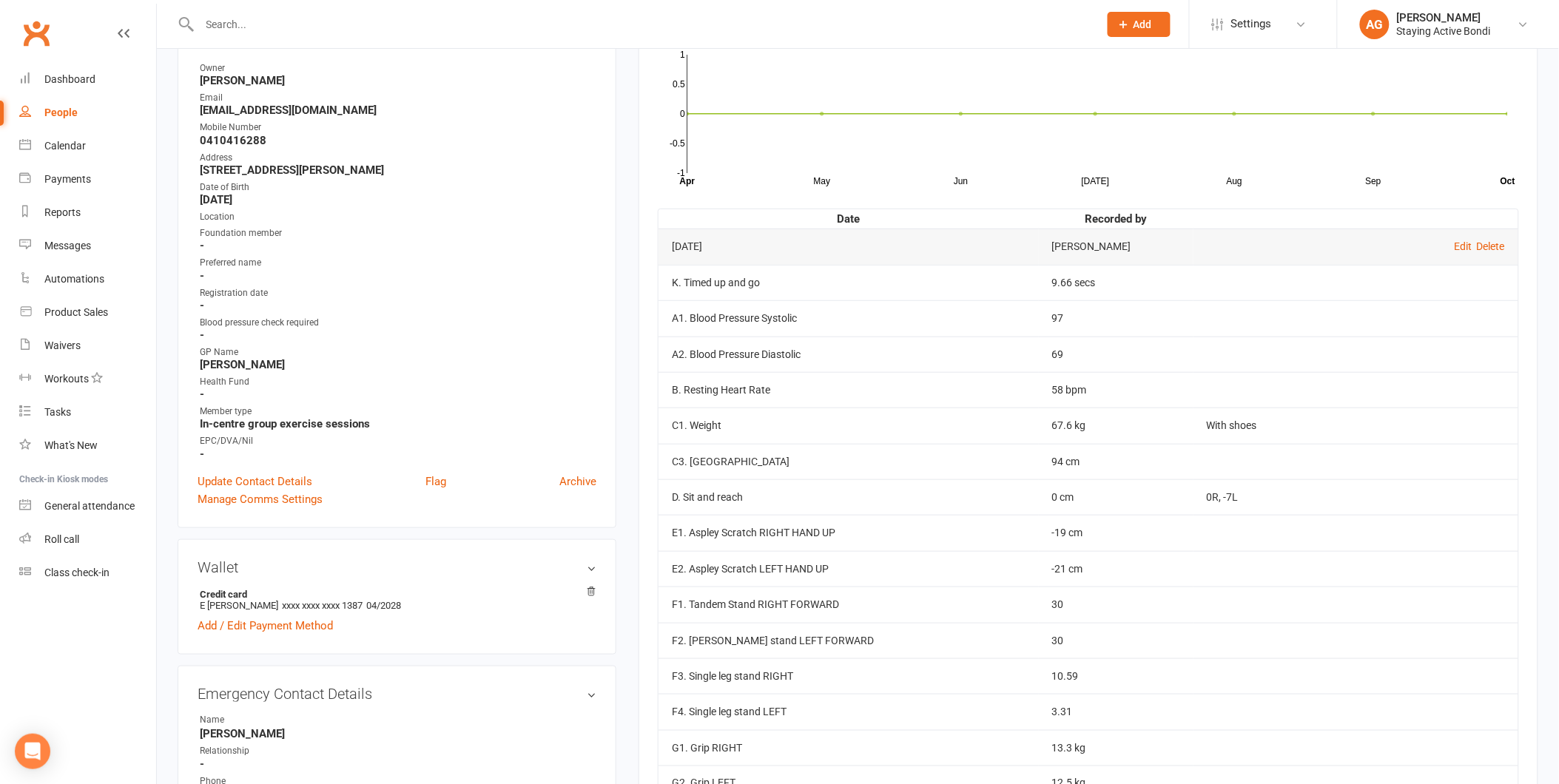
scroll to position [246, 0]
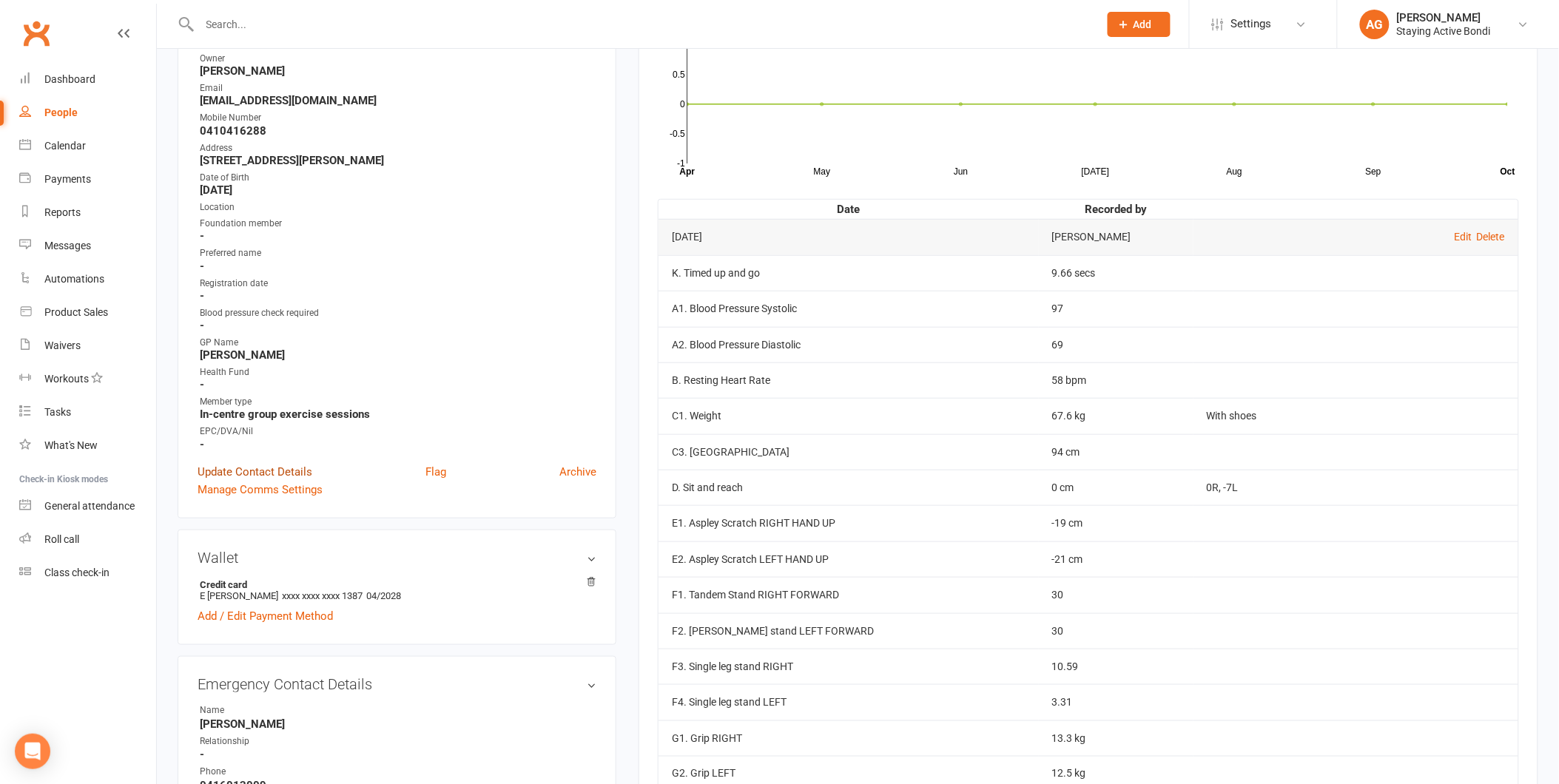
click at [280, 470] on link "Update Contact Details" at bounding box center [254, 472] width 115 height 18
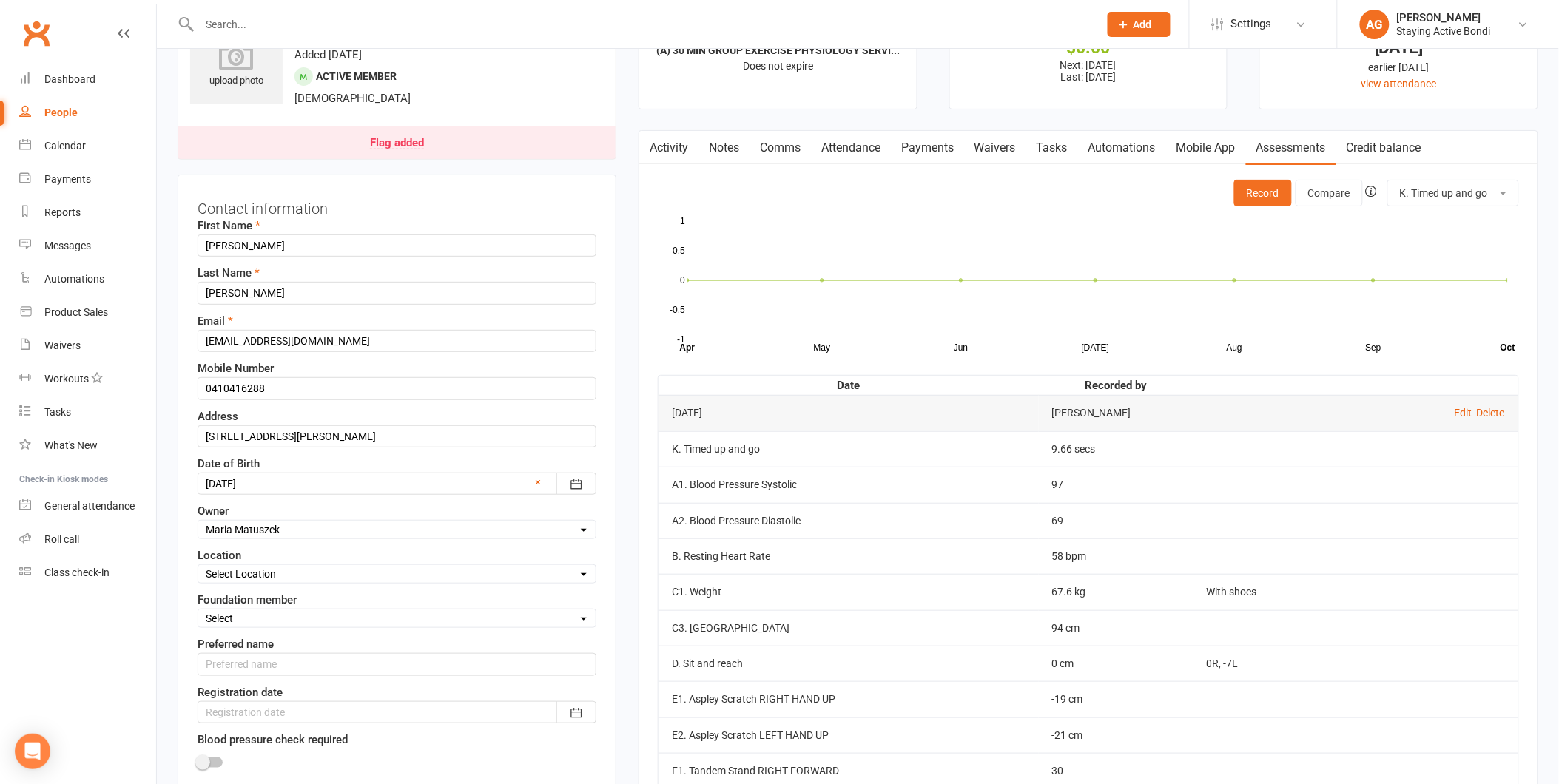
scroll to position [70, 0]
click at [304, 531] on select "Select Owner Avi Goodman Active Seniors Bondi Ben Peerenboom Sarah Gordon Marcu…" at bounding box center [397, 530] width 398 height 17
select select "0"
click at [198, 523] on select "Select Owner Avi Goodman Active Seniors Bondi Ben Peerenboom Sarah Gordon Marcu…" at bounding box center [397, 530] width 398 height 17
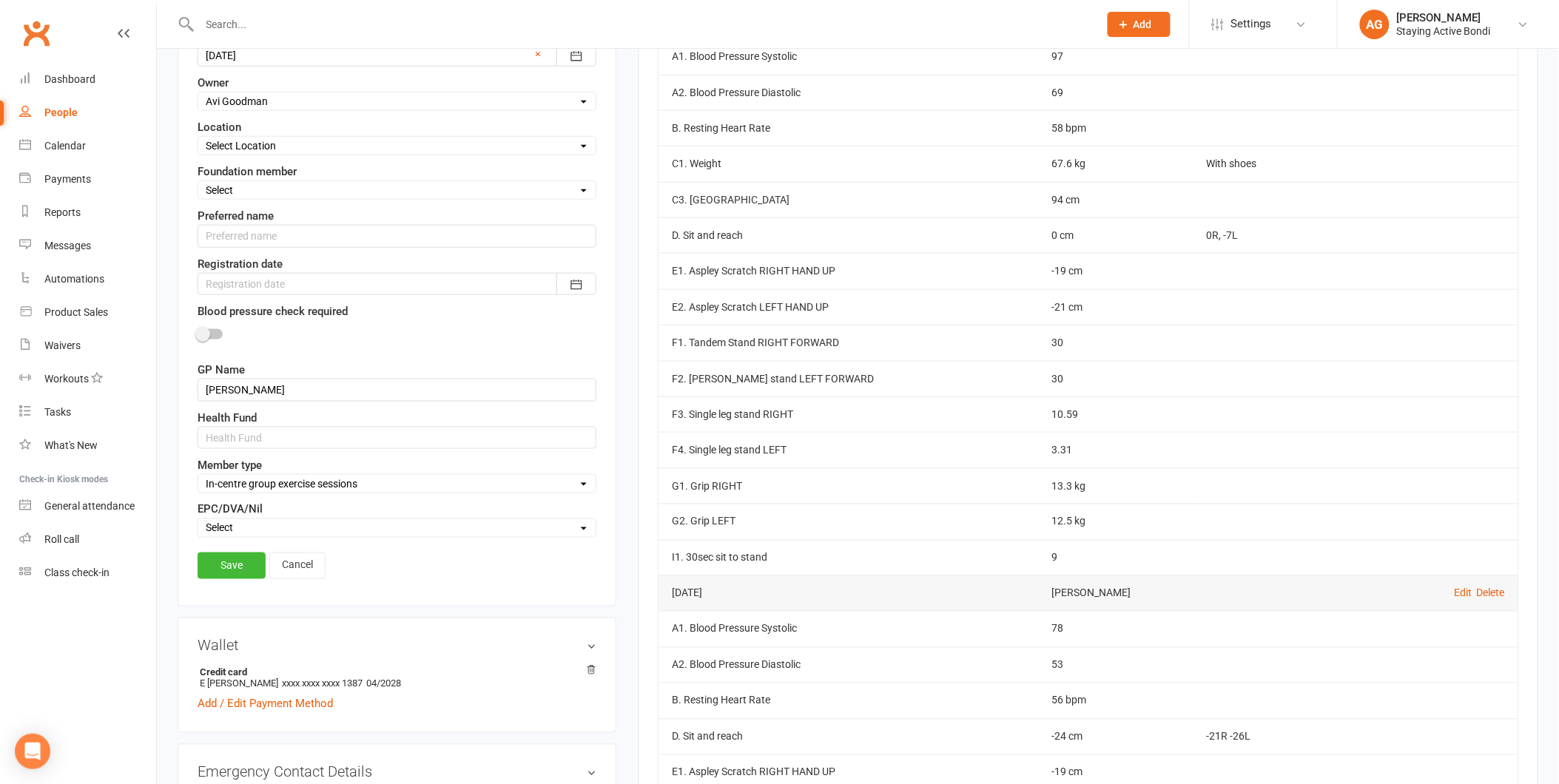
scroll to position [809, 0]
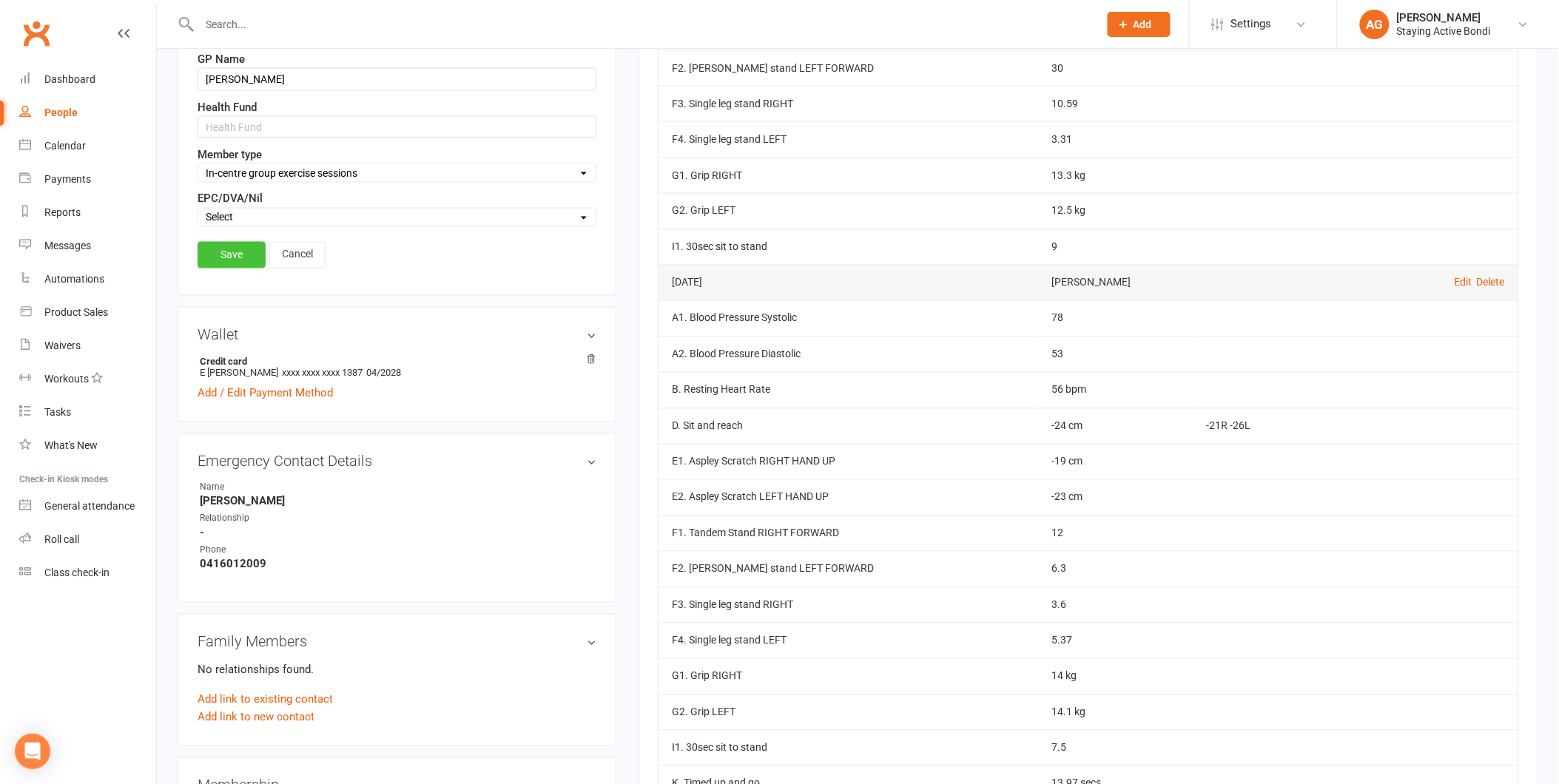
click at [230, 261] on link "Save" at bounding box center [231, 254] width 68 height 26
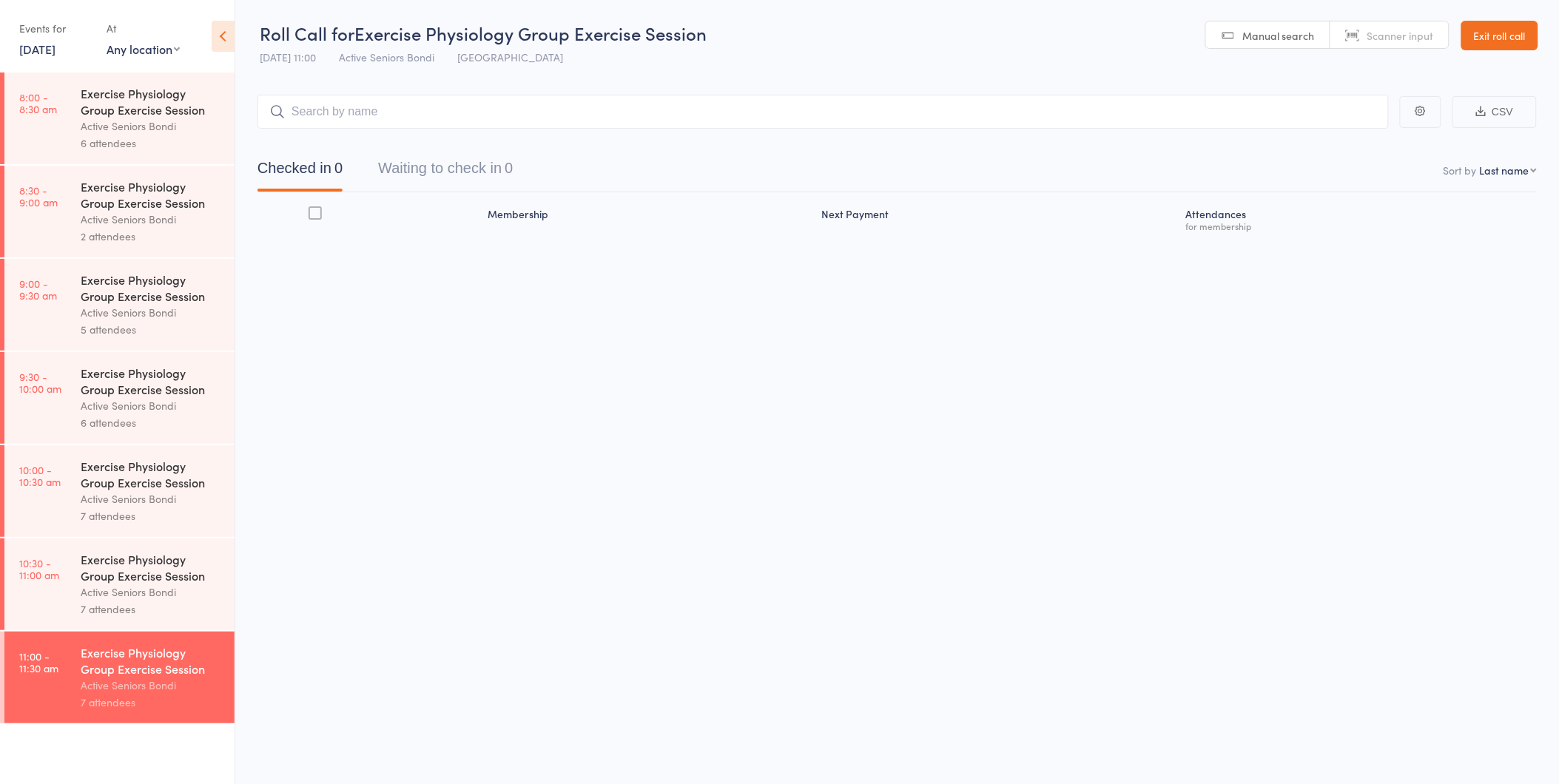
click at [434, 172] on button "Waiting to check in 0" at bounding box center [445, 172] width 134 height 39
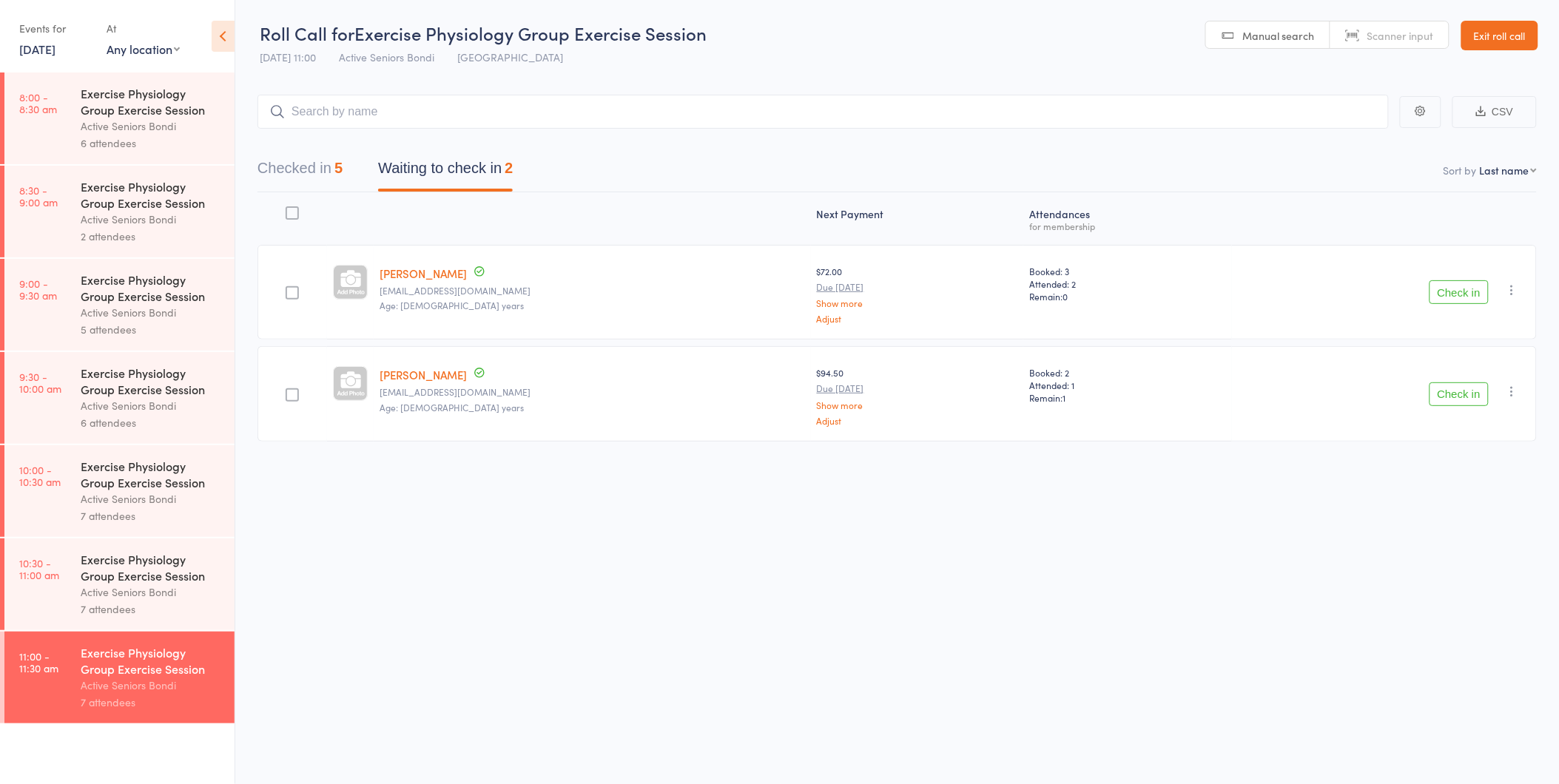
click at [1503, 37] on link "Exit roll call" at bounding box center [1499, 35] width 77 height 29
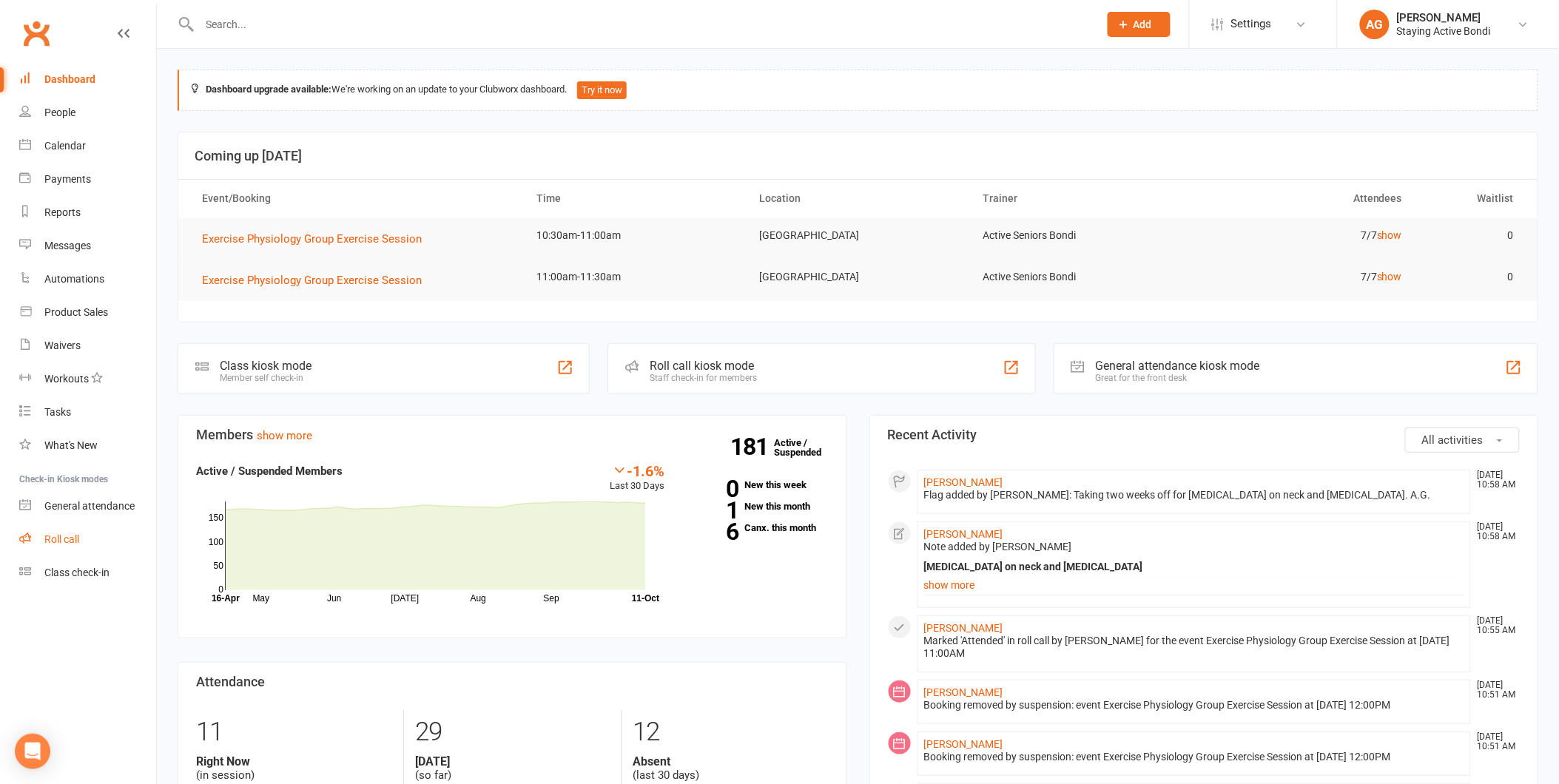
click at [45, 527] on link "Roll call" at bounding box center [87, 540] width 136 height 33
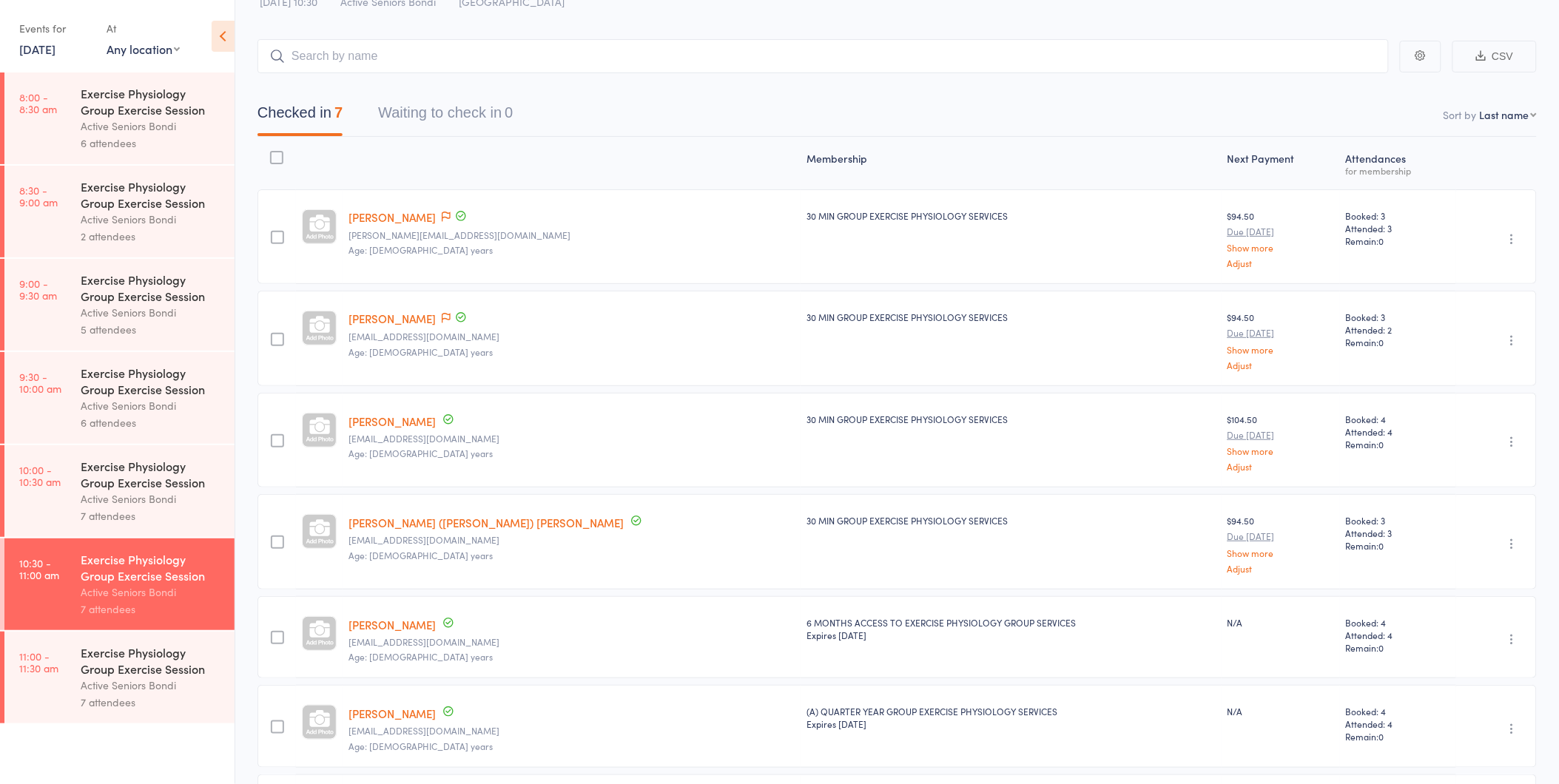
scroll to position [205, 0]
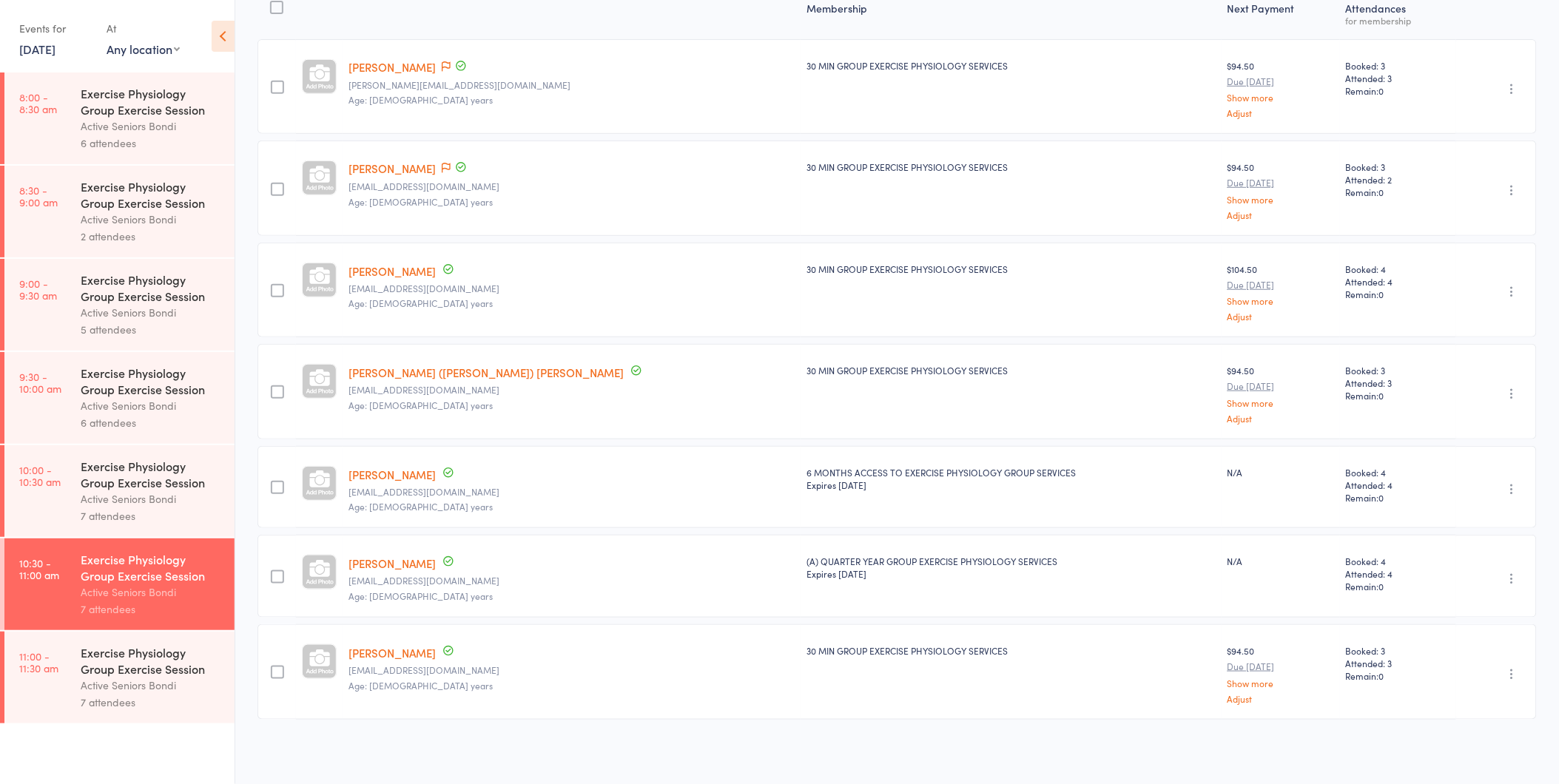
click at [145, 674] on div "Exercise Physiology Group Exercise Session" at bounding box center [151, 659] width 141 height 32
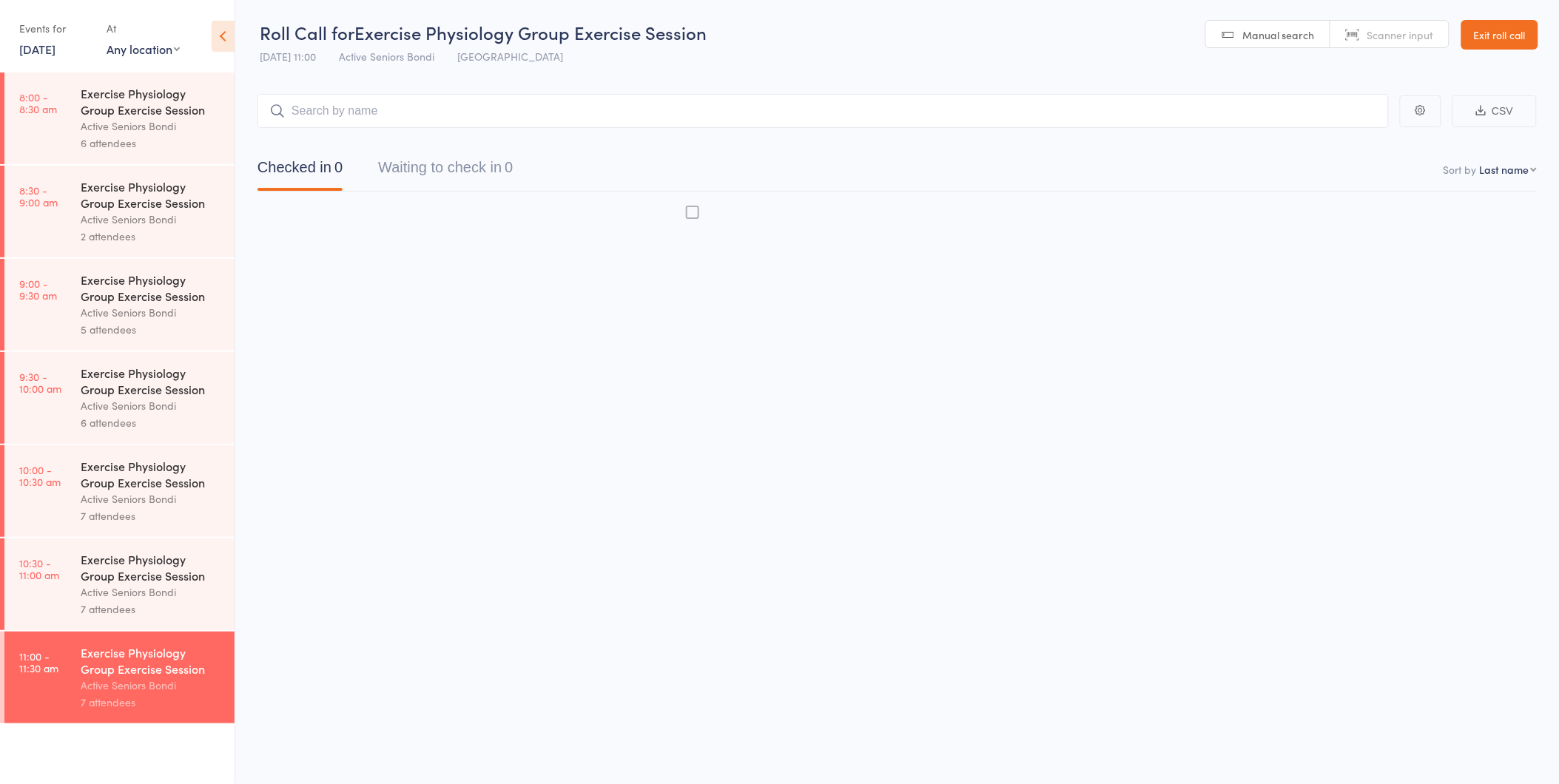
scroll to position [1, 0]
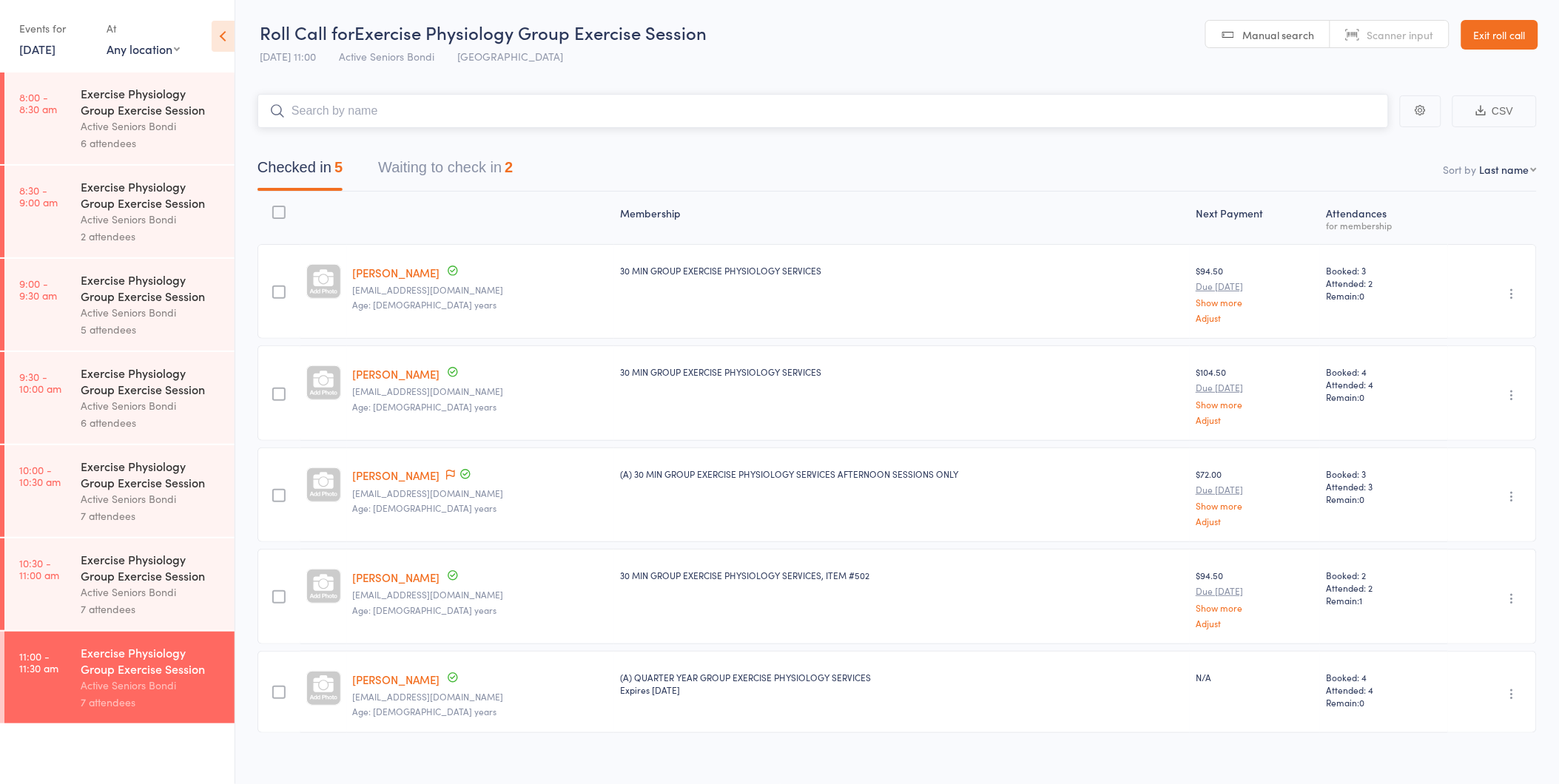
click at [397, 161] on button "Waiting to check in 2" at bounding box center [445, 171] width 134 height 39
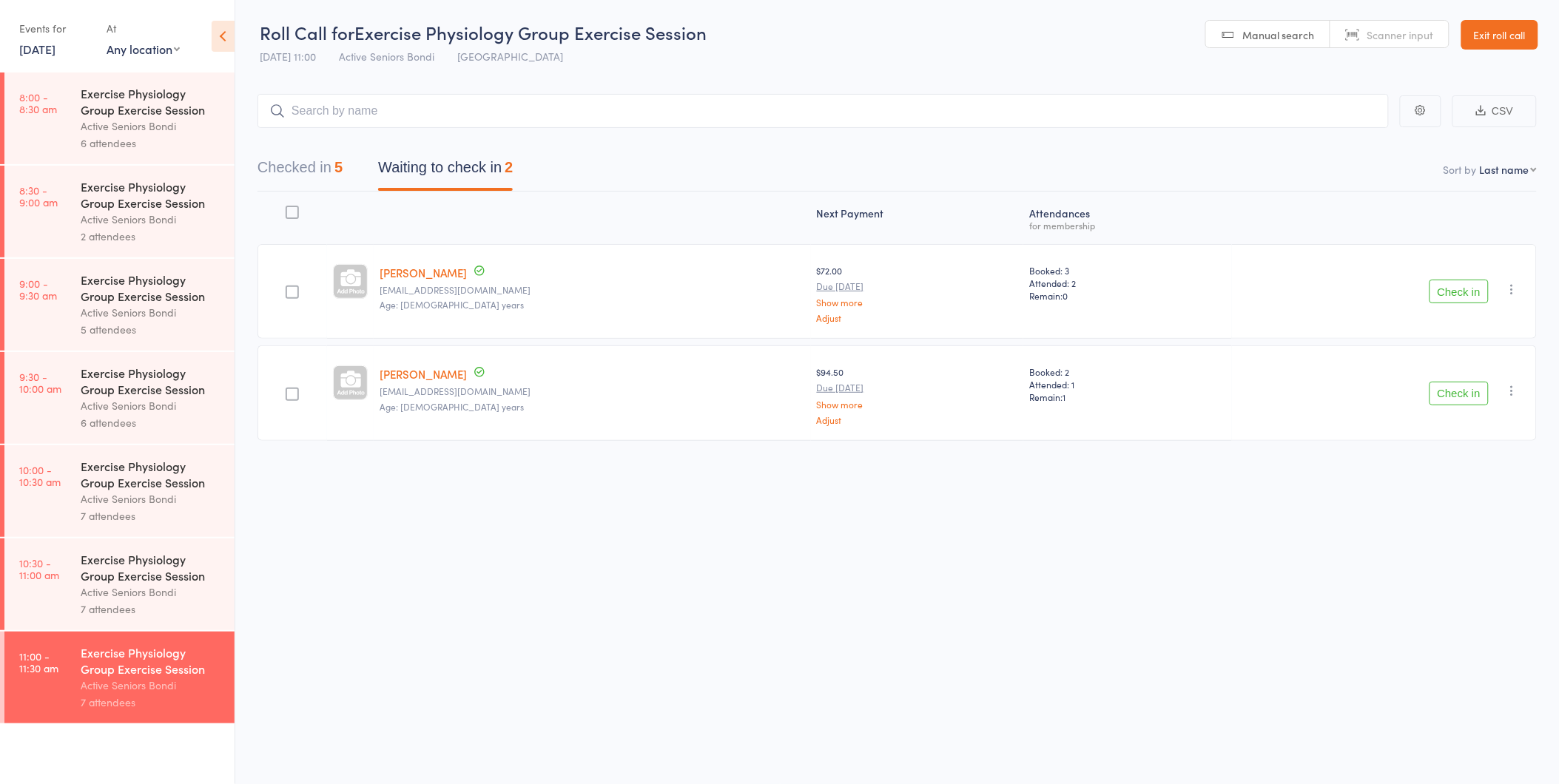
click at [1461, 400] on button "Check in" at bounding box center [1459, 393] width 59 height 24
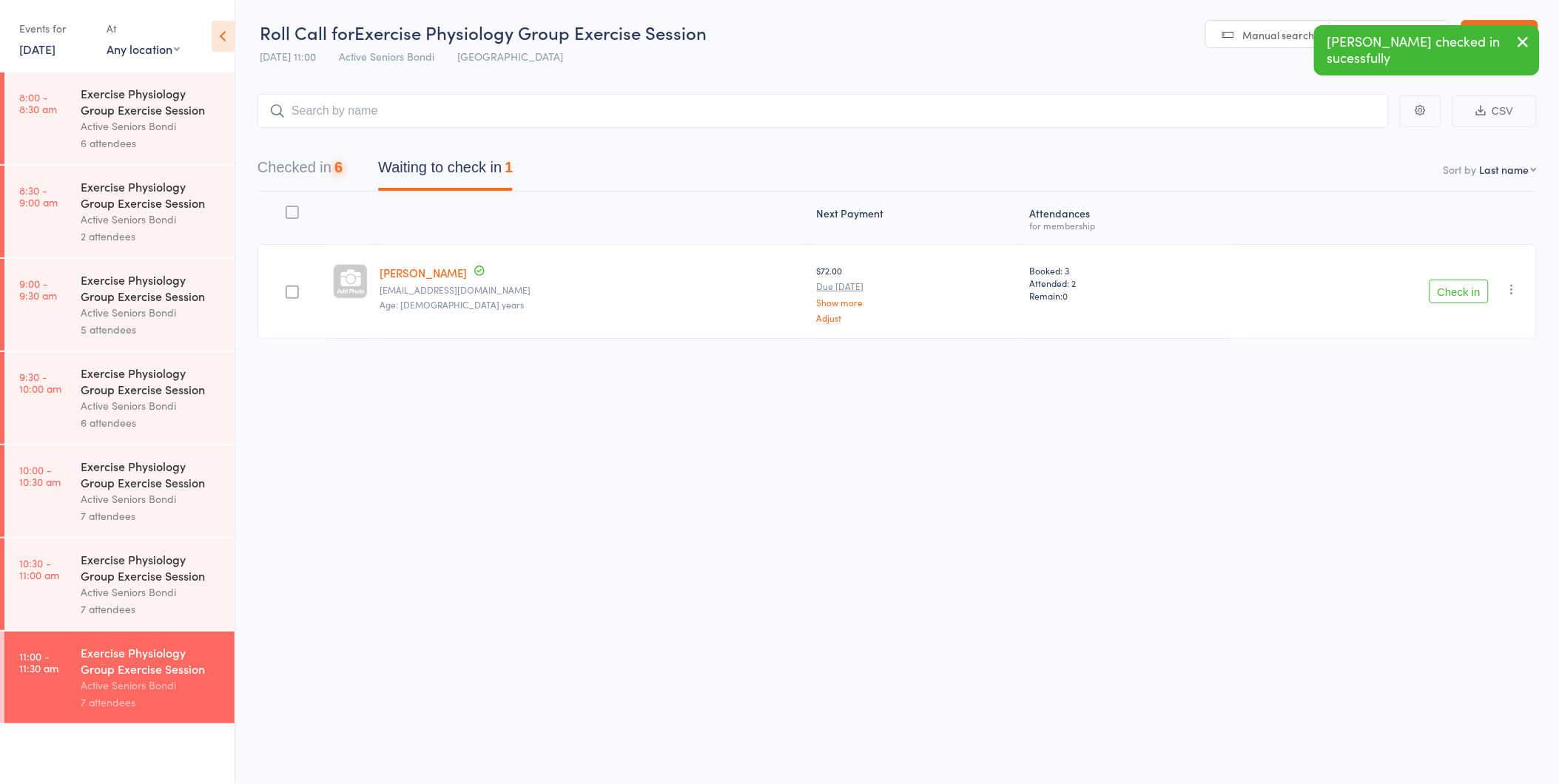
click at [274, 179] on button "Checked in 6" at bounding box center [299, 171] width 85 height 39
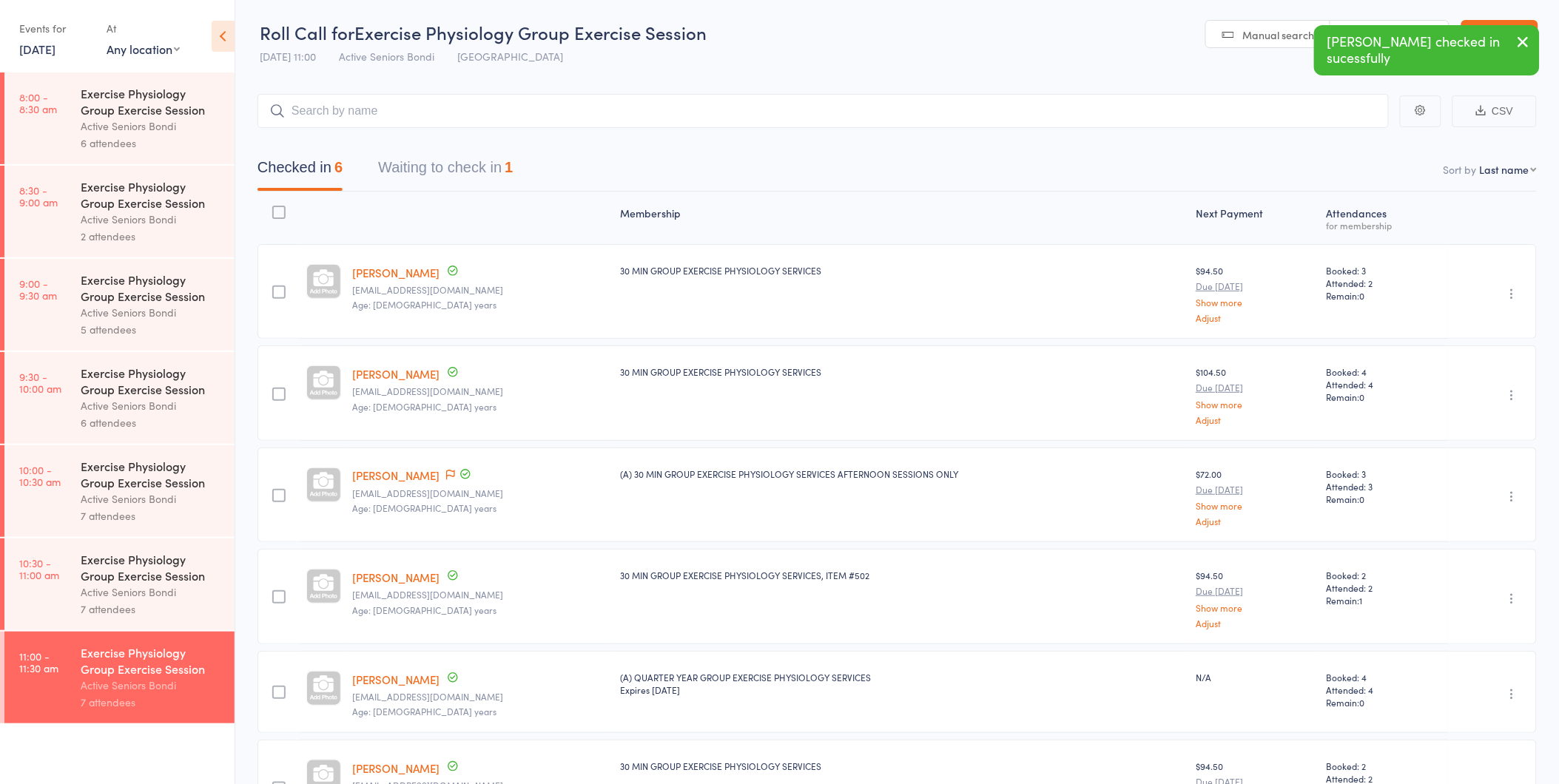
scroll to position [116, 0]
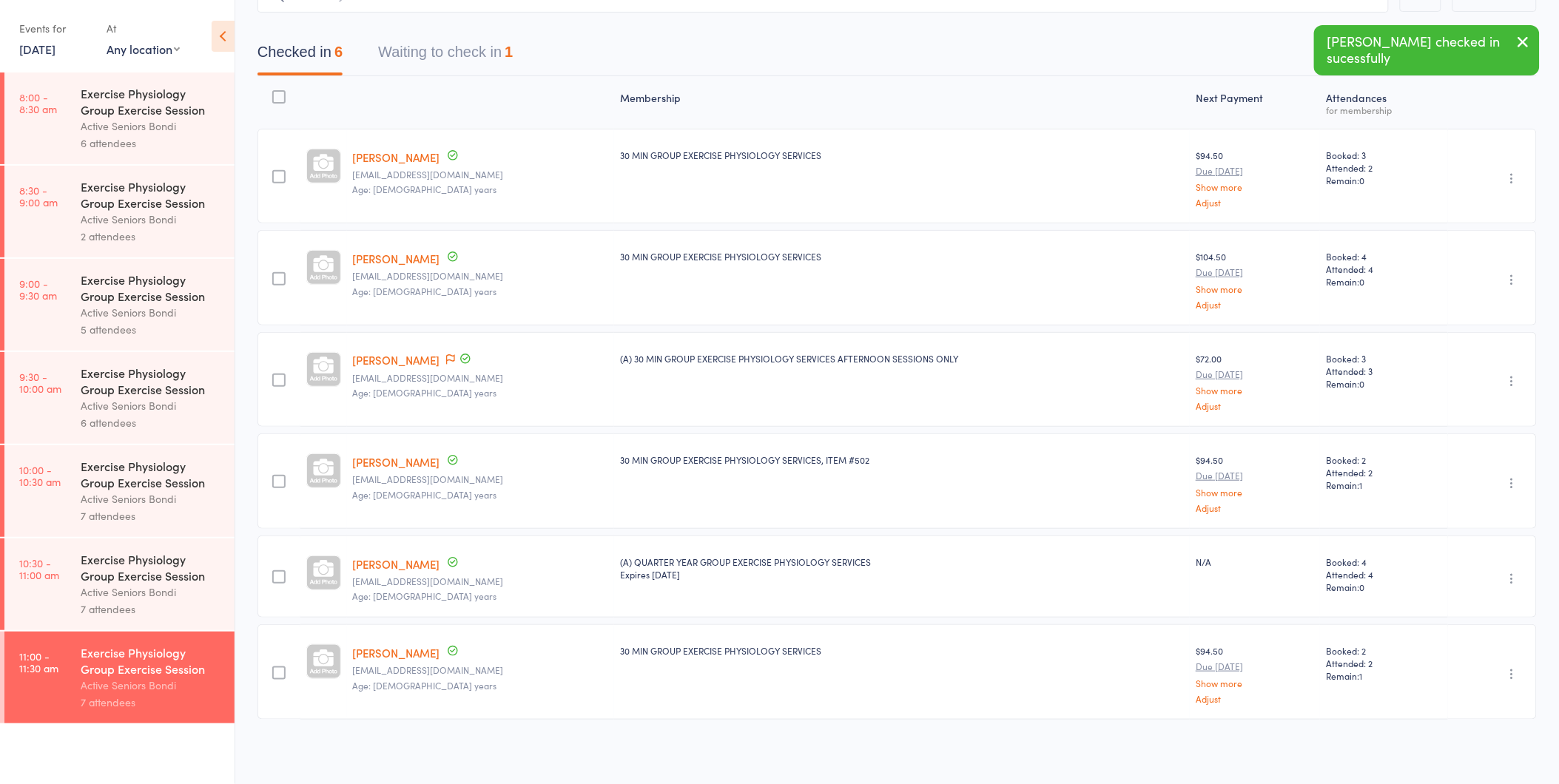
click at [377, 650] on link "[PERSON_NAME]" at bounding box center [396, 653] width 87 height 16
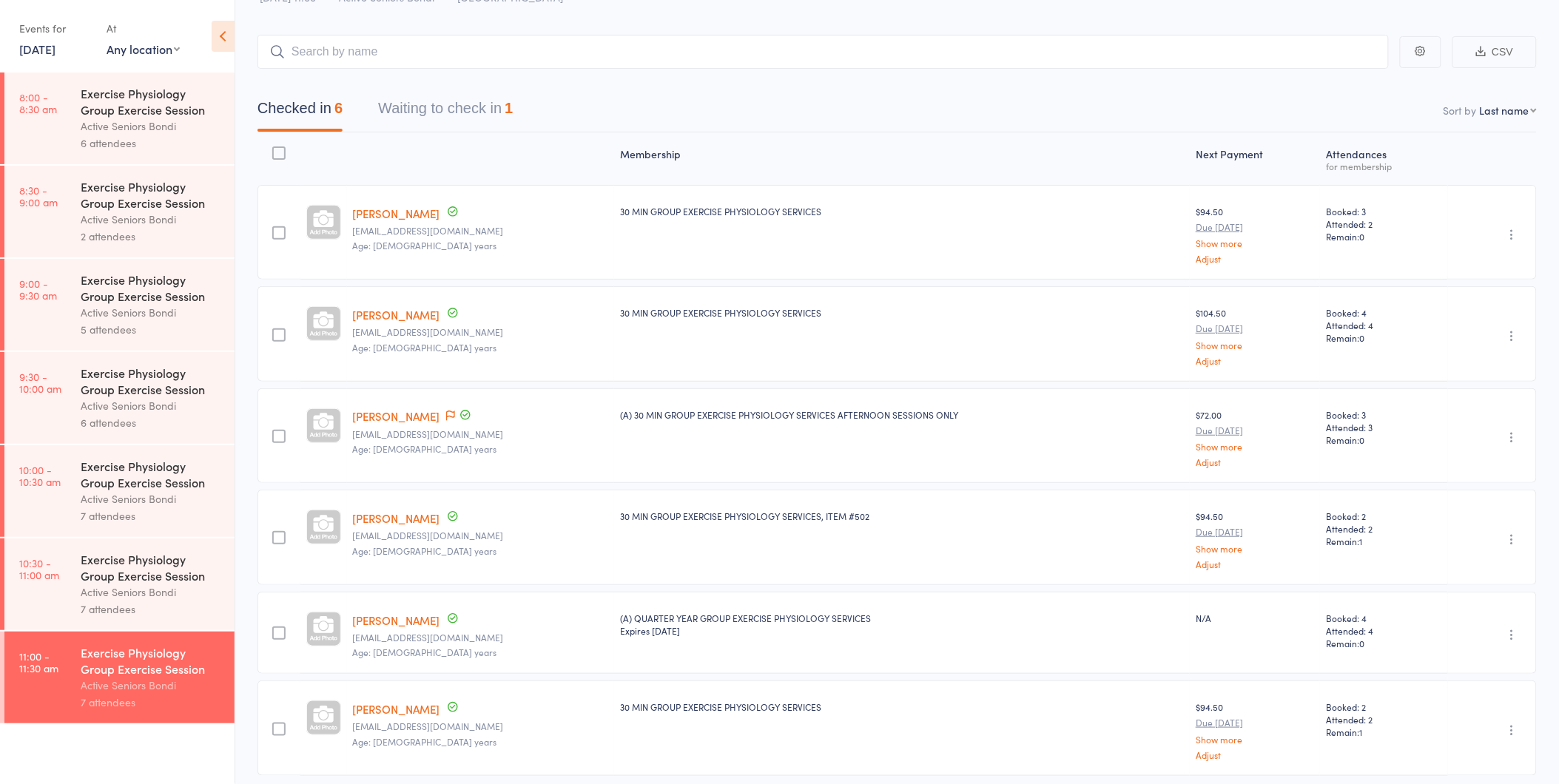
scroll to position [34, 0]
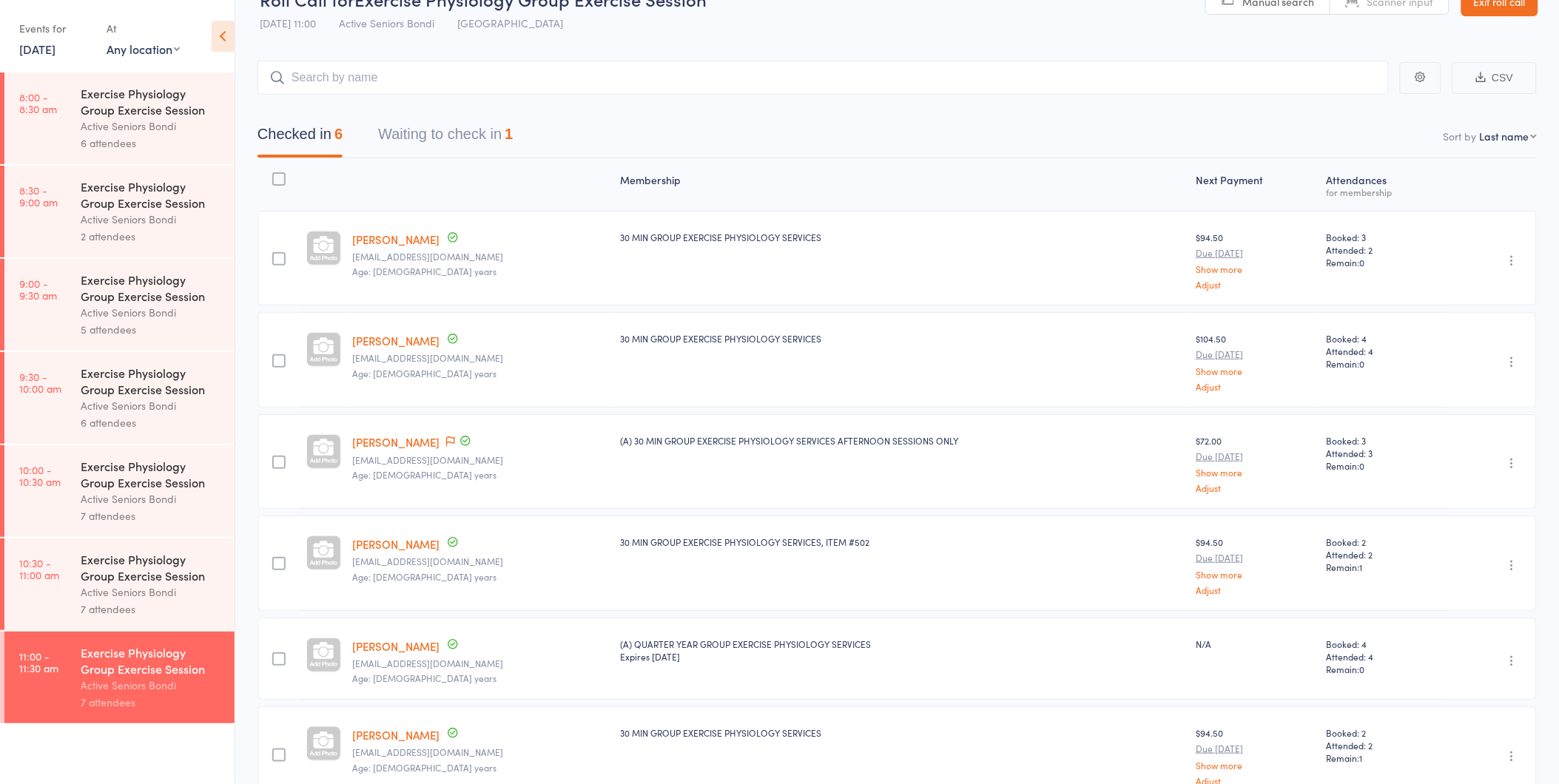
click at [460, 126] on button "Waiting to check in 1" at bounding box center [445, 138] width 134 height 39
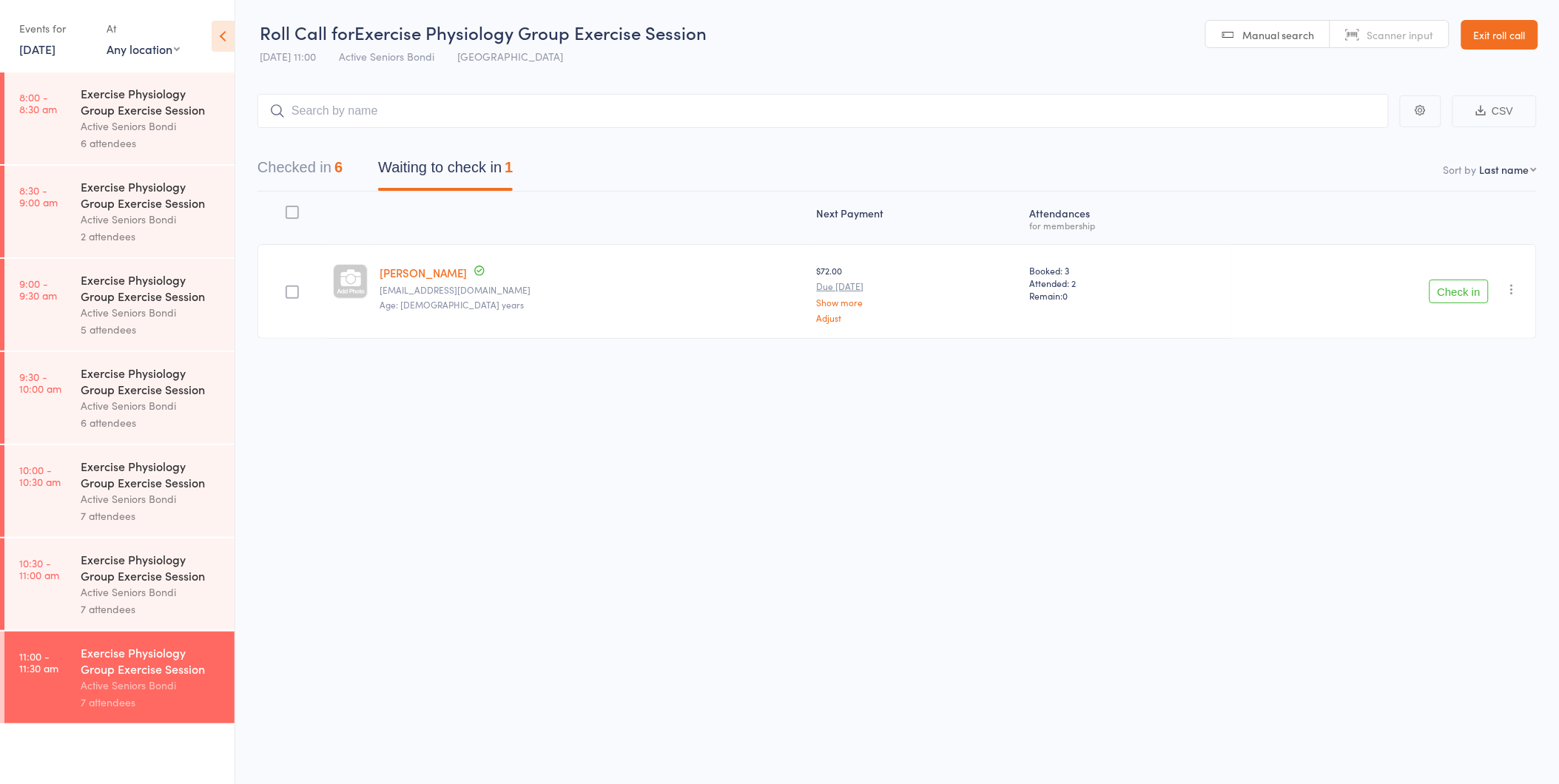
click at [351, 166] on div "Checked in 6 Waiting to check in 1" at bounding box center [385, 171] width 291 height 39
click at [336, 166] on button "Checked in 6" at bounding box center [299, 171] width 85 height 39
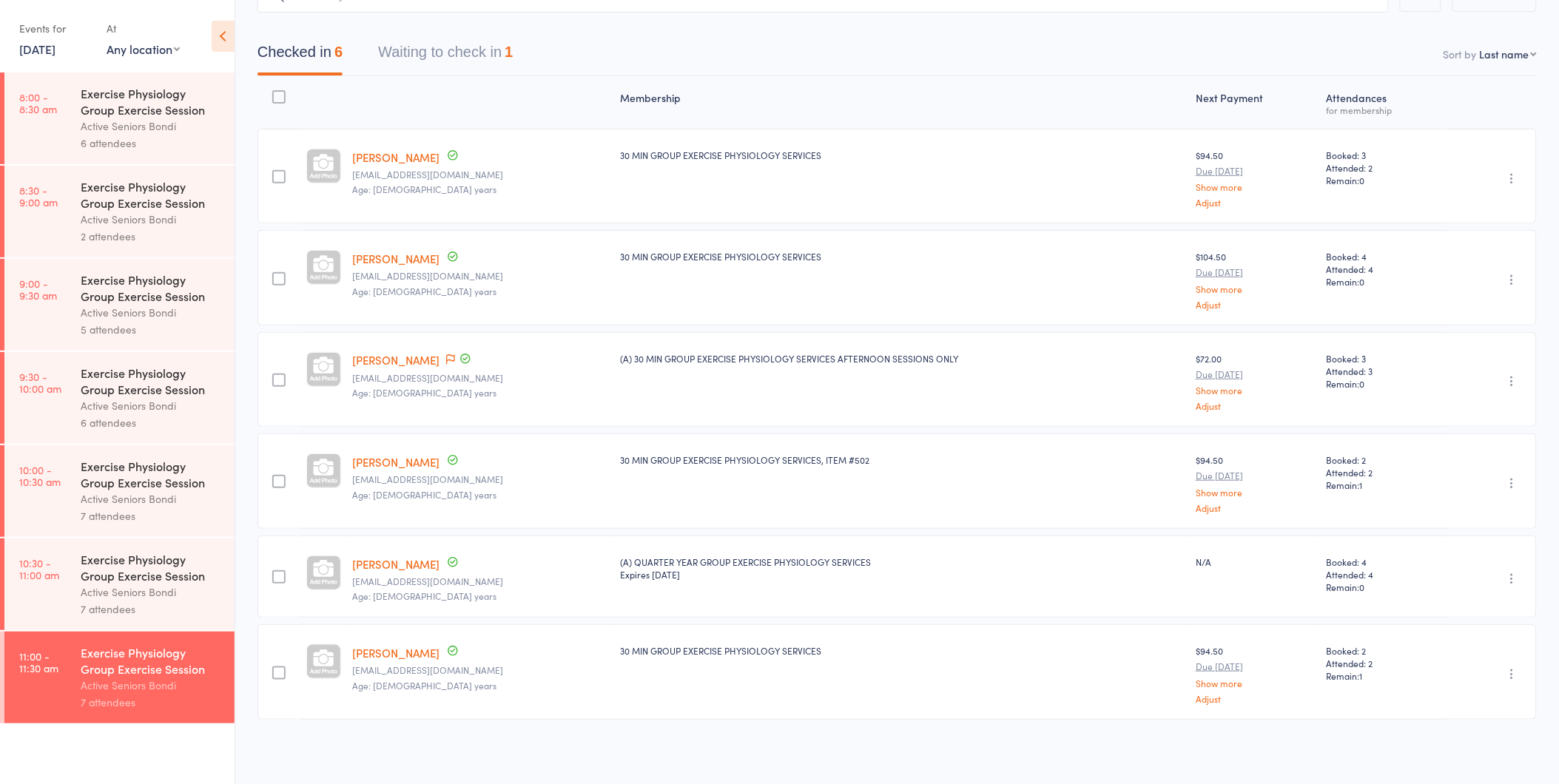
scroll to position [0, 0]
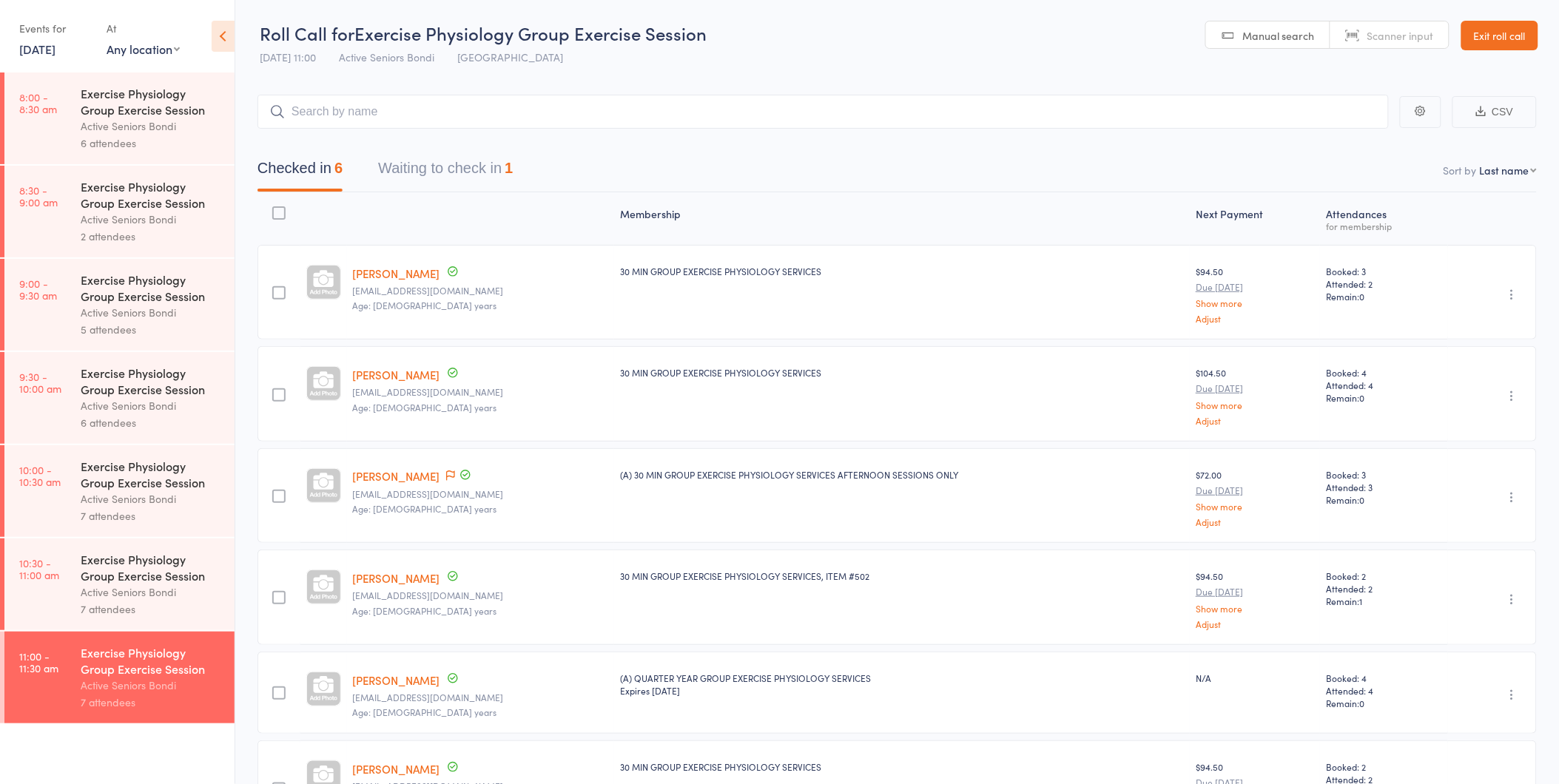
click at [818, 366] on div "30 MIN GROUP EXERCISE PHYSIOLOGY SERVICES" at bounding box center [902, 372] width 564 height 13
click at [1470, 38] on link "Exit roll call" at bounding box center [1499, 35] width 77 height 29
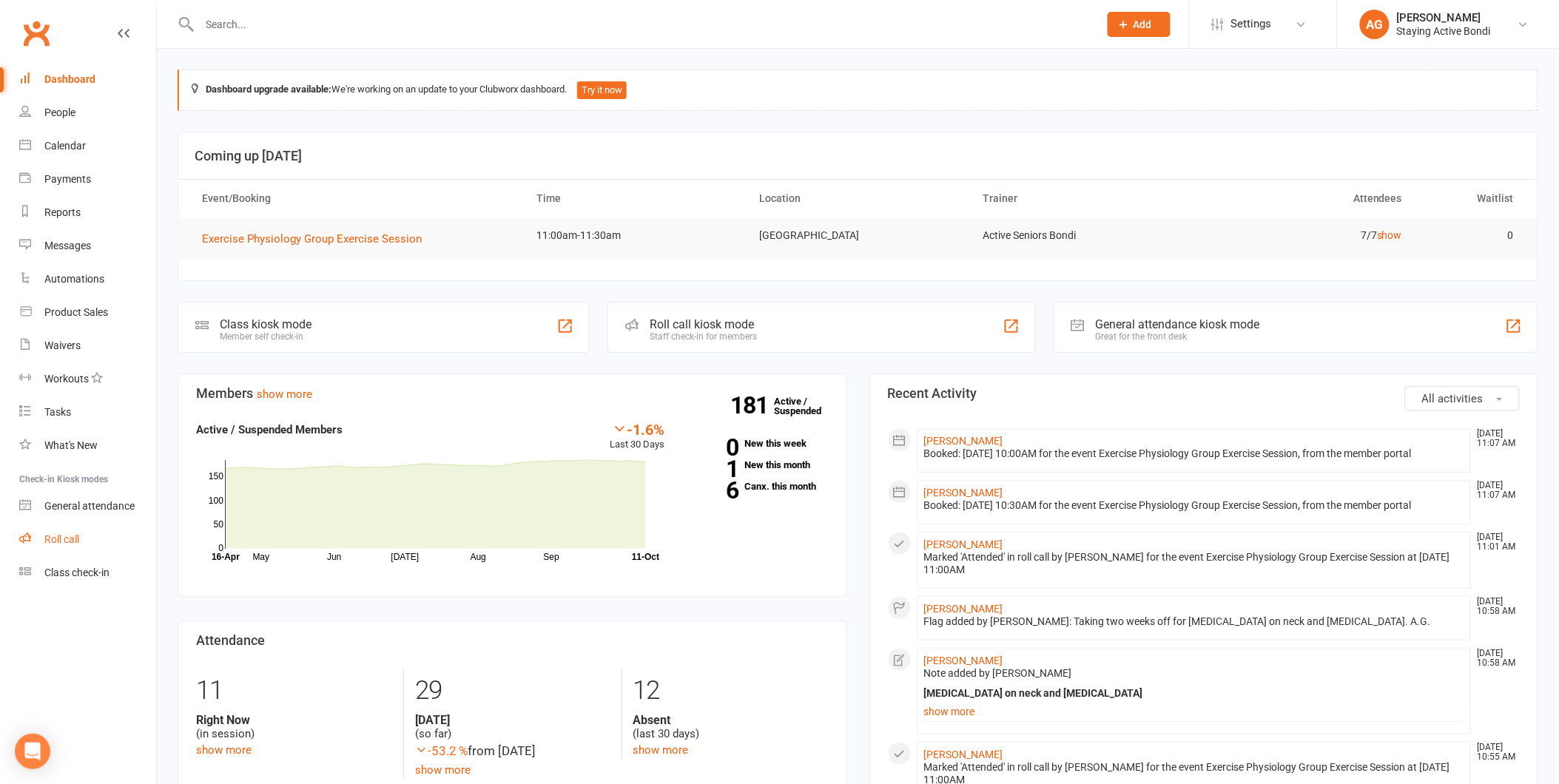
click at [113, 534] on link "Roll call" at bounding box center [87, 540] width 136 height 33
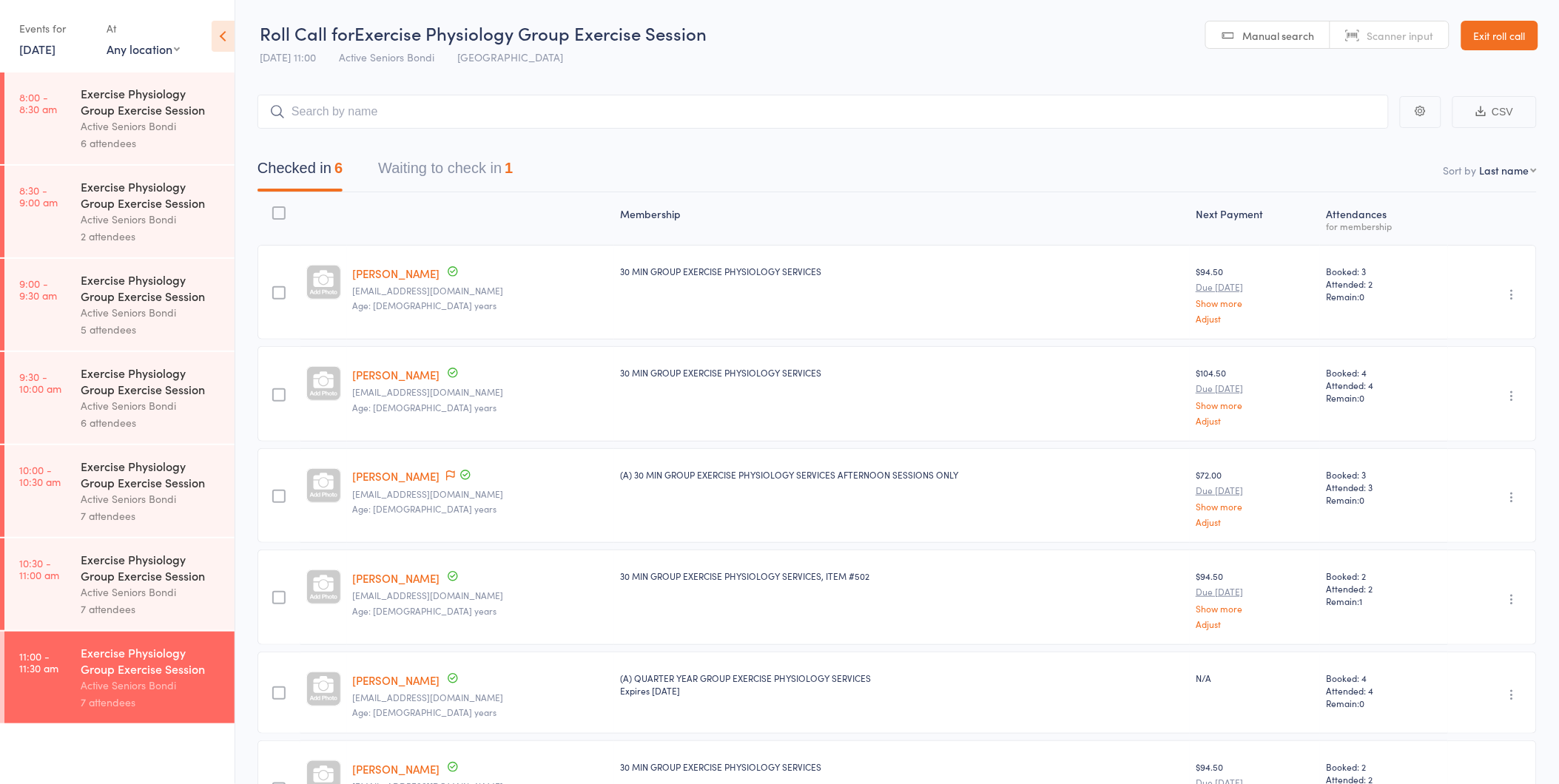
click at [422, 156] on button "Waiting to check in 1" at bounding box center [445, 172] width 134 height 39
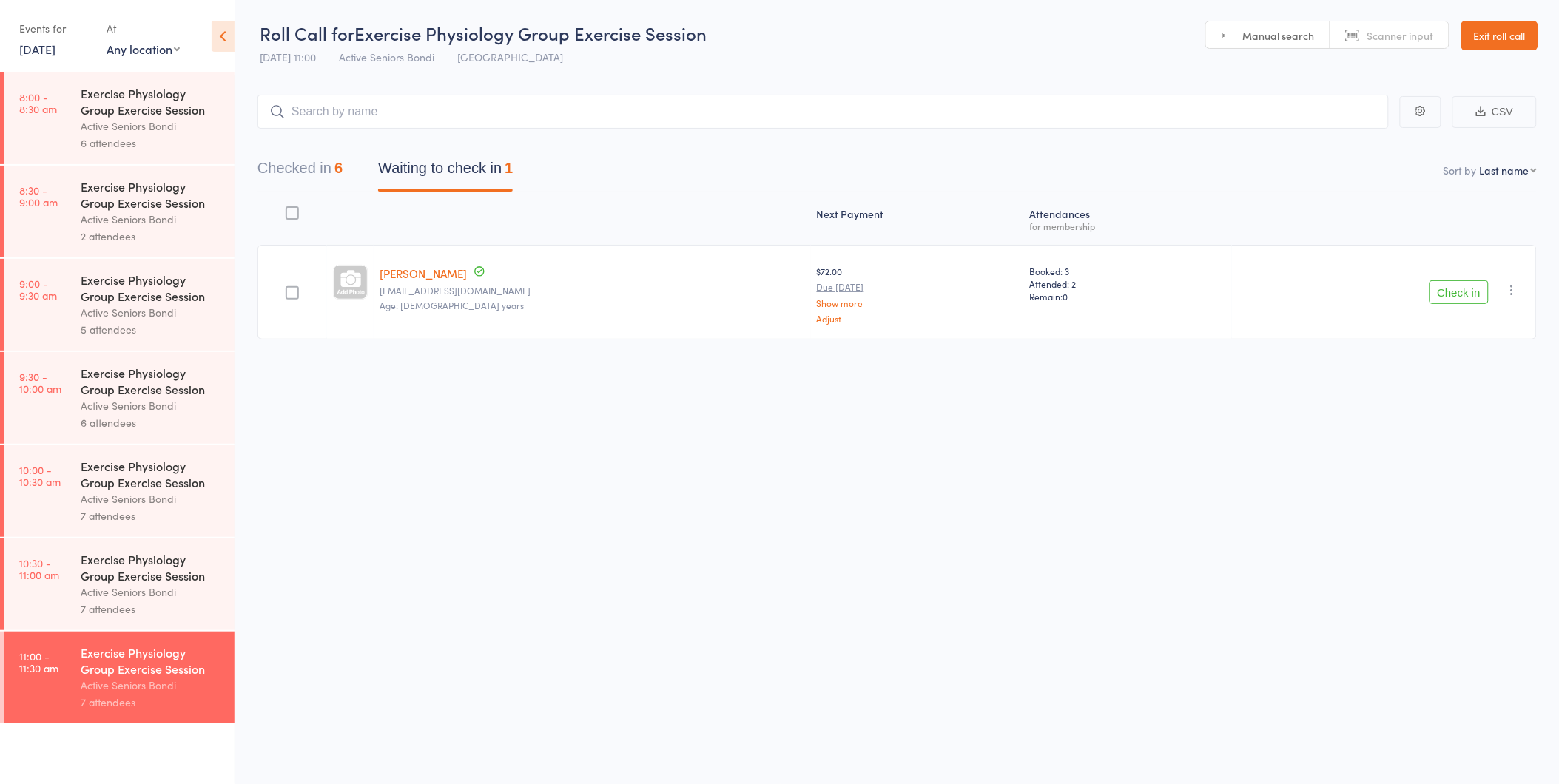
click at [1511, 283] on icon "button" at bounding box center [1512, 289] width 15 height 15
click at [1470, 439] on li "Mark absent" at bounding box center [1459, 438] width 122 height 20
click at [1519, 35] on link "Exit roll call" at bounding box center [1499, 35] width 77 height 29
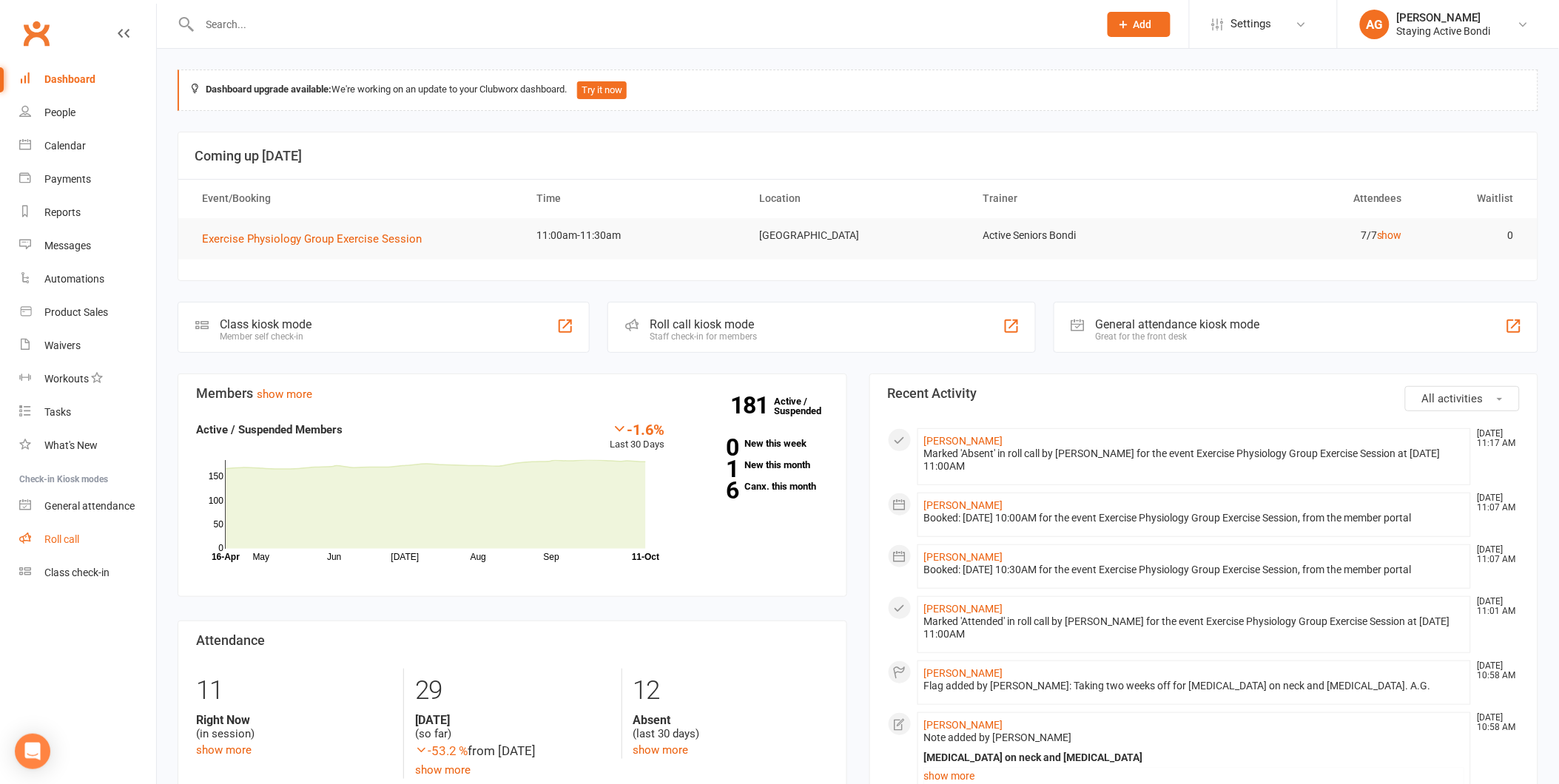
click at [67, 540] on div "Roll call" at bounding box center [61, 539] width 34 height 12
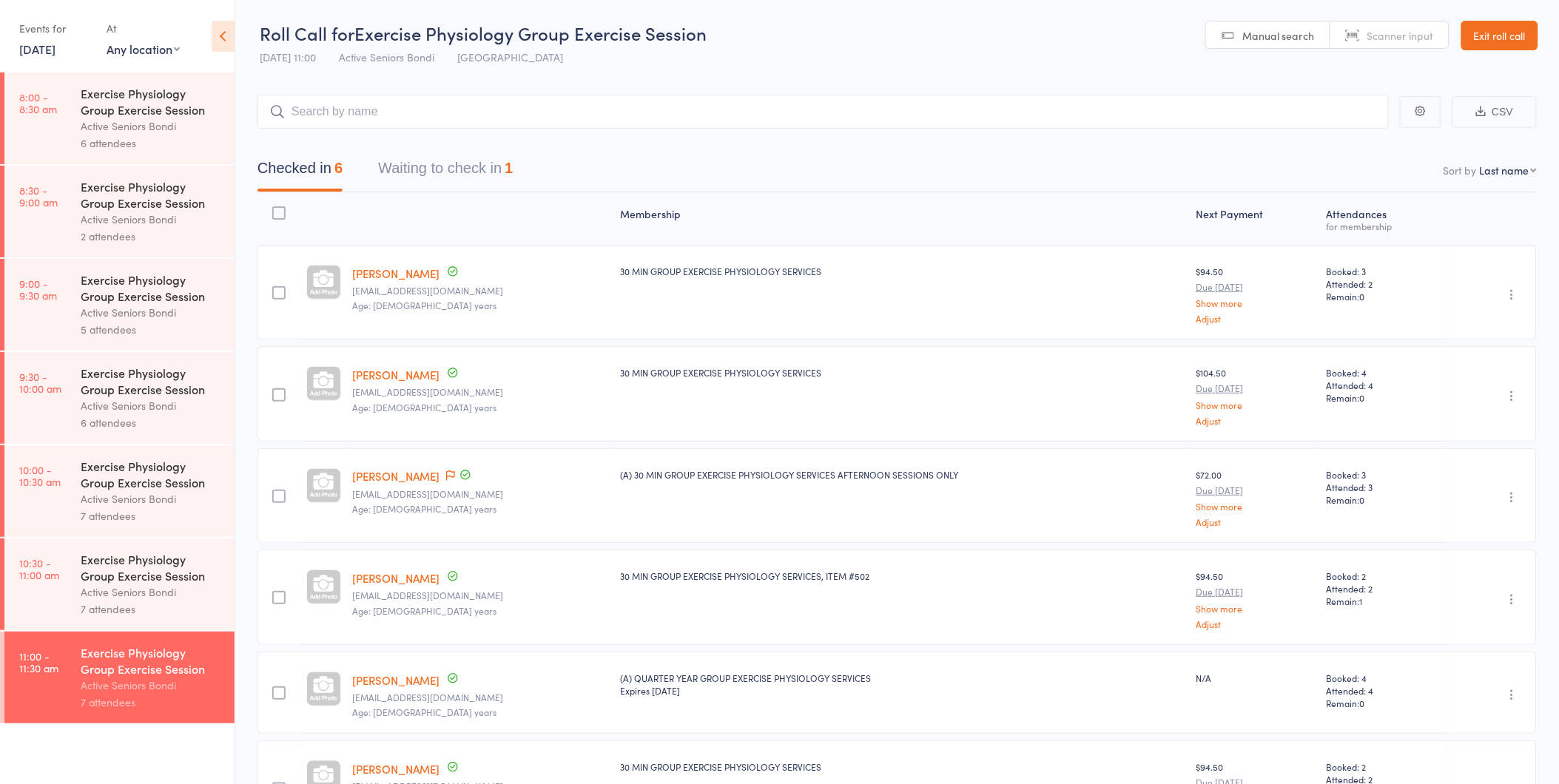
click at [494, 173] on button "Waiting to check in 1" at bounding box center [445, 172] width 134 height 39
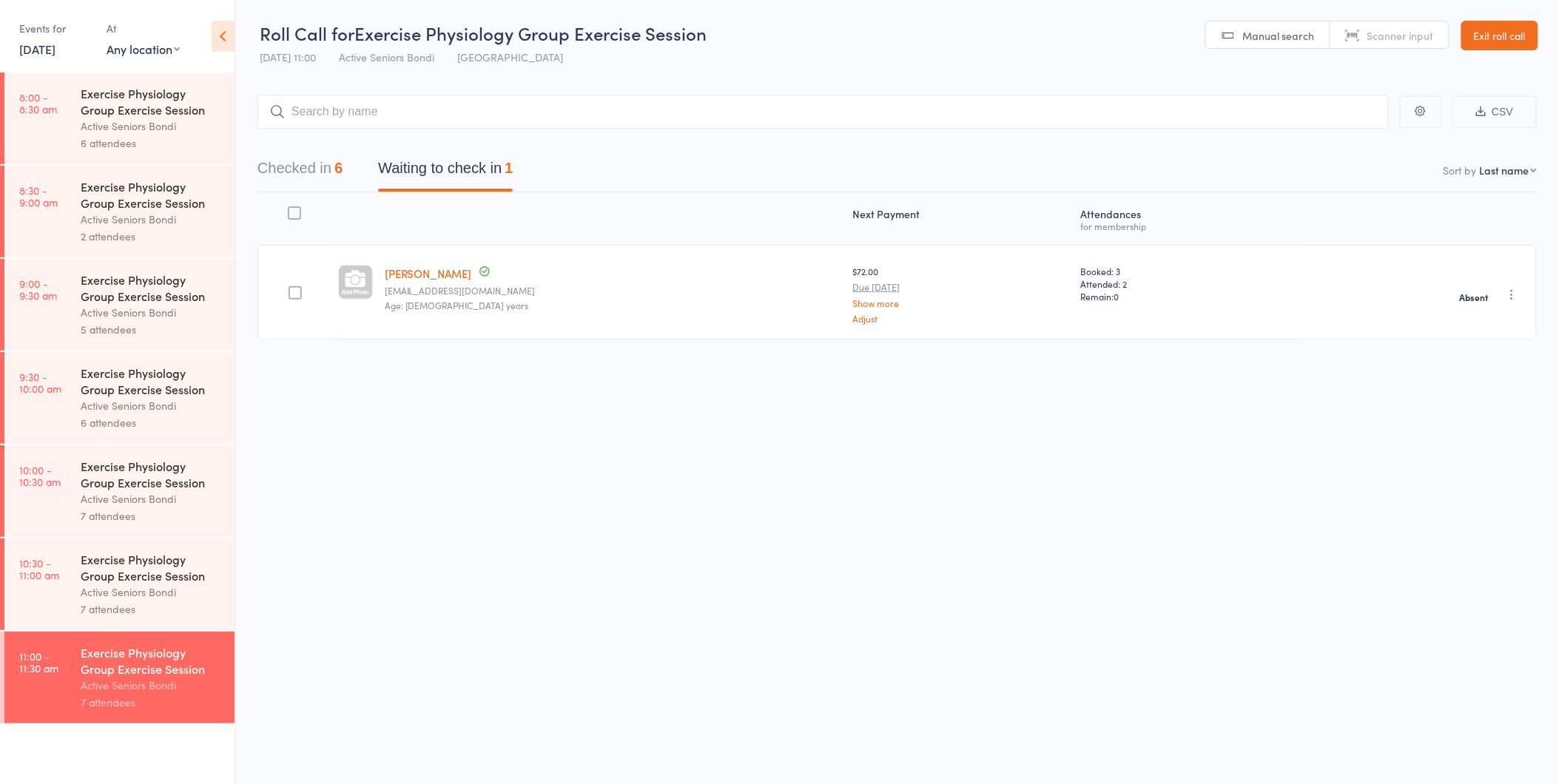
click at [1510, 288] on icon "button" at bounding box center [1512, 293] width 15 height 15
click at [1502, 331] on li "Check in" at bounding box center [1459, 323] width 122 height 19
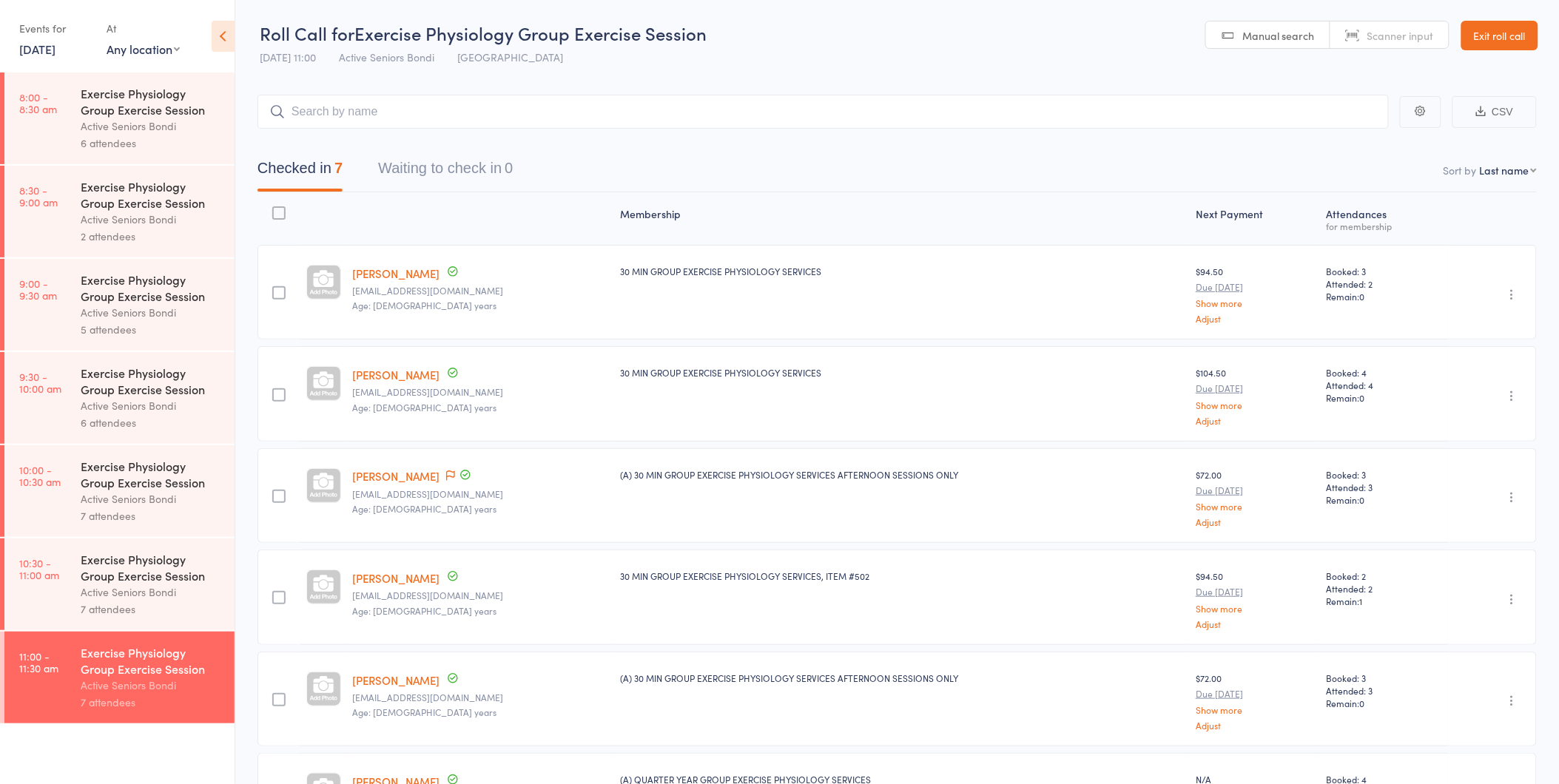
click at [155, 479] on div "Exercise Physiology Group Exercise Session" at bounding box center [151, 473] width 141 height 32
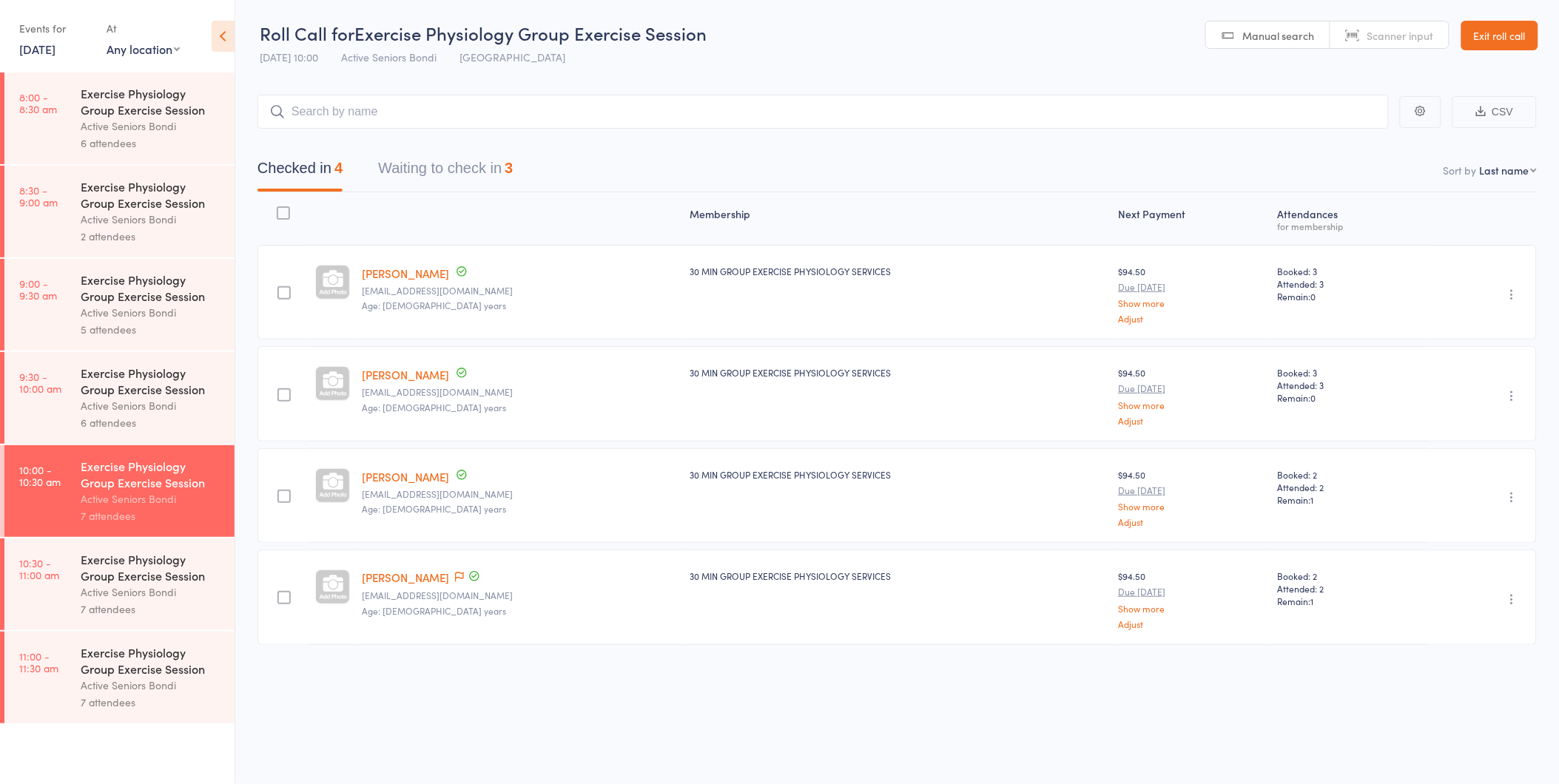
click at [486, 182] on button "Waiting to check in 3" at bounding box center [445, 172] width 134 height 39
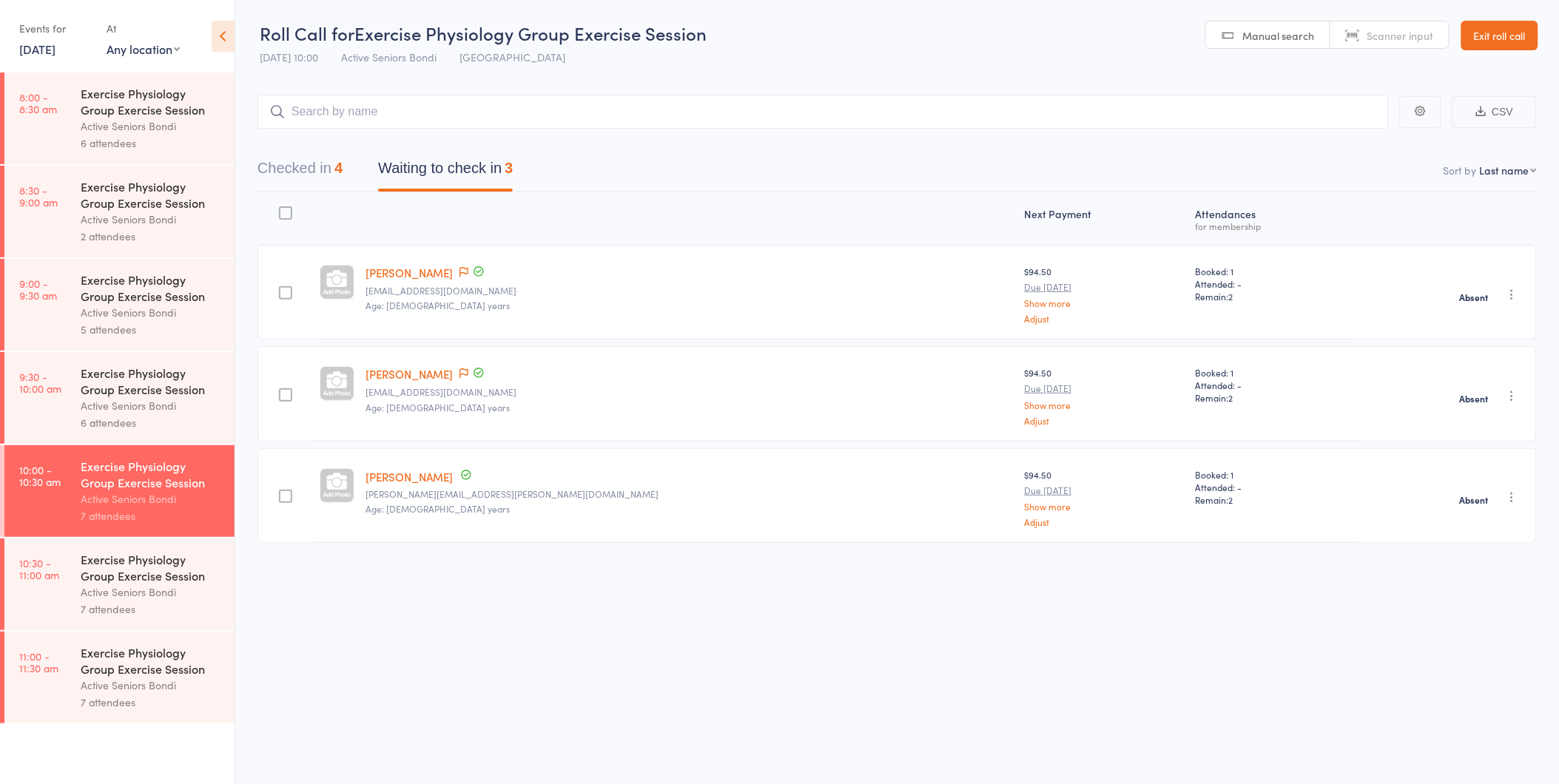
scroll to position [1, 0]
drag, startPoint x: 374, startPoint y: 245, endPoint x: 525, endPoint y: 378, distance: 201.2
click at [525, 378] on div "Esther Meehan pipandesther@gmail.com Age: 70 years $94.50 Due Oct 13 Show more …" at bounding box center [896, 393] width 1279 height 298
click at [1385, 684] on div "Roll Call for Exercise Physiology Group Exercise Session 11 Oct 10:00 Active Se…" at bounding box center [780, 391] width 1559 height 784
click at [1140, 674] on div "Roll Call for Exercise Physiology Group Exercise Session 11 Oct 10:00 Active Se…" at bounding box center [780, 391] width 1559 height 784
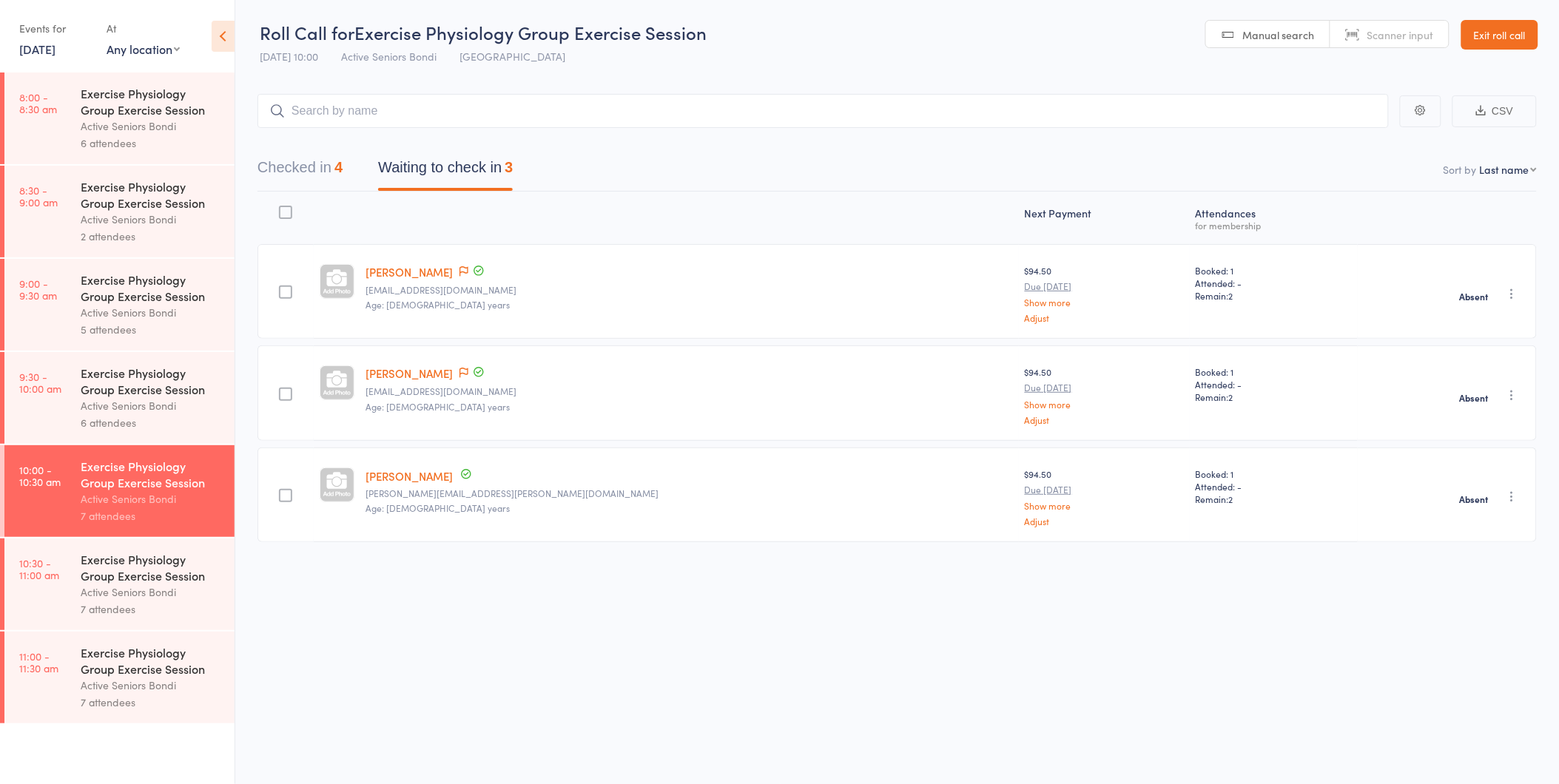
click at [430, 269] on link "Esther Meehan" at bounding box center [409, 272] width 87 height 16
click at [1515, 32] on link "Exit roll call" at bounding box center [1499, 34] width 77 height 29
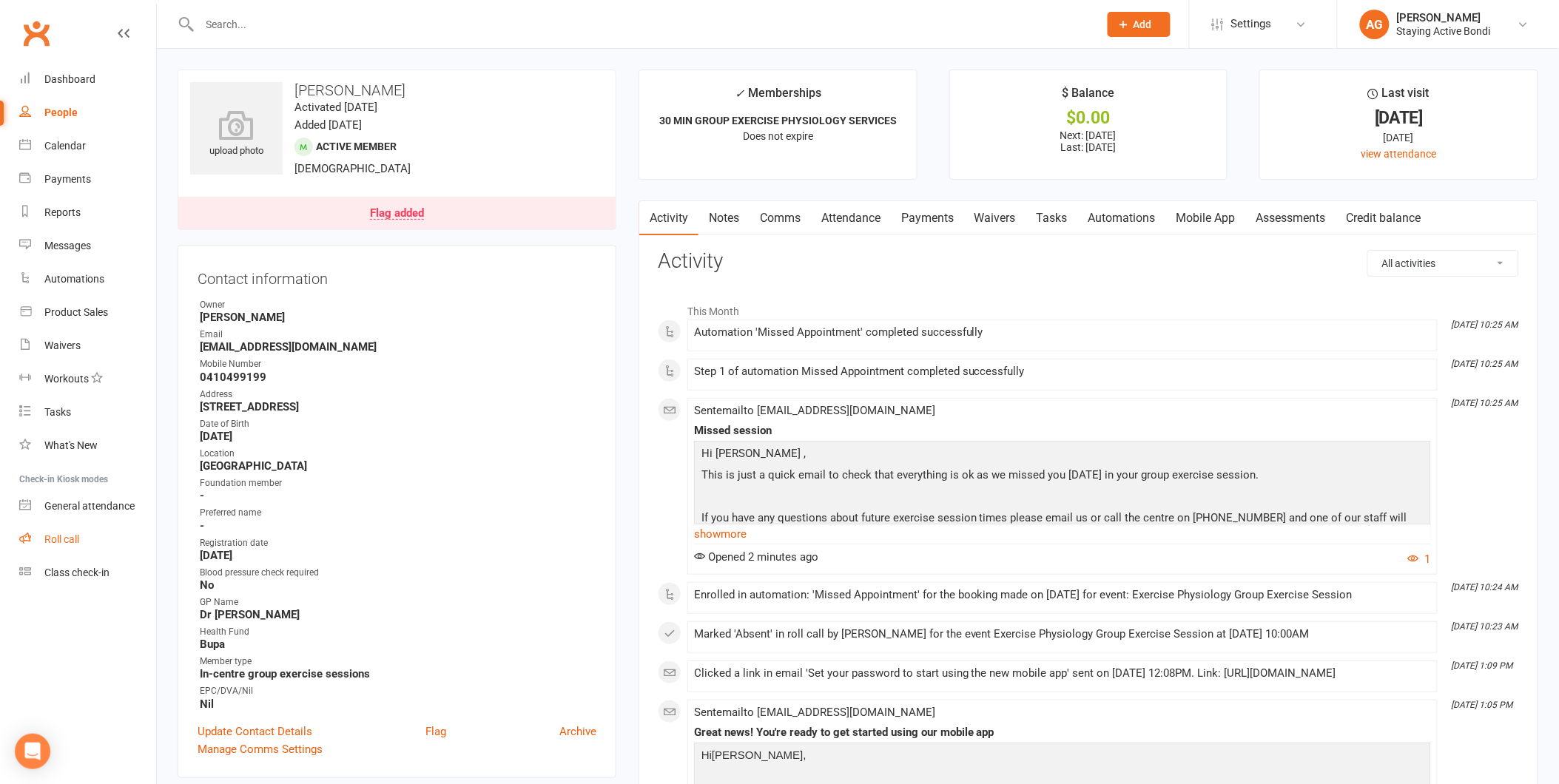
click at [78, 536] on div "Roll call" at bounding box center [61, 539] width 34 height 12
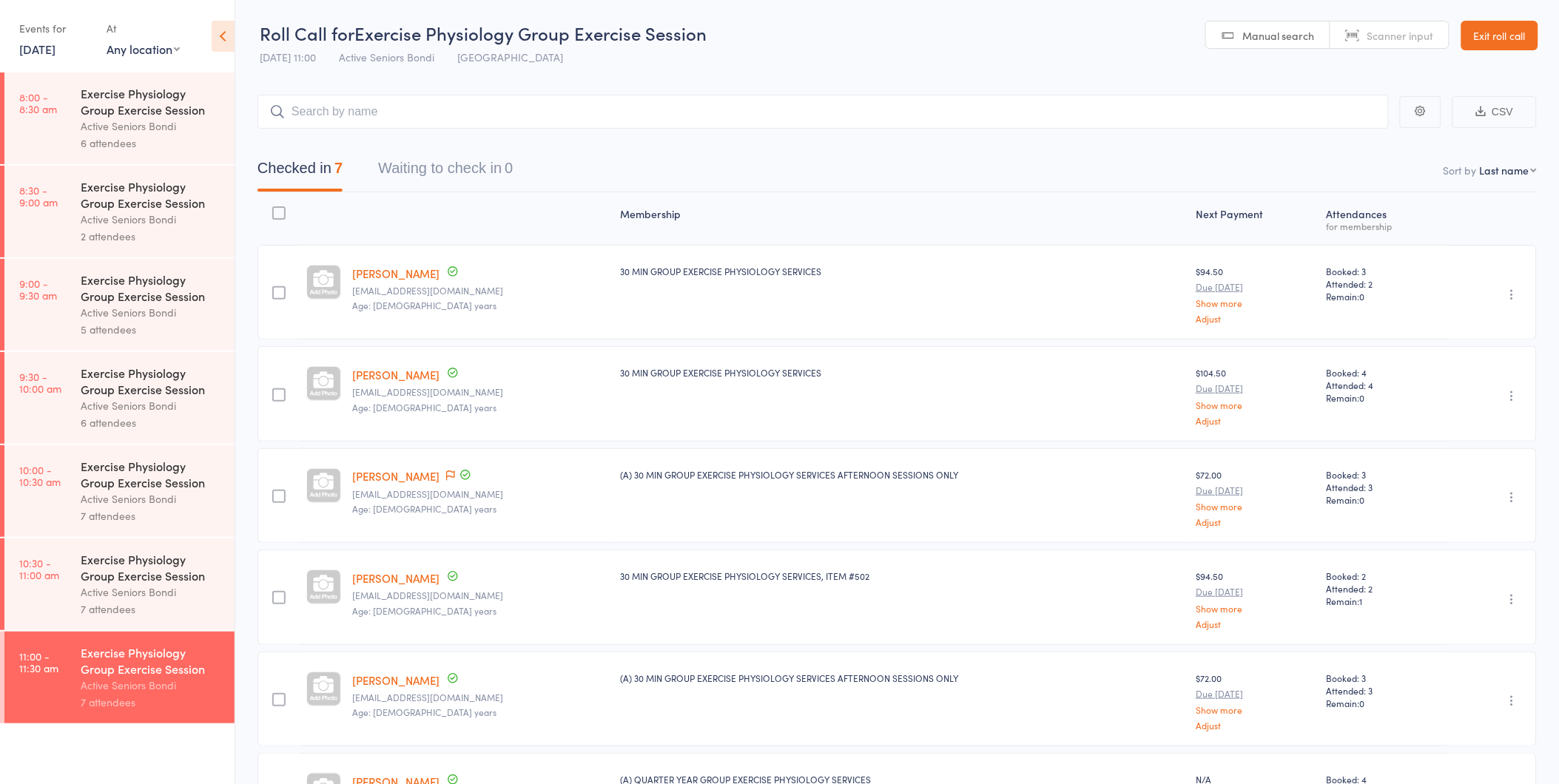
click at [1503, 21] on link "Exit roll call" at bounding box center [1499, 35] width 77 height 29
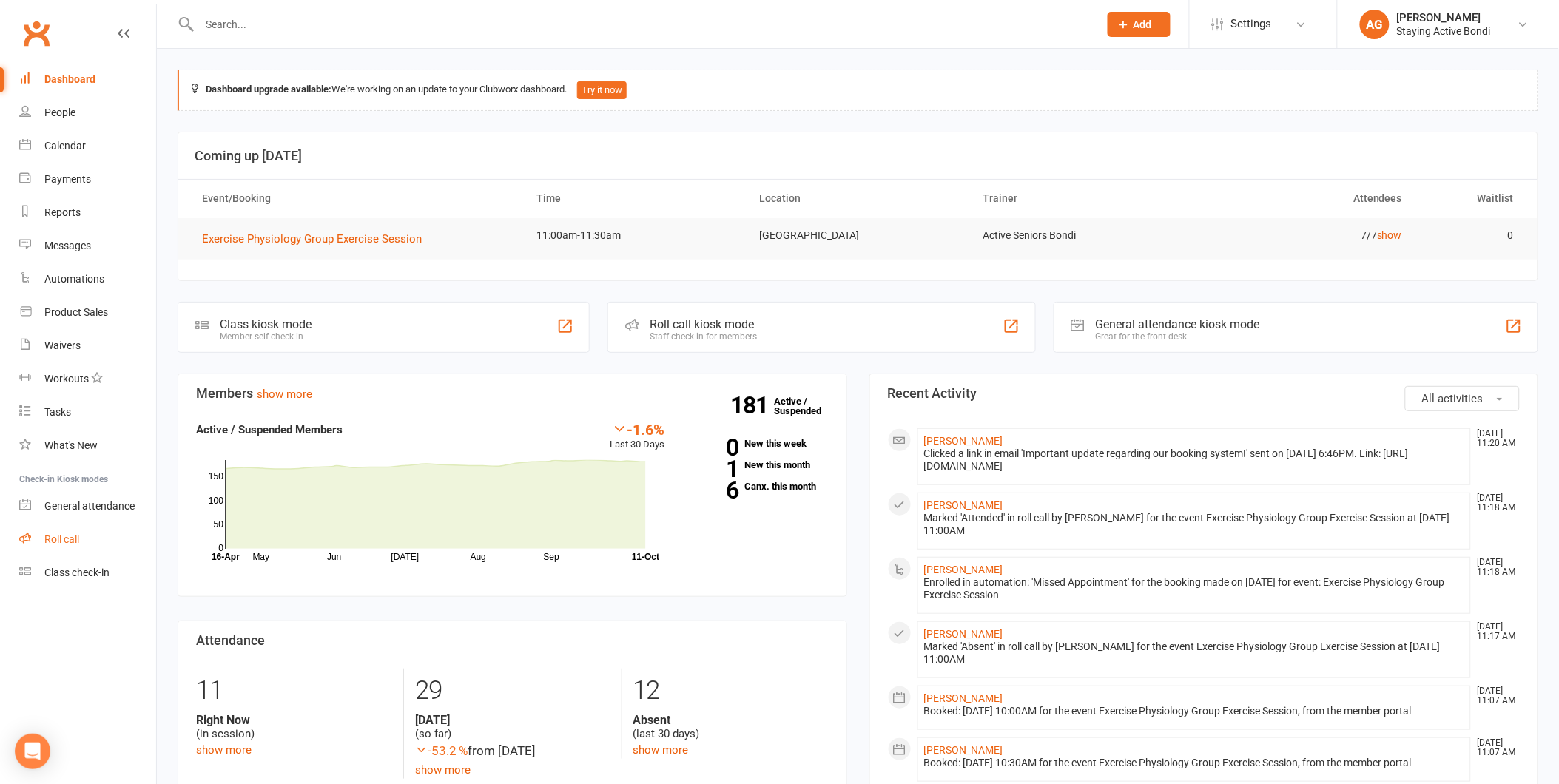
click at [69, 545] on link "Roll call" at bounding box center [87, 540] width 136 height 33
click at [1090, 153] on h3 "Coming up [DATE]" at bounding box center [857, 155] width 1326 height 15
click at [104, 554] on link "Roll call" at bounding box center [87, 540] width 136 height 33
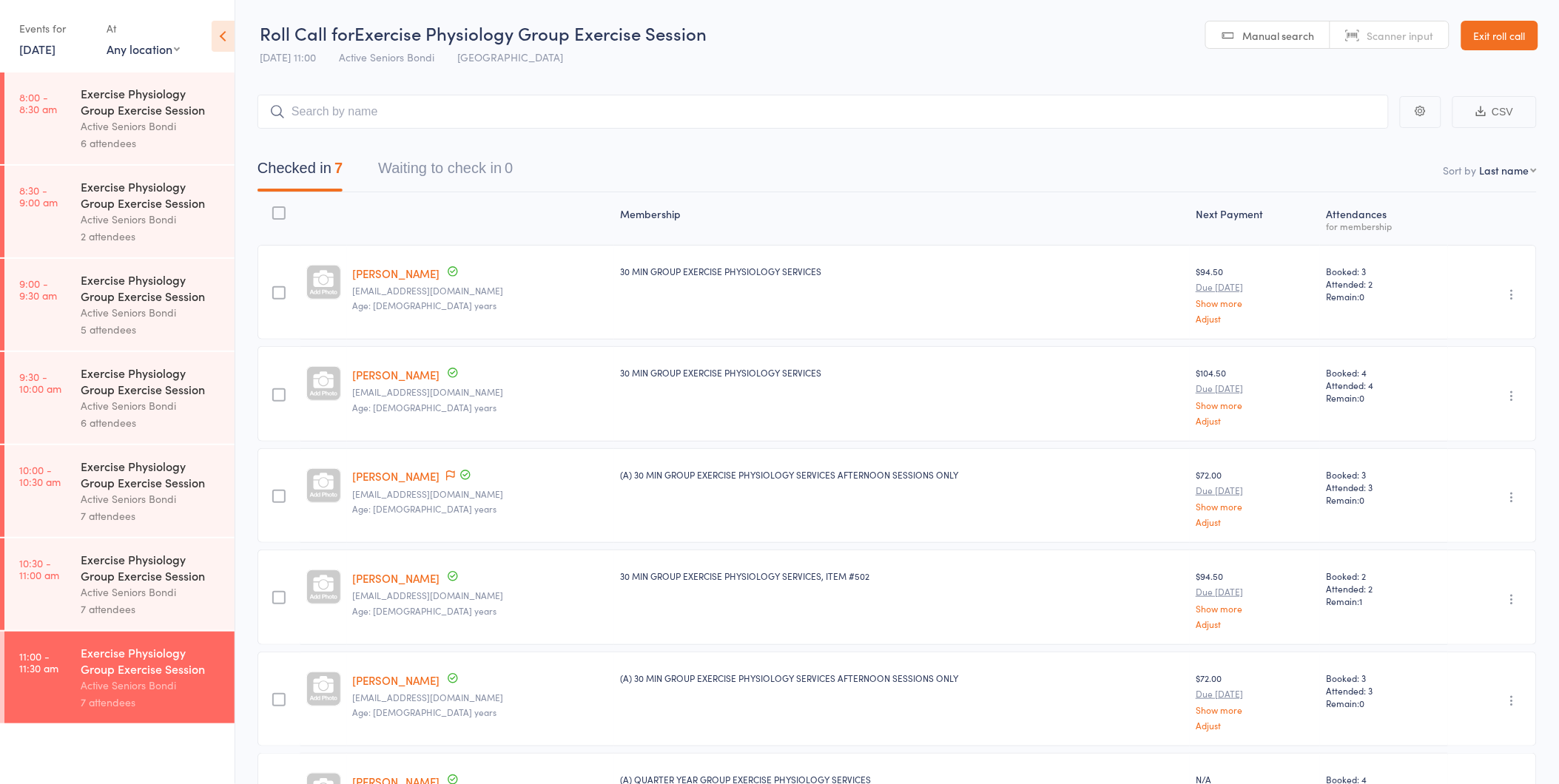
click at [1518, 30] on link "Exit roll call" at bounding box center [1499, 35] width 77 height 29
